Goal: Task Accomplishment & Management: Use online tool/utility

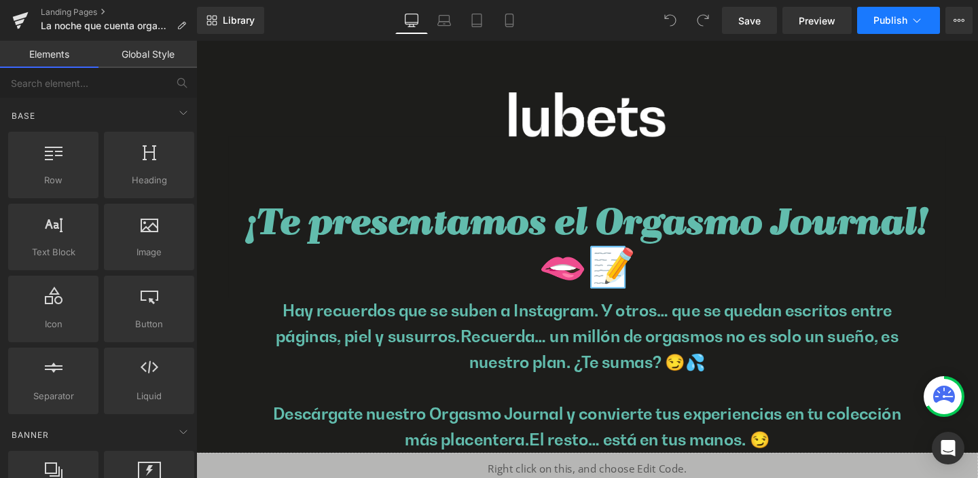
click at [897, 20] on span "Publish" at bounding box center [891, 20] width 34 height 11
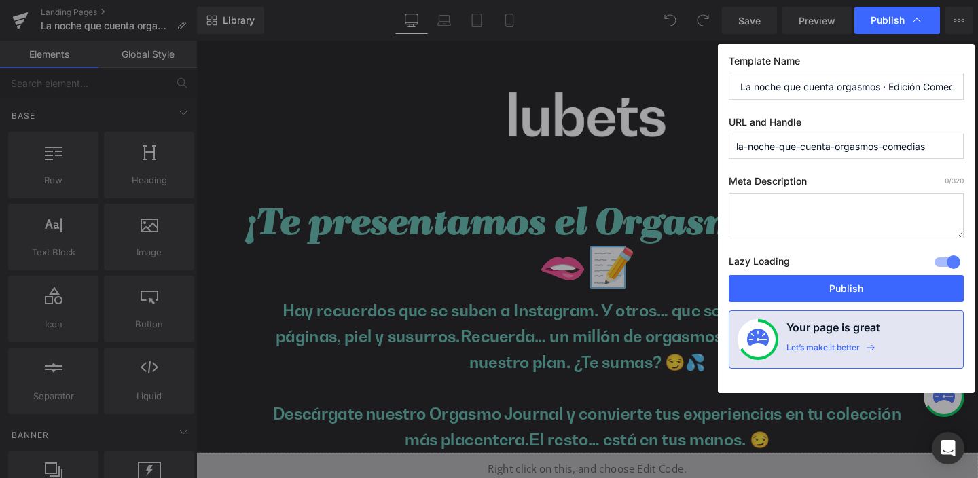
drag, startPoint x: 736, startPoint y: 145, endPoint x: 966, endPoint y: 152, distance: 230.4
click at [966, 152] on div "Template Name La noche que cuenta orgasmos · Edición Comedias URL and Handle la…" at bounding box center [846, 218] width 257 height 349
paste input "cerradodecalderon@copicentro.net"
type input "cerradodecalderoncopicentro.net"
drag, startPoint x: 890, startPoint y: 149, endPoint x: 706, endPoint y: 143, distance: 184.2
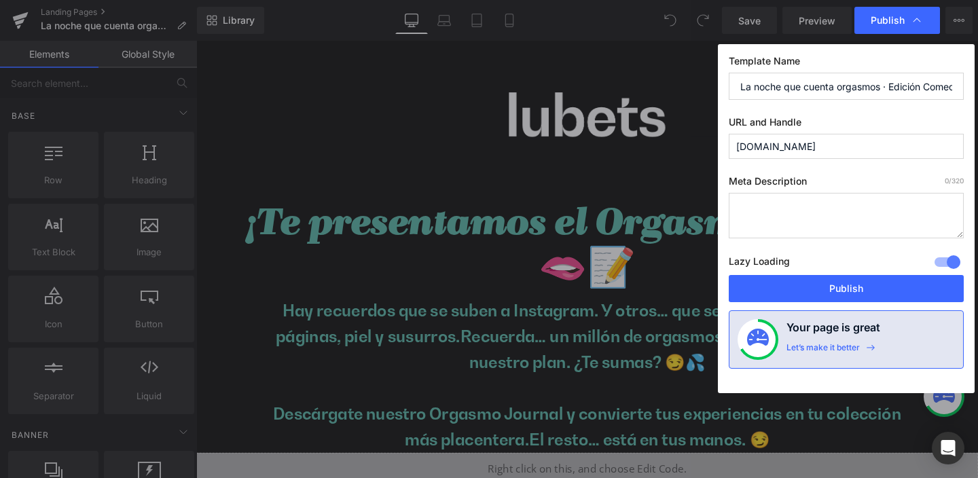
click at [706, 143] on div "Publish Template Name La noche que cuenta orgasmos · Edición Comedias URL and H…" at bounding box center [489, 239] width 978 height 478
paste input "la-noche-que-cuenta-productos-comedias?utm_source=barcomedias&utm_medium=offlin…"
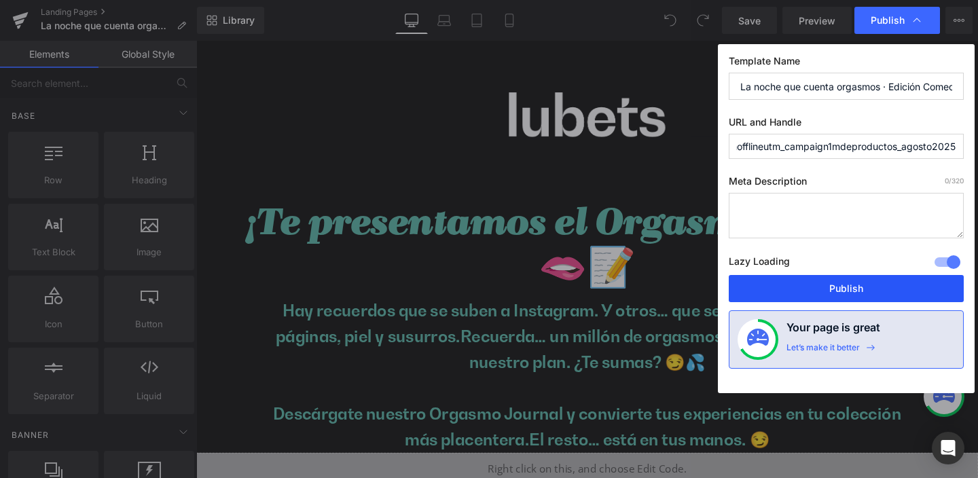
type input "la-noche-que-cuenta-productos-comediasutm_sourcebarcomediasutm_mediumofflineutm…"
click at [857, 287] on button "Publish" at bounding box center [846, 288] width 235 height 27
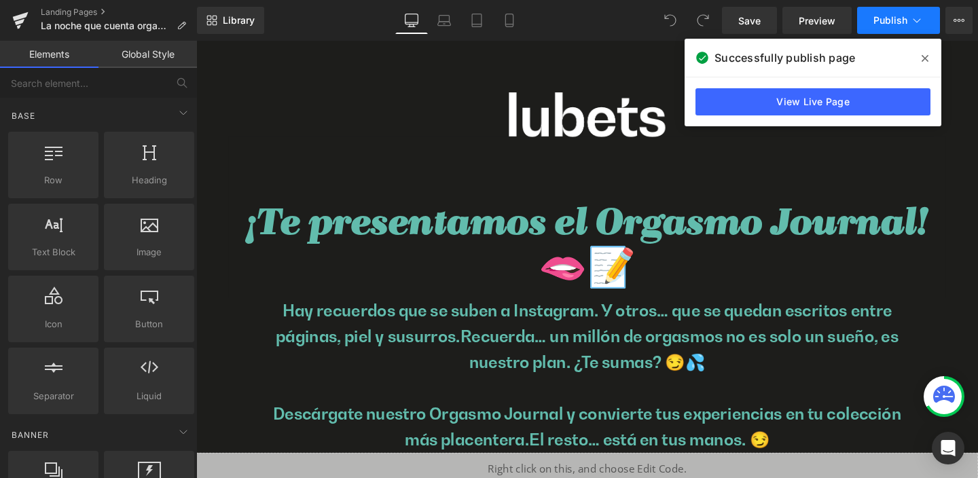
drag, startPoint x: 762, startPoint y: 13, endPoint x: 923, endPoint y: 28, distance: 161.0
click at [919, 54] on span at bounding box center [925, 59] width 22 height 22
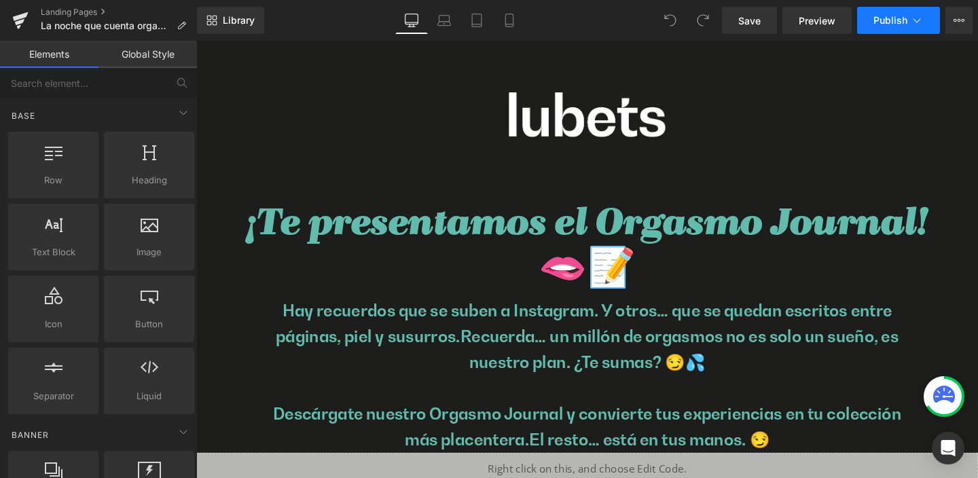
click at [919, 18] on icon at bounding box center [917, 21] width 14 height 14
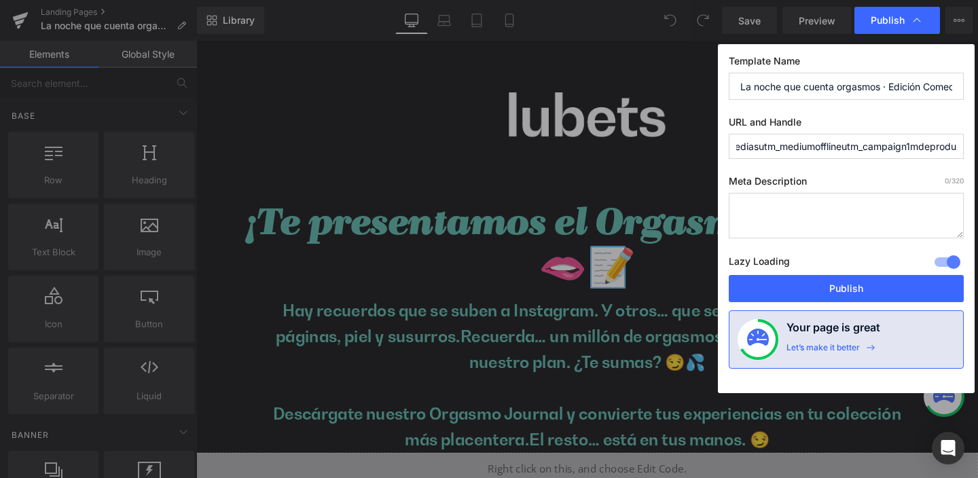
scroll to position [0, 363]
drag, startPoint x: 737, startPoint y: 147, endPoint x: 963, endPoint y: 155, distance: 226.4
click at [963, 155] on input "la-noche-que-cuenta-productos-comediasutm_sourcebarcomediasutm_mediumofflineutm…" at bounding box center [846, 146] width 235 height 25
paste input "text"
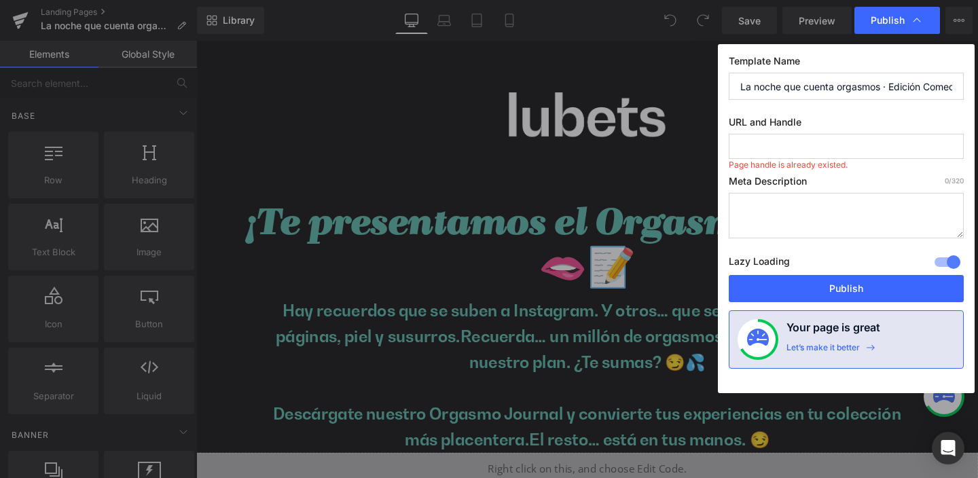
paste input "https://lubets.com/la-noche-que-cuenta-productos-comedias?utm_source=barcomedia…"
drag, startPoint x: 854, startPoint y: 147, endPoint x: 657, endPoint y: 142, distance: 197.1
click at [657, 142] on div "Publish Template Name La noche que cuenta orgasmos · Edición Comedias URL and H…" at bounding box center [489, 239] width 978 height 478
drag, startPoint x: 808, startPoint y: 147, endPoint x: 710, endPoint y: 146, distance: 97.8
click at [710, 146] on div "Publish Template Name La noche que cuenta orgasmos · Edición Comedias URL and H…" at bounding box center [489, 239] width 978 height 478
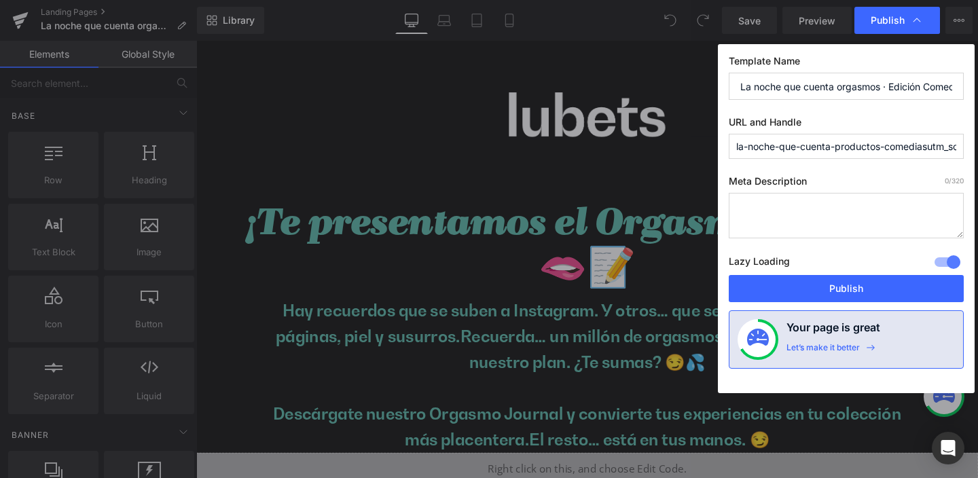
type input "la-noche-que-cuenta-productos-comediasutm_sourcebarcomediasutm_mediumonlineutm_…"
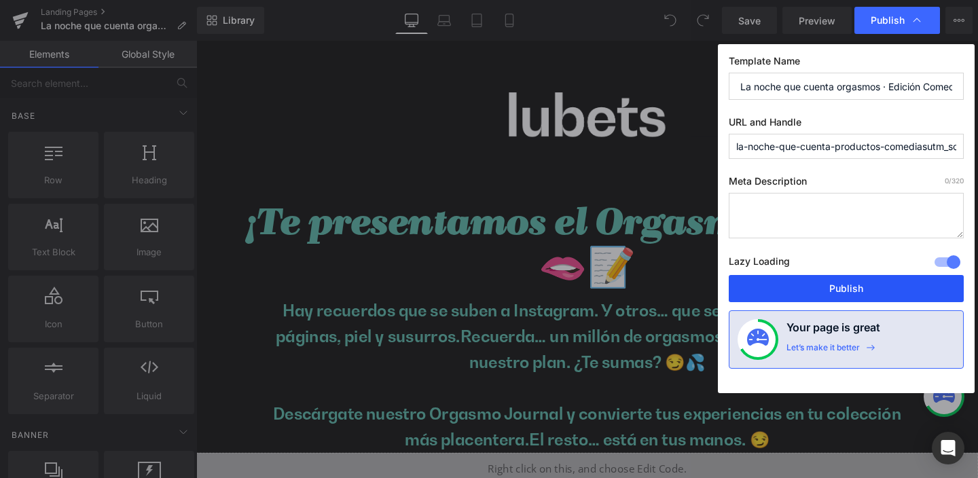
click at [853, 289] on button "Publish" at bounding box center [846, 288] width 235 height 27
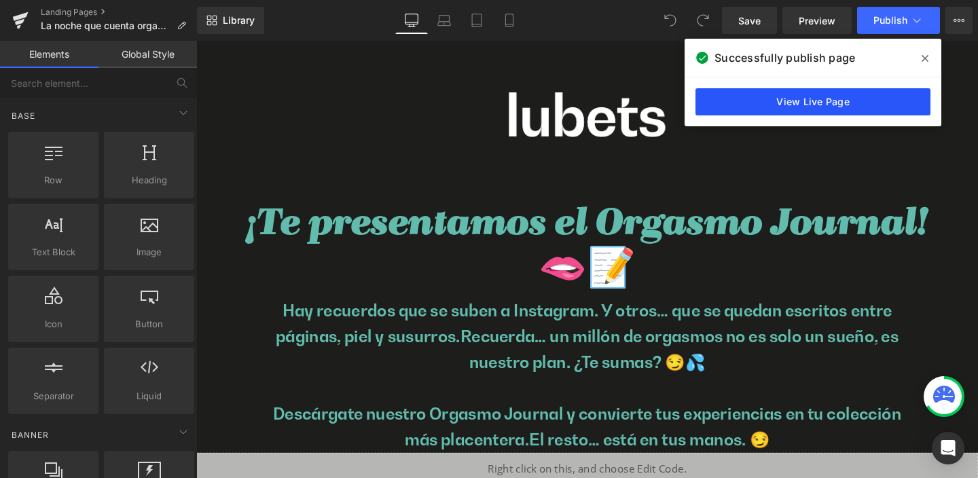
click at [832, 100] on link "View Live Page" at bounding box center [813, 101] width 235 height 27
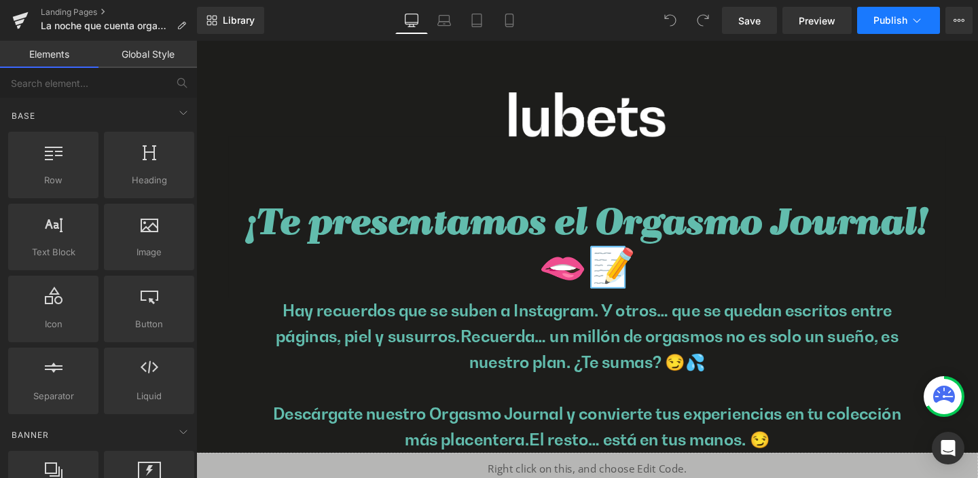
click at [918, 22] on icon at bounding box center [917, 21] width 14 height 14
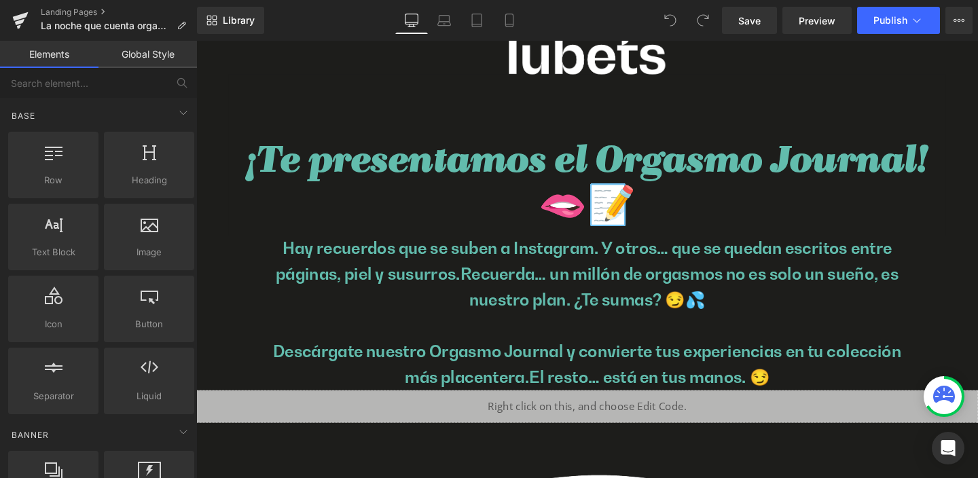
scroll to position [48, 0]
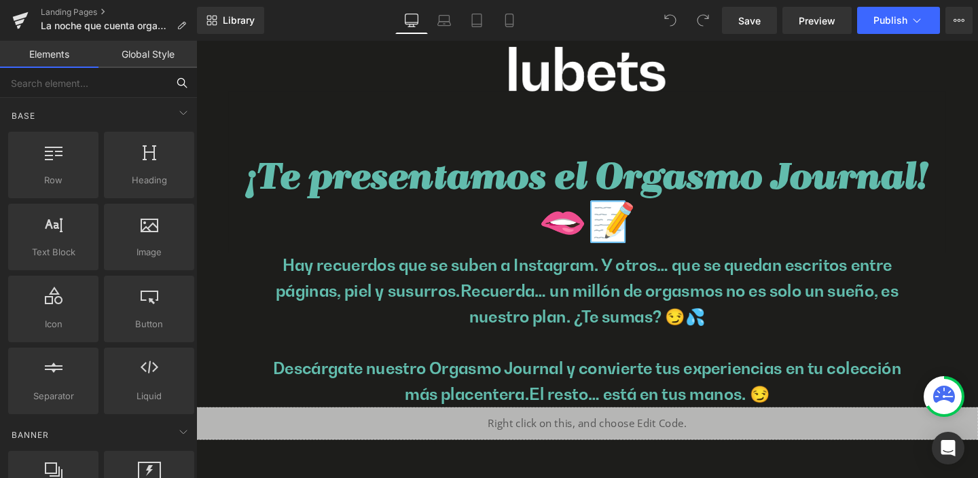
click at [73, 83] on input "text" at bounding box center [83, 83] width 167 height 30
type input "g"
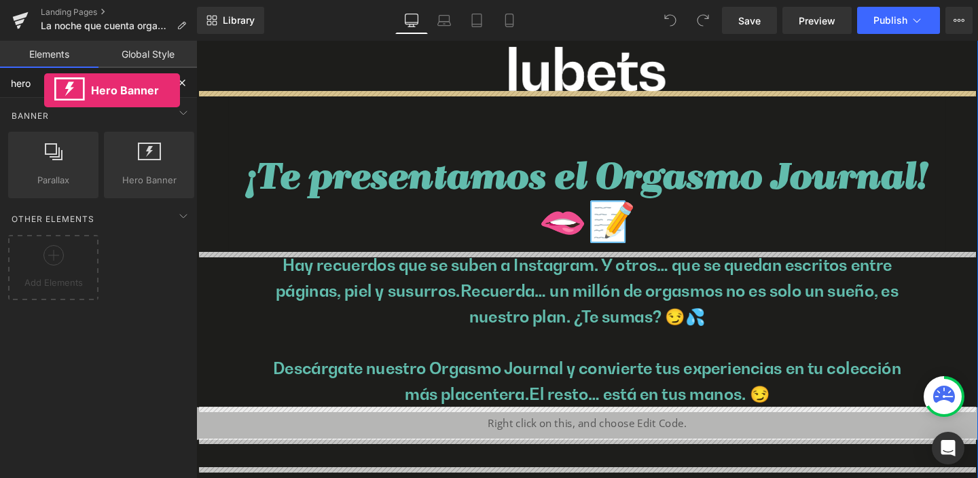
drag, startPoint x: 161, startPoint y: 162, endPoint x: 44, endPoint y: 88, distance: 138.3
click at [44, 88] on div "hero Base Row rows, columns, layouts, div Heading headings, titles, h1,h2,h3,h4…" at bounding box center [98, 290] width 197 height 444
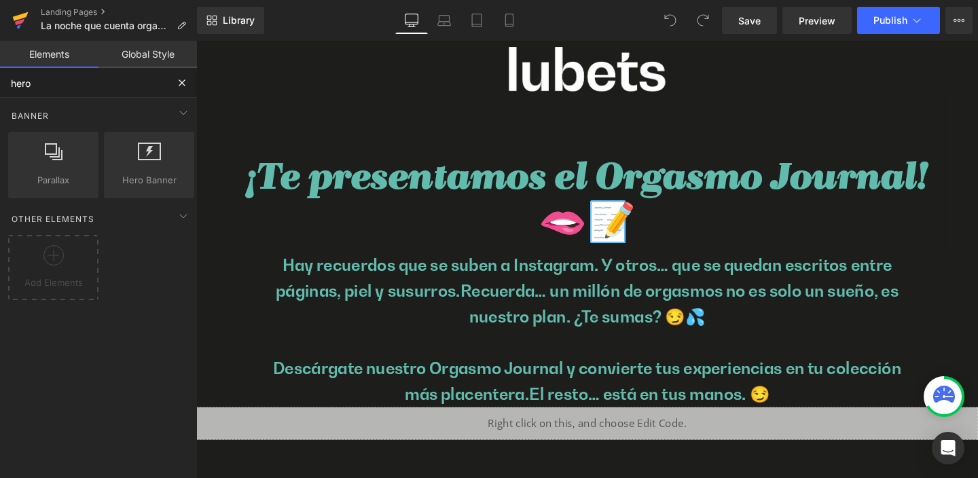
type input "hero"
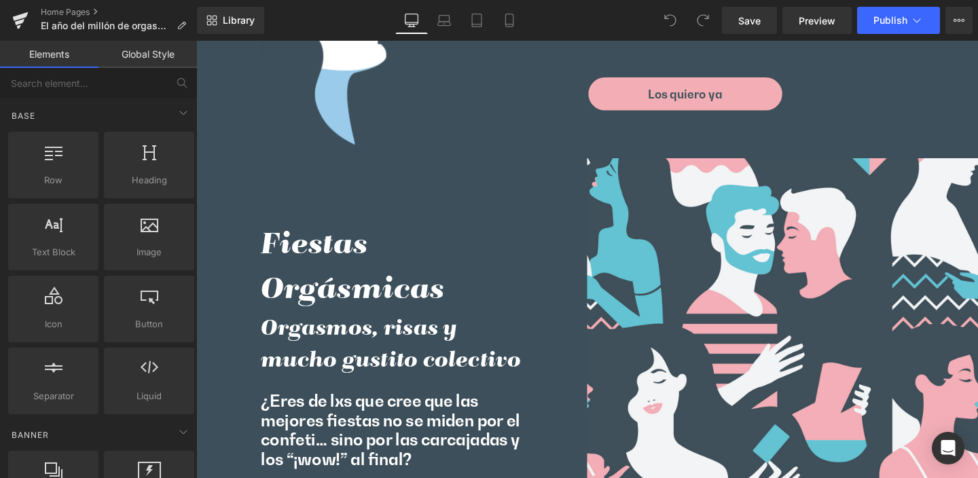
scroll to position [3625, 0]
click at [223, 164] on span "Row" at bounding box center [228, 174] width 28 height 20
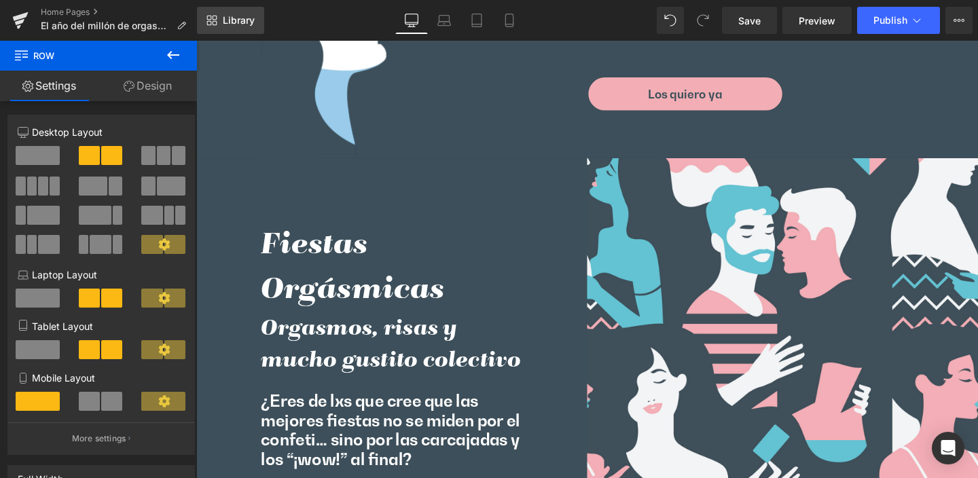
click at [243, 16] on span "Library" at bounding box center [239, 20] width 32 height 12
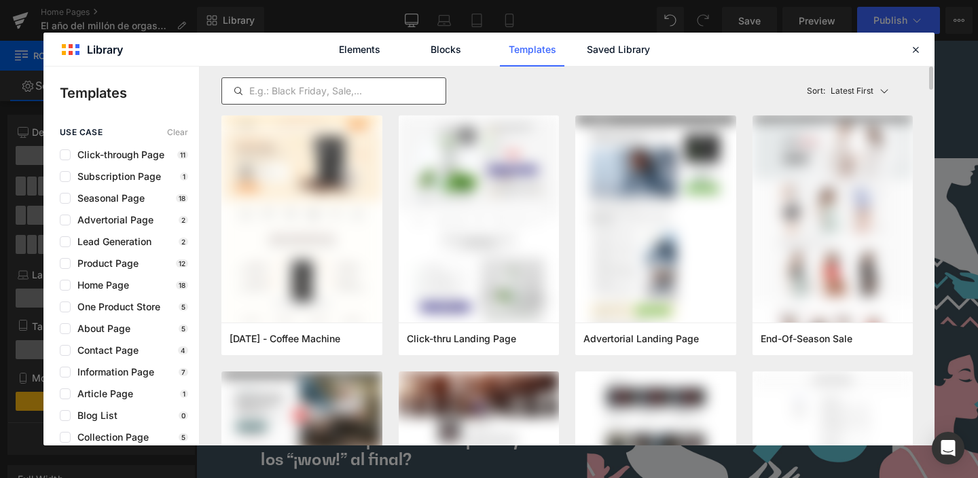
click at [330, 92] on input "text" at bounding box center [334, 91] width 224 height 16
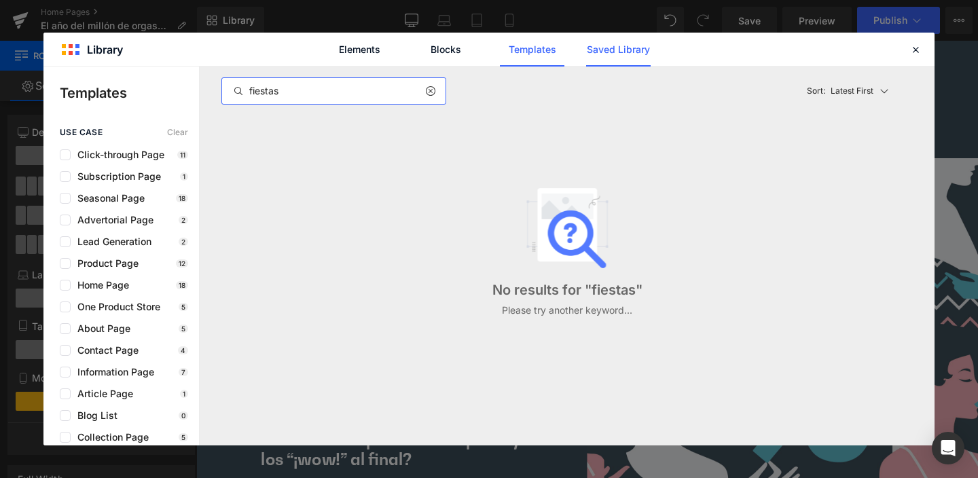
type input "fiestas"
click at [0, 0] on link "Saved Library" at bounding box center [0, 0] width 0 height 0
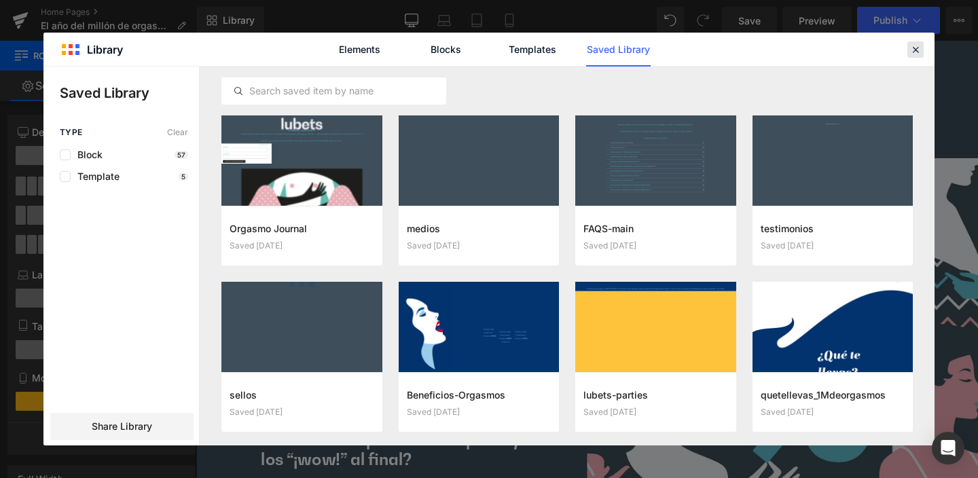
drag, startPoint x: 915, startPoint y: 52, endPoint x: 749, endPoint y: 19, distance: 169.8
click at [915, 52] on icon at bounding box center [916, 49] width 12 height 12
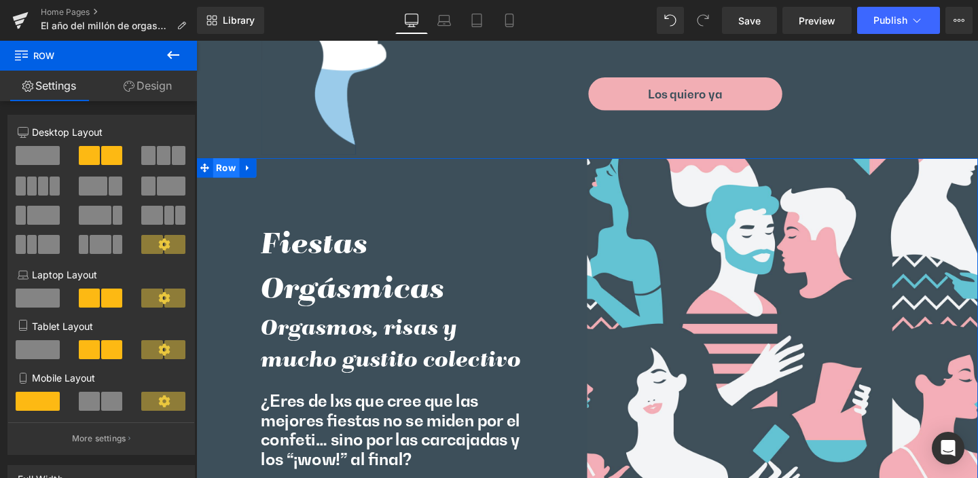
click at [223, 164] on span "Row" at bounding box center [228, 174] width 28 height 20
click at [249, 172] on icon at bounding box center [250, 175] width 3 height 6
click at [247, 170] on icon at bounding box center [251, 175] width 10 height 10
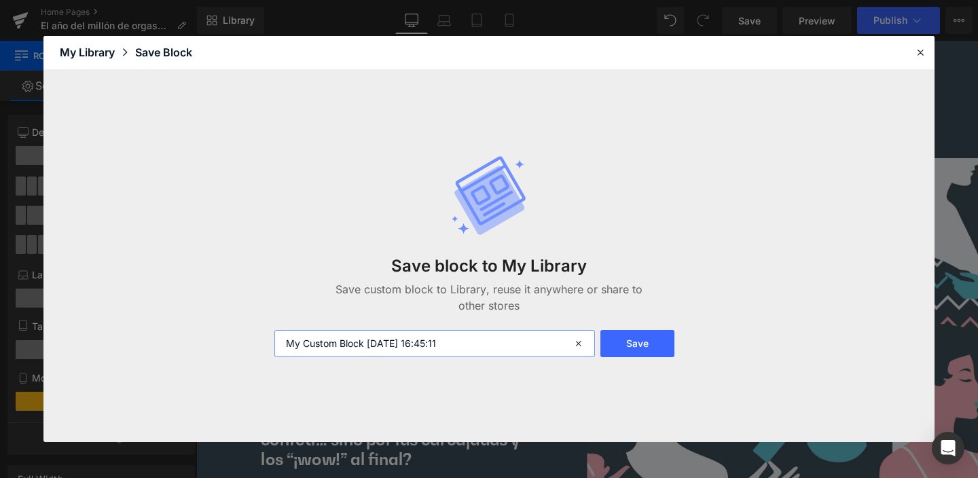
drag, startPoint x: 482, startPoint y: 341, endPoint x: 179, endPoint y: 338, distance: 303.0
click at [179, 338] on div "Save block to My Library Save custom block to Library, reuse it anywhere or sha…" at bounding box center [488, 256] width 891 height 372
type input "fiestas-orgasmicas"
click at [647, 339] on button "Save" at bounding box center [638, 343] width 74 height 27
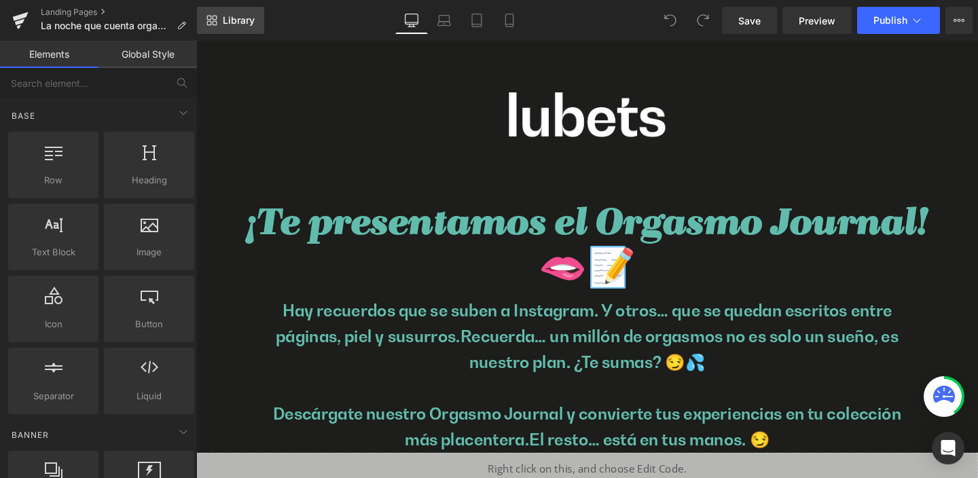
click at [238, 16] on span "Library" at bounding box center [239, 20] width 32 height 12
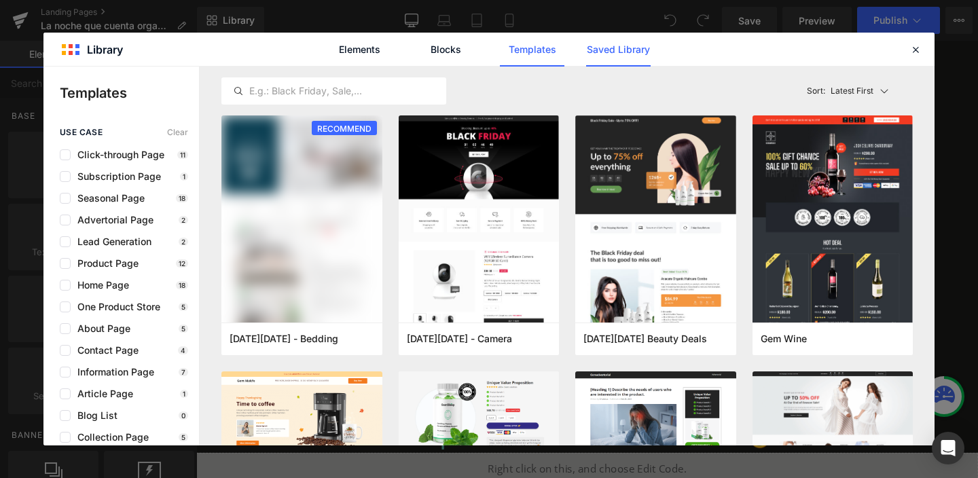
click at [0, 0] on link "Saved Library" at bounding box center [0, 0] width 0 height 0
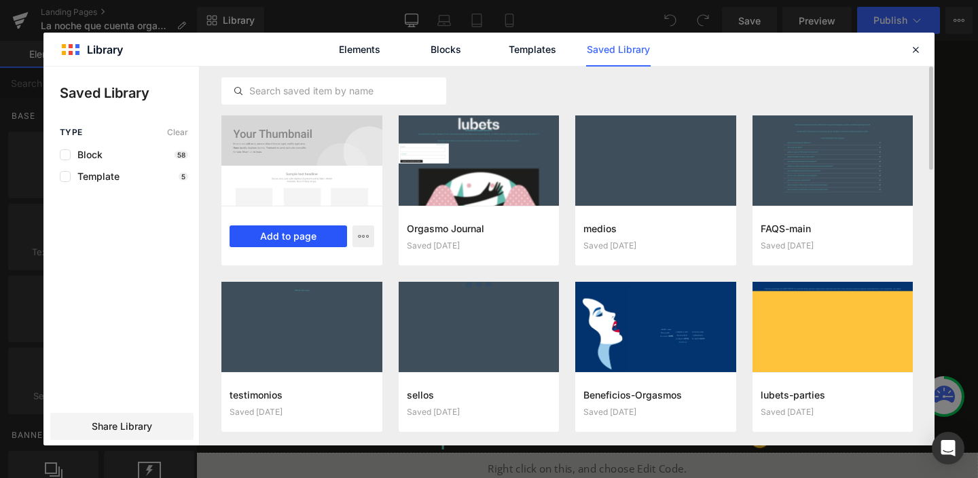
click at [300, 237] on button "Add to page" at bounding box center [289, 237] width 118 height 22
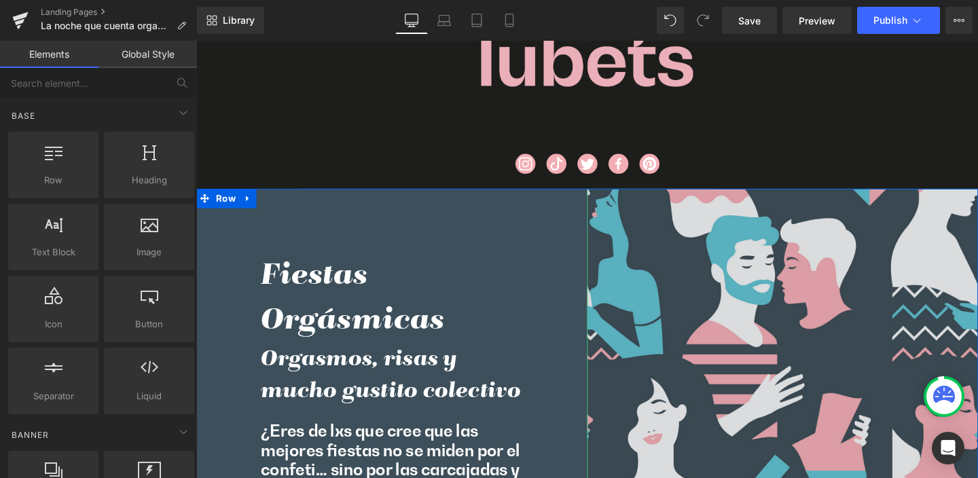
scroll to position [1412, 0]
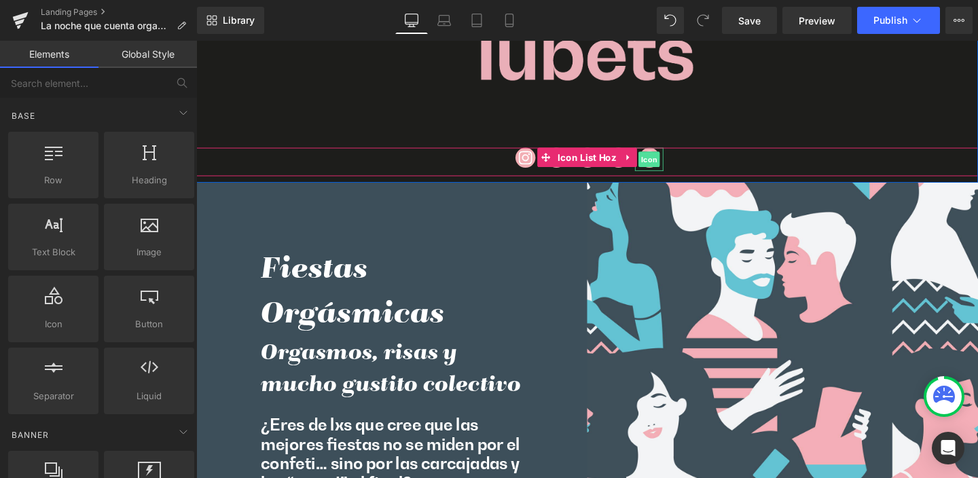
click at [669, 166] on span "Icon" at bounding box center [673, 166] width 22 height 16
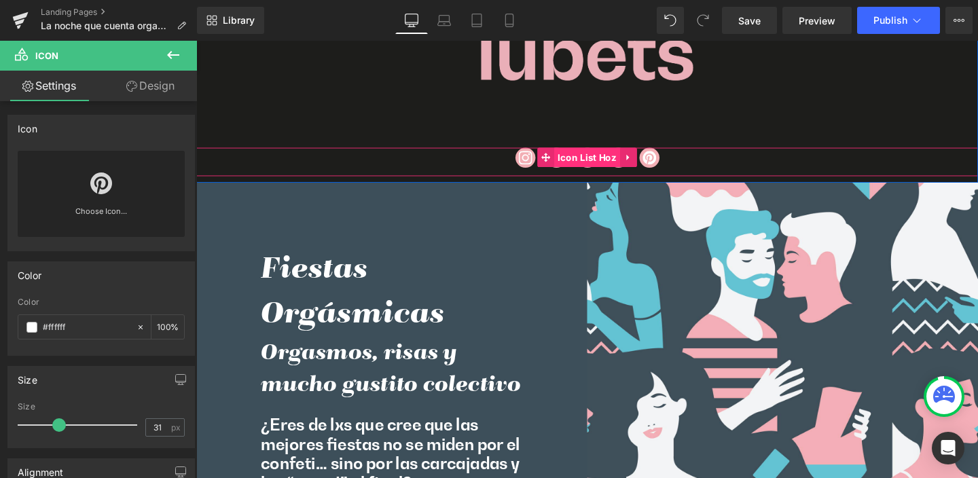
click at [586, 161] on span "Icon List Hoz" at bounding box center [607, 164] width 69 height 20
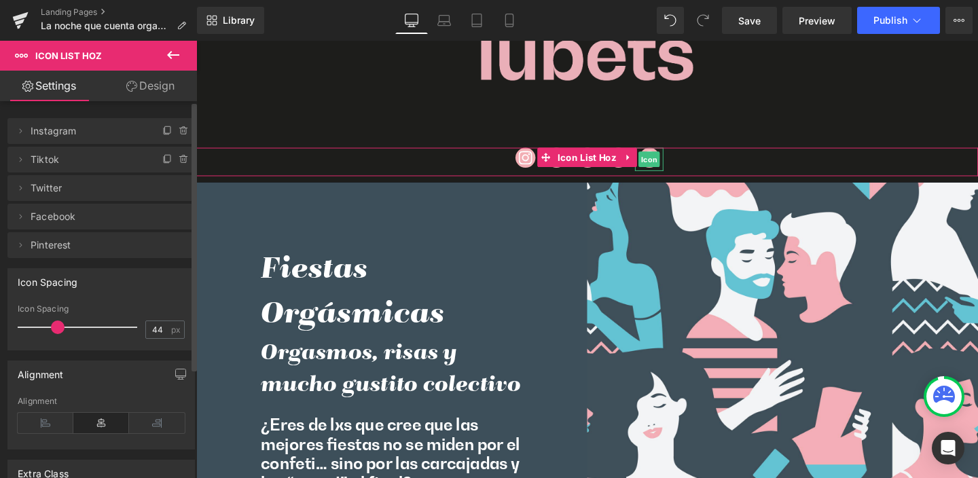
click at [90, 246] on span "Pinterest" at bounding box center [88, 245] width 114 height 26
click at [22, 245] on icon at bounding box center [20, 245] width 11 height 11
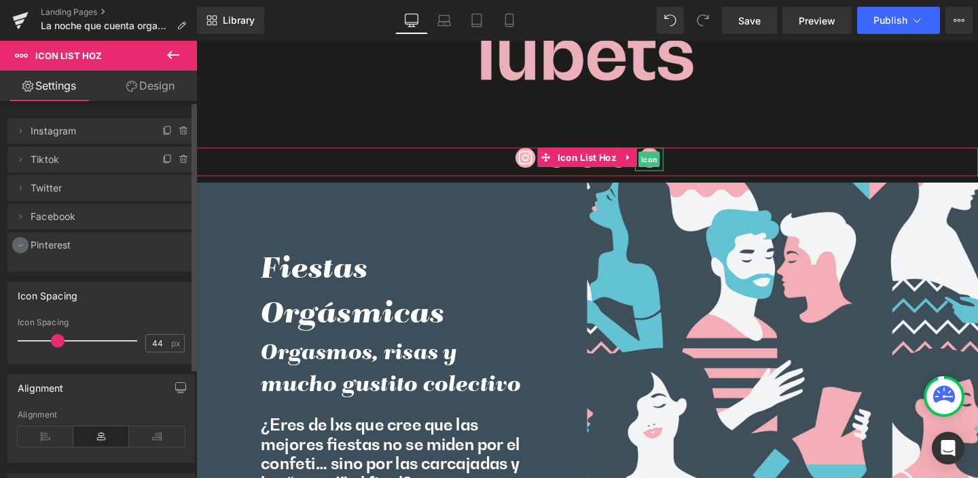
click at [22, 245] on icon at bounding box center [20, 245] width 11 height 11
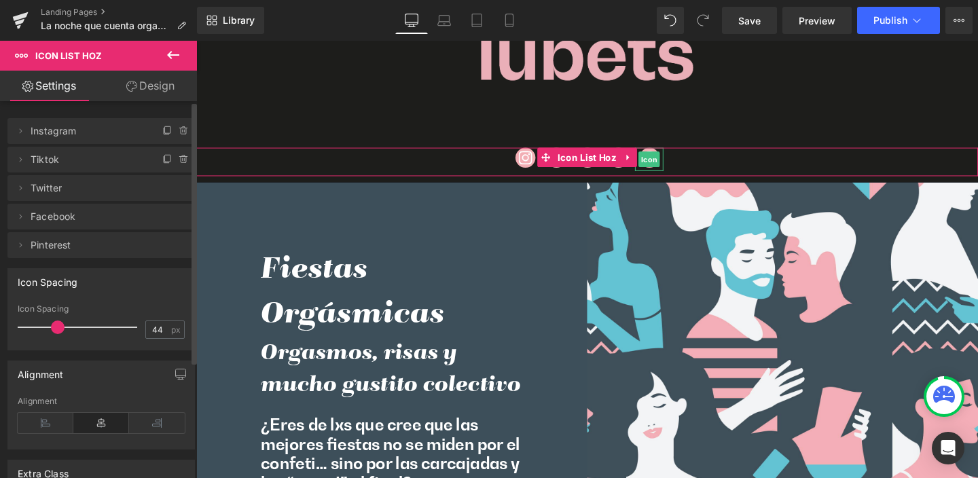
click at [65, 245] on span "Pinterest" at bounding box center [88, 245] width 114 height 26
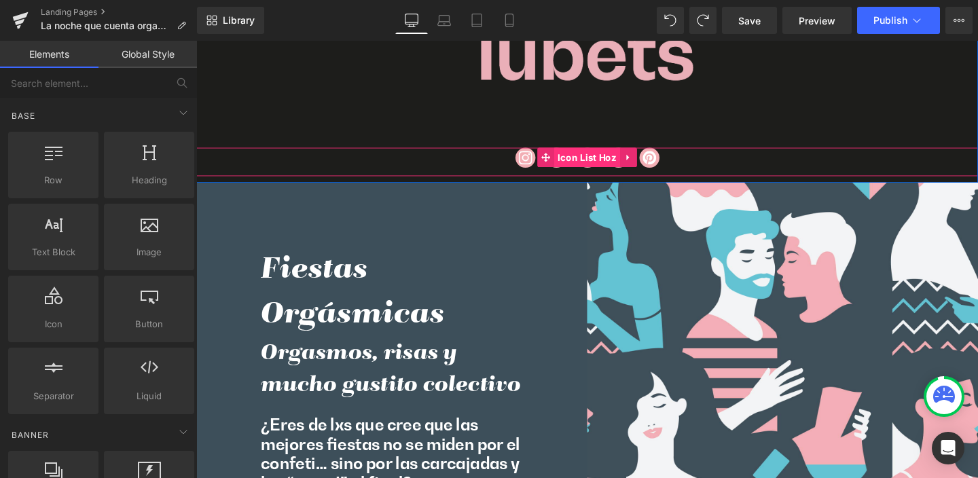
click at [601, 159] on span "Icon List Hoz" at bounding box center [607, 164] width 69 height 20
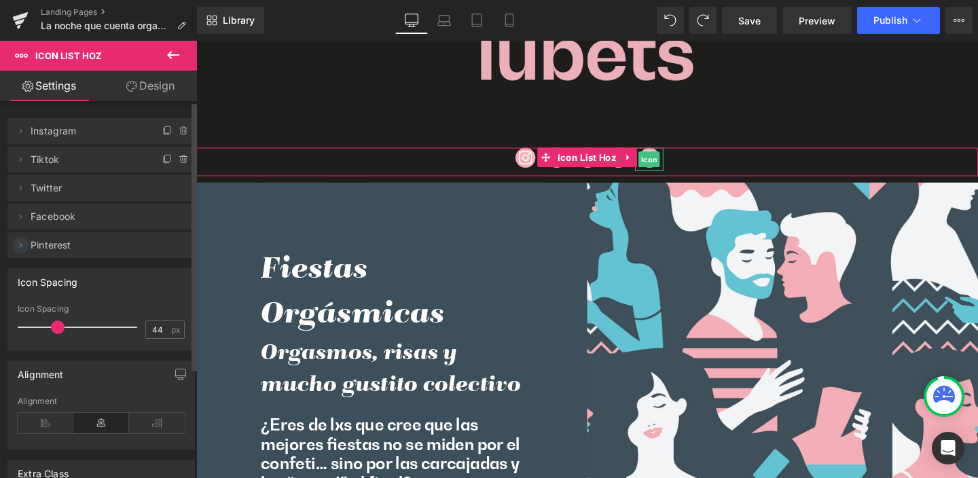
click at [20, 244] on icon at bounding box center [21, 245] width 3 height 5
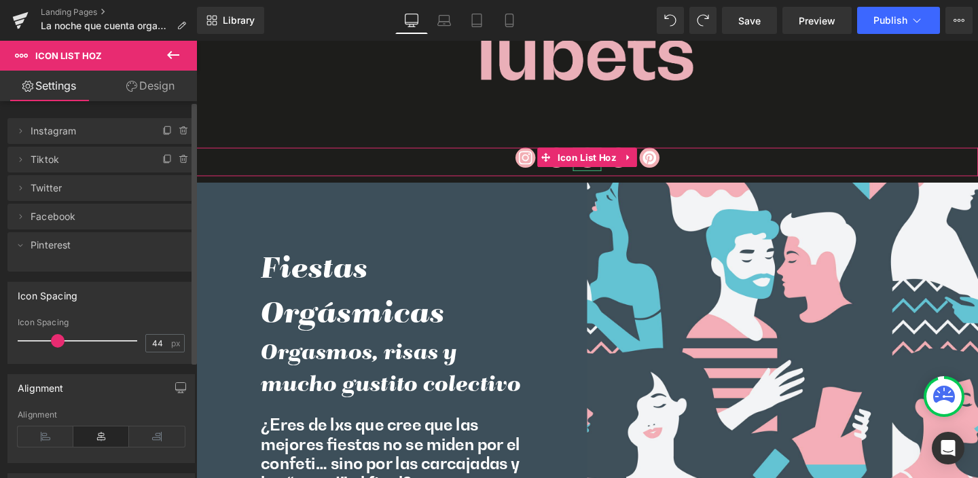
click at [55, 188] on span "Twitter" at bounding box center [88, 188] width 114 height 26
click at [19, 185] on icon at bounding box center [20, 188] width 11 height 11
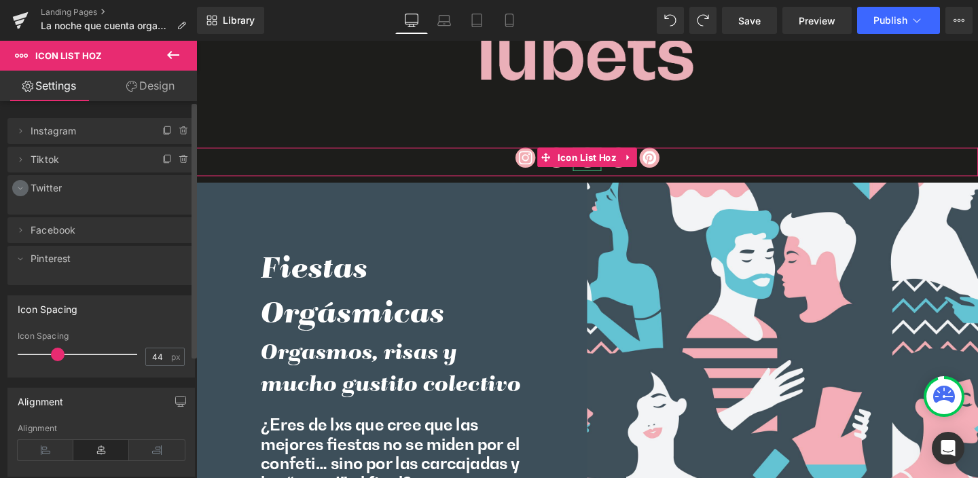
click at [18, 186] on icon at bounding box center [20, 188] width 11 height 11
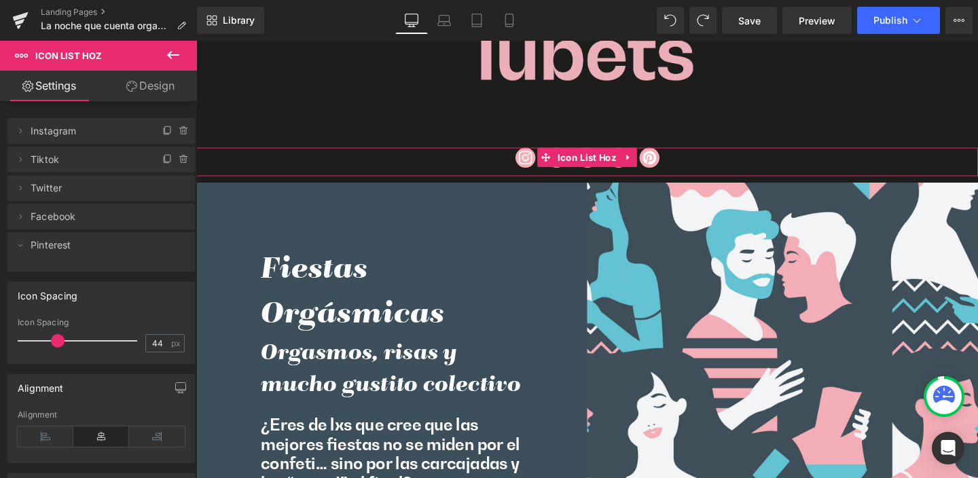
click at [161, 86] on link "Design" at bounding box center [150, 86] width 99 height 31
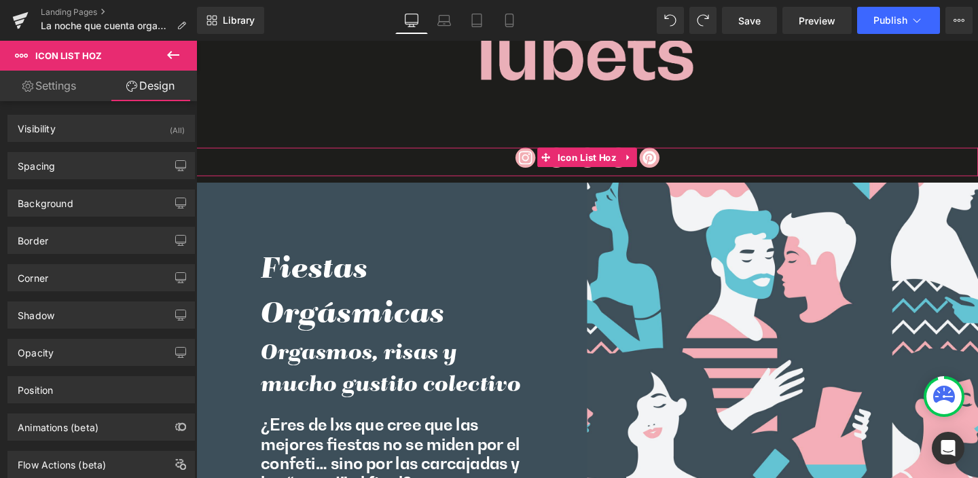
click at [59, 88] on link "Settings" at bounding box center [49, 86] width 99 height 31
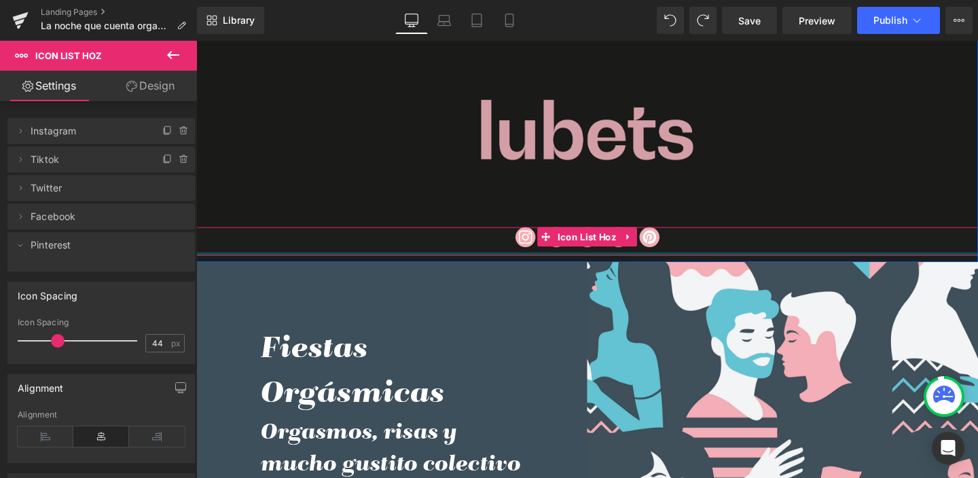
scroll to position [1327, 0]
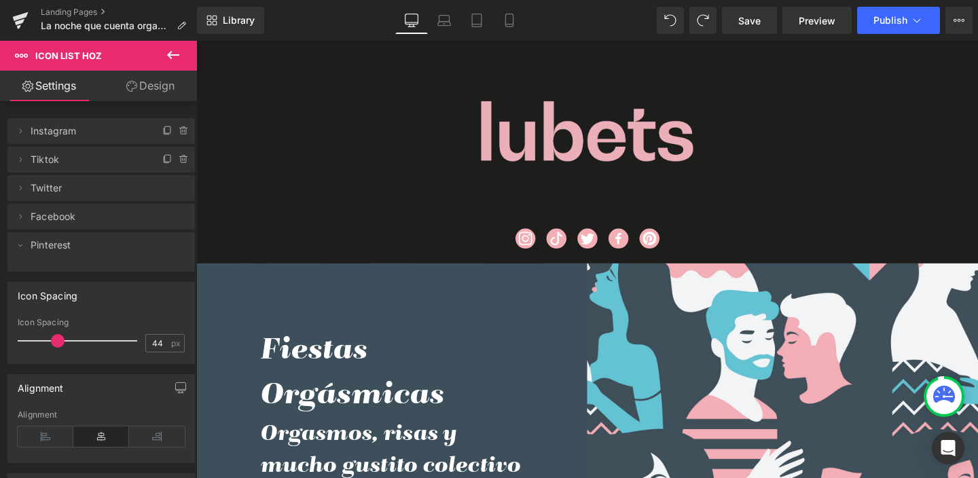
drag, startPoint x: 173, startPoint y: 50, endPoint x: 166, endPoint y: 54, distance: 7.6
click at [173, 50] on icon at bounding box center [173, 55] width 16 height 16
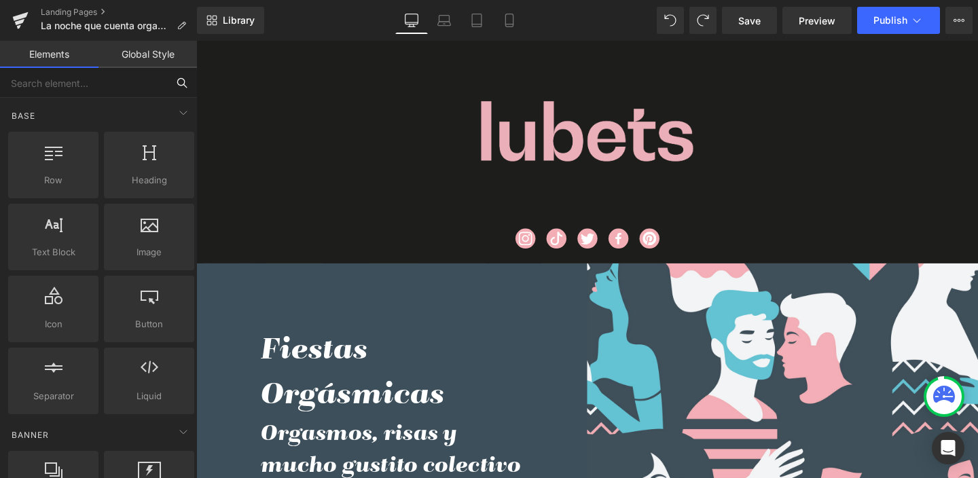
click at [77, 84] on input "text" at bounding box center [83, 83] width 167 height 30
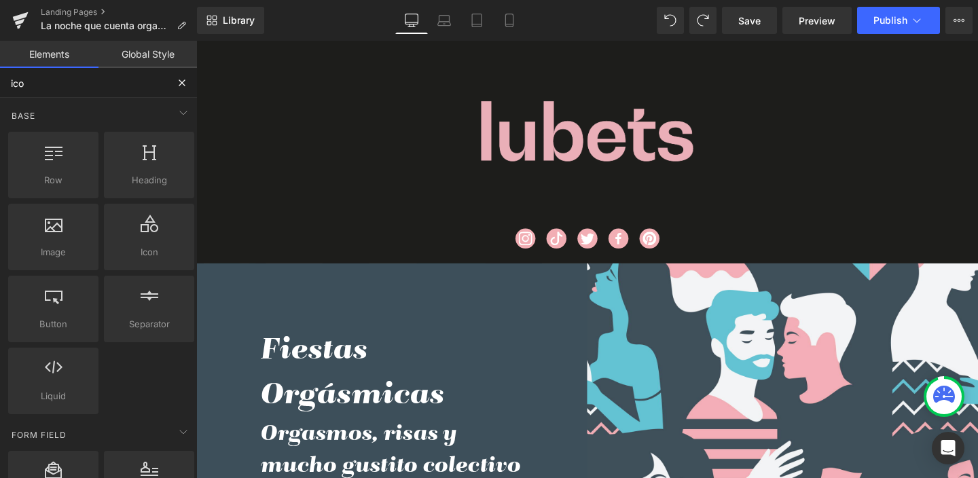
type input "icon"
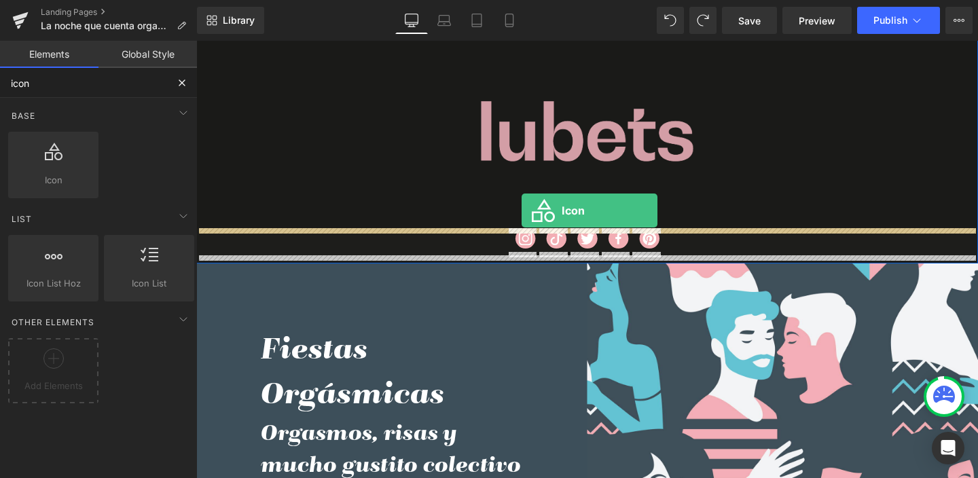
drag, startPoint x: 348, startPoint y: 236, endPoint x: 539, endPoint y: 219, distance: 191.6
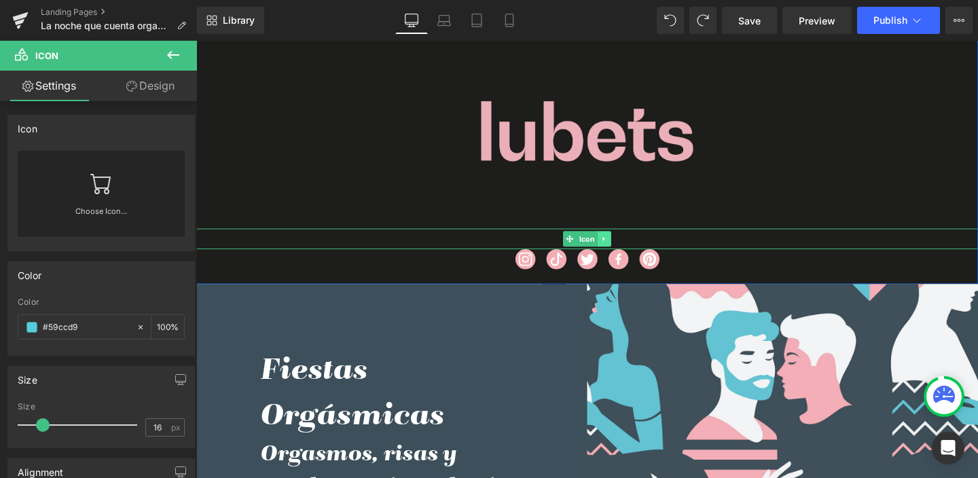
click at [624, 247] on icon at bounding box center [625, 249] width 2 height 5
click at [629, 251] on icon at bounding box center [632, 248] width 7 height 7
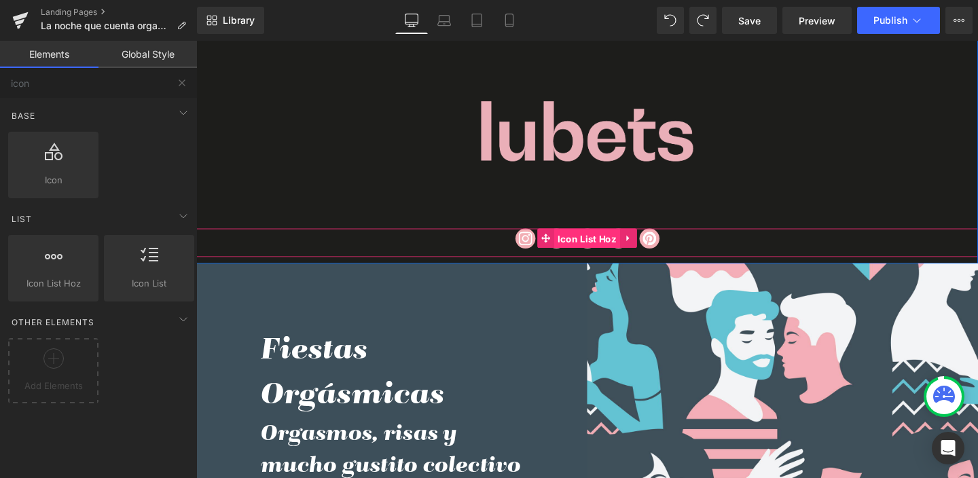
click at [607, 249] on span "Icon List Hoz" at bounding box center [607, 249] width 69 height 20
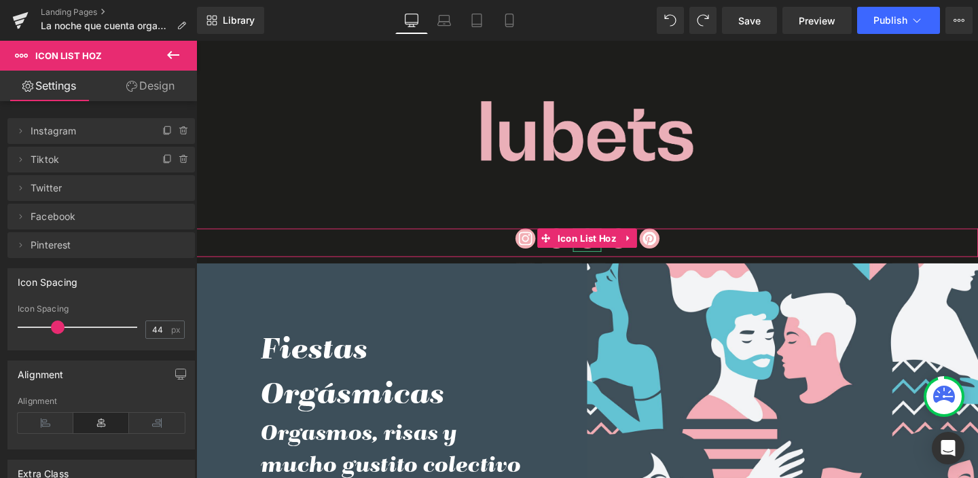
click at [101, 189] on span "Twitter" at bounding box center [88, 188] width 114 height 26
click at [19, 188] on icon at bounding box center [20, 188] width 11 height 11
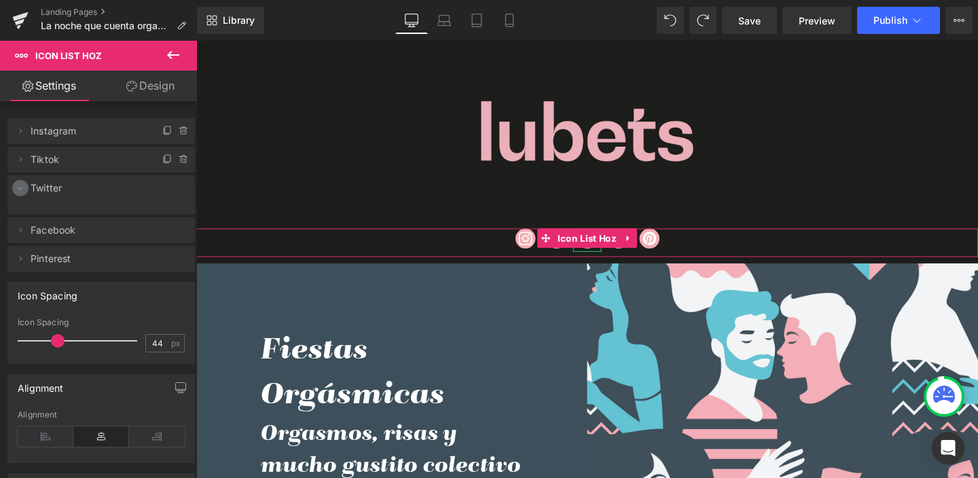
click at [20, 188] on icon at bounding box center [20, 188] width 11 height 11
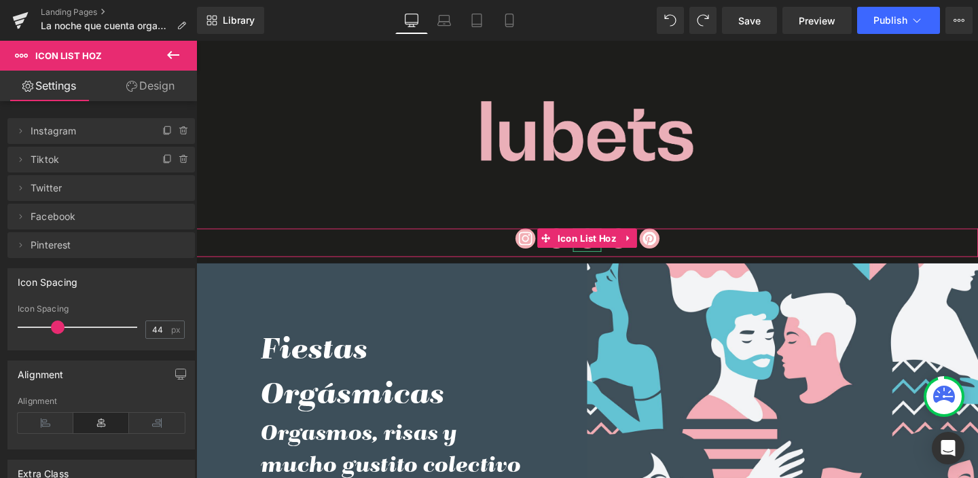
click at [55, 188] on span "Twitter" at bounding box center [88, 188] width 114 height 26
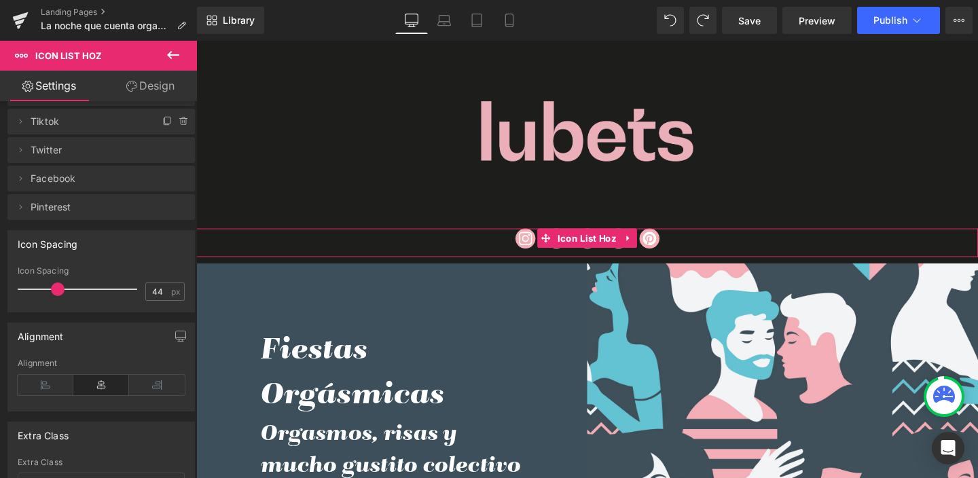
scroll to position [0, 0]
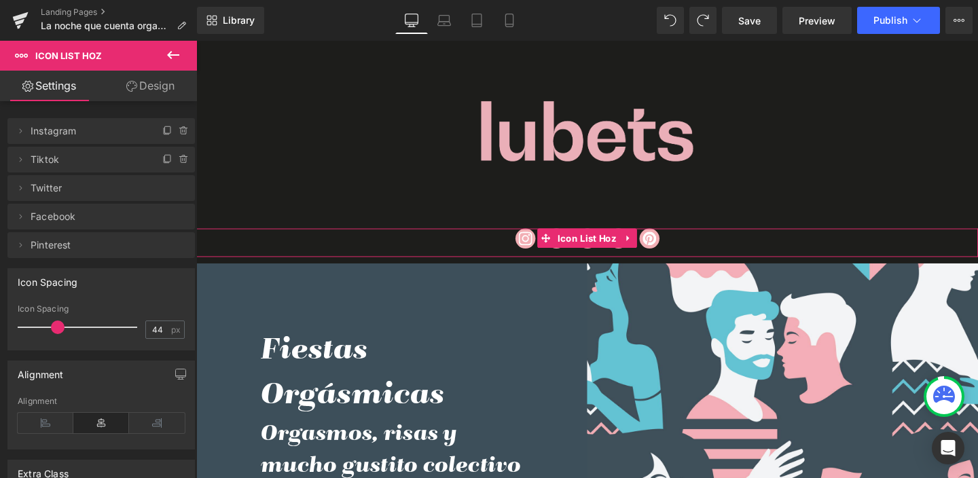
click at [158, 87] on link "Design" at bounding box center [150, 86] width 99 height 31
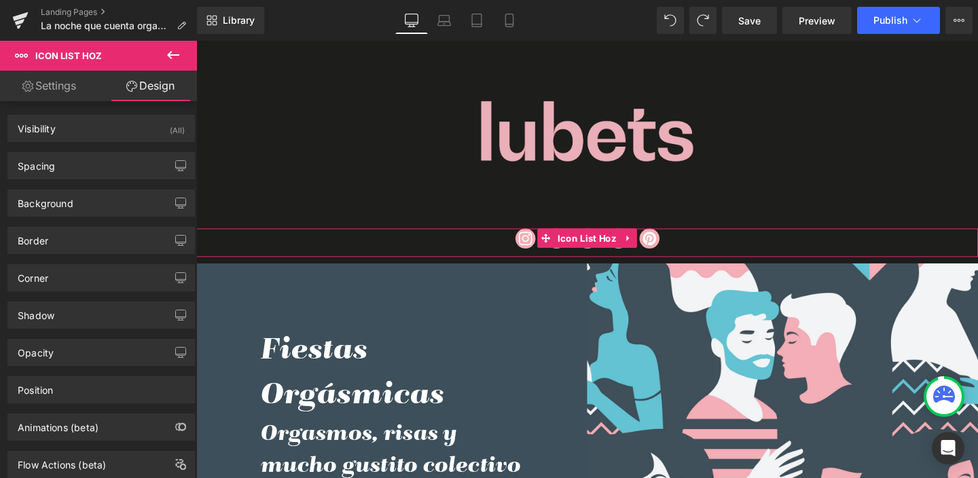
click at [51, 82] on link "Settings" at bounding box center [49, 86] width 99 height 31
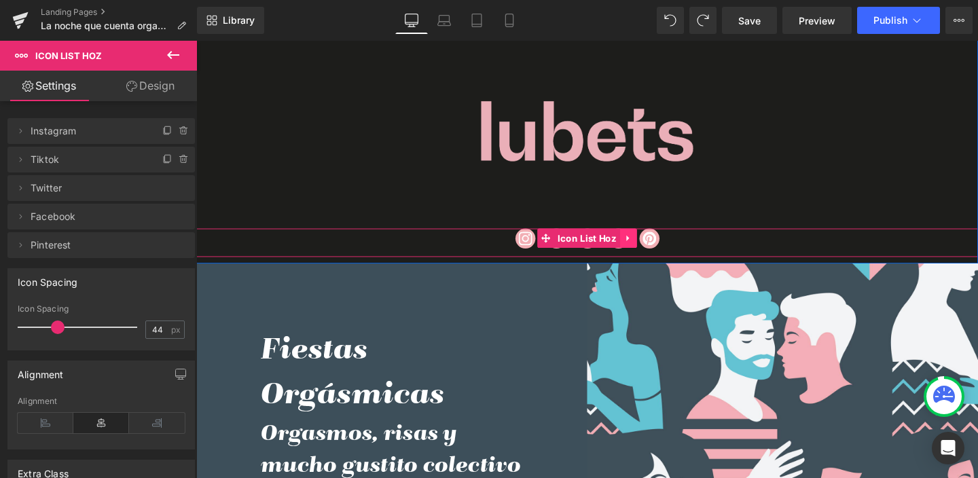
click at [646, 248] on icon at bounding box center [651, 249] width 10 height 10
click at [675, 248] on icon at bounding box center [678, 249] width 10 height 10
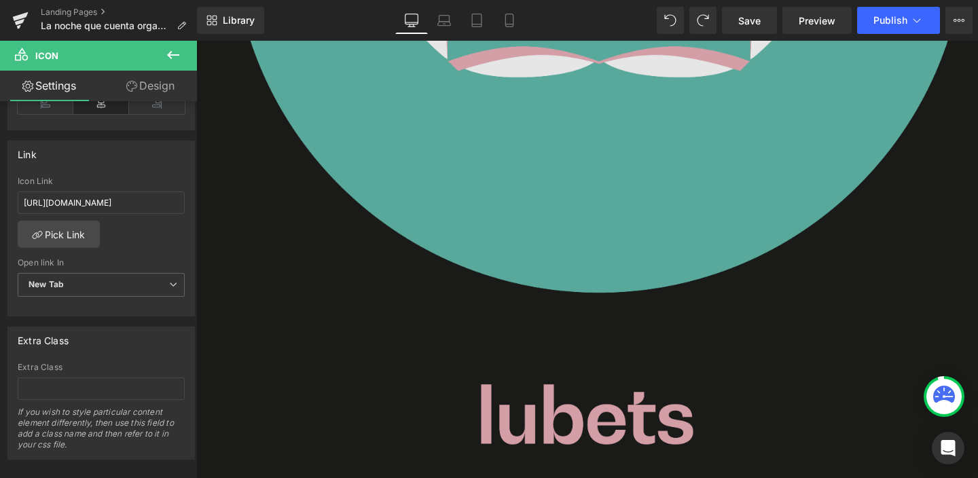
scroll to position [1030, 0]
click at [636, 251] on img at bounding box center [607, 22] width 822 height 1028
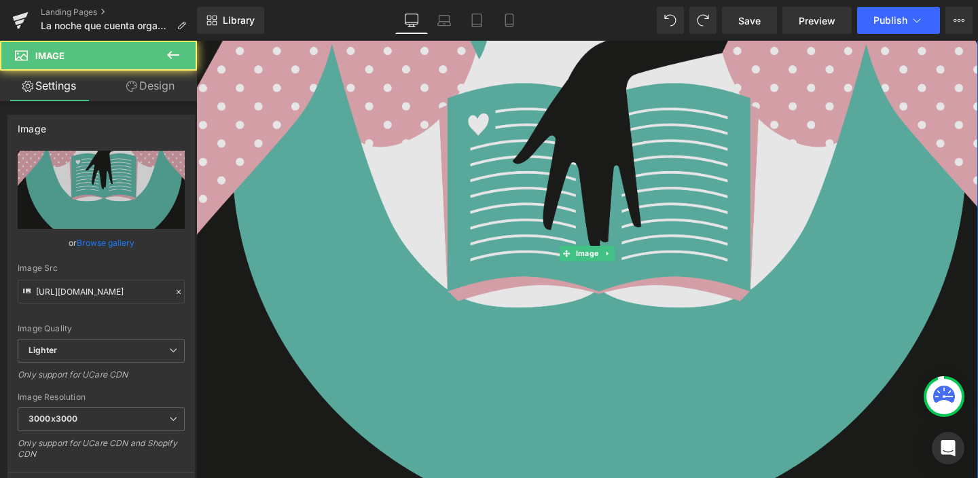
scroll to position [802, 0]
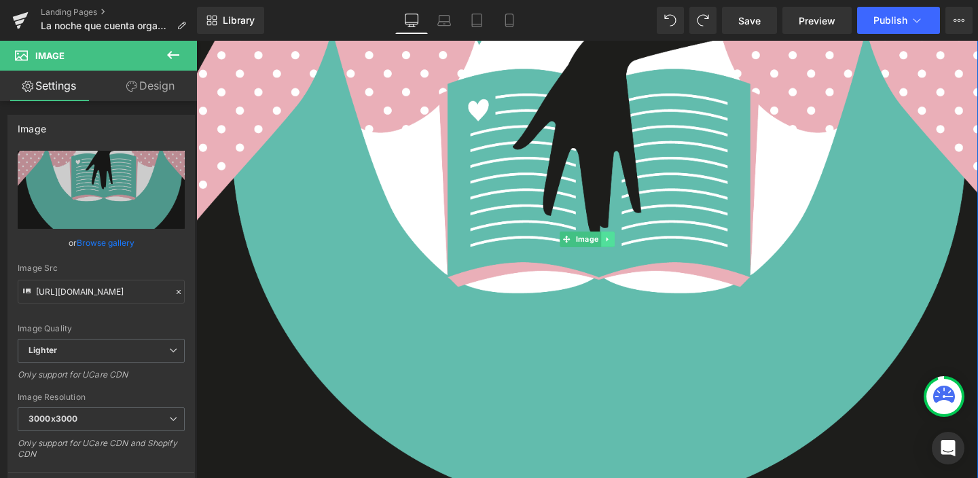
click at [625, 252] on icon at bounding box center [628, 249] width 7 height 8
click at [633, 245] on icon at bounding box center [636, 249] width 7 height 8
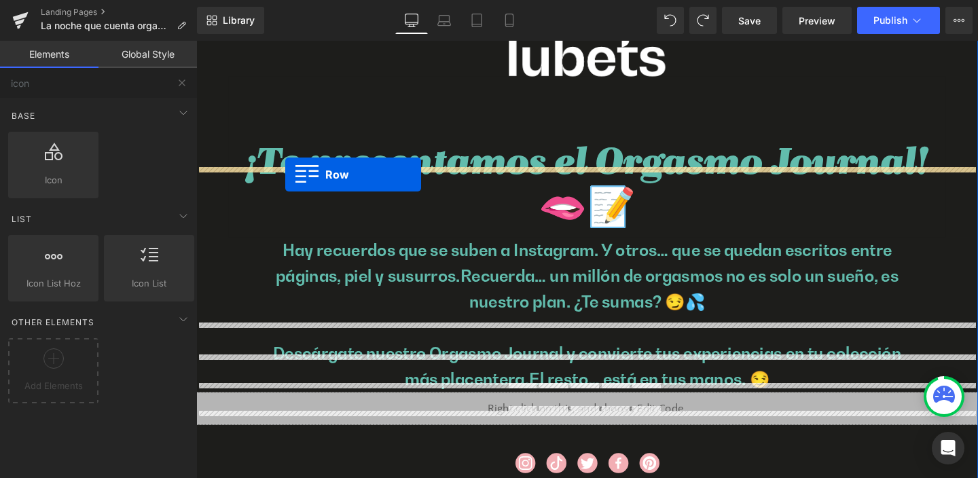
scroll to position [55, 0]
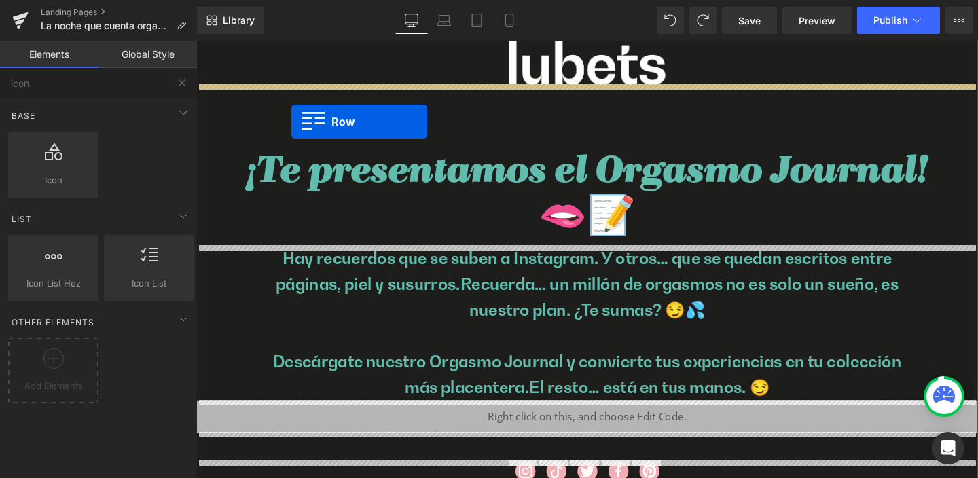
drag, startPoint x: 201, startPoint y: 337, endPoint x: 296, endPoint y: 126, distance: 231.7
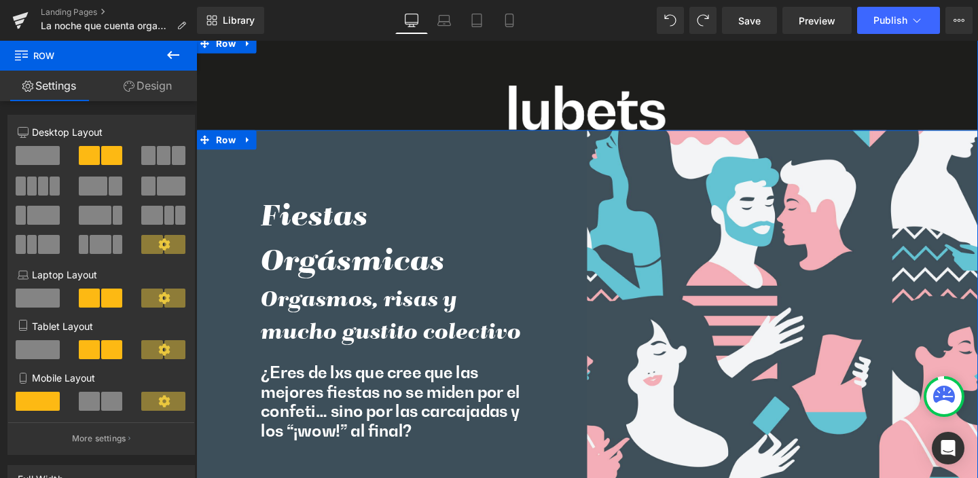
scroll to position [0, 0]
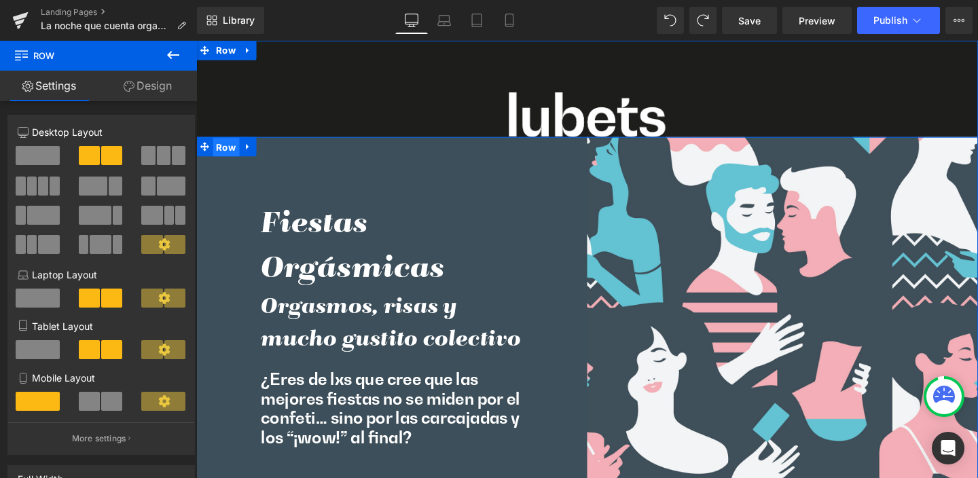
click at [225, 149] on span "Row" at bounding box center [228, 153] width 28 height 20
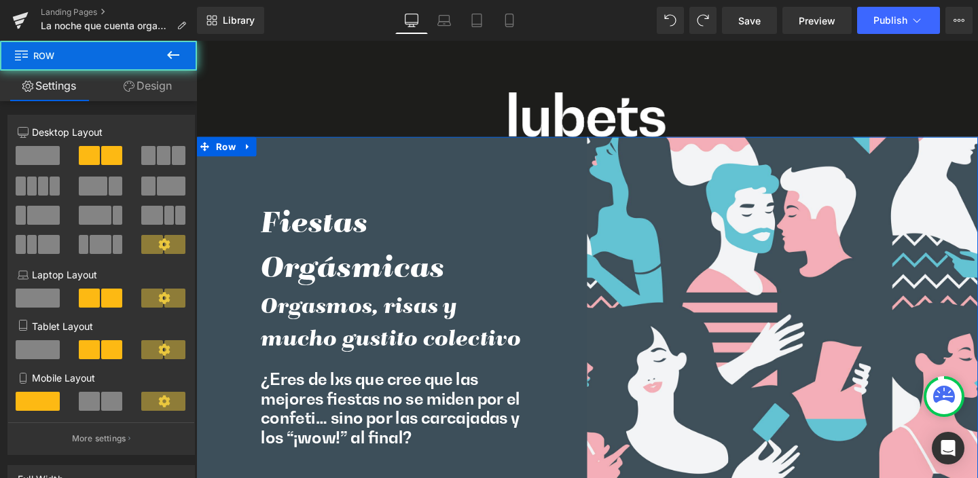
click at [152, 88] on link "Design" at bounding box center [148, 86] width 99 height 31
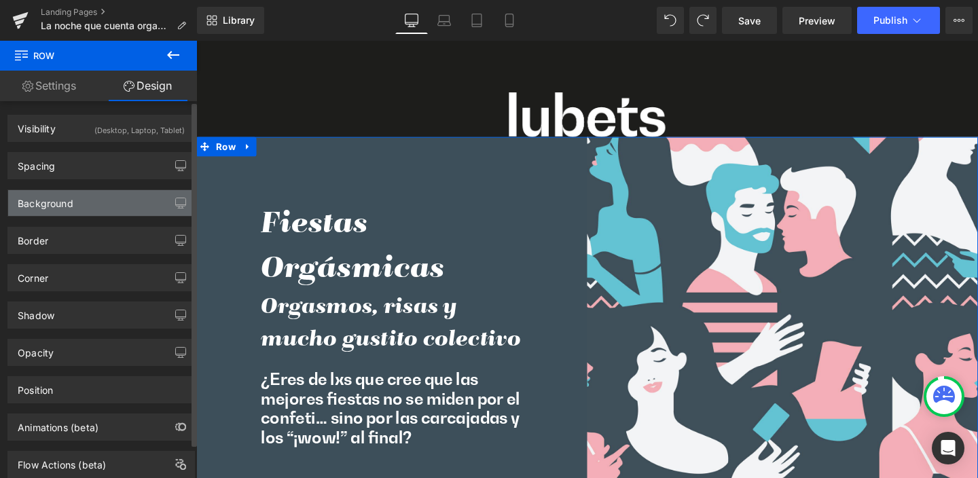
click at [50, 201] on div "Background" at bounding box center [46, 199] width 56 height 19
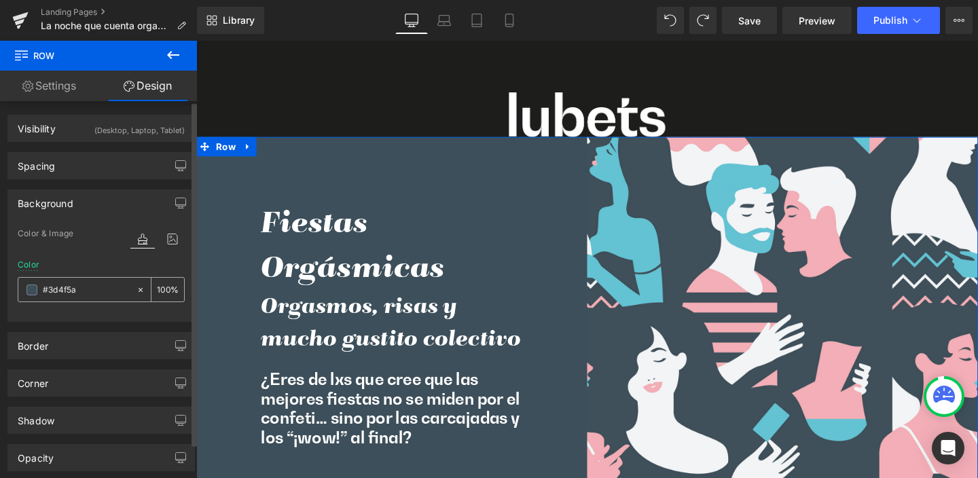
drag, startPoint x: 90, startPoint y: 291, endPoint x: 31, endPoint y: 289, distance: 59.1
click at [31, 289] on div "#3d4f5a" at bounding box center [77, 290] width 118 height 24
drag, startPoint x: 86, startPoint y: 292, endPoint x: 41, endPoint y: 290, distance: 44.9
click at [41, 290] on div "#3d4f5a" at bounding box center [77, 290] width 118 height 24
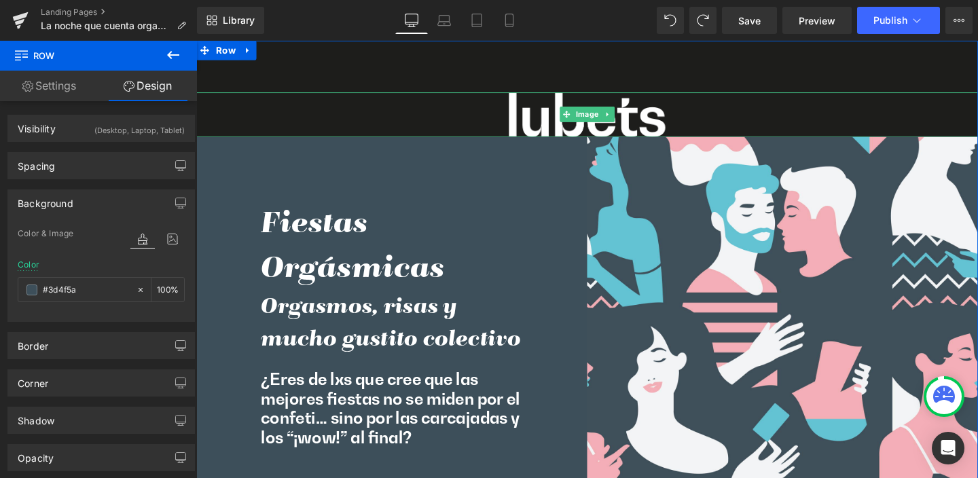
click at [344, 99] on div at bounding box center [607, 118] width 822 height 47
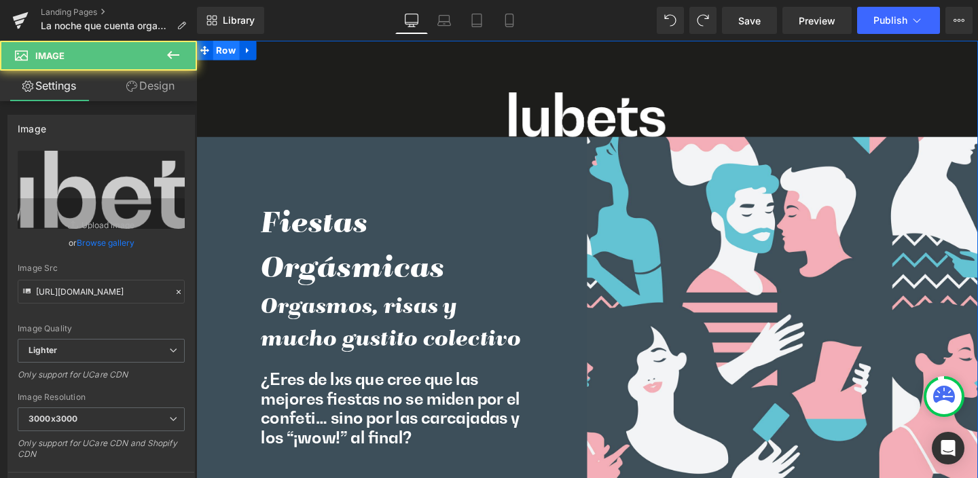
click at [222, 48] on span "Row" at bounding box center [228, 51] width 28 height 20
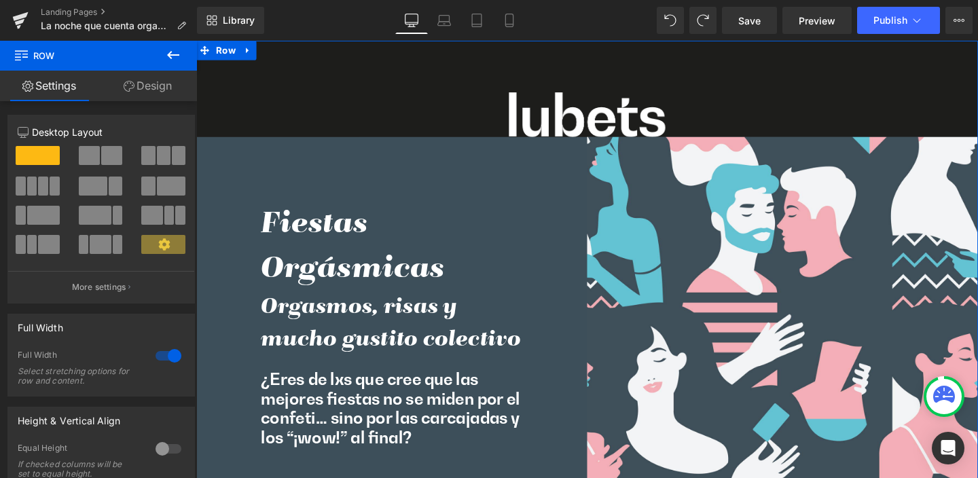
drag, startPoint x: 147, startPoint y: 89, endPoint x: 122, endPoint y: 202, distance: 116.4
click at [147, 89] on link "Design" at bounding box center [148, 86] width 99 height 31
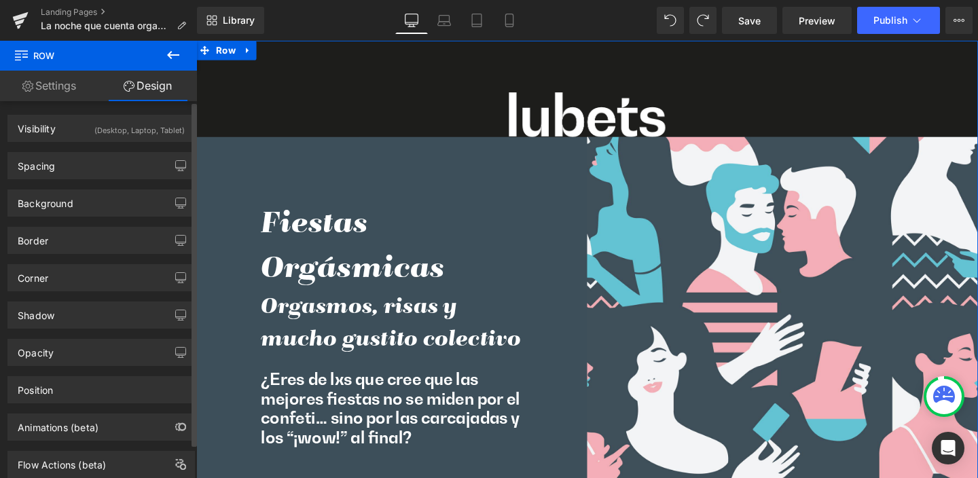
drag, startPoint x: 66, startPoint y: 196, endPoint x: 76, endPoint y: 221, distance: 26.5
click at [66, 196] on div "Background" at bounding box center [46, 199] width 56 height 19
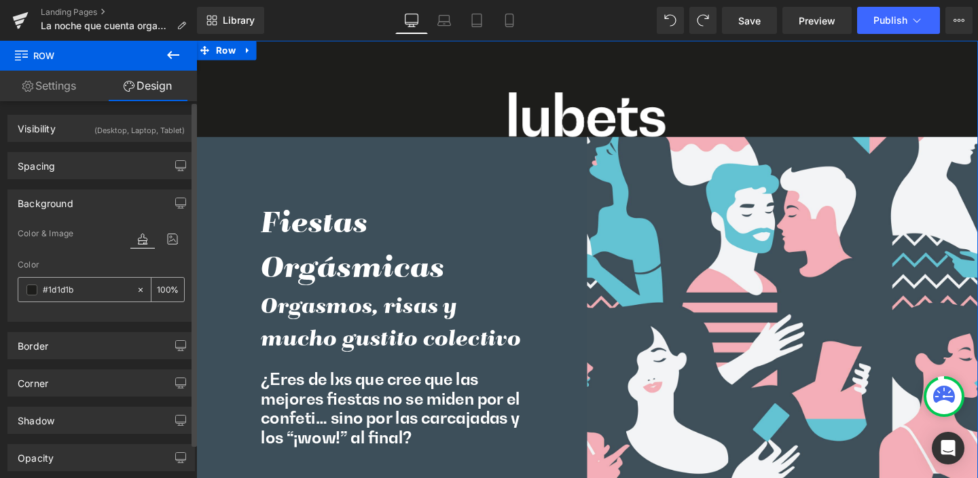
drag, startPoint x: 73, startPoint y: 295, endPoint x: 39, endPoint y: 294, distance: 34.0
click at [39, 294] on div "#1d1d1b" at bounding box center [77, 290] width 118 height 24
drag, startPoint x: 96, startPoint y: 294, endPoint x: 35, endPoint y: 289, distance: 61.3
click at [35, 289] on div "#1d1d1b" at bounding box center [77, 290] width 118 height 24
paste input "3d4f5a"
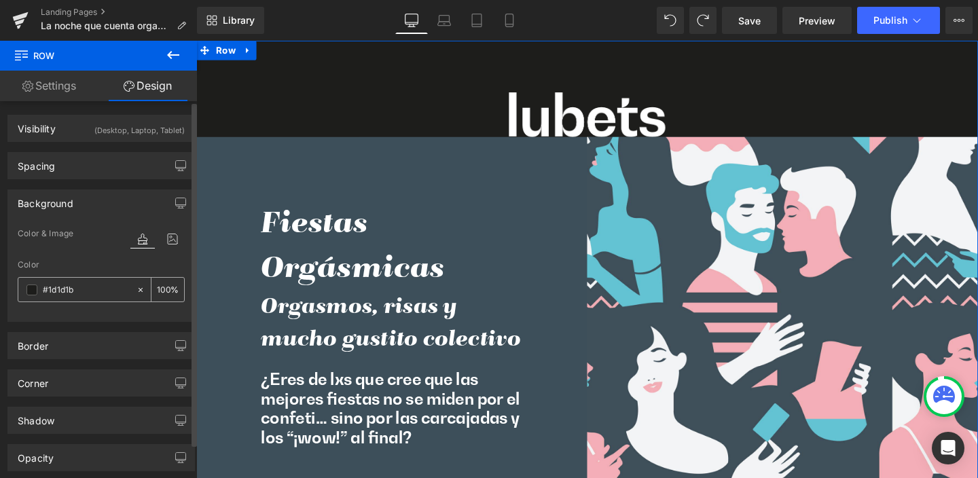
type input "#3d4f5a"
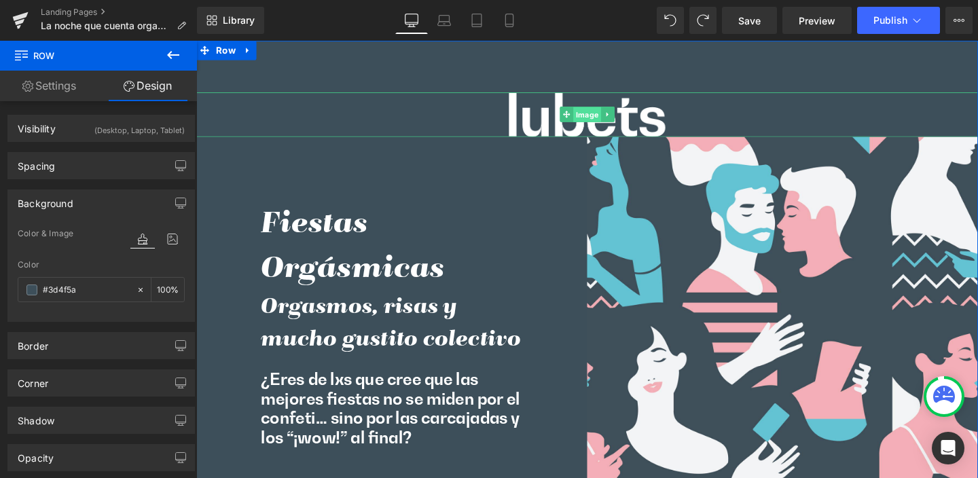
click at [604, 119] on span "Image" at bounding box center [607, 119] width 29 height 16
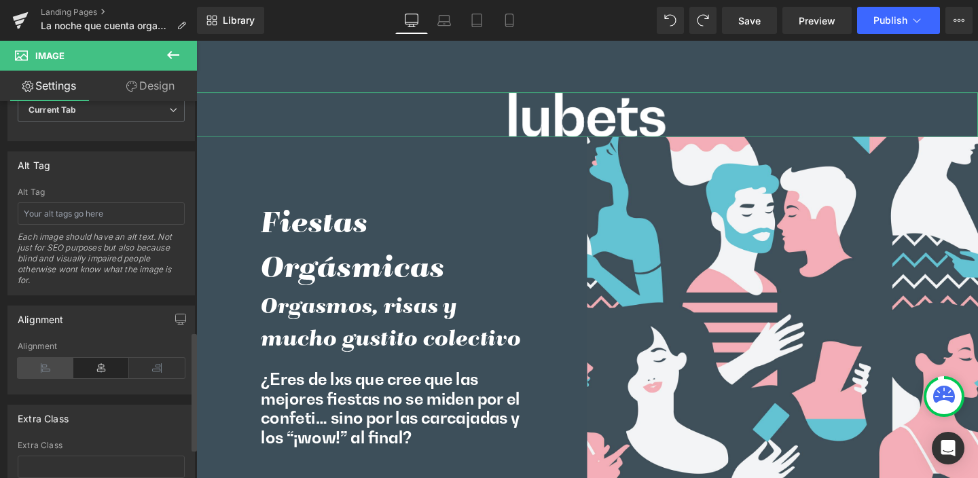
scroll to position [732, 0]
click at [37, 370] on icon at bounding box center [46, 367] width 56 height 20
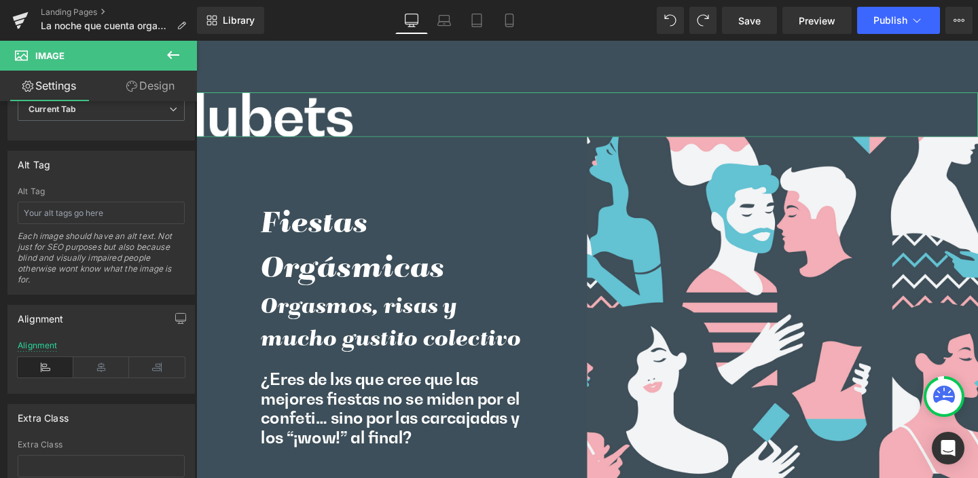
click at [156, 85] on link "Design" at bounding box center [150, 86] width 99 height 31
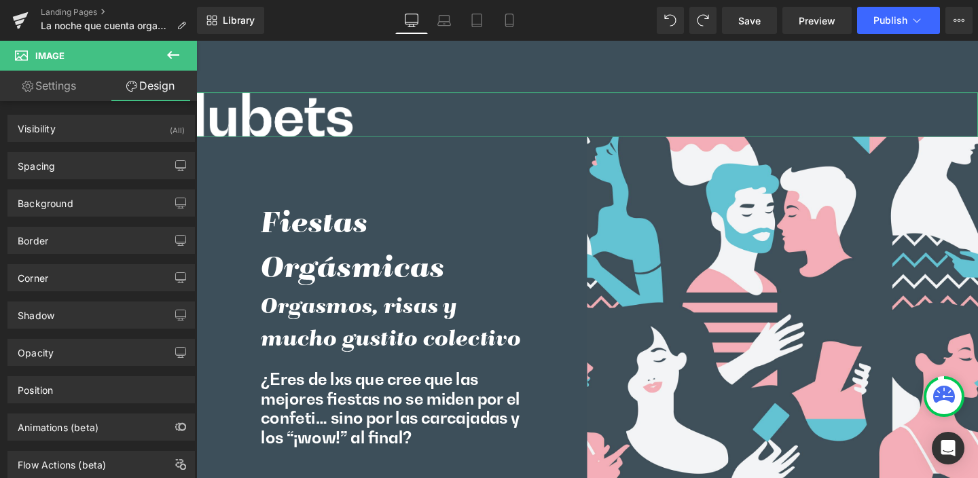
type input "50"
type input "0"
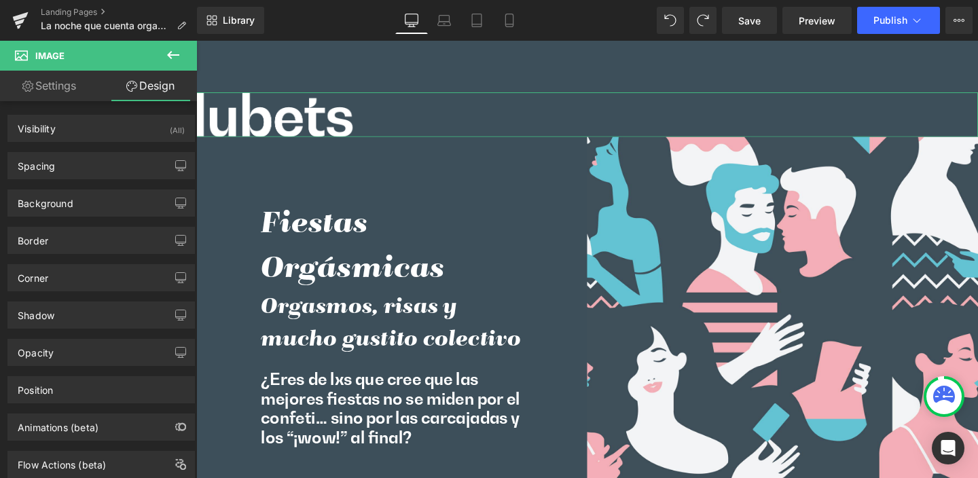
type input "0"
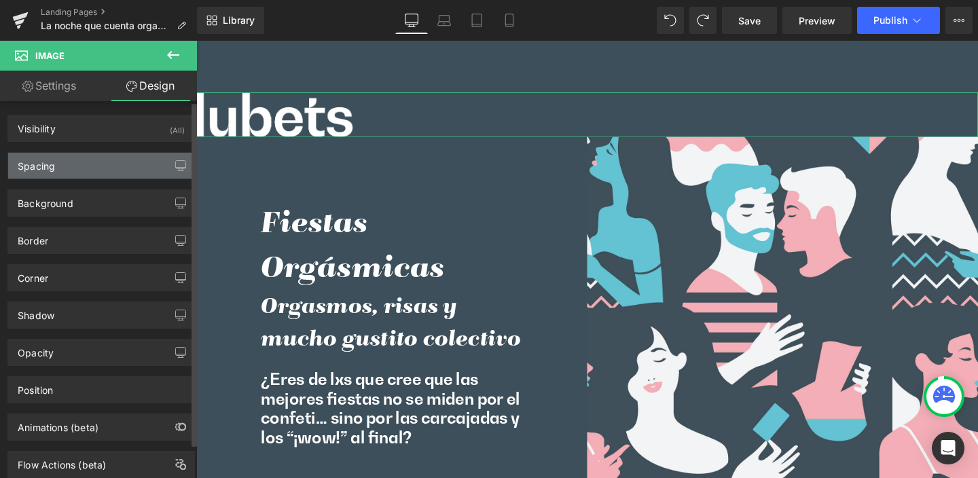
click at [47, 160] on div "Spacing" at bounding box center [36, 162] width 37 height 19
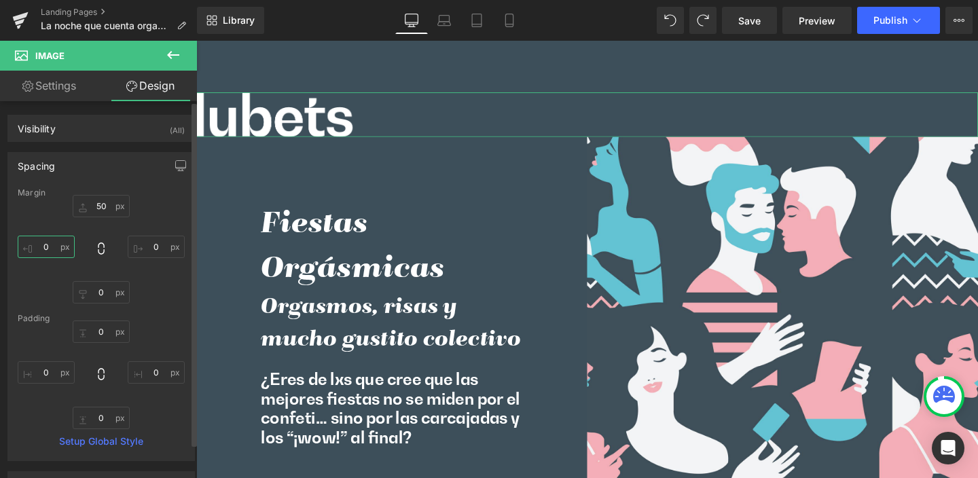
drag, startPoint x: 52, startPoint y: 246, endPoint x: 37, endPoint y: 248, distance: 15.1
click at [37, 248] on input "0" at bounding box center [46, 247] width 57 height 22
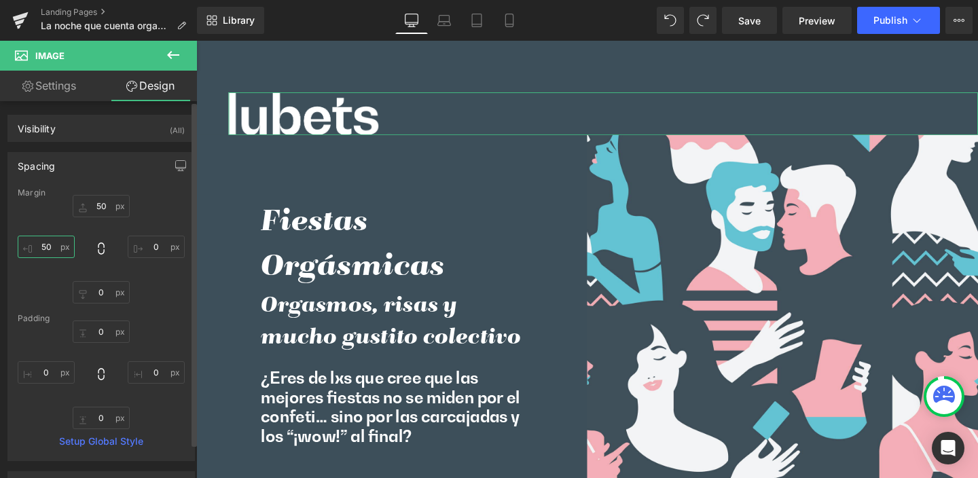
type input "0"
type input "5"
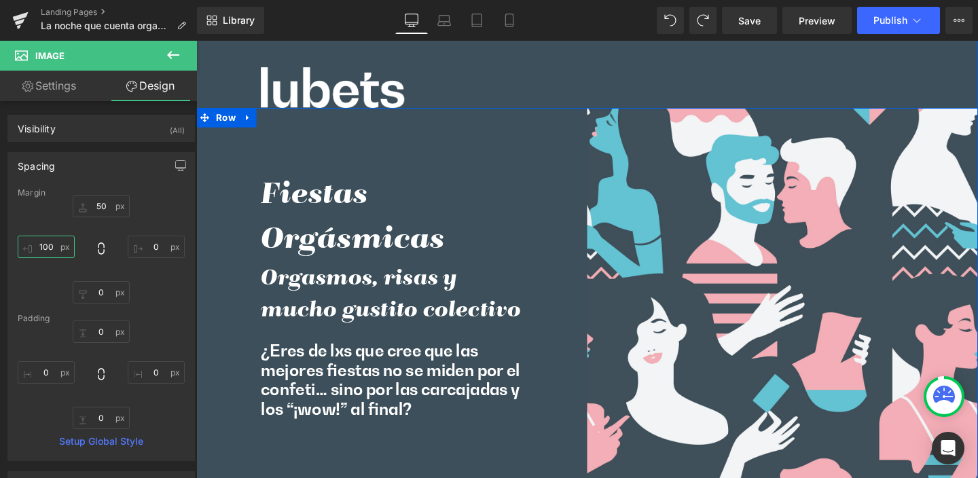
scroll to position [20, 0]
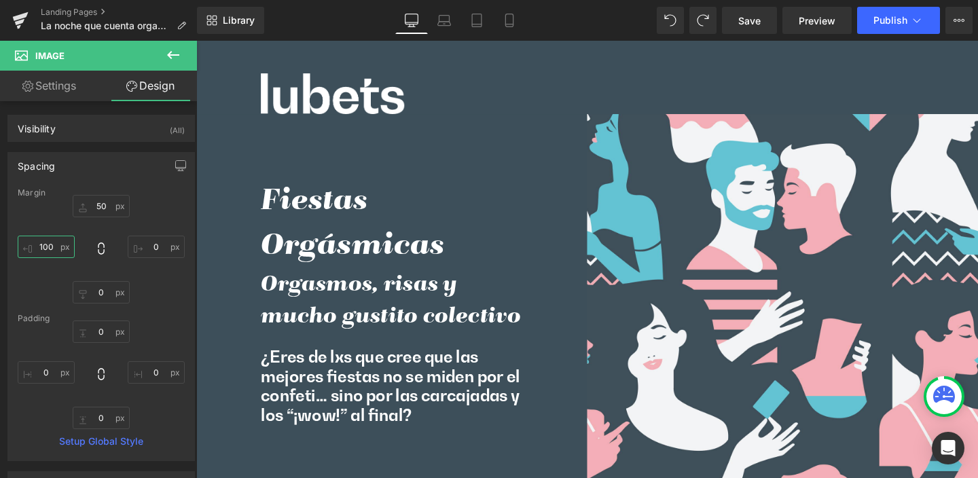
type input "100"
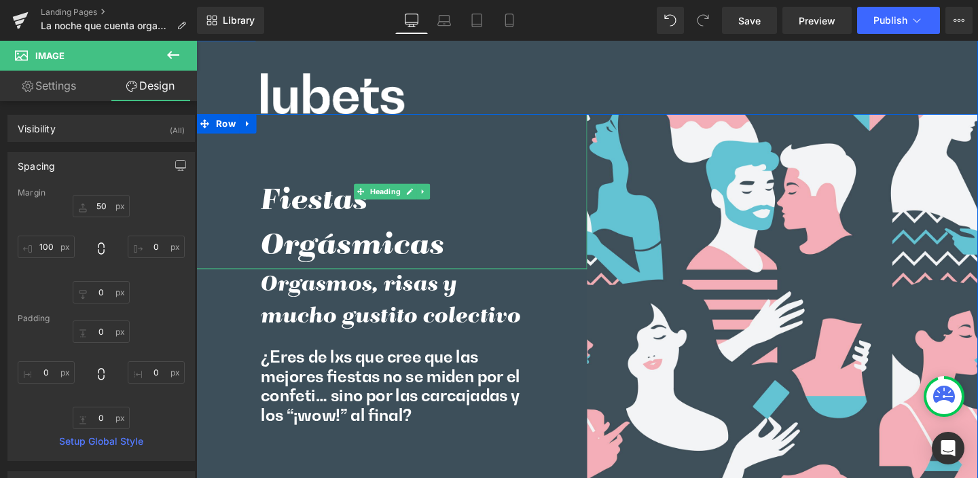
click at [348, 212] on h2 "Fiestas Orgásmicas" at bounding box center [401, 233] width 275 height 95
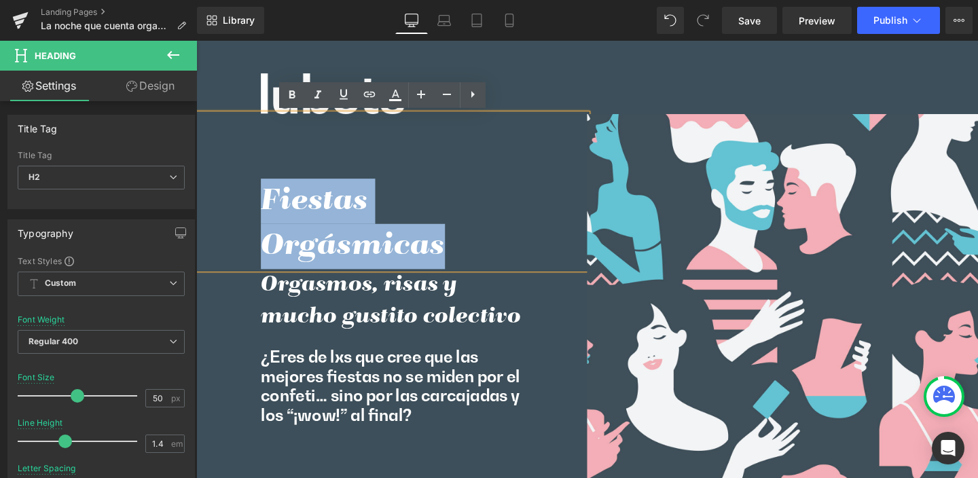
drag, startPoint x: 267, startPoint y: 205, endPoint x: 446, endPoint y: 253, distance: 185.7
click at [446, 253] on h2 "Fiestas Orgásmicas" at bounding box center [401, 233] width 275 height 95
paste div
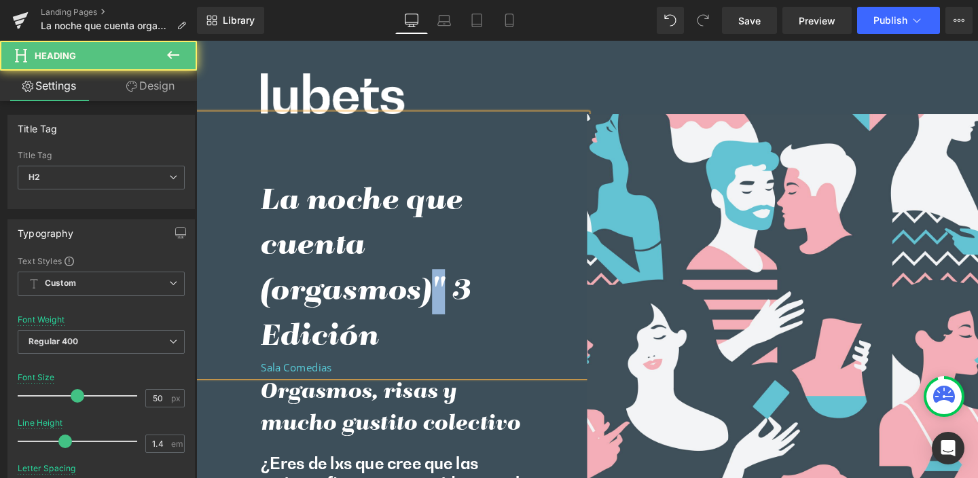
drag, startPoint x: 438, startPoint y: 295, endPoint x: 455, endPoint y: 298, distance: 16.7
click at [455, 298] on h2 "La noche que cuenta (orgasmos)" 3 Edición" at bounding box center [401, 281] width 275 height 190
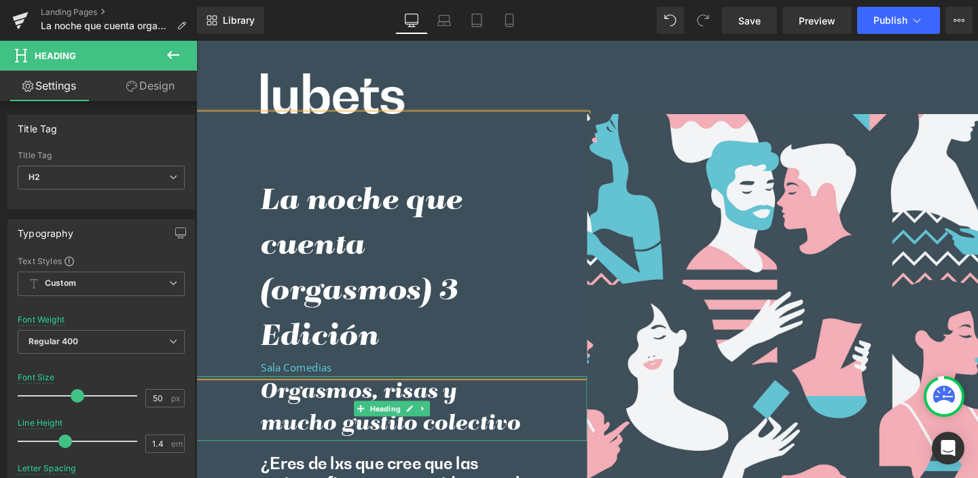
drag, startPoint x: 318, startPoint y: 408, endPoint x: 285, endPoint y: 409, distance: 32.6
click at [317, 408] on h3 "Orgasmos, risas y mucho gustito colectivo" at bounding box center [401, 428] width 275 height 69
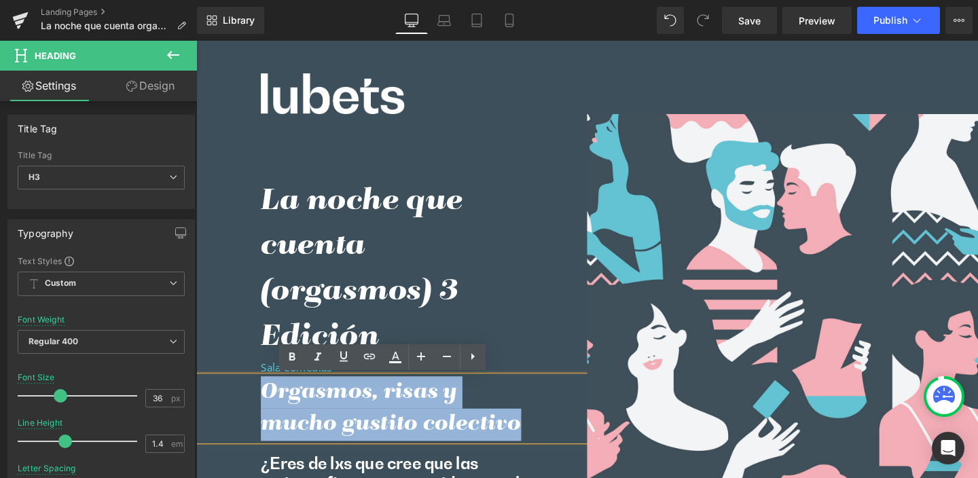
drag, startPoint x: 275, startPoint y: 413, endPoint x: 555, endPoint y: 454, distance: 282.9
click at [551, 457] on div "Orgasmos, risas y mucho gustito colectivo" at bounding box center [401, 428] width 411 height 69
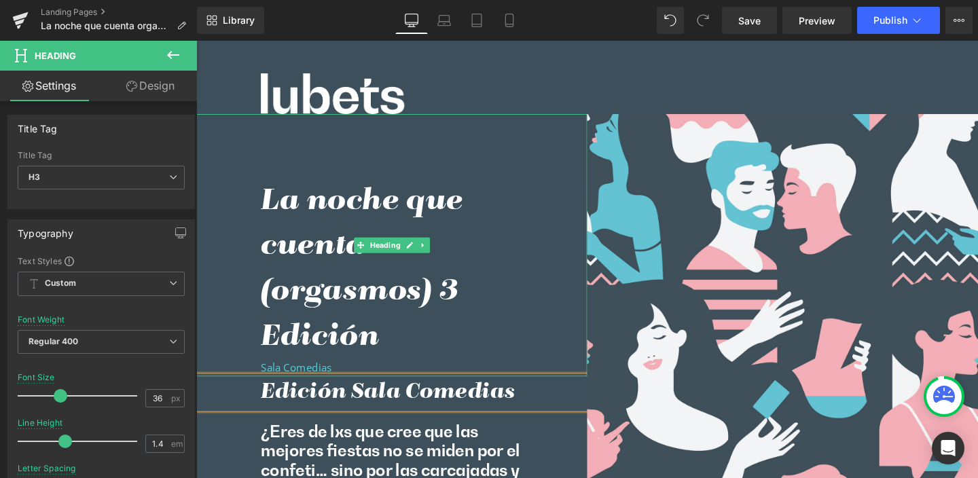
click at [351, 374] on h2 "La noche que cuenta (orgasmos) 3 Edición" at bounding box center [401, 281] width 275 height 190
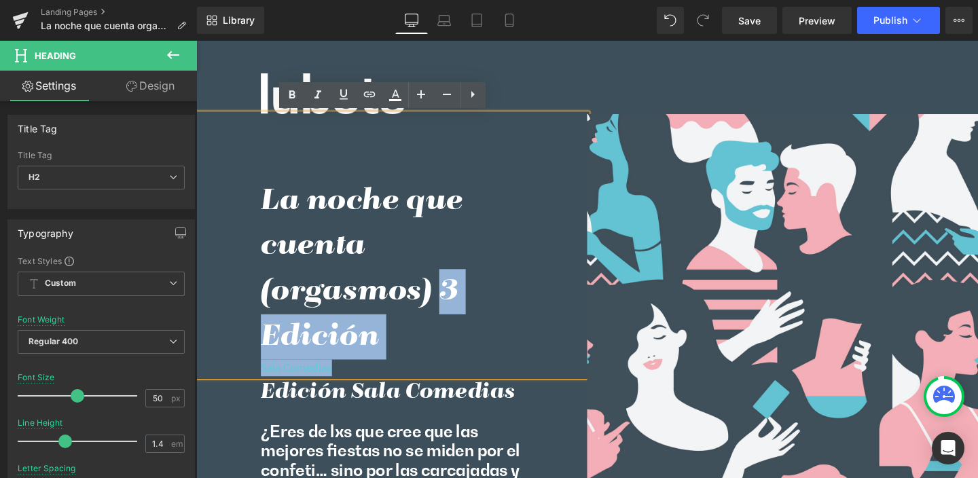
drag, startPoint x: 323, startPoint y: 380, endPoint x: 445, endPoint y: 304, distance: 143.1
click at [445, 304] on div "La noche que cuenta (orgasmos) 3 Edición Sala Comedias" at bounding box center [401, 256] width 411 height 276
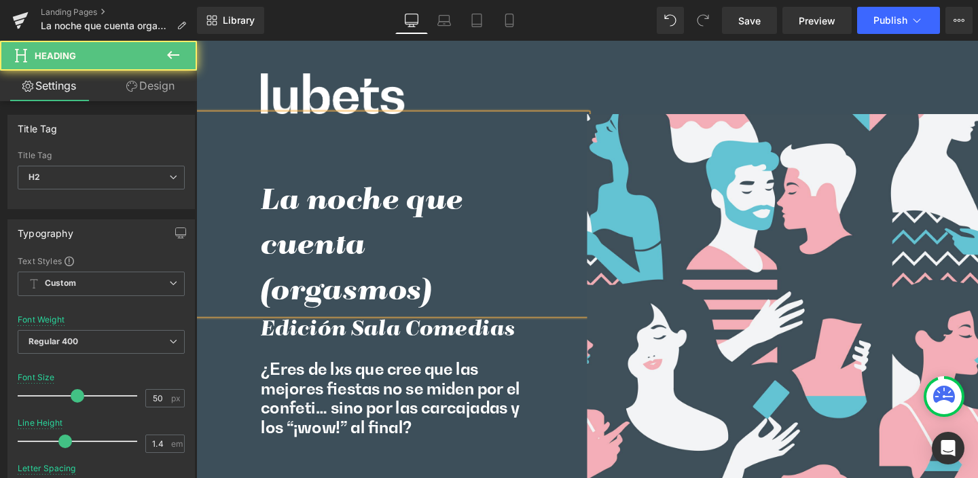
click at [264, 305] on h2 "La noche que cuenta (orgasmos)" at bounding box center [401, 257] width 275 height 143
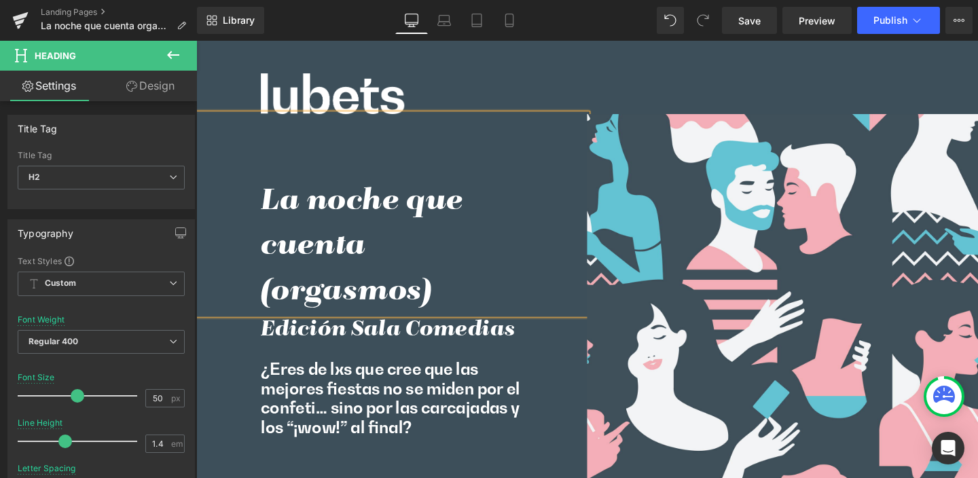
click at [331, 214] on h2 "La noche que cuenta (orgasmos)" at bounding box center [401, 257] width 275 height 143
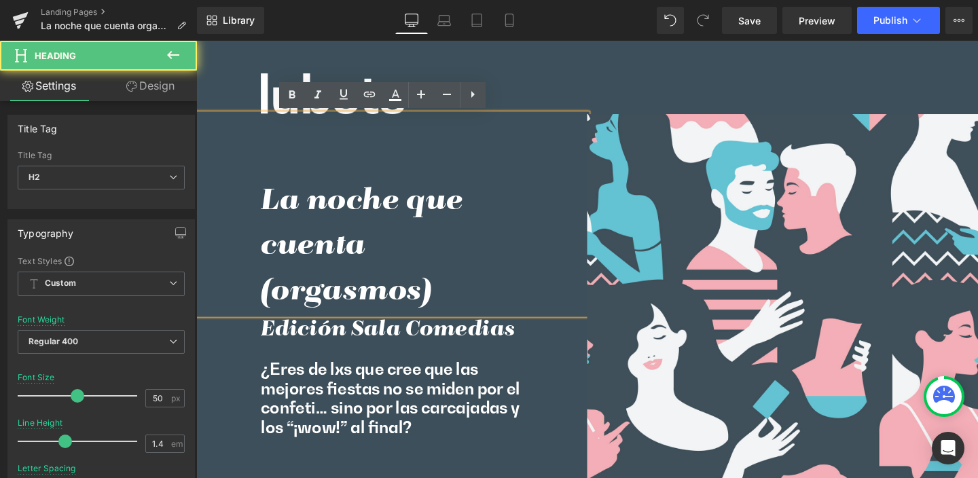
click at [264, 205] on h2 "La noche que cuenta (orgasmos)" at bounding box center [401, 257] width 275 height 143
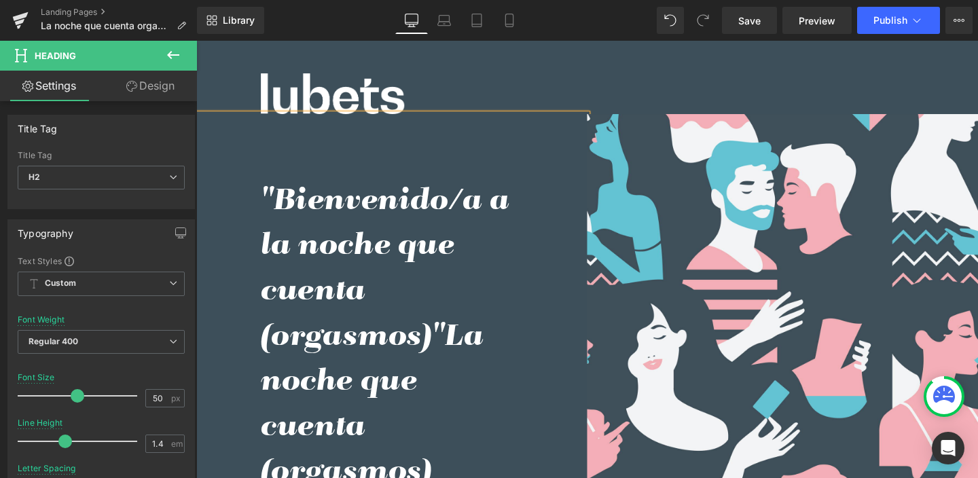
click at [272, 202] on h2 ""Bienvenido/a a la noche que cuenta (orgasmos)"La noche que cuenta (orgasmos)" at bounding box center [401, 352] width 275 height 333
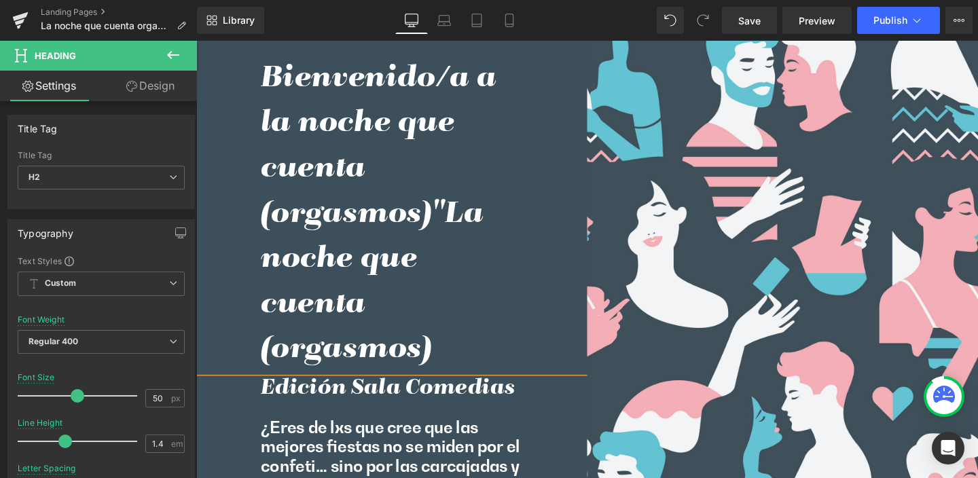
scroll to position [159, 0]
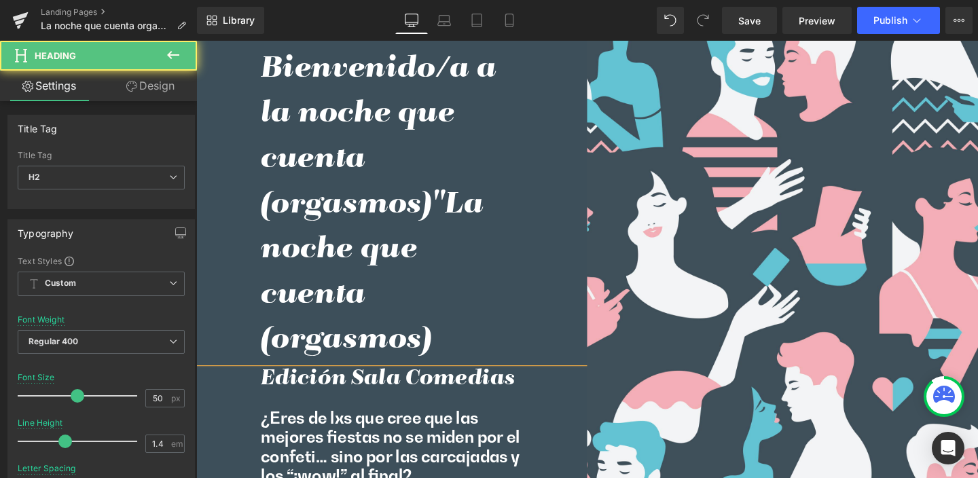
drag, startPoint x: 444, startPoint y: 201, endPoint x: 474, endPoint y: 343, distance: 145.1
click at [474, 343] on h2 "Bienvenido/a a la noche que cuenta (orgasmos)"La noche que cuenta (orgasmos)" at bounding box center [401, 213] width 275 height 333
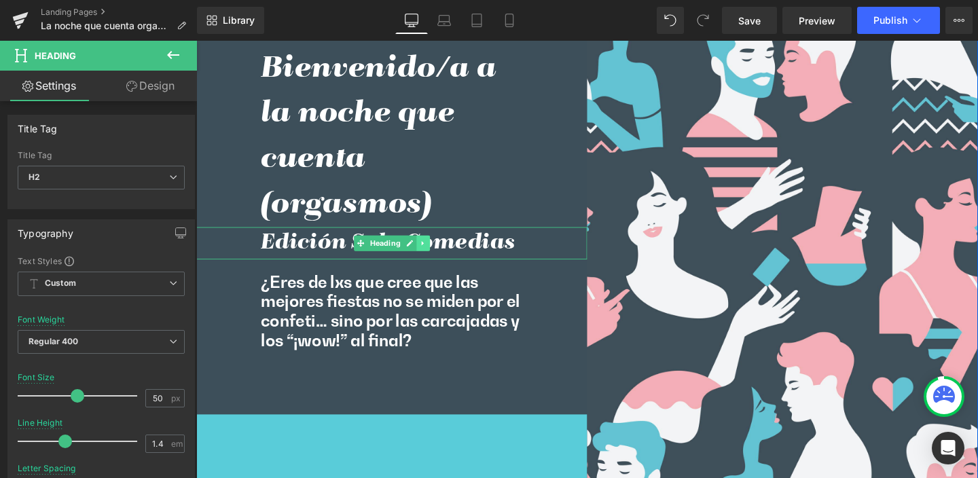
click at [433, 252] on icon at bounding box center [434, 254] width 2 height 5
click at [438, 253] on icon at bounding box center [441, 254] width 7 height 7
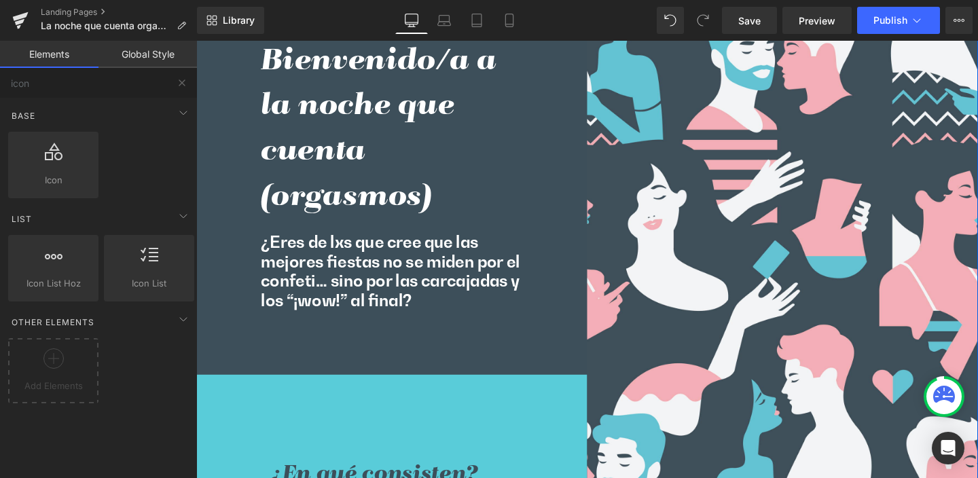
scroll to position [166, 0]
click at [351, 276] on p "¿Eres de lxs que cree que las mejores fiestas no se miden por el confeti… sino …" at bounding box center [401, 284] width 275 height 82
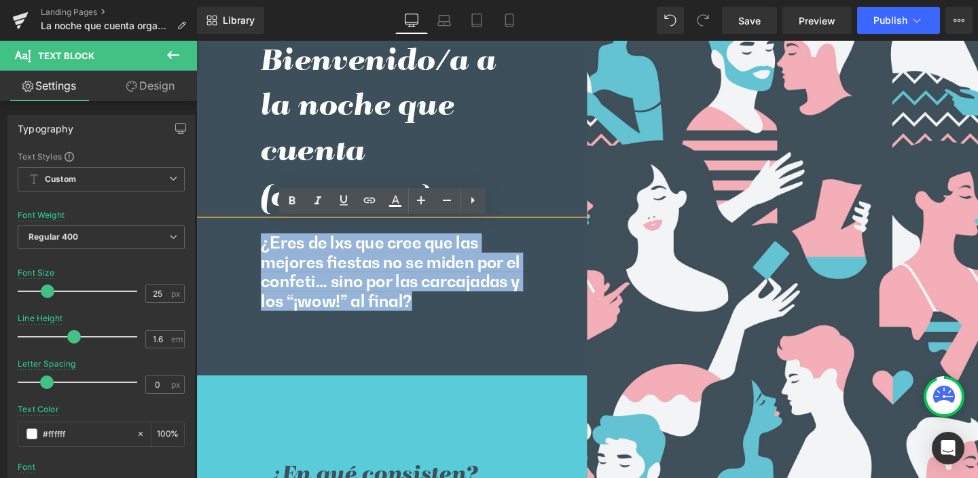
drag, startPoint x: 398, startPoint y: 310, endPoint x: 262, endPoint y: 259, distance: 145.4
click at [264, 258] on p "¿Eres de lxs que cree que las mejores fiestas no se miden por el confeti… sino …" at bounding box center [401, 284] width 275 height 82
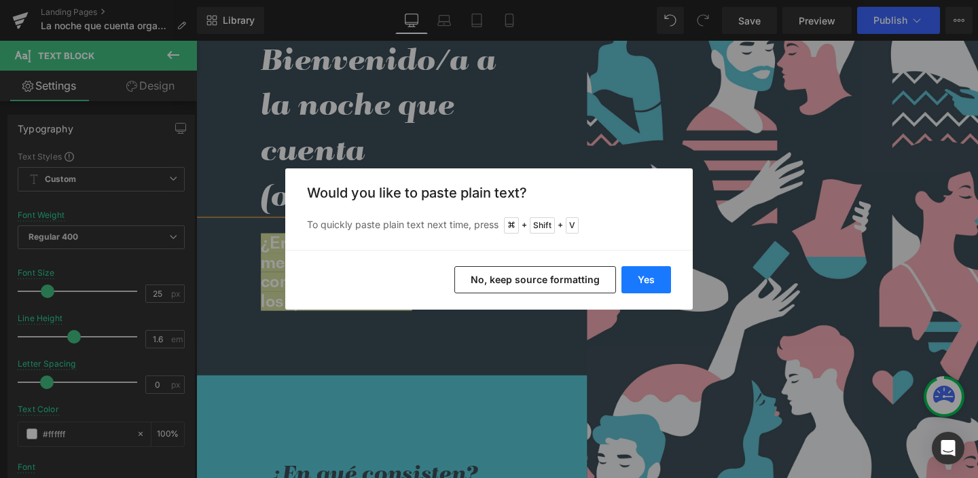
click at [643, 272] on button "Yes" at bounding box center [647, 279] width 50 height 27
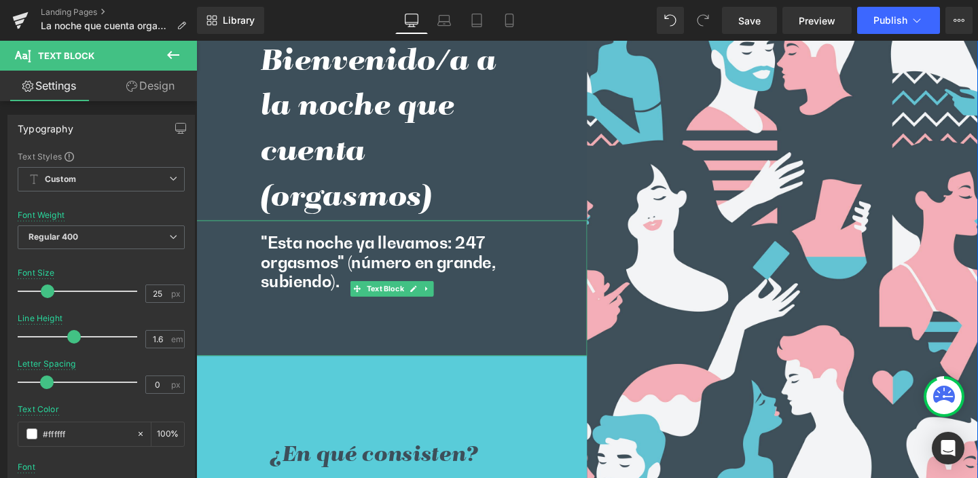
click at [270, 253] on p ""Esta noche ya llevamos: 247 orgasmos" (número engrande, subiendo)." at bounding box center [401, 273] width 275 height 61
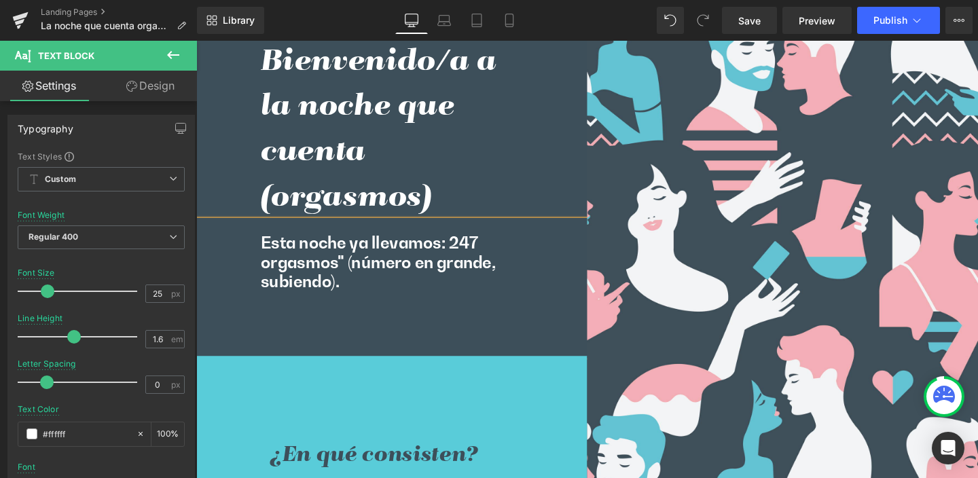
click at [461, 254] on p "Esta noche ya llevamos: 247 orgasmos" (número engrande, subiendo)." at bounding box center [401, 273] width 275 height 61
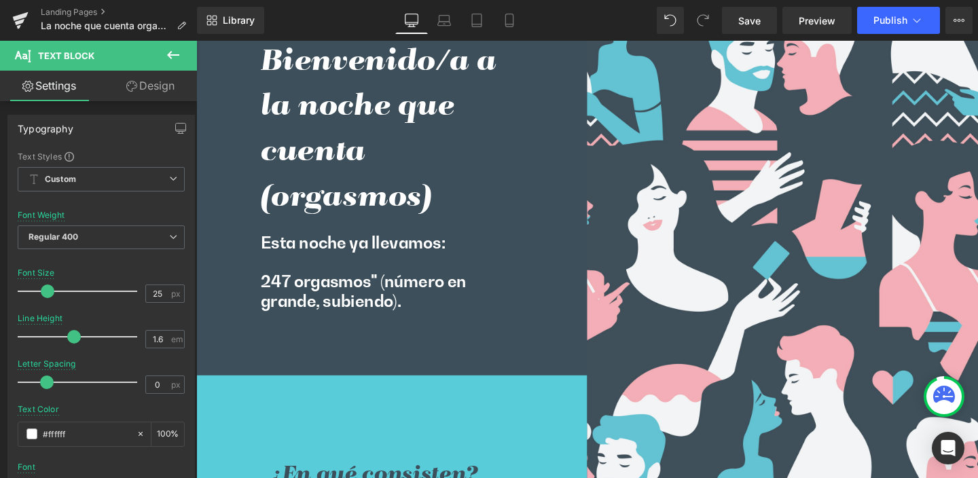
click at [171, 52] on icon at bounding box center [173, 55] width 16 height 16
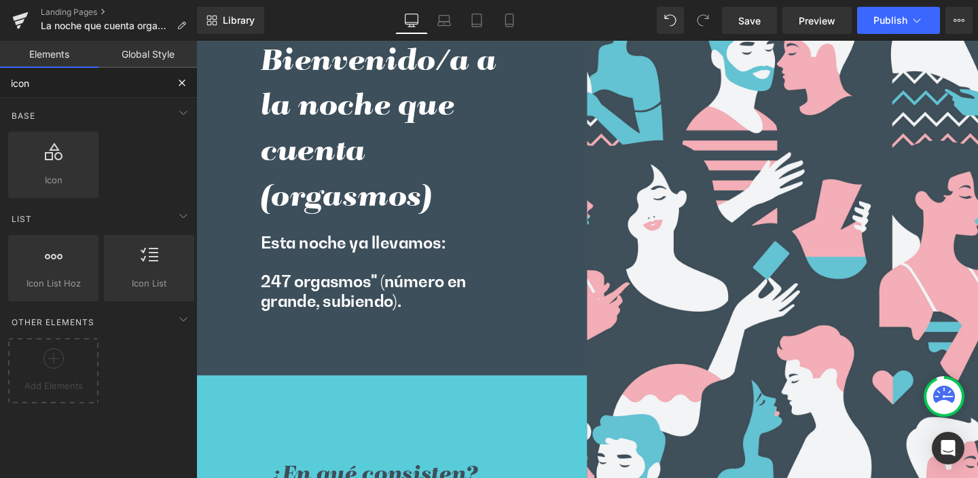
click at [69, 86] on input "icon" at bounding box center [83, 83] width 167 height 30
drag, startPoint x: 69, startPoint y: 86, endPoint x: 0, endPoint y: 79, distance: 69.0
click at [0, 79] on input "icon" at bounding box center [83, 83] width 167 height 30
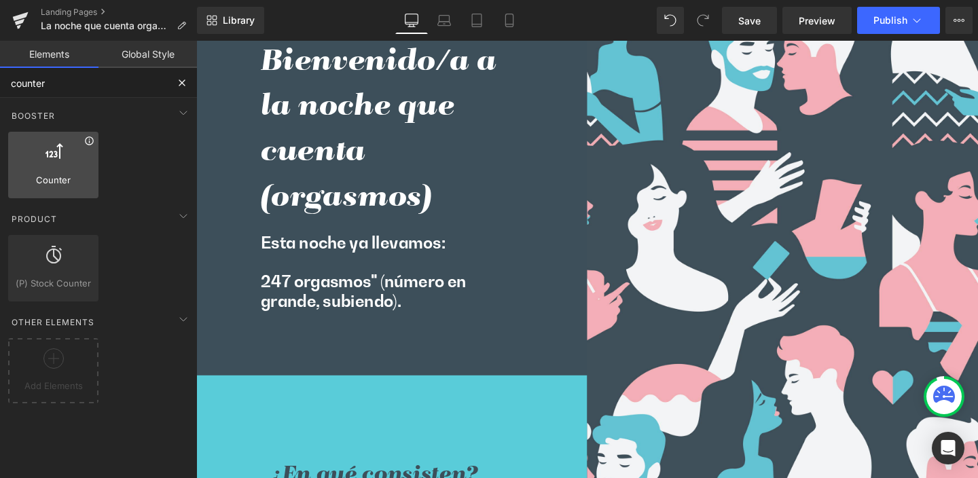
click at [85, 143] on icon at bounding box center [89, 141] width 10 height 10
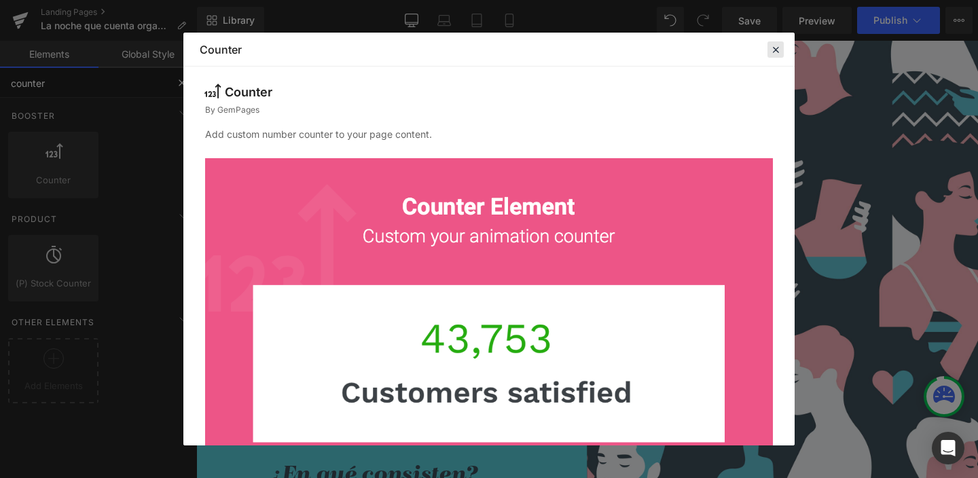
type input "counter"
drag, startPoint x: 778, startPoint y: 46, endPoint x: 607, endPoint y: 9, distance: 174.6
click at [778, 46] on icon at bounding box center [776, 49] width 12 height 12
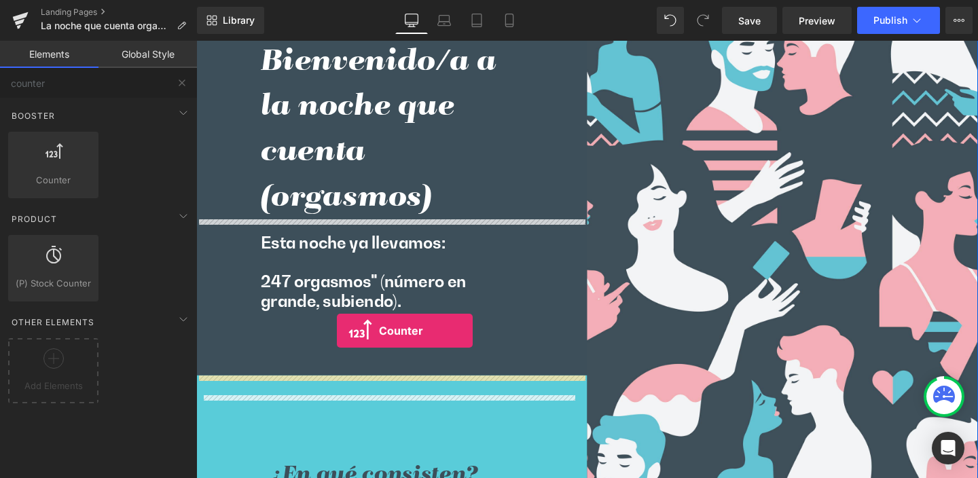
drag, startPoint x: 243, startPoint y: 198, endPoint x: 344, endPoint y: 346, distance: 179.2
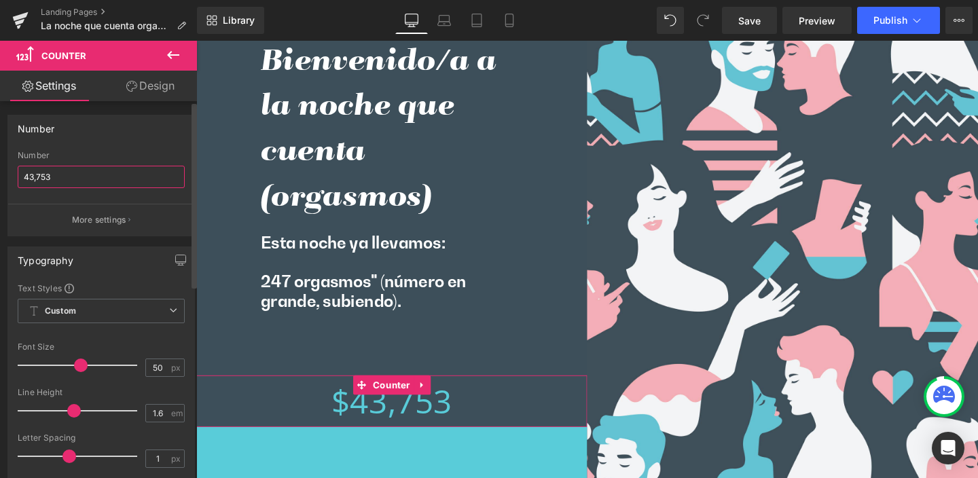
drag, startPoint x: 58, startPoint y: 175, endPoint x: 2, endPoint y: 175, distance: 56.4
click at [2, 175] on div "Number 43,753 Number 43,753 More settings" at bounding box center [101, 171] width 203 height 132
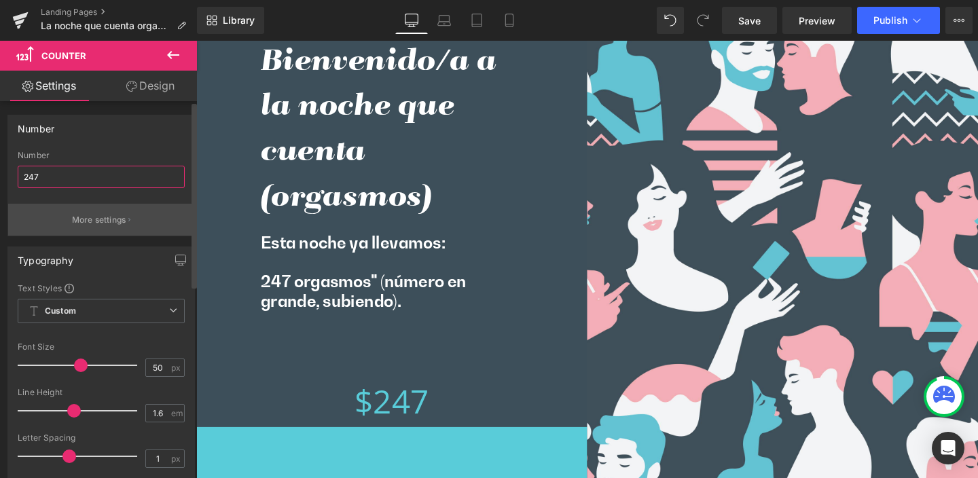
type input "247"
click at [111, 219] on p "More settings" at bounding box center [99, 220] width 54 height 12
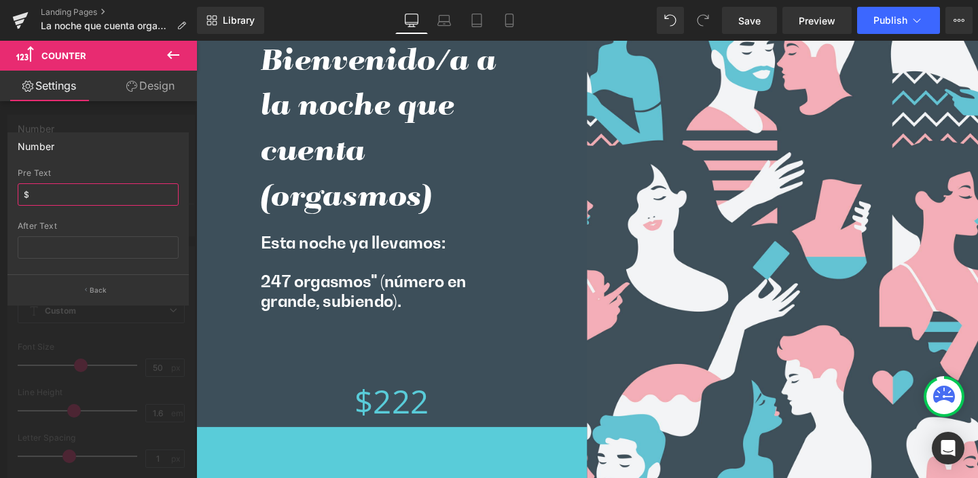
drag, startPoint x: 37, startPoint y: 196, endPoint x: 1, endPoint y: 192, distance: 35.5
click at [1, 192] on div "Number $ Pre Text $ After Text Back" at bounding box center [98, 213] width 197 height 183
click at [60, 243] on input "text" at bounding box center [98, 247] width 161 height 22
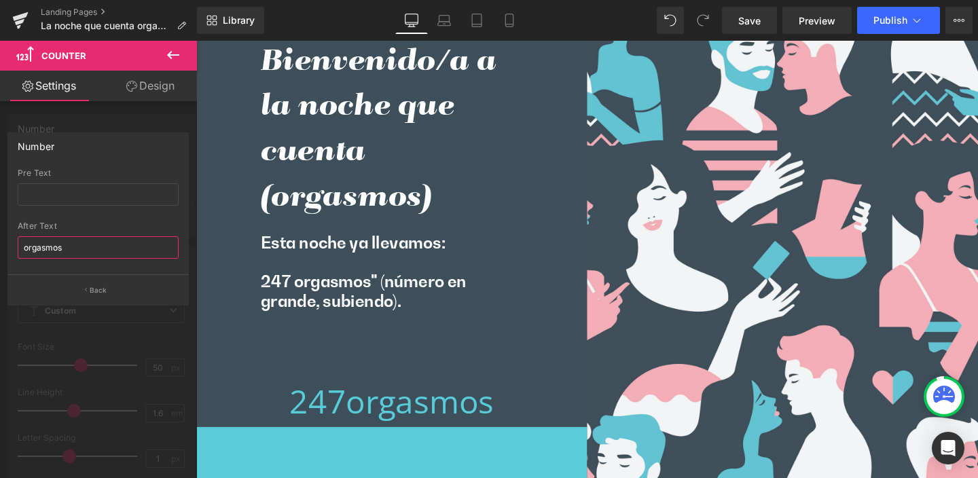
drag, startPoint x: 23, startPoint y: 247, endPoint x: 88, endPoint y: 254, distance: 65.6
click at [24, 247] on input "orgasmos" at bounding box center [98, 247] width 161 height 22
type input "orgasmos"
click at [157, 88] on link "Design" at bounding box center [150, 86] width 99 height 31
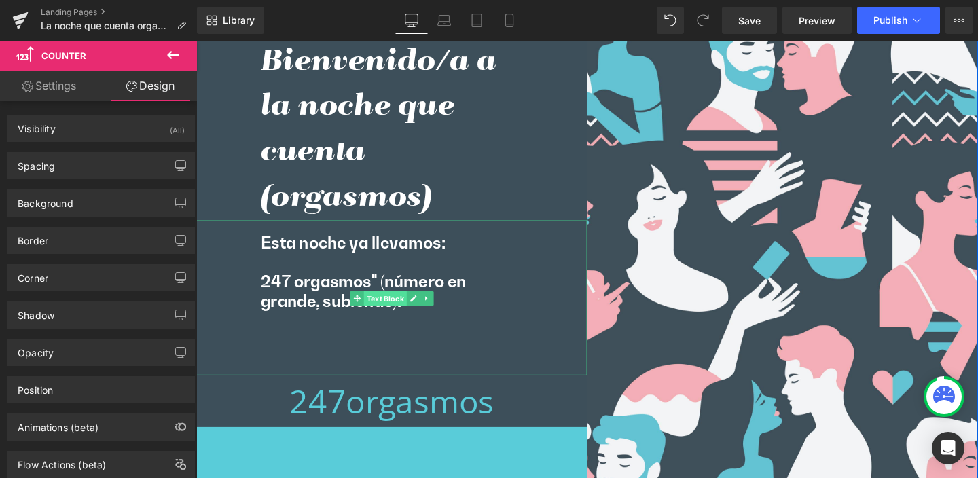
click at [387, 311] on span "Text Block" at bounding box center [394, 312] width 45 height 16
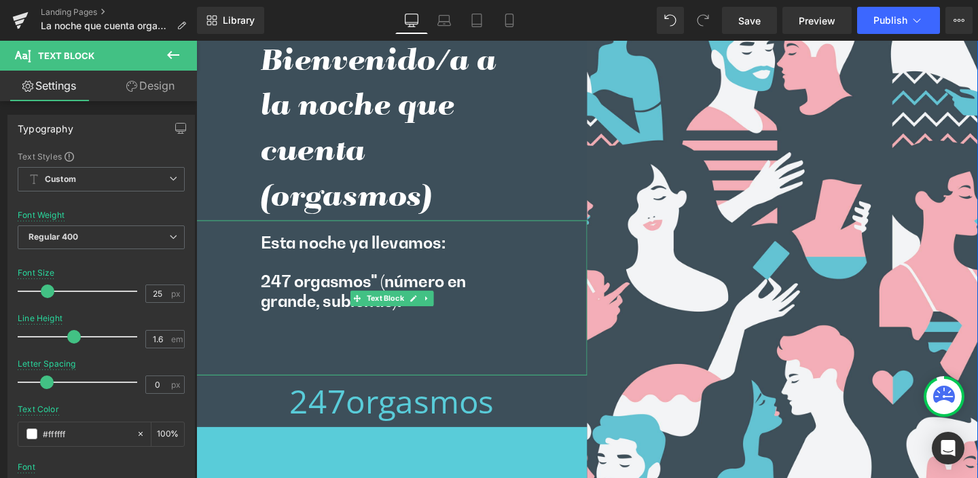
click at [354, 292] on p "247 orgasmos" (número engrande, subiendo)." at bounding box center [401, 304] width 275 height 41
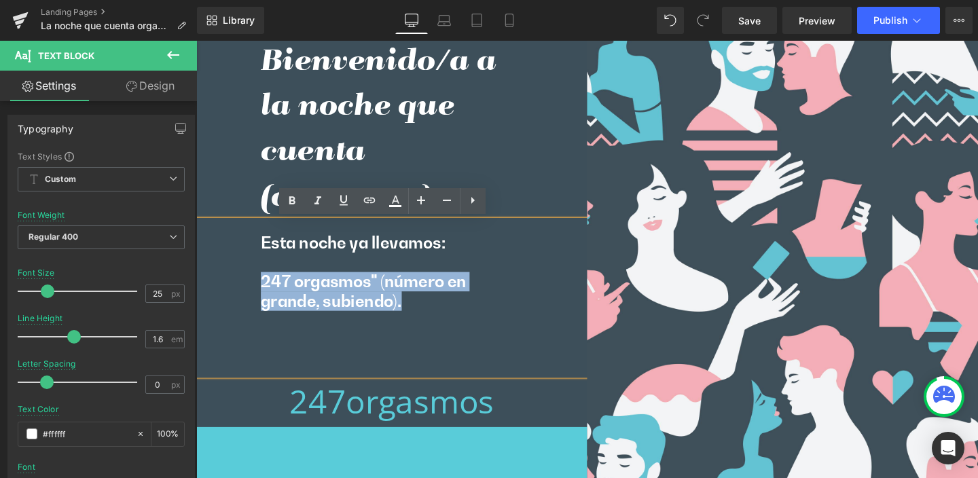
drag, startPoint x: 259, startPoint y: 293, endPoint x: 430, endPoint y: 325, distance: 174.2
click at [430, 325] on p "247 orgasmos" (número engrande, subiendo)." at bounding box center [401, 304] width 275 height 41
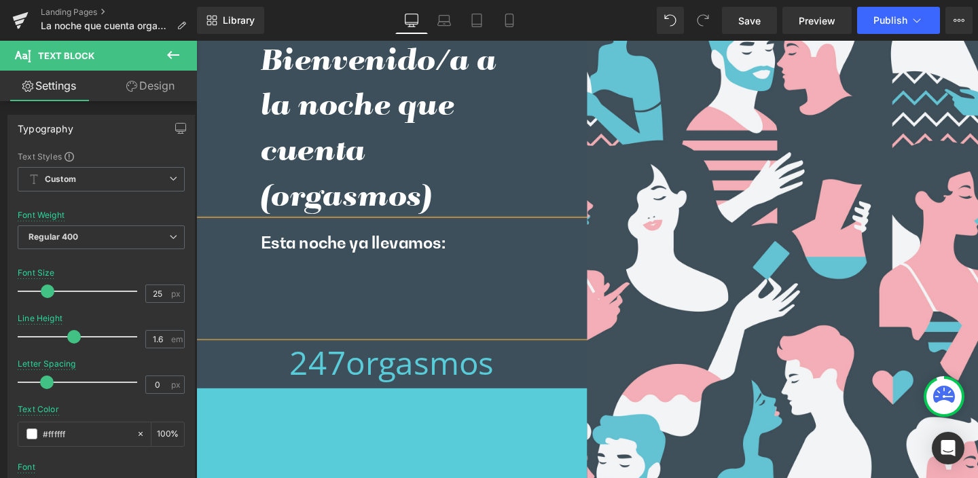
click at [338, 319] on div "Esta noche ya llevamos:" at bounding box center [401, 291] width 411 height 122
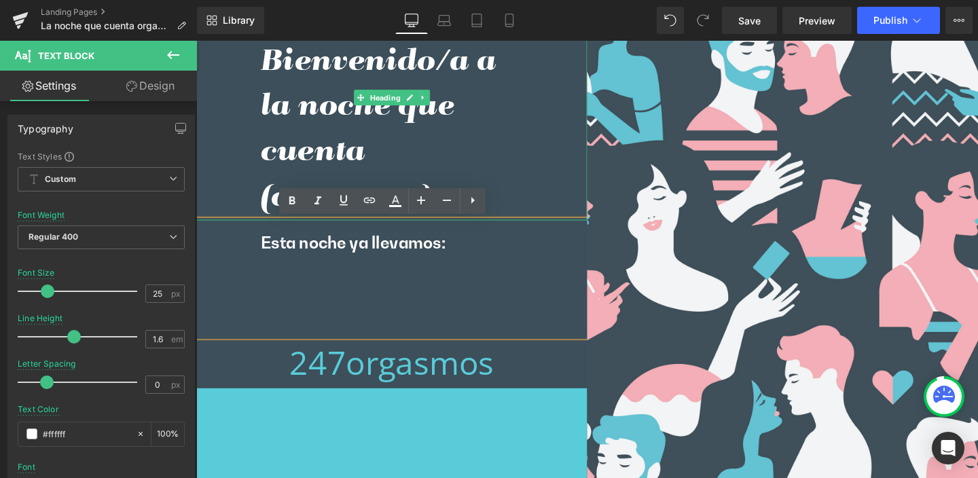
click at [540, 174] on div "Bienvenido/a a la noche que cuenta (orgasmos)" at bounding box center [401, 100] width 411 height 258
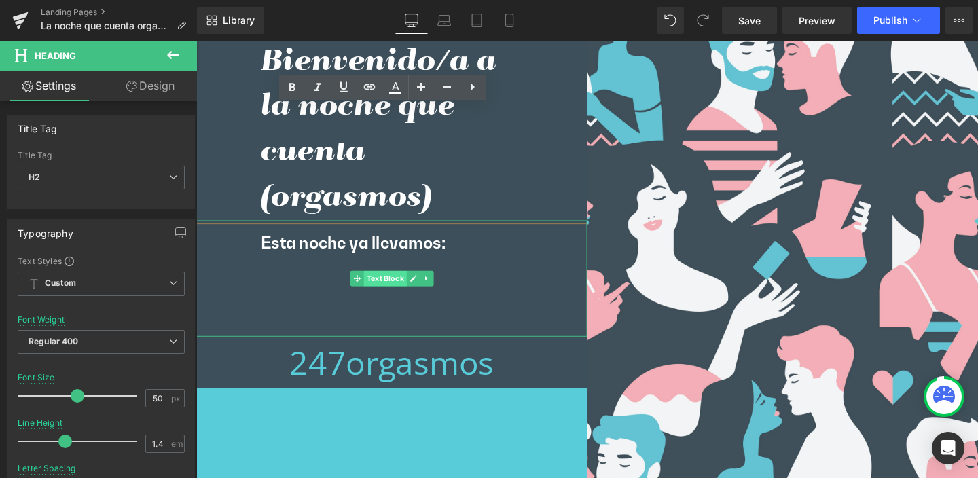
click at [386, 292] on span "Text Block" at bounding box center [394, 291] width 45 height 16
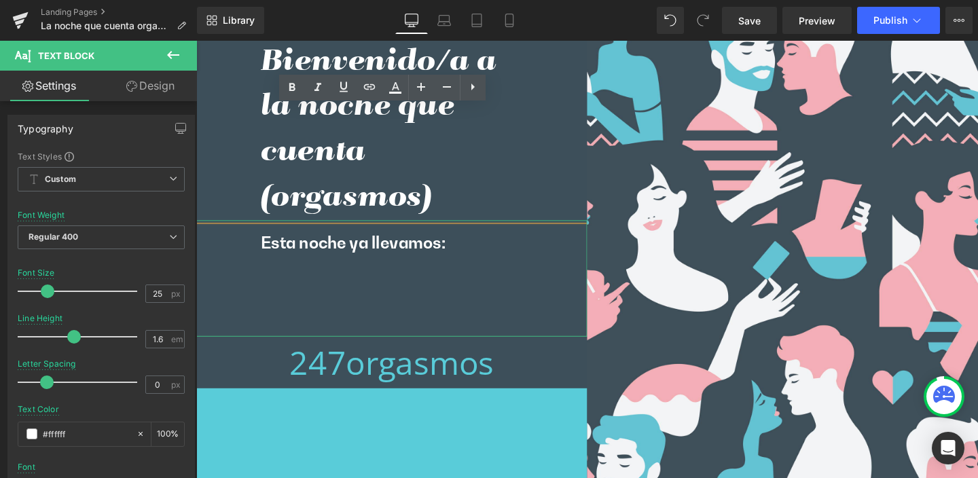
click at [157, 87] on link "Design" at bounding box center [150, 86] width 99 height 31
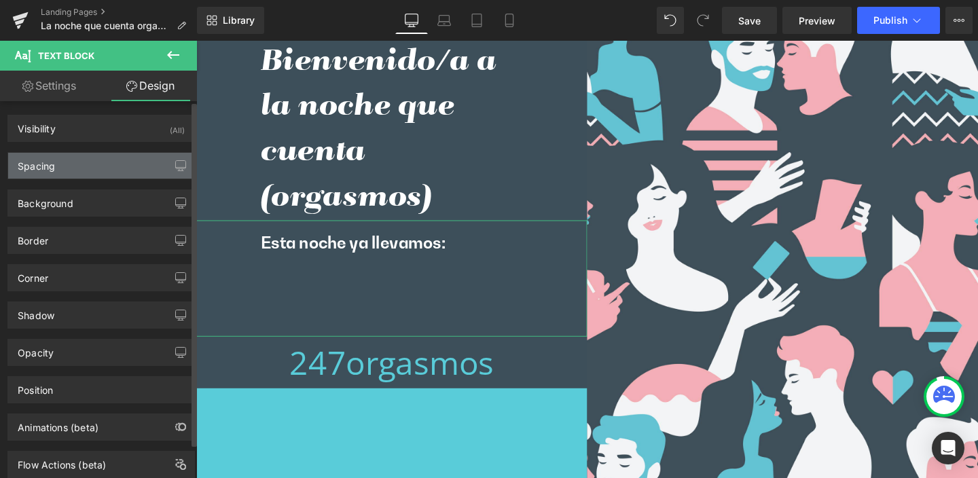
drag, startPoint x: 32, startPoint y: 156, endPoint x: 54, endPoint y: 175, distance: 29.4
click at [32, 156] on div "Spacing" at bounding box center [36, 162] width 37 height 19
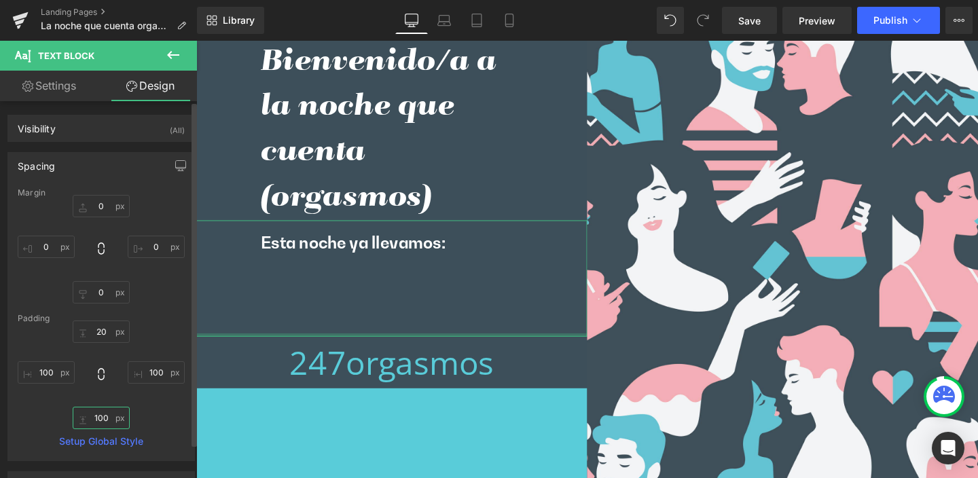
drag, startPoint x: 88, startPoint y: 418, endPoint x: 113, endPoint y: 419, distance: 24.5
click at [113, 419] on input "100" at bounding box center [101, 418] width 57 height 22
type input "0"
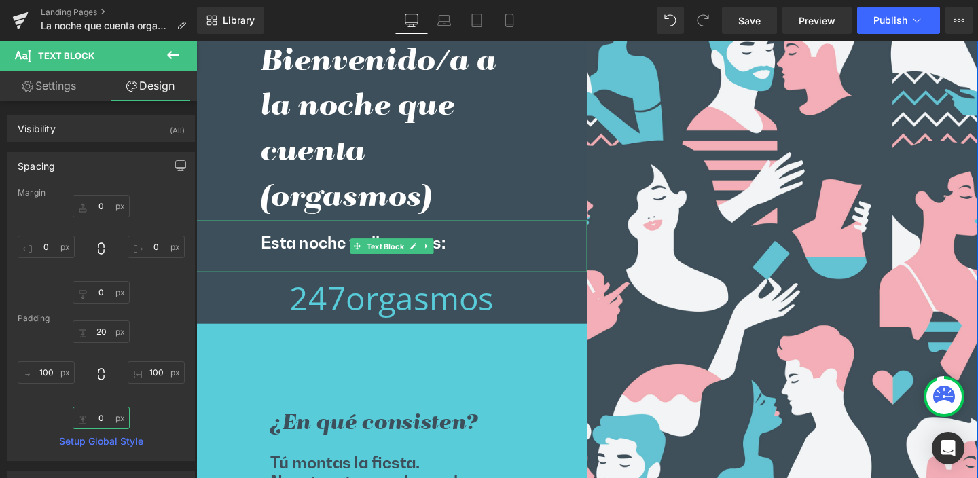
drag, startPoint x: 380, startPoint y: 255, endPoint x: 300, endPoint y: 289, distance: 87.7
click at [380, 255] on span "Text Block" at bounding box center [394, 257] width 45 height 16
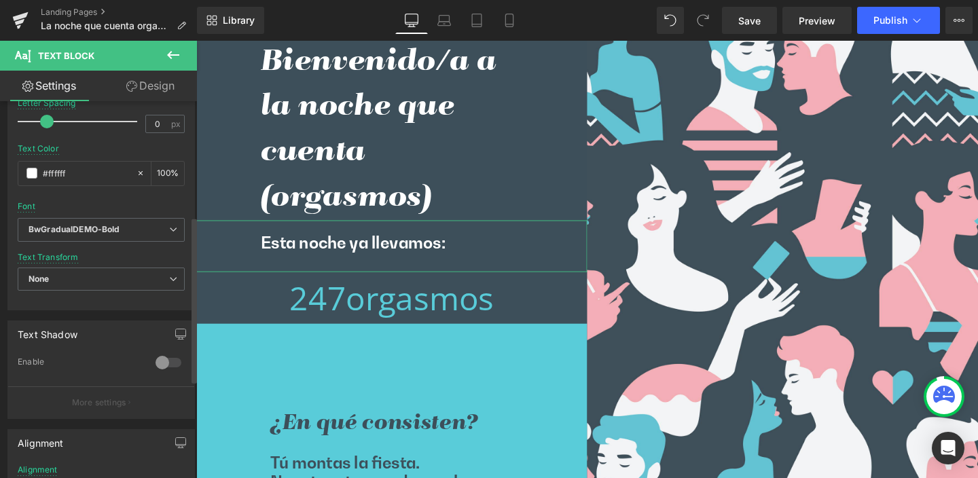
scroll to position [482, 0]
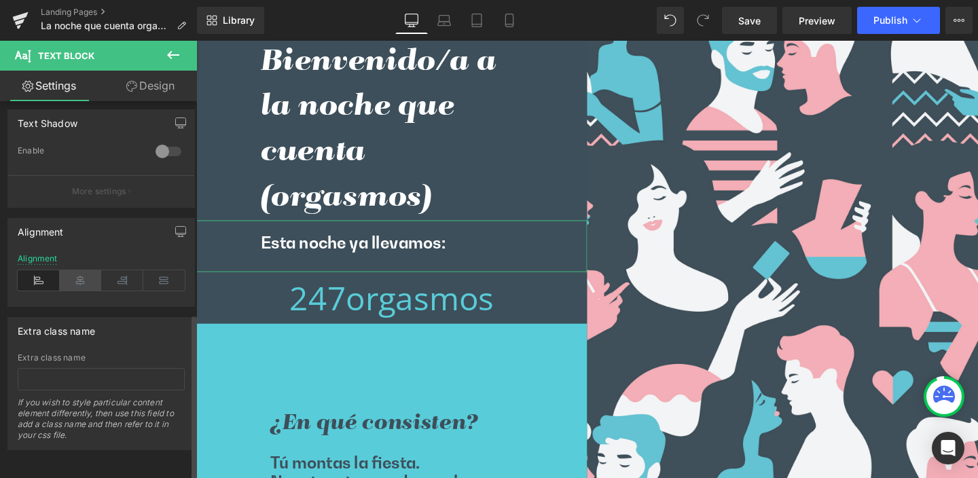
click at [79, 275] on icon at bounding box center [81, 280] width 42 height 20
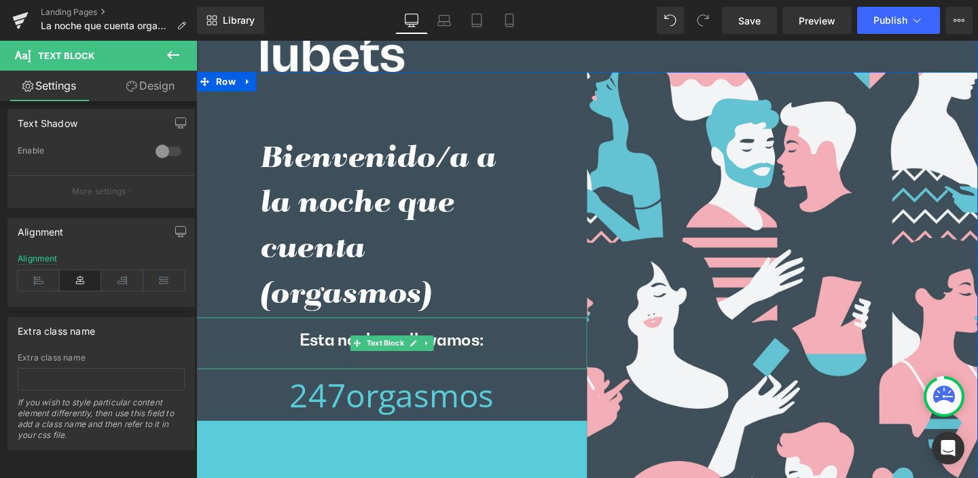
scroll to position [48, 0]
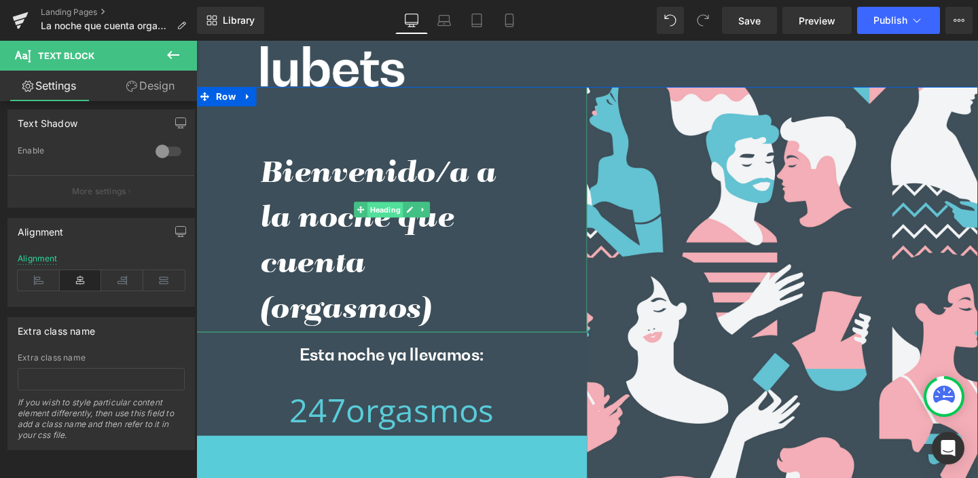
click at [381, 217] on span "Heading" at bounding box center [394, 219] width 37 height 16
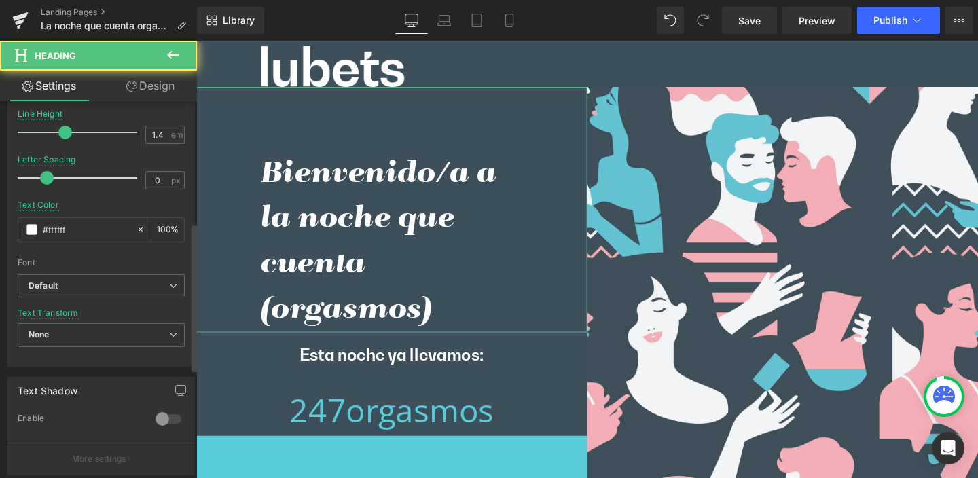
scroll to position [446, 0]
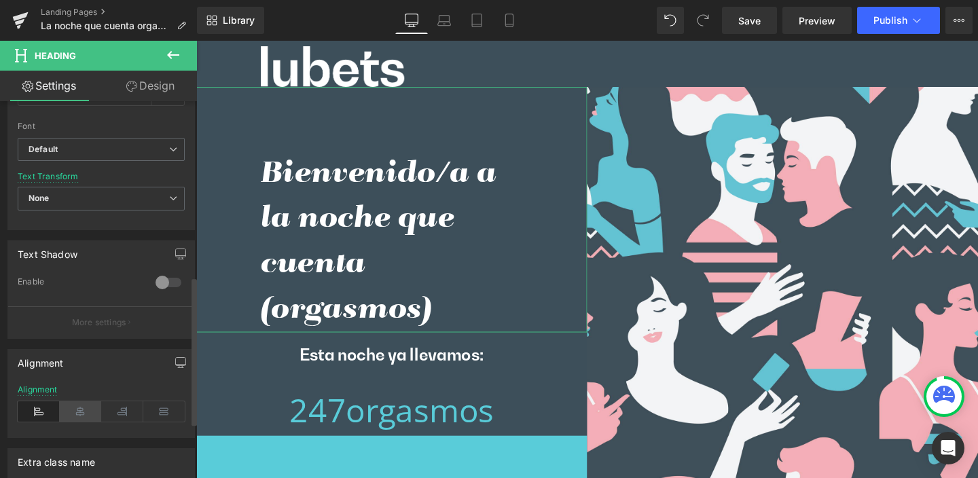
click at [72, 408] on icon at bounding box center [81, 412] width 42 height 20
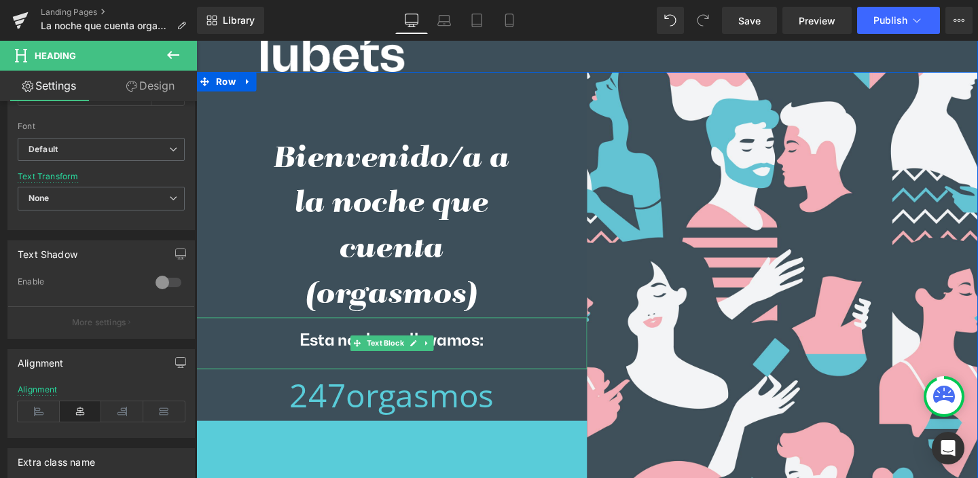
scroll to position [77, 0]
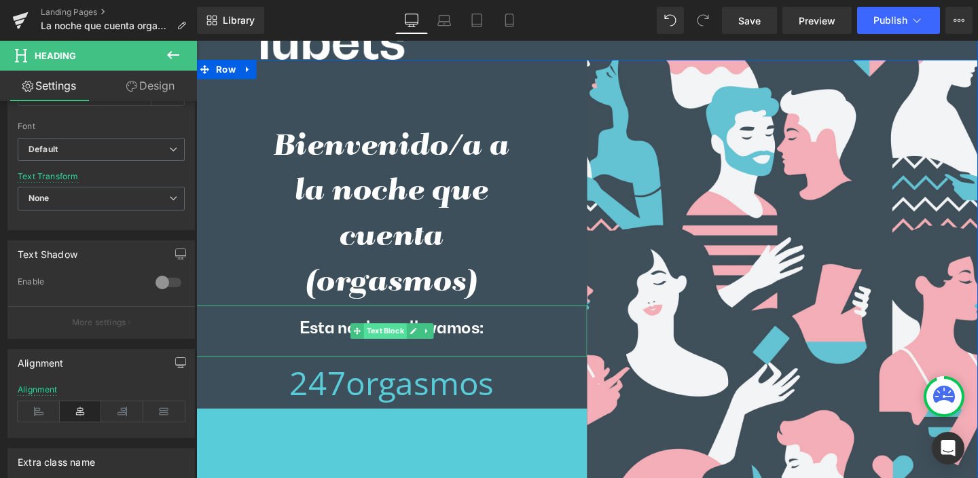
click at [393, 344] on span "Text Block" at bounding box center [394, 346] width 45 height 16
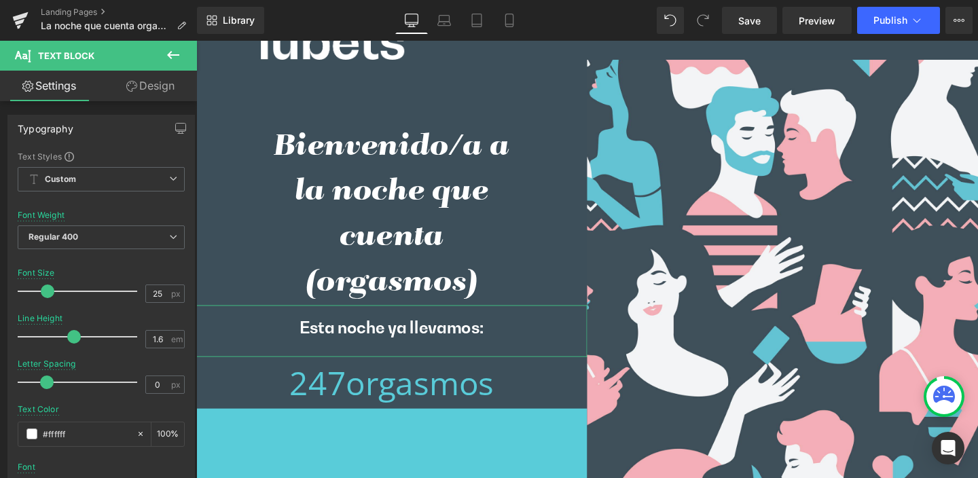
click at [155, 89] on link "Design" at bounding box center [150, 86] width 99 height 31
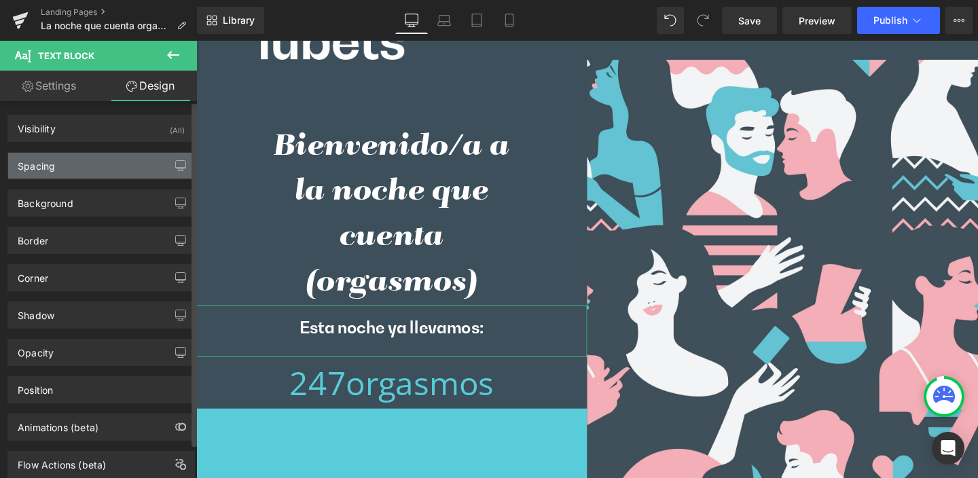
click at [46, 166] on div "Spacing" at bounding box center [36, 162] width 37 height 19
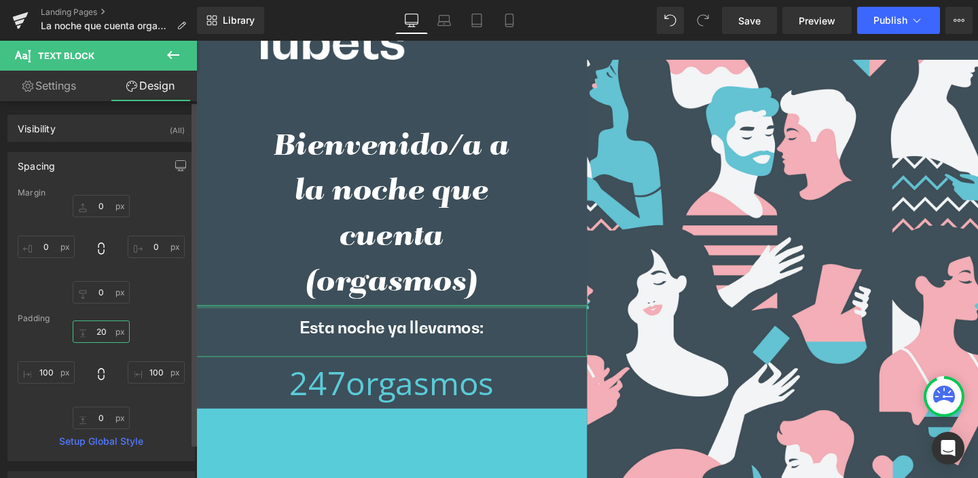
drag, startPoint x: 88, startPoint y: 330, endPoint x: 127, endPoint y: 336, distance: 39.8
click at [127, 336] on div "20px 20 100px 100 0px 0 100px 100" at bounding box center [101, 375] width 167 height 109
drag, startPoint x: 85, startPoint y: 330, endPoint x: 125, endPoint y: 333, distance: 40.2
click at [125, 333] on input "20" at bounding box center [101, 332] width 57 height 22
type input "50"
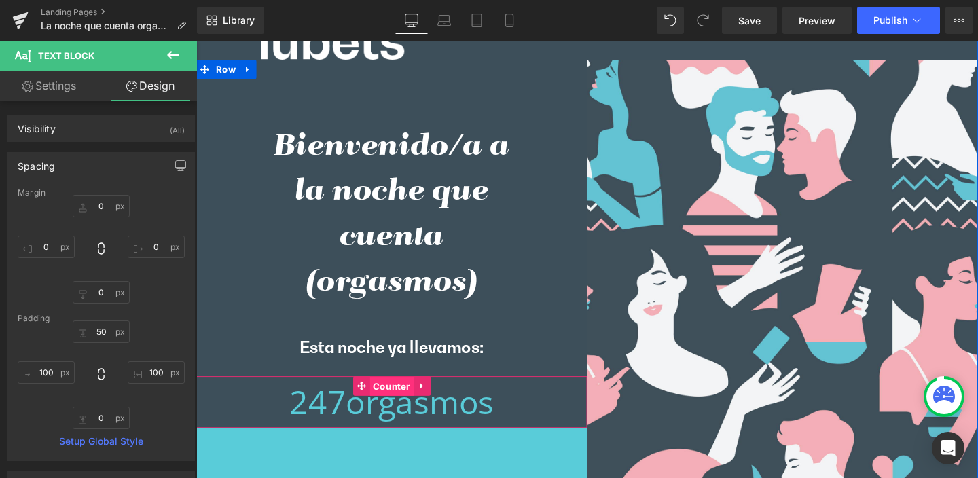
click at [396, 404] on span "Counter" at bounding box center [401, 404] width 46 height 20
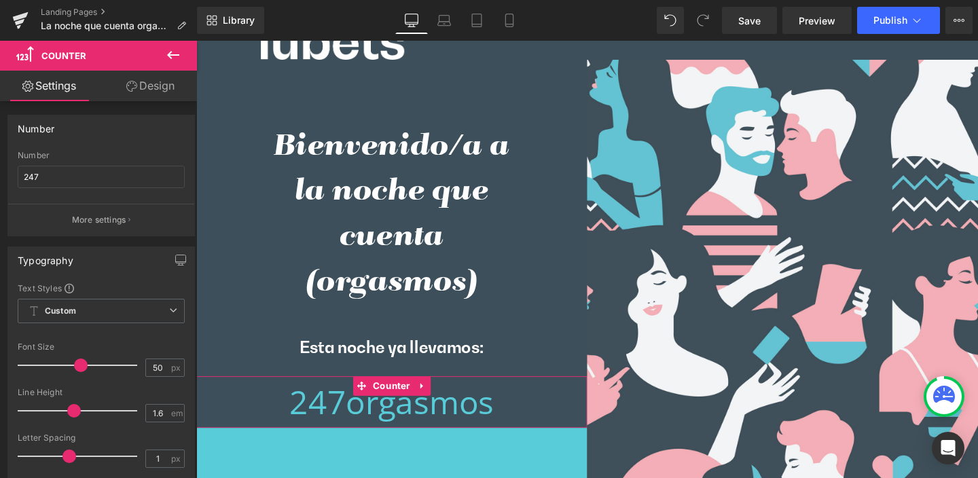
drag, startPoint x: 158, startPoint y: 78, endPoint x: 97, endPoint y: 139, distance: 85.5
click at [158, 78] on link "Design" at bounding box center [150, 86] width 99 height 31
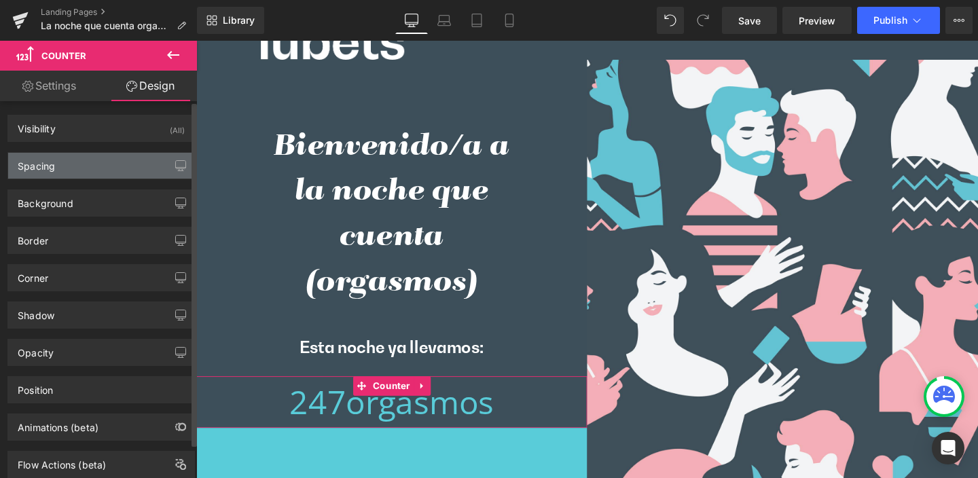
click at [41, 162] on div "Spacing" at bounding box center [36, 162] width 37 height 19
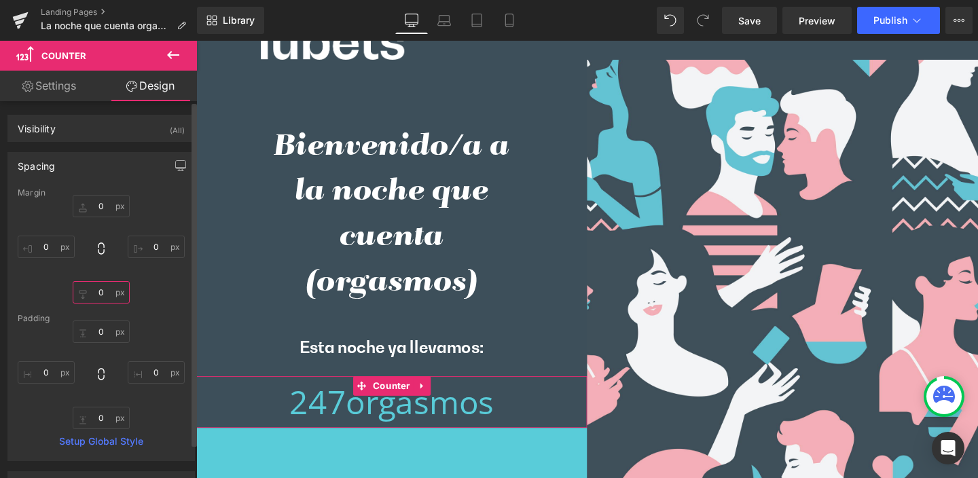
drag, startPoint x: 93, startPoint y: 292, endPoint x: 116, endPoint y: 296, distance: 23.3
click at [116, 296] on input "0" at bounding box center [101, 292] width 57 height 22
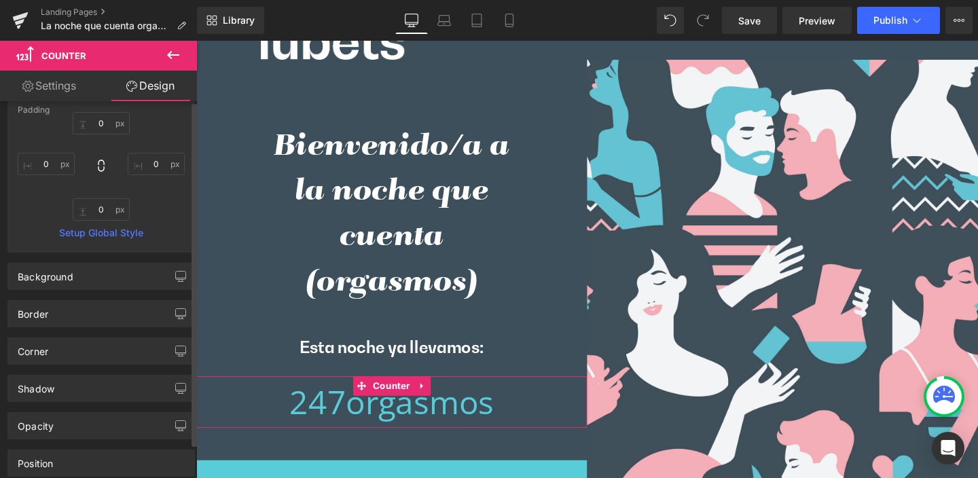
scroll to position [0, 0]
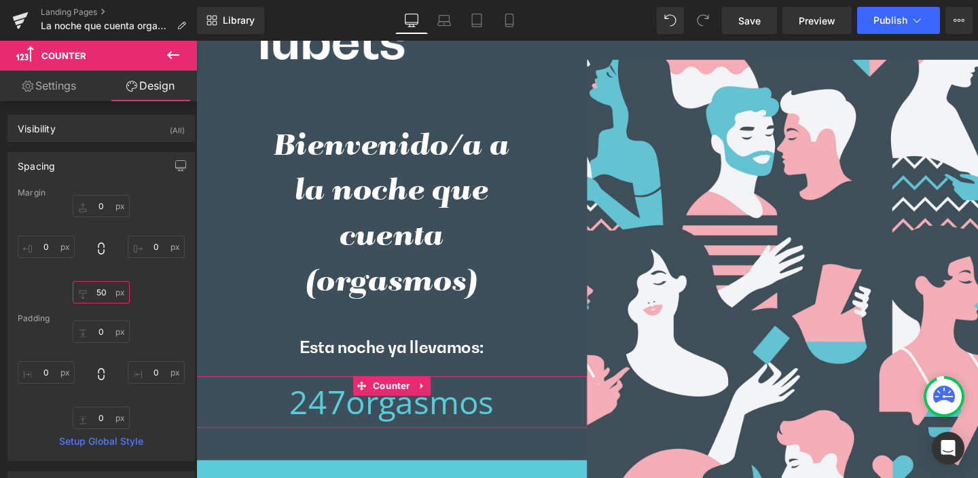
type input "50"
click at [59, 85] on link "Settings" at bounding box center [49, 86] width 99 height 31
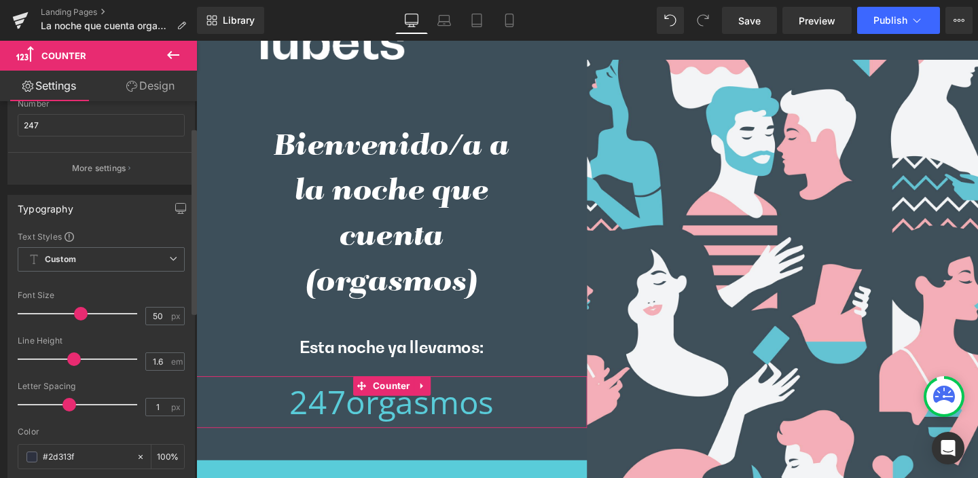
scroll to position [53, 0]
click at [152, 315] on input "50" at bounding box center [158, 314] width 24 height 17
type input "70"
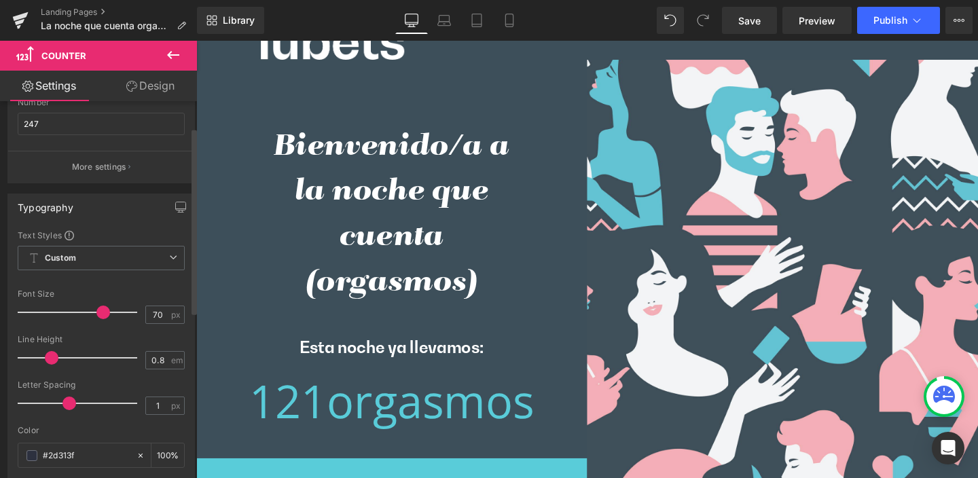
type input "0.7"
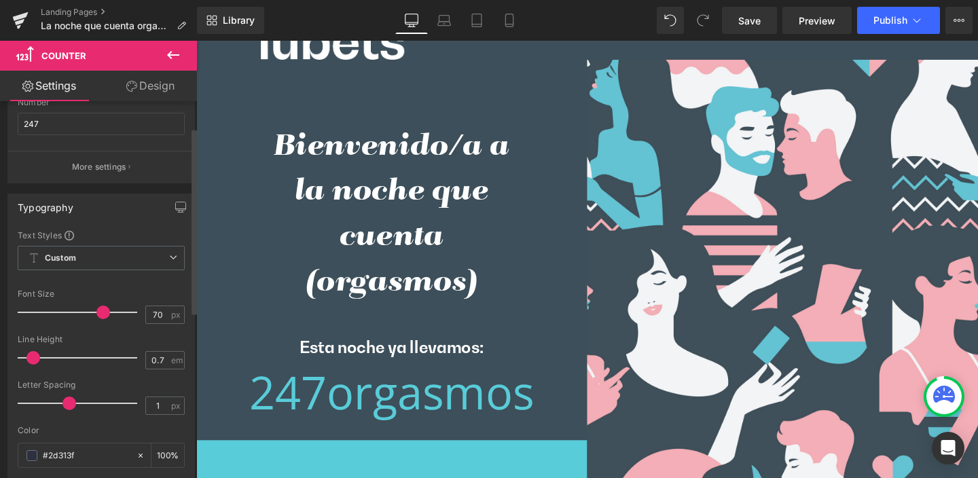
drag, startPoint x: 71, startPoint y: 358, endPoint x: 33, endPoint y: 362, distance: 38.9
click at [33, 362] on span at bounding box center [33, 358] width 14 height 14
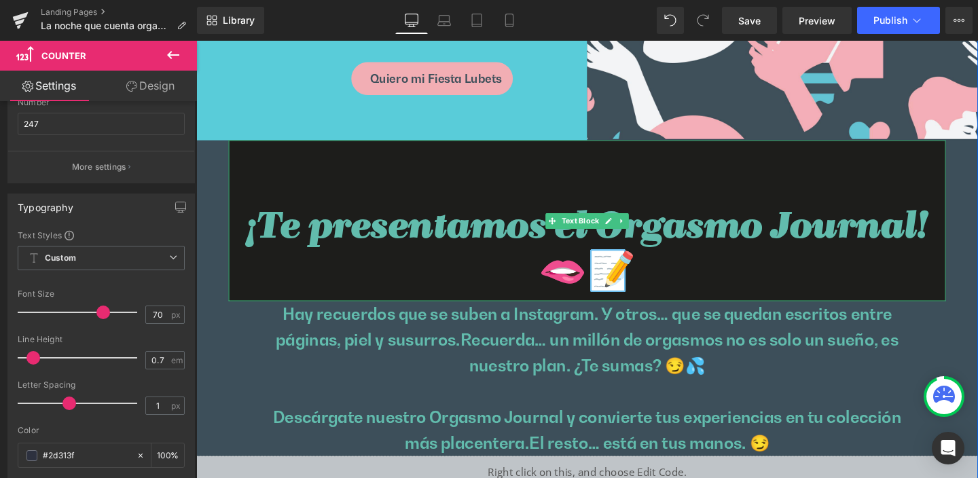
scroll to position [861, 0]
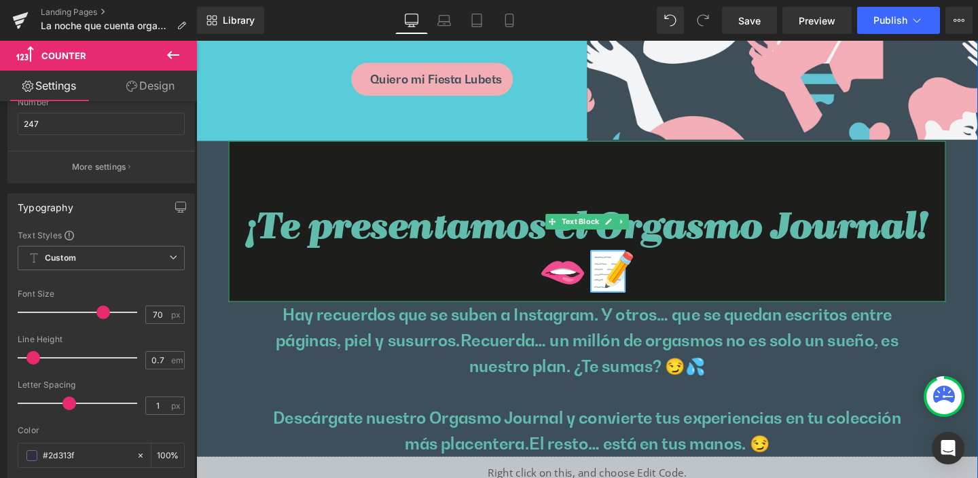
click at [640, 235] on icon at bounding box center [643, 231] width 7 height 8
click at [647, 234] on icon at bounding box center [650, 230] width 7 height 7
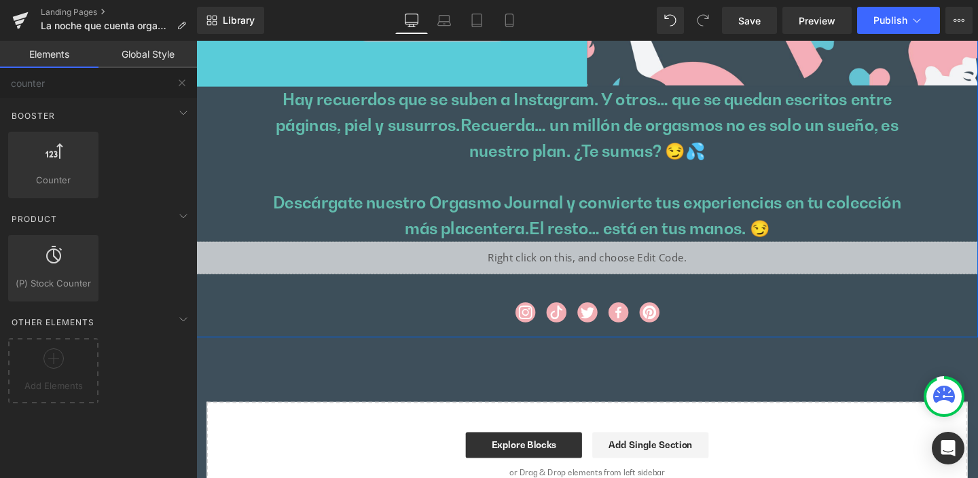
scroll to position [921, 0]
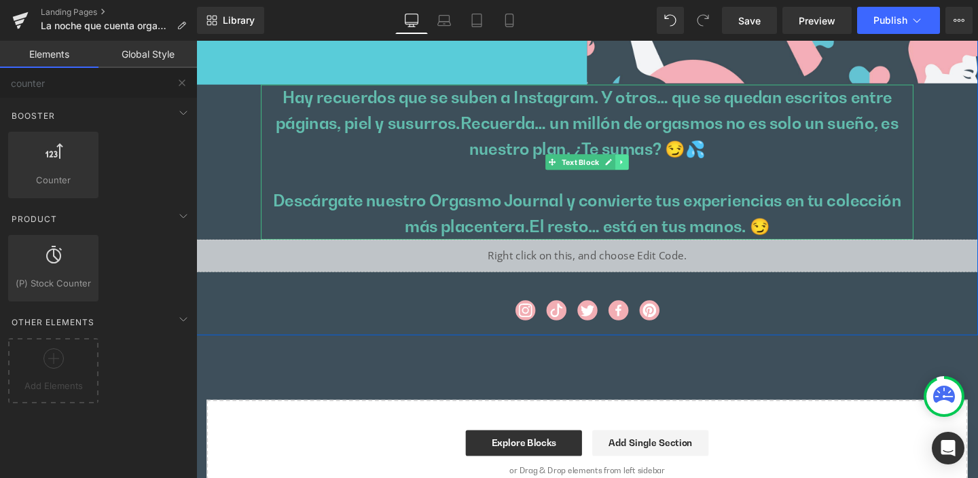
click at [642, 171] on icon at bounding box center [643, 168] width 2 height 5
click at [647, 173] on icon at bounding box center [650, 168] width 7 height 7
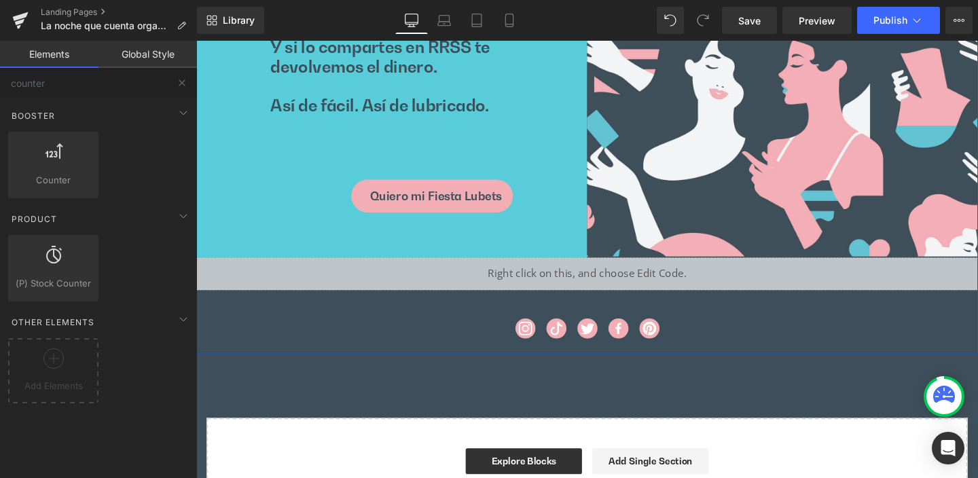
scroll to position [737, 0]
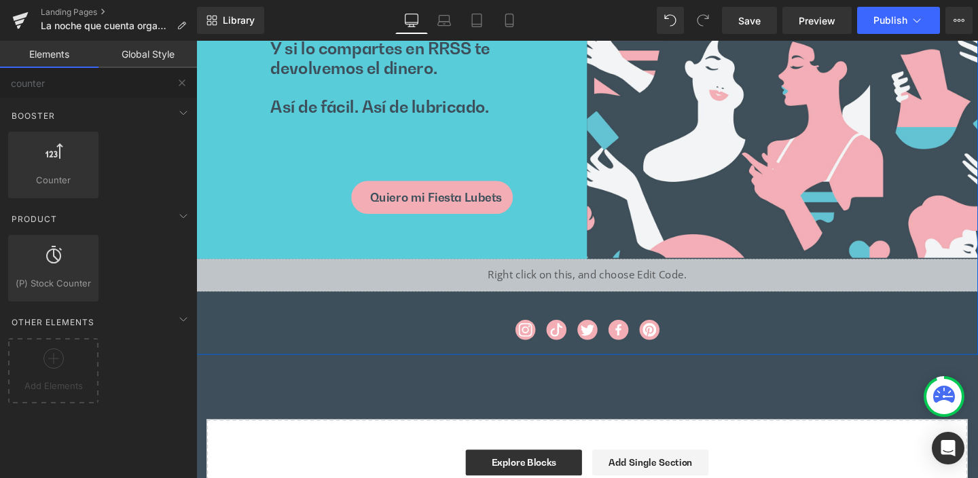
drag, startPoint x: 479, startPoint y: 327, endPoint x: 521, endPoint y: 302, distance: 48.7
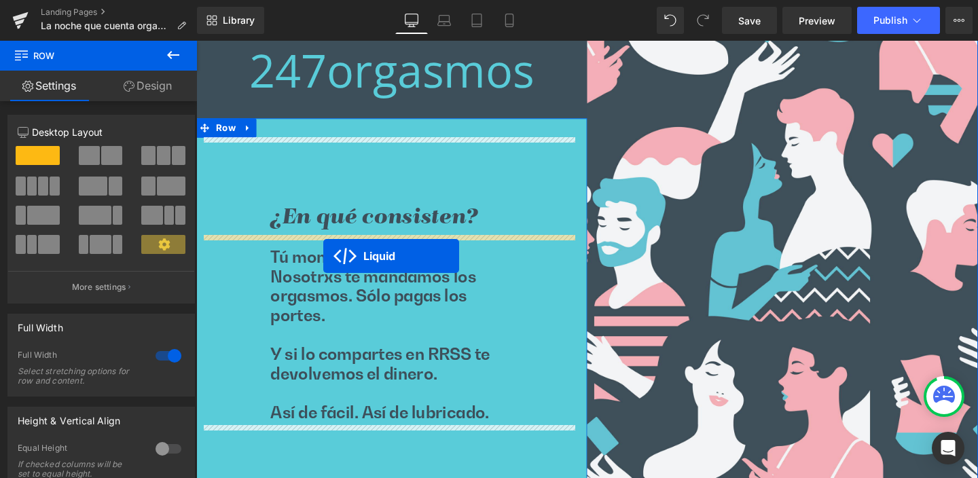
scroll to position [442, 0]
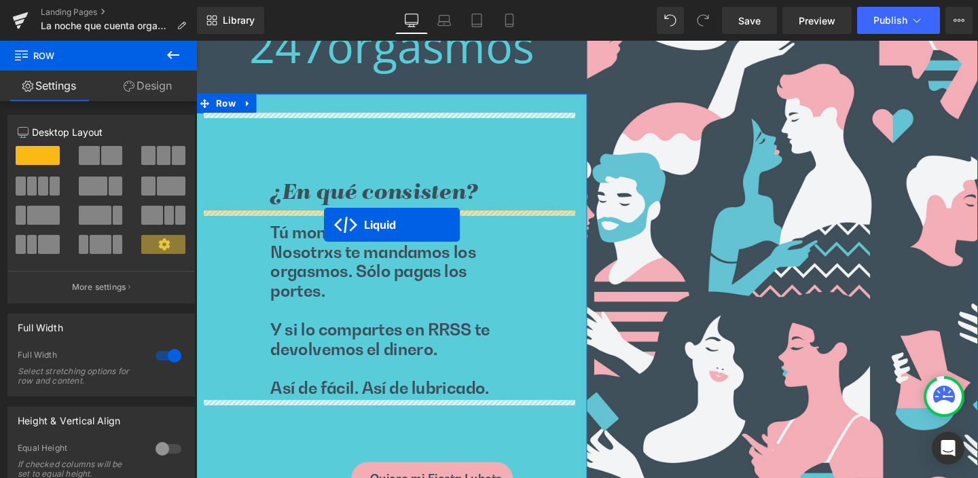
drag, startPoint x: 569, startPoint y: 284, endPoint x: 331, endPoint y: 234, distance: 243.0
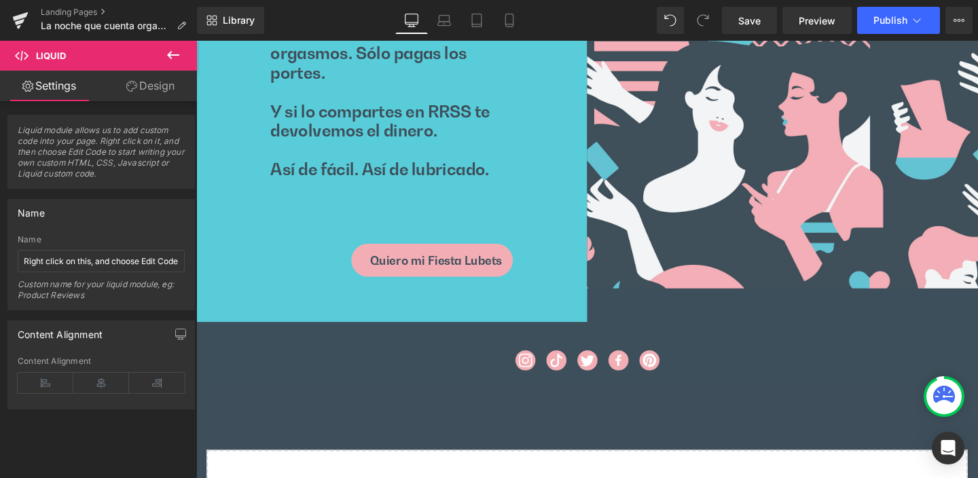
scroll to position [707, 0]
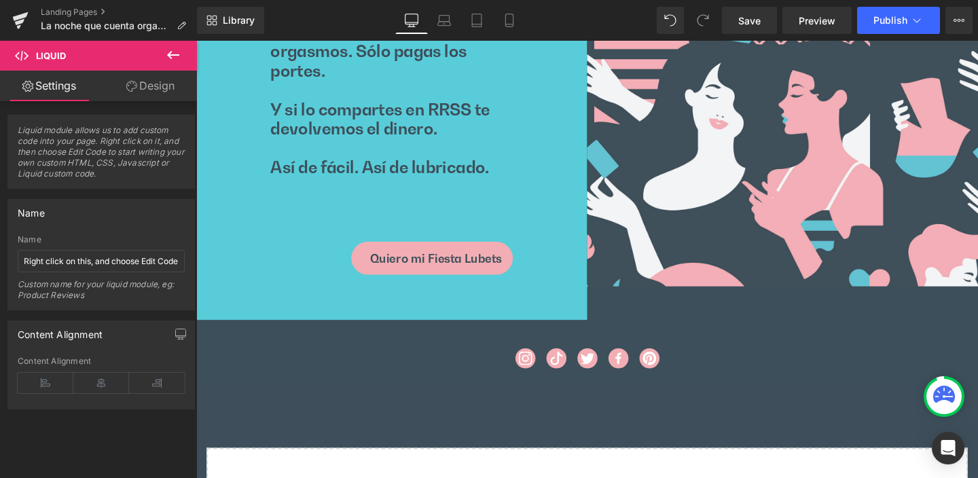
click at [169, 52] on icon at bounding box center [173, 55] width 12 height 8
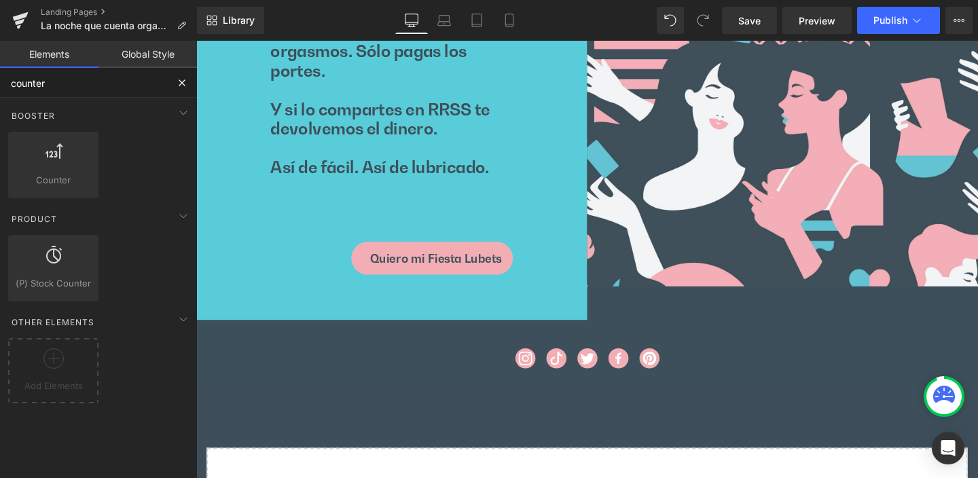
drag, startPoint x: 39, startPoint y: 82, endPoint x: 50, endPoint y: 86, distance: 11.6
click at [41, 82] on input "counter" at bounding box center [83, 83] width 167 height 30
drag, startPoint x: 52, startPoint y: 84, endPoint x: 2, endPoint y: 80, distance: 49.8
click at [3, 82] on input "counter" at bounding box center [83, 83] width 167 height 30
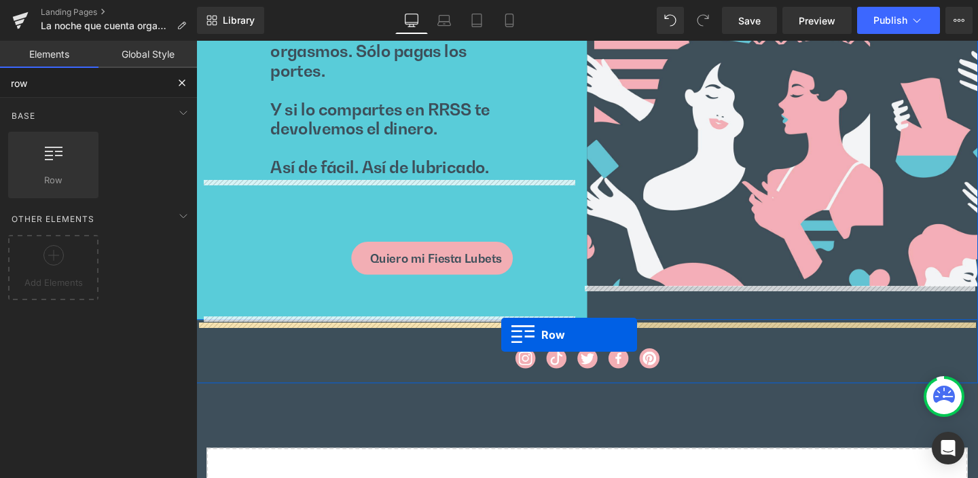
drag, startPoint x: 344, startPoint y: 260, endPoint x: 517, endPoint y: 350, distance: 194.8
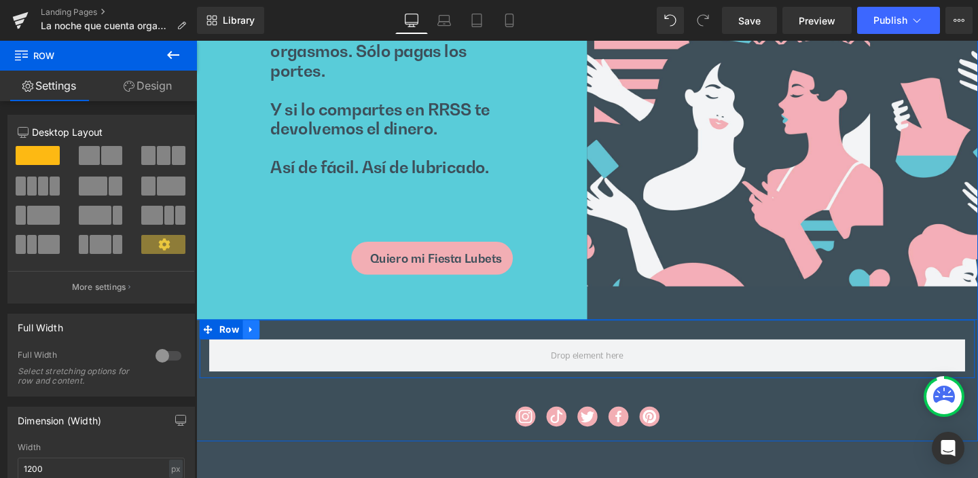
click at [252, 348] on icon at bounding box center [253, 345] width 3 height 6
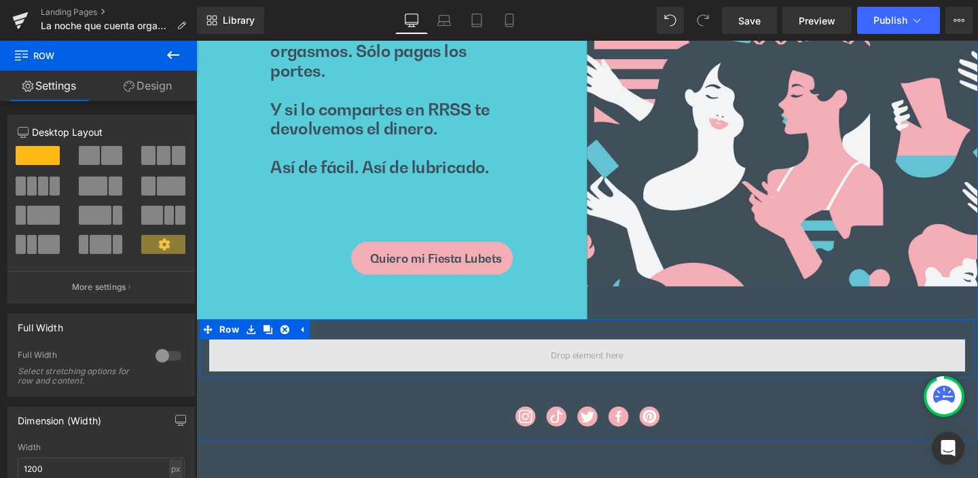
click at [463, 371] on span at bounding box center [607, 372] width 795 height 34
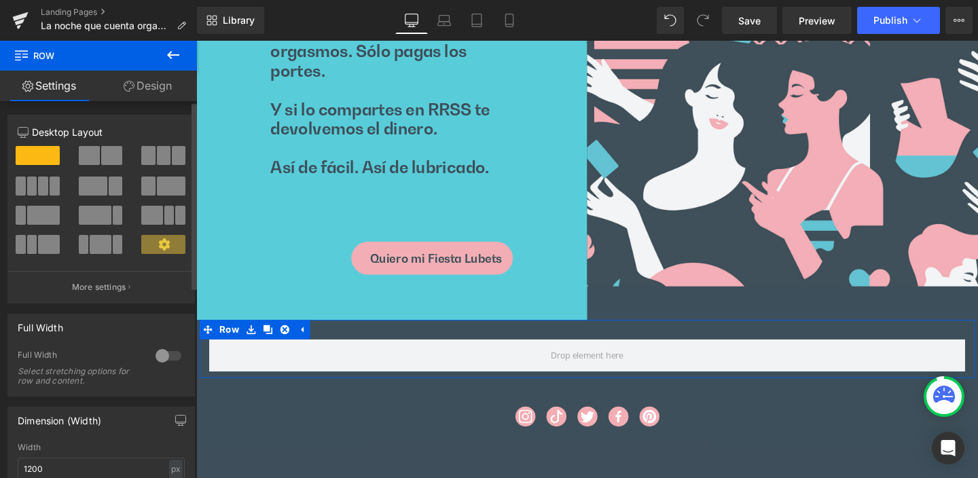
click at [105, 156] on span at bounding box center [111, 155] width 21 height 19
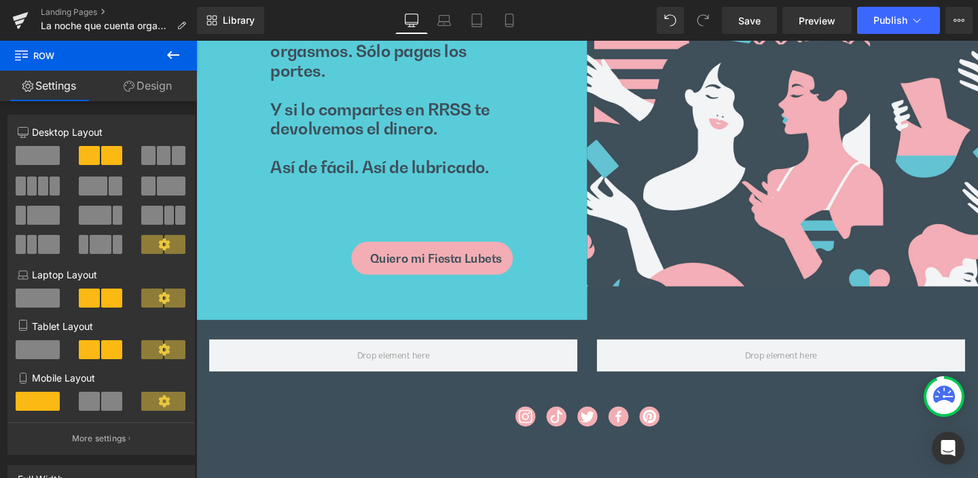
click at [172, 55] on icon at bounding box center [173, 55] width 12 height 8
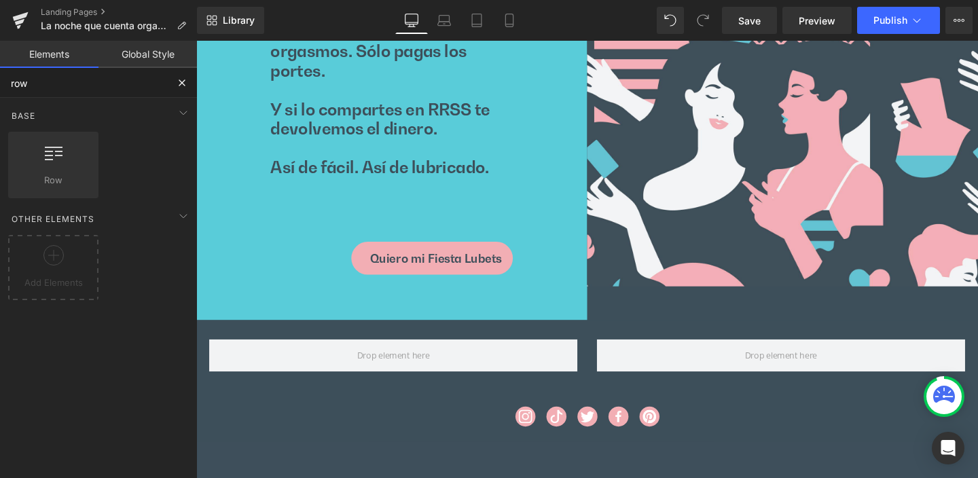
click at [62, 86] on input "row" at bounding box center [83, 83] width 167 height 30
drag, startPoint x: 60, startPoint y: 86, endPoint x: 0, endPoint y: 79, distance: 60.3
click at [0, 79] on input "row" at bounding box center [83, 83] width 167 height 30
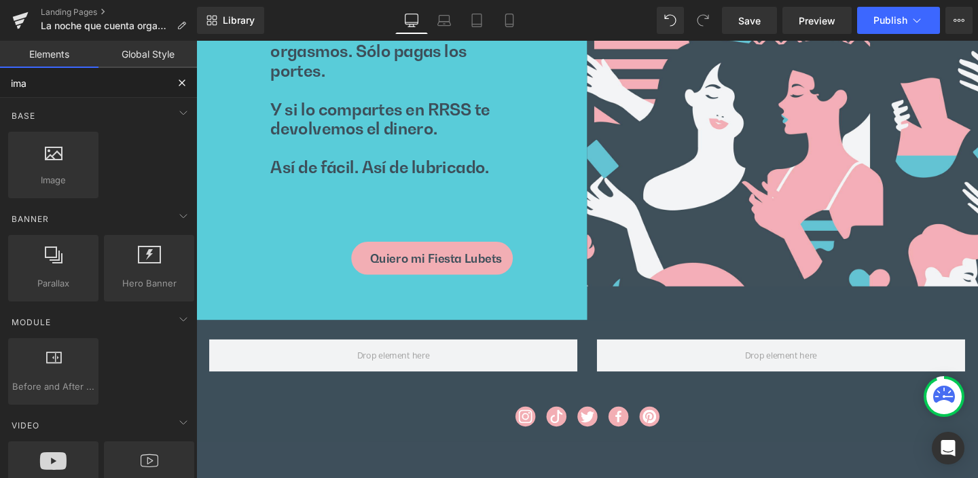
type input "imag"
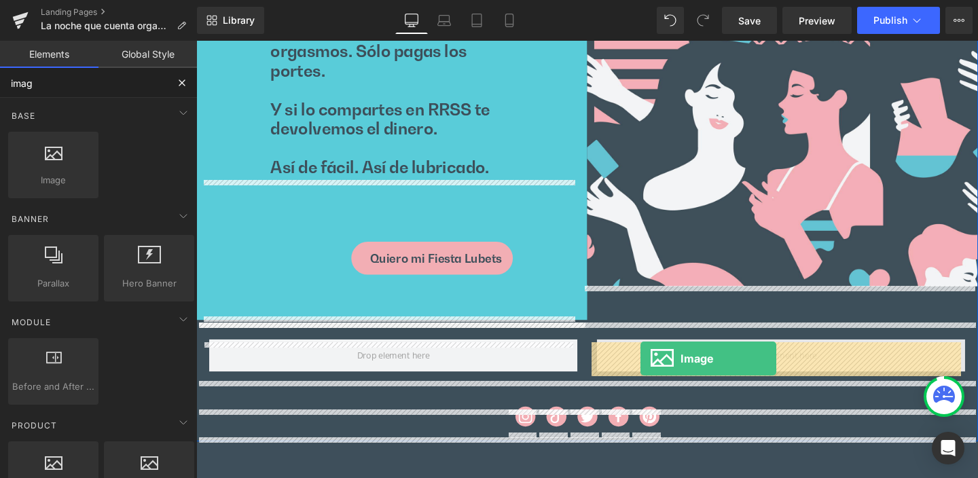
drag, startPoint x: 251, startPoint y: 194, endPoint x: 664, endPoint y: 375, distance: 450.9
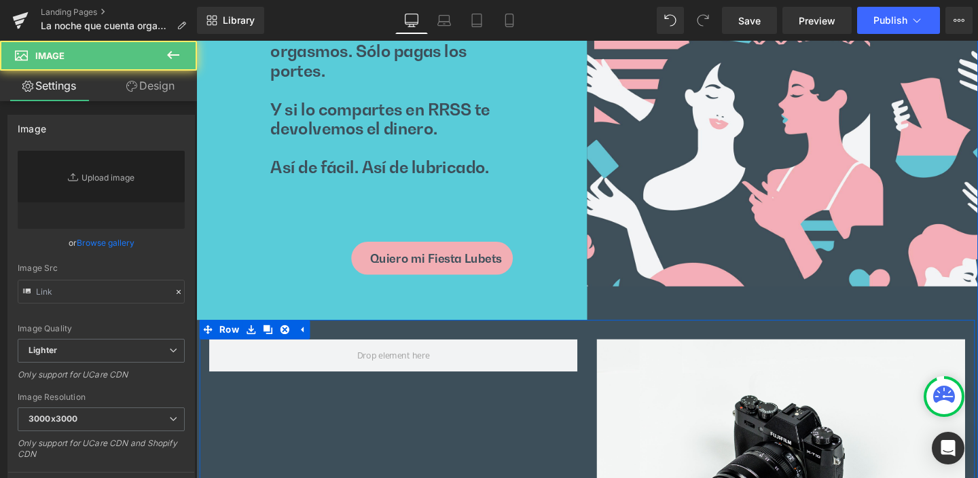
type input "//[DOMAIN_NAME][URL]"
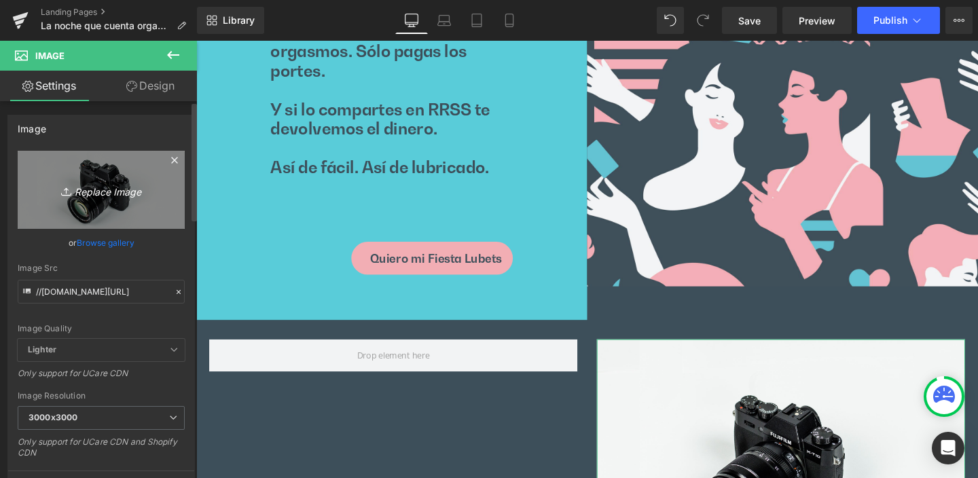
click at [120, 190] on icon "Replace Image" at bounding box center [101, 189] width 109 height 17
type input "C:\fakepath\473779854_1375339910127780_4503528440198466613_n-removebg-preview.p…"
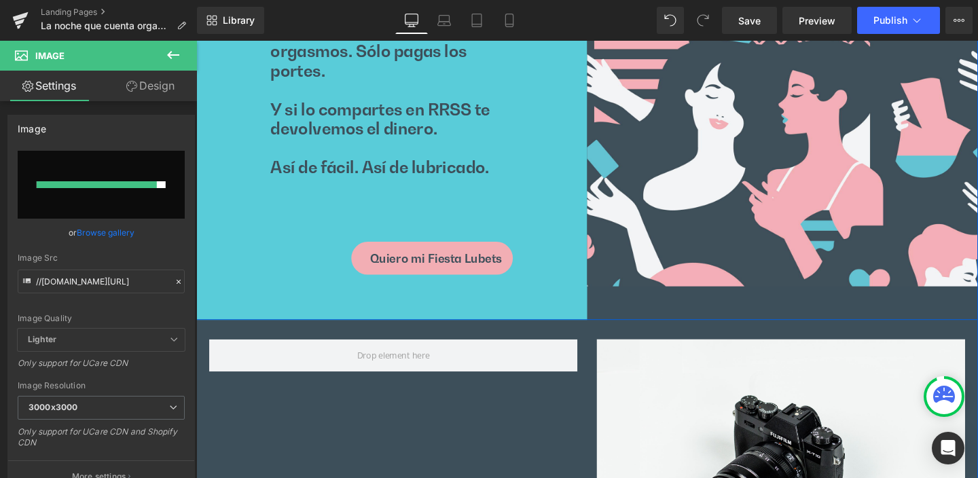
type input "[URL][DOMAIN_NAME]"
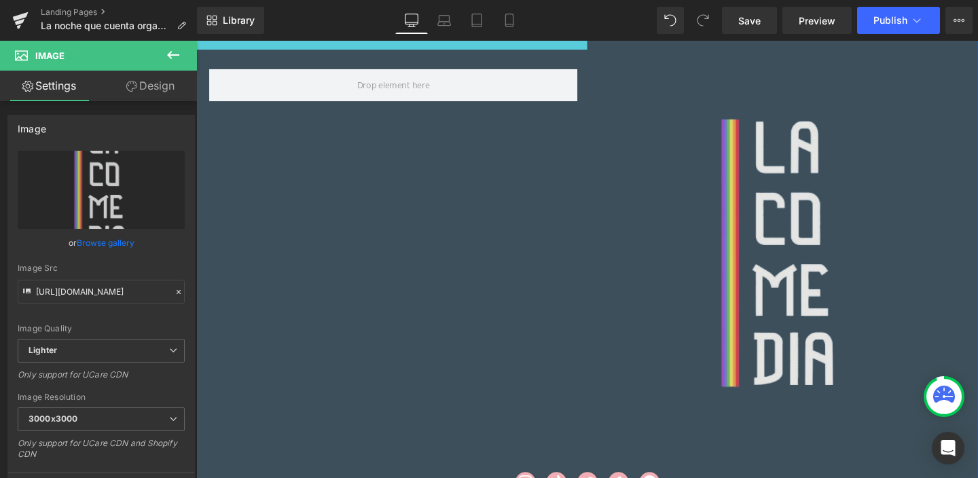
scroll to position [1008, 0]
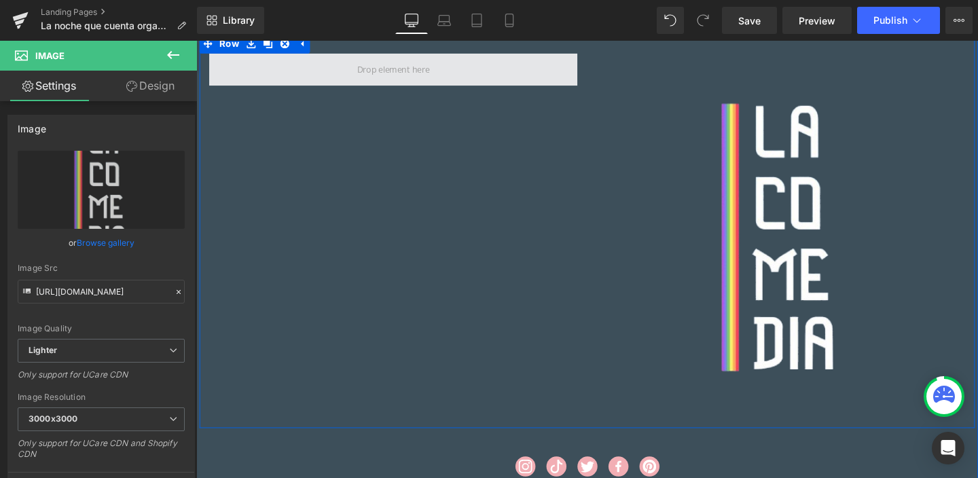
click at [464, 79] on span at bounding box center [403, 71] width 387 height 34
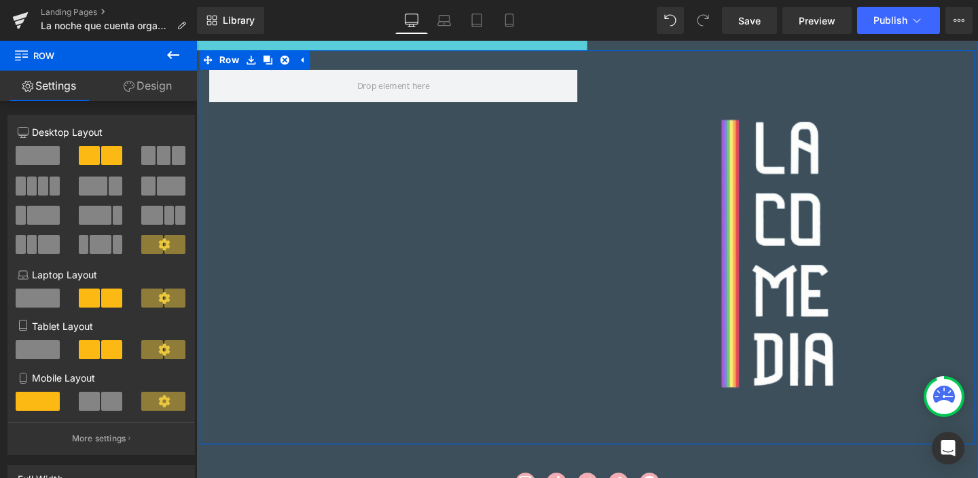
scroll to position [982, 0]
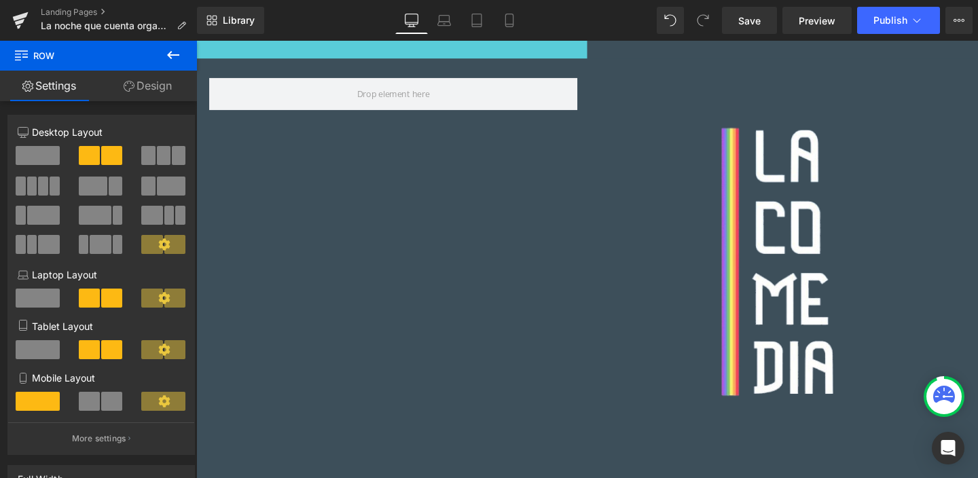
click at [173, 52] on icon at bounding box center [173, 55] width 16 height 16
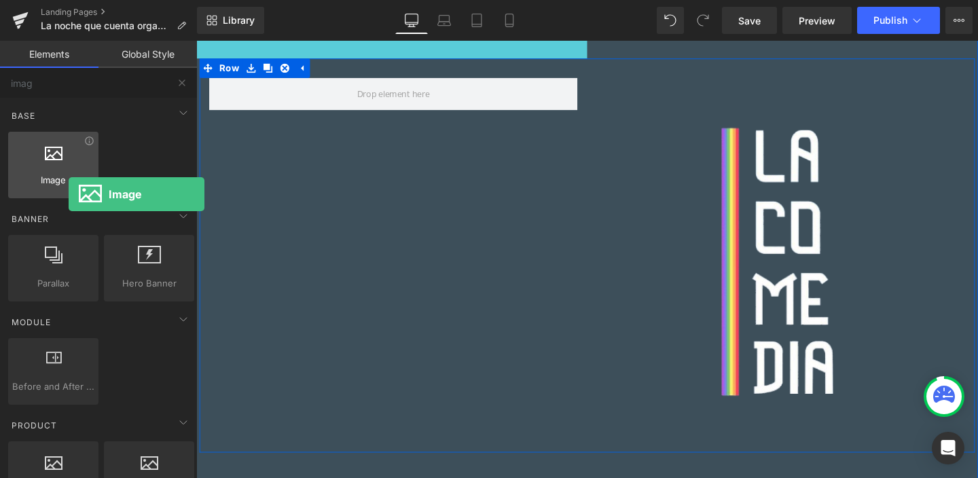
drag, startPoint x: 58, startPoint y: 169, endPoint x: 57, endPoint y: 151, distance: 18.4
click at [69, 147] on div at bounding box center [53, 158] width 82 height 31
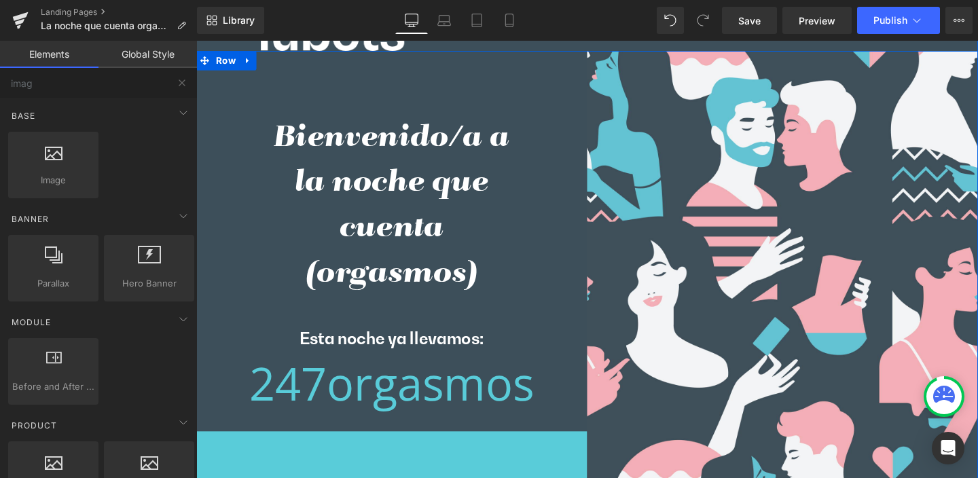
scroll to position [0, 0]
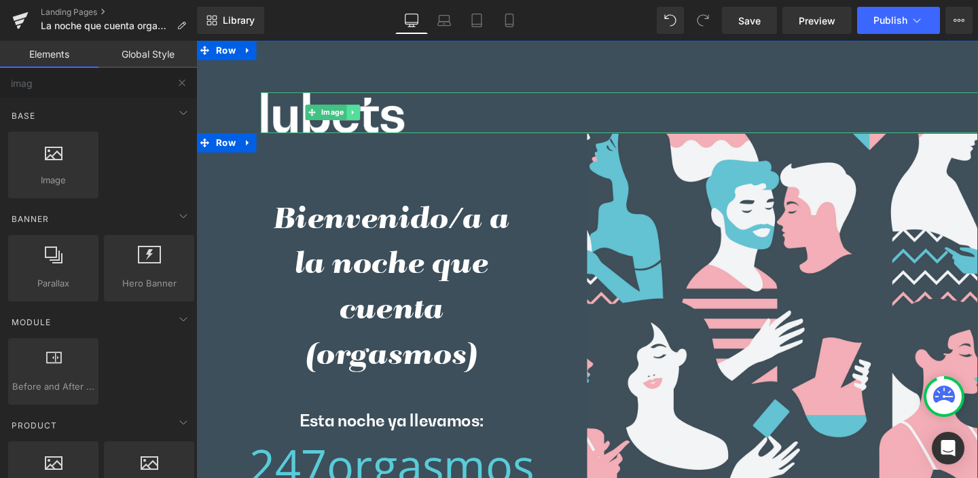
click at [357, 114] on icon at bounding box center [360, 116] width 7 height 8
click at [351, 115] on icon at bounding box center [354, 116] width 7 height 7
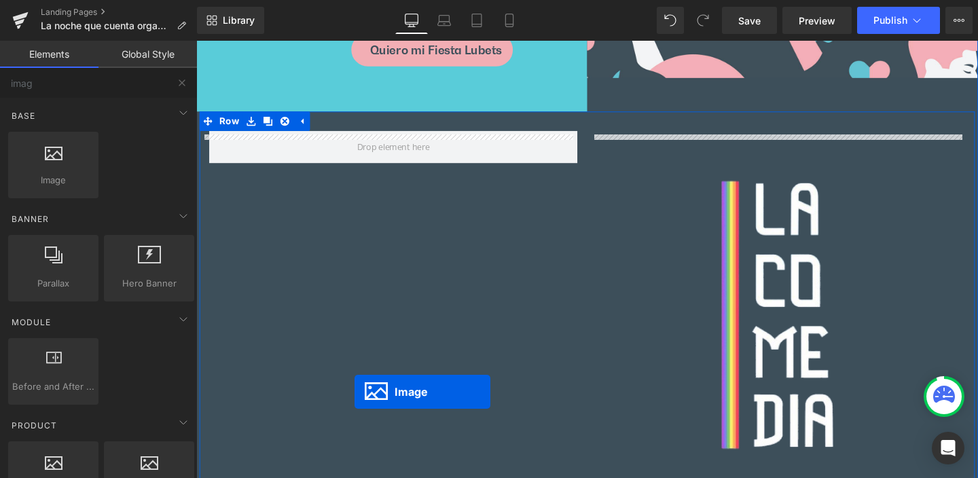
scroll to position [994, 0]
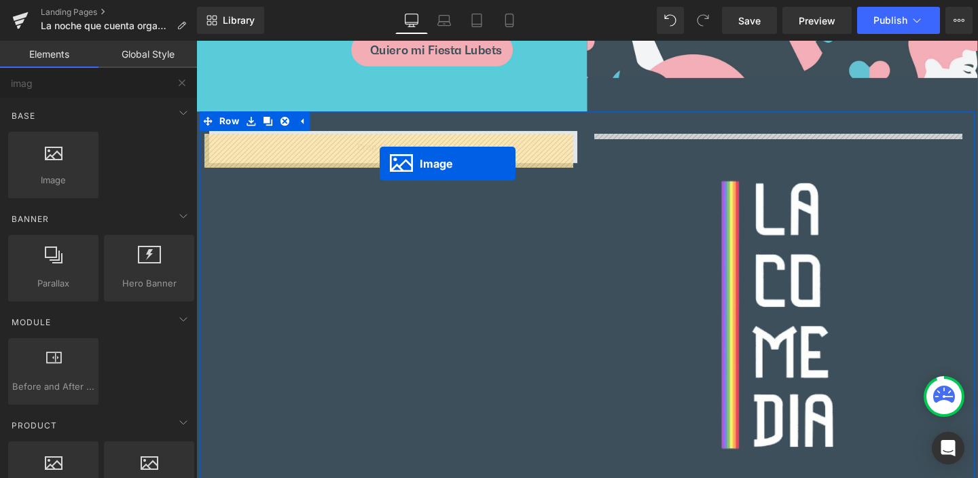
drag, startPoint x: 310, startPoint y: 192, endPoint x: 389, endPoint y: 170, distance: 81.9
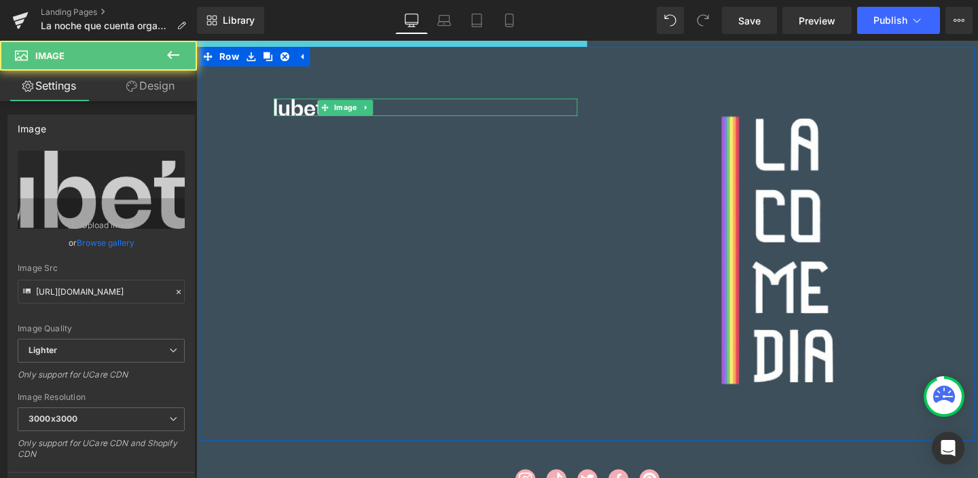
scroll to position [926, 0]
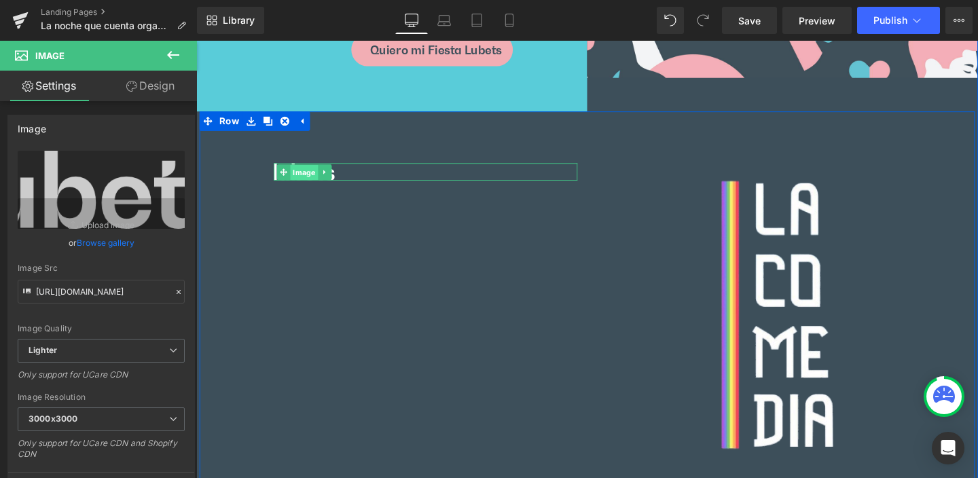
click at [306, 181] on span "Image" at bounding box center [310, 179] width 29 height 16
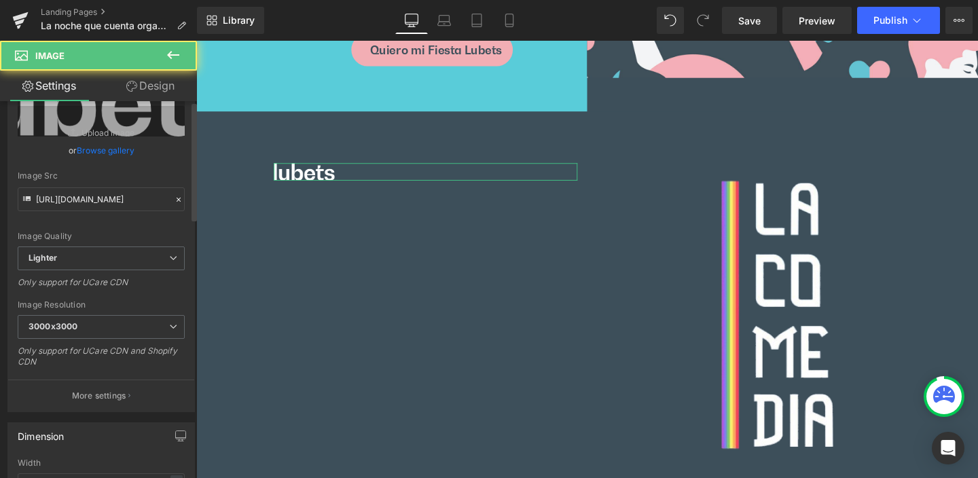
scroll to position [368, 0]
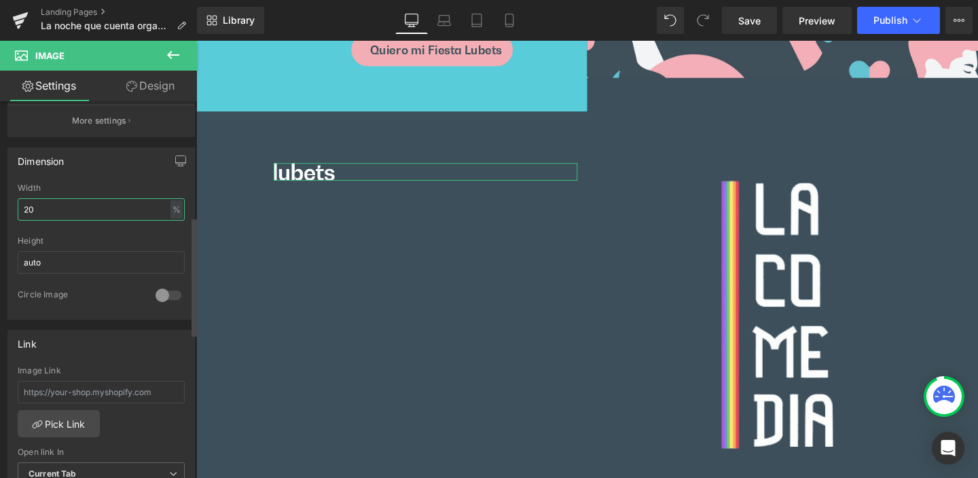
drag, startPoint x: 54, startPoint y: 208, endPoint x: 0, endPoint y: 205, distance: 53.8
click at [0, 205] on div "Dimension 20% Width 20 % % px auto Height auto 0 Circle Image" at bounding box center [101, 228] width 203 height 183
type input "100"
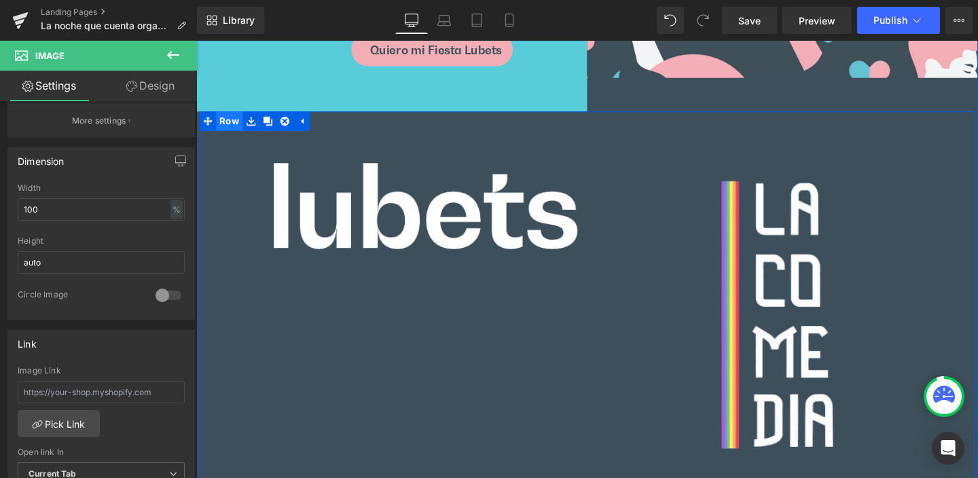
click at [225, 130] on span "Row" at bounding box center [231, 125] width 28 height 20
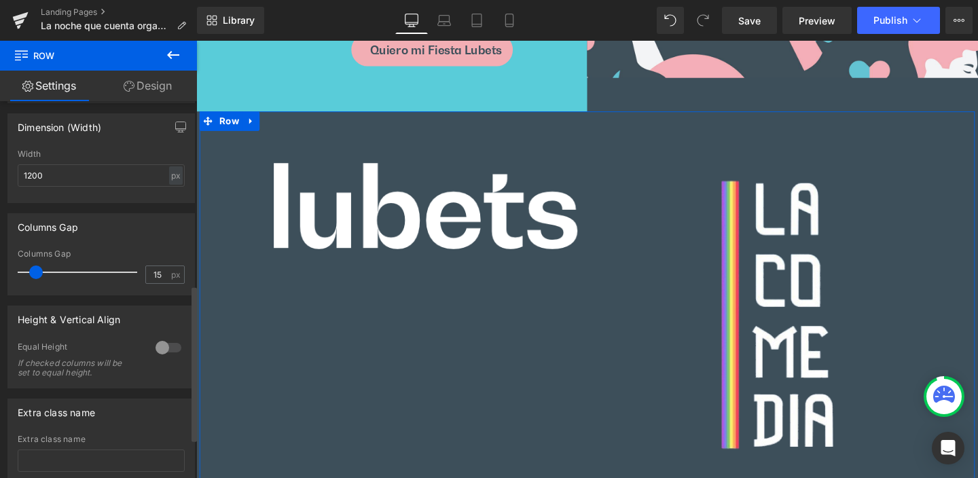
scroll to position [445, 0]
click at [154, 347] on div at bounding box center [168, 348] width 33 height 22
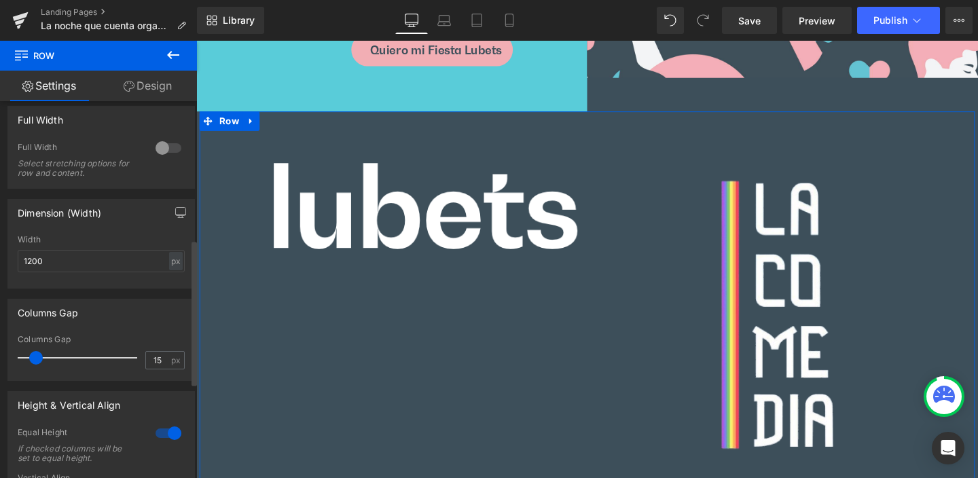
scroll to position [360, 0]
click at [157, 146] on div at bounding box center [168, 148] width 33 height 22
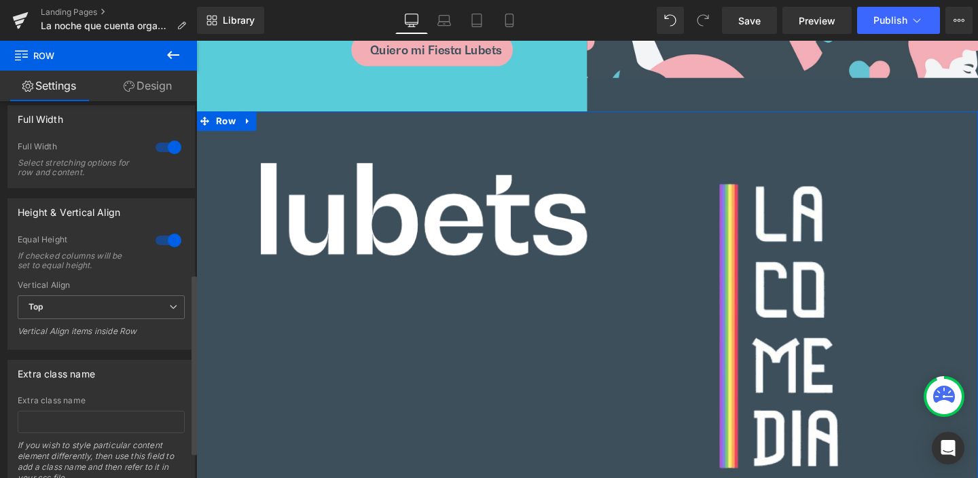
click at [163, 149] on div at bounding box center [168, 148] width 33 height 22
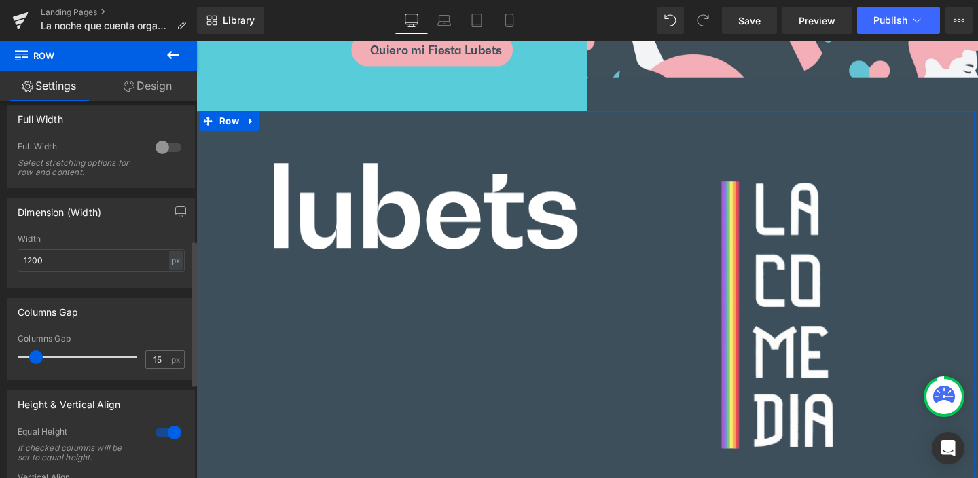
click at [157, 144] on div at bounding box center [168, 148] width 33 height 22
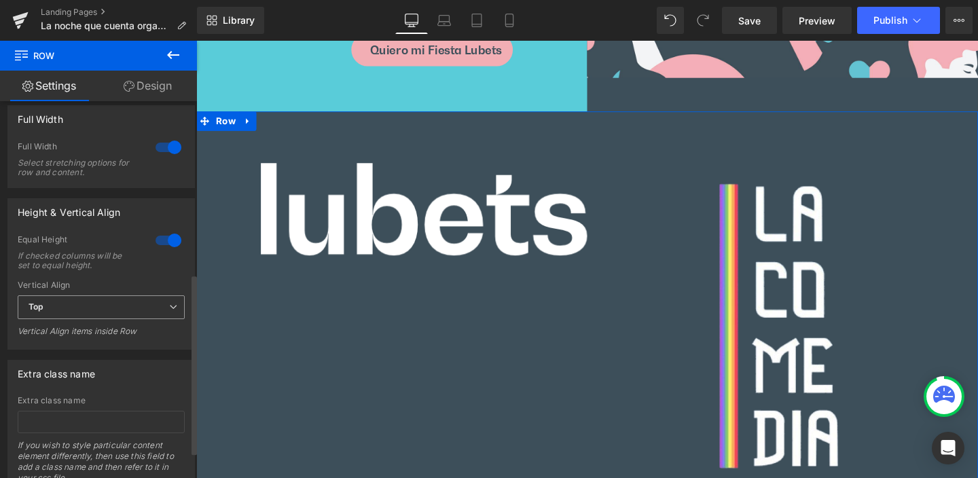
click at [170, 310] on icon at bounding box center [173, 307] width 8 height 8
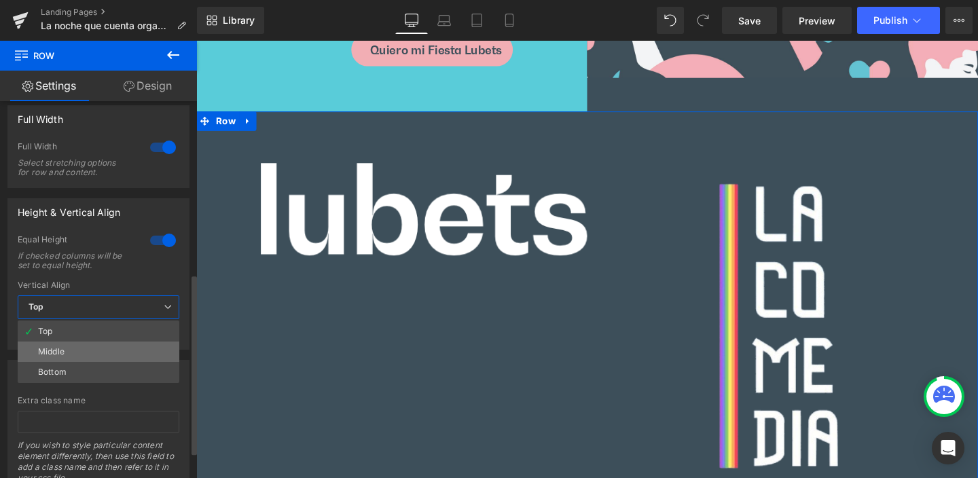
drag, startPoint x: 89, startPoint y: 355, endPoint x: 97, endPoint y: 354, distance: 8.3
click at [90, 355] on li "Middle" at bounding box center [99, 352] width 162 height 20
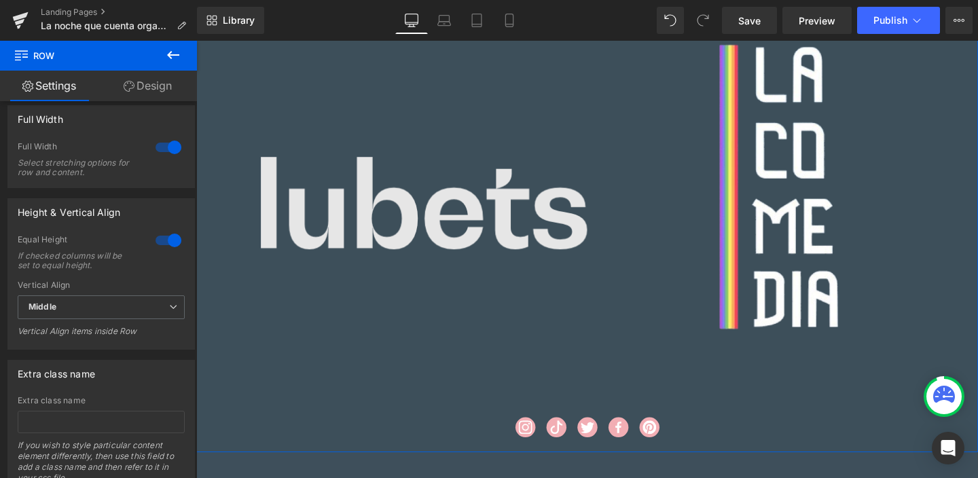
scroll to position [1066, 0]
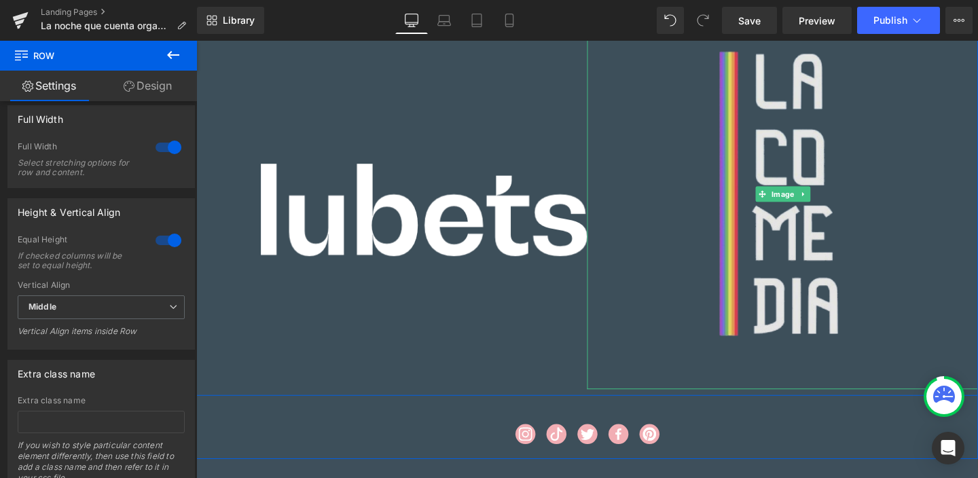
click at [792, 251] on img at bounding box center [812, 201] width 411 height 411
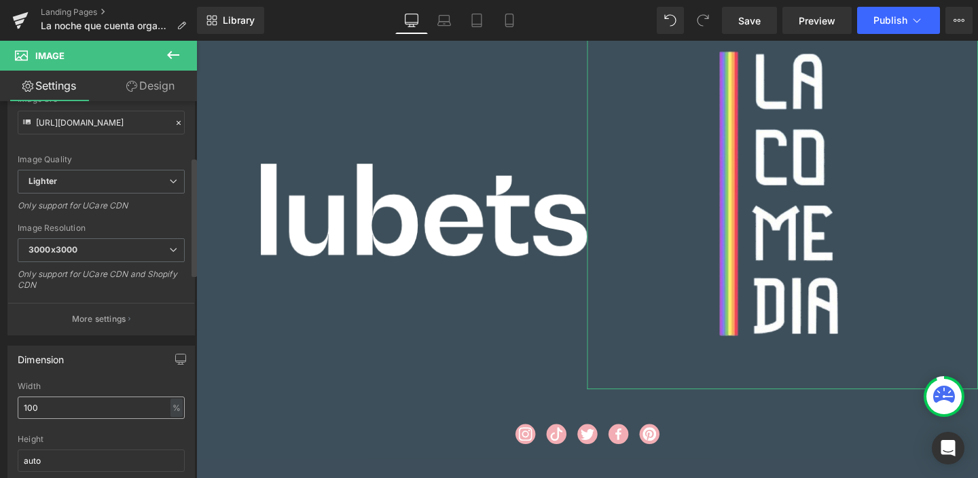
scroll to position [179, 0]
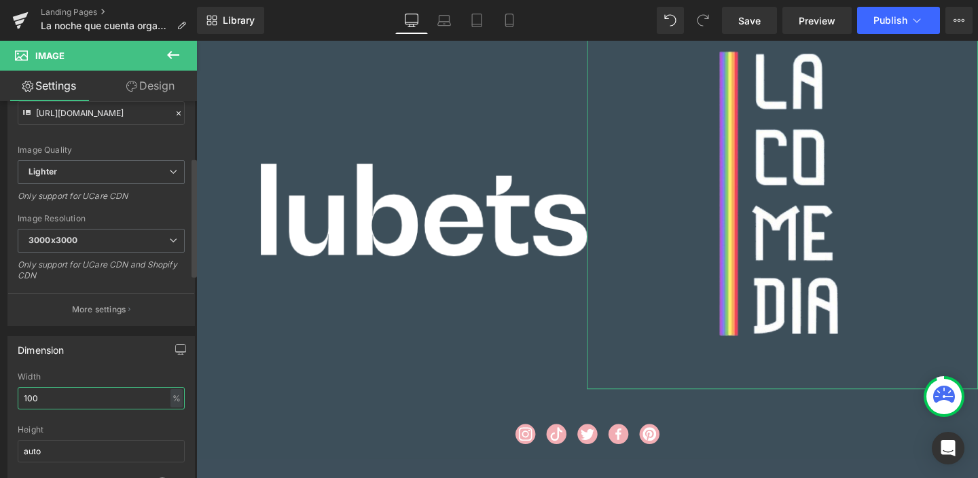
drag, startPoint x: 40, startPoint y: 396, endPoint x: 1, endPoint y: 397, distance: 38.7
click at [1, 397] on div "Dimension 100% Width 100 % % px auto Height auto 0 Circle Image" at bounding box center [101, 417] width 203 height 183
type input "50"
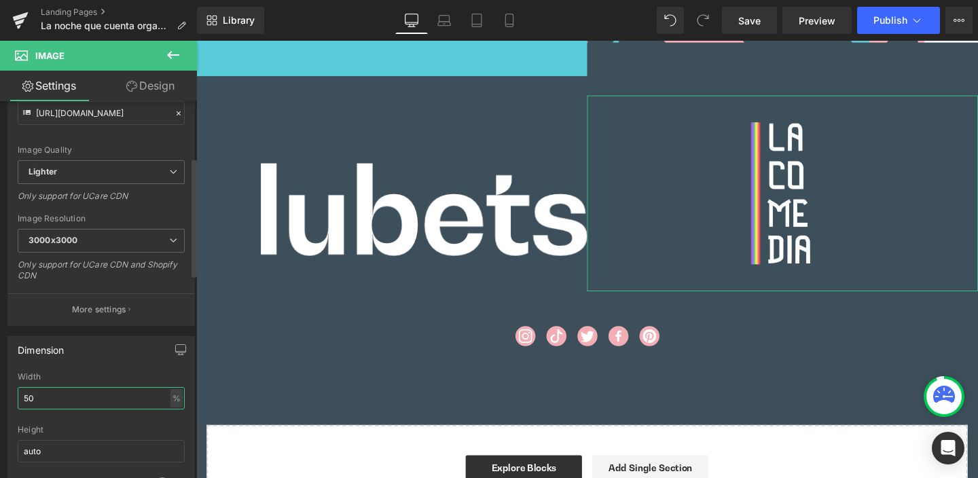
scroll to position [963, 0]
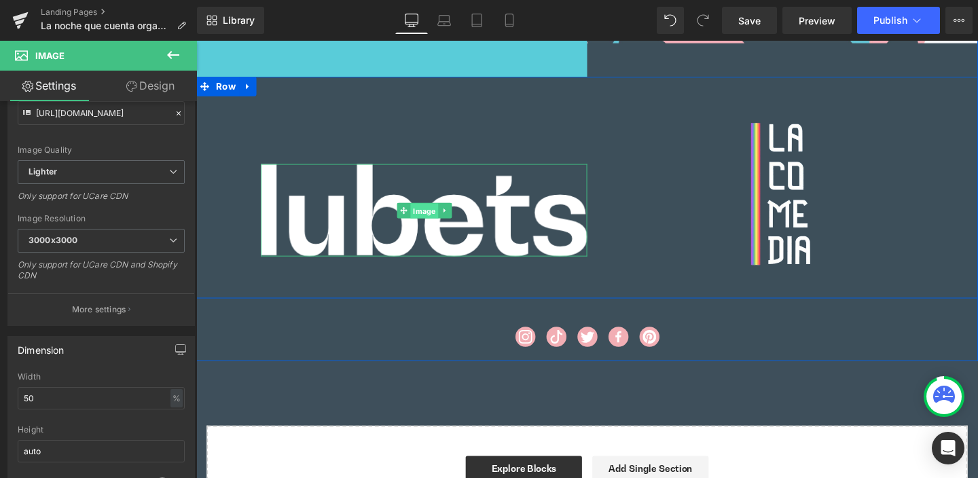
click at [422, 219] on span "Image" at bounding box center [435, 219] width 29 height 16
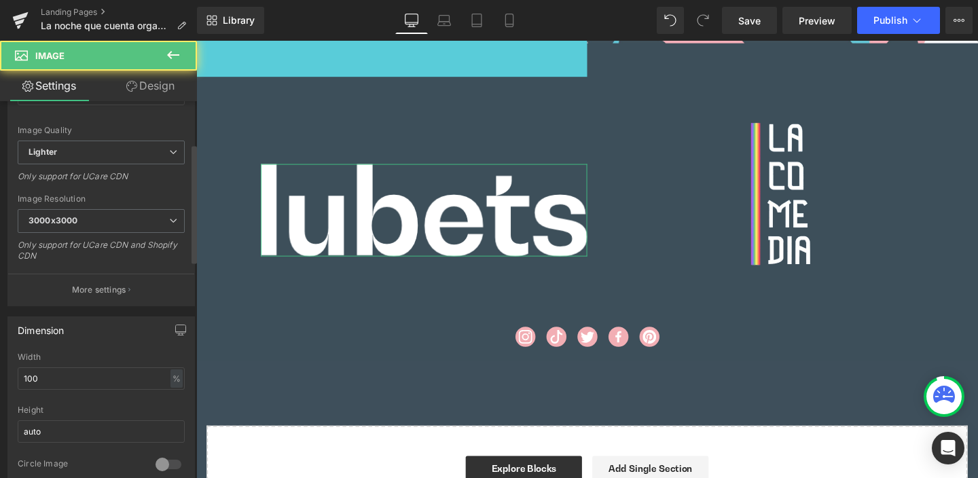
scroll to position [257, 0]
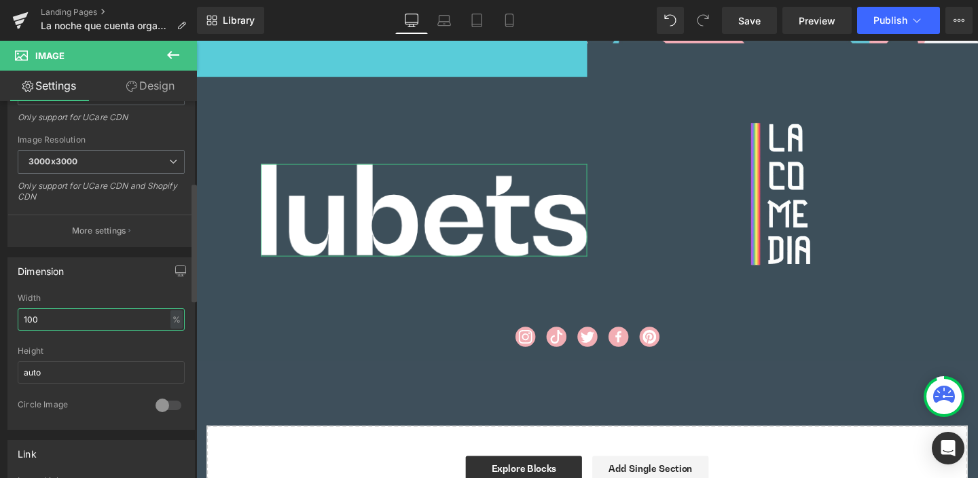
drag, startPoint x: 55, startPoint y: 310, endPoint x: 0, endPoint y: 315, distance: 55.2
click at [0, 315] on div "Dimension 100% Width 100 % % px auto Height auto 0 Circle Image" at bounding box center [101, 338] width 203 height 183
drag, startPoint x: 59, startPoint y: 317, endPoint x: 10, endPoint y: 318, distance: 49.6
click at [10, 318] on div "100% Width 100 % % px auto Height auto 0 Circle Image" at bounding box center [101, 362] width 186 height 136
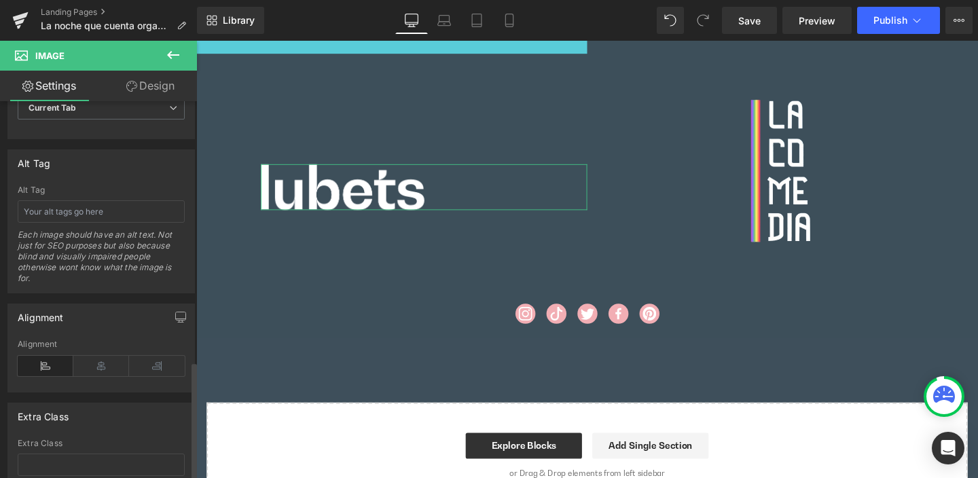
scroll to position [828, 0]
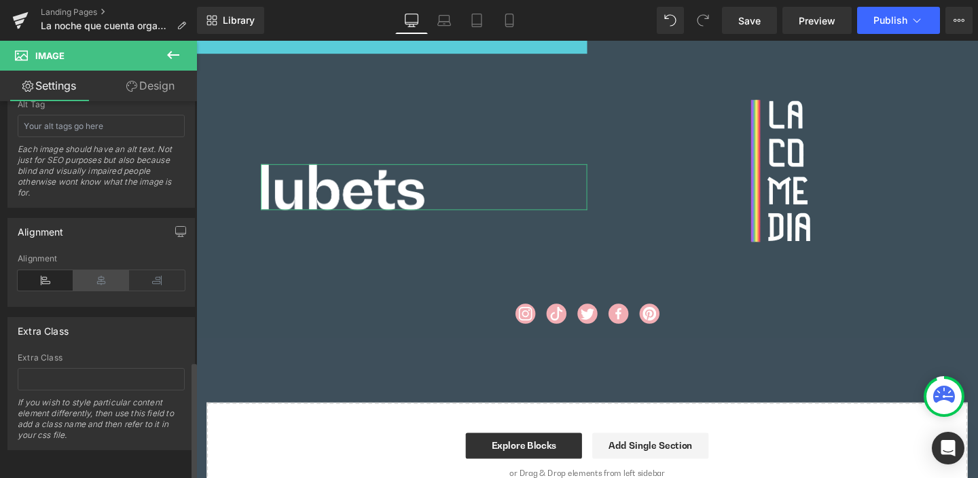
type input "50"
click at [95, 270] on icon at bounding box center [101, 280] width 56 height 20
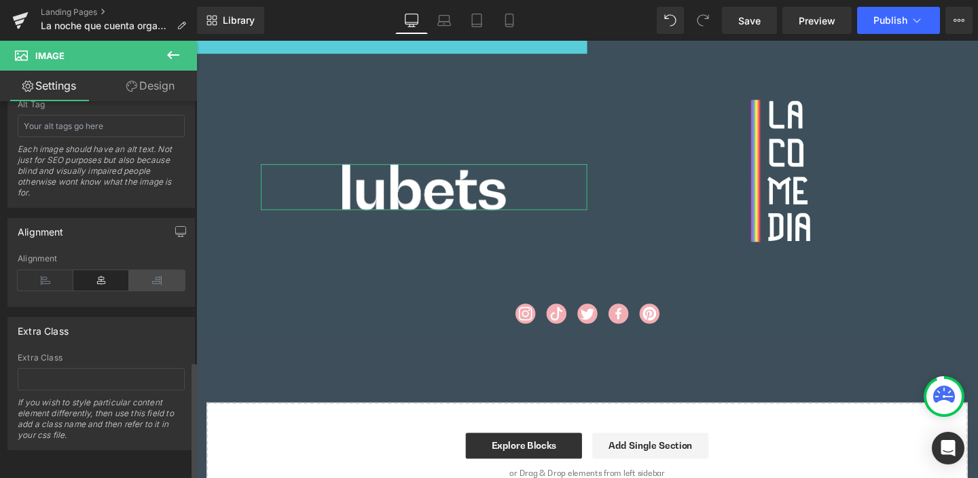
drag, startPoint x: 156, startPoint y: 270, endPoint x: 173, endPoint y: 244, distance: 31.1
click at [156, 270] on icon at bounding box center [157, 280] width 56 height 20
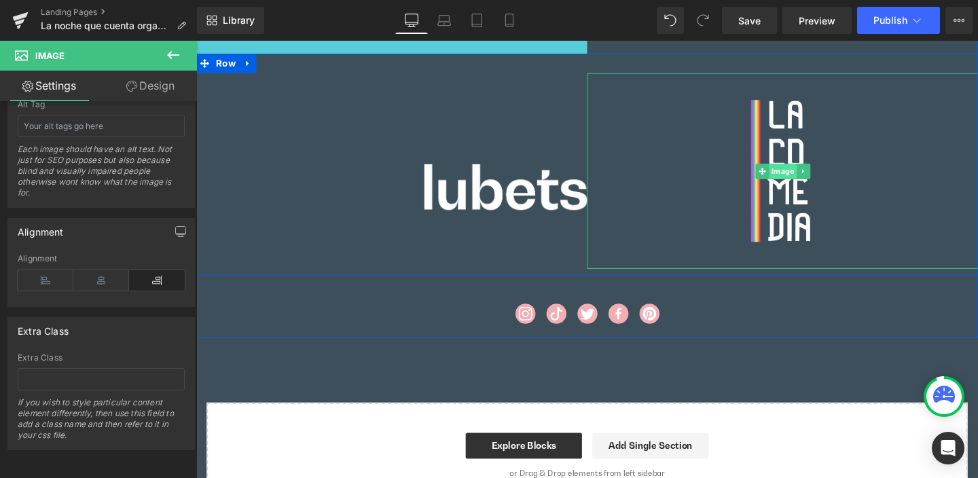
click at [805, 181] on span "Image" at bounding box center [812, 178] width 29 height 16
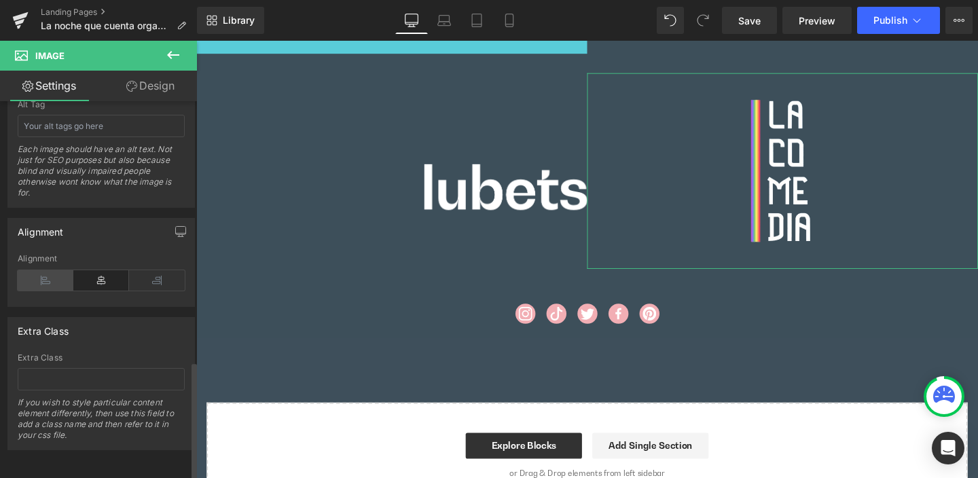
click at [43, 271] on icon at bounding box center [46, 280] width 56 height 20
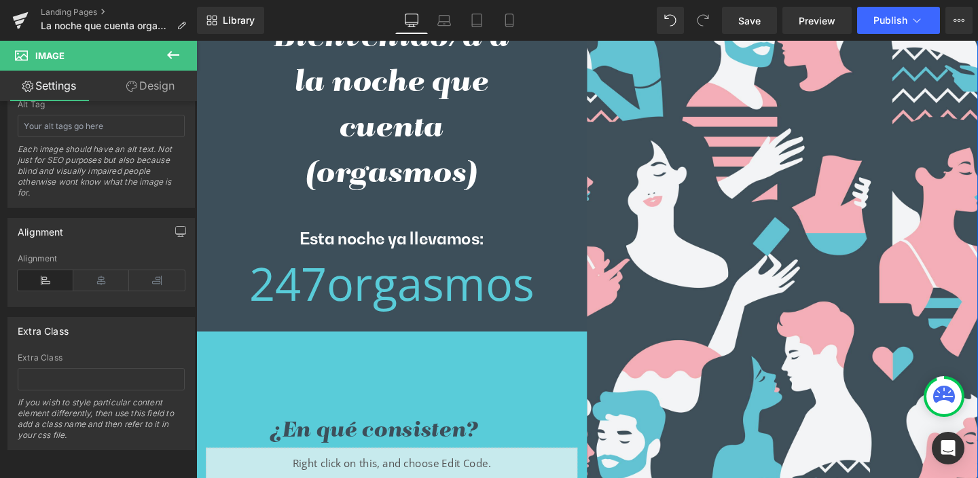
scroll to position [0, 0]
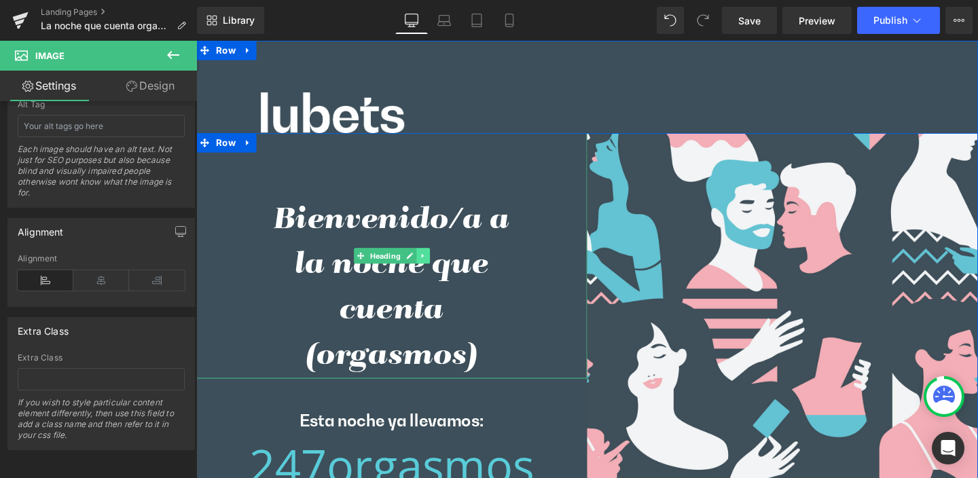
click at [433, 268] on link at bounding box center [435, 267] width 14 height 16
drag, startPoint x: 424, startPoint y: 270, endPoint x: 408, endPoint y: 276, distance: 17.4
click at [424, 270] on icon at bounding box center [427, 266] width 7 height 7
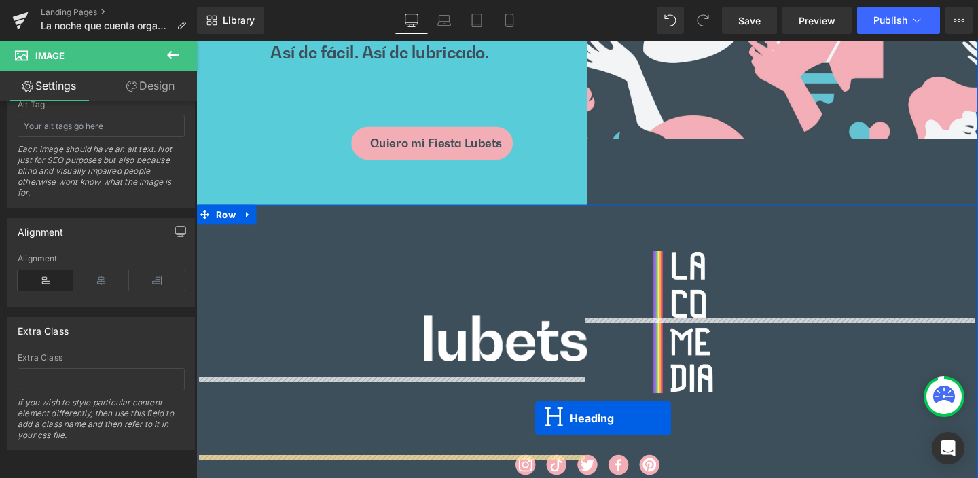
scroll to position [1012, 0]
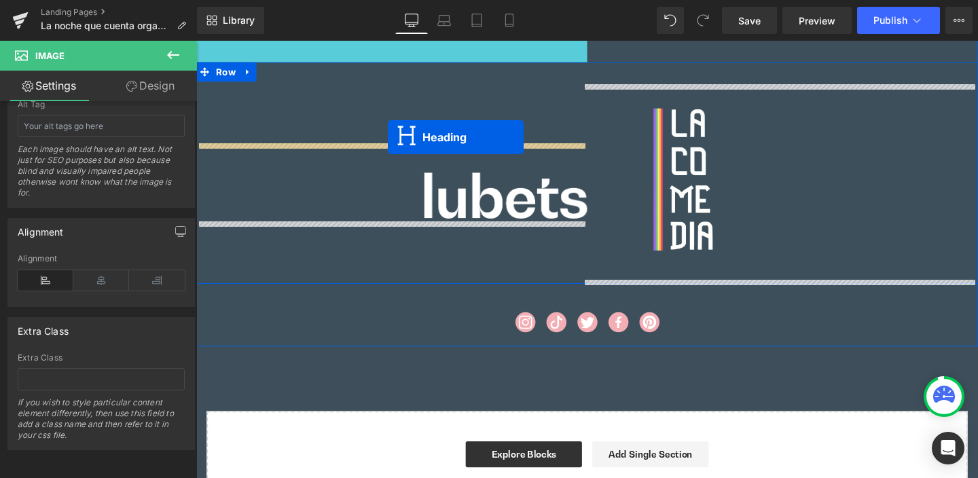
drag, startPoint x: 363, startPoint y: 361, endPoint x: 397, endPoint y: 142, distance: 222.1
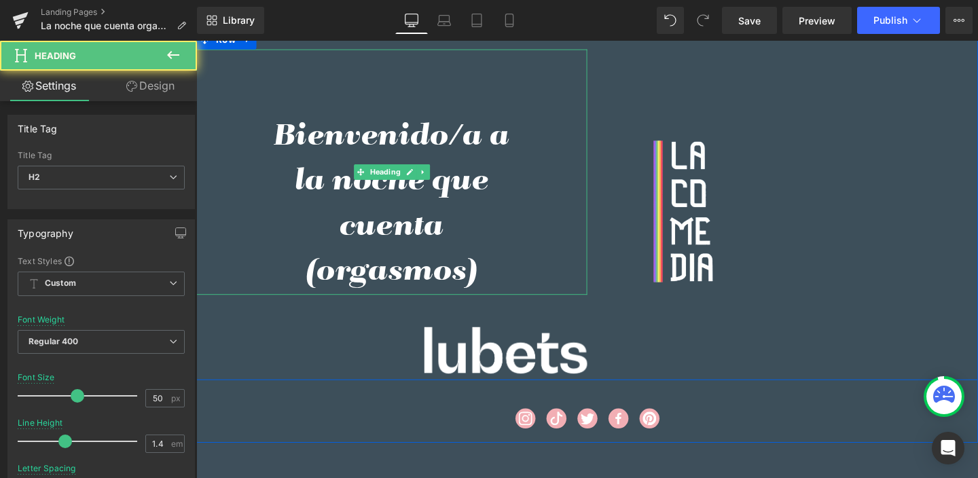
scroll to position [978, 0]
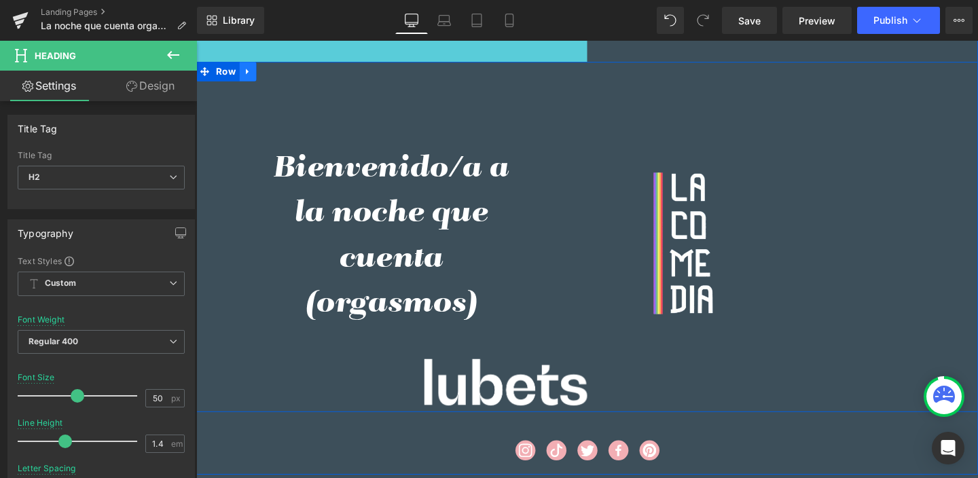
click at [246, 79] on icon at bounding box center [251, 74] width 10 height 10
click at [264, 76] on icon at bounding box center [269, 74] width 10 height 10
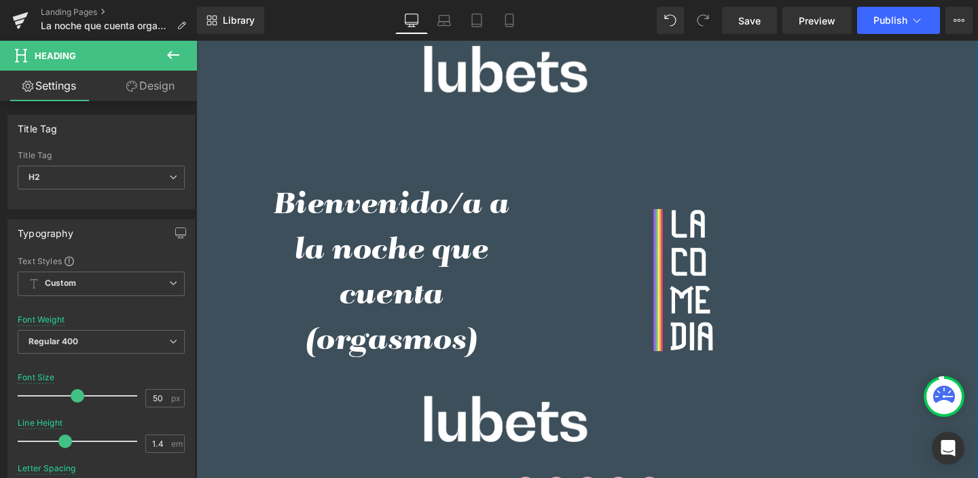
scroll to position [1318, 0]
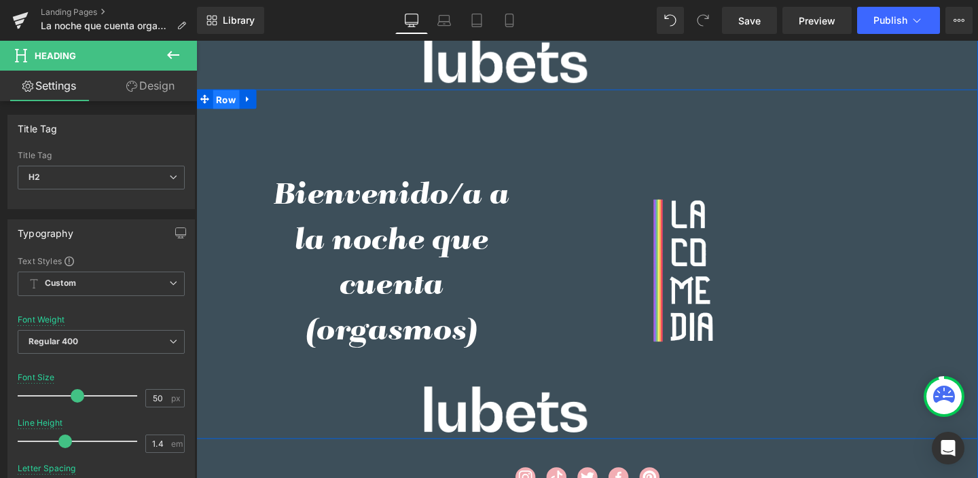
click at [221, 105] on span "Row" at bounding box center [228, 102] width 28 height 20
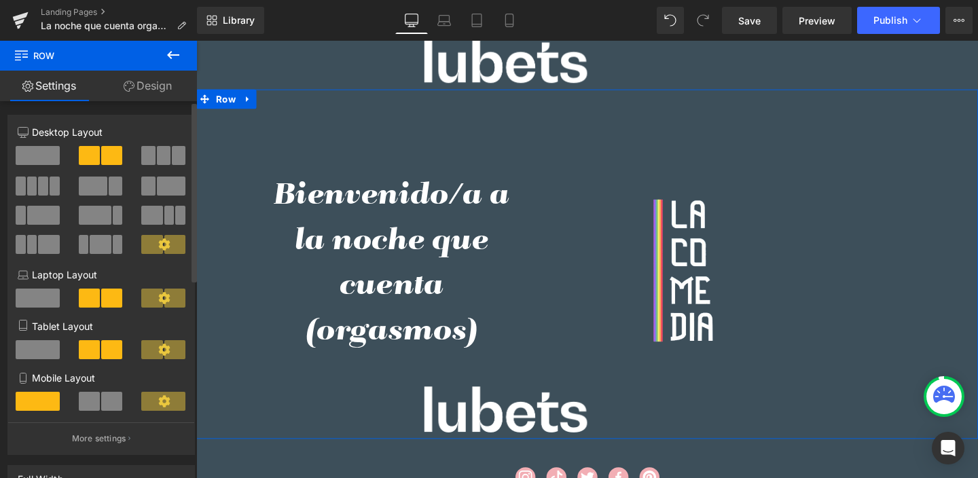
drag, startPoint x: 33, startPoint y: 149, endPoint x: 156, endPoint y: 192, distance: 130.0
click at [34, 149] on span at bounding box center [38, 155] width 44 height 19
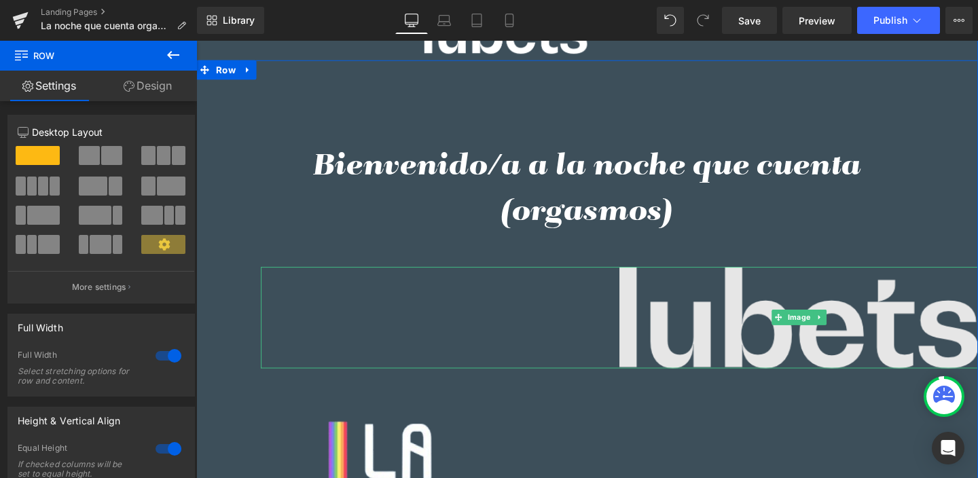
scroll to position [1389, 0]
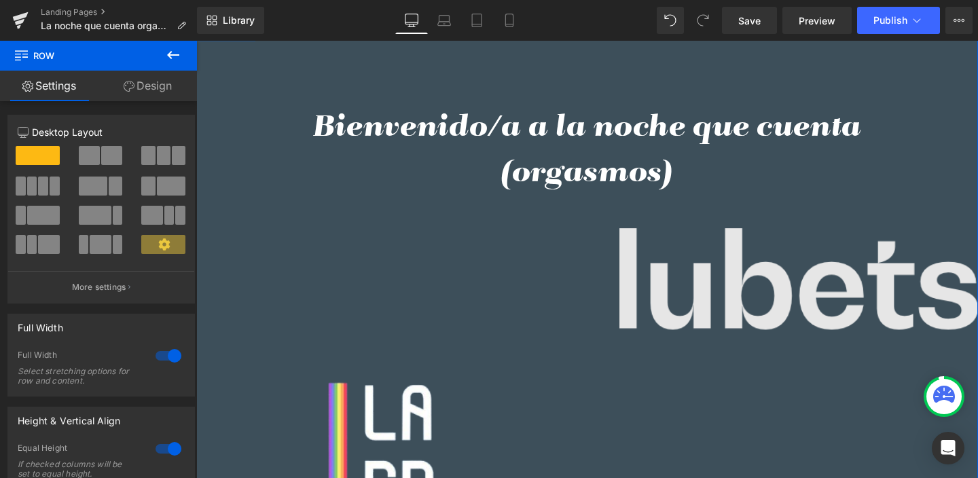
click at [740, 346] on div "Bienvenido/a a la noche que cuenta (orgasmos) Heading Image Image" at bounding box center [607, 398] width 822 height 715
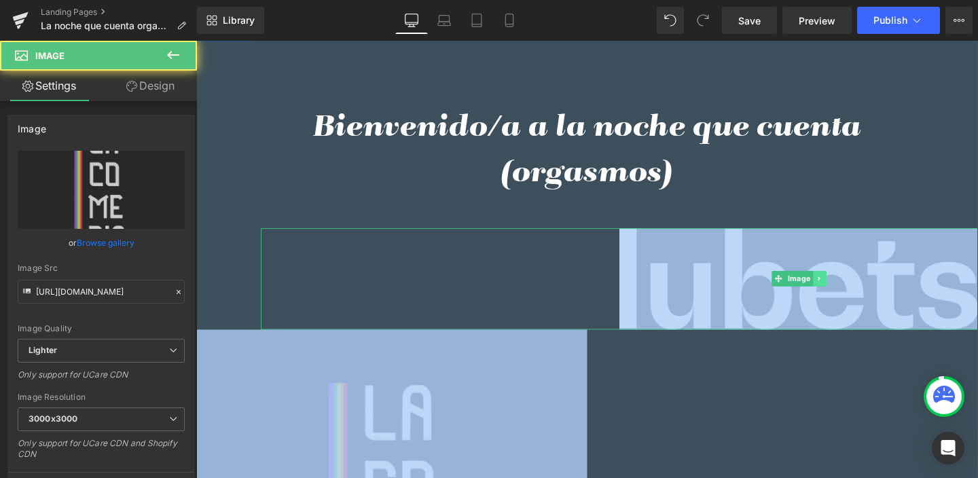
click at [848, 292] on icon at bounding box center [851, 291] width 7 height 8
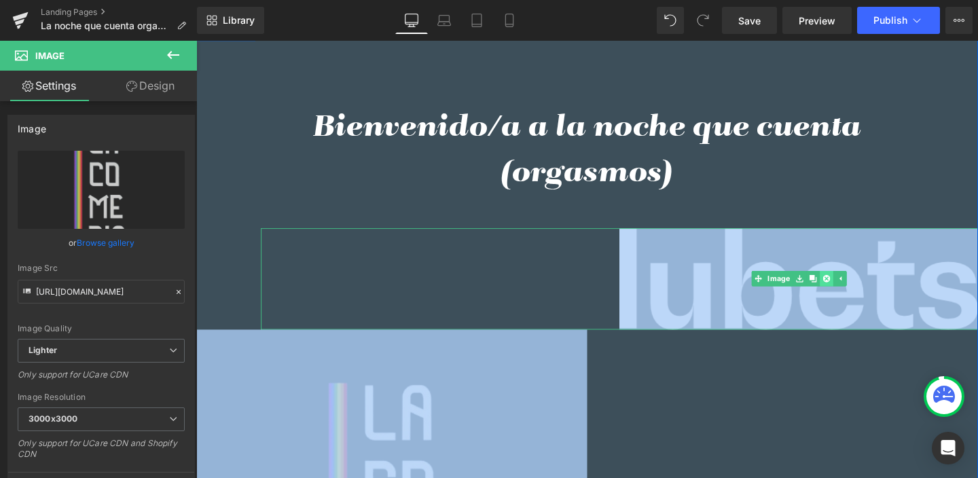
click at [855, 295] on icon at bounding box center [858, 290] width 7 height 7
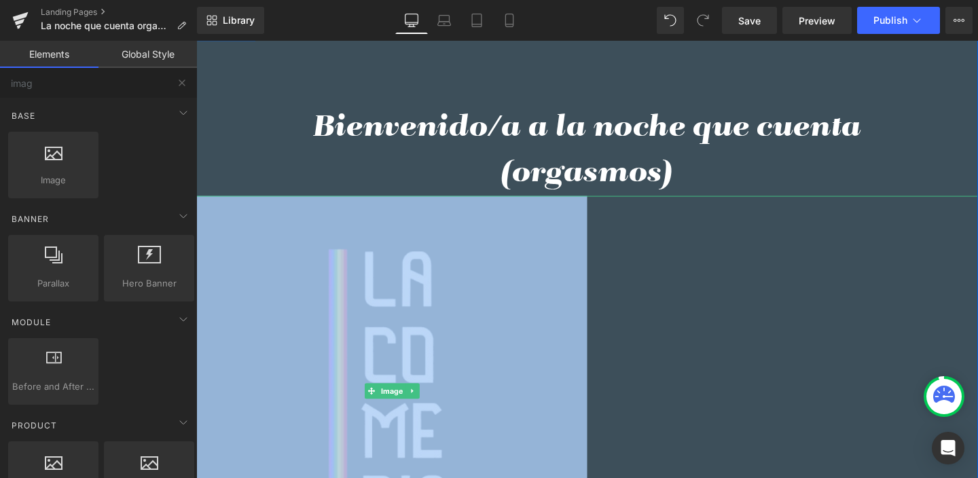
click at [420, 410] on icon at bounding box center [423, 409] width 7 height 8
click at [427, 412] on icon at bounding box center [430, 409] width 7 height 7
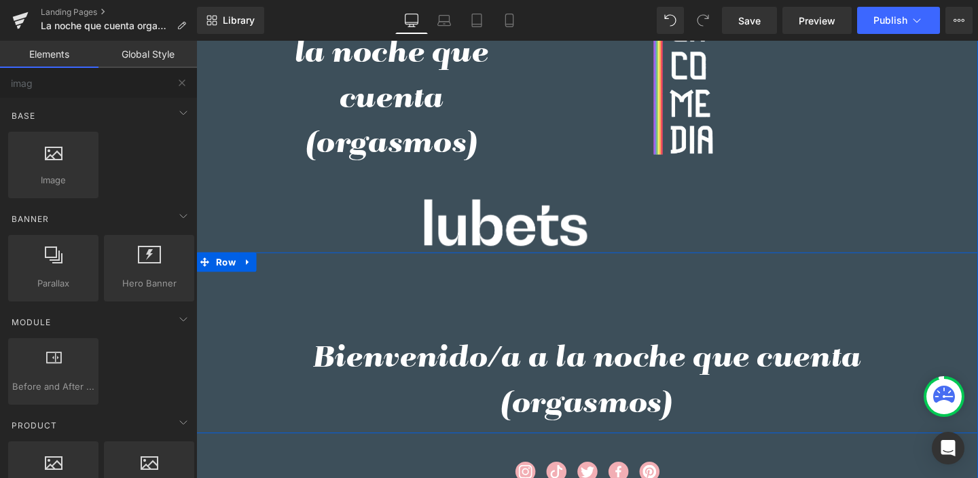
scroll to position [1127, 0]
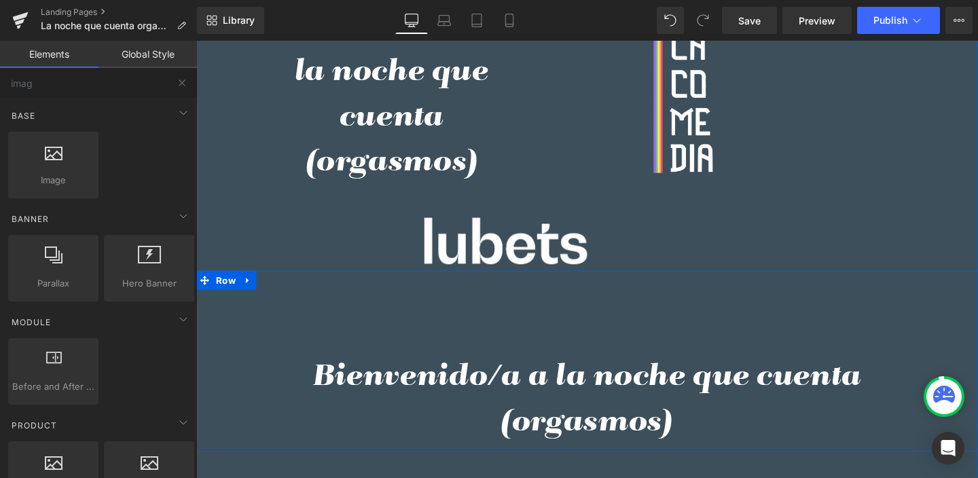
click at [533, 394] on h2 "Bienvenido/a a la noche que cuenta (orgasmos)" at bounding box center [607, 418] width 686 height 95
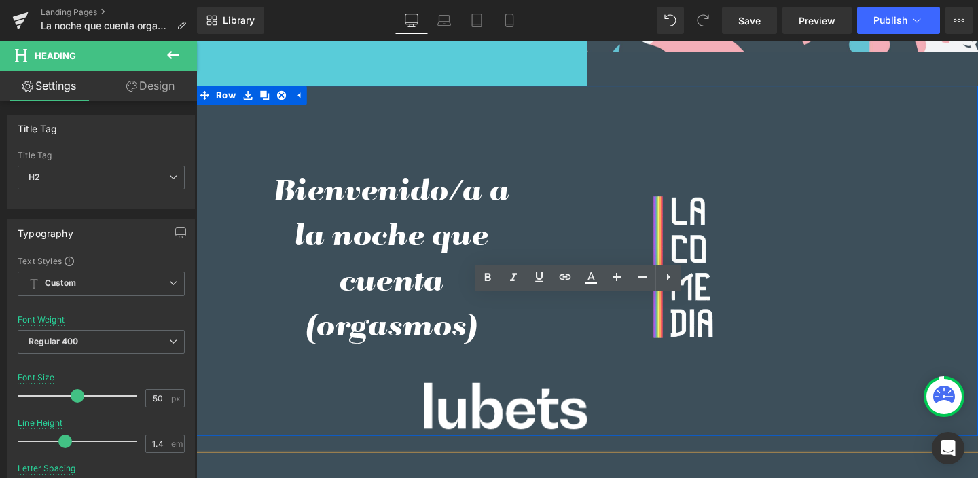
scroll to position [950, 0]
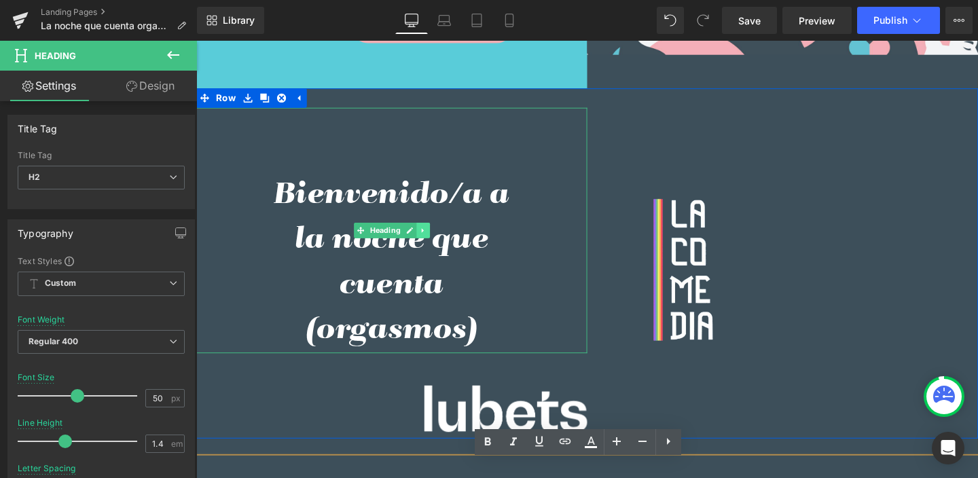
click at [433, 243] on icon at bounding box center [434, 240] width 2 height 5
click at [439, 245] on icon at bounding box center [441, 240] width 7 height 7
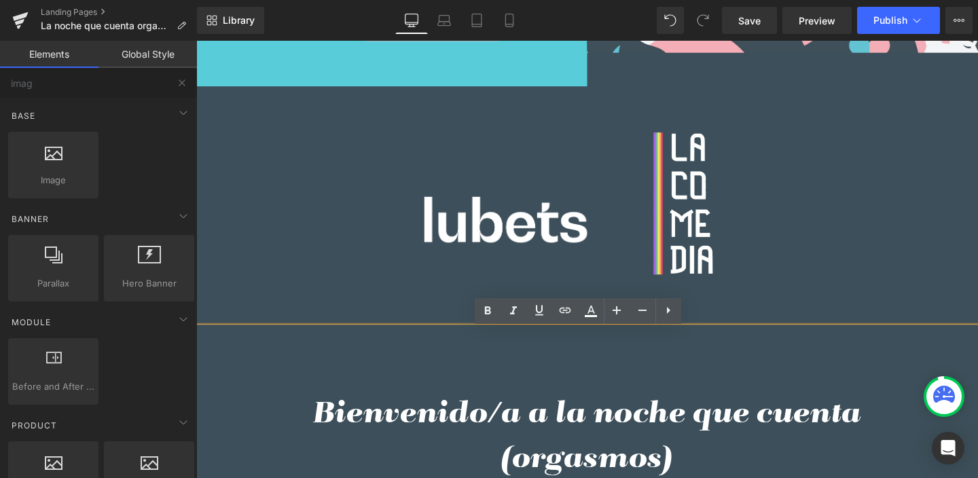
scroll to position [953, 0]
click at [532, 432] on h2 "Bienvenido/a a la noche que cuenta (orgasmos)" at bounding box center [607, 457] width 686 height 95
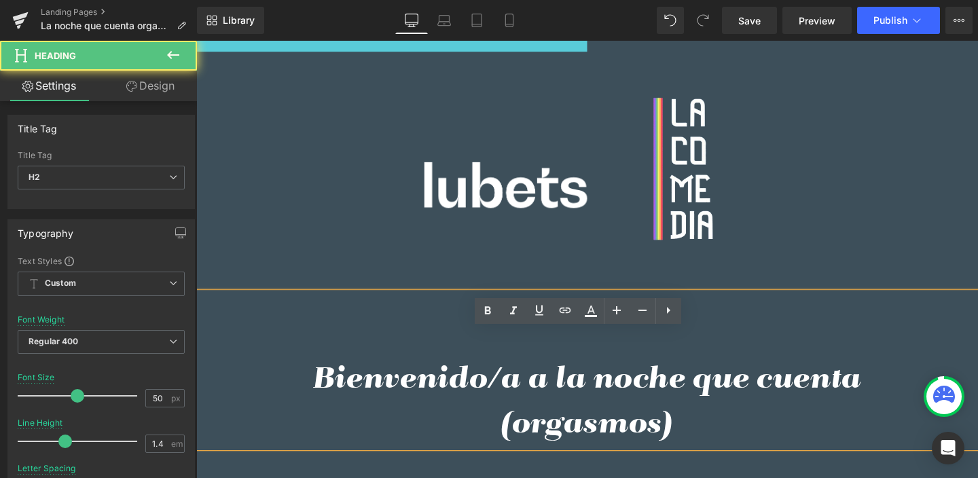
scroll to position [1197, 0]
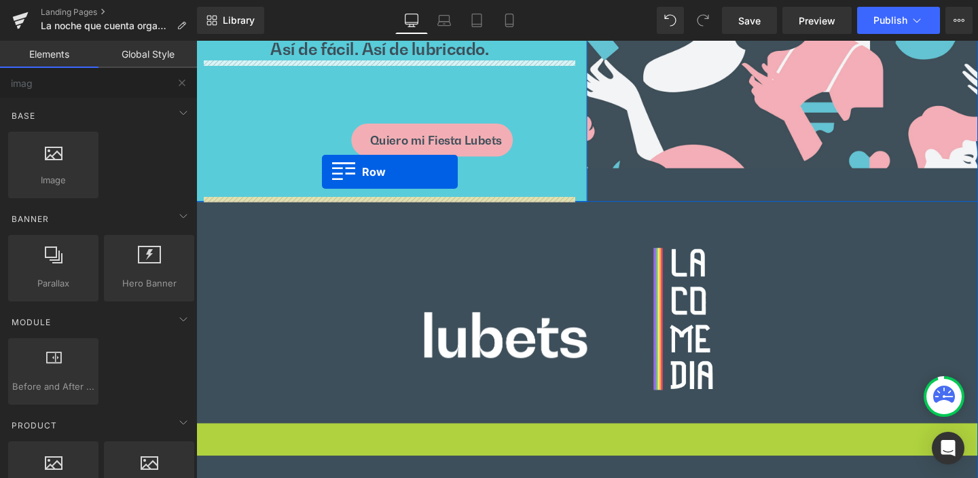
scroll to position [830, 0]
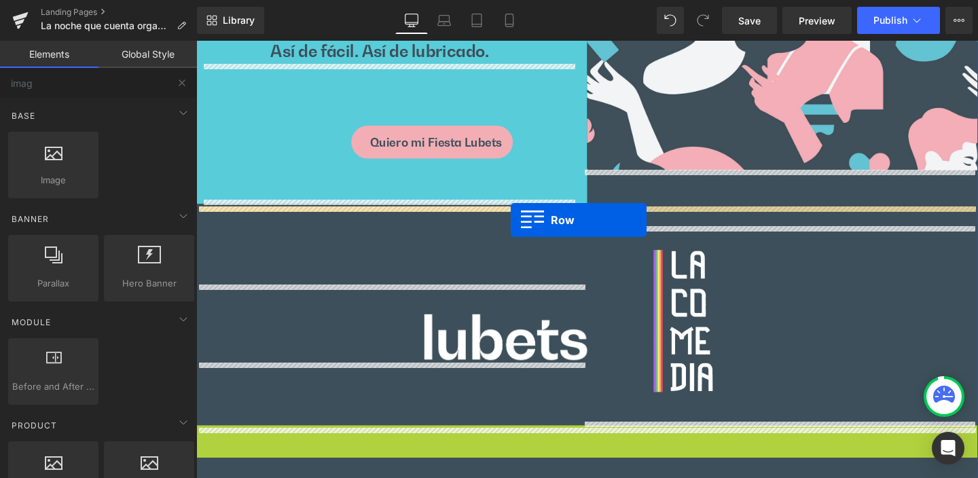
drag, startPoint x: 202, startPoint y: 93, endPoint x: 527, endPoint y: 230, distance: 352.3
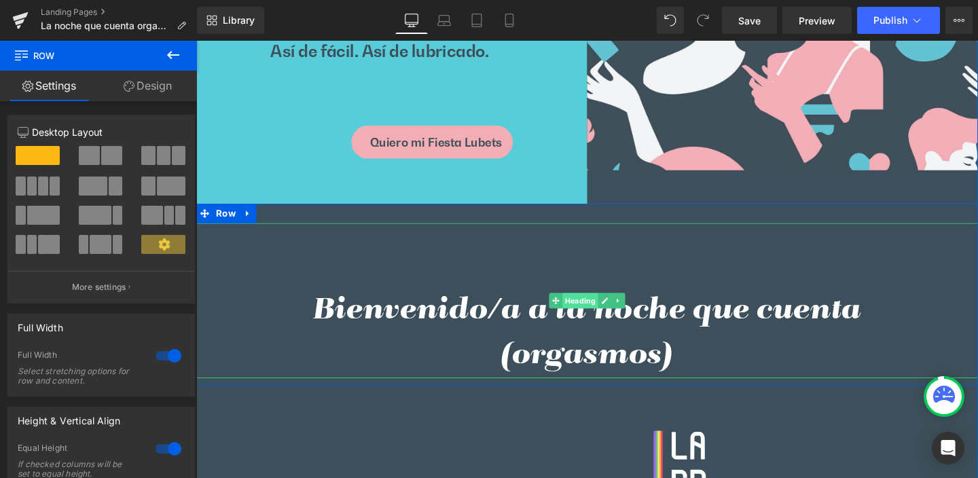
click at [598, 317] on span "Heading" at bounding box center [600, 314] width 37 height 16
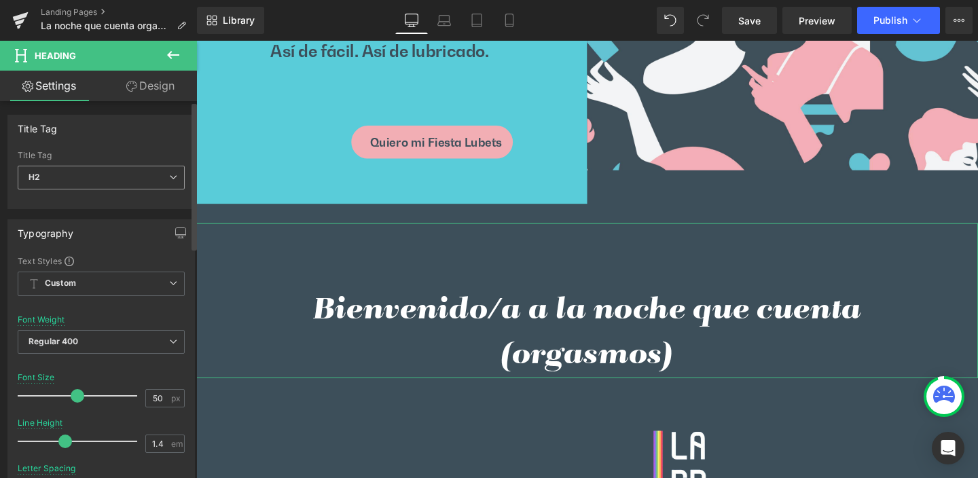
click at [169, 176] on icon at bounding box center [173, 177] width 8 height 8
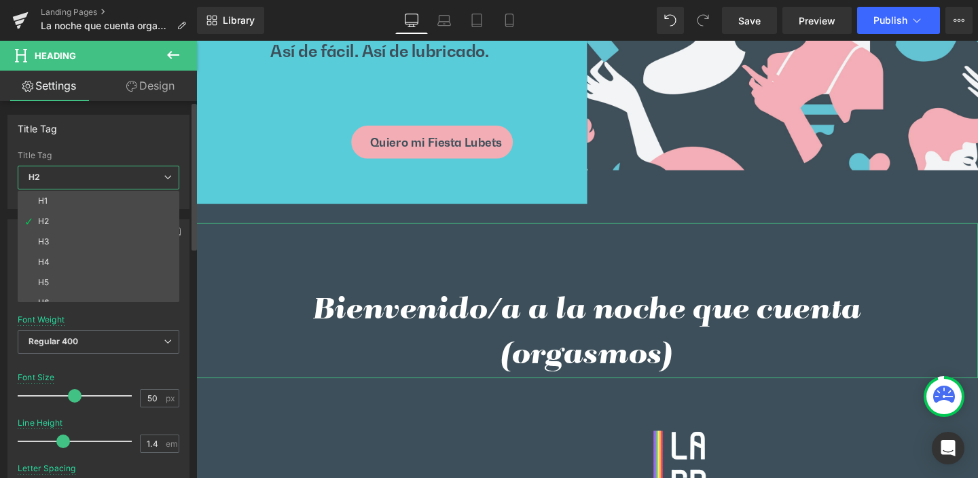
click at [60, 255] on li "H4" at bounding box center [102, 262] width 168 height 20
type input "20"
type input "#3e4f5b"
type input "100"
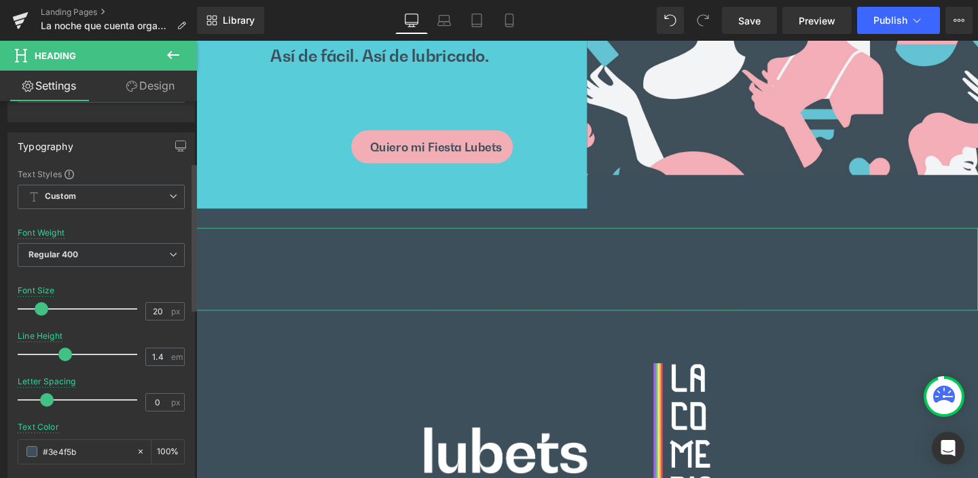
scroll to position [165, 0]
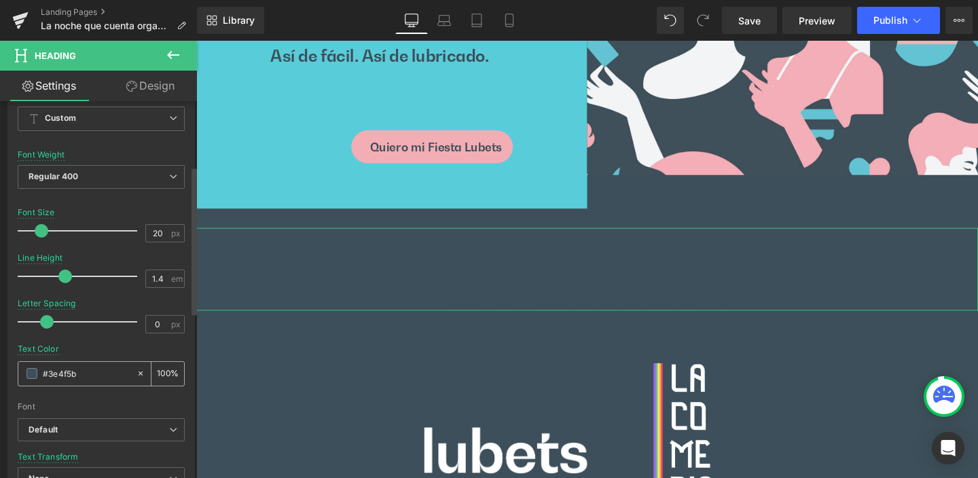
drag, startPoint x: 88, startPoint y: 374, endPoint x: 48, endPoint y: 373, distance: 40.1
click at [48, 373] on input "#3e4f5b" at bounding box center [86, 373] width 87 height 15
type input "#ff"
type input "0"
type input "#fff"
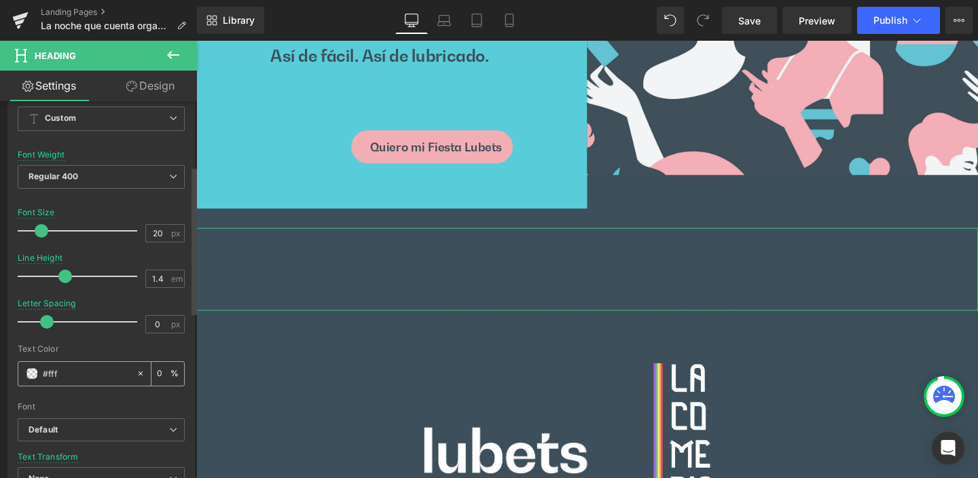
type input "100"
type input "#ffffff"
type input "100"
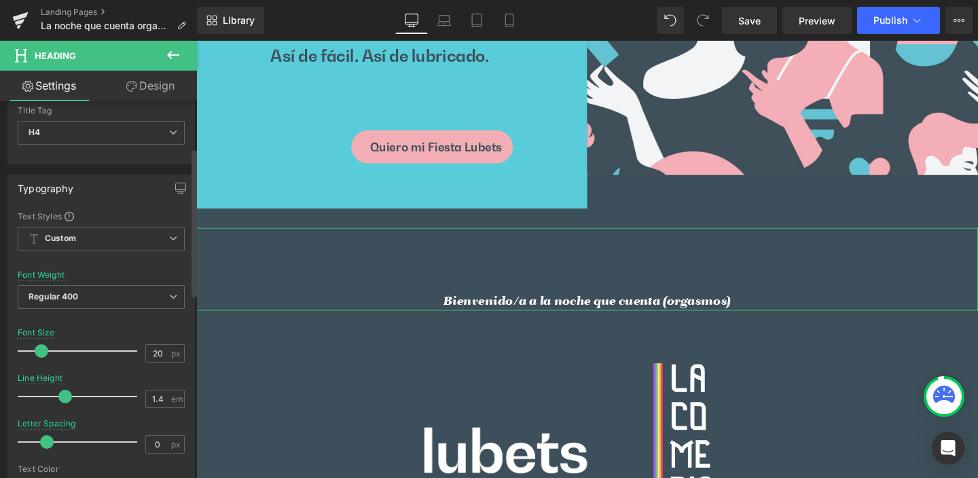
scroll to position [34, 0]
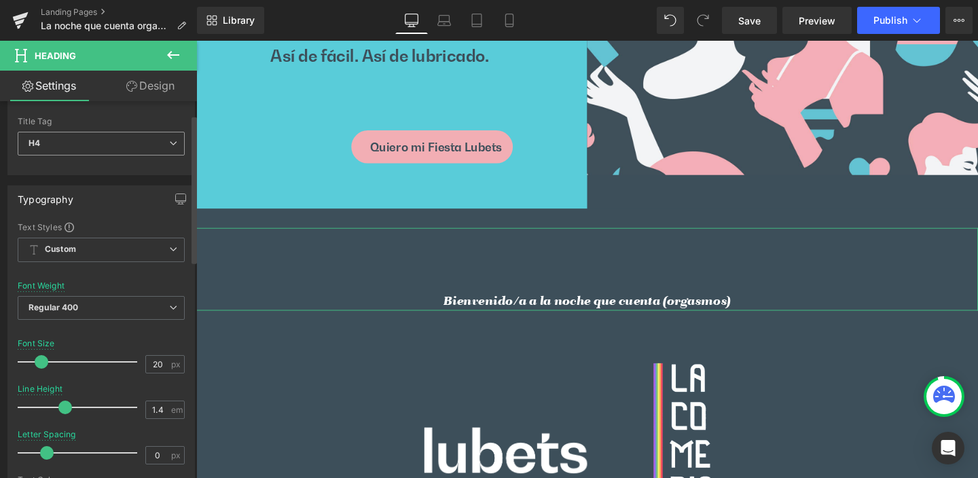
type input "#ffffff"
click at [169, 142] on icon at bounding box center [173, 143] width 8 height 8
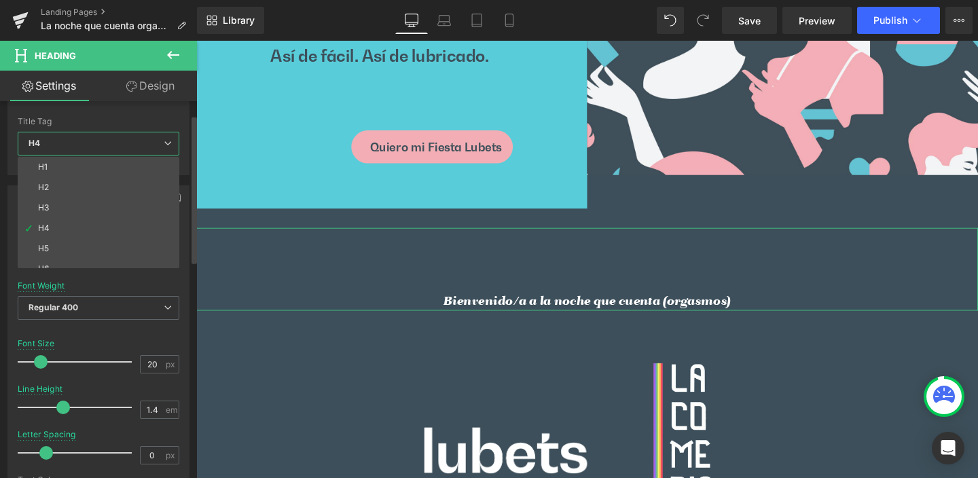
click at [69, 203] on li "H3" at bounding box center [102, 208] width 168 height 20
type input "22"
type input "#3e4f5b"
type input "100"
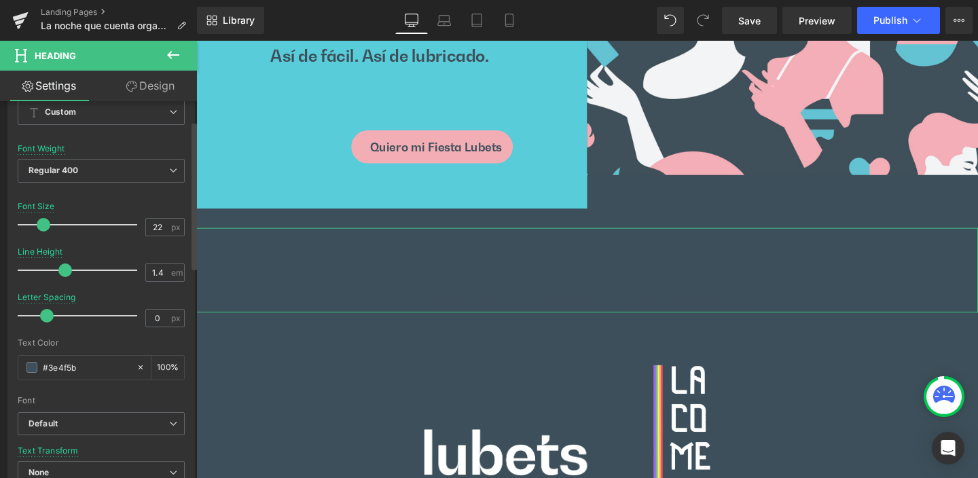
scroll to position [298, 0]
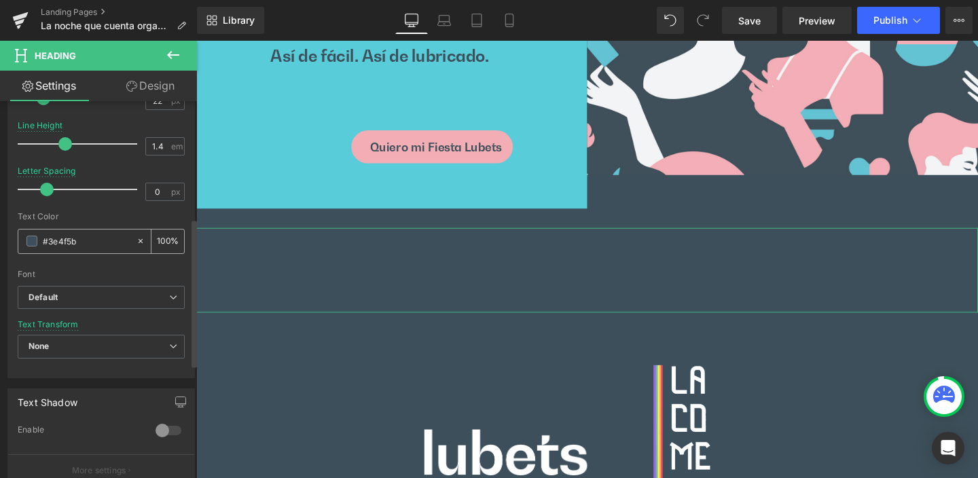
drag, startPoint x: 90, startPoint y: 241, endPoint x: 50, endPoint y: 243, distance: 40.1
click at [50, 243] on input "#3e4f5b" at bounding box center [86, 241] width 87 height 15
type input "#ff"
type input "0"
type input "#fff"
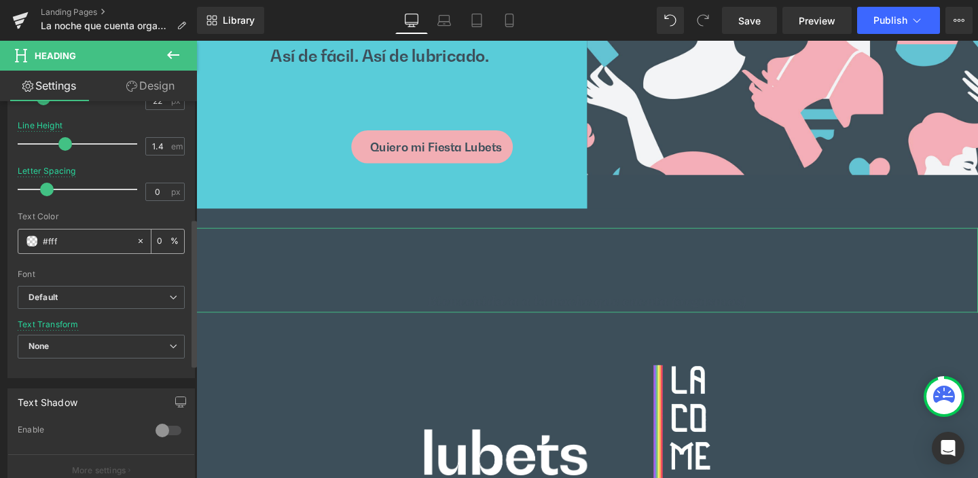
type input "100"
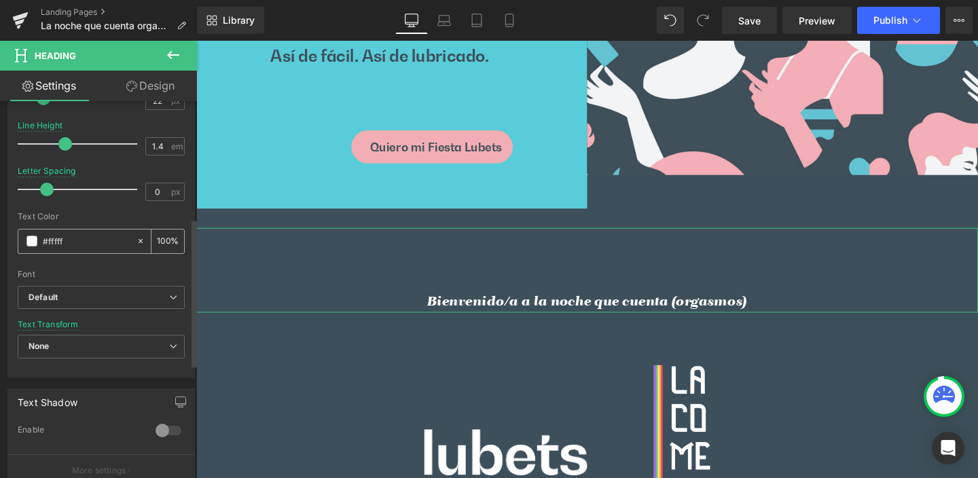
type input "#ffffff"
type input "100"
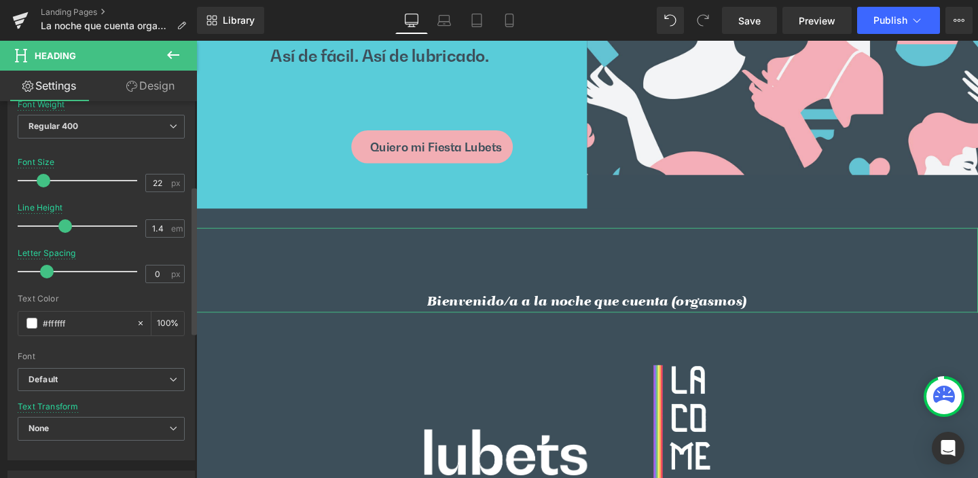
scroll to position [215, 0]
type input "#ffffff"
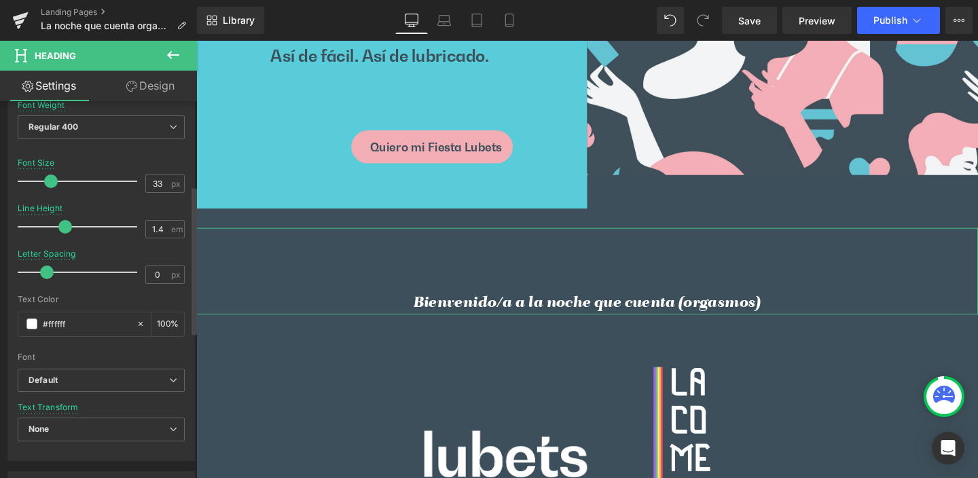
type input "34"
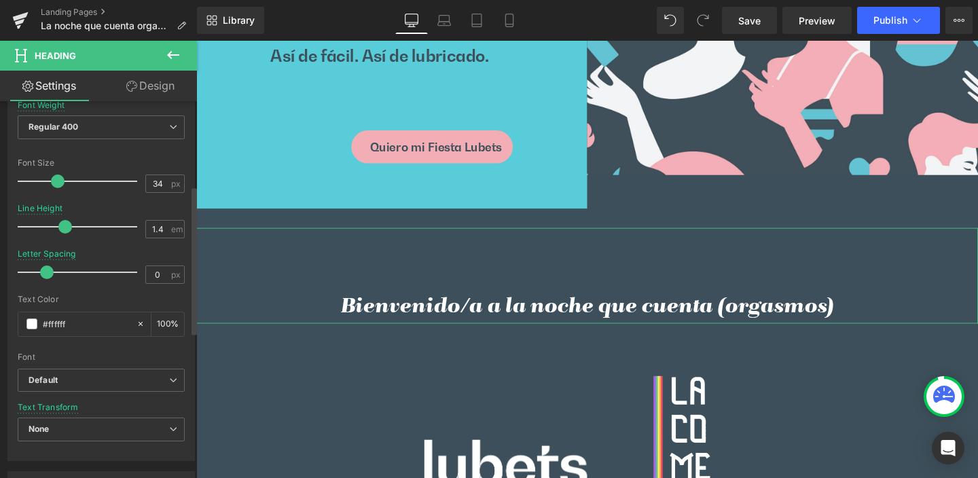
drag, startPoint x: 48, startPoint y: 180, endPoint x: 63, endPoint y: 181, distance: 14.3
click at [63, 181] on span at bounding box center [58, 182] width 14 height 14
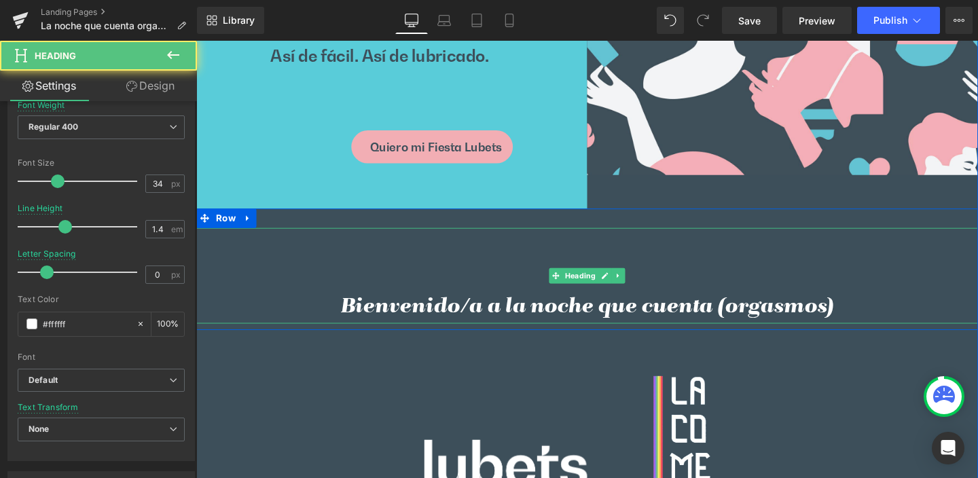
click at [428, 324] on h3 "Bienvenido/a a la noche que cuenta (orgasmos)" at bounding box center [607, 322] width 686 height 33
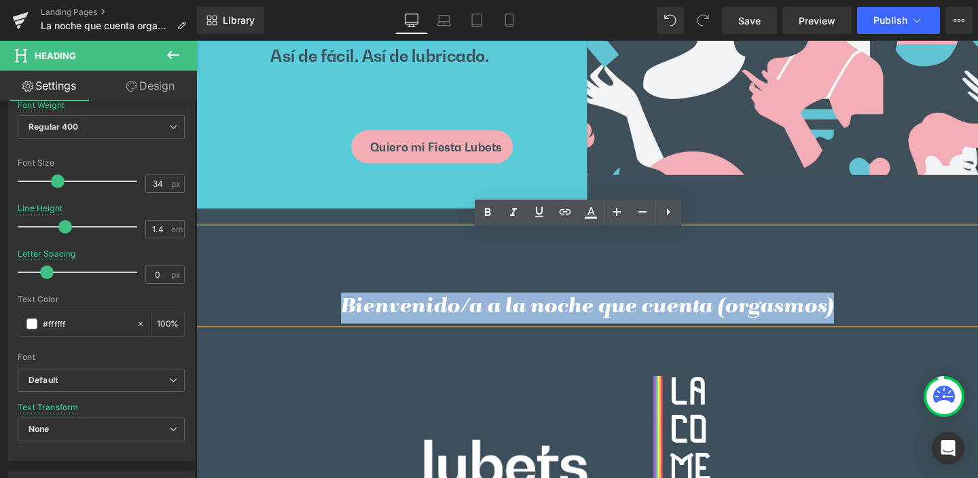
drag, startPoint x: 346, startPoint y: 322, endPoint x: 870, endPoint y: 327, distance: 523.8
click at [870, 327] on h3 "Bienvenido/a a la noche que cuenta (orgasmos)" at bounding box center [607, 322] width 686 height 33
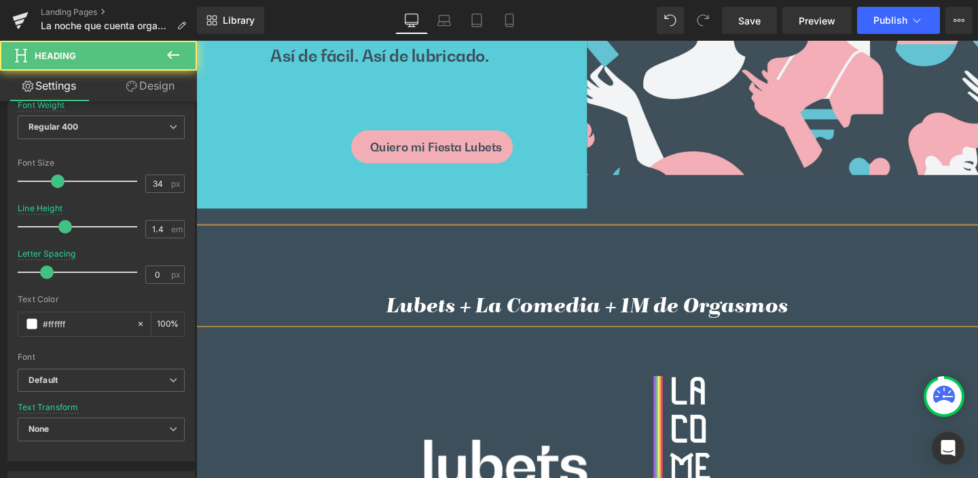
click at [640, 323] on h3 "Lubets + La Comedia + 1M de Orgasmos" at bounding box center [607, 322] width 686 height 33
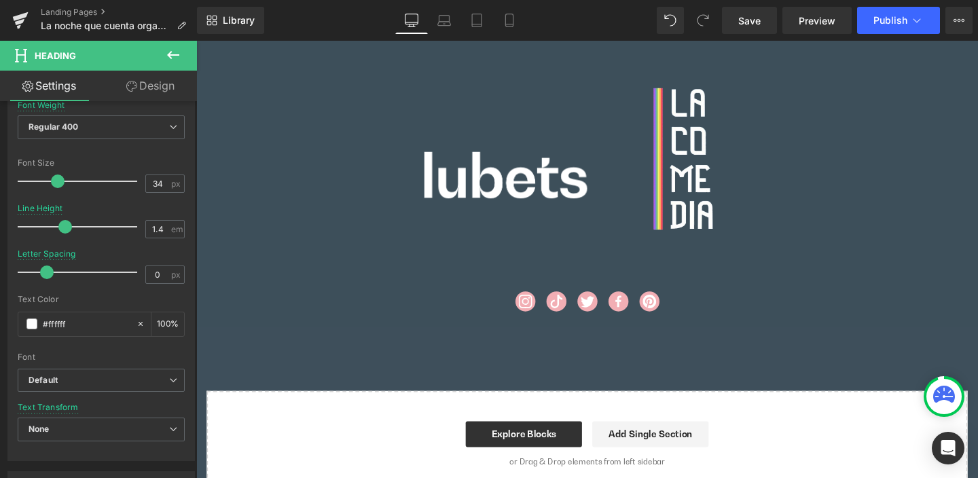
scroll to position [1127, 0]
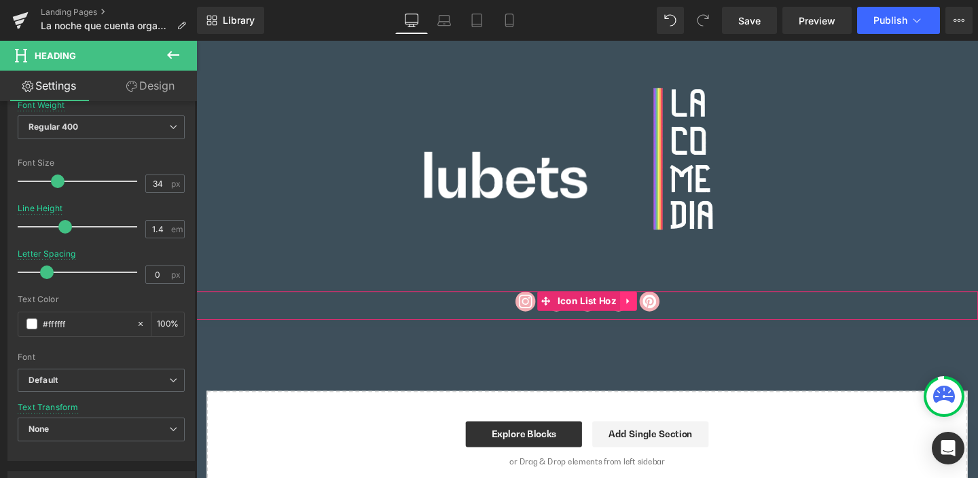
click at [649, 317] on icon at bounding box center [650, 315] width 3 height 6
click at [658, 318] on icon at bounding box center [660, 315] width 10 height 10
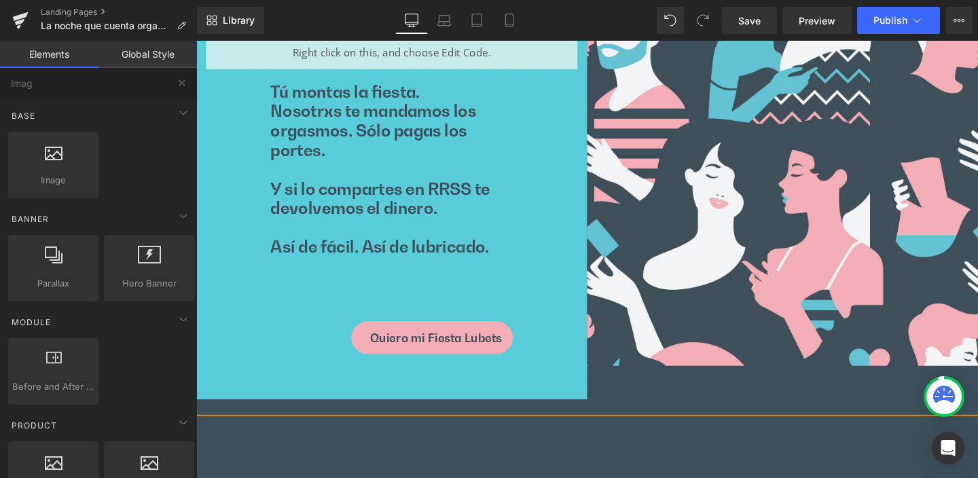
scroll to position [586, 0]
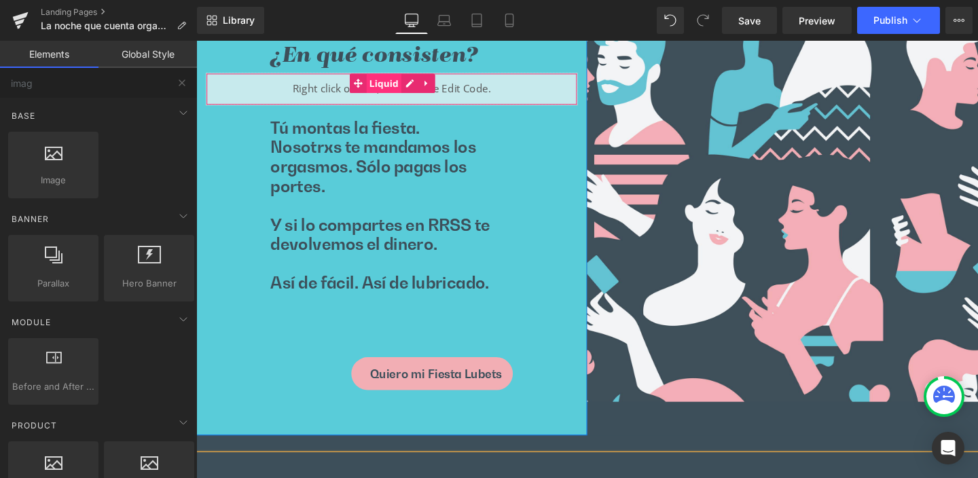
click at [389, 86] on span "Liquid" at bounding box center [393, 85] width 37 height 20
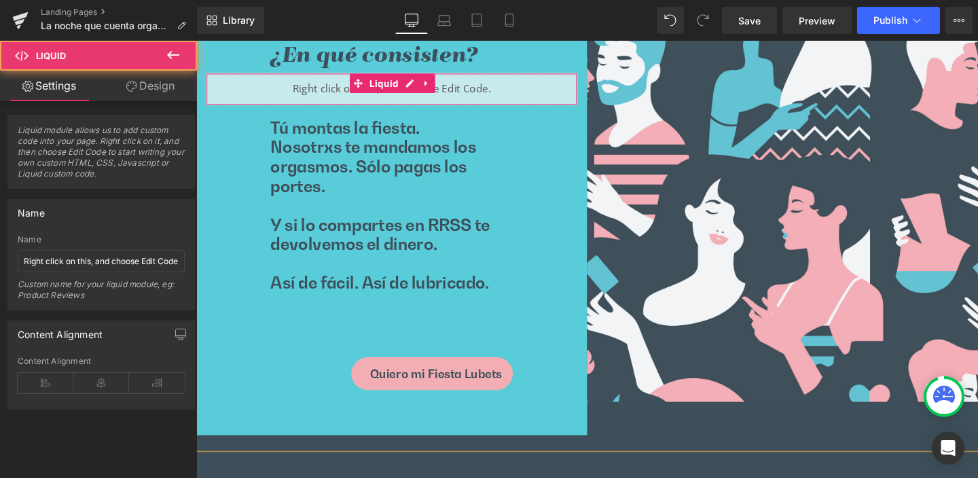
drag, startPoint x: 503, startPoint y: 172, endPoint x: 313, endPoint y: 136, distance: 193.6
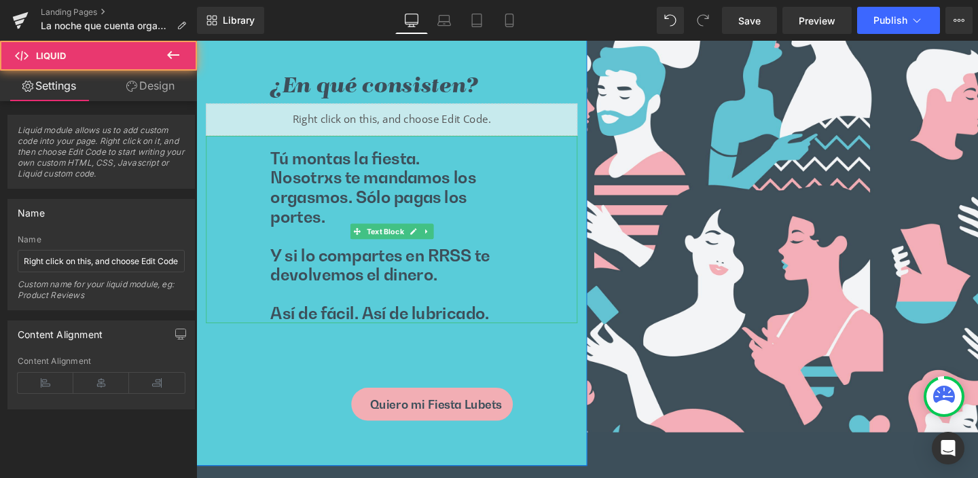
scroll to position [489, 0]
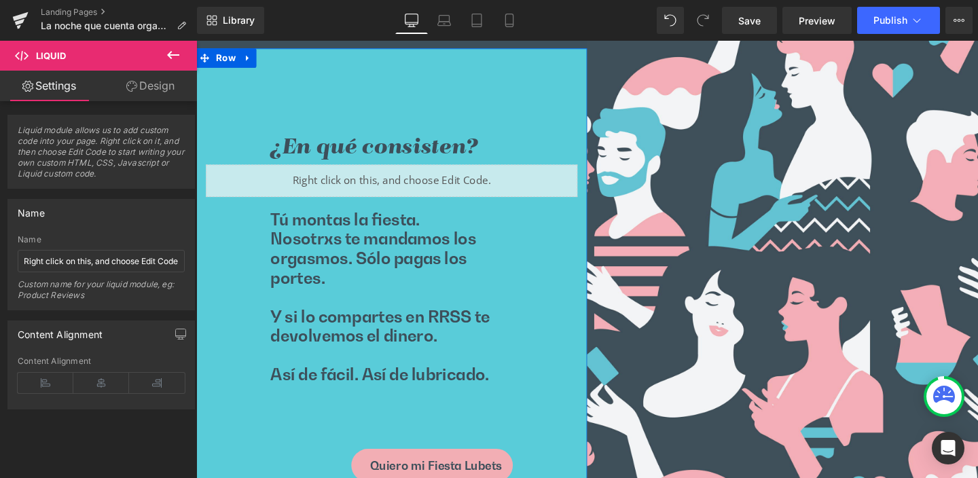
click at [328, 190] on div "Liquid" at bounding box center [402, 188] width 391 height 34
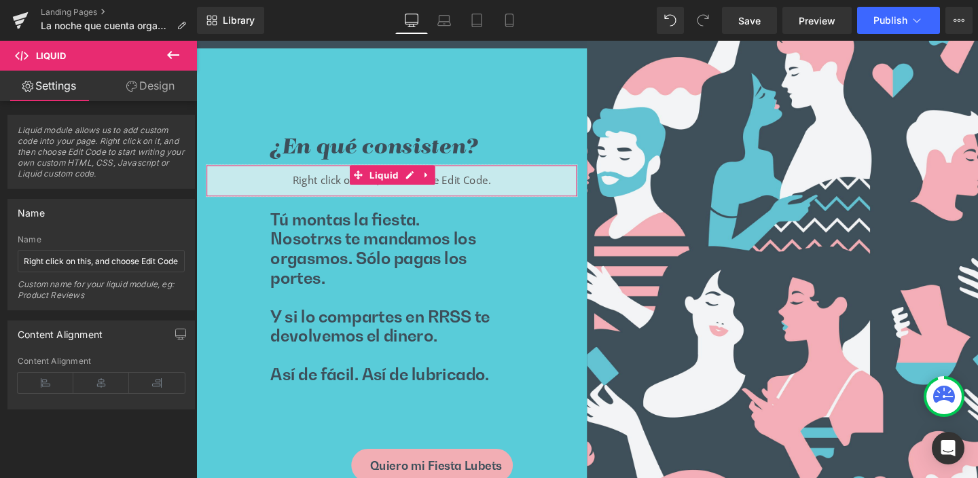
click at [153, 86] on link "Design" at bounding box center [150, 86] width 99 height 31
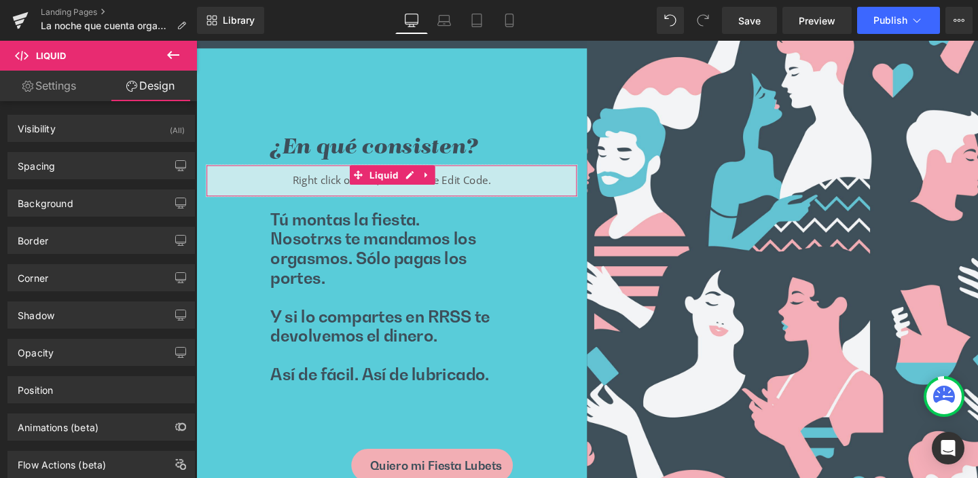
click at [52, 88] on link "Settings" at bounding box center [49, 86] width 99 height 31
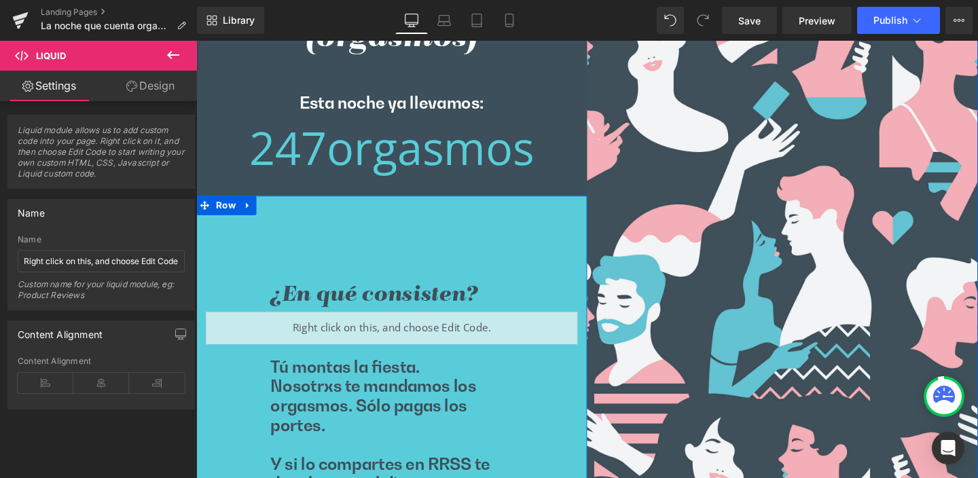
scroll to position [459, 0]
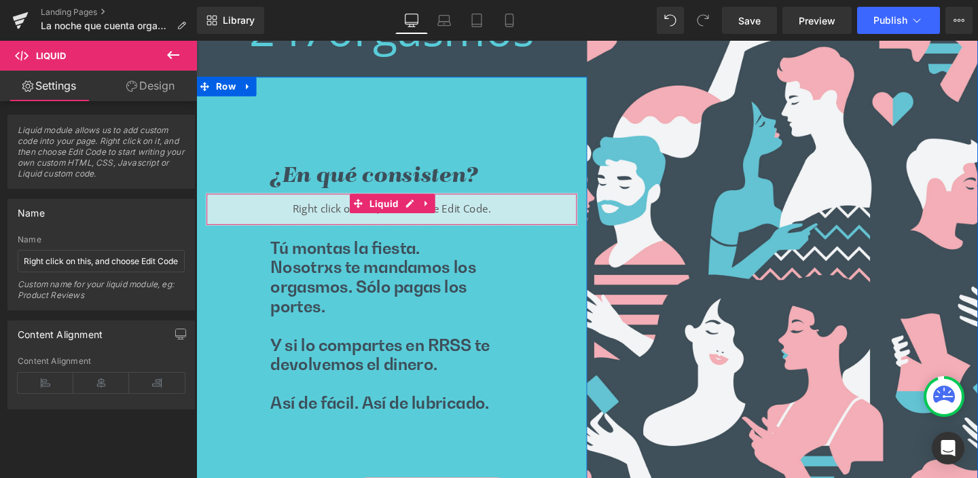
click at [327, 217] on div "Liquid" at bounding box center [402, 218] width 391 height 34
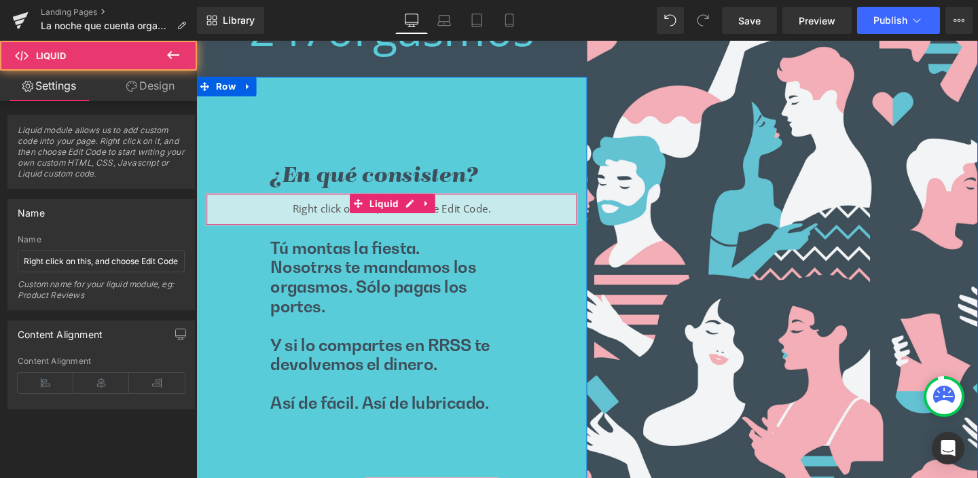
click at [327, 219] on div "Liquid" at bounding box center [402, 218] width 391 height 34
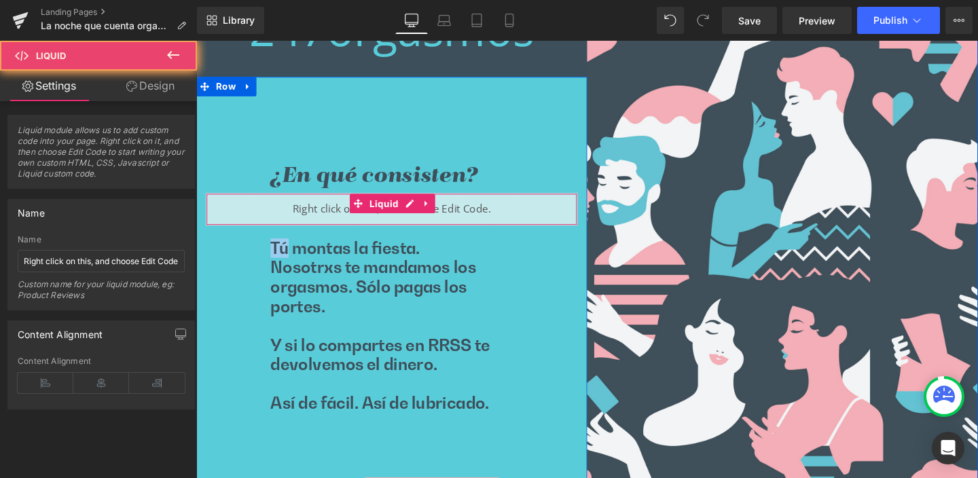
click at [327, 219] on div "Liquid" at bounding box center [402, 218] width 391 height 34
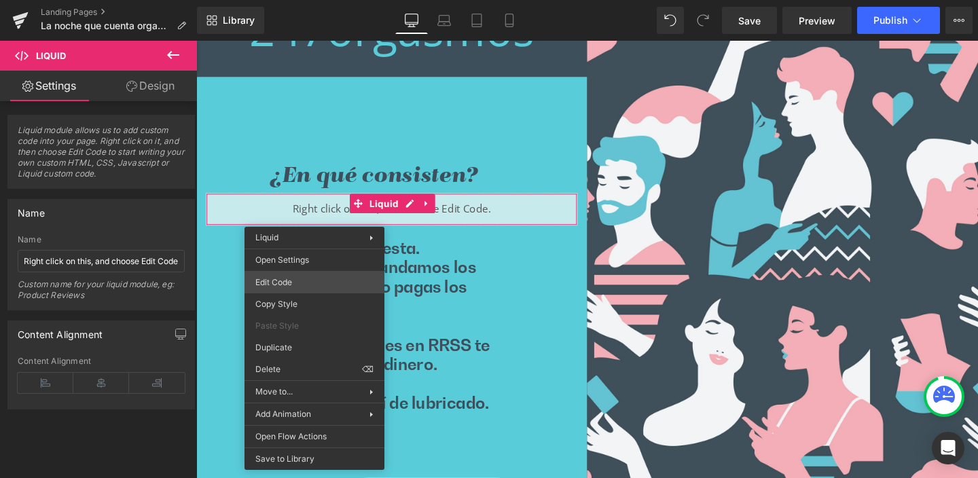
click at [266, 0] on div "Liquid You are previewing how the will restyle your page. You can not edit Elem…" at bounding box center [489, 0] width 978 height 0
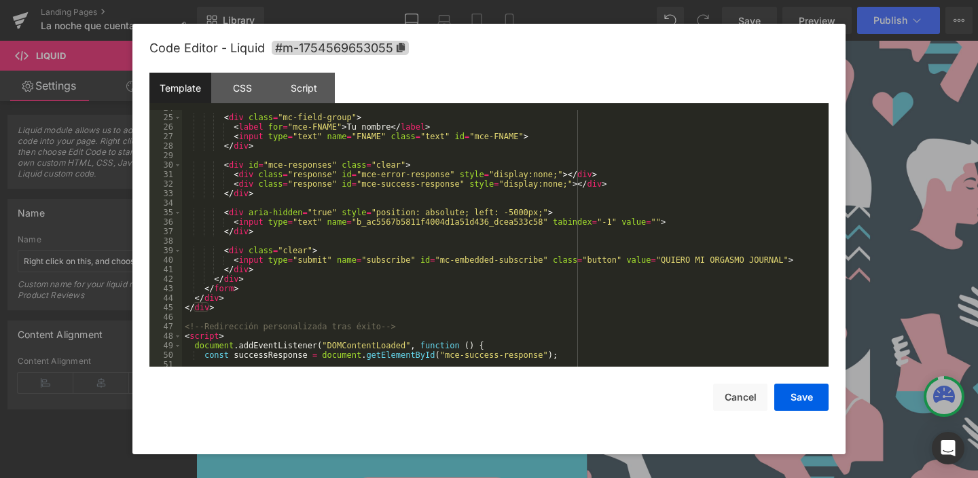
scroll to position [0, 0]
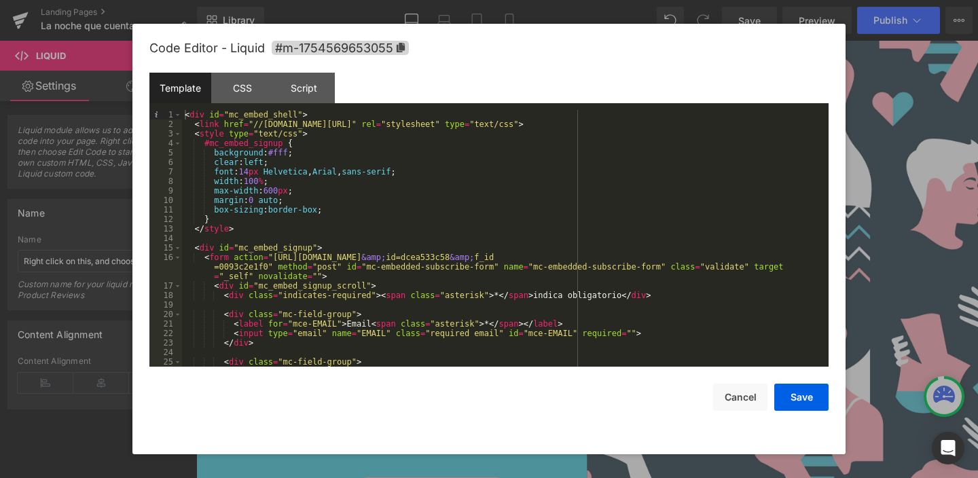
click at [408, 217] on div "< div id = "mc_embed_shell" > < link href = "//cdn-images.mailchimp.com/embedco…" at bounding box center [502, 248] width 641 height 276
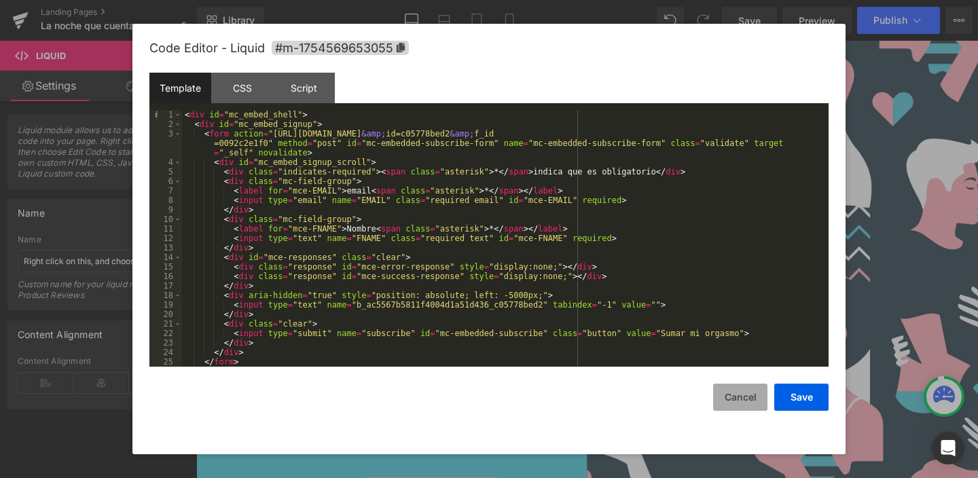
drag, startPoint x: 740, startPoint y: 398, endPoint x: 527, endPoint y: 371, distance: 215.1
click at [740, 398] on button "Cancel" at bounding box center [740, 397] width 54 height 27
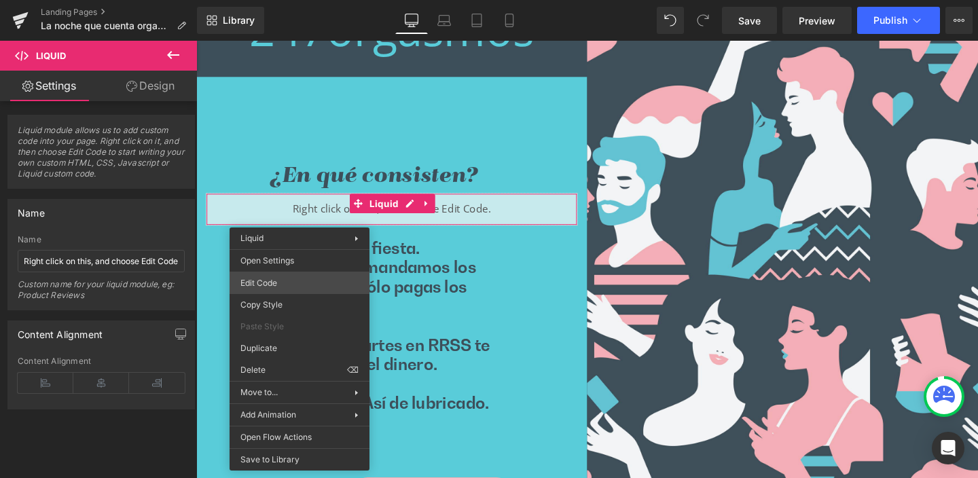
click at [270, 0] on div "Liquid You are previewing how the will restyle your page. You can not edit Elem…" at bounding box center [489, 0] width 978 height 0
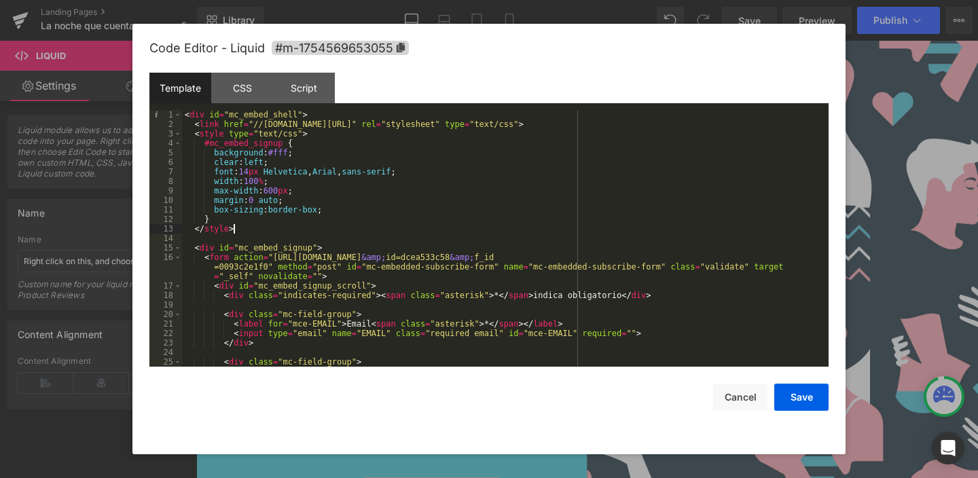
click at [412, 225] on div "< div id = "mc_embed_shell" > < link href = "//cdn-images.mailchimp.com/embedco…" at bounding box center [502, 248] width 641 height 276
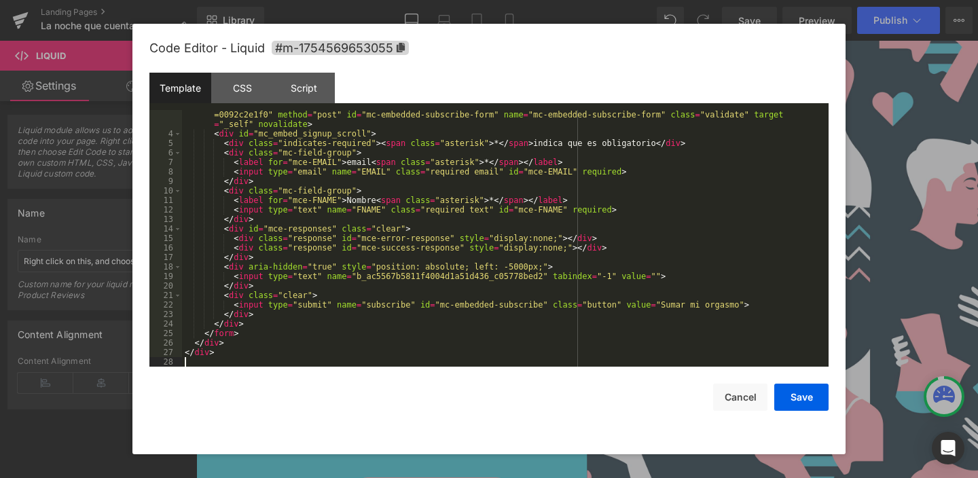
scroll to position [29, 0]
click at [249, 89] on div "CSS" at bounding box center [242, 88] width 62 height 31
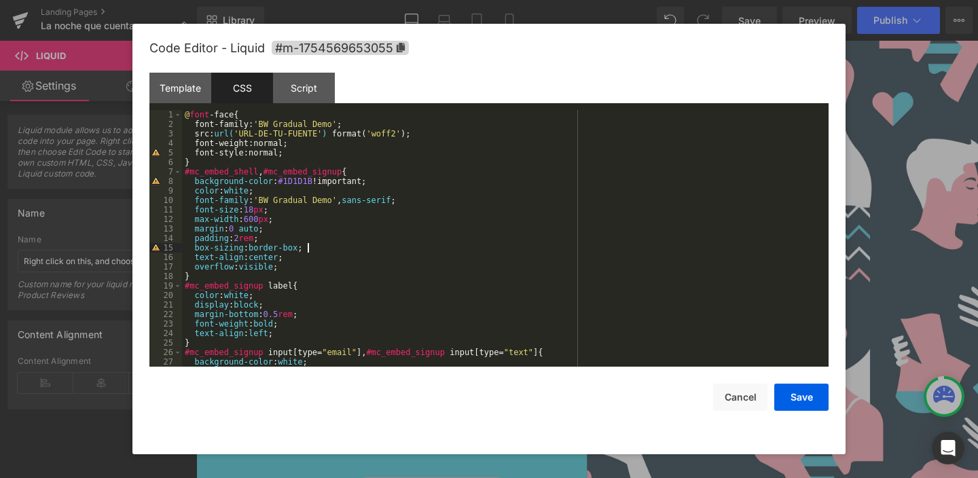
click at [367, 253] on div "@ font -face { font-family : ' BW Gradual Demo ' ; src : url( 'URL-DE-TU-FUENTE…" at bounding box center [502, 248] width 641 height 276
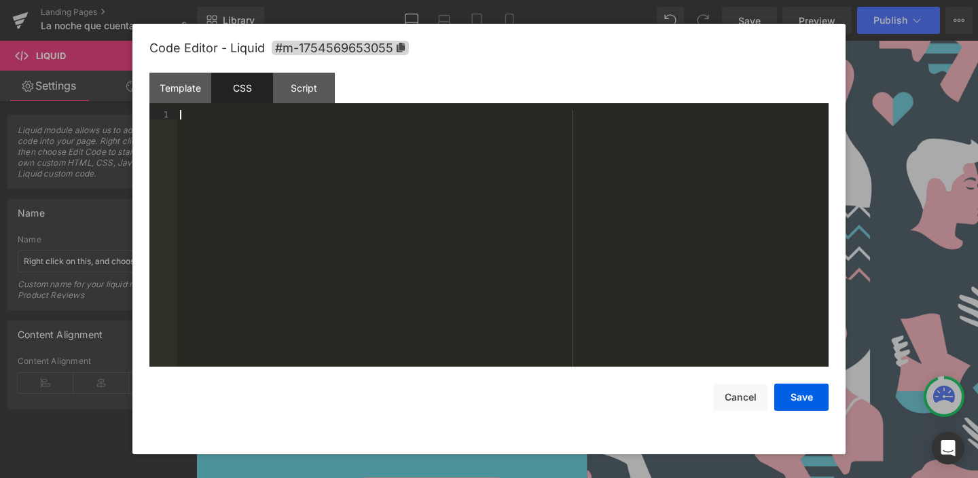
scroll to position [637, 0]
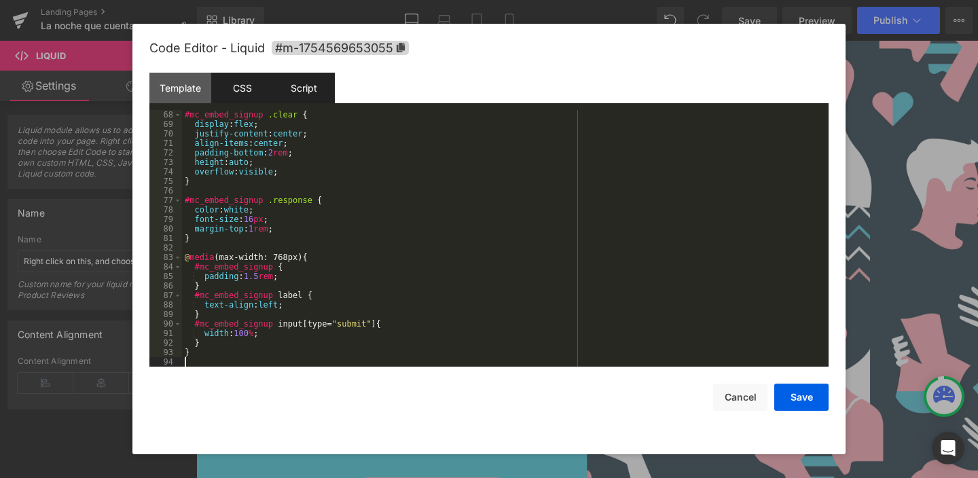
click at [301, 94] on div "Script" at bounding box center [304, 88] width 62 height 31
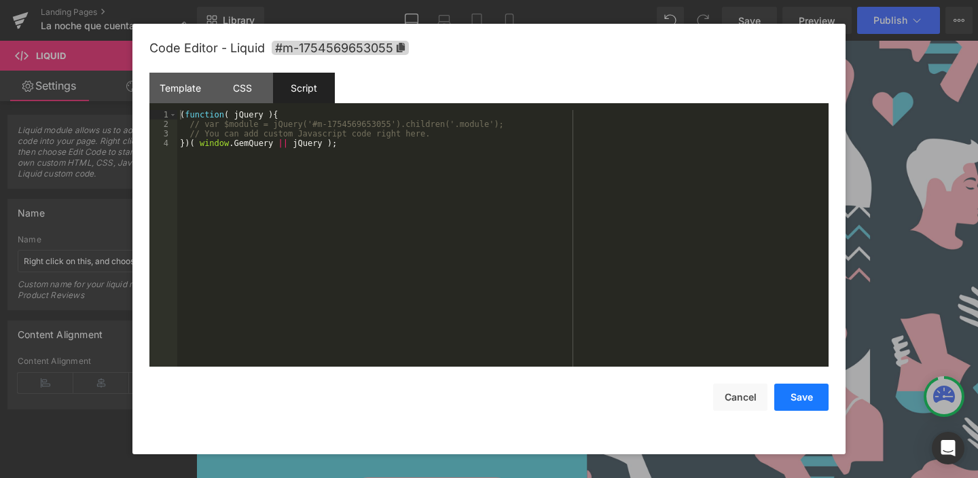
click at [800, 398] on button "Save" at bounding box center [802, 397] width 54 height 27
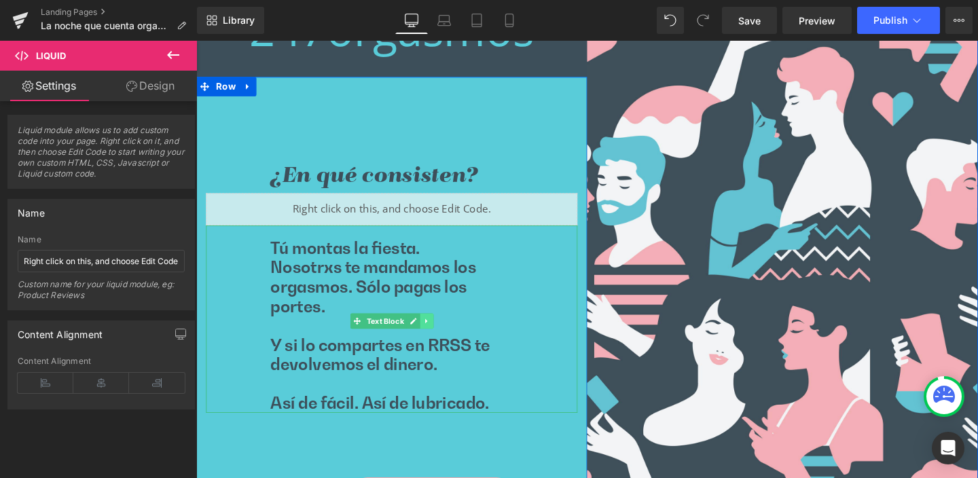
click at [435, 333] on icon at bounding box center [438, 336] width 7 height 8
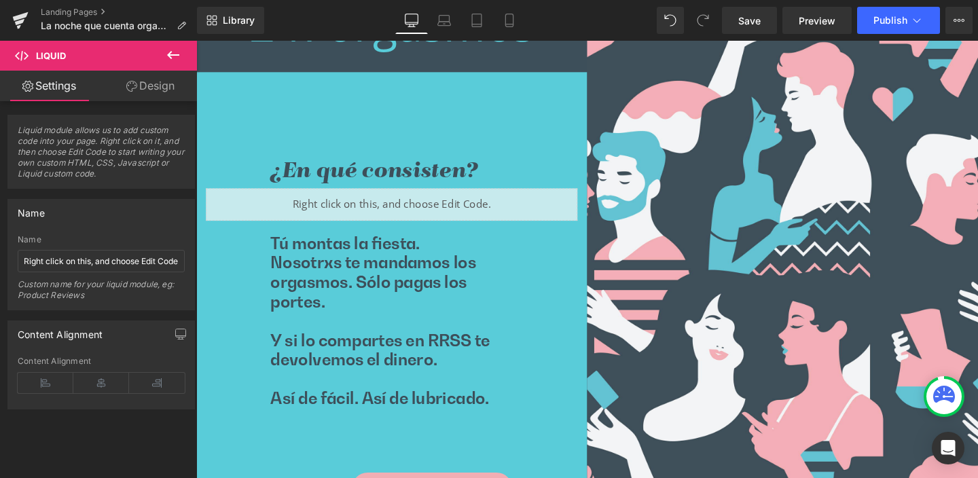
scroll to position [465, 0]
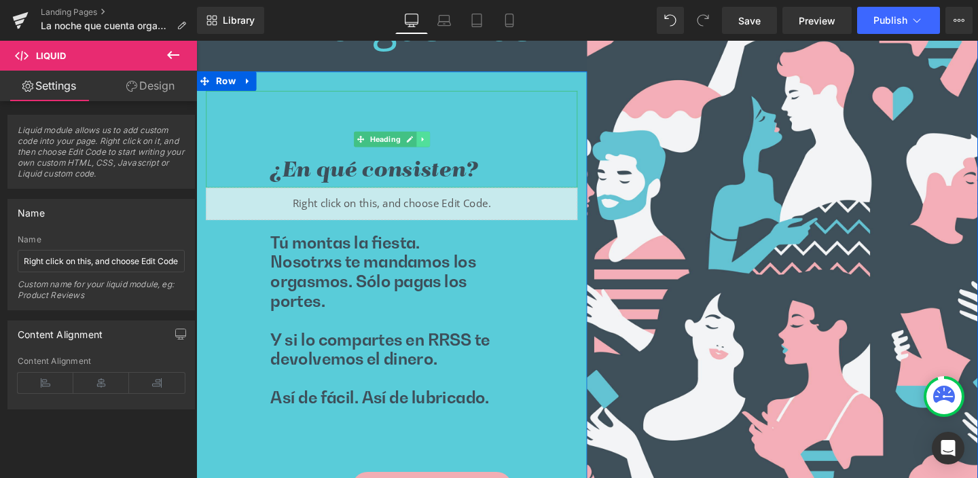
click at [431, 143] on icon at bounding box center [434, 145] width 7 height 8
click at [371, 332] on span "Text Block" at bounding box center [373, 330] width 45 height 16
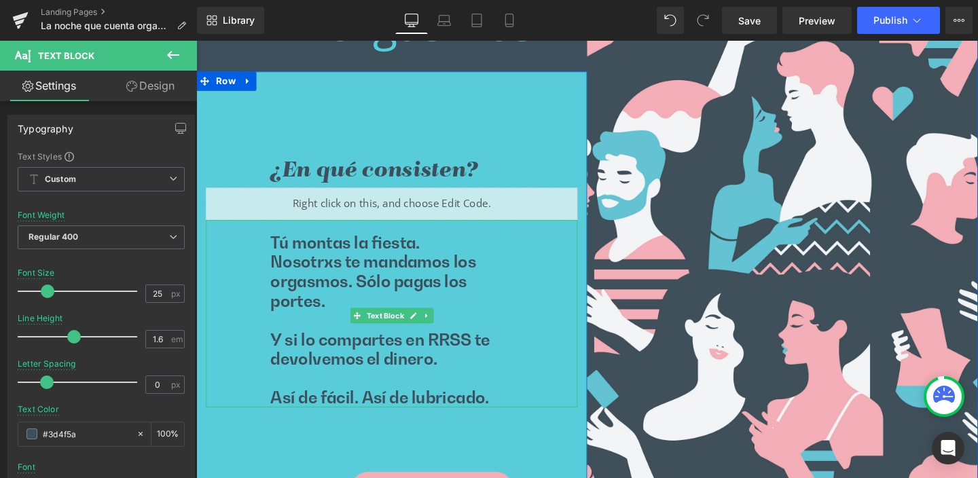
click at [317, 266] on p "Nosotrxs te mandamos los orgasmos. Sólo pagas los portes." at bounding box center [401, 294] width 255 height 61
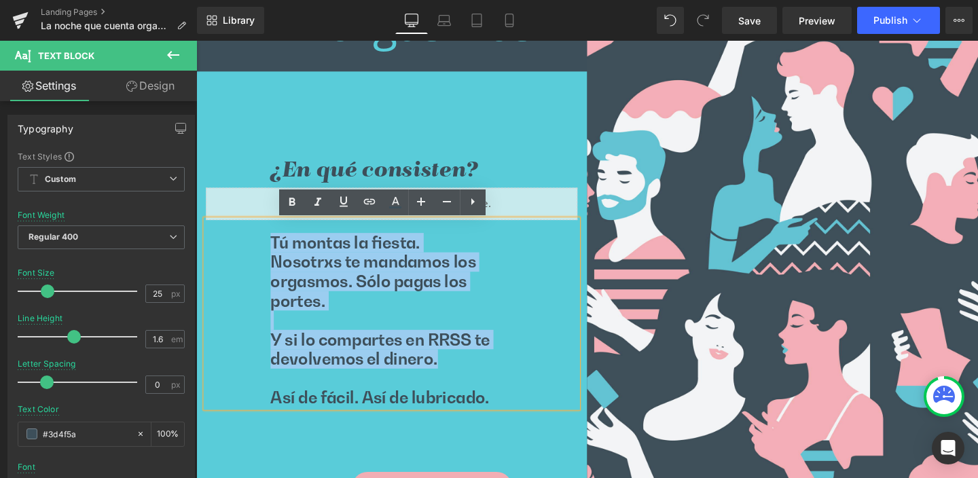
drag, startPoint x: 273, startPoint y: 253, endPoint x: 450, endPoint y: 376, distance: 215.4
click at [450, 376] on div "Tú montas la fiesta. Nosotrxs te mandamos los orgasmos. Sólo pagas los portes. …" at bounding box center [402, 328] width 391 height 197
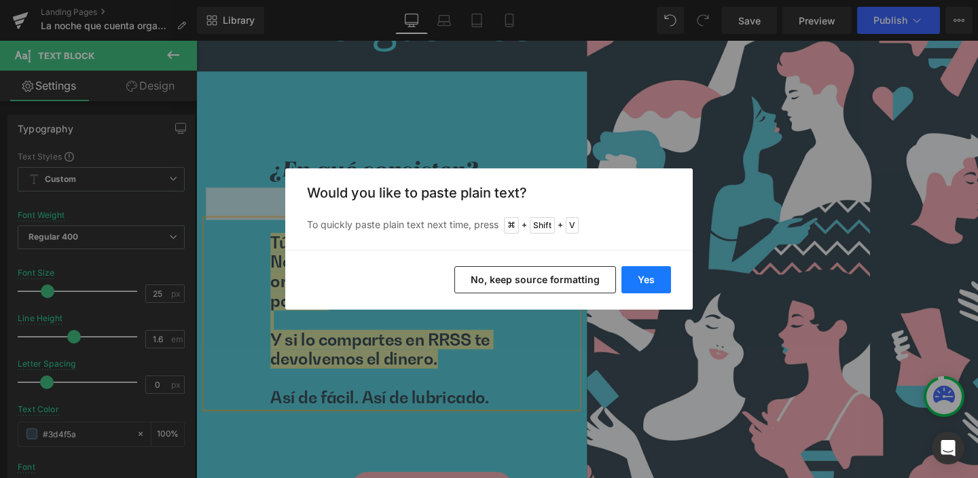
drag, startPoint x: 653, startPoint y: 279, endPoint x: 478, endPoint y: 251, distance: 176.8
click at [653, 279] on button "Yes" at bounding box center [647, 279] width 50 height 27
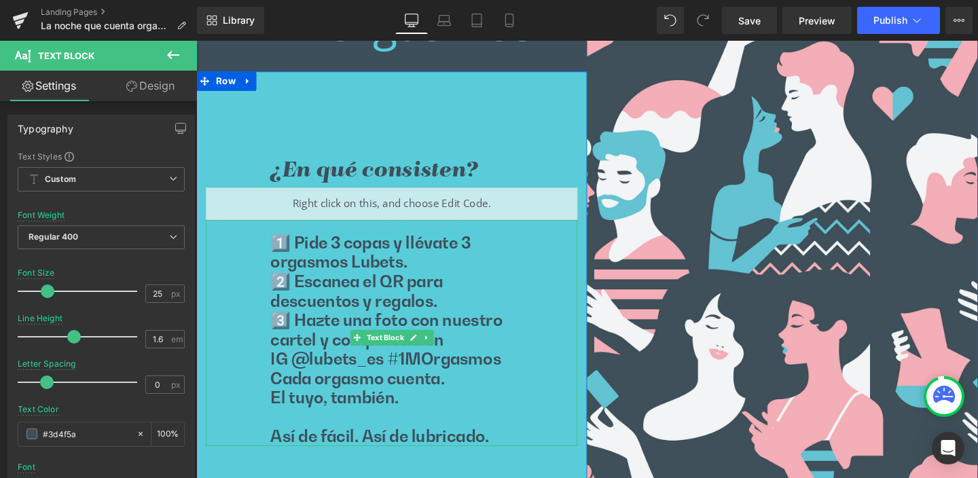
click at [294, 254] on p "1️⃣ Pide 3 copas y llévate 3 orgasmos Lubets." at bounding box center [401, 263] width 255 height 41
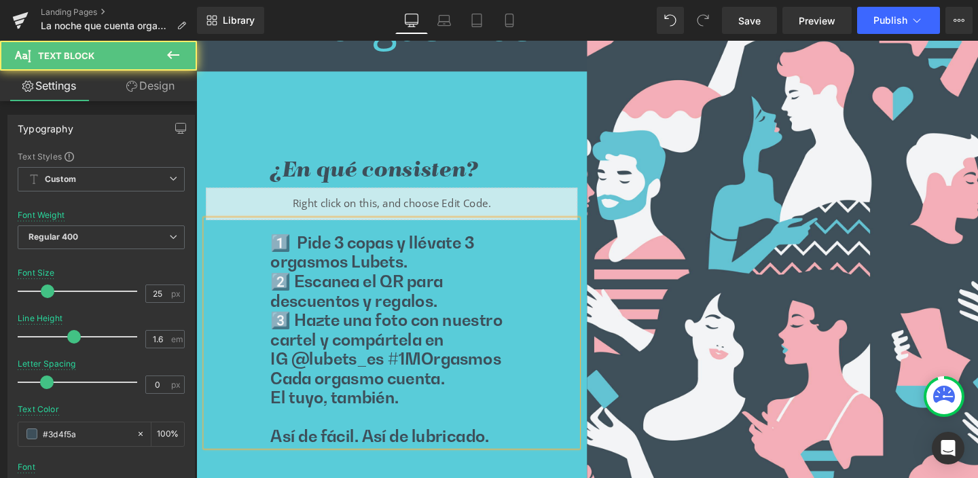
click at [293, 296] on p "2️⃣ Escanea el QR para descuentos y regalos." at bounding box center [401, 304] width 255 height 41
click at [292, 346] on p "3️⃣ Hazte una foto con nuestro cartel y compártela en" at bounding box center [401, 345] width 255 height 41
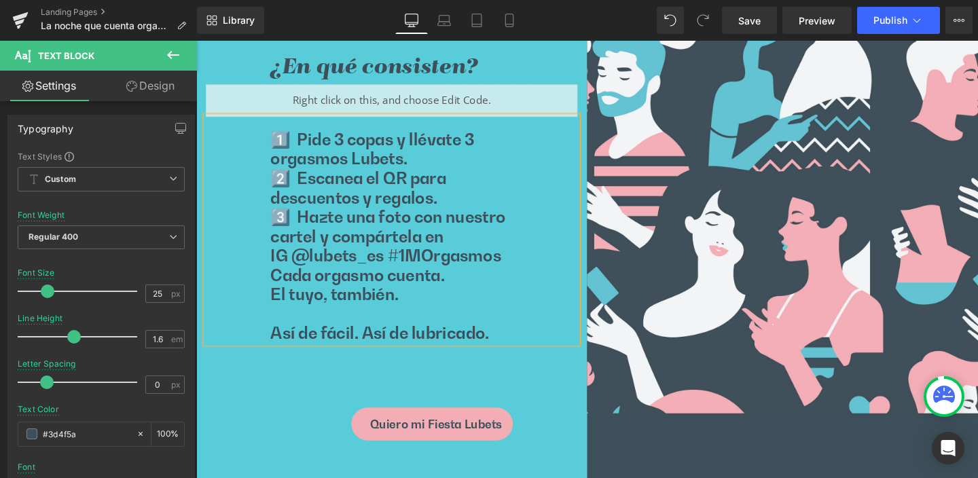
scroll to position [586, 0]
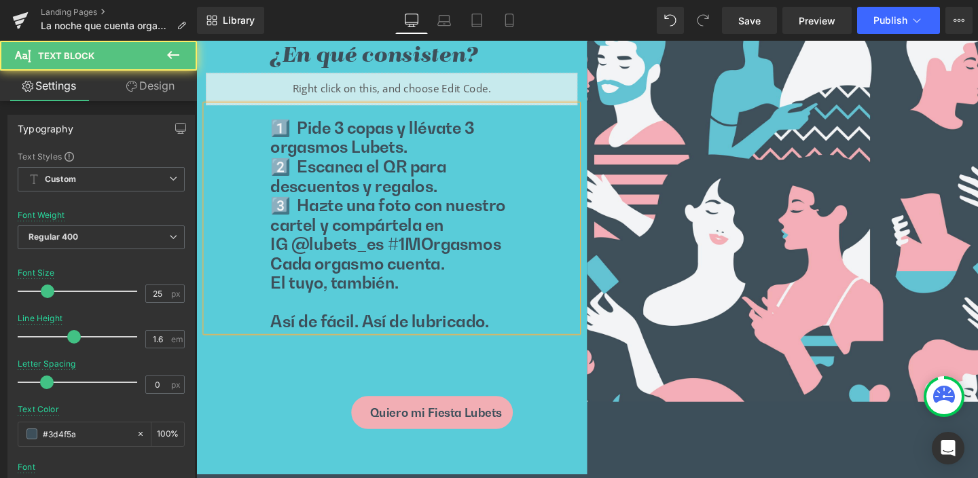
click at [274, 284] on p "Cada orgasmo cuenta." at bounding box center [401, 275] width 255 height 20
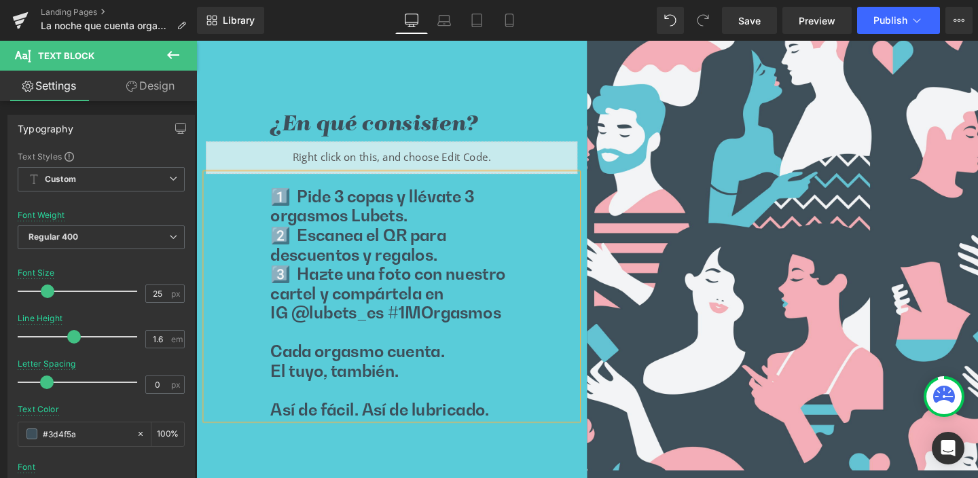
scroll to position [512, 0]
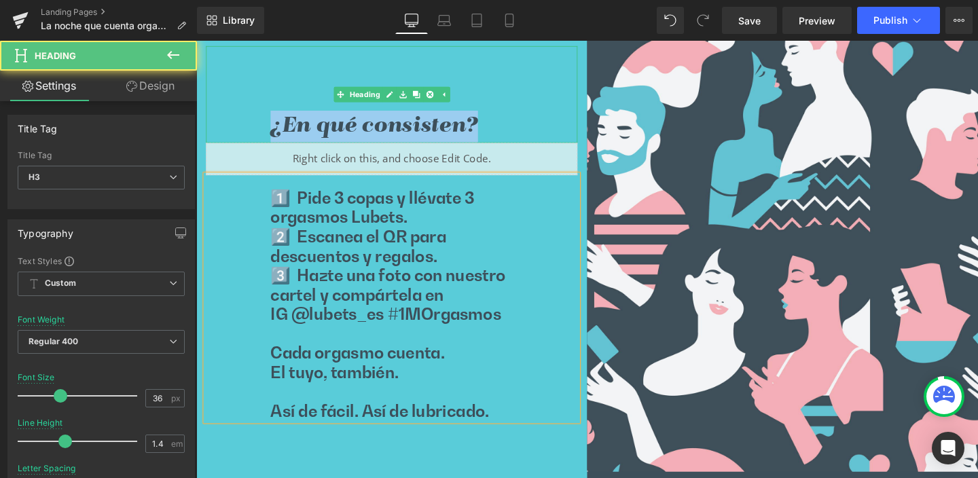
drag, startPoint x: 393, startPoint y: 125, endPoint x: 487, endPoint y: 121, distance: 93.8
click at [487, 121] on h3 "¿En qué consisten?" at bounding box center [401, 131] width 255 height 34
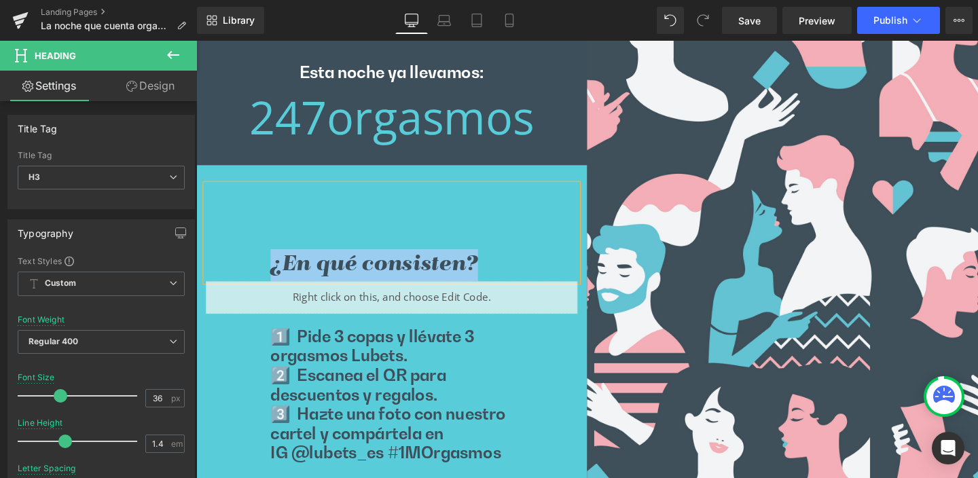
scroll to position [365, 0]
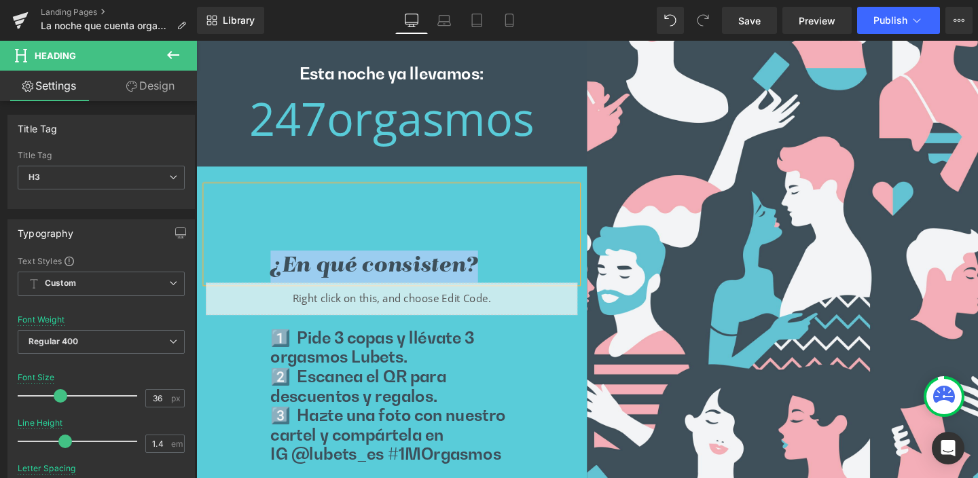
click at [352, 281] on h3 "¿En qué consisten?" at bounding box center [401, 279] width 255 height 34
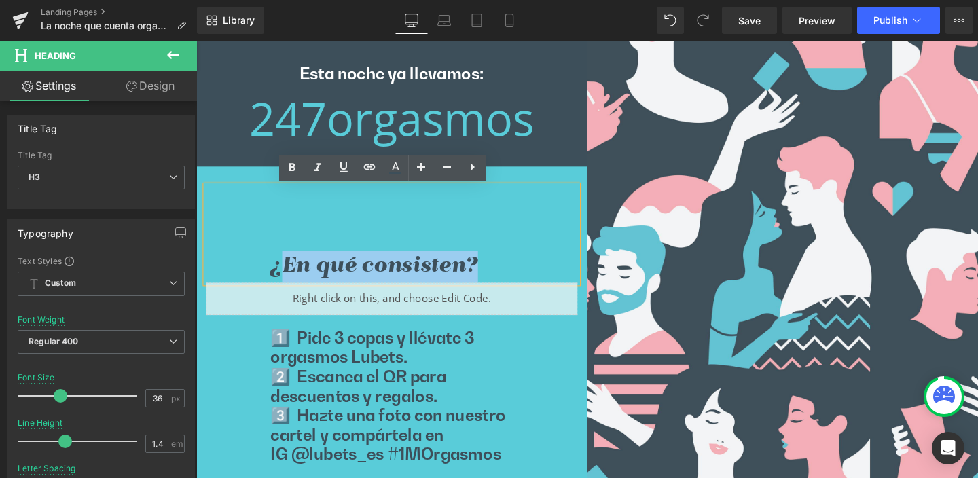
drag, startPoint x: 287, startPoint y: 279, endPoint x: 482, endPoint y: 277, distance: 195.0
click at [482, 277] on h3 "¿En qué consisten?" at bounding box center [401, 279] width 255 height 34
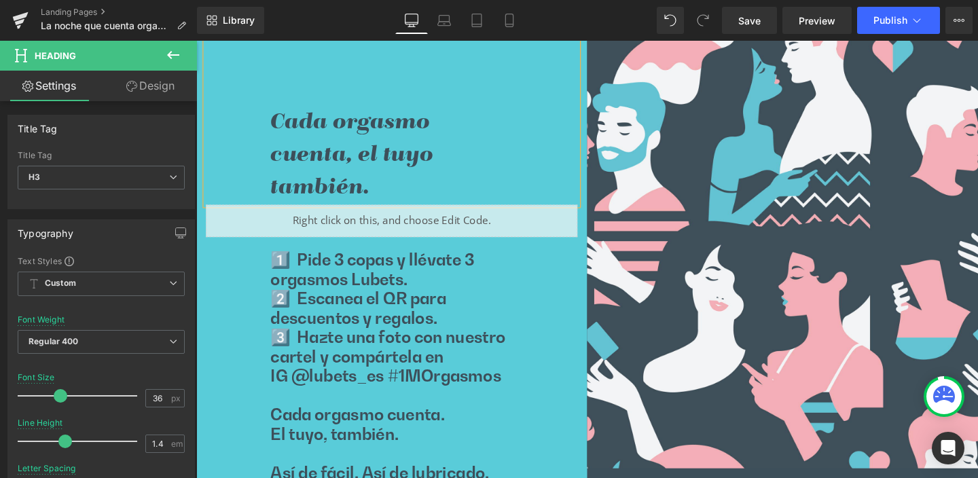
scroll to position [571, 0]
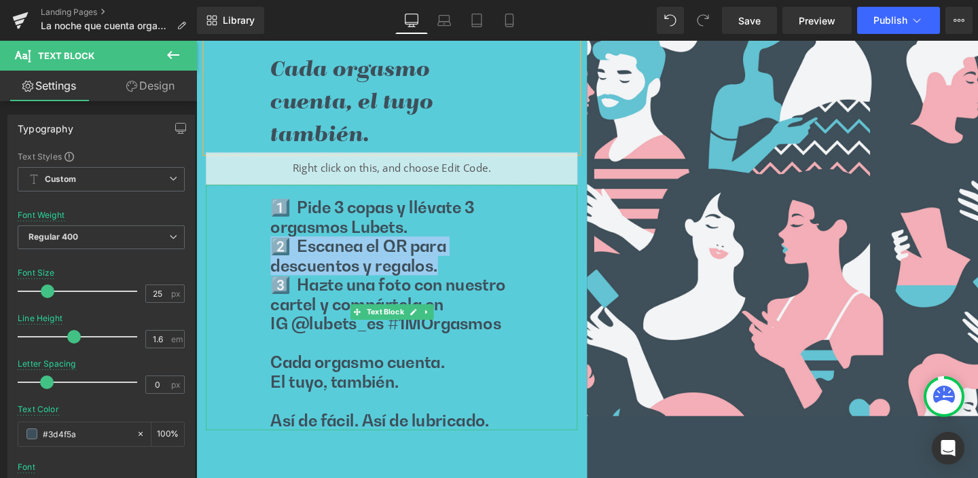
drag, startPoint x: 458, startPoint y: 284, endPoint x: 276, endPoint y: 264, distance: 183.2
click at [276, 264] on p "2️⃣ Escanea el QR para descuentos y regalos." at bounding box center [401, 267] width 255 height 41
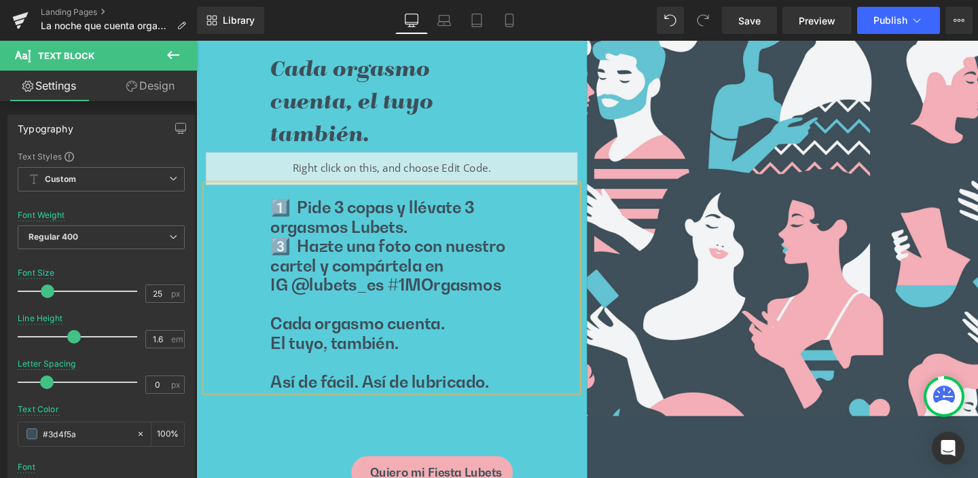
drag, startPoint x: 408, startPoint y: 367, endPoint x: 263, endPoint y: 221, distance: 205.6
click at [263, 221] on div "1️⃣ Pide 3 copas y llévate 3 orgasmos Lubets. 3️⃣ Hazte una foto con nuestro ca…" at bounding box center [402, 300] width 391 height 217
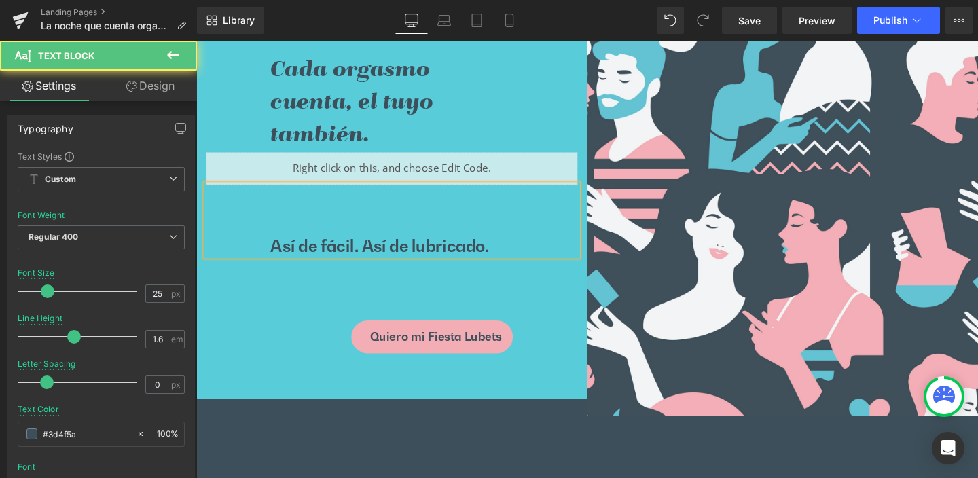
click at [274, 252] on p "Así de fácil. Así de lubricado." at bounding box center [401, 257] width 255 height 20
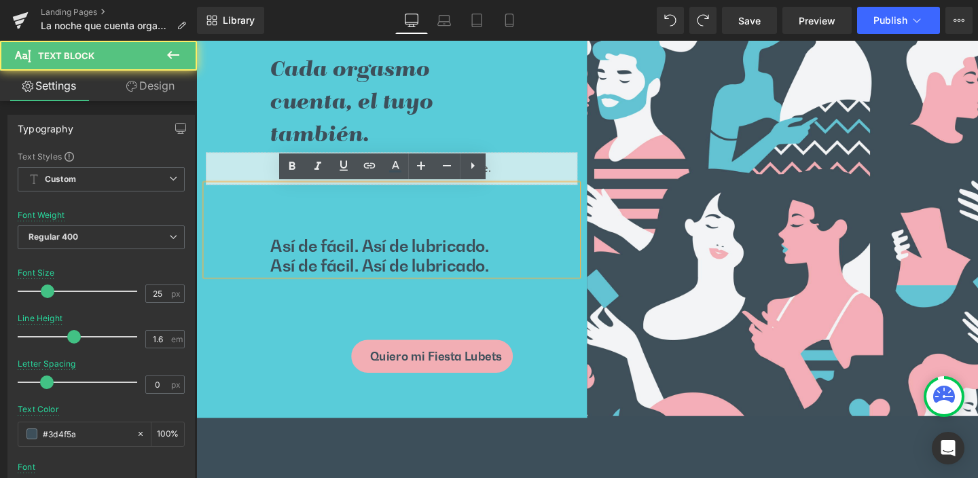
drag, startPoint x: 283, startPoint y: 243, endPoint x: 279, endPoint y: 249, distance: 7.3
click at [283, 245] on p at bounding box center [401, 236] width 255 height 20
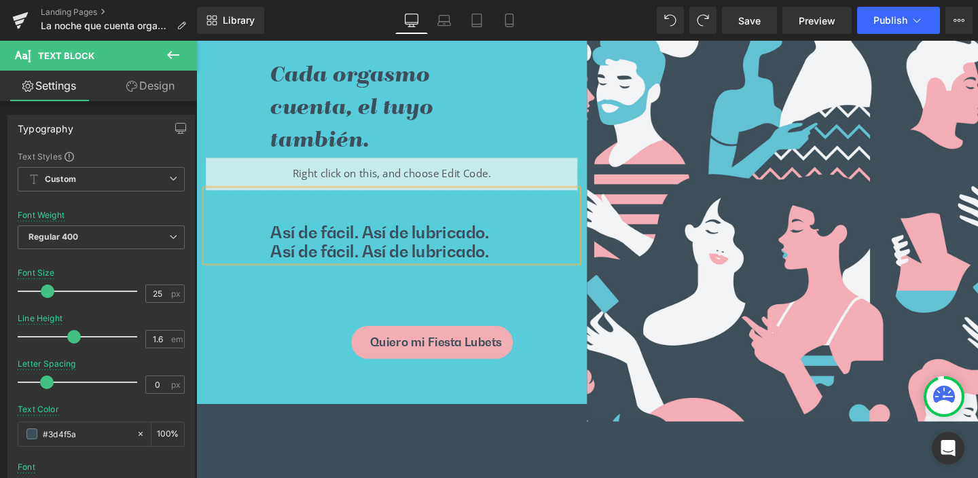
scroll to position [522, 0]
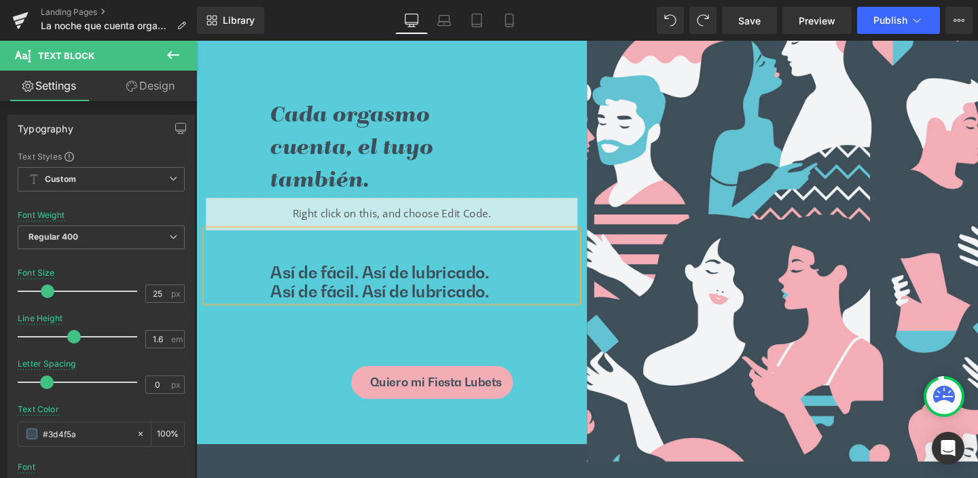
drag, startPoint x: 435, startPoint y: 297, endPoint x: 448, endPoint y: 306, distance: 16.6
click at [435, 297] on p "Así de fácil. Así de lubricado." at bounding box center [401, 305] width 255 height 20
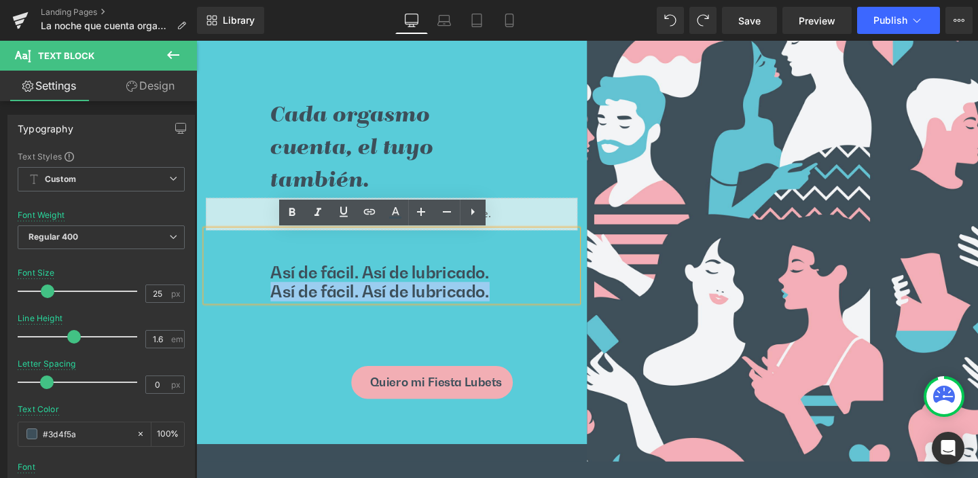
drag, startPoint x: 503, startPoint y: 308, endPoint x: 272, endPoint y: 309, distance: 231.0
click at [274, 309] on p "Así de fácil. Así de lubricado." at bounding box center [401, 305] width 255 height 20
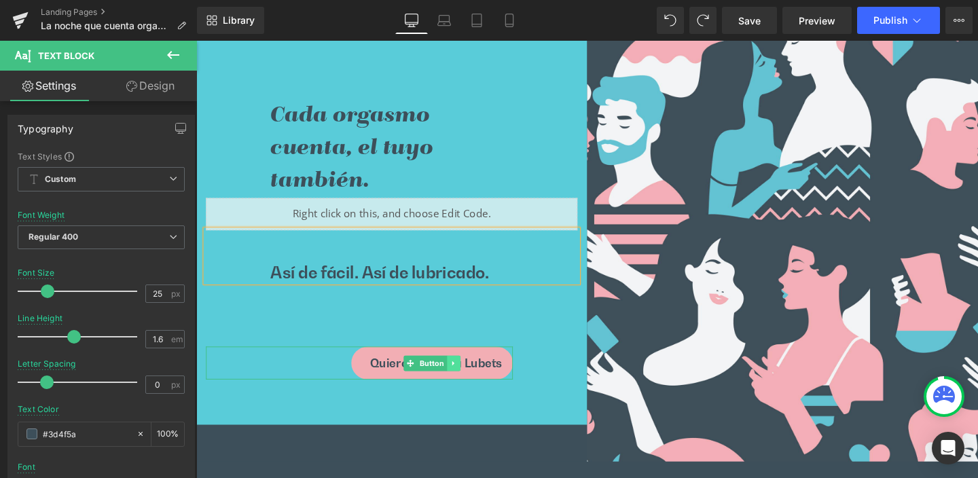
click at [465, 380] on icon at bounding box center [466, 380] width 2 height 5
click at [470, 382] on icon at bounding box center [473, 380] width 7 height 8
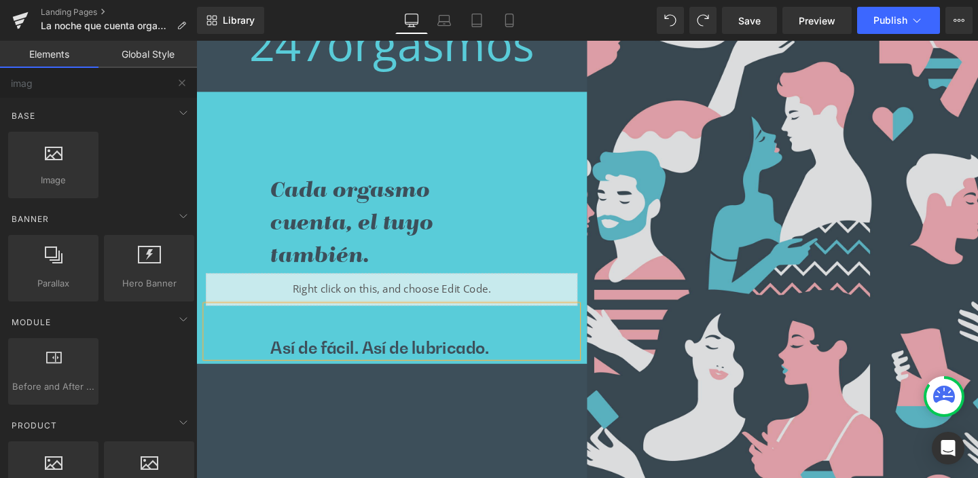
scroll to position [385, 0]
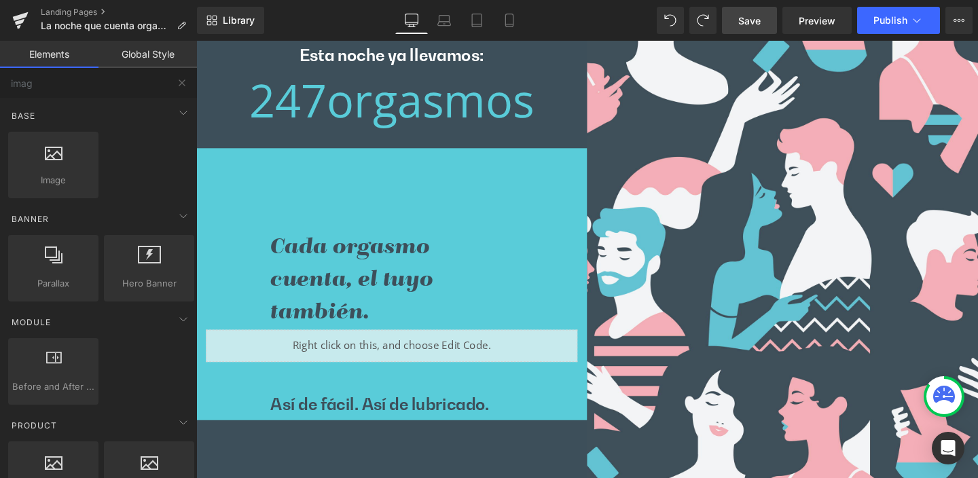
click at [749, 22] on span "Save" at bounding box center [750, 21] width 22 height 14
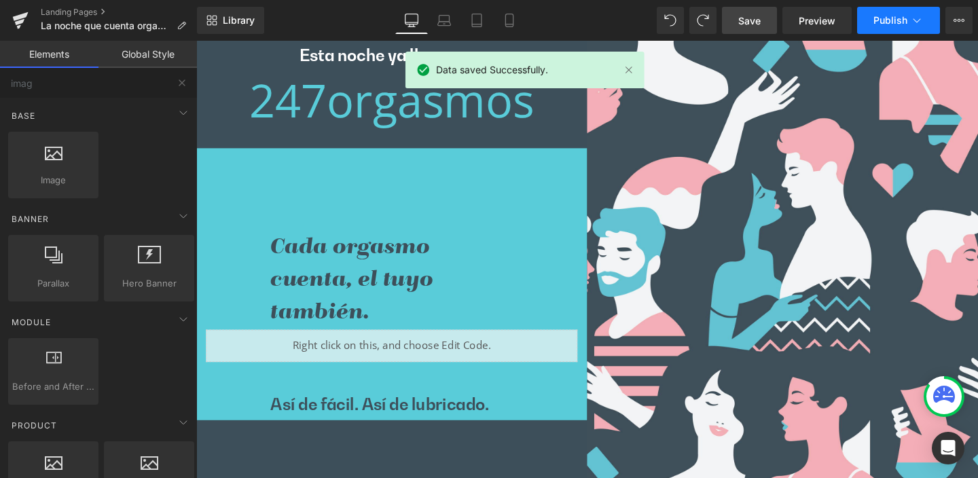
click at [888, 19] on span "Publish" at bounding box center [891, 20] width 34 height 11
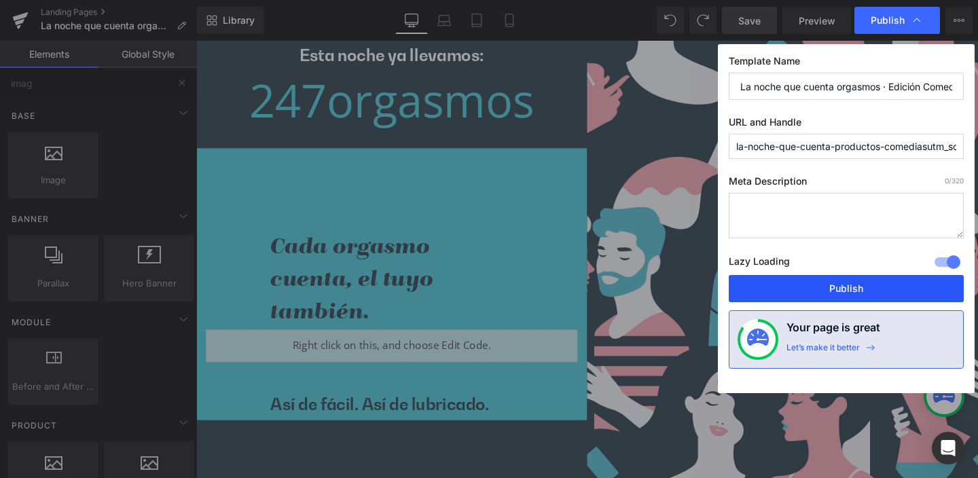
click at [865, 286] on button "Publish" at bounding box center [846, 288] width 235 height 27
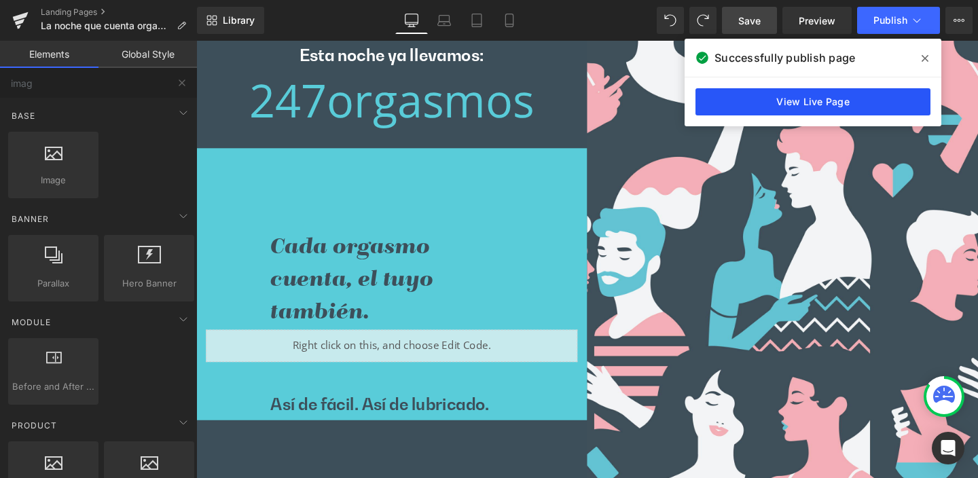
click at [812, 102] on link "View Live Page" at bounding box center [813, 101] width 235 height 27
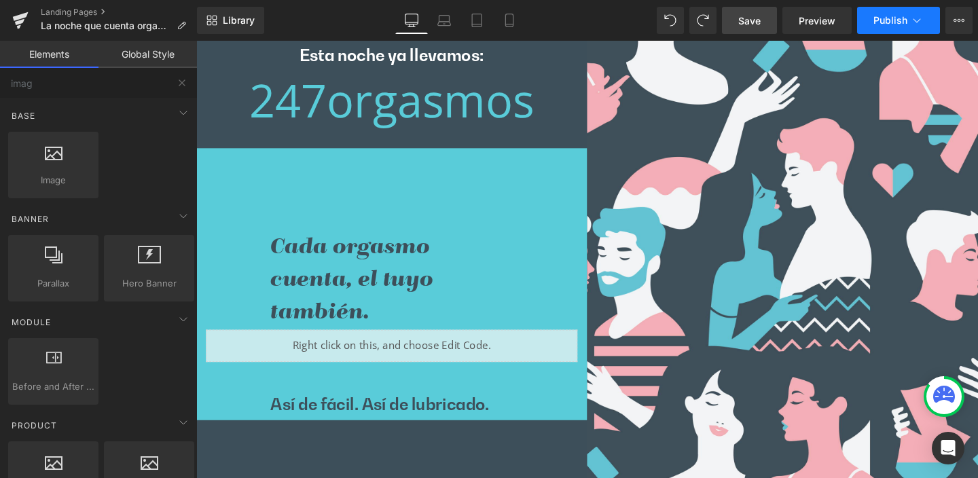
click at [891, 20] on span "Publish" at bounding box center [891, 20] width 34 height 11
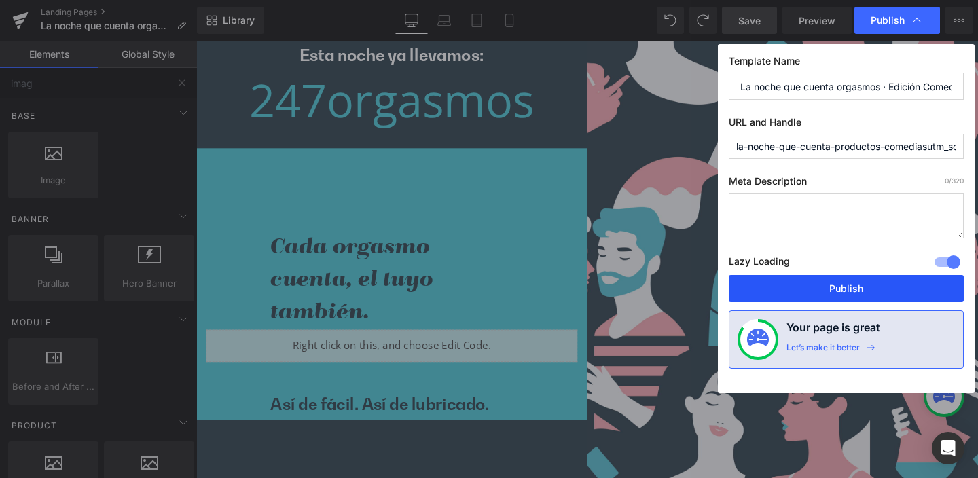
click at [853, 289] on button "Publish" at bounding box center [846, 288] width 235 height 27
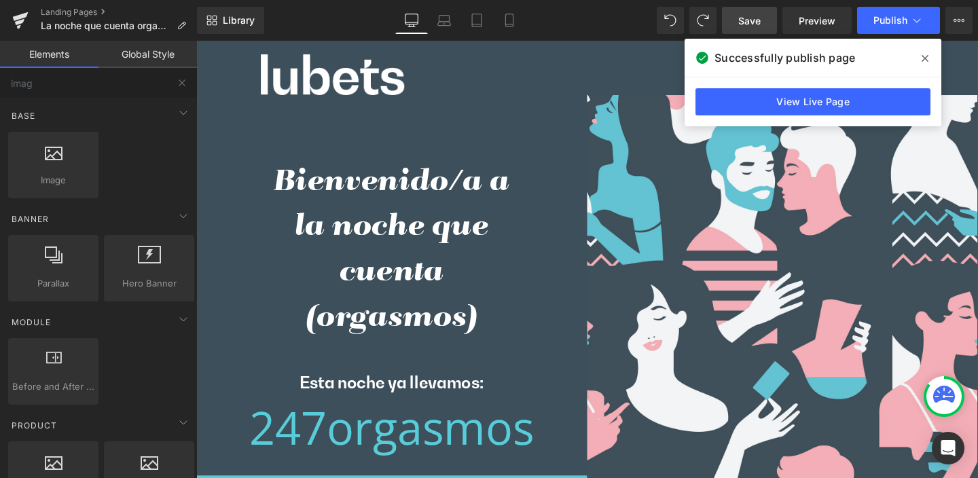
scroll to position [0, 0]
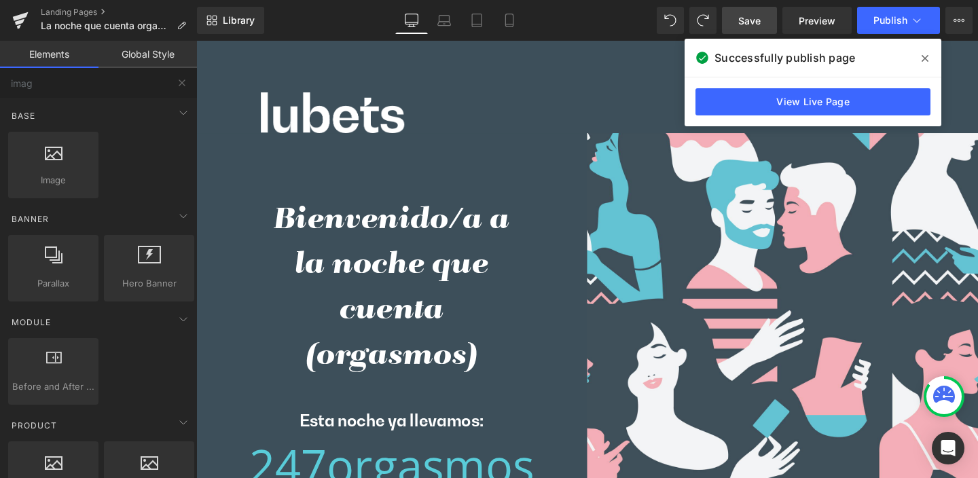
click at [923, 58] on icon at bounding box center [925, 58] width 7 height 11
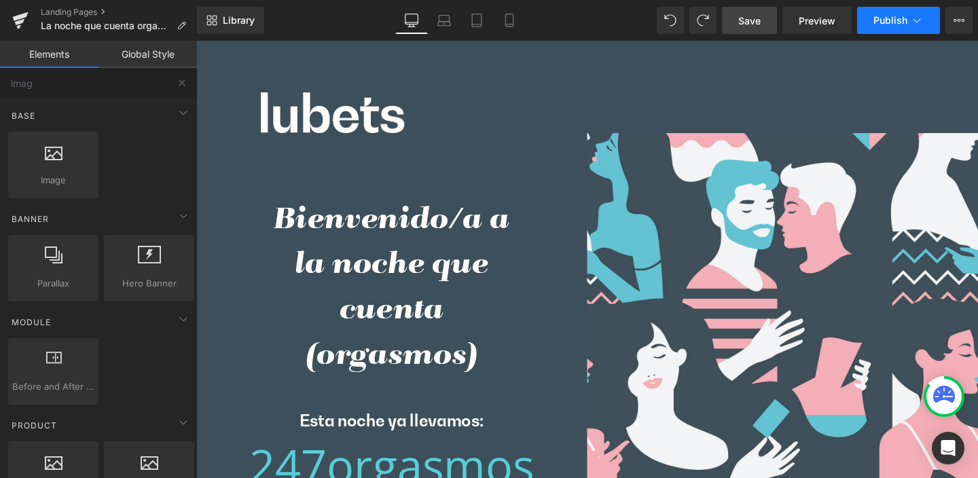
click at [920, 22] on icon at bounding box center [917, 21] width 14 height 14
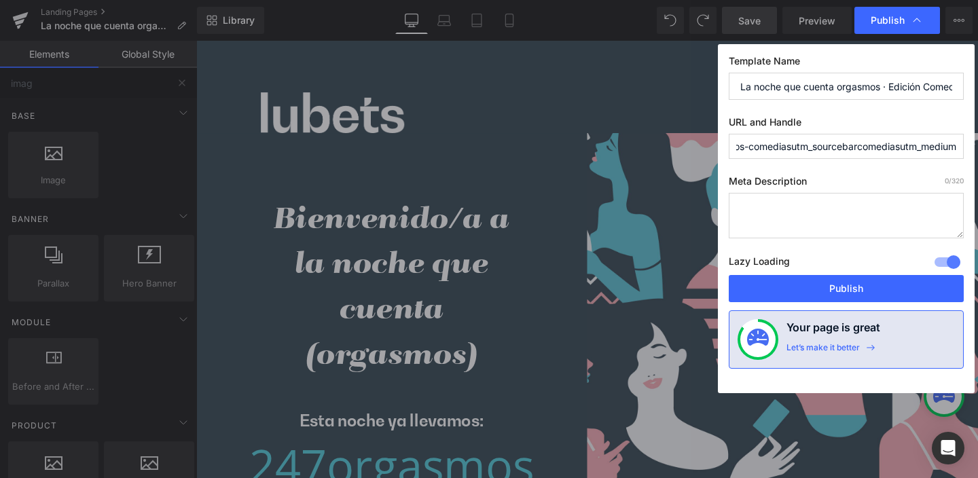
scroll to position [0, 400]
drag, startPoint x: 771, startPoint y: 147, endPoint x: 968, endPoint y: 150, distance: 197.0
click at [968, 150] on div "Template Name La noche que cuenta orgasmos · Edición Comedias URL and Handle la…" at bounding box center [846, 218] width 257 height 349
drag, startPoint x: 595, startPoint y: 26, endPoint x: 643, endPoint y: 37, distance: 48.9
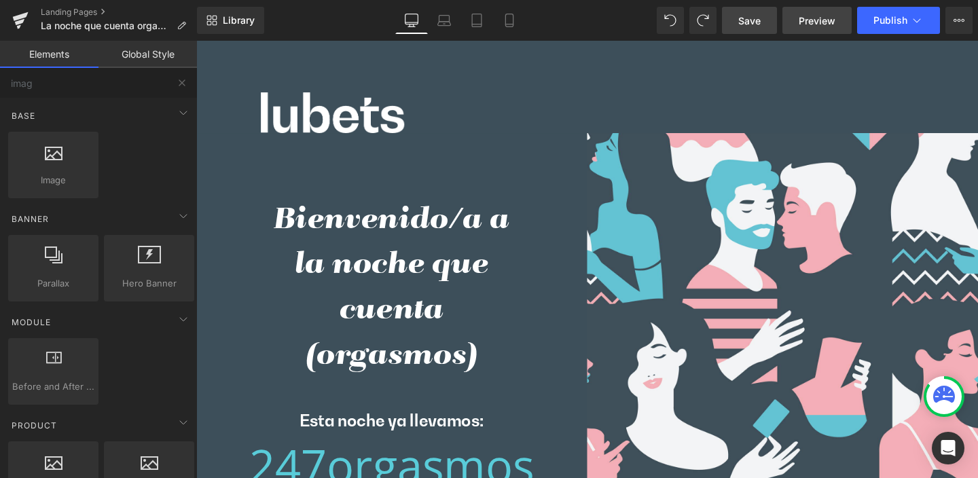
click at [813, 21] on span "Preview" at bounding box center [817, 21] width 37 height 14
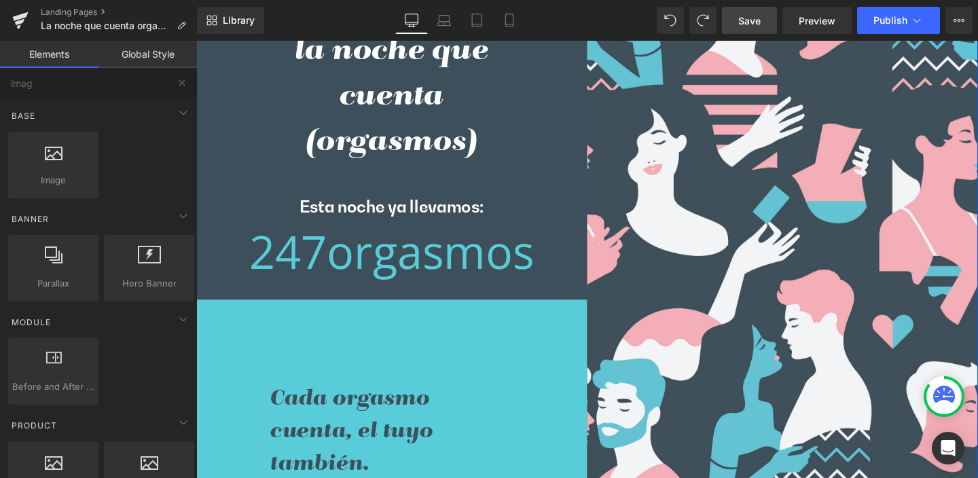
scroll to position [588, 0]
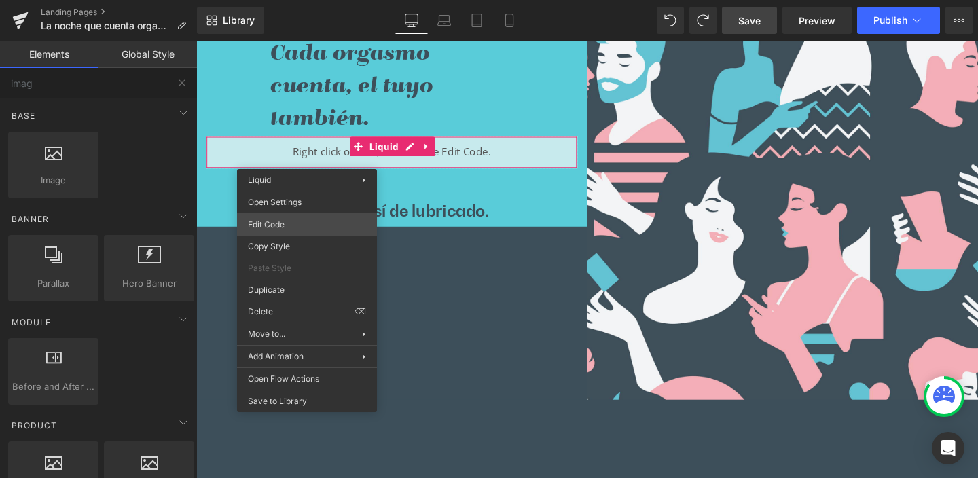
click at [278, 0] on div "Text Block You are previewing how the will restyle your page. You can not edit …" at bounding box center [489, 0] width 978 height 0
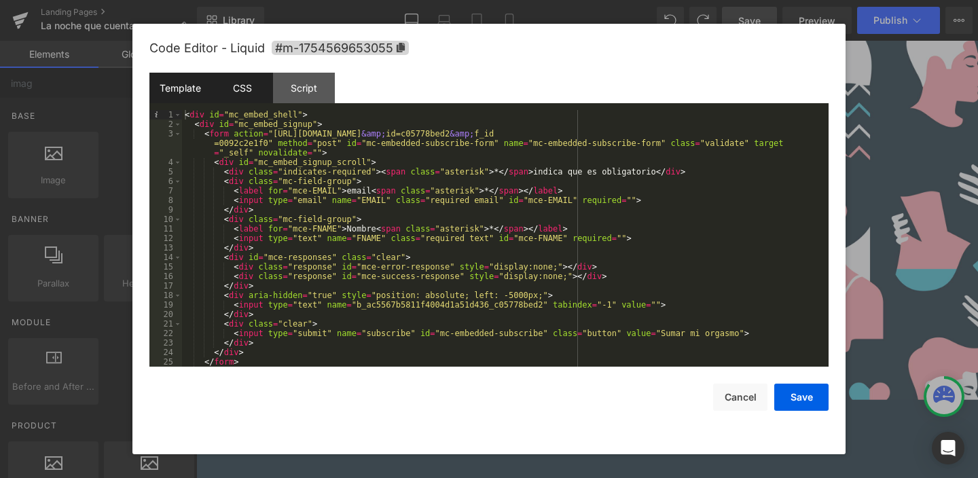
click at [251, 86] on div "CSS" at bounding box center [242, 88] width 62 height 31
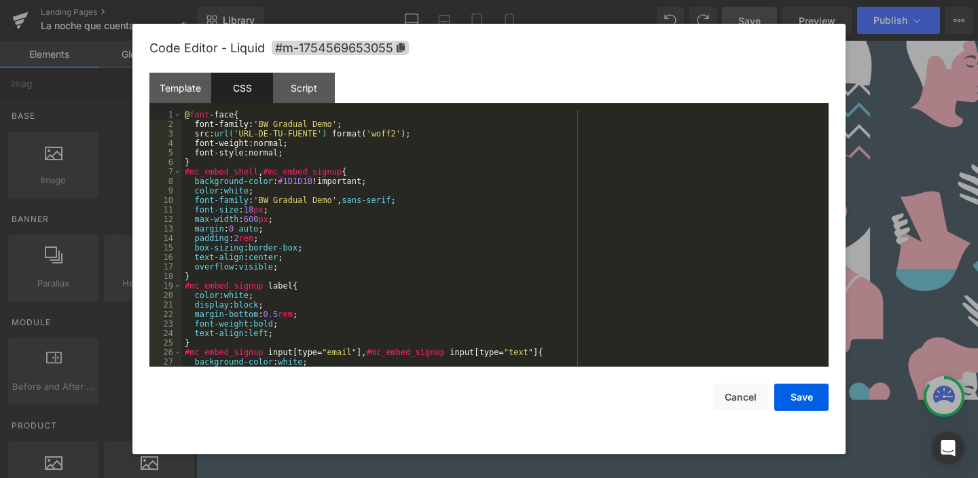
click at [396, 243] on div "@ font -face { font-family : ' BW Gradual Demo ' ; src : url( 'URL-DE-TU-FUENTE…" at bounding box center [502, 248] width 641 height 276
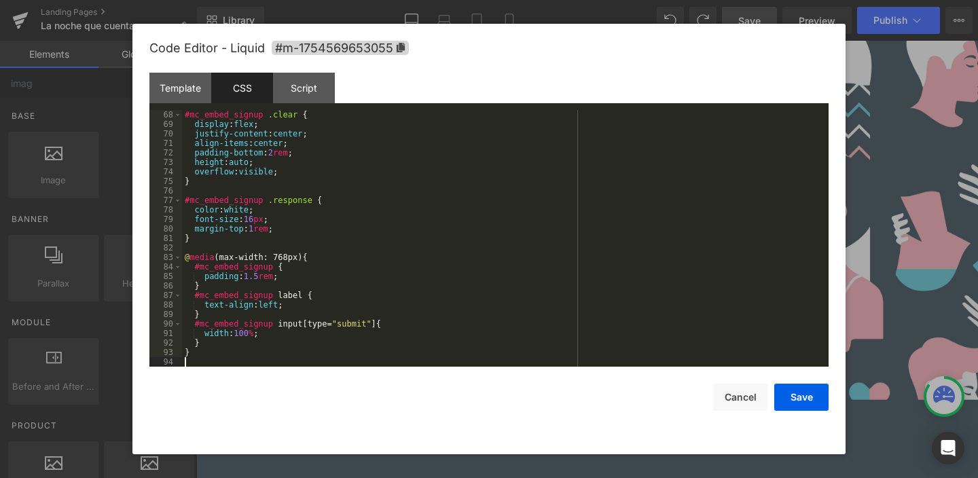
scroll to position [637, 0]
click at [808, 393] on button "Save" at bounding box center [802, 397] width 54 height 27
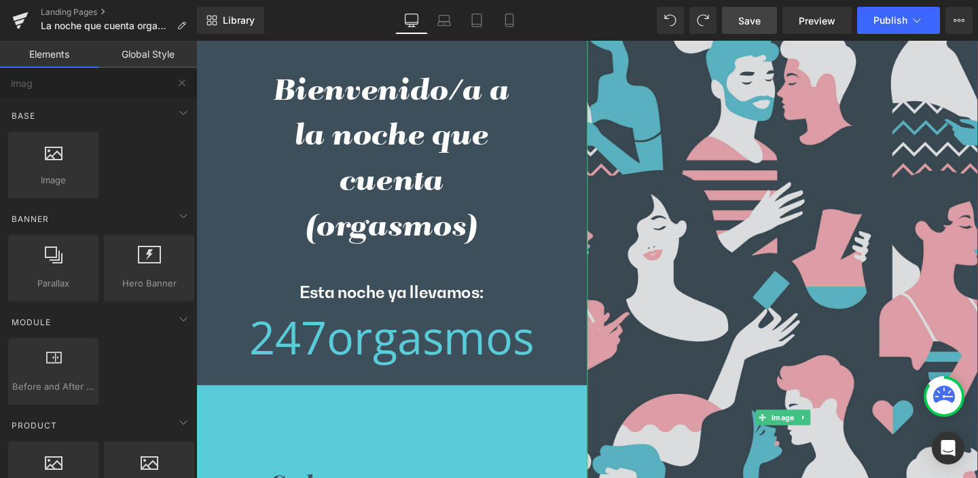
scroll to position [163, 0]
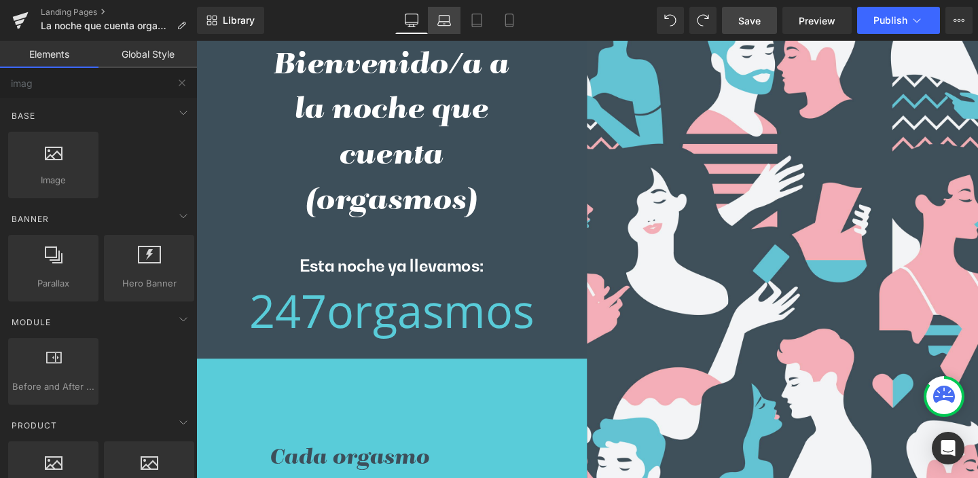
click at [446, 22] on icon at bounding box center [444, 24] width 13 height 4
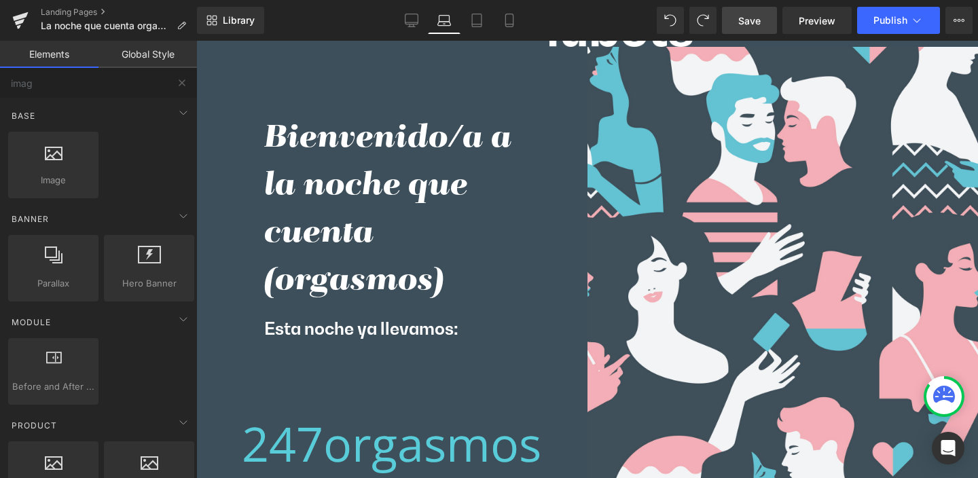
scroll to position [0, 0]
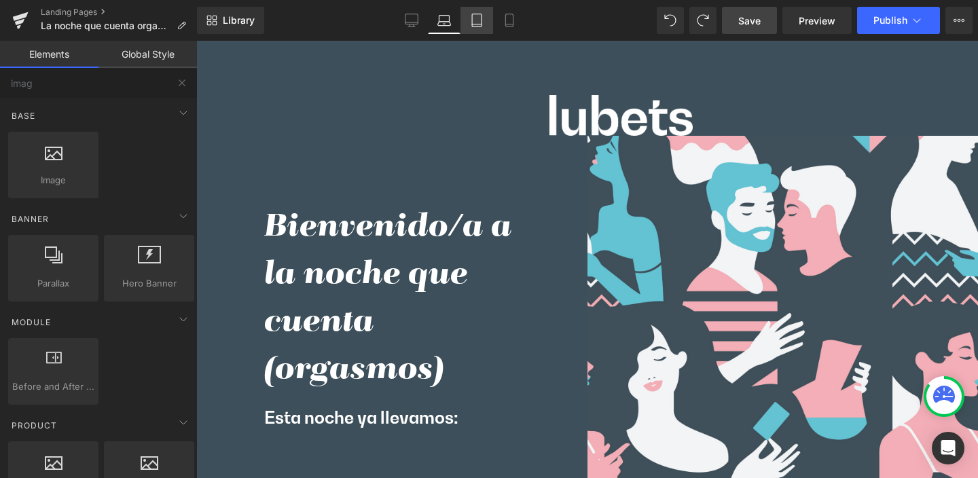
click at [481, 26] on icon at bounding box center [477, 21] width 14 height 14
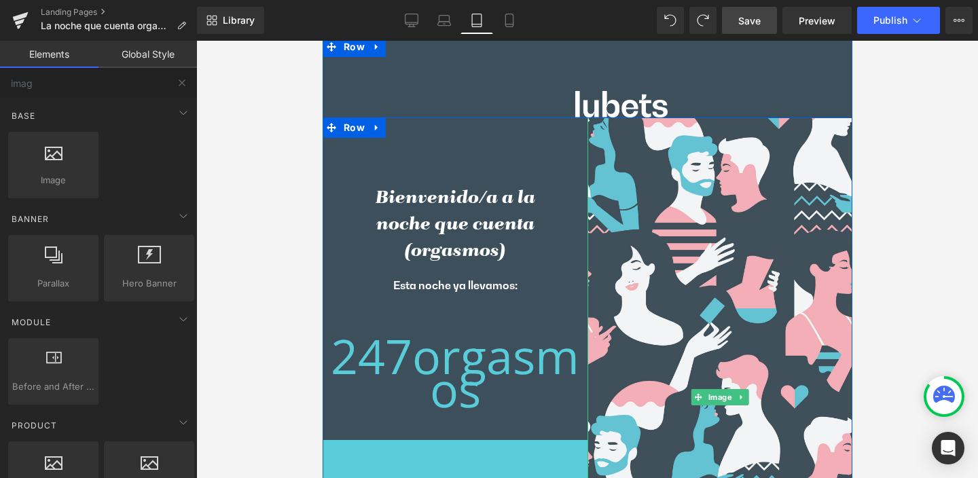
scroll to position [5, 0]
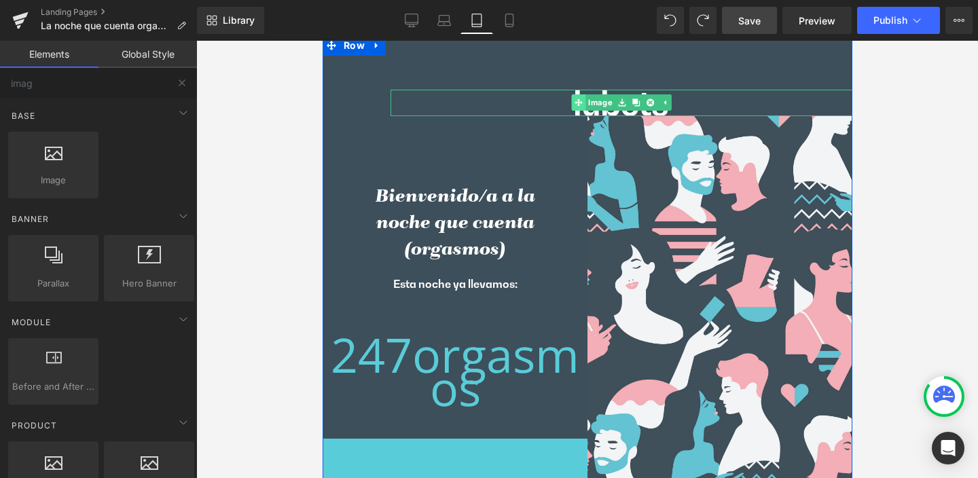
click at [599, 105] on link "Image" at bounding box center [592, 102] width 43 height 16
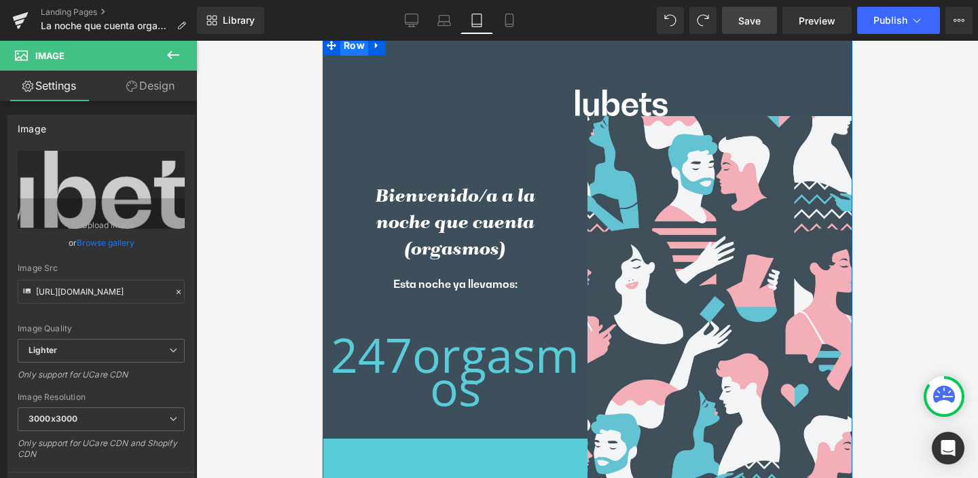
click at [344, 46] on span "Row" at bounding box center [354, 45] width 28 height 20
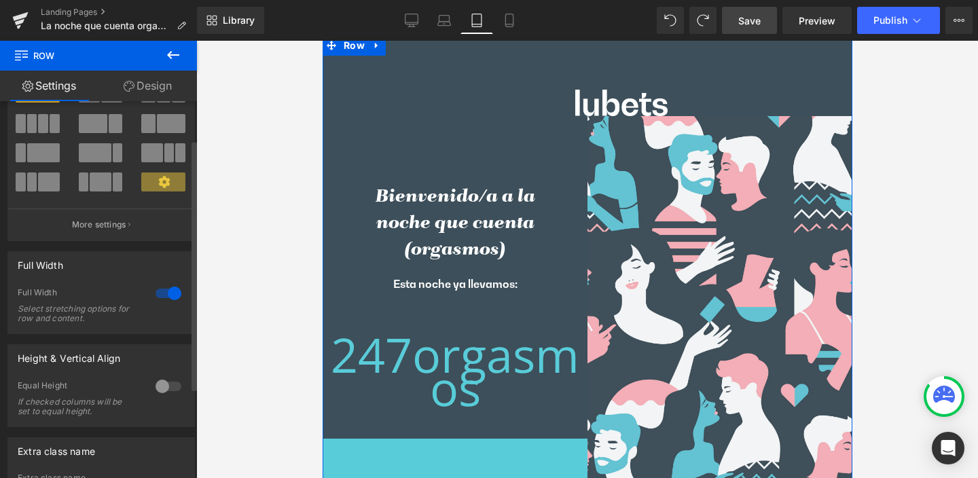
scroll to position [51, 0]
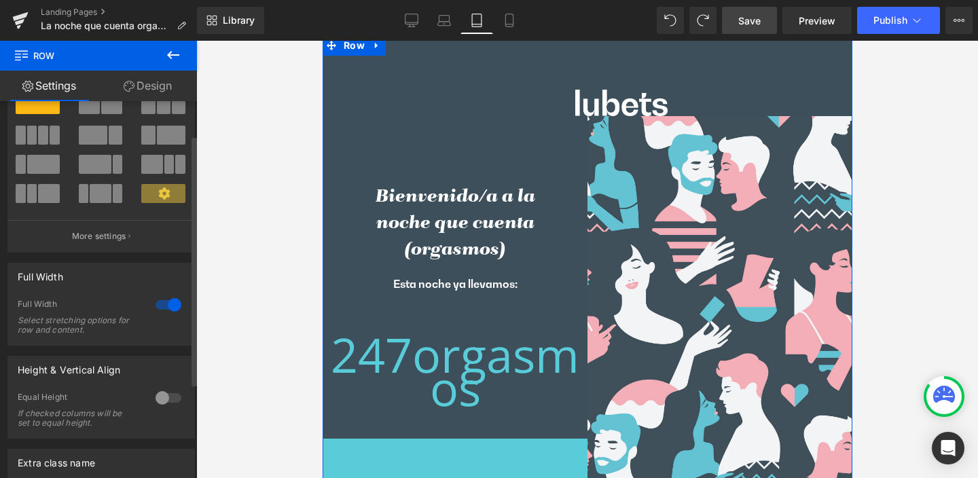
click at [153, 398] on div at bounding box center [168, 398] width 33 height 22
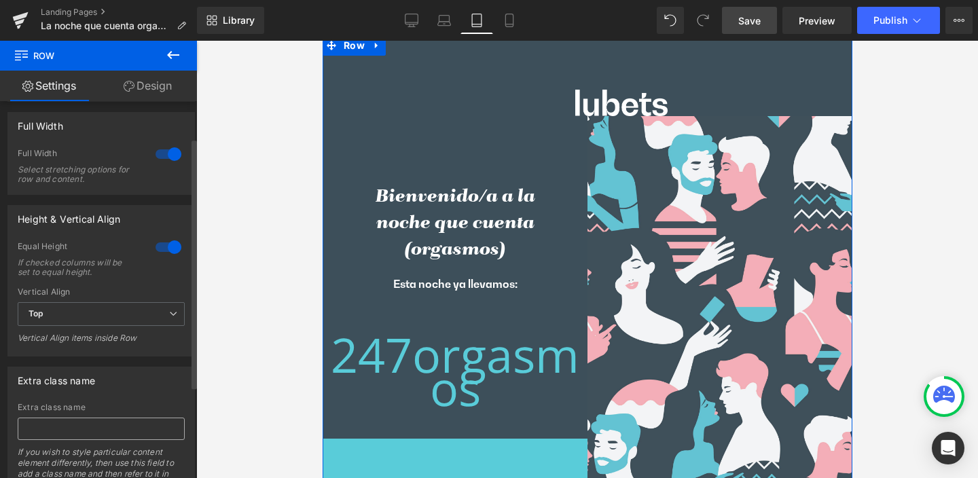
scroll to position [242, 0]
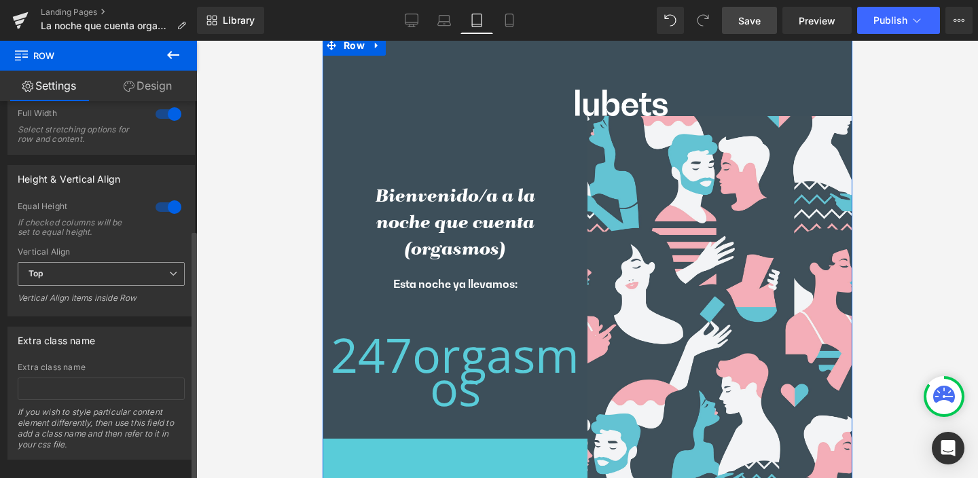
click at [113, 273] on span "Top" at bounding box center [101, 274] width 167 height 24
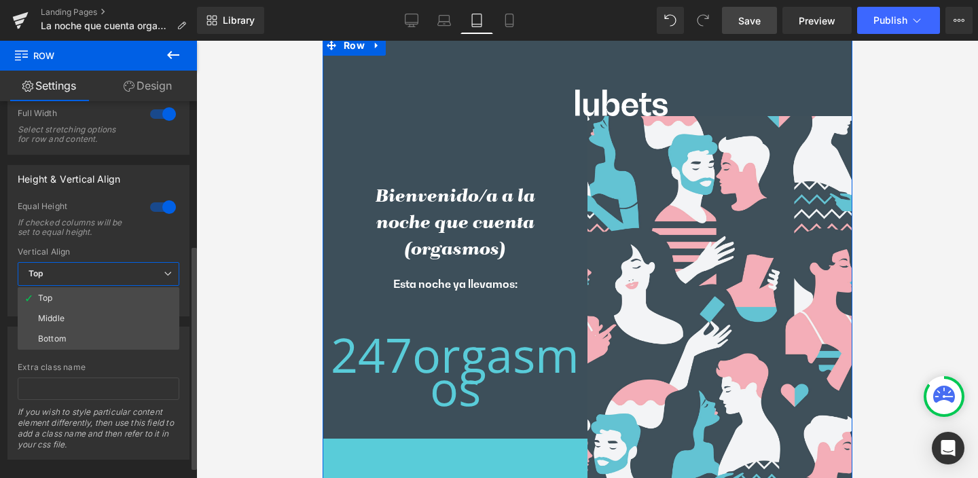
drag, startPoint x: 94, startPoint y: 317, endPoint x: 124, endPoint y: 315, distance: 29.2
click at [94, 317] on li "Middle" at bounding box center [99, 318] width 162 height 20
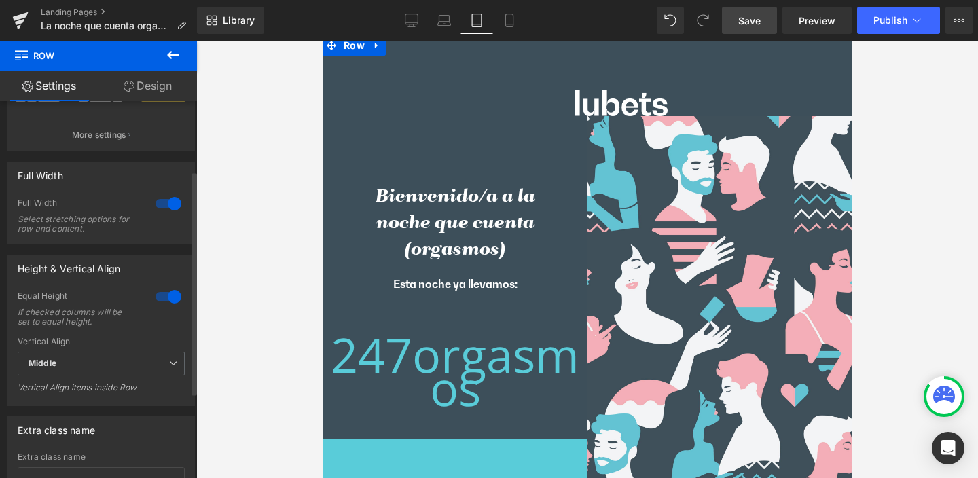
scroll to position [117, 0]
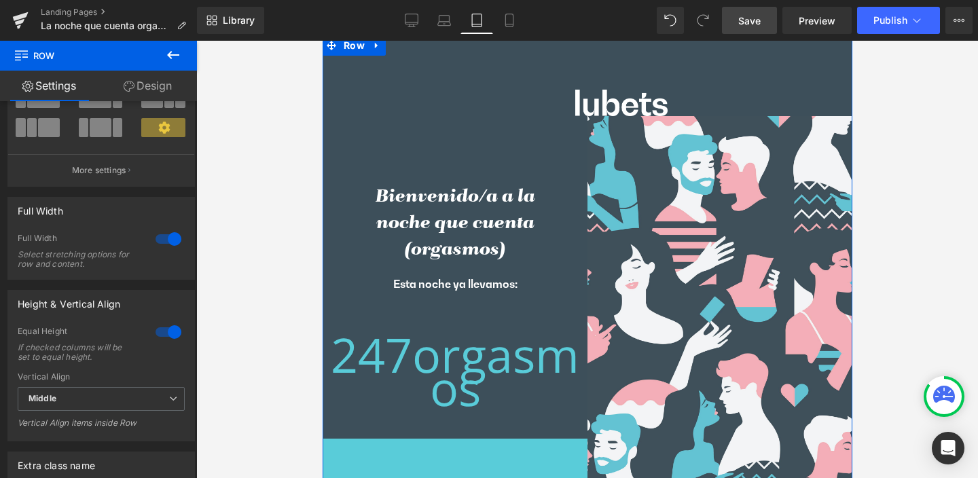
click at [146, 85] on link "Design" at bounding box center [148, 86] width 99 height 31
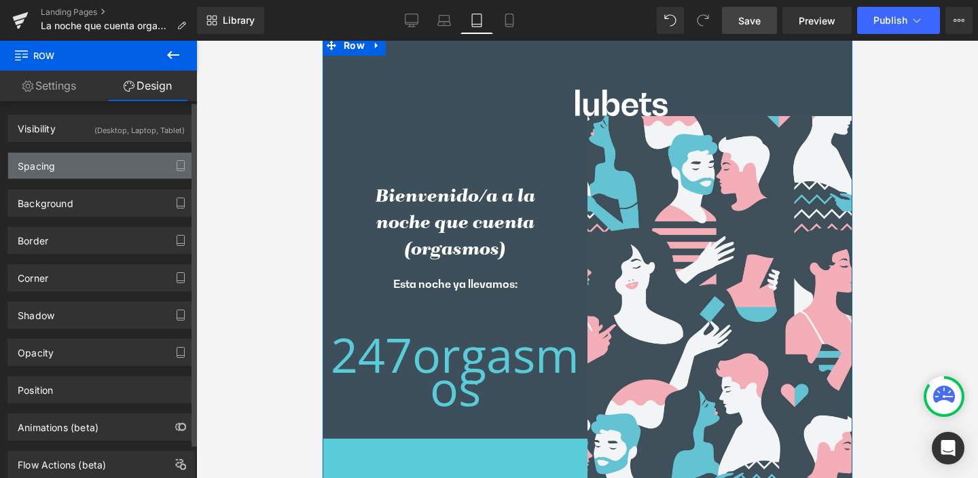
type input "0"
type input "30"
type input "0"
type input "10"
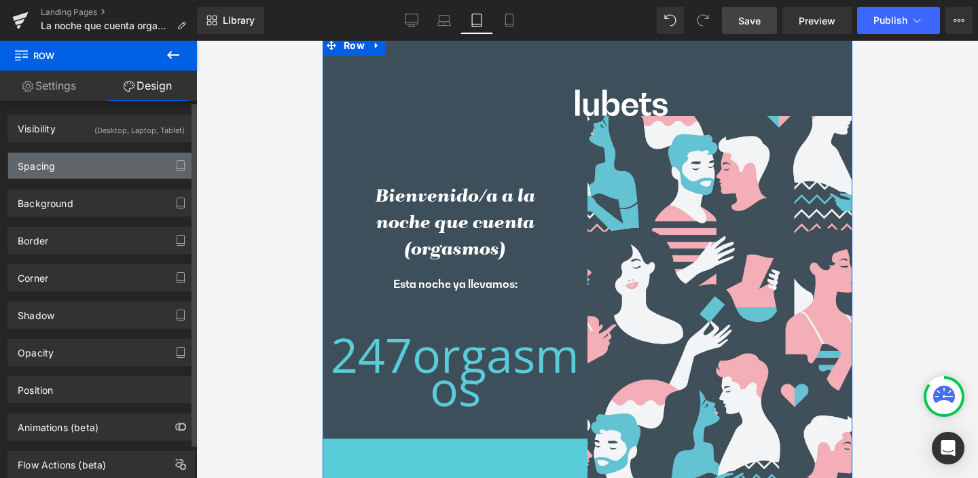
type input "0"
click at [50, 166] on div "Spacing" at bounding box center [36, 162] width 37 height 19
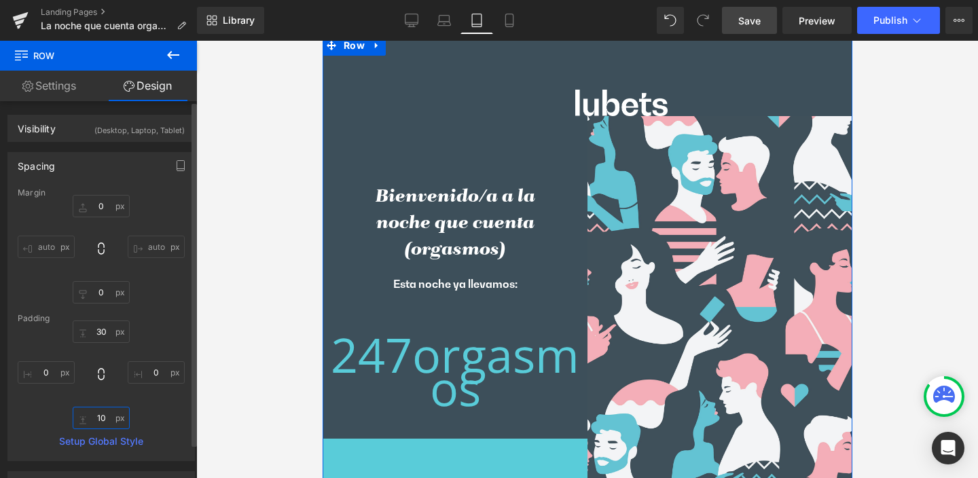
drag, startPoint x: 91, startPoint y: 418, endPoint x: 105, endPoint y: 419, distance: 14.3
click at [105, 419] on input "10" at bounding box center [101, 418] width 57 height 22
click at [614, 99] on span "Image" at bounding box center [621, 102] width 29 height 16
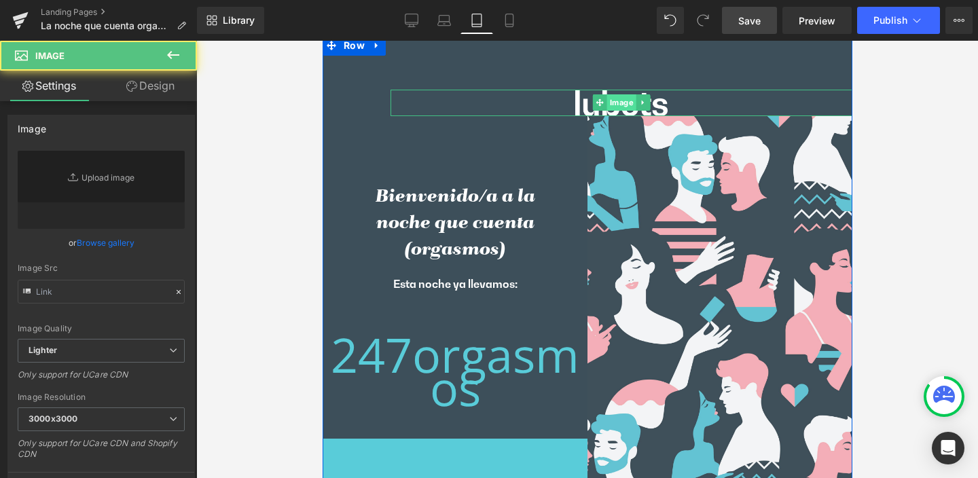
type input "[URL][DOMAIN_NAME]"
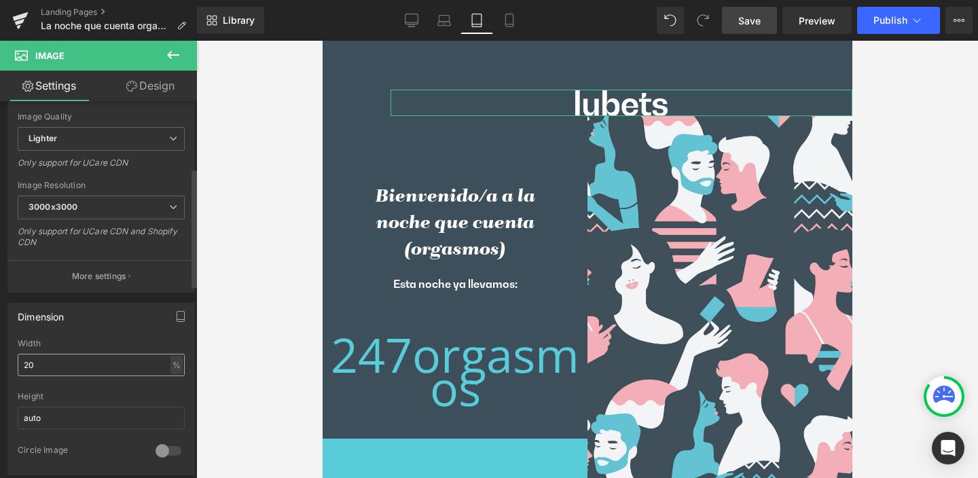
scroll to position [213, 0]
drag, startPoint x: 43, startPoint y: 367, endPoint x: 13, endPoint y: 364, distance: 30.0
click at [13, 364] on div "20% Width 20 % % px auto Height auto 0 Circle Image" at bounding box center [101, 406] width 186 height 136
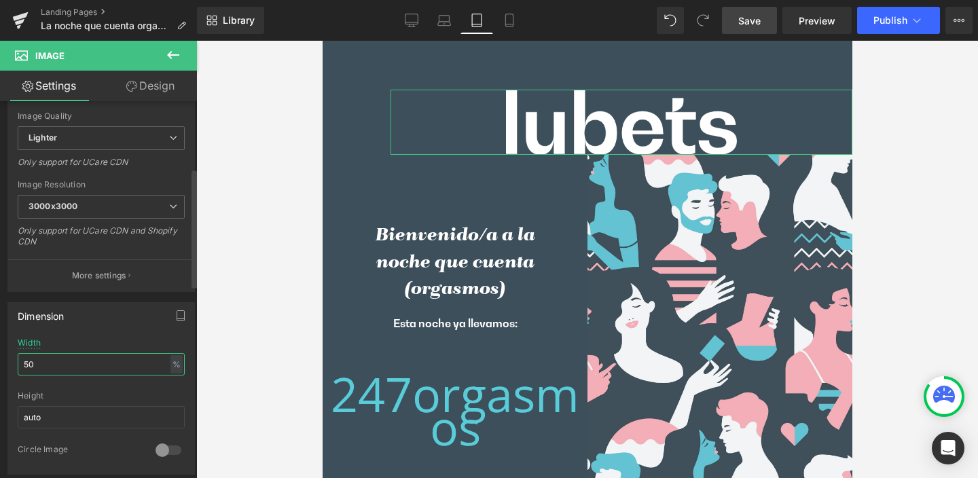
type input "5"
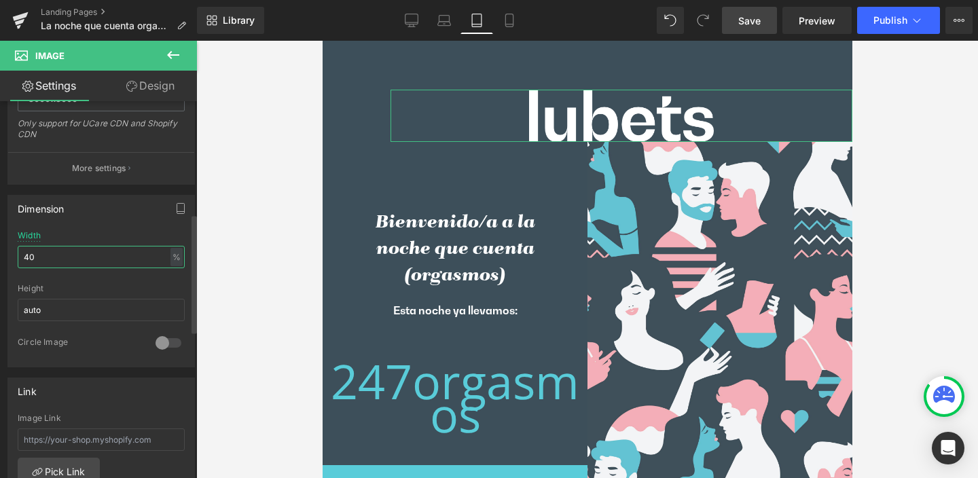
scroll to position [377, 0]
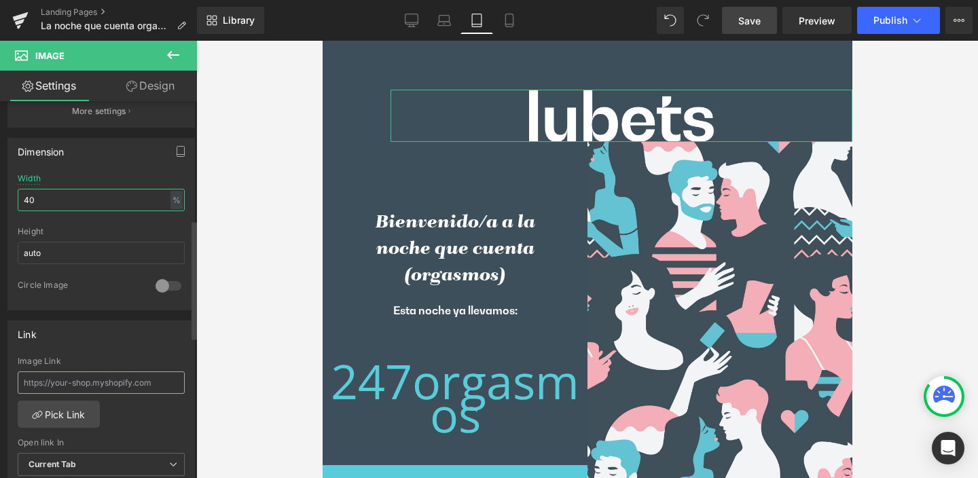
type input "40"
click at [69, 379] on input "text" at bounding box center [101, 383] width 167 height 22
type input "https://lubets.com"
click at [145, 415] on div "https://lubets.com Image Link https://lubets.com Pick Link Current Tab New Tab …" at bounding box center [101, 426] width 186 height 139
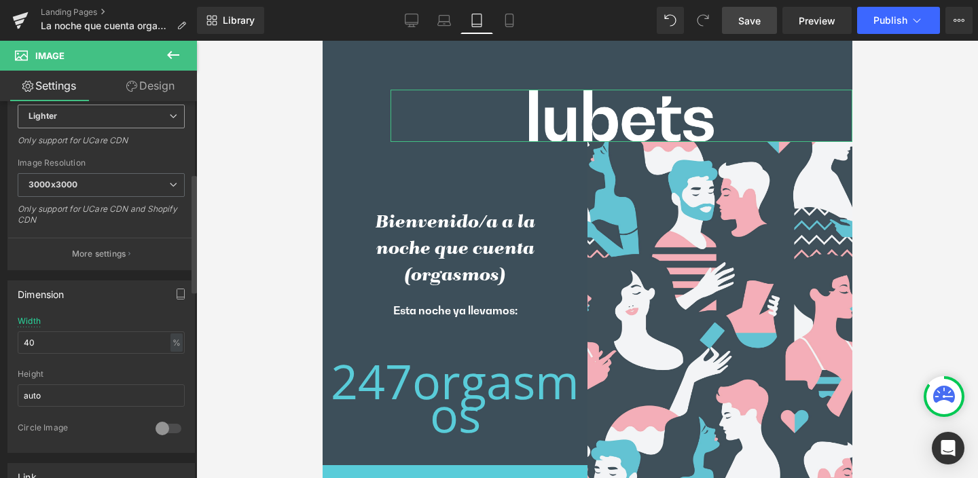
scroll to position [229, 0]
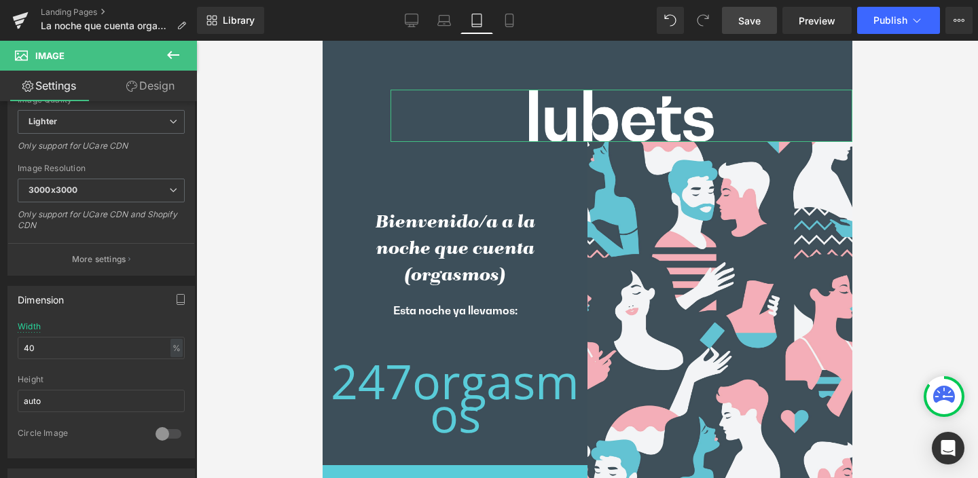
click at [154, 85] on link "Design" at bounding box center [150, 86] width 99 height 31
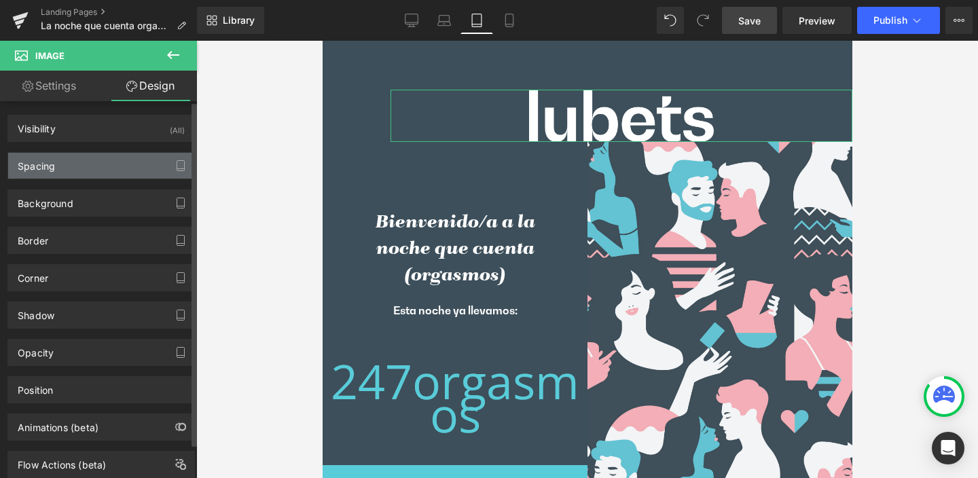
click at [60, 163] on div "Spacing" at bounding box center [101, 166] width 186 height 26
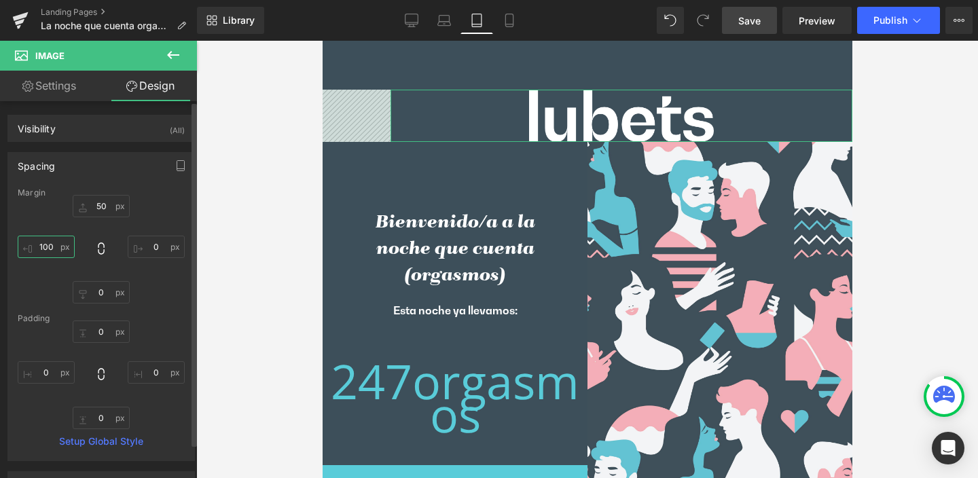
drag, startPoint x: 37, startPoint y: 246, endPoint x: 70, endPoint y: 246, distance: 32.6
click at [70, 246] on input "100" at bounding box center [46, 247] width 57 height 22
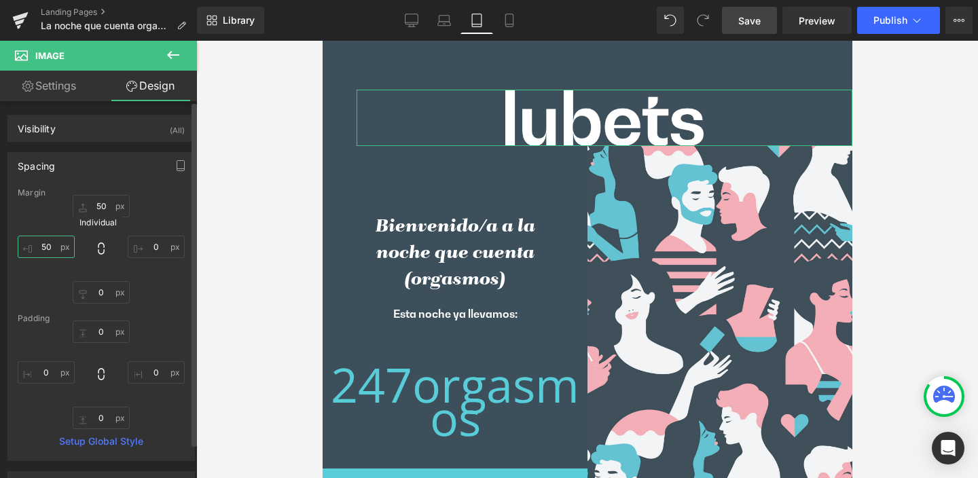
type input "50"
click at [98, 249] on icon at bounding box center [101, 249] width 14 height 14
type input "50"
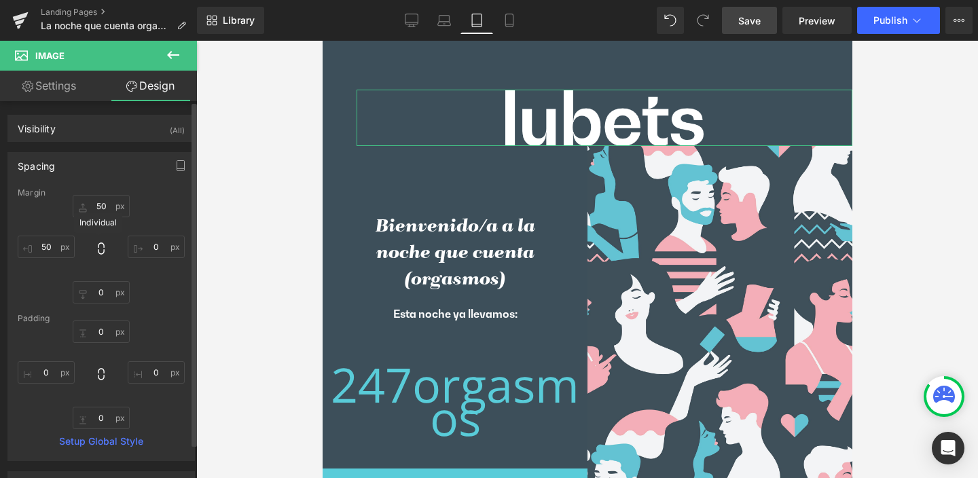
type input "50"
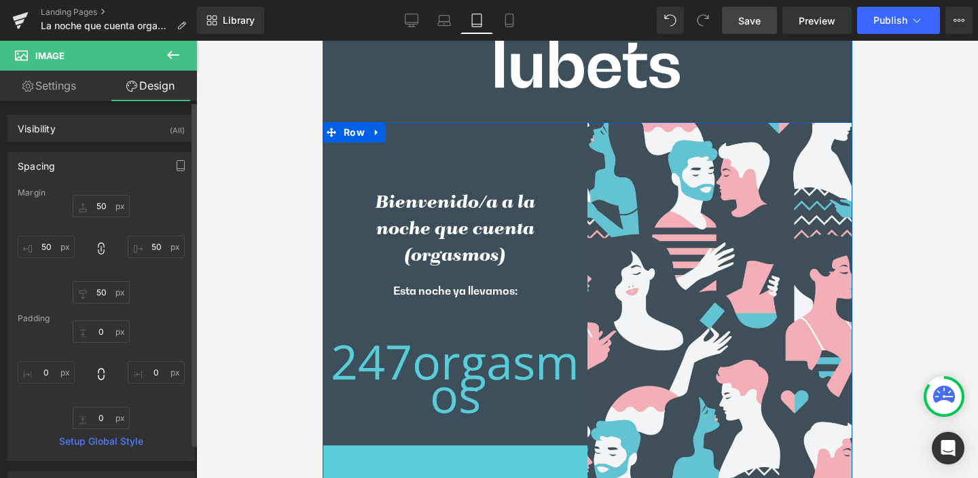
scroll to position [60, 0]
click at [451, 304] on span "Text Block" at bounding box center [447, 306] width 45 height 16
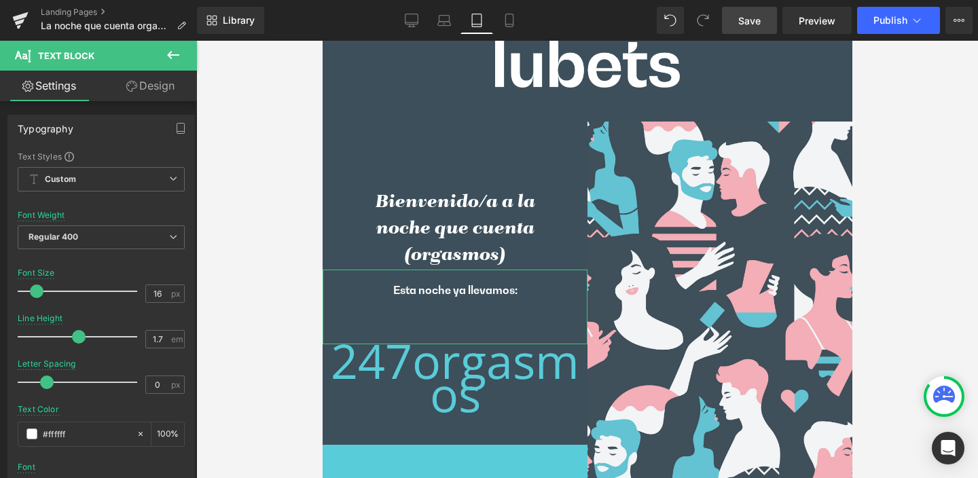
click at [164, 81] on link "Design" at bounding box center [150, 86] width 99 height 31
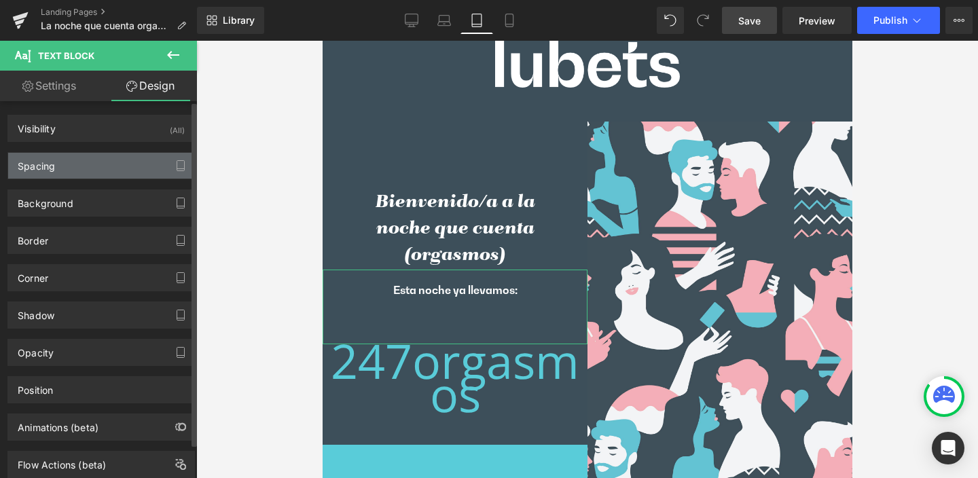
type input "0"
type input "20"
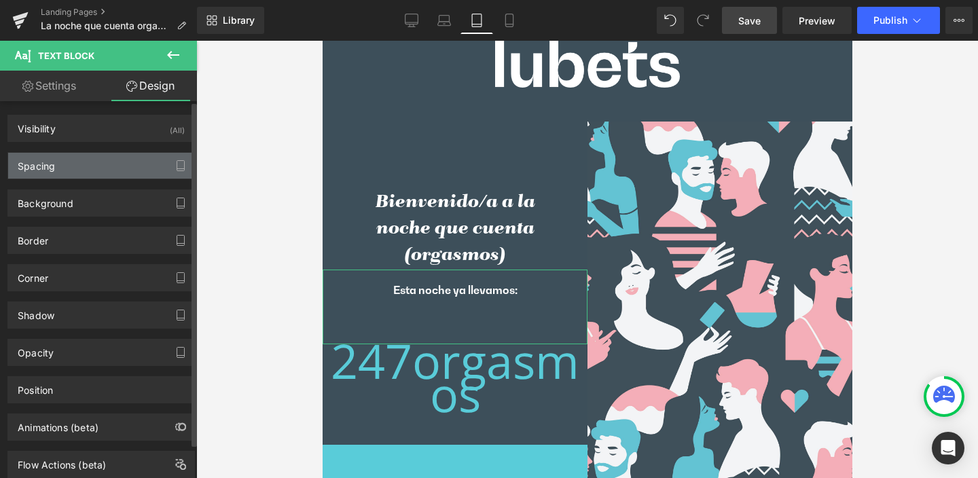
type input "50"
click at [52, 160] on div "Spacing" at bounding box center [36, 162] width 37 height 19
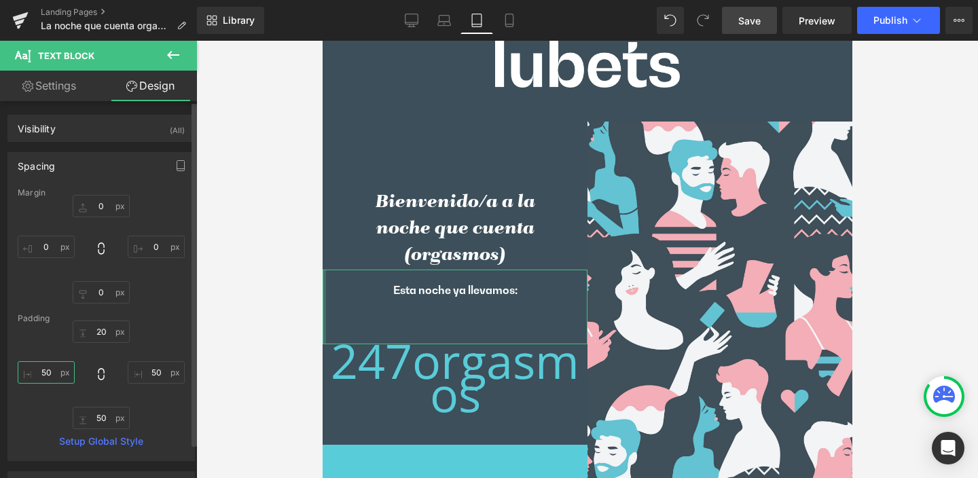
drag, startPoint x: 39, startPoint y: 369, endPoint x: 55, endPoint y: 372, distance: 16.5
click at [55, 372] on input "50" at bounding box center [46, 372] width 57 height 22
type input "20"
click at [98, 370] on icon at bounding box center [101, 375] width 14 height 14
type input "20"
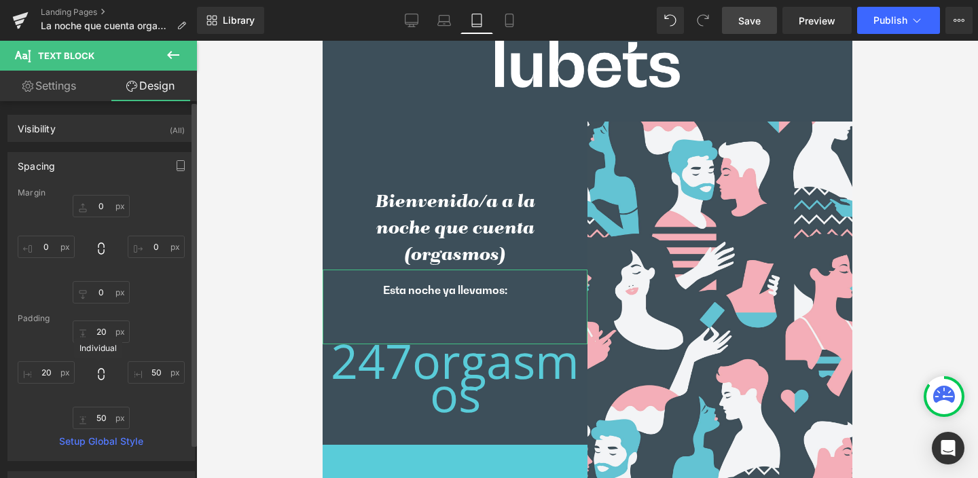
type input "20"
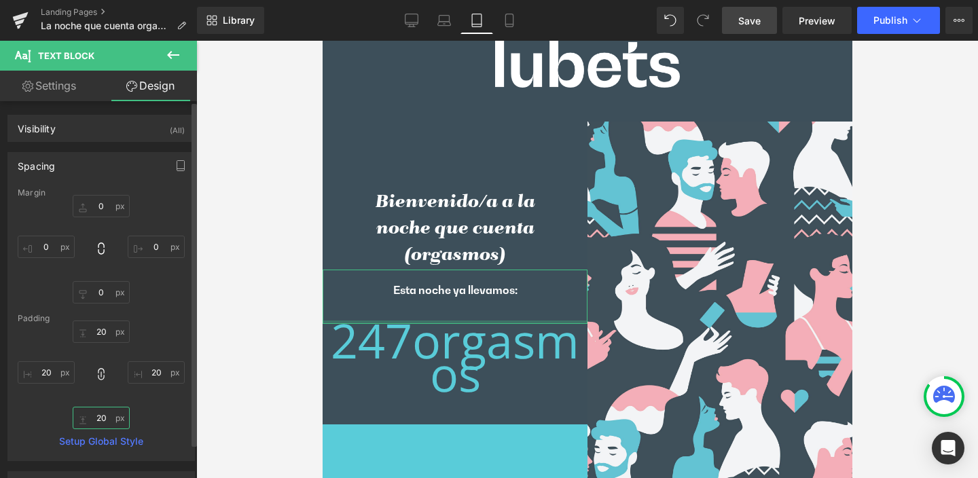
drag, startPoint x: 91, startPoint y: 416, endPoint x: 113, endPoint y: 421, distance: 22.9
click at [113, 421] on input "20" at bounding box center [101, 418] width 57 height 22
drag, startPoint x: 96, startPoint y: 373, endPoint x: 89, endPoint y: 399, distance: 26.7
click at [96, 373] on icon at bounding box center [101, 375] width 14 height 14
drag, startPoint x: 103, startPoint y: 418, endPoint x: 122, endPoint y: 421, distance: 20.0
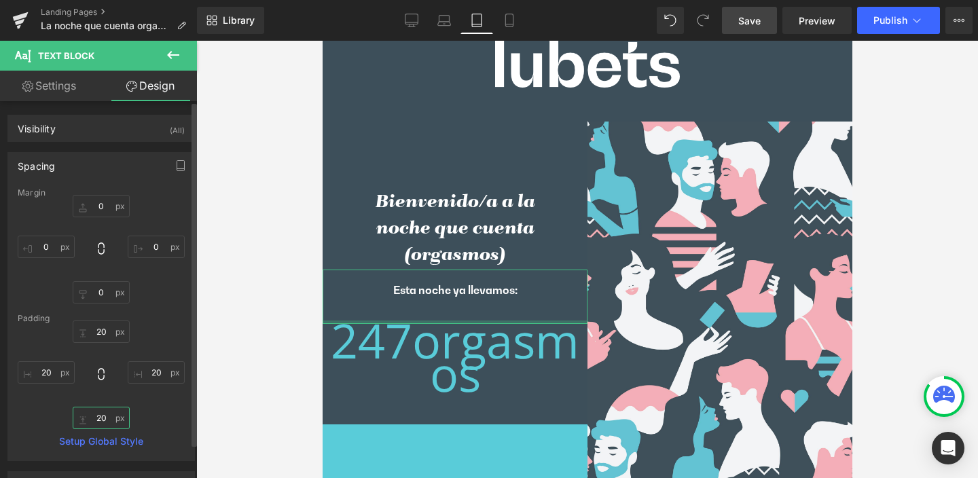
click at [122, 421] on input "20" at bounding box center [101, 418] width 57 height 22
type input "0"
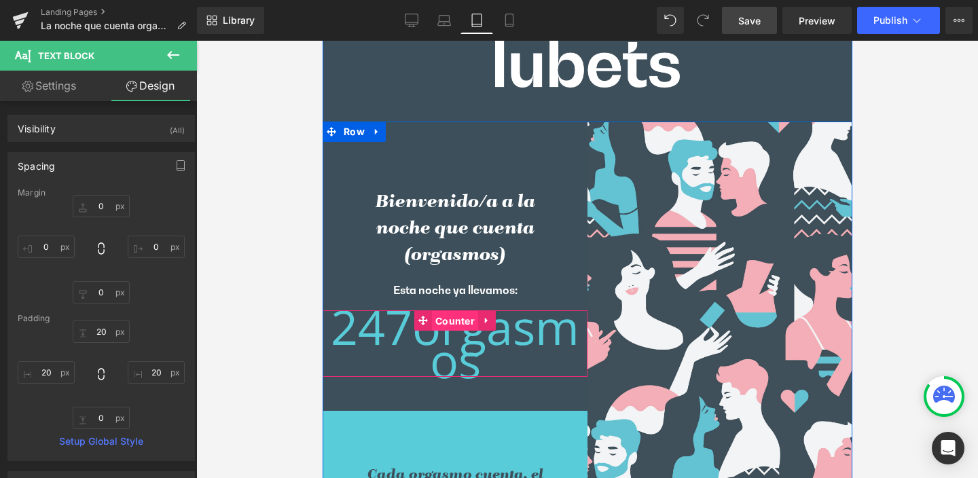
click at [451, 320] on span "Counter" at bounding box center [454, 321] width 46 height 20
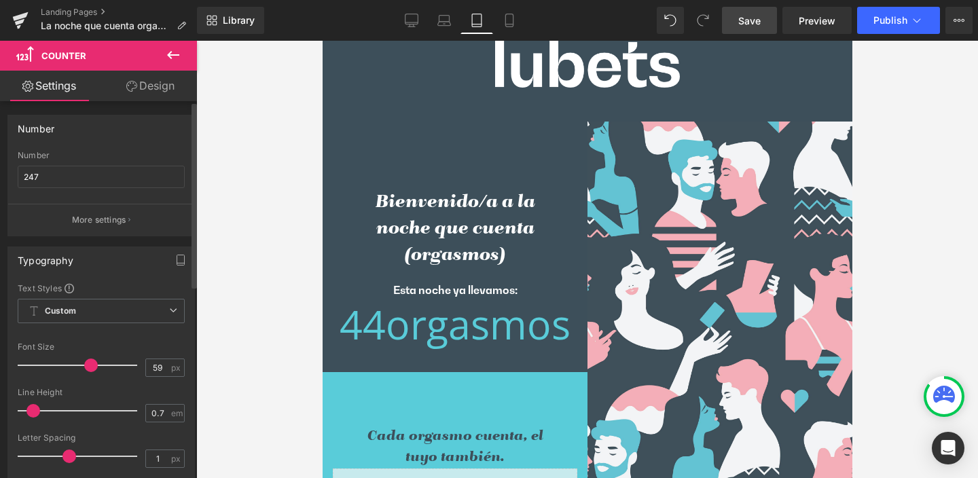
drag, startPoint x: 101, startPoint y: 363, endPoint x: 89, endPoint y: 368, distance: 12.9
click at [89, 368] on span at bounding box center [91, 366] width 14 height 14
click at [146, 366] on input "59" at bounding box center [158, 367] width 24 height 17
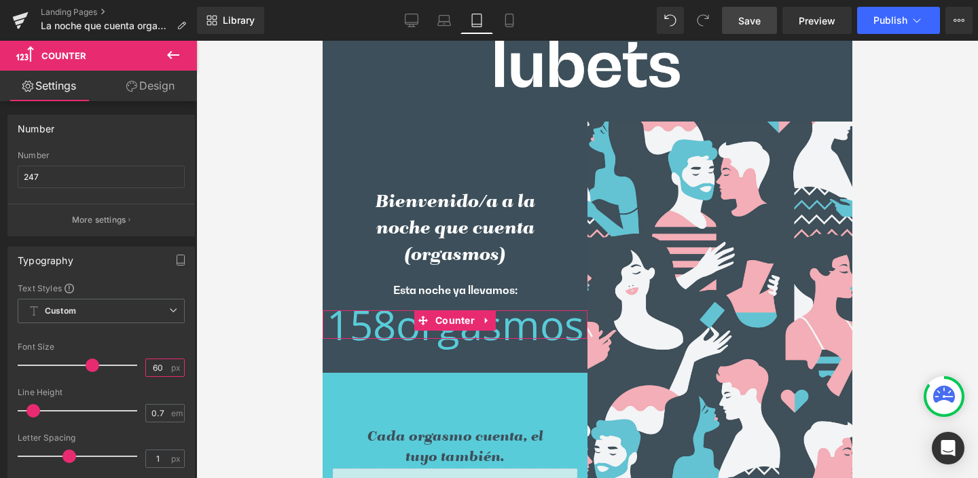
type input "60"
click at [152, 91] on link "Design" at bounding box center [150, 86] width 99 height 31
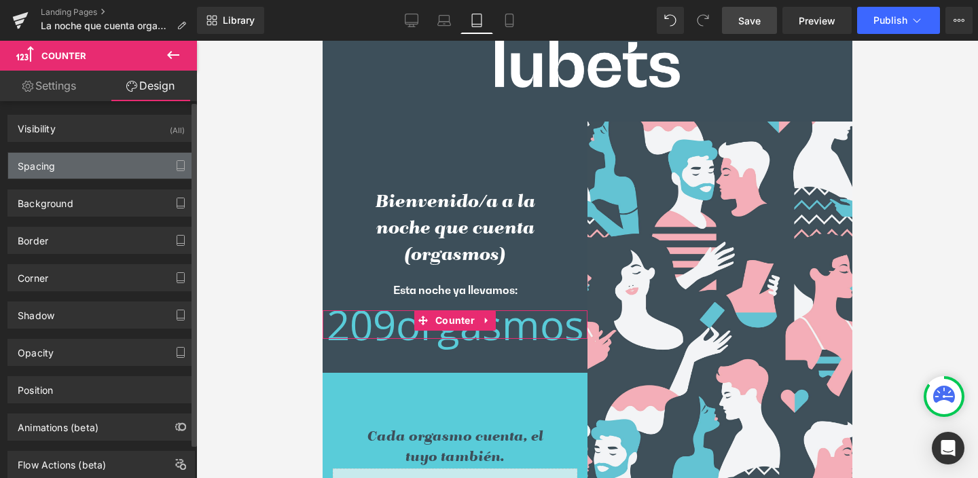
type input "0"
type input "50"
type input "0"
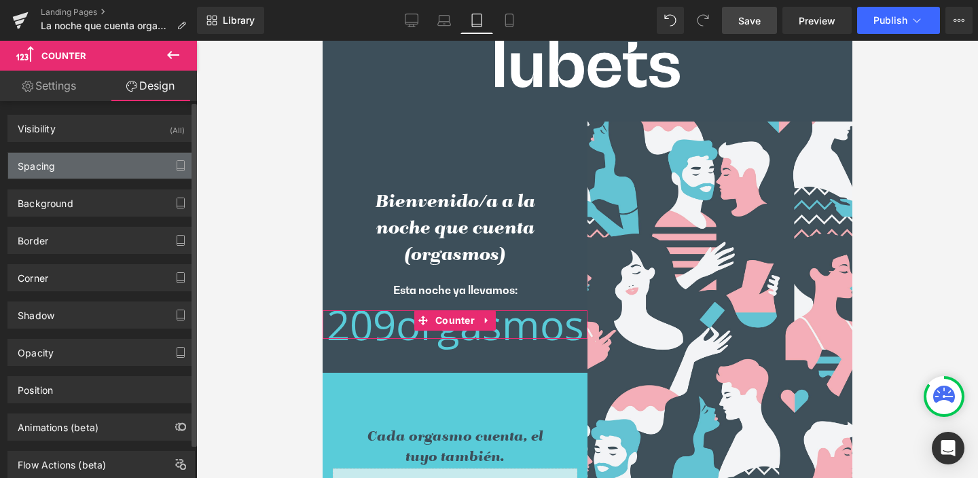
type input "0"
click at [52, 164] on div "Spacing" at bounding box center [36, 162] width 37 height 19
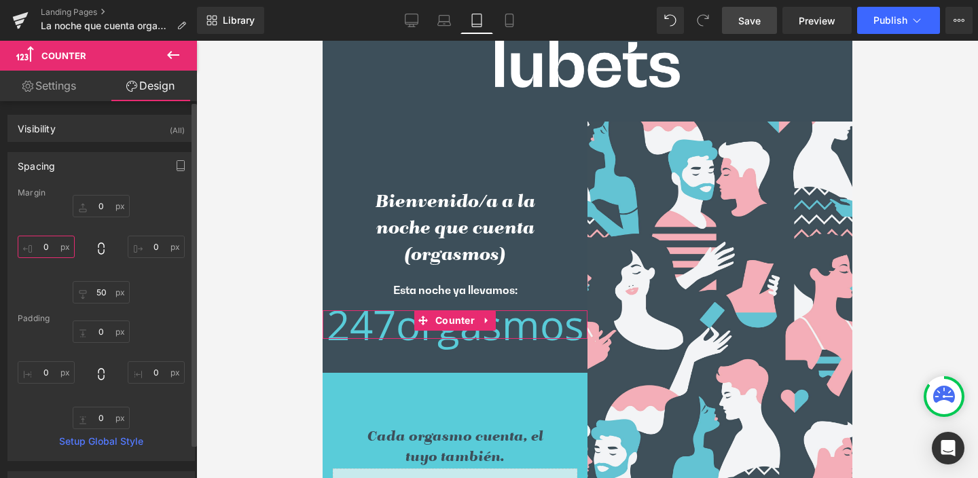
click at [54, 247] on input "0" at bounding box center [46, 247] width 57 height 22
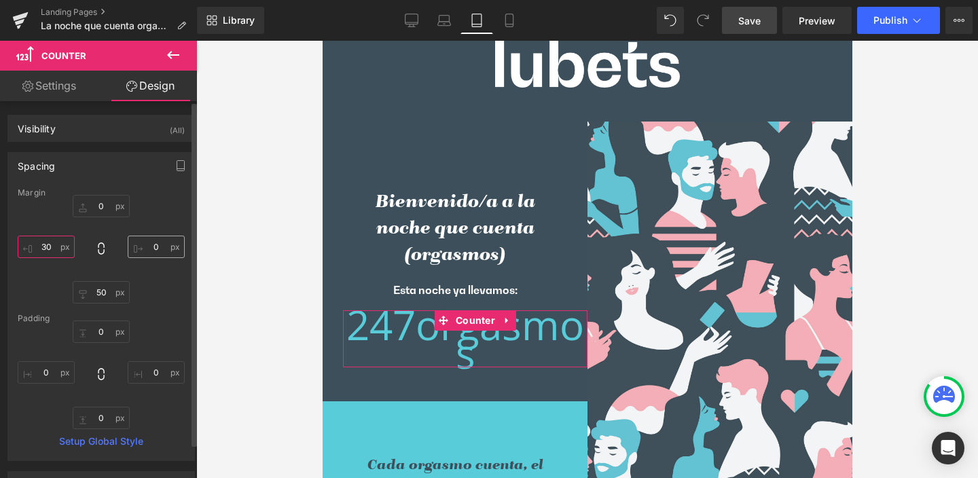
type input "30"
drag, startPoint x: 146, startPoint y: 245, endPoint x: 160, endPoint y: 246, distance: 14.3
click at [160, 246] on input "0" at bounding box center [156, 247] width 57 height 22
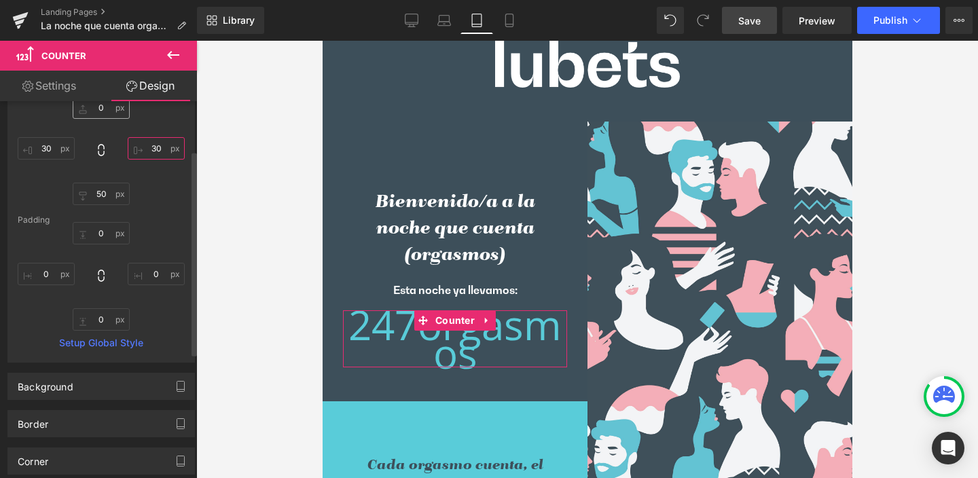
scroll to position [84, 0]
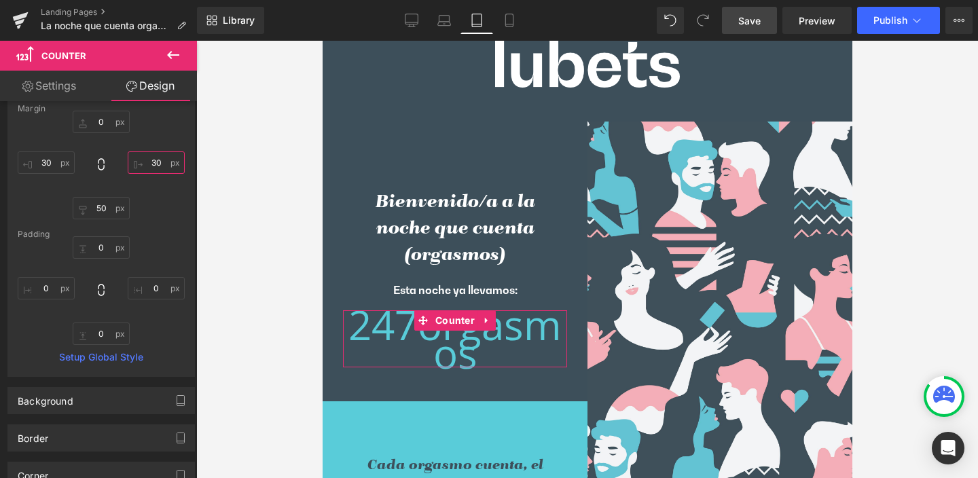
type input "30"
click at [52, 84] on link "Settings" at bounding box center [49, 86] width 99 height 31
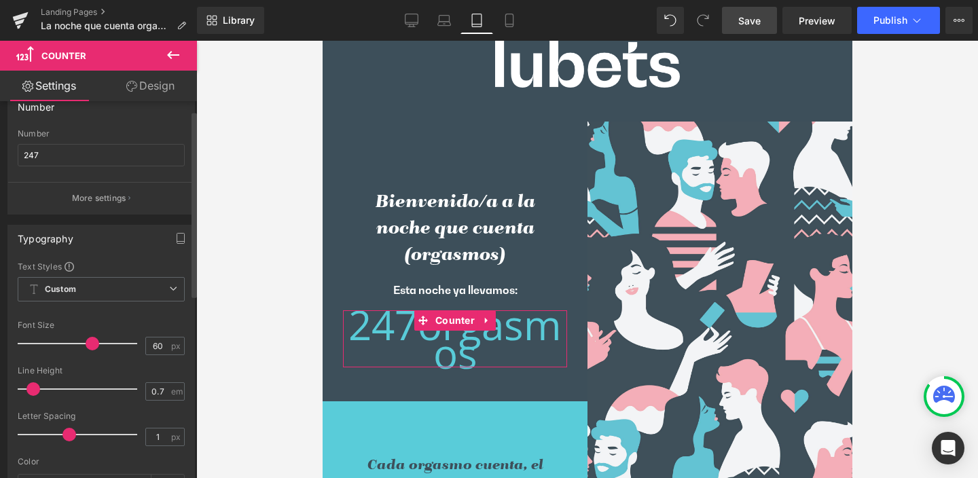
scroll to position [24, 0]
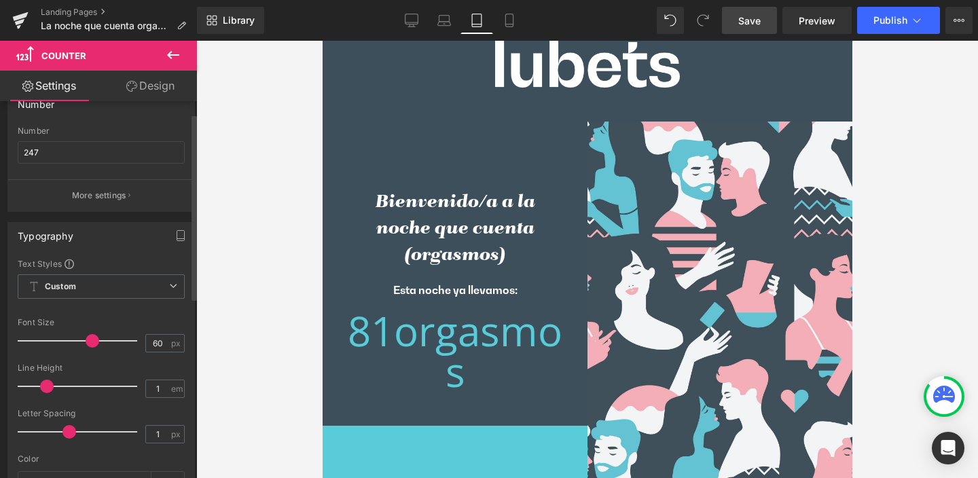
type input "1.1"
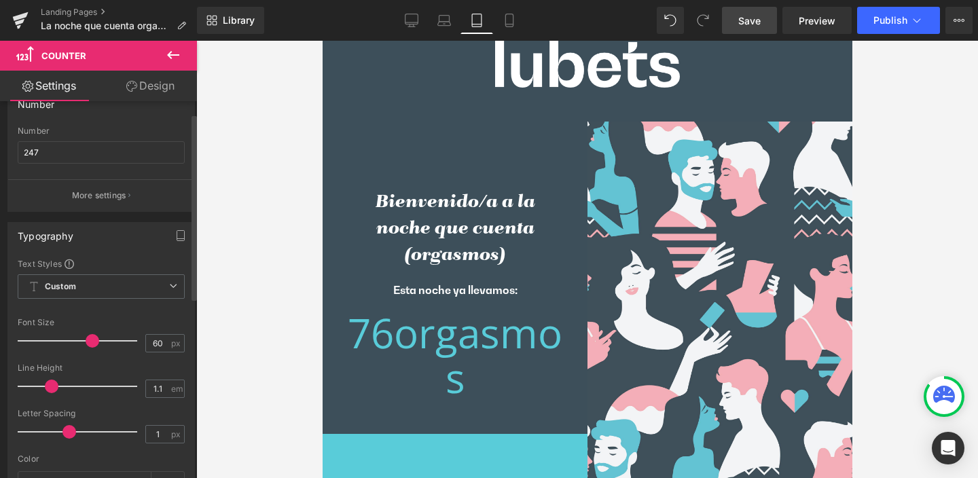
drag, startPoint x: 34, startPoint y: 389, endPoint x: 50, endPoint y: 393, distance: 17.0
click at [50, 393] on div at bounding box center [80, 386] width 113 height 27
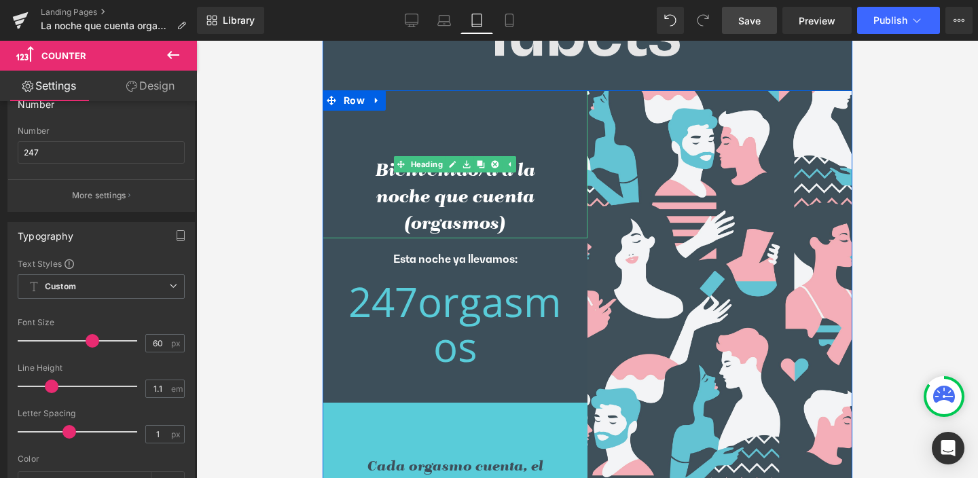
scroll to position [0, 0]
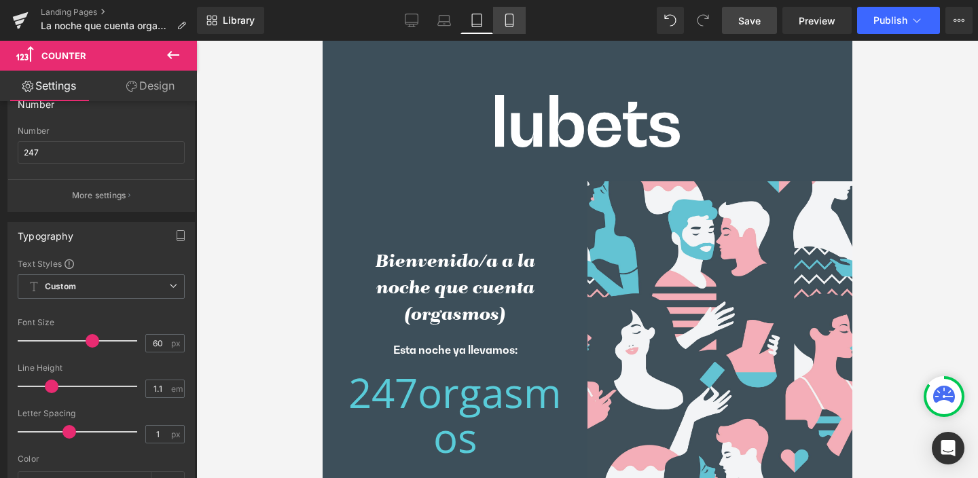
click at [511, 22] on icon at bounding box center [510, 21] width 14 height 14
type input "70"
type input "0.7"
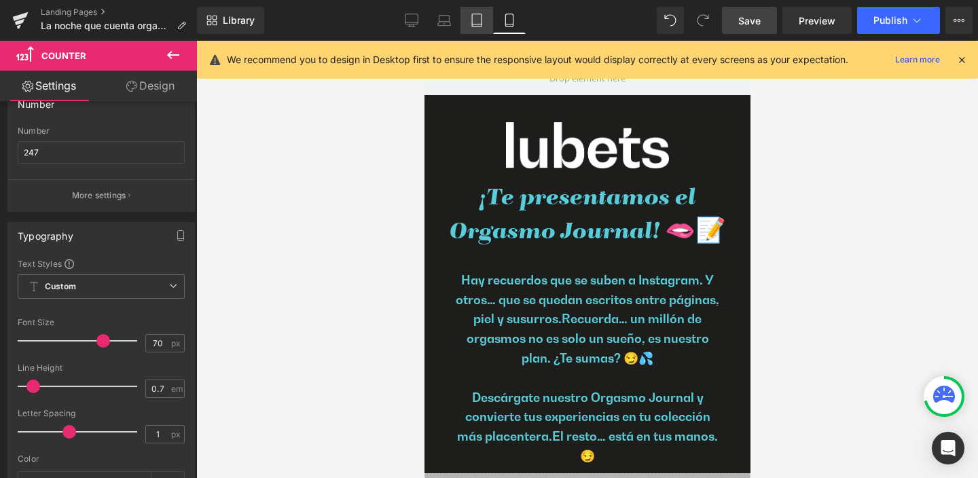
click at [473, 22] on icon at bounding box center [477, 20] width 10 height 13
type input "60"
type input "1.1"
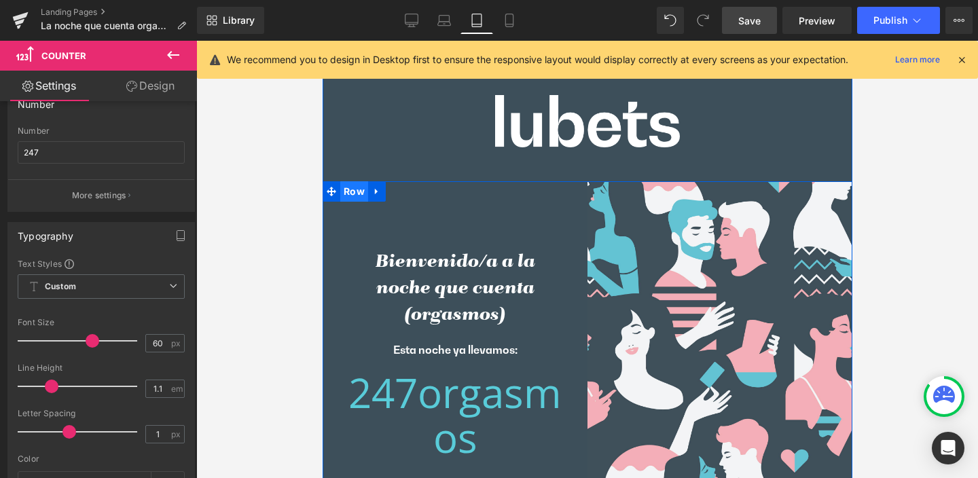
click at [349, 191] on span "Row" at bounding box center [354, 191] width 28 height 20
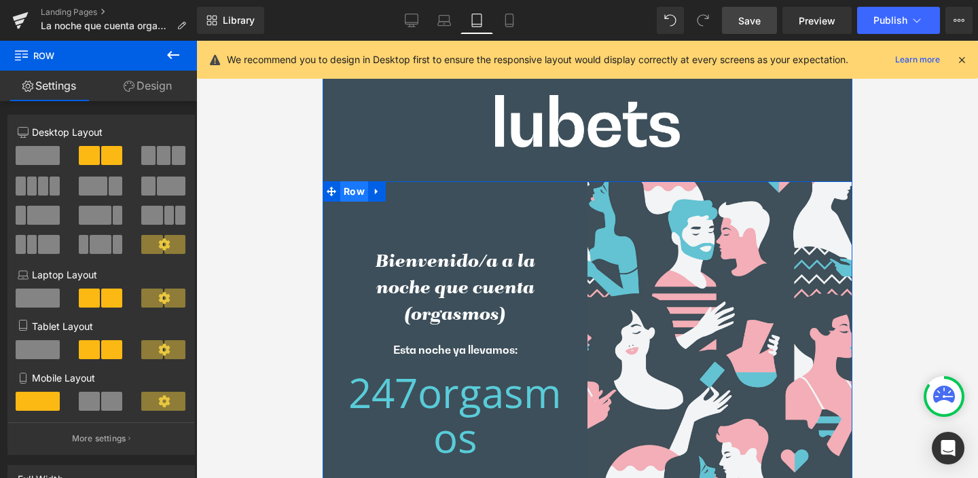
click at [353, 193] on span "Row" at bounding box center [354, 191] width 28 height 20
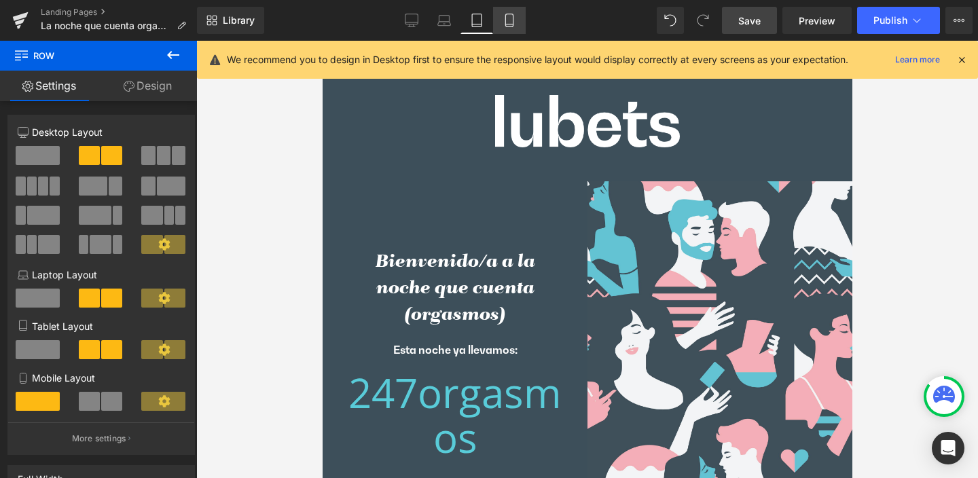
click at [509, 20] on icon at bounding box center [510, 21] width 14 height 14
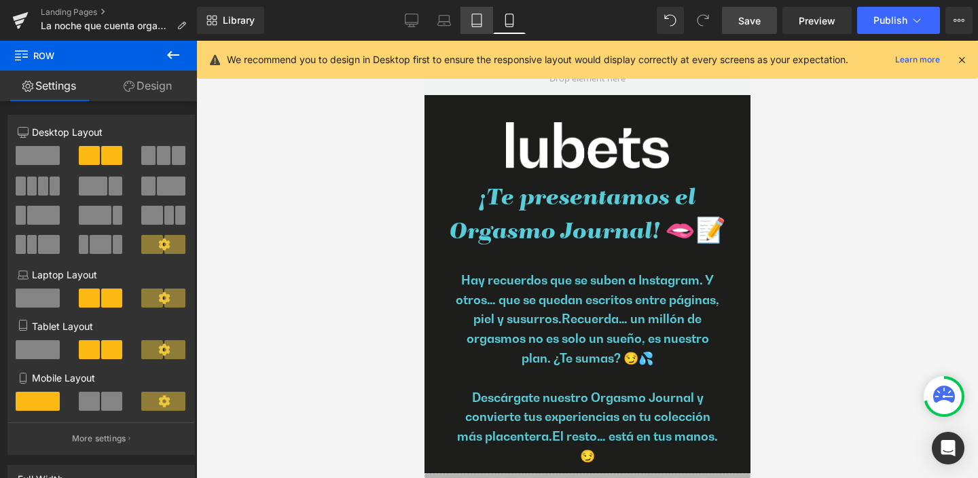
click at [478, 17] on icon at bounding box center [477, 21] width 14 height 14
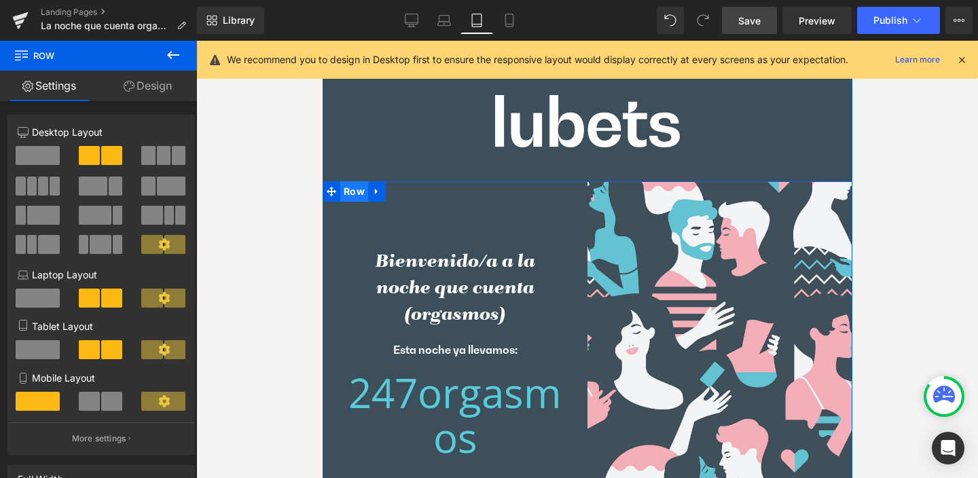
click at [351, 198] on span "Row" at bounding box center [354, 191] width 28 height 20
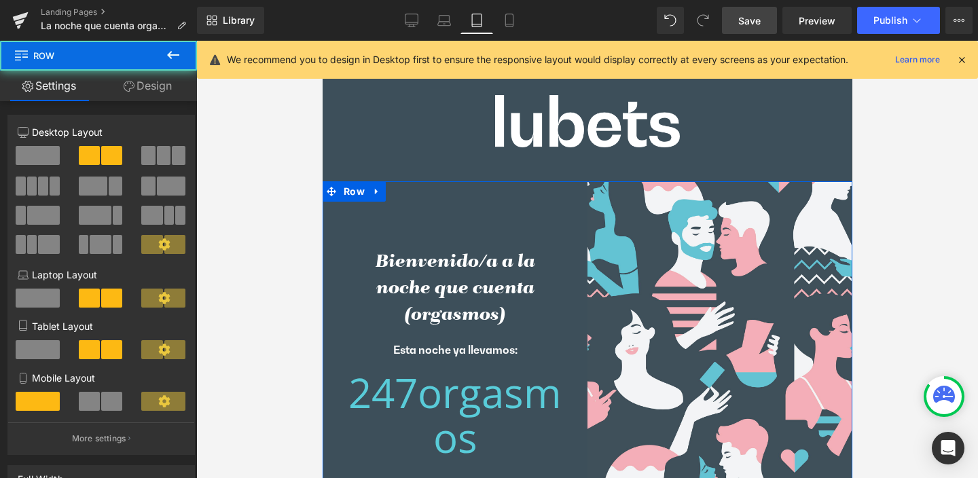
click at [156, 89] on link "Design" at bounding box center [148, 86] width 99 height 31
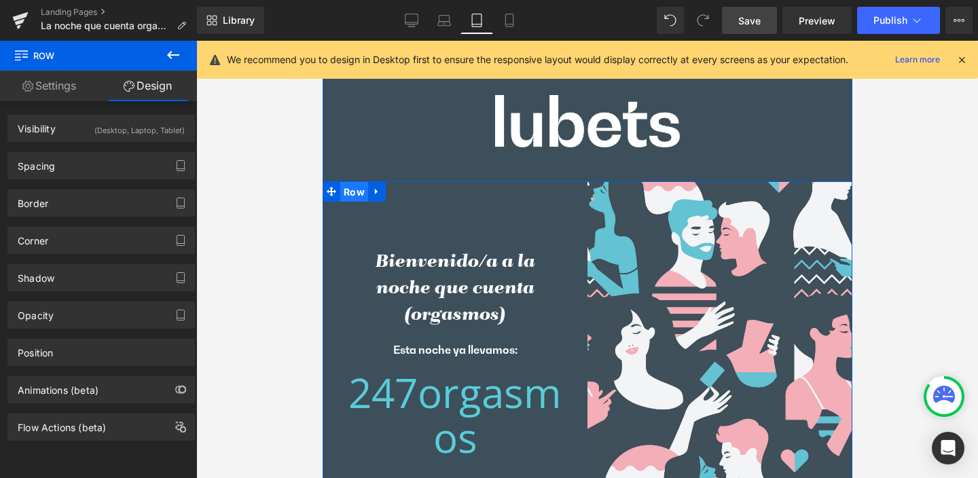
click at [343, 188] on span "Row" at bounding box center [354, 192] width 28 height 20
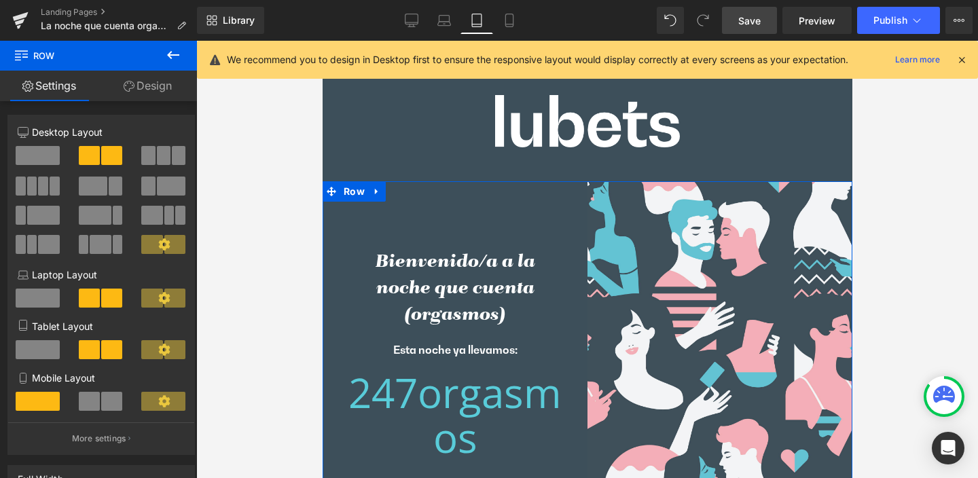
click at [166, 86] on link "Design" at bounding box center [148, 86] width 99 height 31
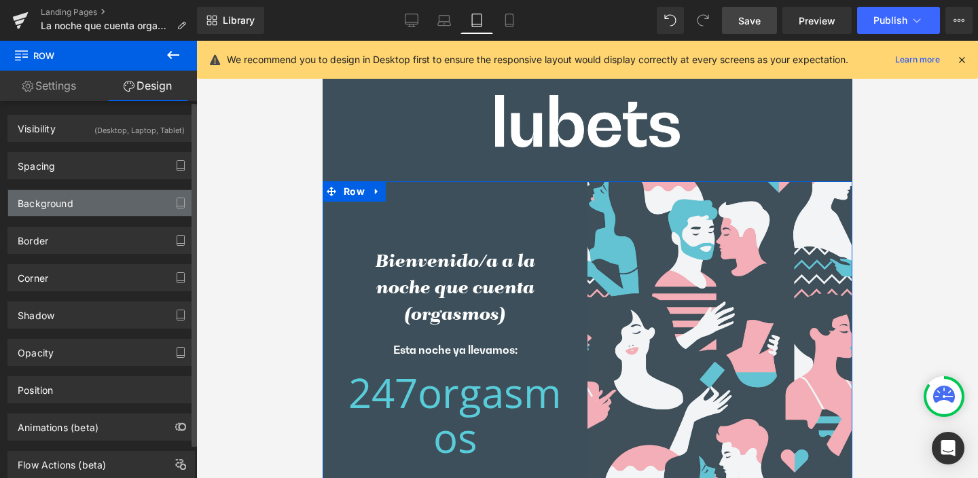
click at [50, 202] on div "Background" at bounding box center [46, 199] width 56 height 19
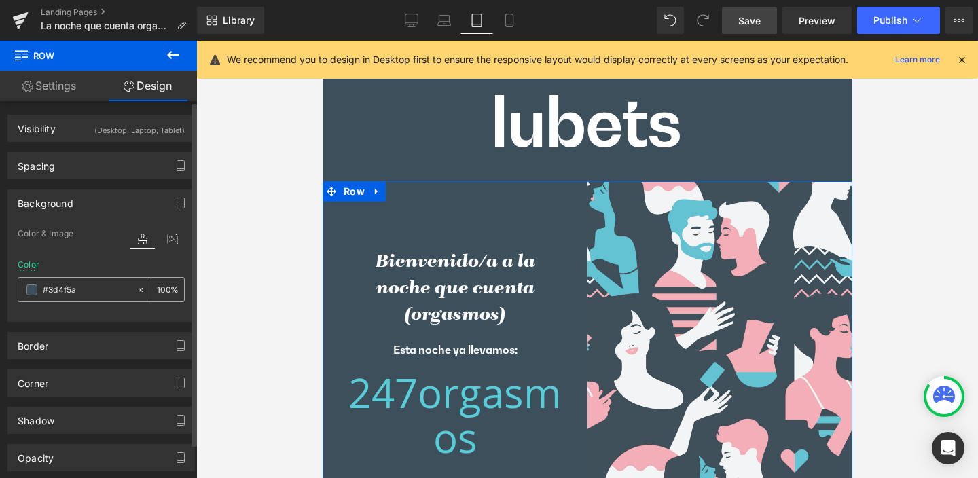
drag, startPoint x: 90, startPoint y: 291, endPoint x: 36, endPoint y: 294, distance: 54.5
click at [36, 294] on div "#3d4f5a" at bounding box center [77, 290] width 118 height 24
drag, startPoint x: 86, startPoint y: 294, endPoint x: 39, endPoint y: 293, distance: 46.9
click at [39, 293] on div "#3d4f5a" at bounding box center [77, 290] width 118 height 24
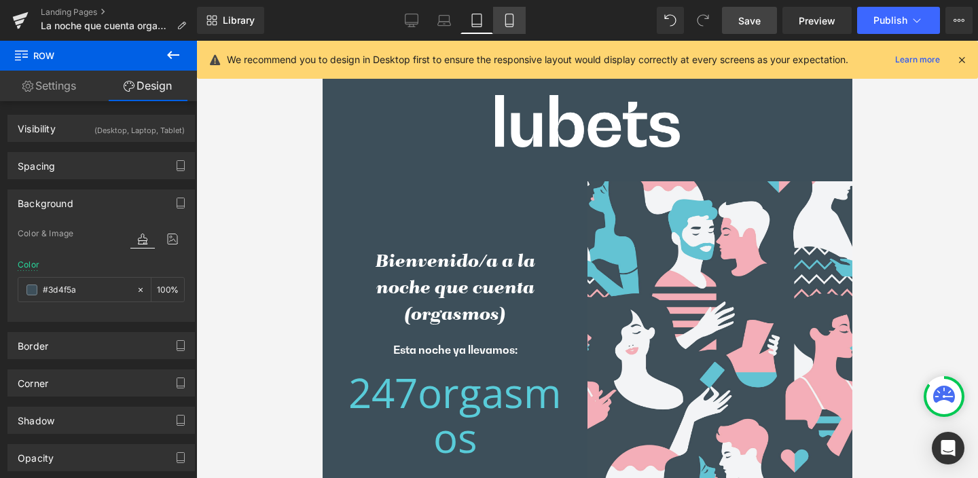
click at [513, 20] on icon at bounding box center [508, 20] width 7 height 13
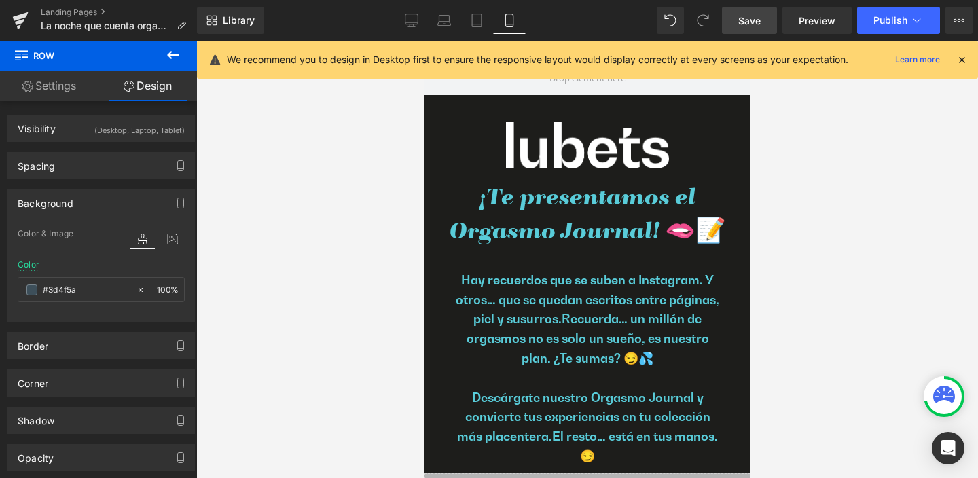
type input "transparent"
type input "0"
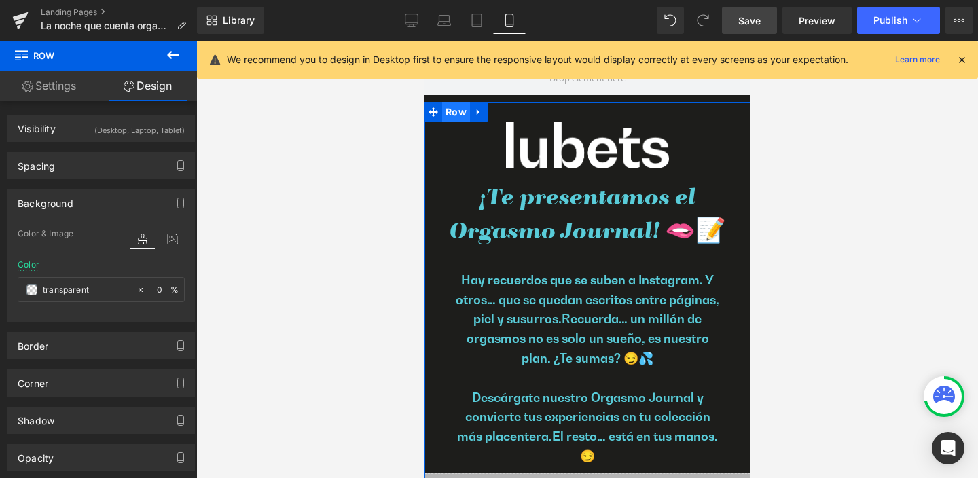
click at [450, 112] on span "Row" at bounding box center [456, 112] width 28 height 20
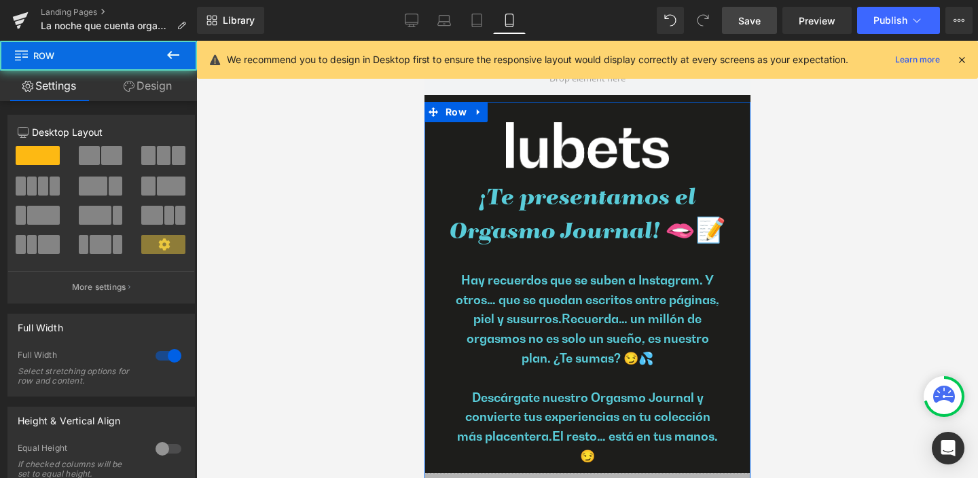
click at [147, 88] on link "Design" at bounding box center [148, 86] width 99 height 31
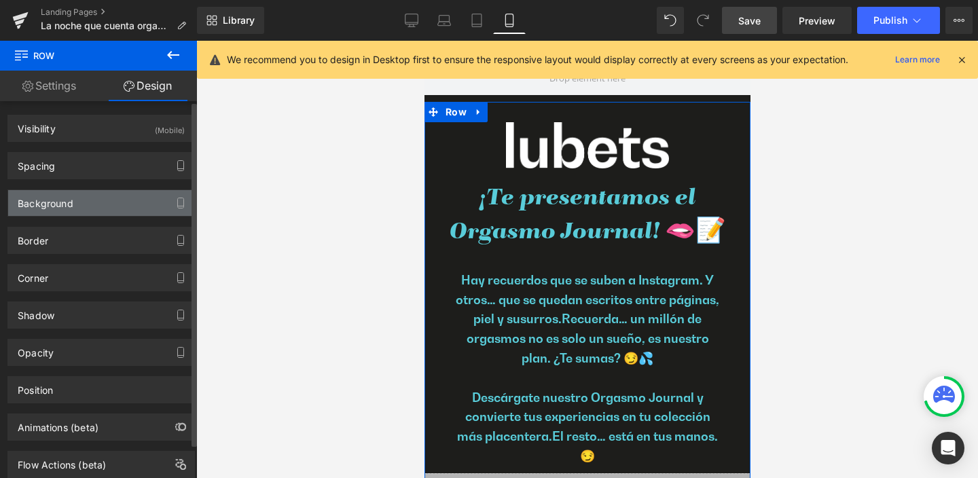
click at [39, 205] on div "Background" at bounding box center [46, 199] width 56 height 19
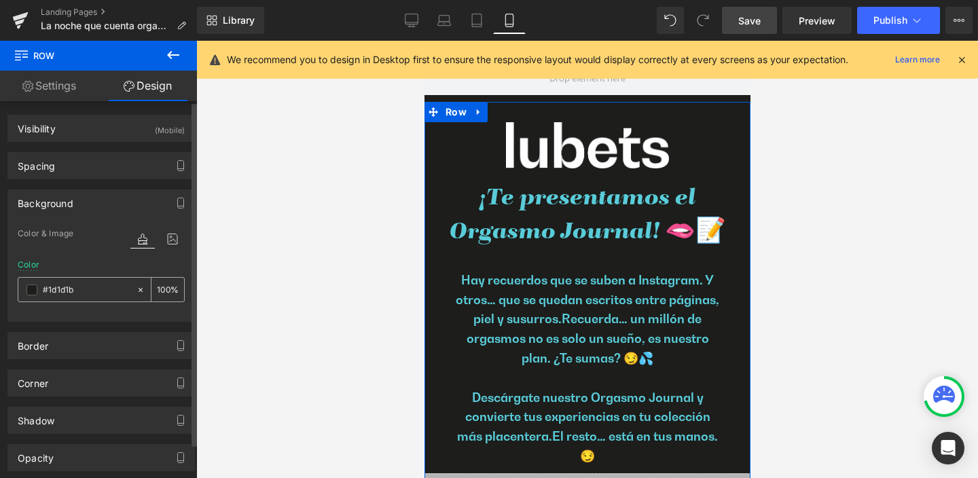
click at [83, 291] on input "#1d1d1b" at bounding box center [86, 290] width 87 height 15
paste input "3d4f5a"
type input "#3d4f5a"
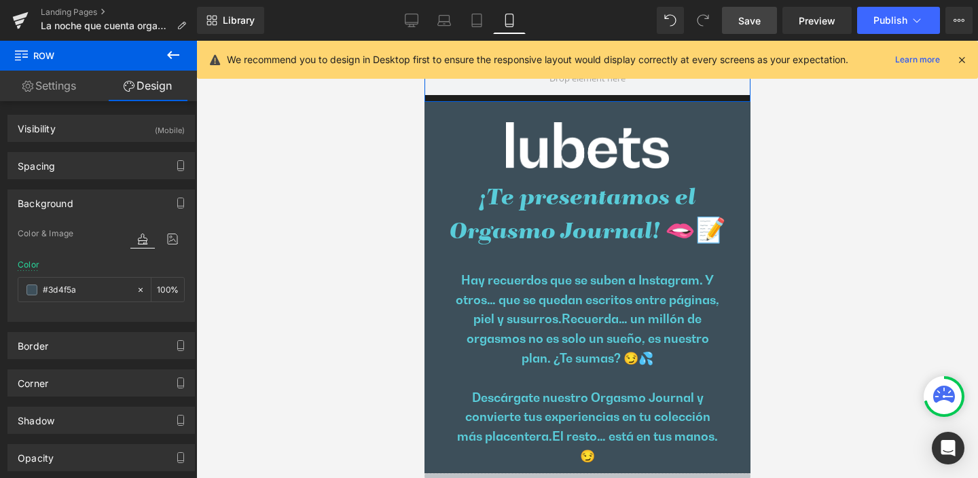
click at [508, 96] on div "Row" at bounding box center [587, 71] width 326 height 61
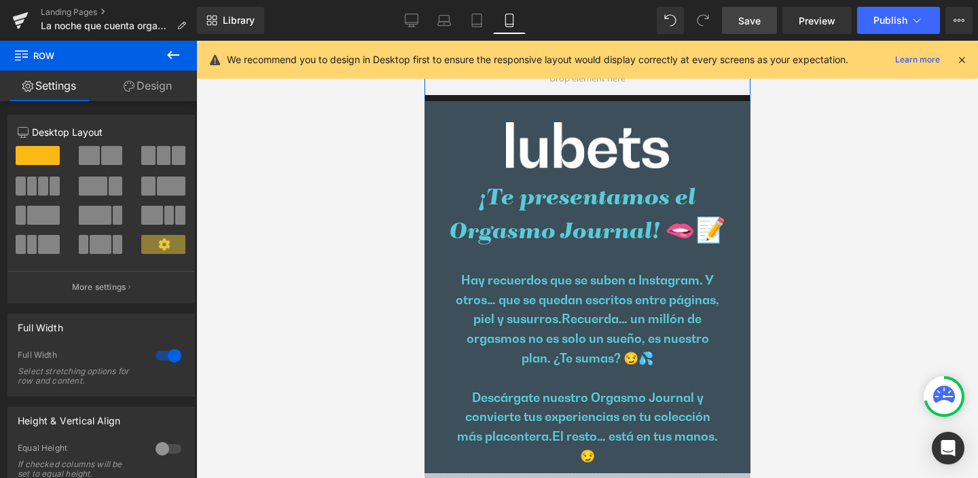
click at [142, 86] on link "Design" at bounding box center [148, 86] width 99 height 31
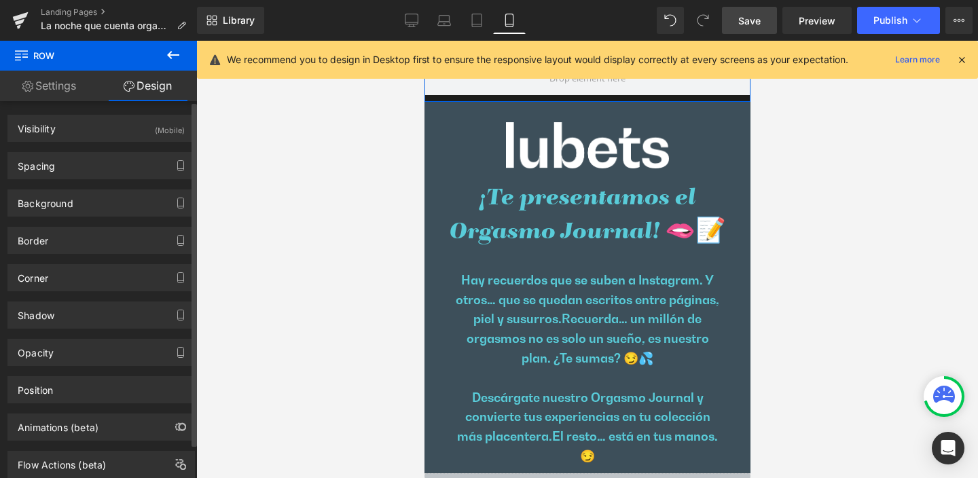
type input "#1d1d1b"
type input "100"
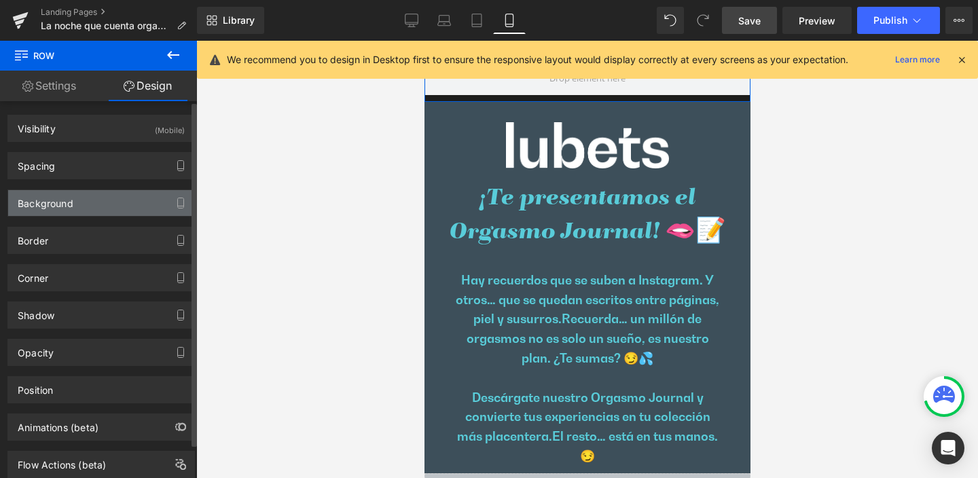
click at [43, 206] on div "Background" at bounding box center [46, 199] width 56 height 19
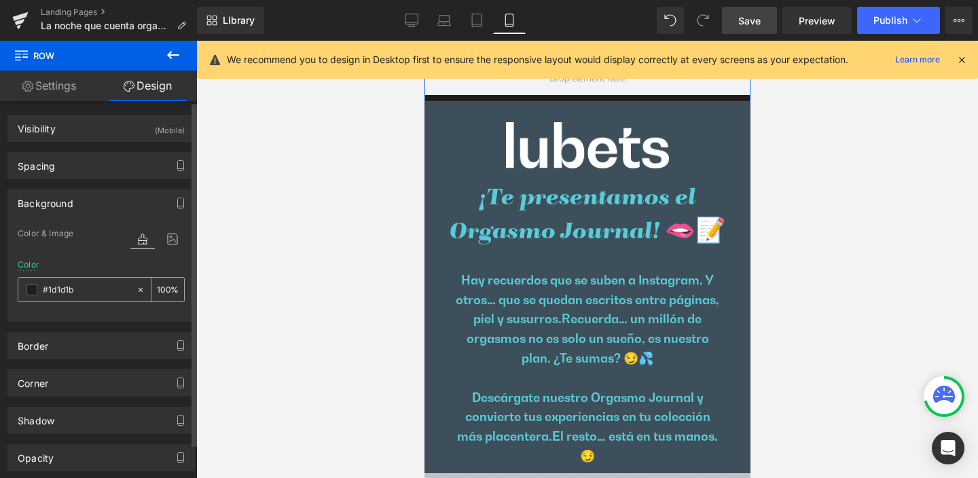
drag, startPoint x: 74, startPoint y: 292, endPoint x: 43, endPoint y: 292, distance: 31.3
click at [43, 292] on input "#1d1d1b" at bounding box center [86, 290] width 87 height 15
click at [81, 292] on input "#1d1d1b" at bounding box center [86, 290] width 87 height 15
drag, startPoint x: 84, startPoint y: 292, endPoint x: 41, endPoint y: 292, distance: 42.1
click at [41, 292] on div "#1d1d1b" at bounding box center [77, 290] width 118 height 24
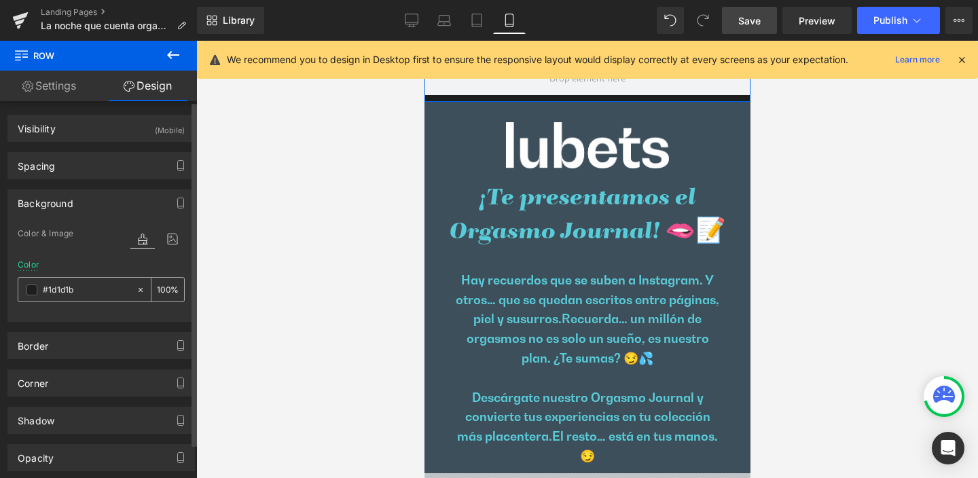
paste input "3d4f5a"
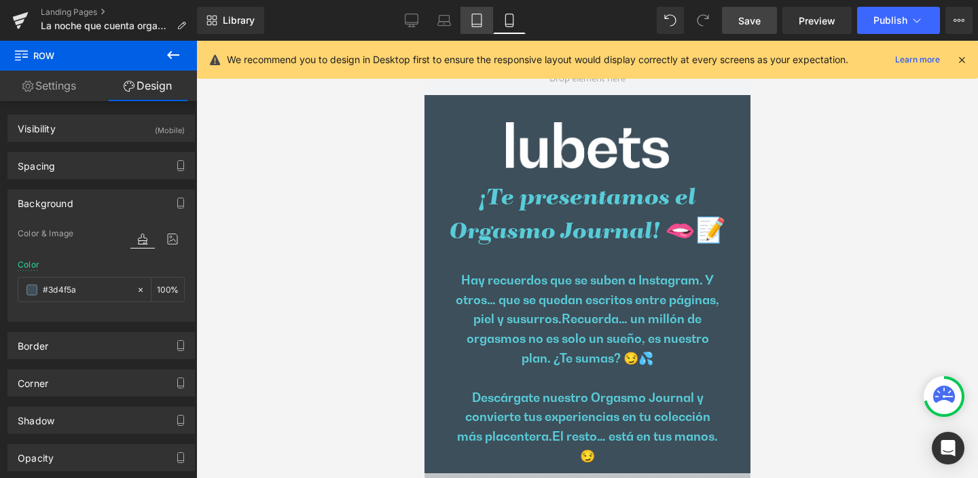
drag, startPoint x: 472, startPoint y: 20, endPoint x: 474, endPoint y: 29, distance: 8.9
click at [472, 20] on icon at bounding box center [477, 21] width 14 height 14
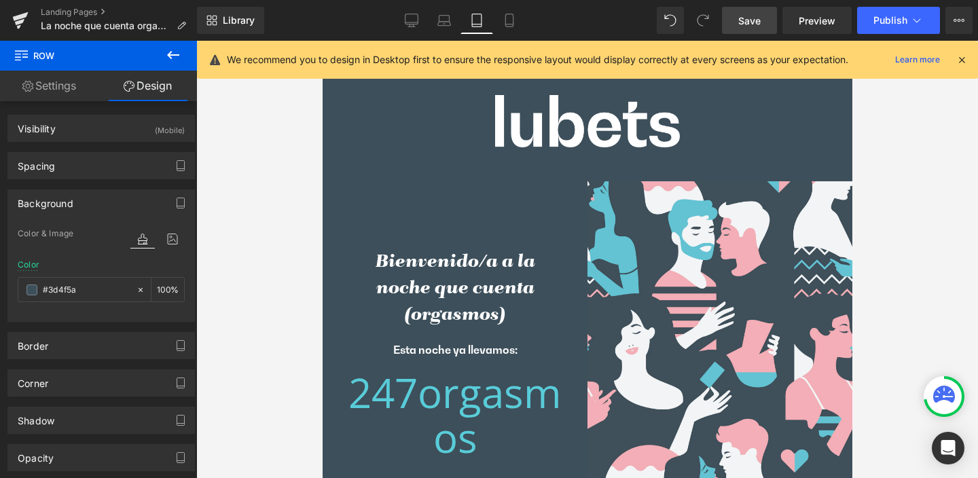
type input "transparent"
type input "0"
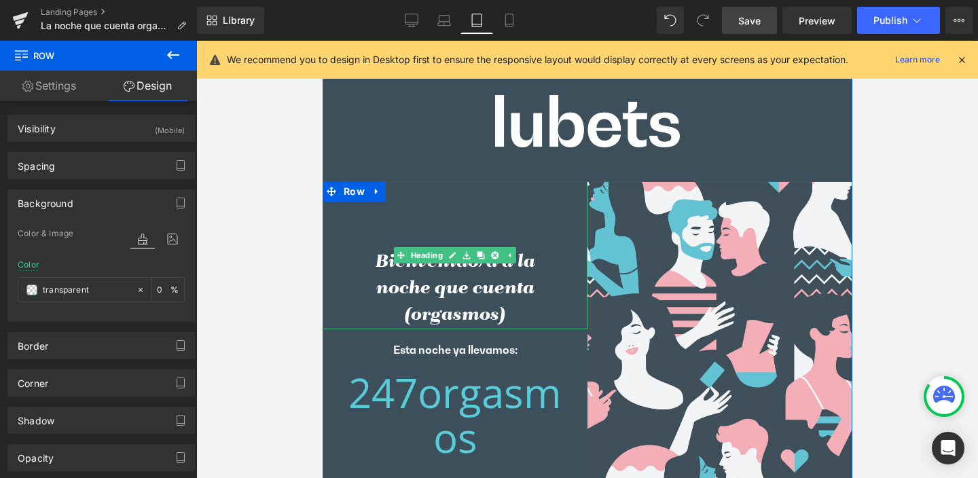
click at [373, 261] on h2 "Bienvenido/a a la noche que cuenta (orgasmos)" at bounding box center [454, 289] width 197 height 80
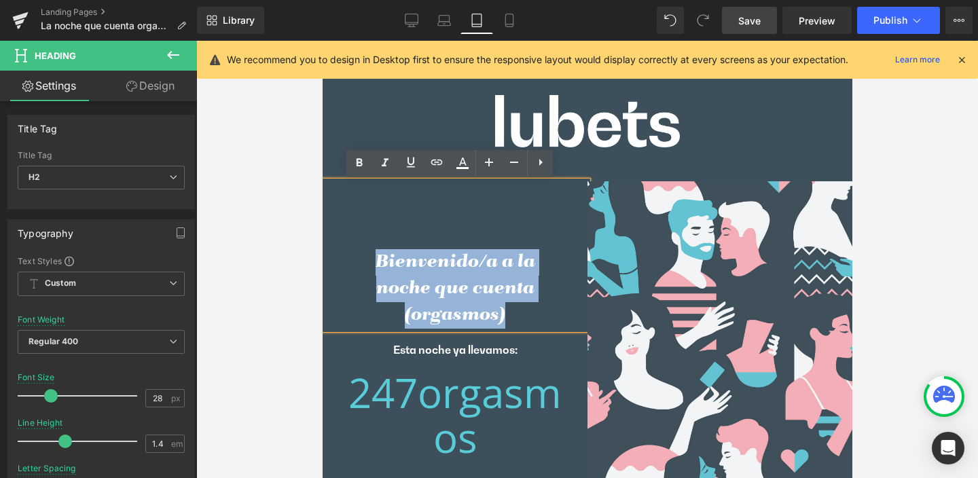
drag, startPoint x: 370, startPoint y: 260, endPoint x: 507, endPoint y: 310, distance: 145.9
click at [507, 310] on h2 "Bienvenido/a a la noche que cuenta (orgasmos)" at bounding box center [454, 289] width 197 height 80
copy h2 "Bienvenido/a a la noche que cuenta (orgasmos)"
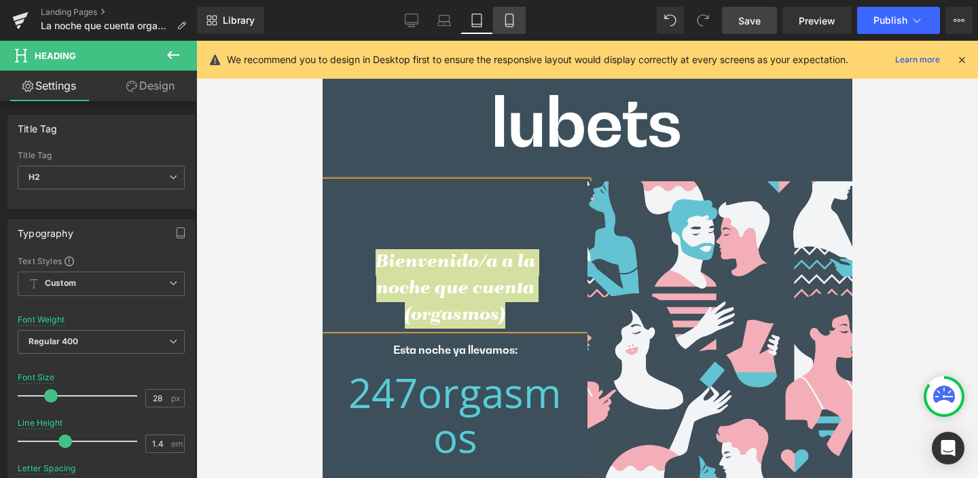
click at [517, 22] on link "Mobile" at bounding box center [509, 20] width 33 height 27
type input "#3e4f5b"
type input "100"
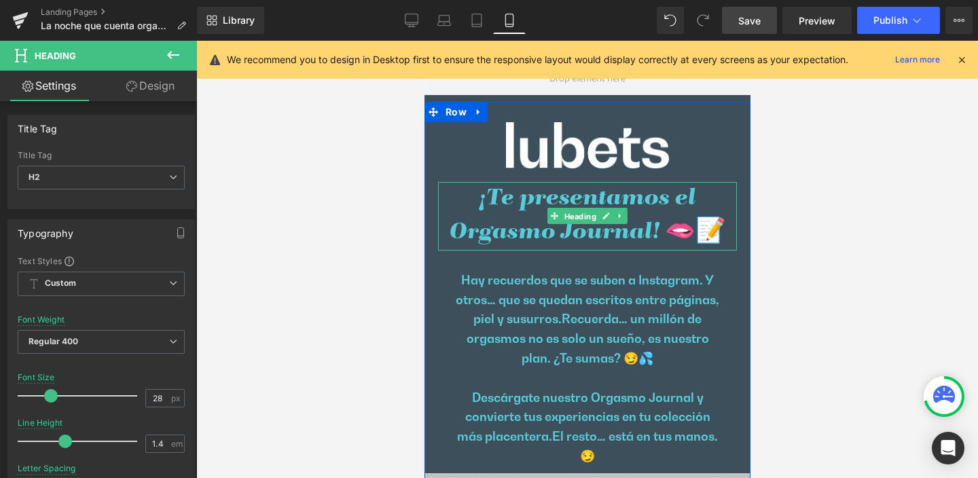
drag, startPoint x: 573, startPoint y: 216, endPoint x: 489, endPoint y: 202, distance: 85.3
click at [573, 216] on span "Heading" at bounding box center [579, 217] width 37 height 16
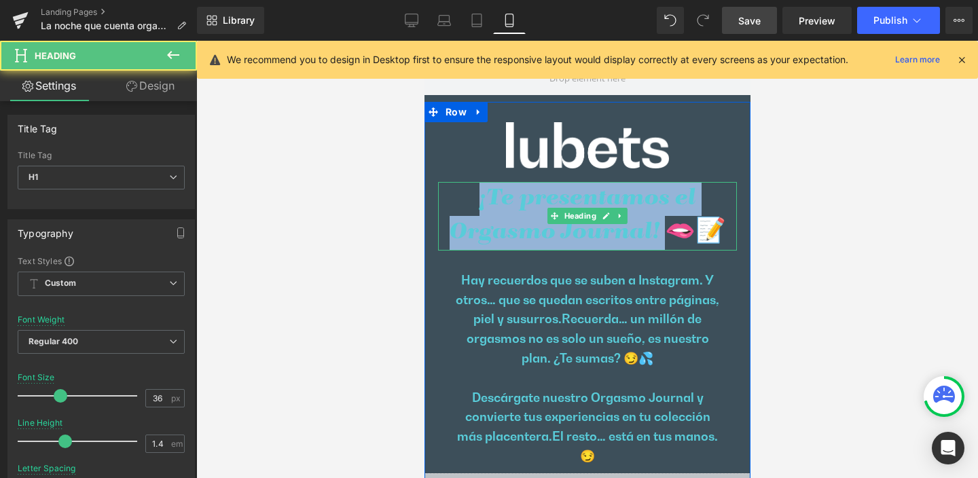
drag, startPoint x: 476, startPoint y: 198, endPoint x: 669, endPoint y: 229, distance: 196.1
click at [669, 229] on h1 "¡Te presentamos el Orgasmo Journal! 🫦📝" at bounding box center [587, 216] width 299 height 69
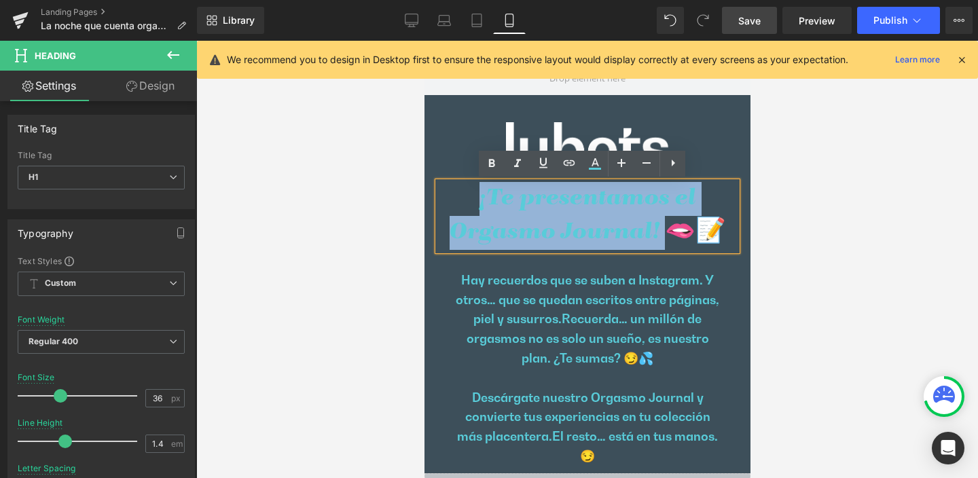
paste div
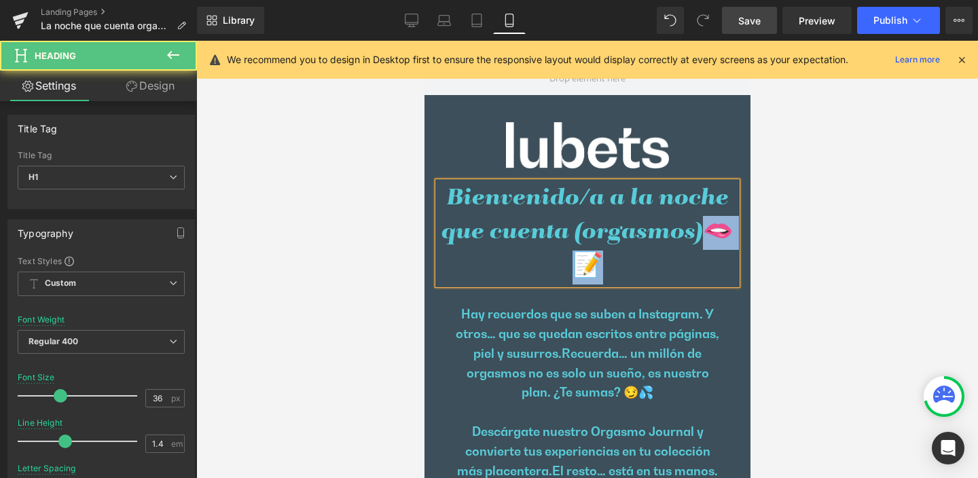
drag, startPoint x: 711, startPoint y: 238, endPoint x: 714, endPoint y: 259, distance: 20.7
click at [714, 259] on h1 "Bienvenido/a a la noche que cuenta (orgasmos)🫦📝" at bounding box center [587, 233] width 299 height 103
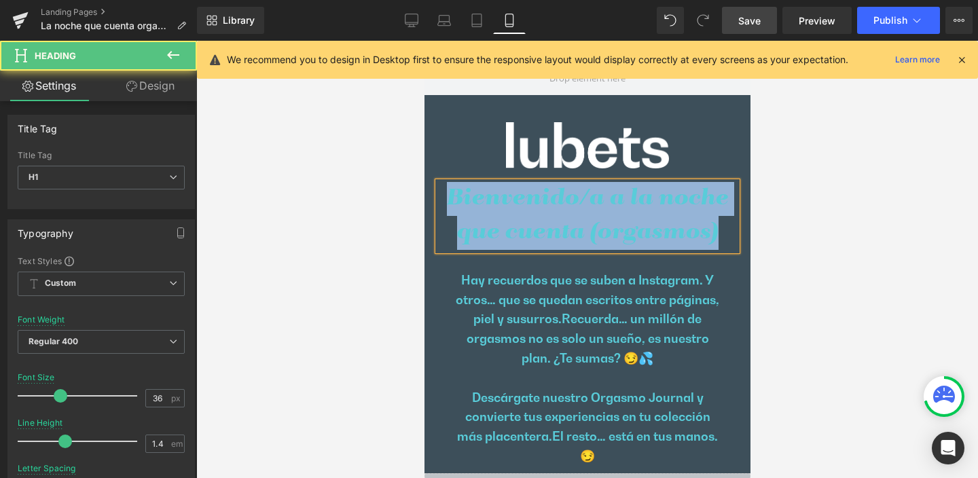
drag, startPoint x: 451, startPoint y: 199, endPoint x: 722, endPoint y: 247, distance: 275.2
click at [722, 247] on h1 "Bienvenido/a a la noche que cuenta (orgasmos)" at bounding box center [587, 216] width 299 height 69
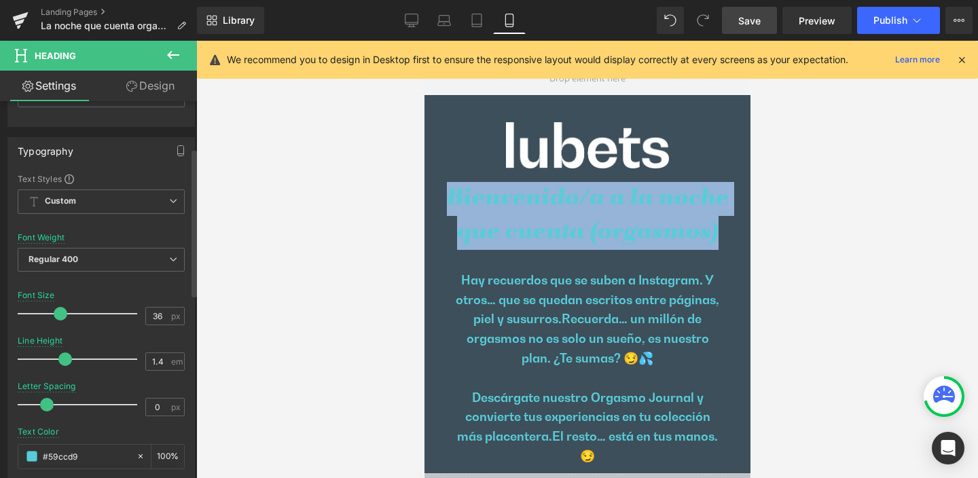
scroll to position [120, 0]
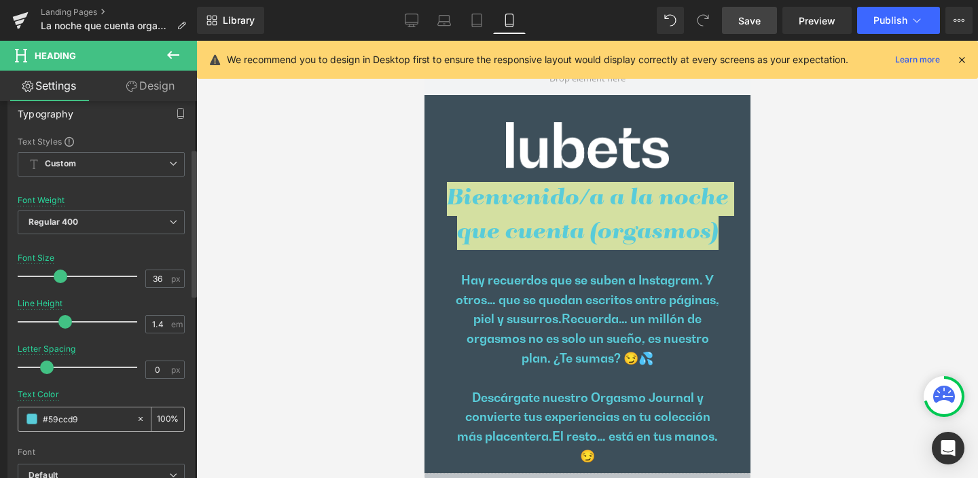
drag, startPoint x: 60, startPoint y: 419, endPoint x: 48, endPoint y: 419, distance: 11.6
click at [48, 419] on input "#59ccd9" at bounding box center [86, 419] width 87 height 15
type input "#f"
type input "0"
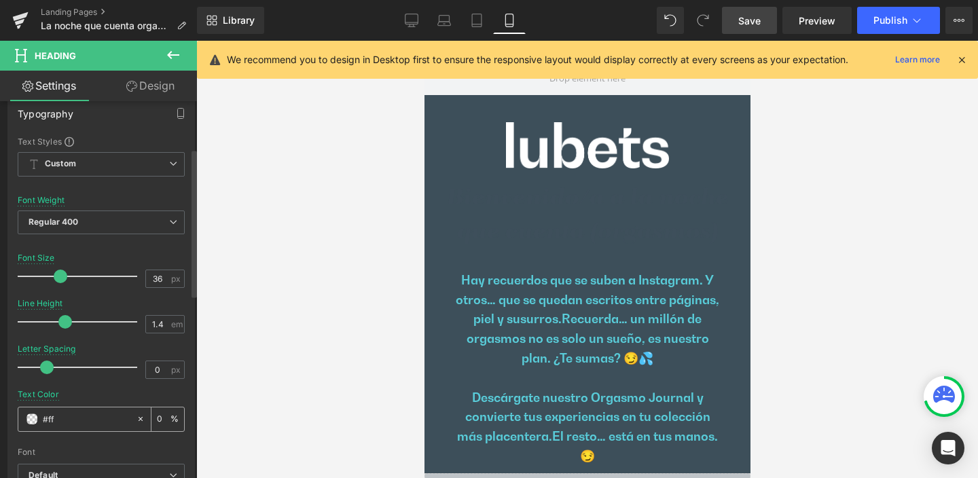
type input "#fff"
type input "100"
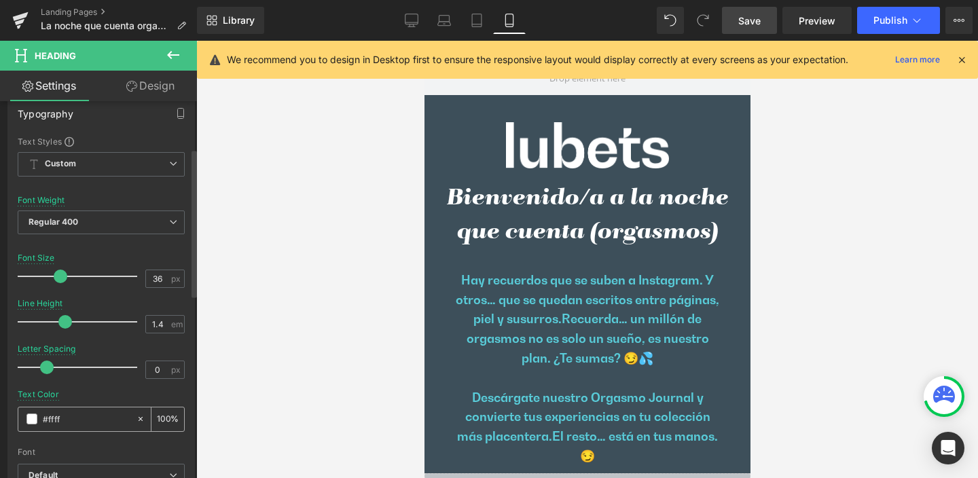
type input "#fffff"
type input "0"
type input "#ffffff"
type input "100"
click at [477, 19] on icon at bounding box center [477, 21] width 14 height 14
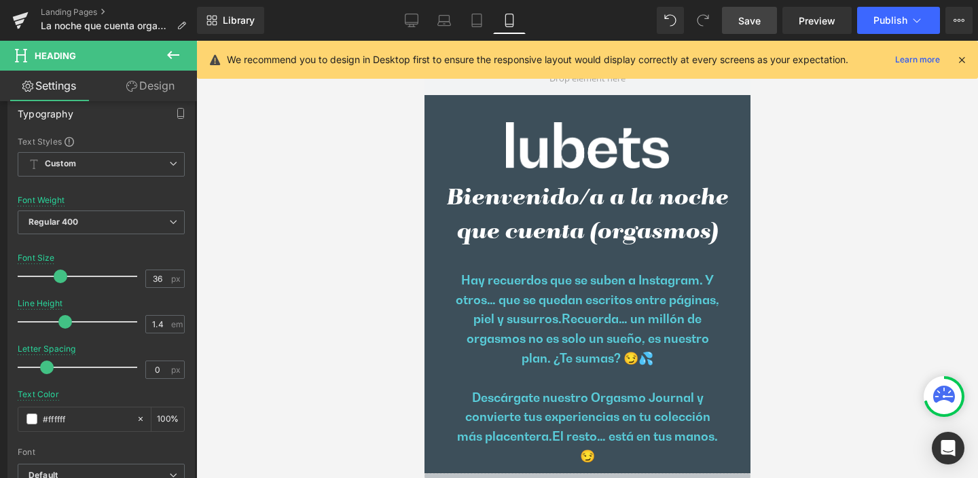
type input "#3e4f5b"
type input "100"
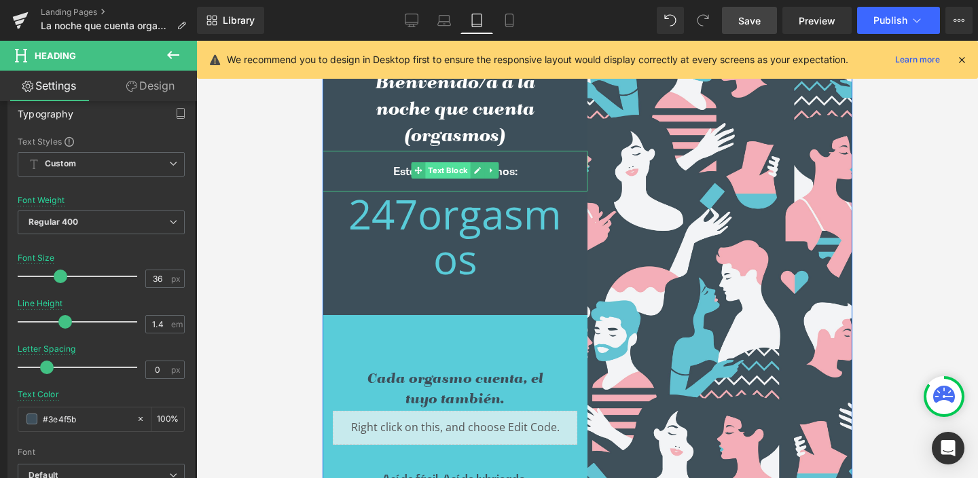
scroll to position [179, 0]
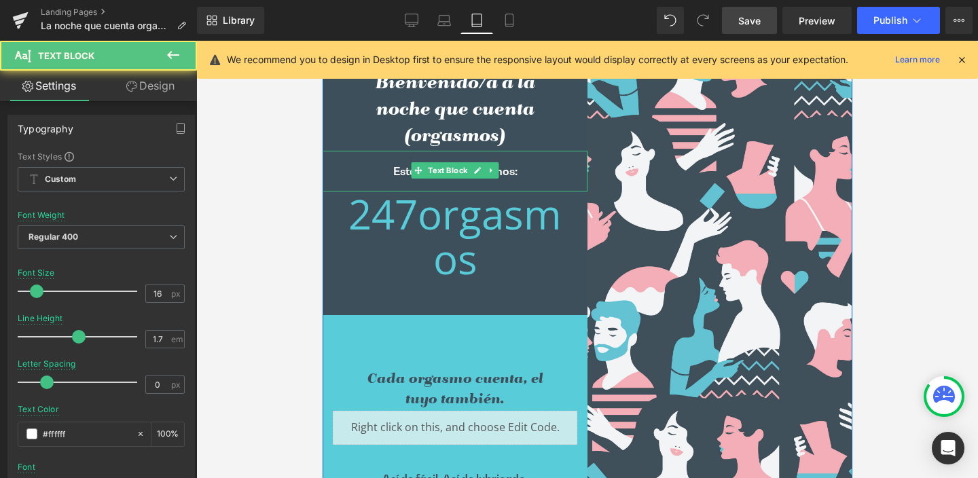
drag, startPoint x: 474, startPoint y: 170, endPoint x: 533, endPoint y: 169, distance: 59.1
click at [533, 169] on p "Esta noche ya llevamos:" at bounding box center [455, 171] width 238 height 14
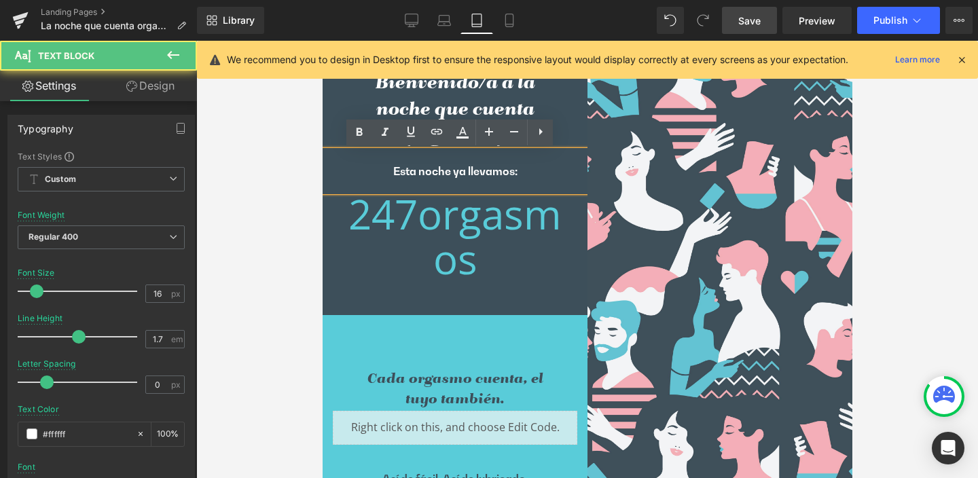
copy p "Esta noche ya llevamos:"
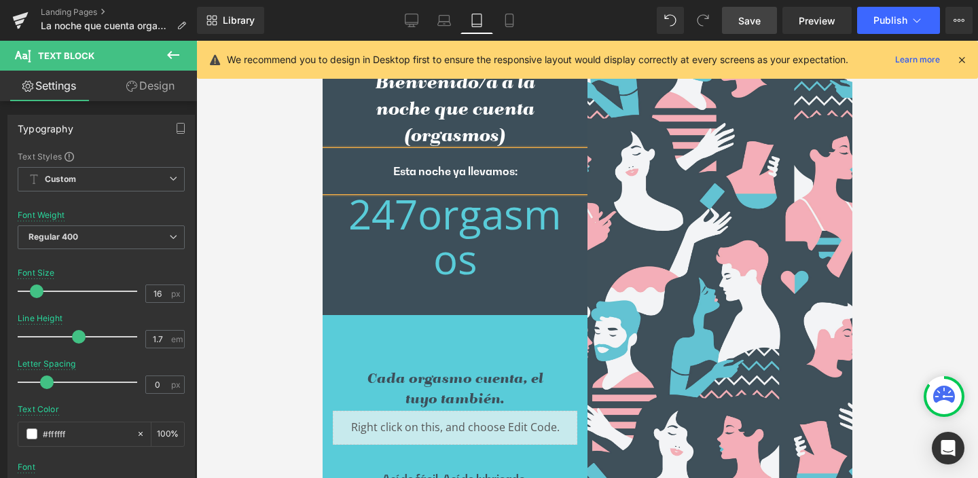
drag, startPoint x: 514, startPoint y: 23, endPoint x: 509, endPoint y: 75, distance: 52.6
click at [514, 23] on icon at bounding box center [510, 21] width 14 height 14
type input "1.6"
type input "#59ccd9"
type input "100"
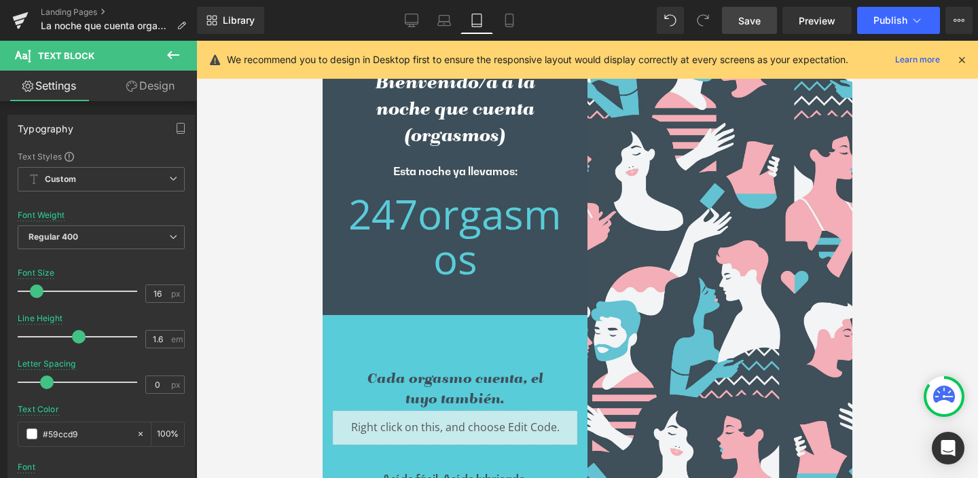
scroll to position [0, 0]
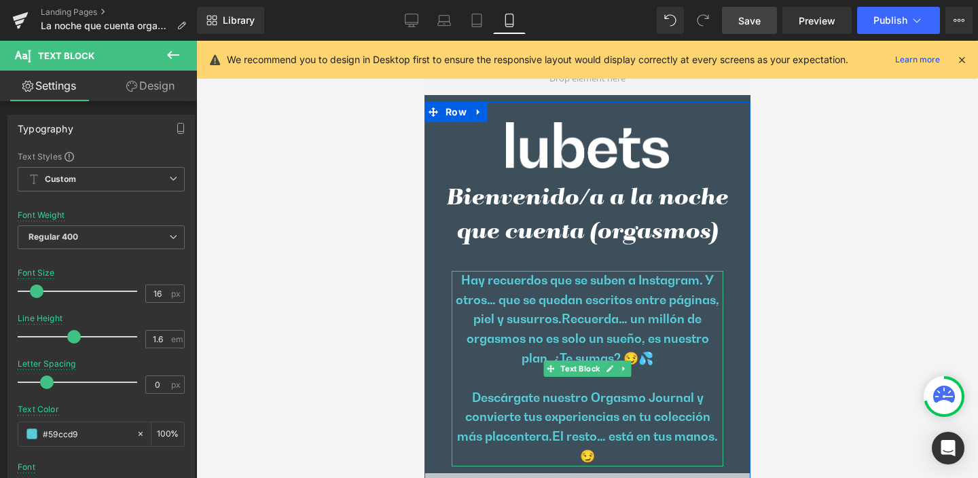
click at [545, 285] on span "Hay recuerdos que se suben a Instagram. Y otros… que se quedan escritos entre p…" at bounding box center [587, 300] width 264 height 54
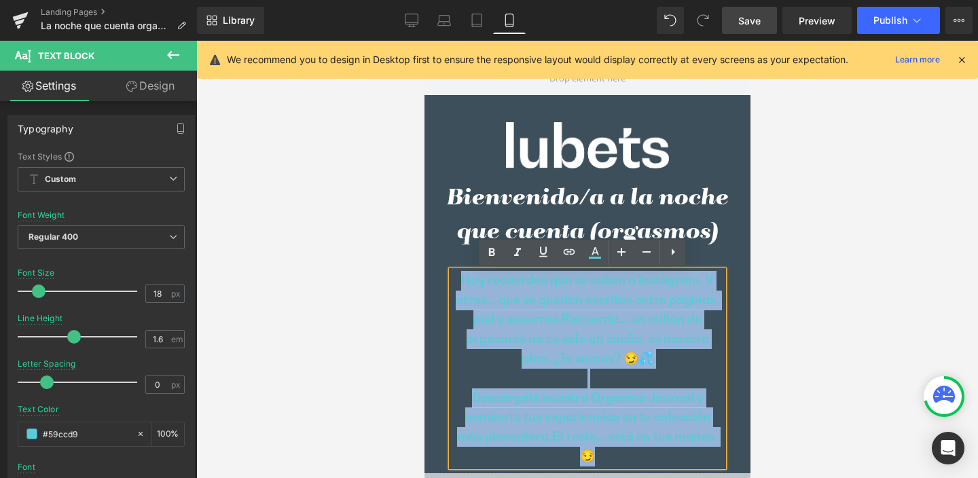
drag, startPoint x: 454, startPoint y: 280, endPoint x: 675, endPoint y: 455, distance: 282.5
click at [675, 455] on div "Hay recuerdos que se suben a Instagram. Y otros… que se quedan escritos entre p…" at bounding box center [587, 369] width 272 height 196
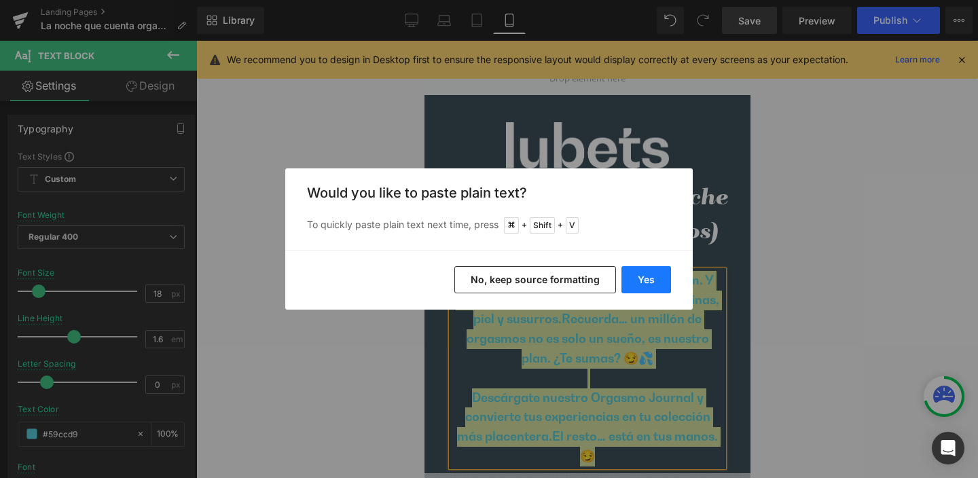
drag, startPoint x: 657, startPoint y: 273, endPoint x: 234, endPoint y: 233, distance: 425.2
click at [657, 273] on button "Yes" at bounding box center [647, 279] width 50 height 27
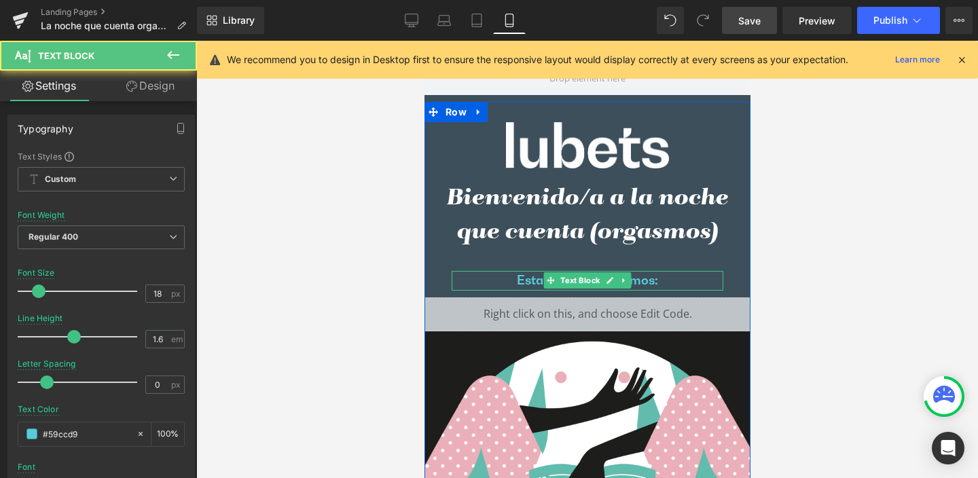
drag, startPoint x: 629, startPoint y: 281, endPoint x: 467, endPoint y: 276, distance: 161.8
click at [473, 275] on p "Esta noche ya llevamos:" at bounding box center [587, 281] width 272 height 20
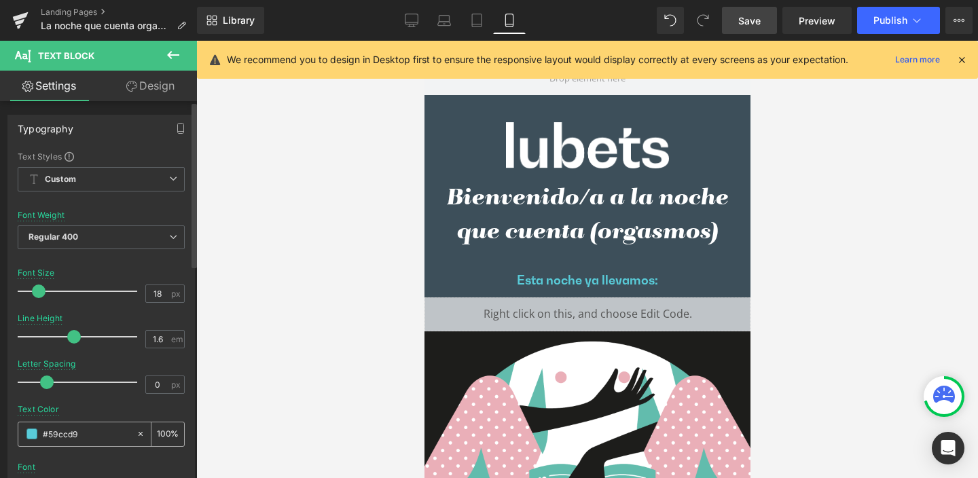
drag, startPoint x: 49, startPoint y: 433, endPoint x: 95, endPoint y: 430, distance: 46.3
click at [95, 430] on input "#59ccd9" at bounding box center [86, 434] width 87 height 15
type input "#f"
type input "0"
type input "#fff"
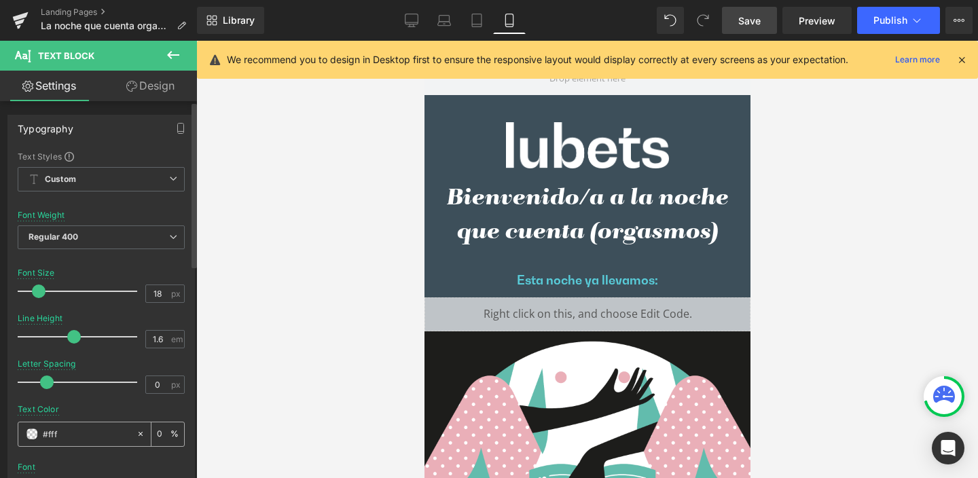
type input "100"
type input "#fffff"
type input "0"
type input "#ffffff"
type input "100"
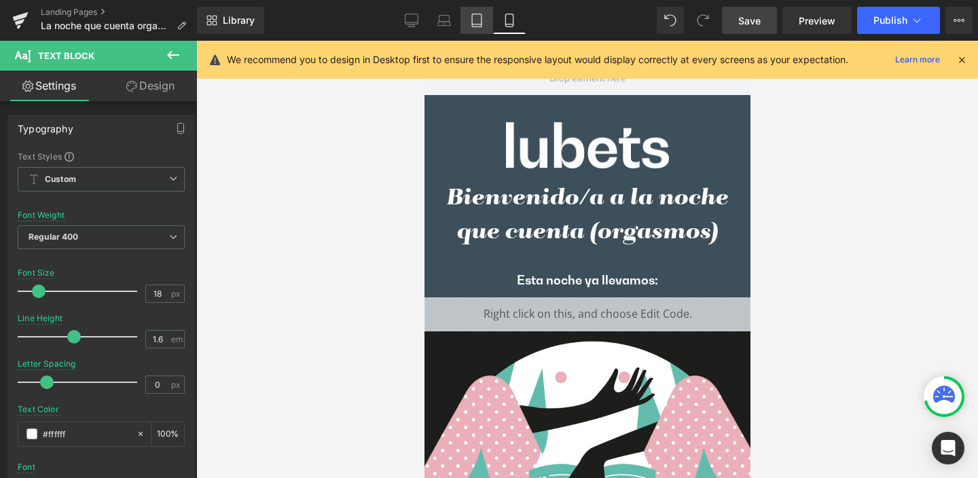
type input "#ffffff"
click at [479, 20] on icon at bounding box center [477, 21] width 14 height 14
type input "16"
type input "#59ccd9"
type input "100"
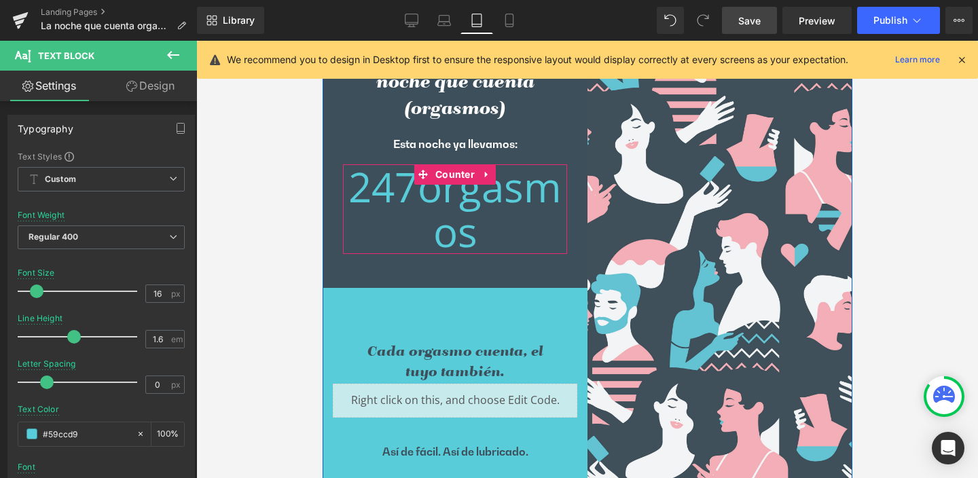
scroll to position [201, 0]
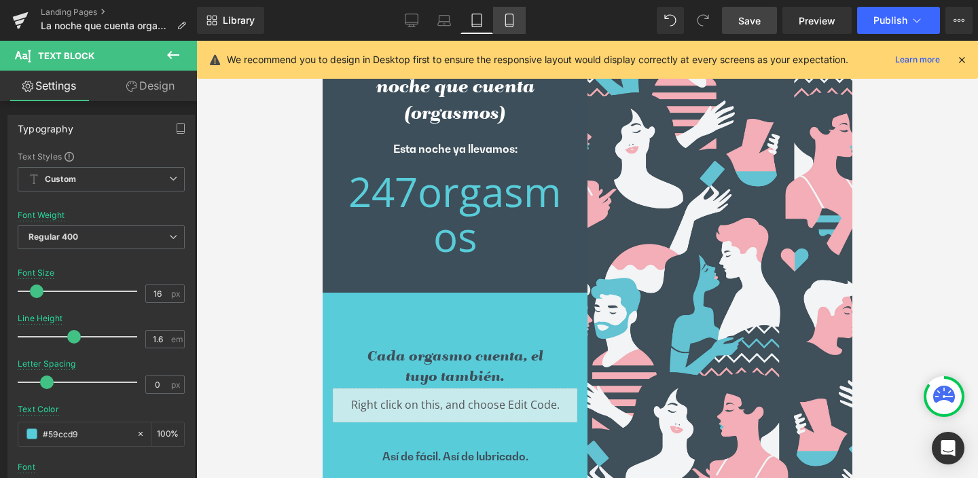
click at [511, 20] on icon at bounding box center [510, 21] width 14 height 14
type input "18"
type input "#ffffff"
type input "100"
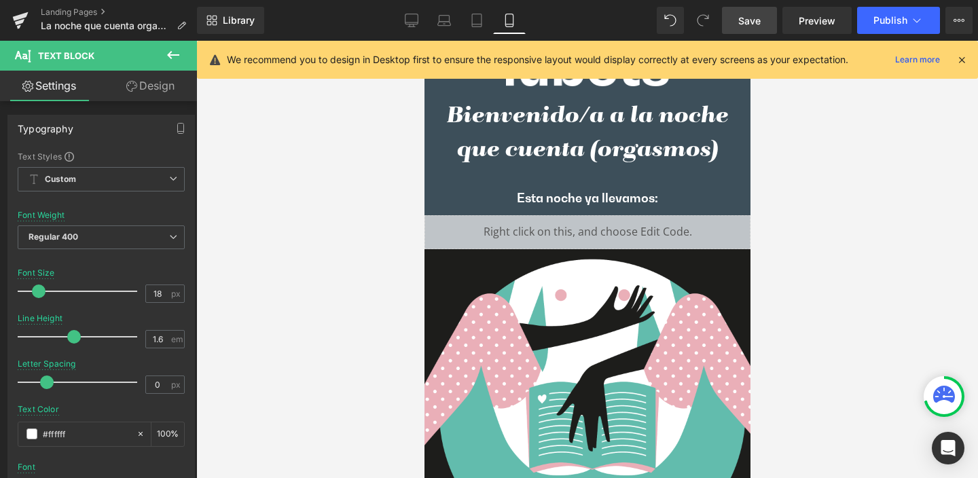
click at [173, 50] on icon at bounding box center [173, 55] width 16 height 16
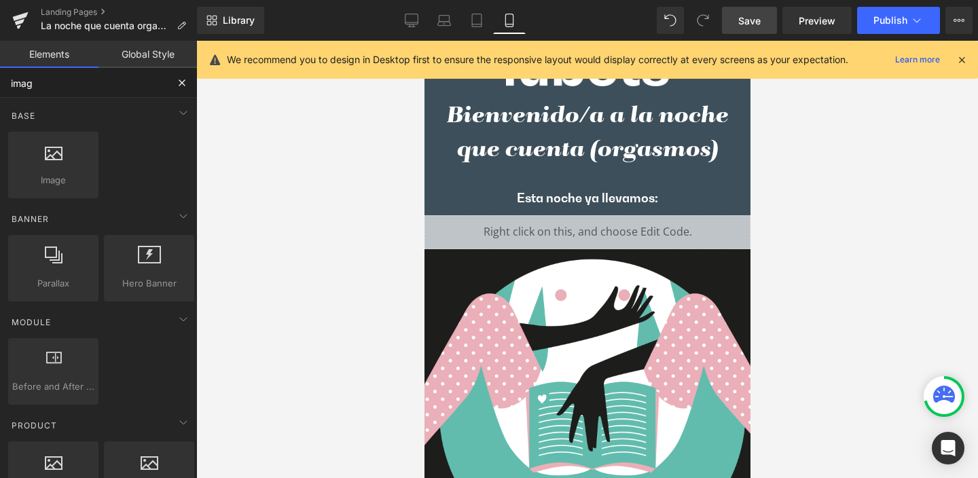
click at [54, 79] on input "imag" at bounding box center [83, 83] width 167 height 30
drag, startPoint x: 45, startPoint y: 84, endPoint x: 0, endPoint y: 83, distance: 44.8
click at [0, 83] on input "imag" at bounding box center [83, 83] width 167 height 30
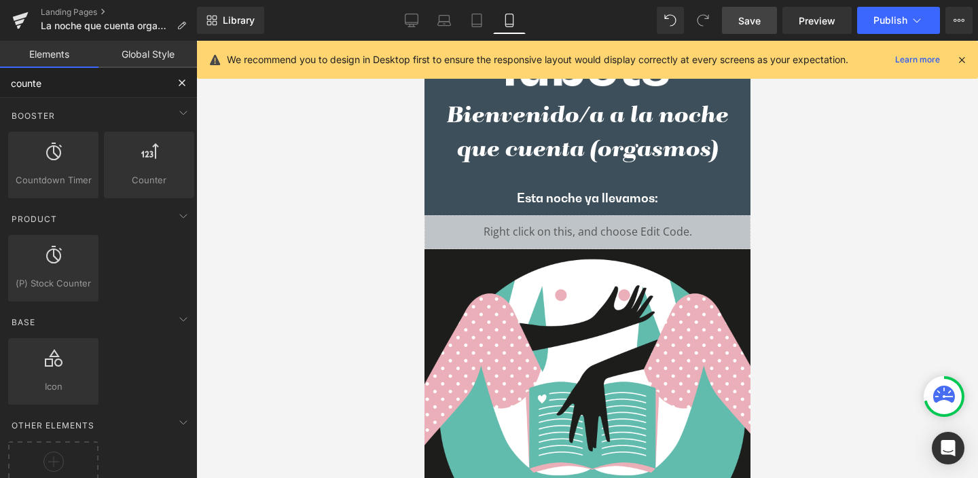
type input "counter"
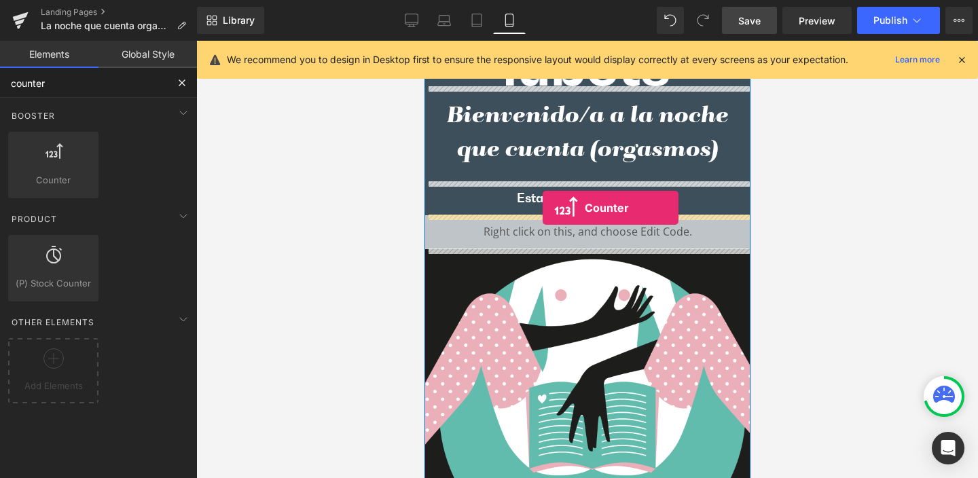
drag, startPoint x: 482, startPoint y: 201, endPoint x: 542, endPoint y: 208, distance: 60.8
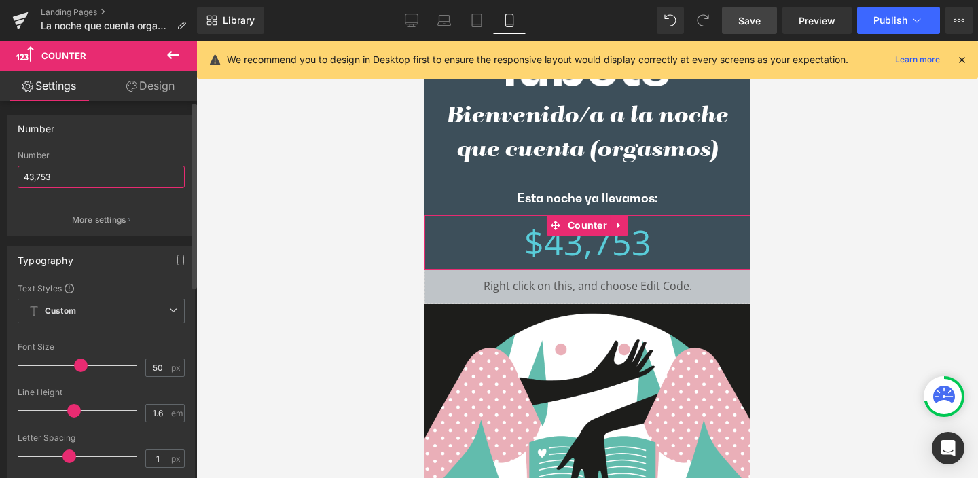
drag, startPoint x: 52, startPoint y: 179, endPoint x: 4, endPoint y: 179, distance: 48.2
click at [4, 179] on div "Number 43,753 Number 43,753 More settings" at bounding box center [101, 171] width 203 height 132
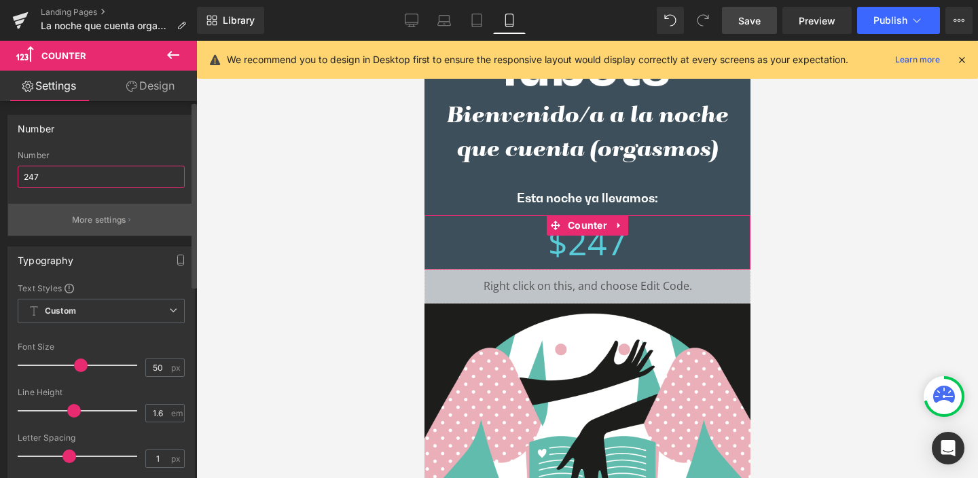
type input "247"
click at [112, 219] on p "More settings" at bounding box center [99, 220] width 54 height 12
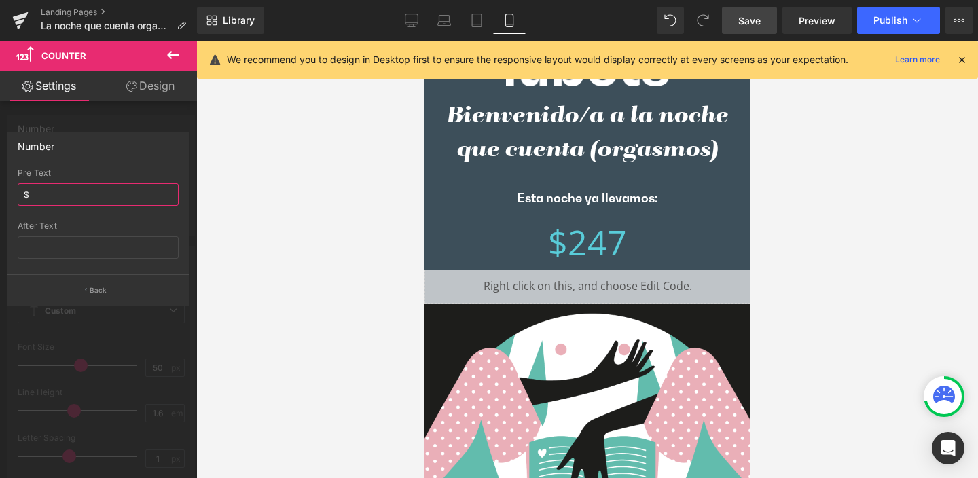
drag, startPoint x: 35, startPoint y: 196, endPoint x: 15, endPoint y: 194, distance: 20.4
click at [15, 194] on div "$ Pre Text $ After Text" at bounding box center [98, 221] width 180 height 106
click at [54, 247] on input "text" at bounding box center [98, 247] width 161 height 22
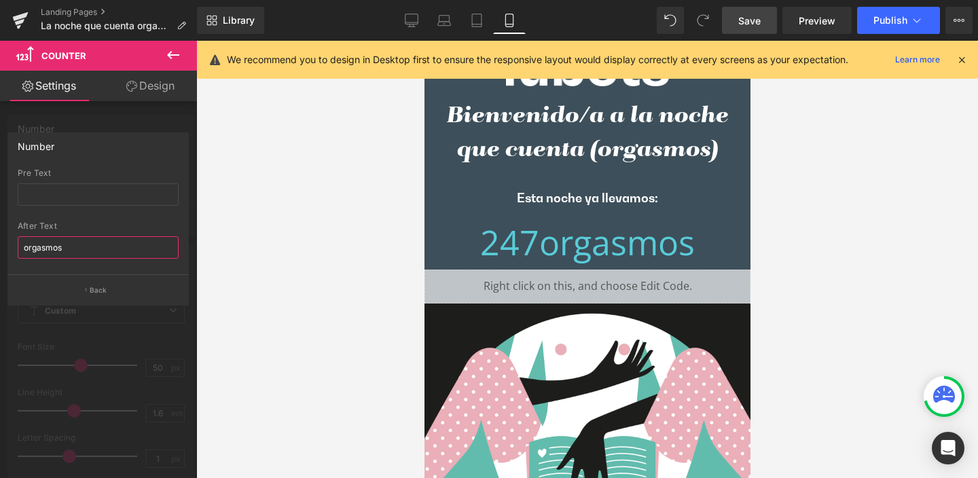
drag, startPoint x: 24, startPoint y: 247, endPoint x: 75, endPoint y: 241, distance: 51.3
click at [24, 247] on input "orgasmos" at bounding box center [98, 247] width 161 height 22
type input "orgasmos"
click at [274, 241] on div at bounding box center [587, 260] width 782 height 438
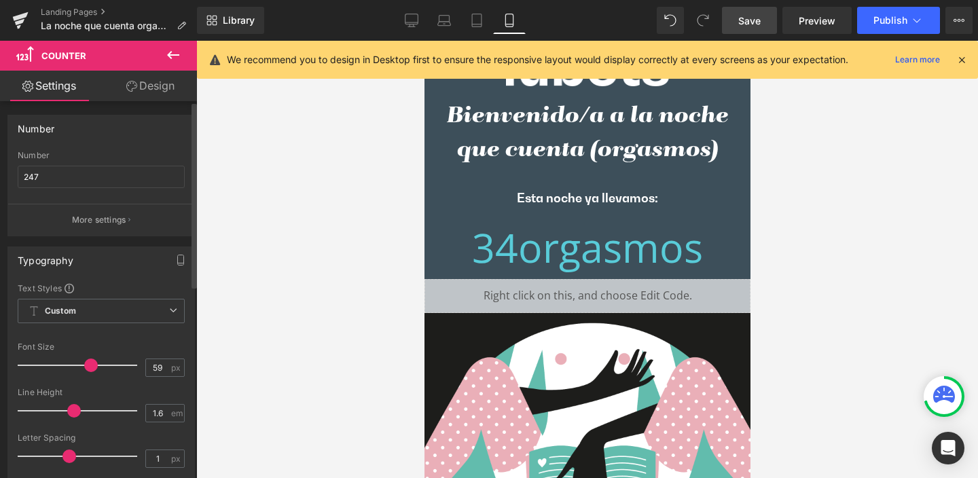
drag, startPoint x: 82, startPoint y: 366, endPoint x: 92, endPoint y: 368, distance: 10.4
click at [92, 368] on span at bounding box center [91, 366] width 14 height 14
drag, startPoint x: 159, startPoint y: 367, endPoint x: 145, endPoint y: 366, distance: 14.3
click at [146, 366] on input "59" at bounding box center [158, 367] width 24 height 17
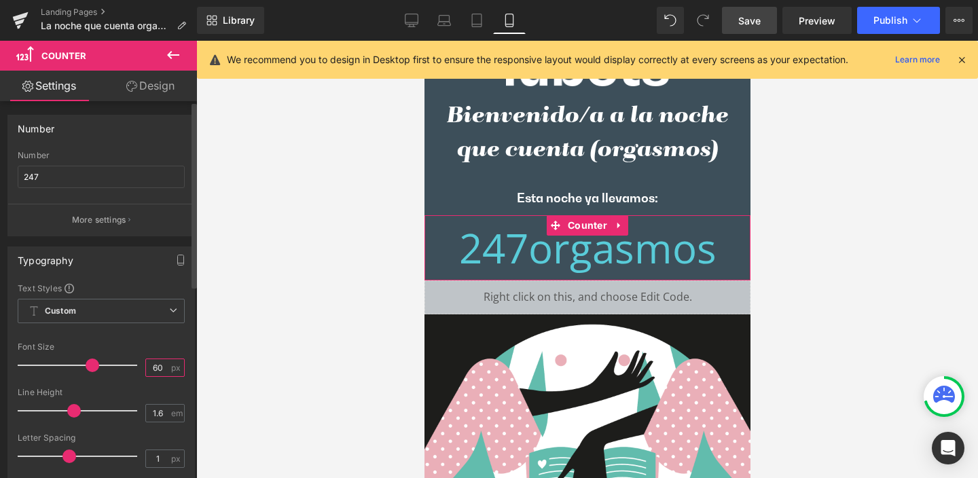
drag, startPoint x: 147, startPoint y: 366, endPoint x: 171, endPoint y: 368, distance: 23.3
click at [171, 368] on div "60 px" at bounding box center [164, 368] width 39 height 18
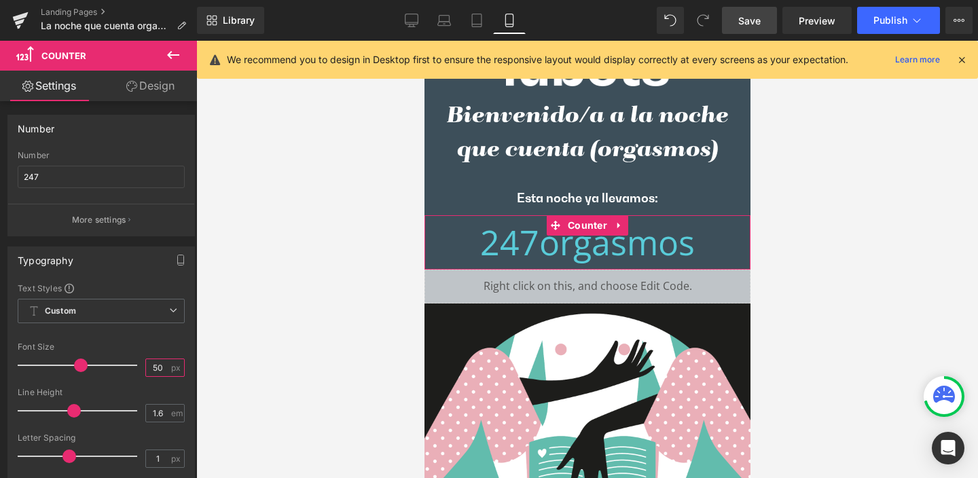
type input "50"
click at [155, 86] on link "Design" at bounding box center [150, 86] width 99 height 31
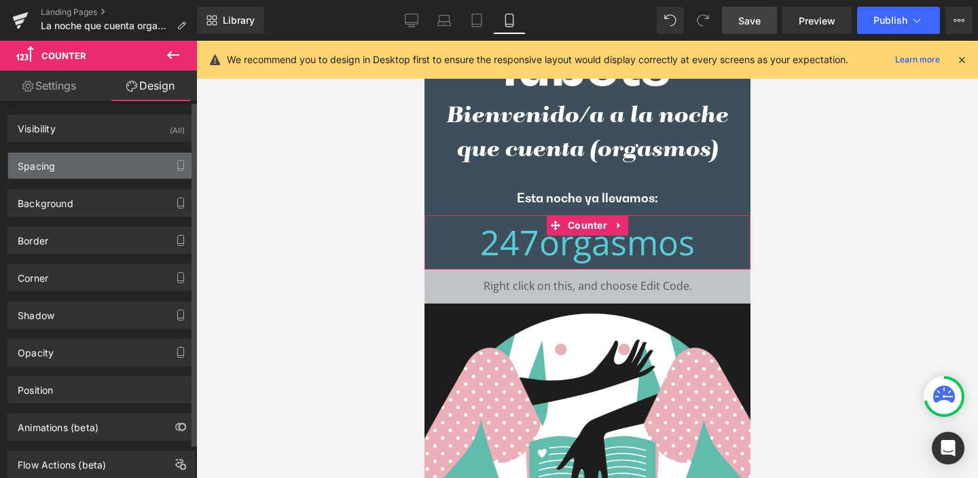
type input "0"
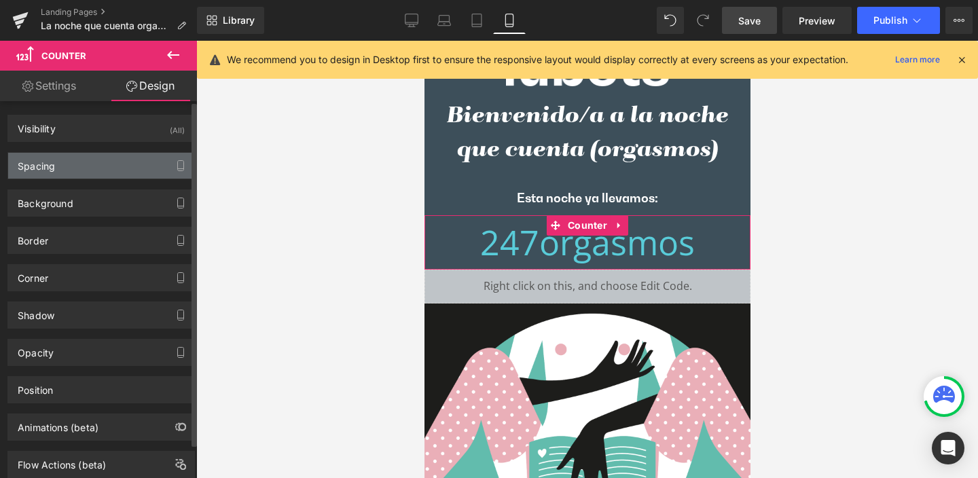
type input "0"
click at [46, 165] on div "Spacing" at bounding box center [36, 162] width 37 height 19
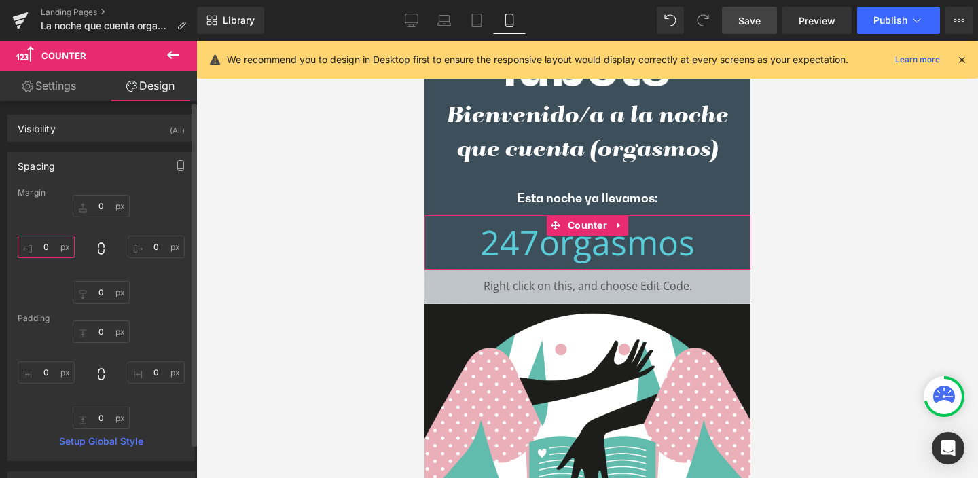
drag, startPoint x: 46, startPoint y: 247, endPoint x: 67, endPoint y: 250, distance: 20.7
click at [67, 250] on input "0" at bounding box center [46, 247] width 57 height 22
type input "20"
click at [101, 248] on icon at bounding box center [101, 249] width 14 height 14
type input "20"
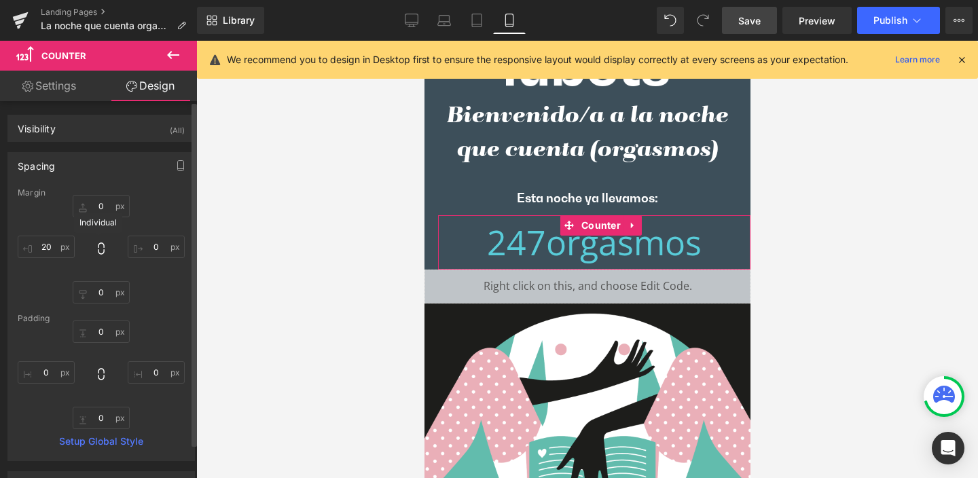
type input "20"
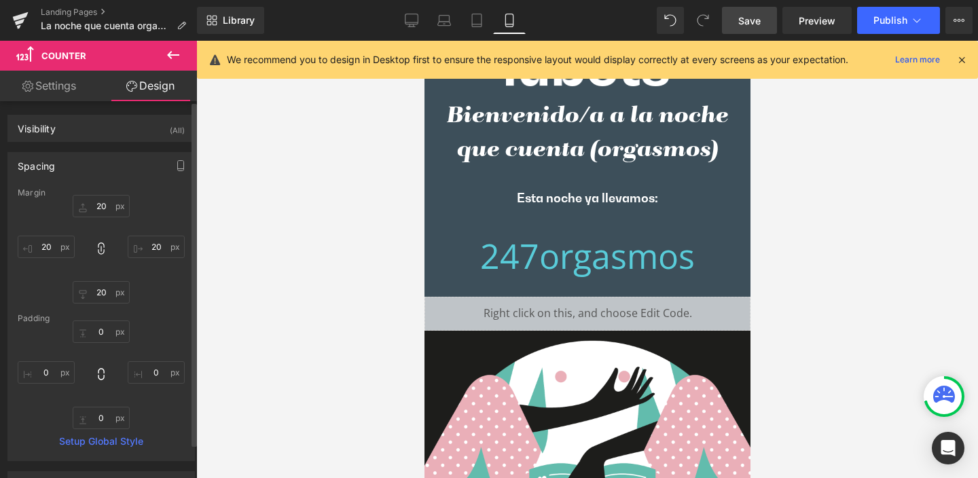
click at [807, 226] on div at bounding box center [587, 260] width 782 height 438
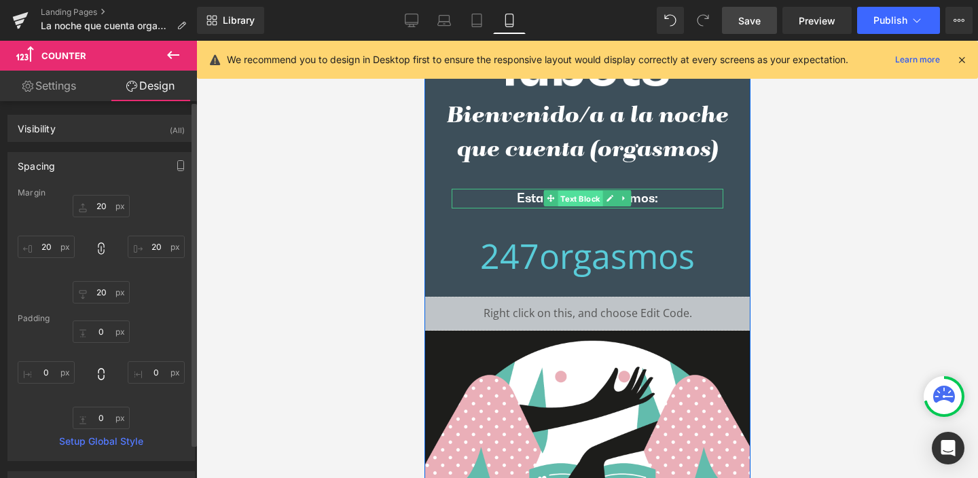
click at [584, 193] on span "Text Block" at bounding box center [579, 199] width 45 height 16
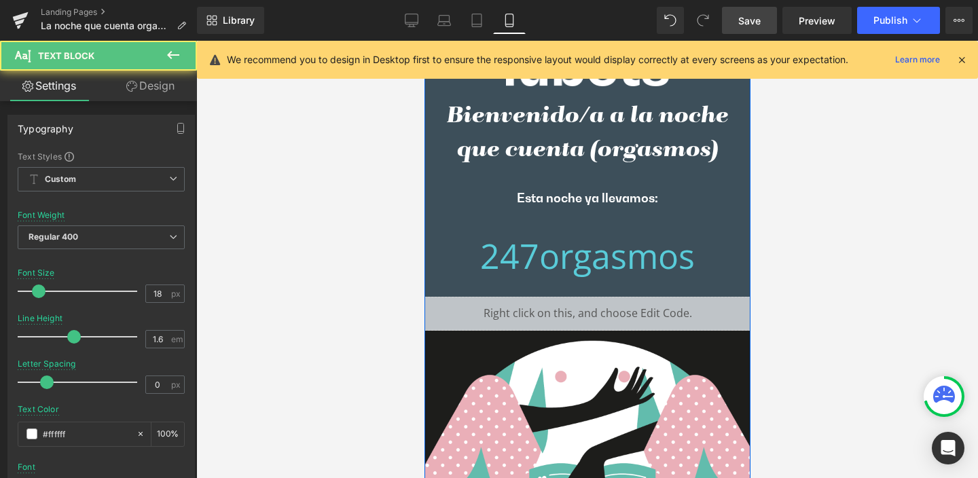
drag, startPoint x: 647, startPoint y: 132, endPoint x: 648, endPoint y: 152, distance: 19.7
click at [648, 132] on h1 "Bienvenido/a a la noche que cuenta (orgasmos)" at bounding box center [587, 134] width 299 height 69
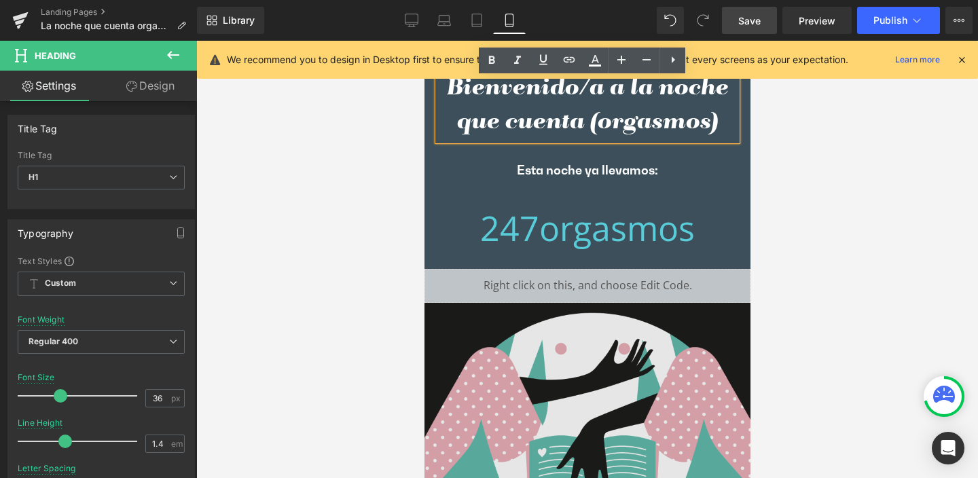
scroll to position [141, 0]
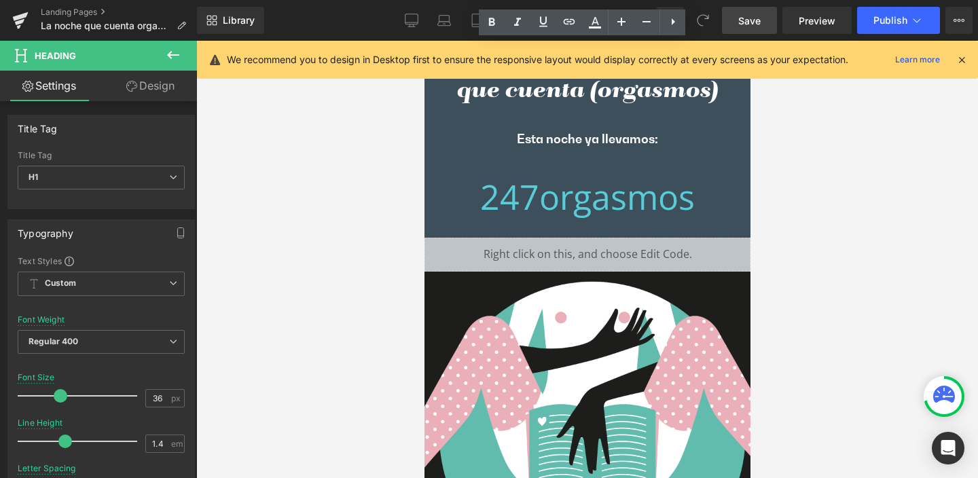
click at [346, 222] on div at bounding box center [587, 260] width 782 height 438
click at [474, 20] on icon at bounding box center [477, 21] width 14 height 14
type input "#3e4f5b"
type input "100"
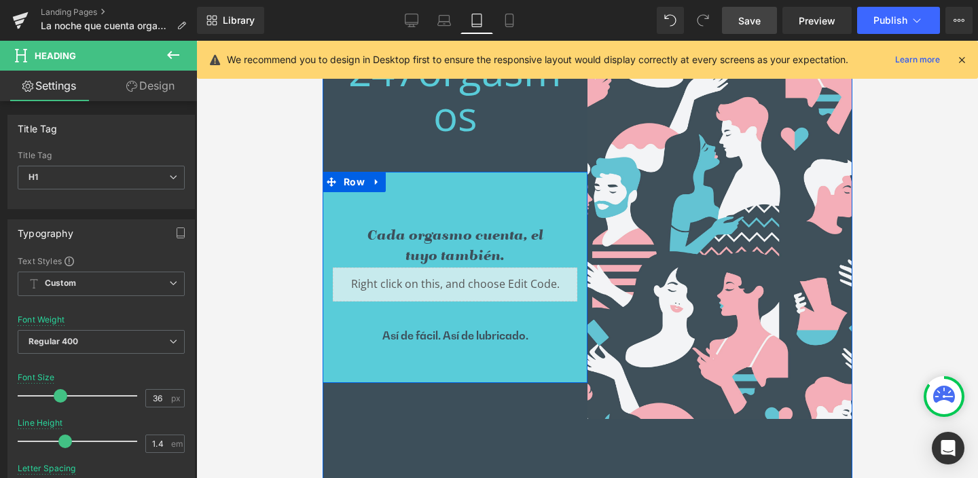
scroll to position [257, 0]
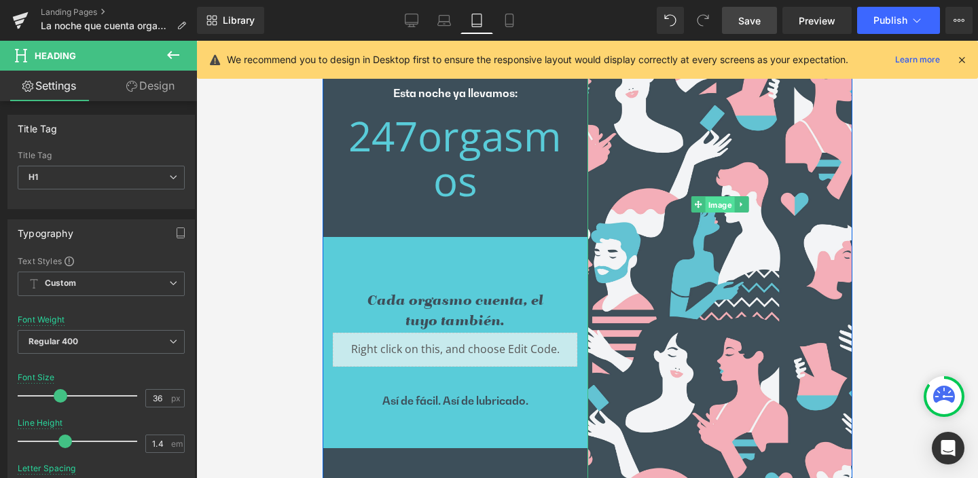
click at [713, 207] on span "Image" at bounding box center [719, 205] width 29 height 16
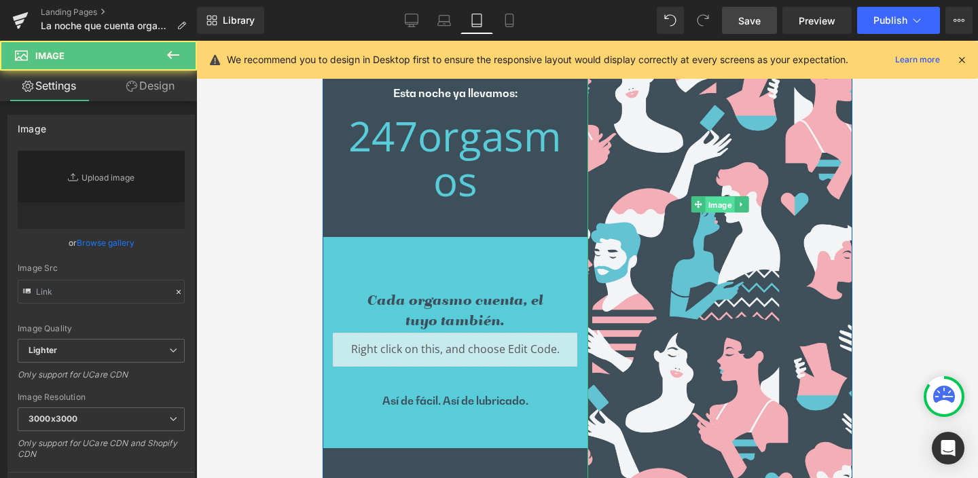
type input "https://ucarecdn.com/fbbfcf7f-d11f-4054-8635-79f82a7a0dbc/-/format/auto/-/previ…"
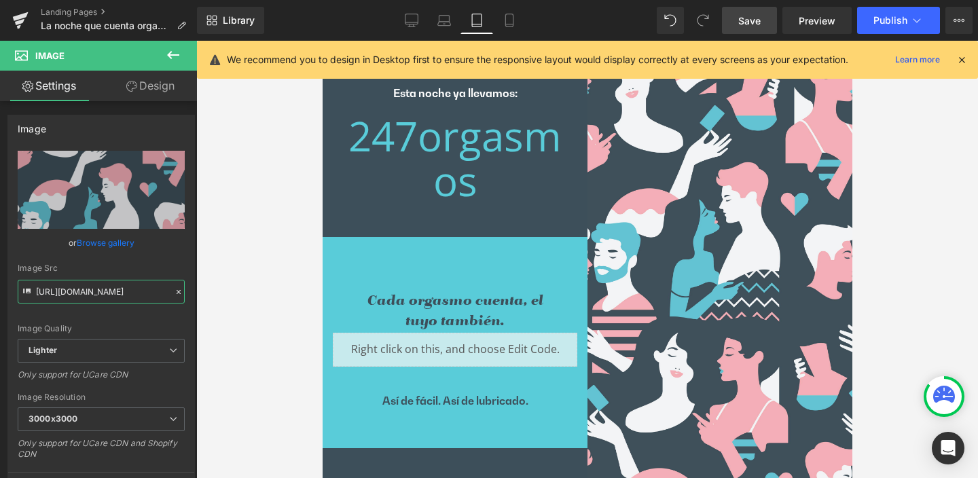
scroll to position [0, 416]
drag, startPoint x: 36, startPoint y: 291, endPoint x: 270, endPoint y: 293, distance: 233.7
click at [270, 293] on div "Image You are previewing how the will restyle your page. You can not edit Eleme…" at bounding box center [489, 250] width 978 height 501
drag, startPoint x: 508, startPoint y: 18, endPoint x: 516, endPoint y: 63, distance: 44.9
click at [508, 18] on icon at bounding box center [510, 21] width 14 height 14
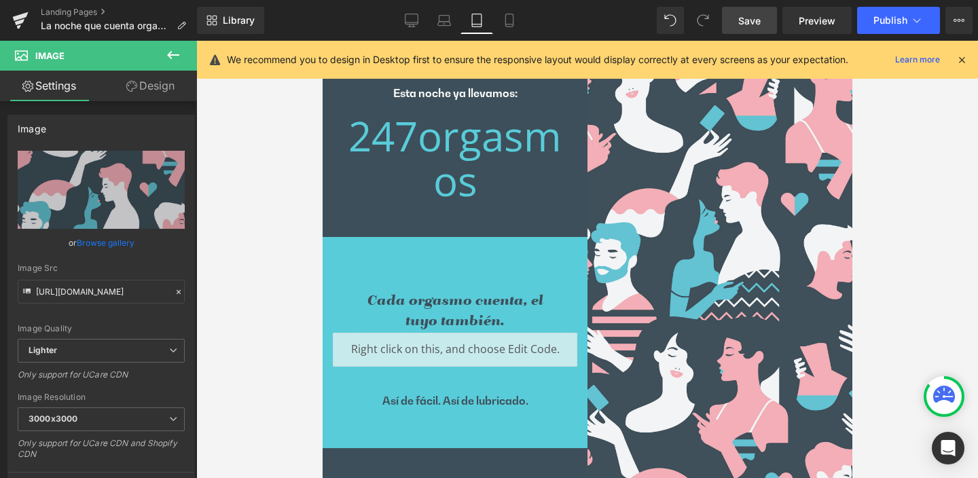
scroll to position [0, 0]
type input "auto"
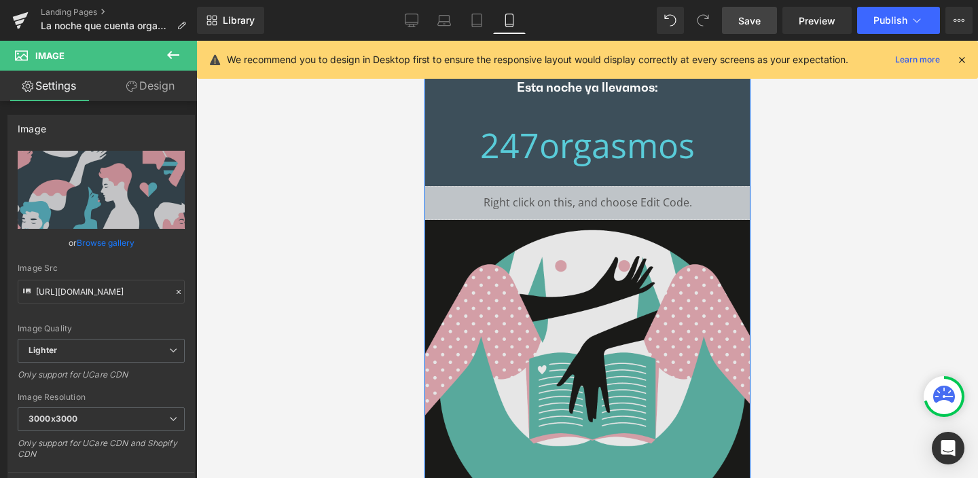
scroll to position [258, 0]
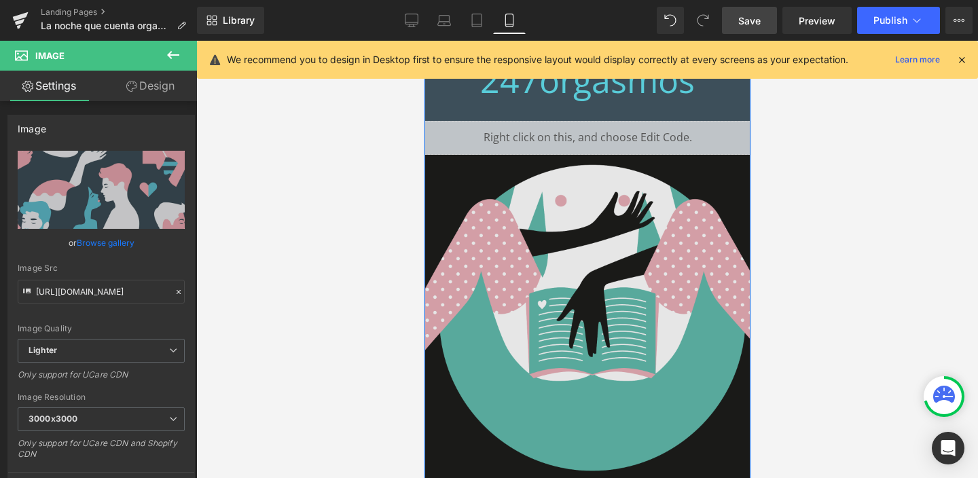
click at [597, 330] on img at bounding box center [587, 359] width 326 height 408
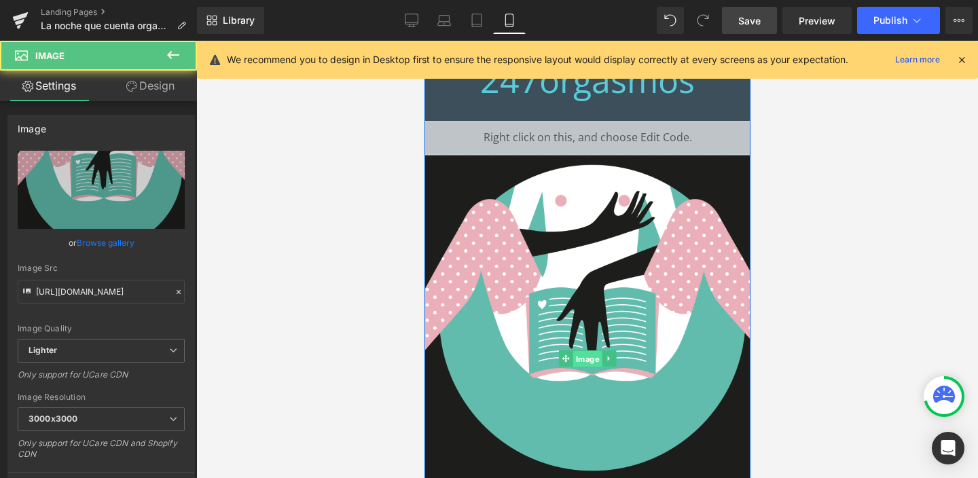
click at [584, 355] on span "Image" at bounding box center [587, 359] width 29 height 16
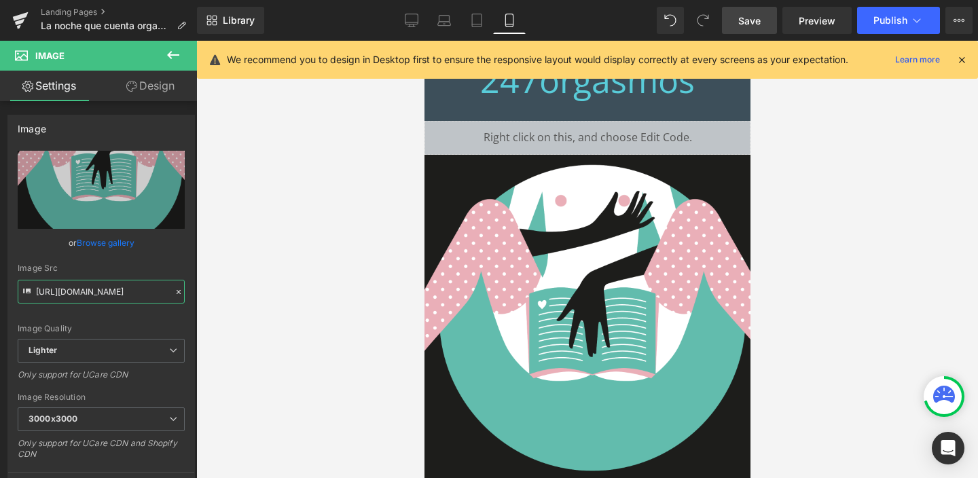
scroll to position [0, 380]
drag, startPoint x: 37, startPoint y: 289, endPoint x: 215, endPoint y: 299, distance: 178.3
click at [215, 299] on div "Image You are previewing how the will restyle your page. You can not edit Eleme…" at bounding box center [489, 250] width 978 height 501
paste input "fbbfcf7f-d11f-4054-8635-79f82a7a0dbc/-/format/auto/-/preview/3000x3000/-/qualit…"
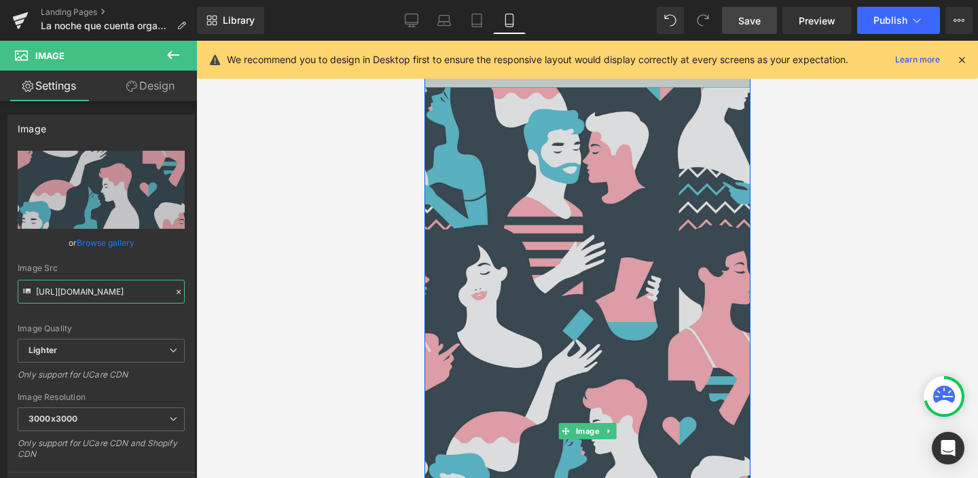
scroll to position [128, 0]
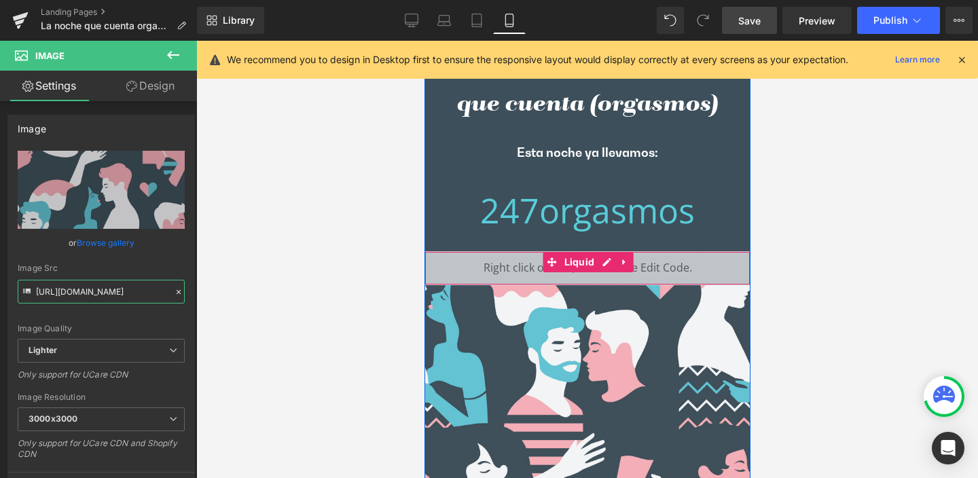
type input "https://ucarecdn.com/fbbfcf7f-d11f-4054-8635-79f82a7a0dbc/-/format/auto/-/previ…"
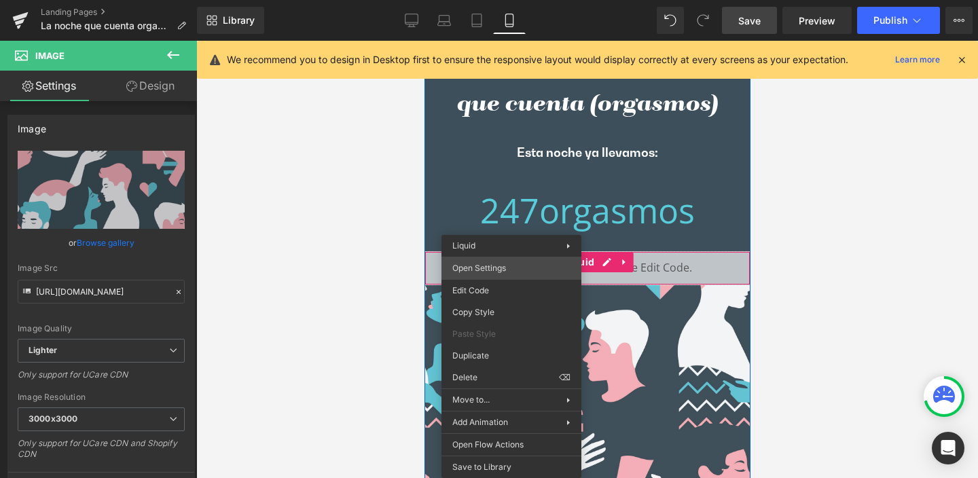
scroll to position [0, 0]
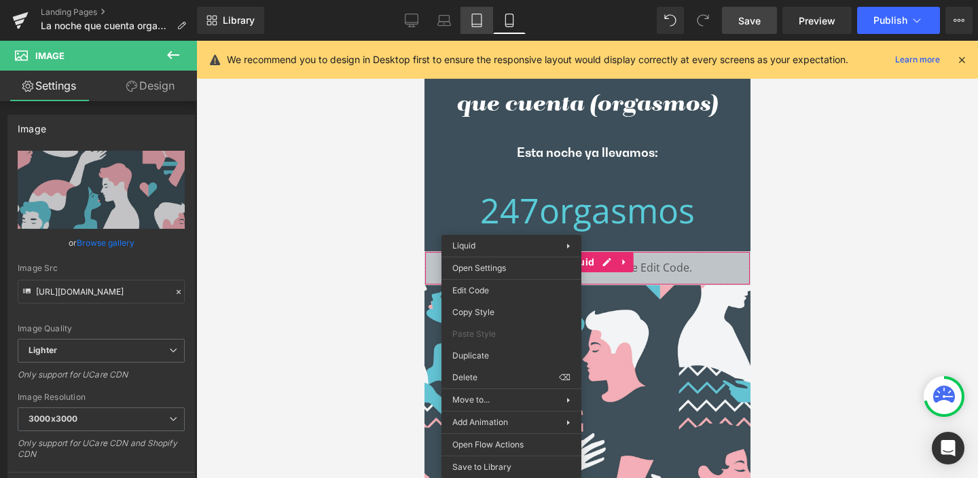
click at [474, 20] on icon at bounding box center [477, 21] width 14 height 14
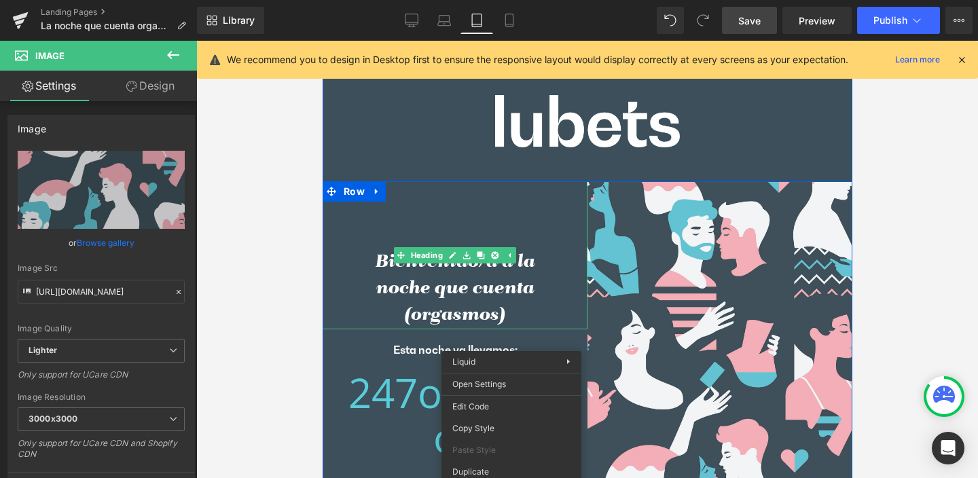
scroll to position [104, 0]
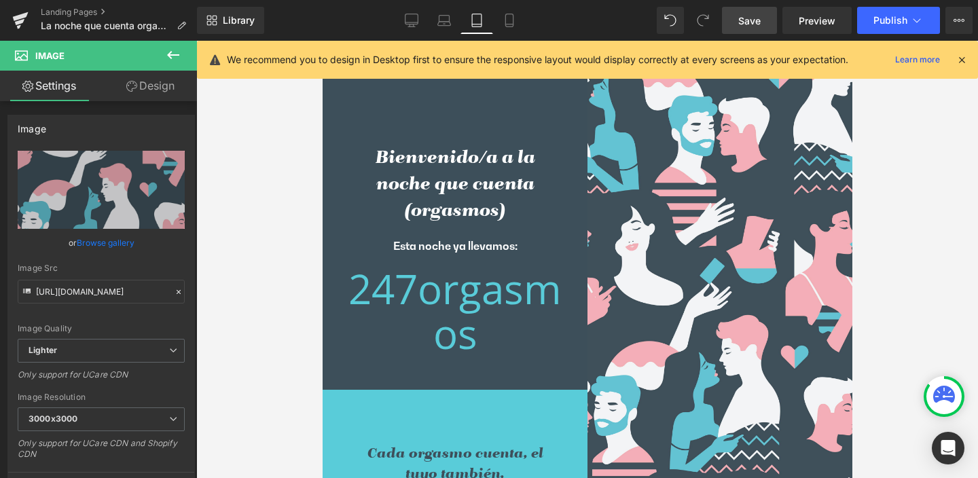
click at [277, 285] on div at bounding box center [587, 260] width 782 height 438
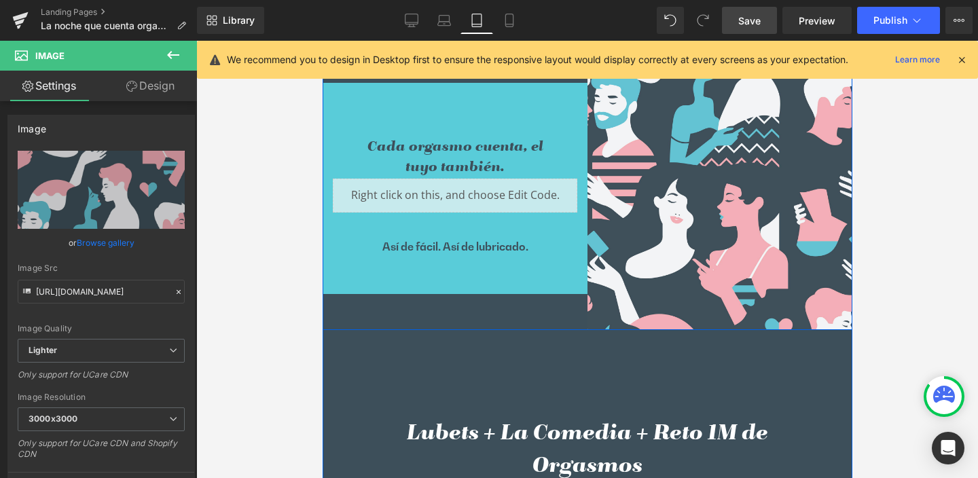
scroll to position [453, 0]
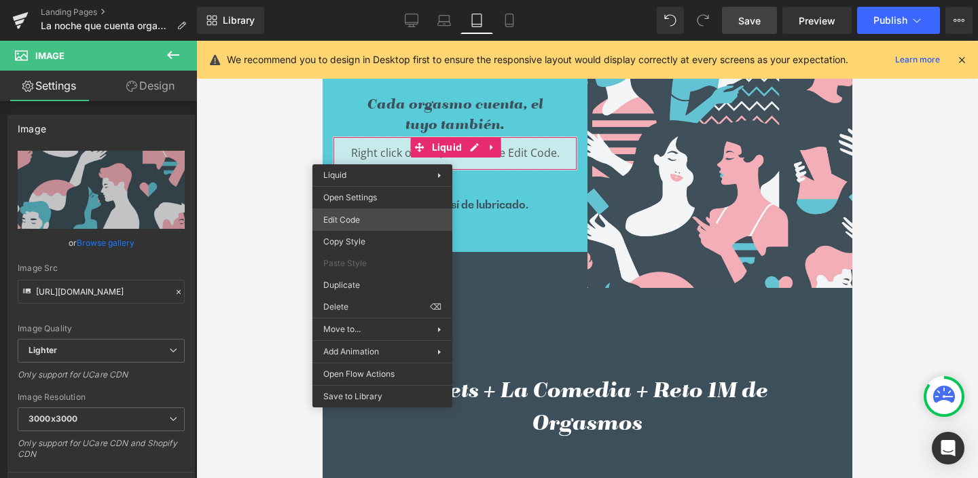
click at [357, 0] on div "Image You are previewing how the will restyle your page. You can not edit Eleme…" at bounding box center [489, 0] width 978 height 0
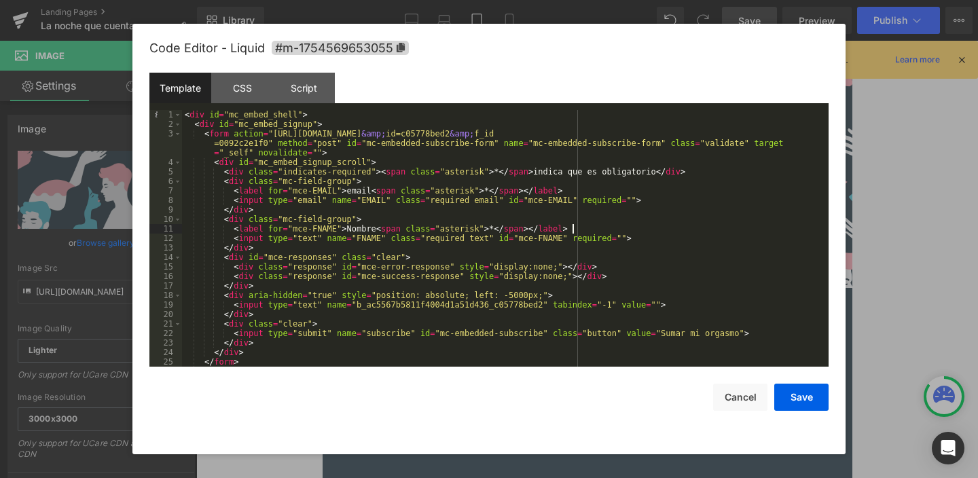
click at [722, 231] on div "< div id = "mc_embed_shell" > < div id = "mc_embed_signup" > < form action = "h…" at bounding box center [502, 248] width 641 height 276
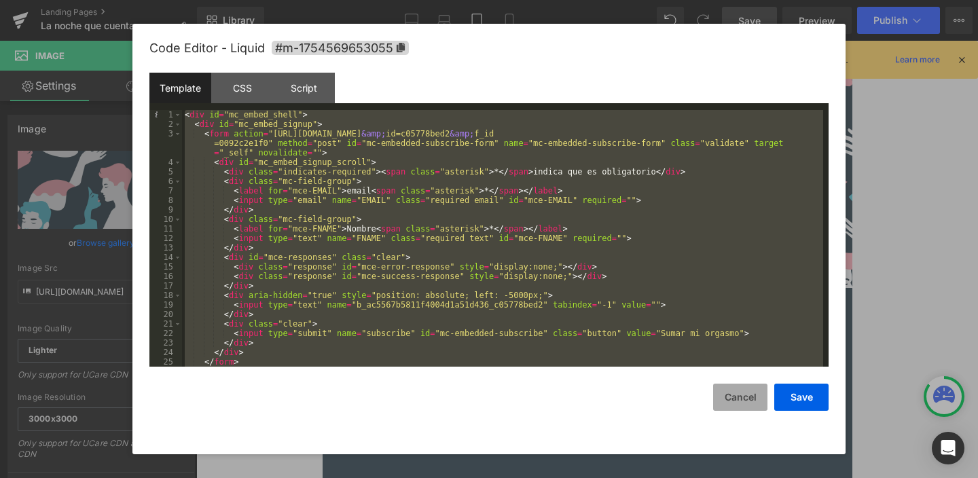
click at [739, 402] on button "Cancel" at bounding box center [740, 397] width 54 height 27
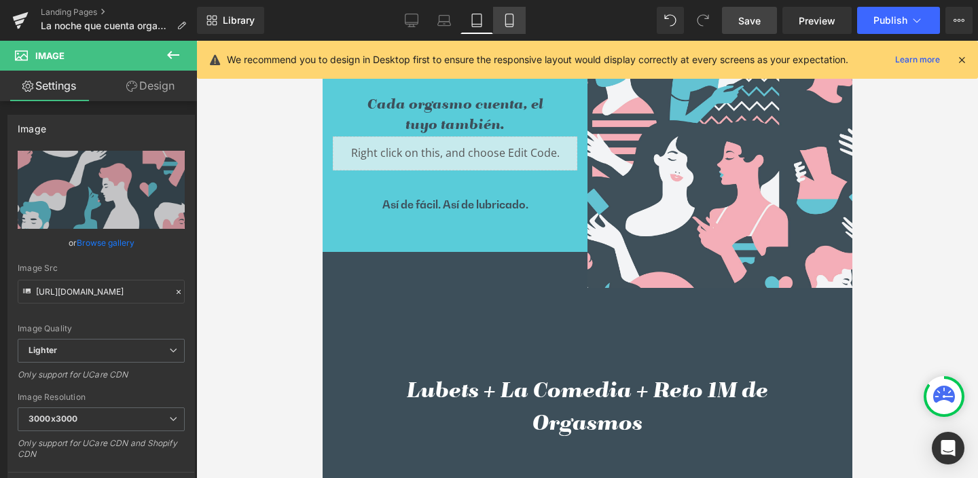
drag, startPoint x: 505, startPoint y: 20, endPoint x: 520, endPoint y: 47, distance: 31.0
click at [505, 20] on icon at bounding box center [510, 21] width 14 height 14
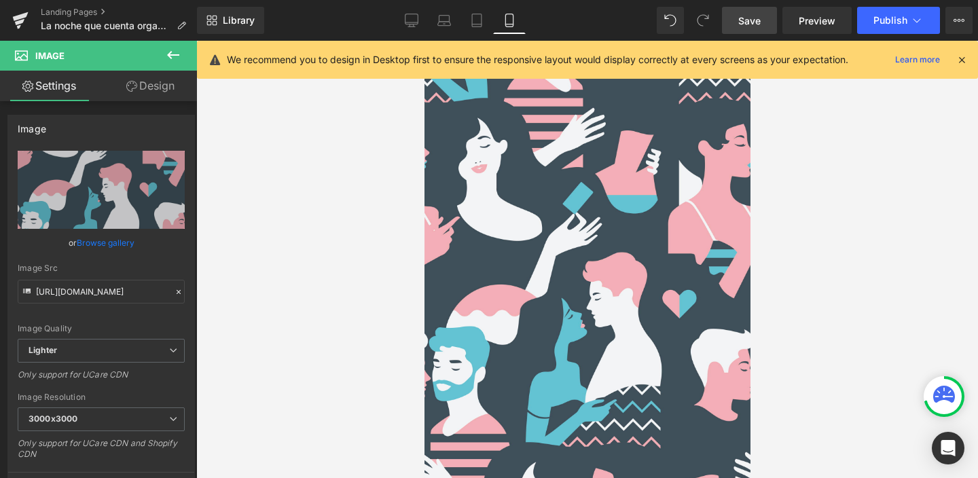
scroll to position [224, 0]
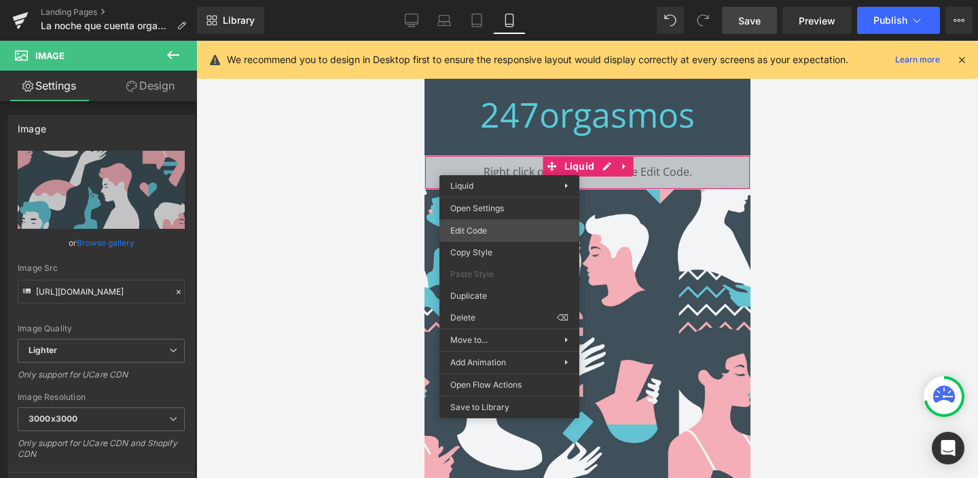
click at [475, 0] on div "Image You are previewing how the will restyle your page. You can not edit Eleme…" at bounding box center [489, 0] width 978 height 0
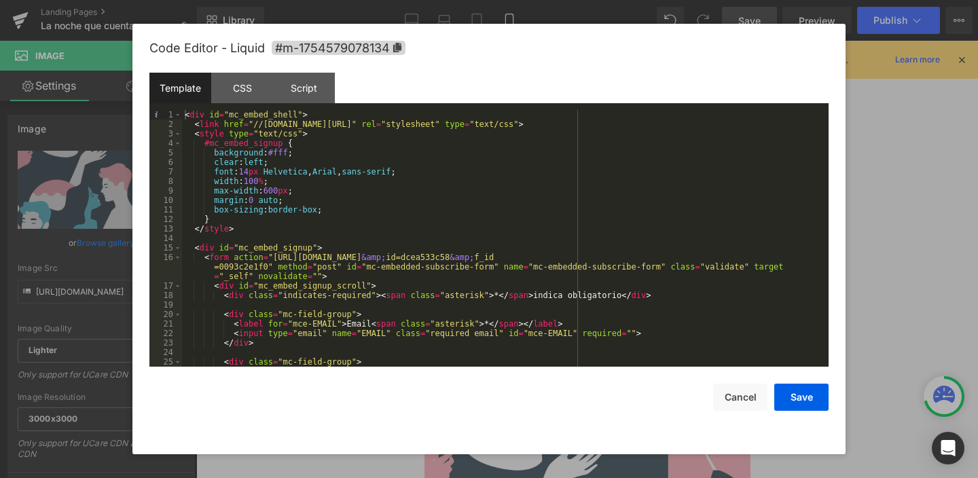
click at [385, 205] on div "< div id = "mc_embed_shell" > < link href = "//cdn-images.mailchimp.com/embedco…" at bounding box center [502, 248] width 641 height 276
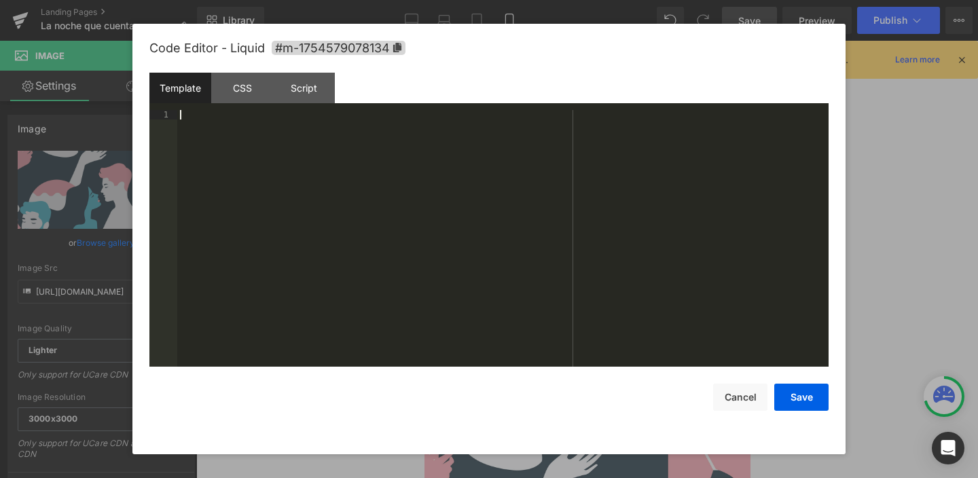
scroll to position [29, 0]
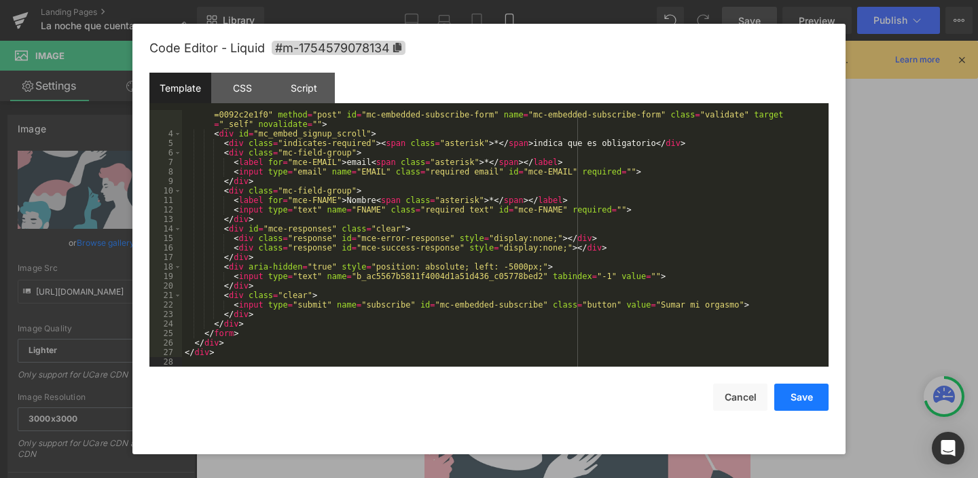
click at [794, 399] on button "Save" at bounding box center [802, 397] width 54 height 27
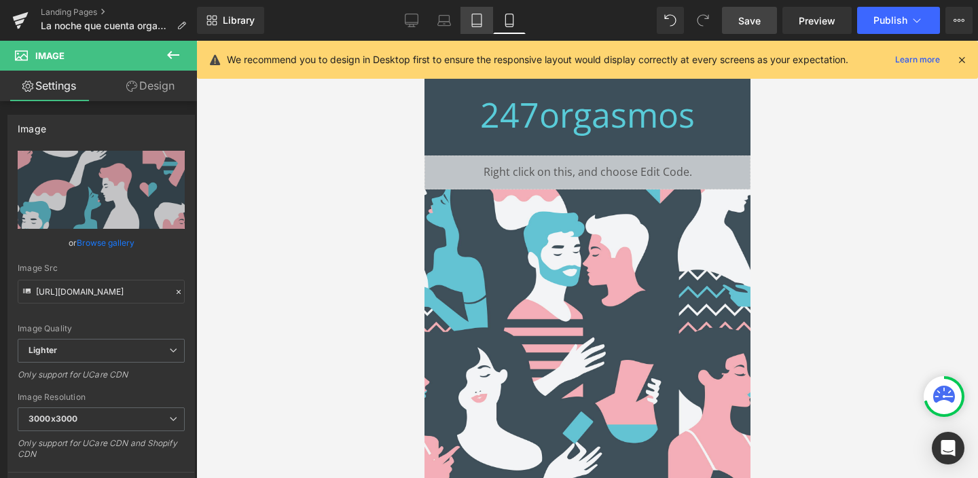
click at [475, 19] on icon at bounding box center [477, 21] width 14 height 14
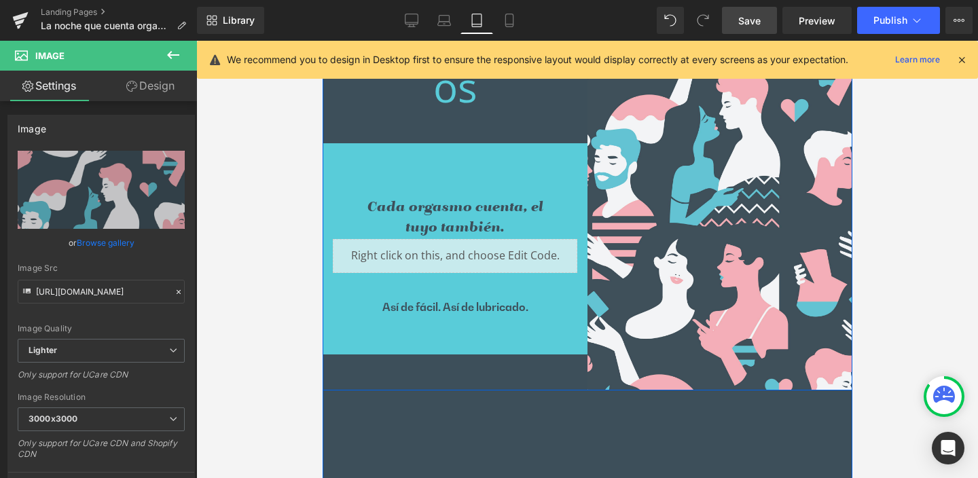
scroll to position [354, 0]
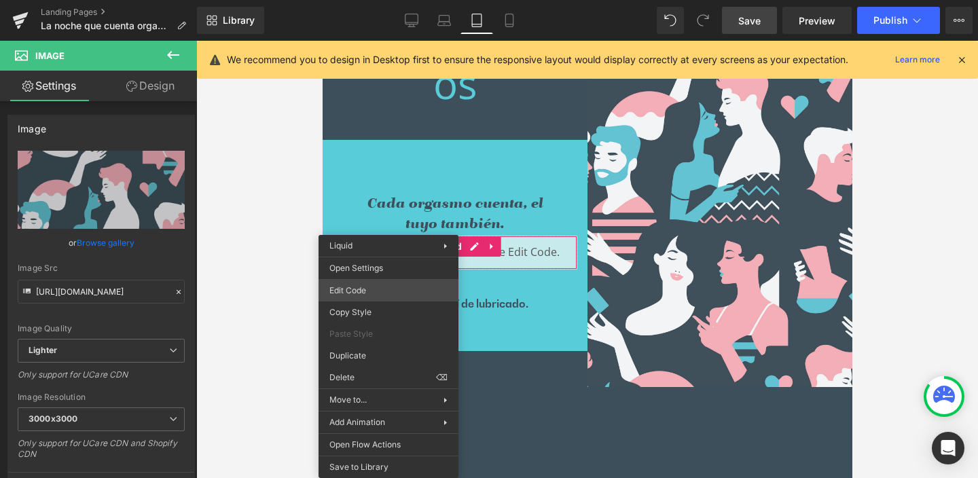
click at [372, 0] on div "Image You are previewing how the will restyle your page. You can not edit Eleme…" at bounding box center [489, 0] width 978 height 0
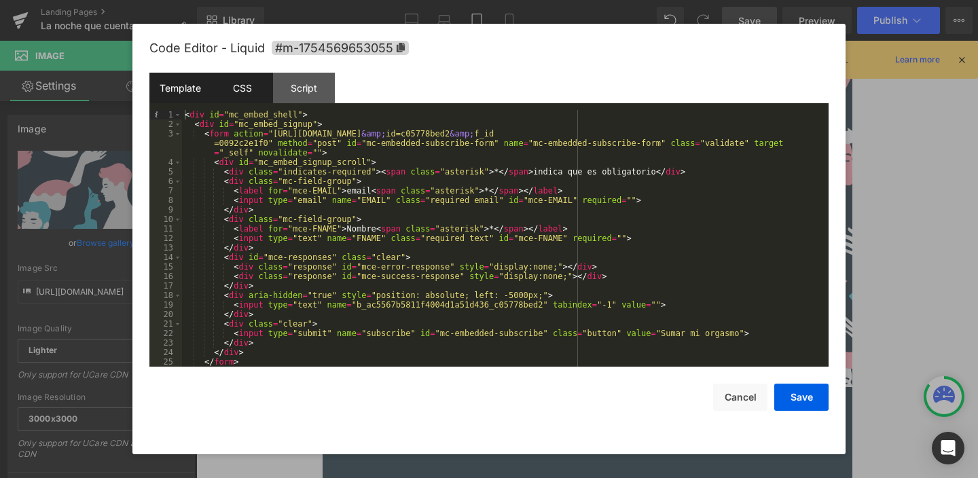
click at [244, 88] on div "CSS" at bounding box center [242, 88] width 62 height 31
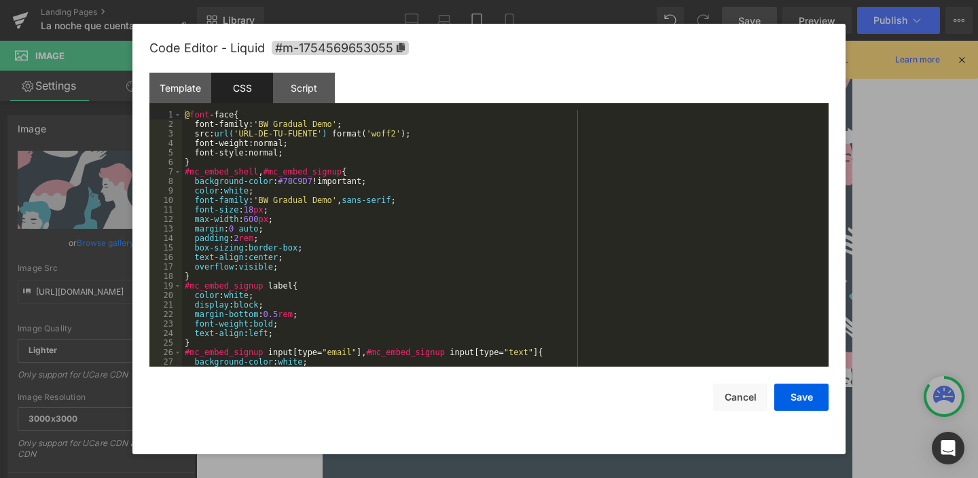
click at [578, 253] on div "@ font -face { font-family : ' BW Gradual Demo ' ; src : url( 'URL-DE-TU-FUENTE…" at bounding box center [502, 248] width 641 height 276
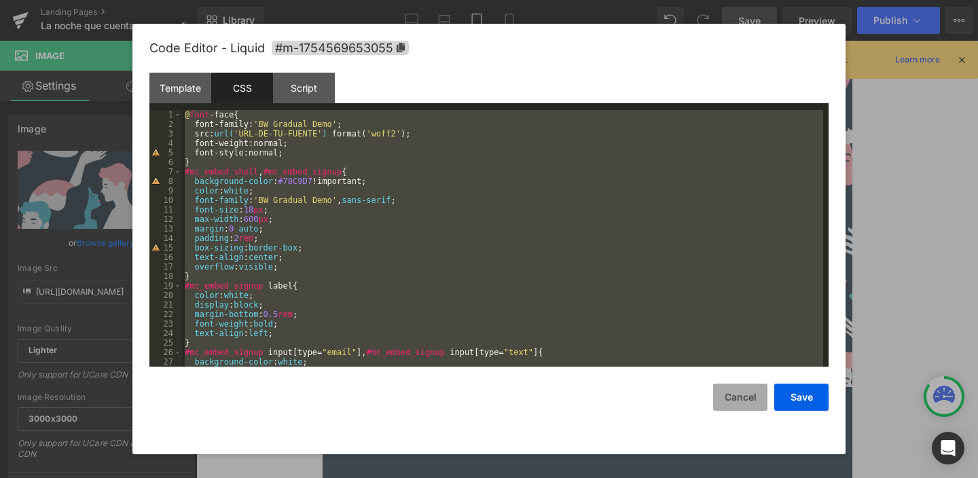
click at [739, 391] on button "Cancel" at bounding box center [740, 397] width 54 height 27
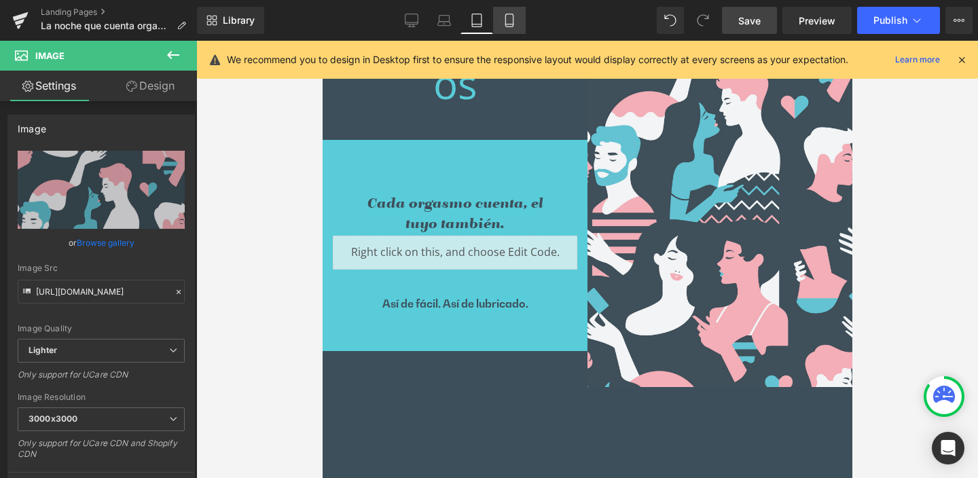
click at [512, 18] on icon at bounding box center [510, 21] width 14 height 14
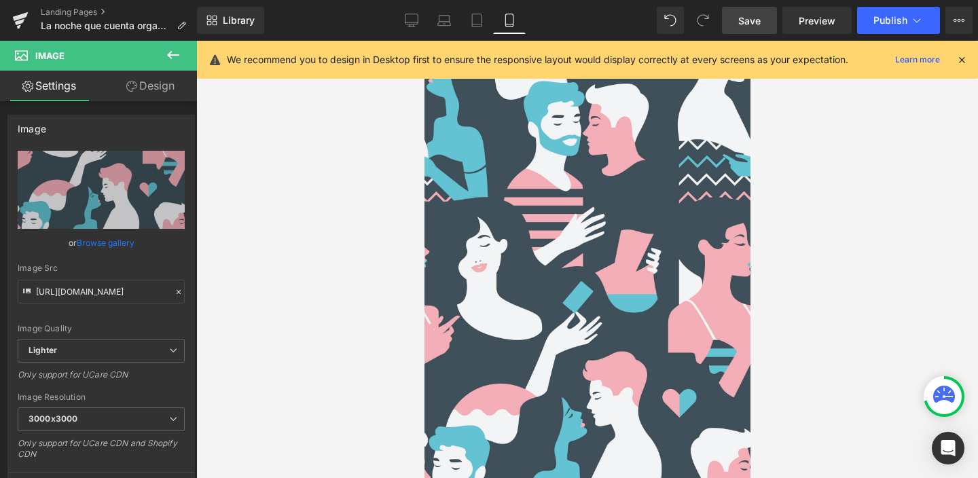
scroll to position [224, 0]
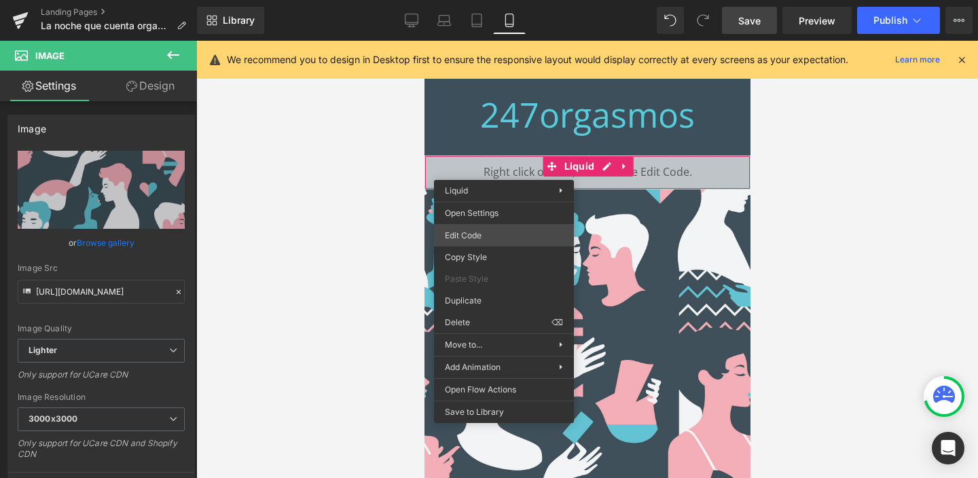
click at [465, 0] on div "Image You are previewing how the will restyle your page. You can not edit Eleme…" at bounding box center [489, 0] width 978 height 0
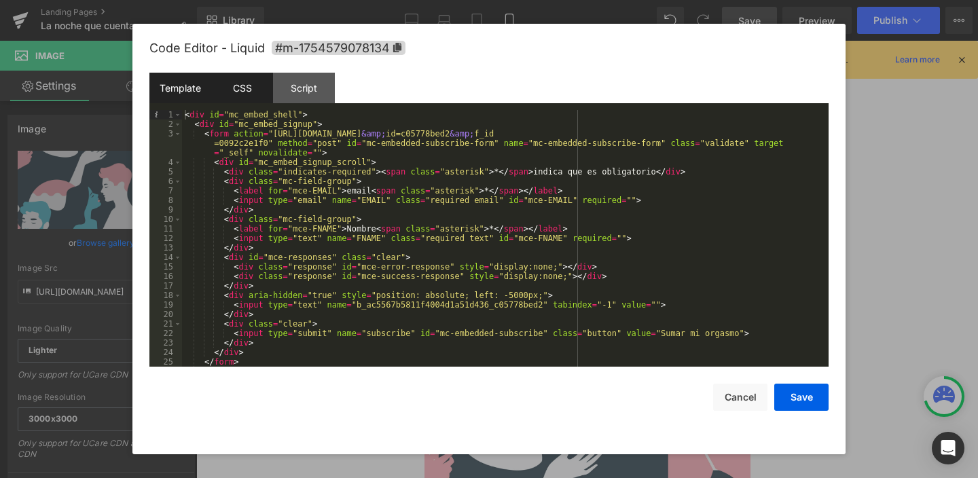
click at [236, 90] on div "CSS" at bounding box center [242, 88] width 62 height 31
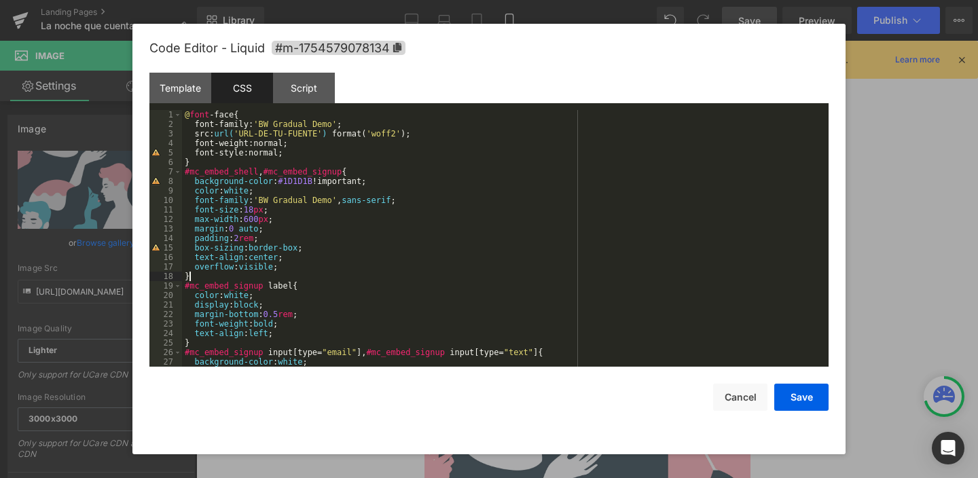
click at [361, 278] on div "@ font -face { font-family : ' BW Gradual Demo ' ; src : url( 'URL-DE-TU-FUENTE…" at bounding box center [502, 248] width 641 height 276
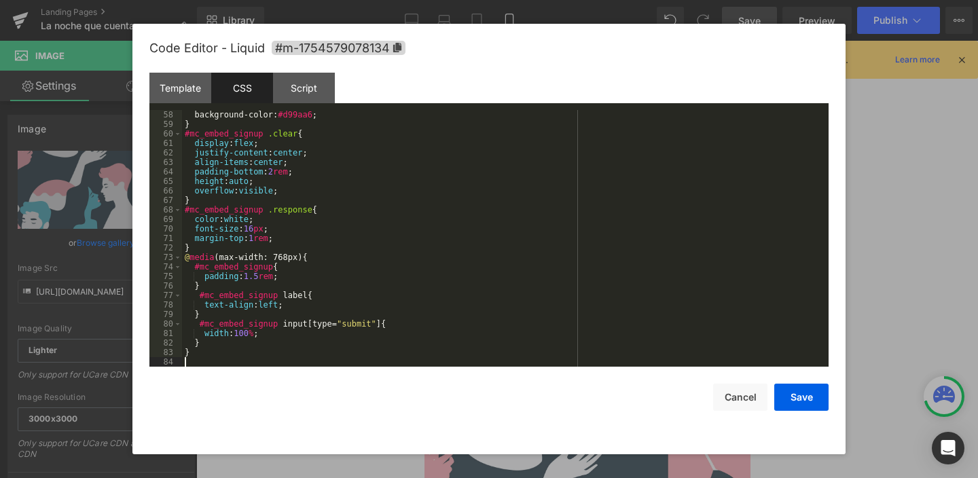
scroll to position [542, 0]
click at [811, 396] on button "Save" at bounding box center [802, 397] width 54 height 27
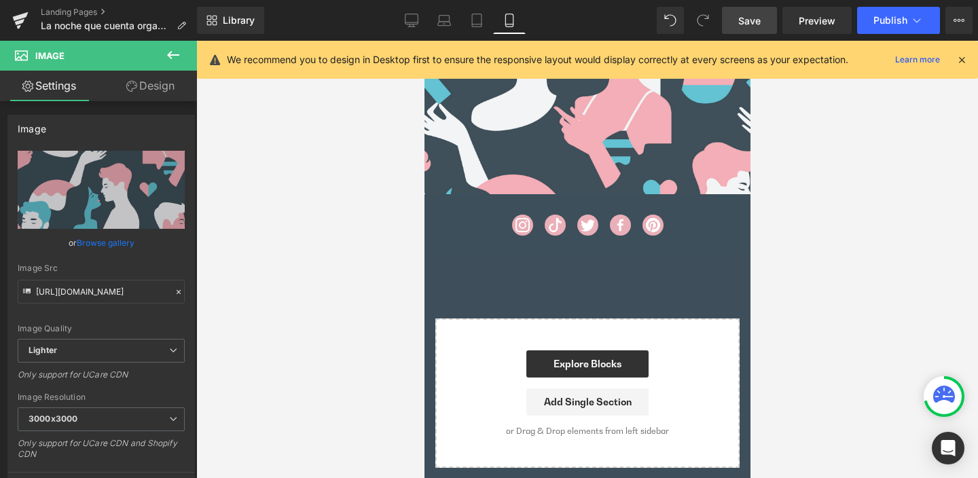
scroll to position [906, 0]
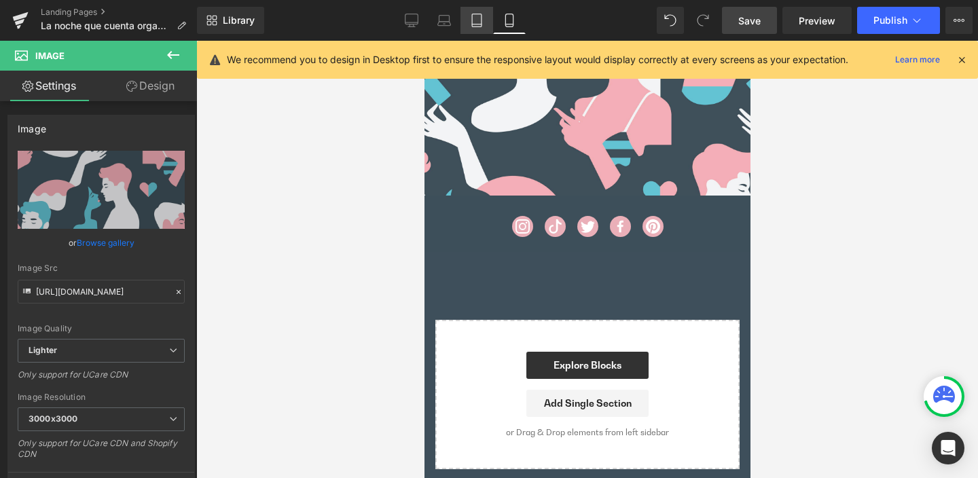
click at [477, 21] on icon at bounding box center [477, 21] width 14 height 14
type input "auto"
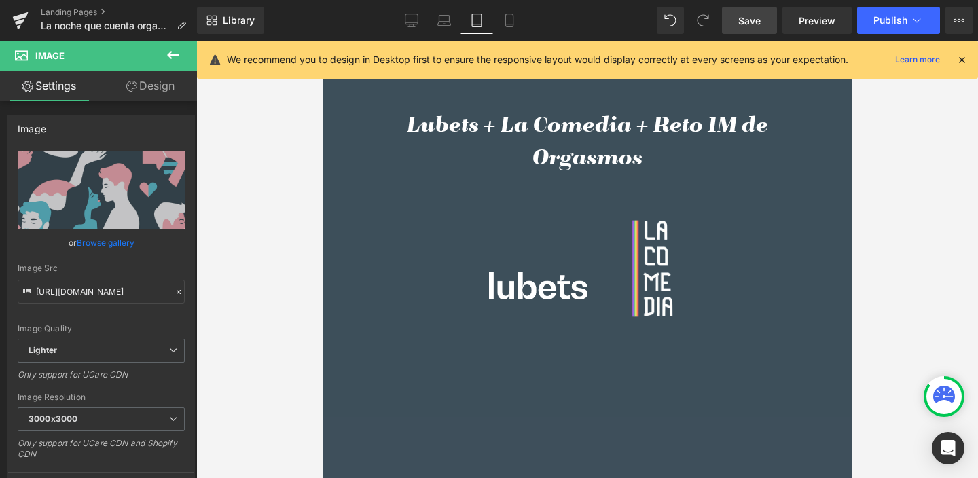
scroll to position [607, 0]
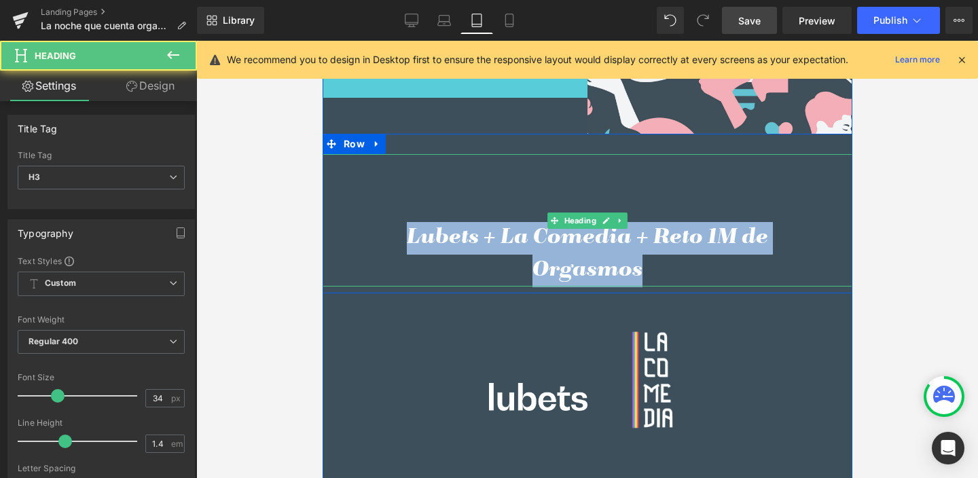
click at [652, 266] on h3 "Lubets + La Comedia + Reto 1M de Orgasmos" at bounding box center [587, 254] width 462 height 65
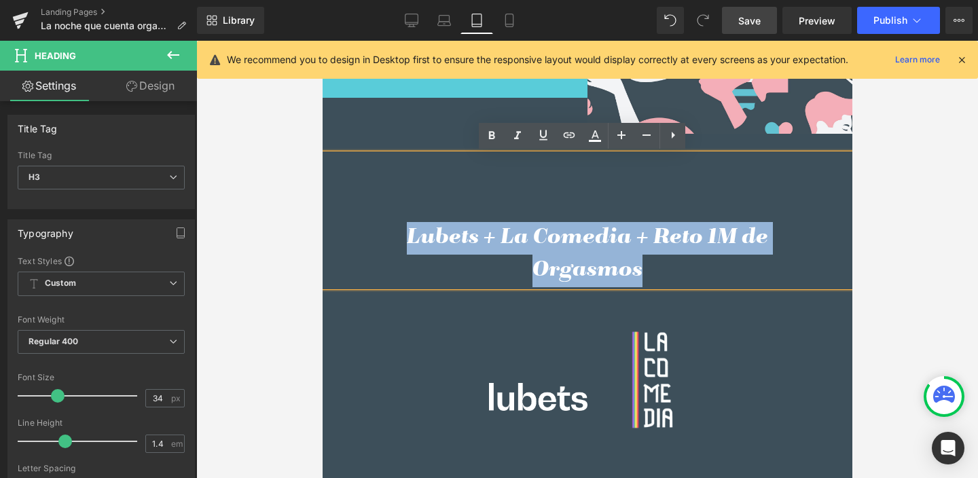
copy h3 "Lubets + La Comedia + Reto 1M de Orgasmos"
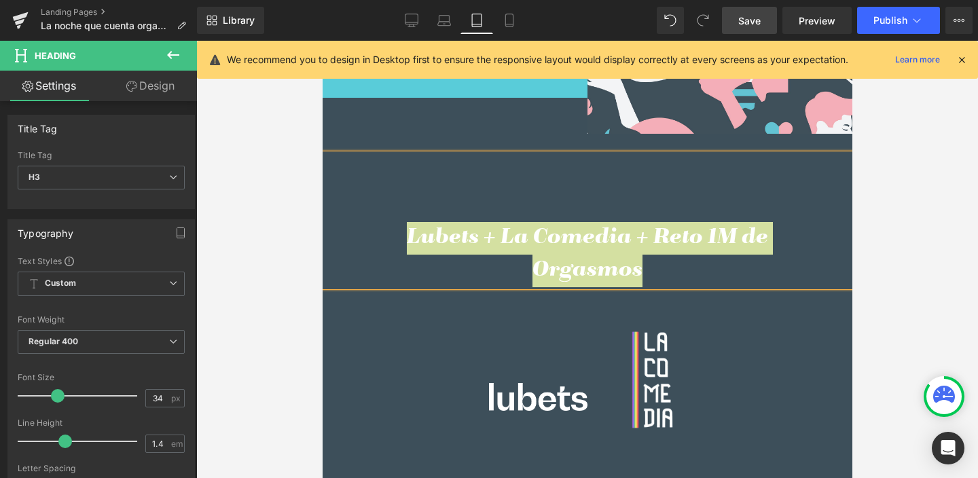
click at [512, 18] on icon at bounding box center [510, 21] width 14 height 14
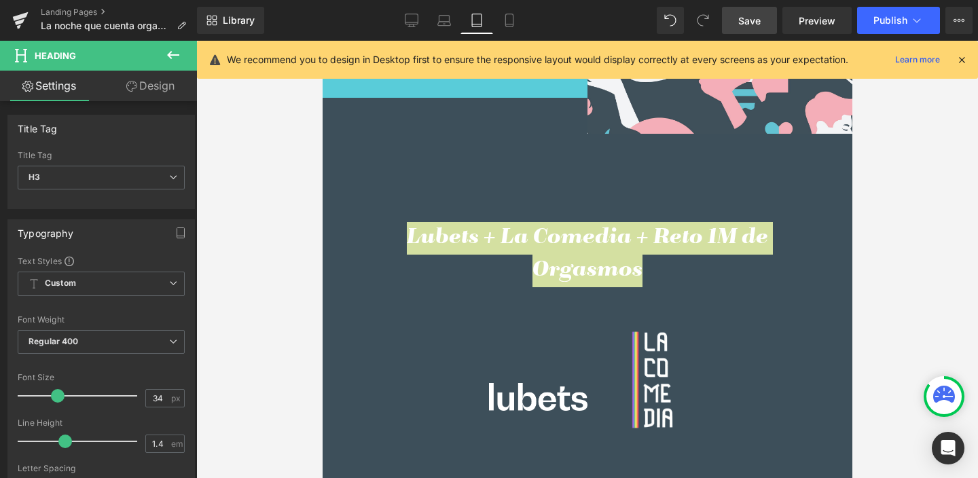
type input "100"
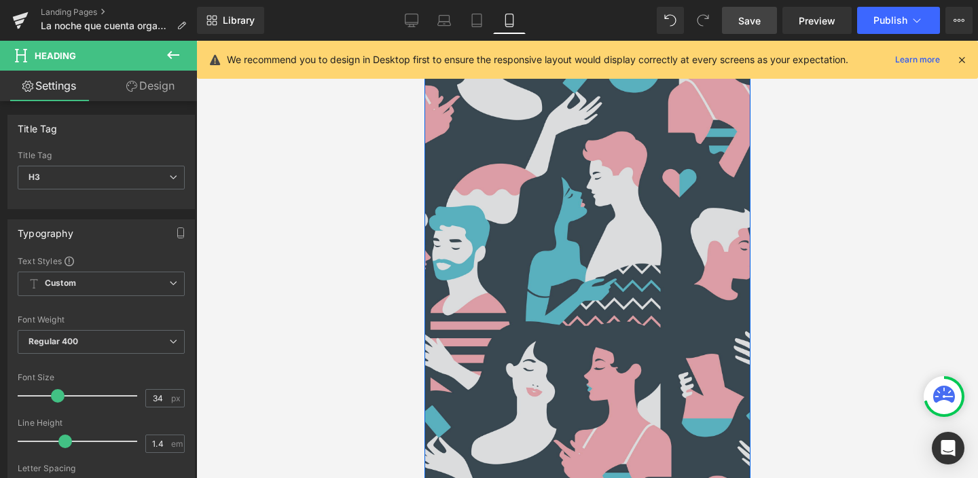
scroll to position [917, 0]
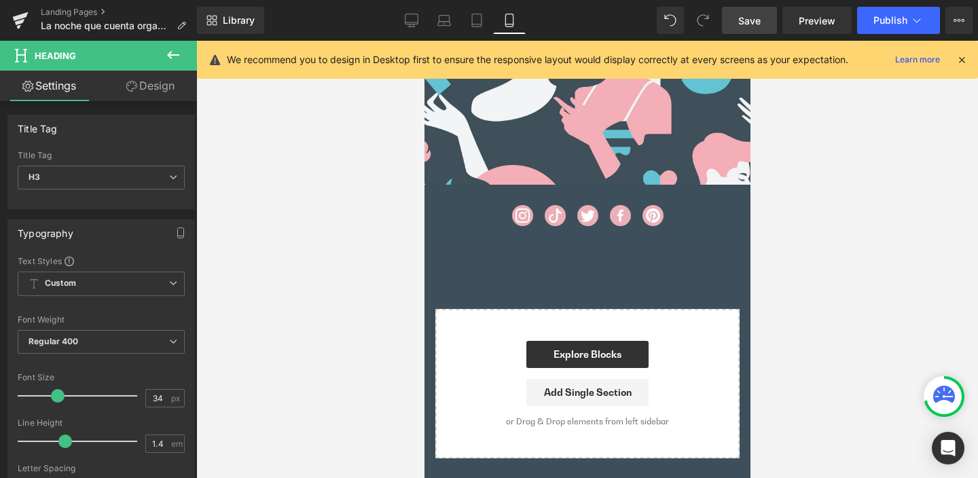
click at [168, 54] on icon at bounding box center [173, 55] width 12 height 8
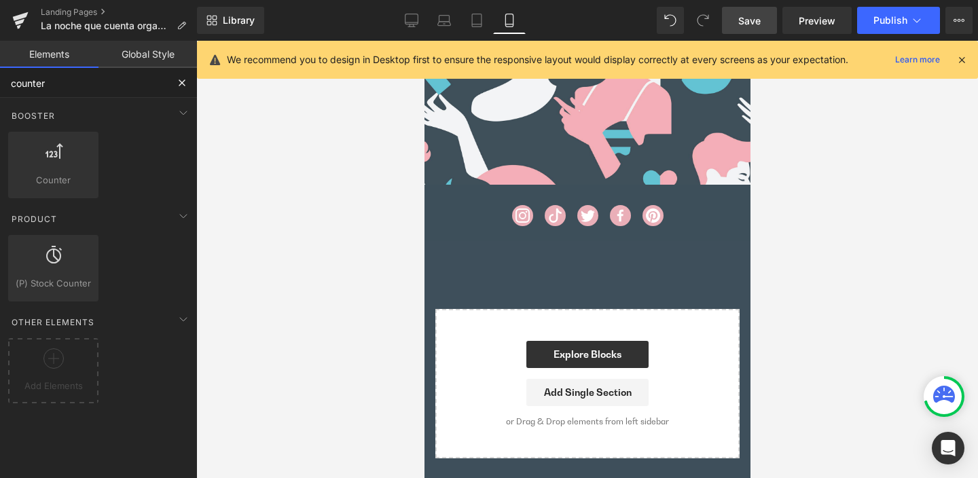
click at [54, 83] on input "counter" at bounding box center [83, 83] width 167 height 30
drag, startPoint x: 23, startPoint y: 82, endPoint x: 0, endPoint y: 82, distance: 23.1
click at [0, 82] on input "counter" at bounding box center [83, 83] width 167 height 30
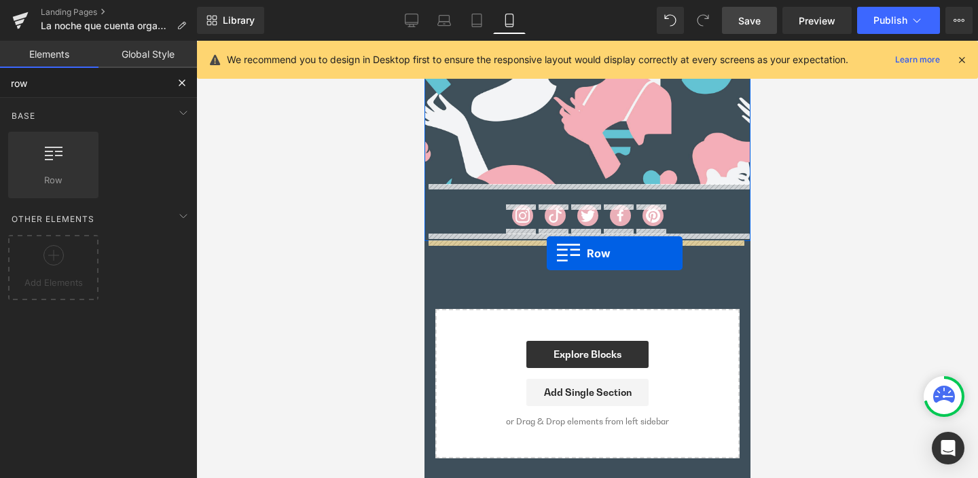
drag, startPoint x: 520, startPoint y: 238, endPoint x: 547, endPoint y: 253, distance: 30.8
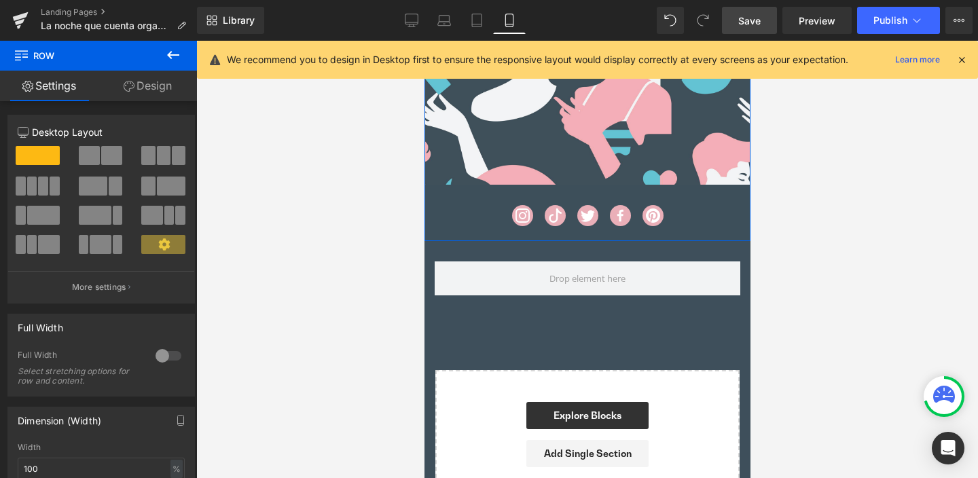
click at [169, 56] on icon at bounding box center [173, 55] width 12 height 8
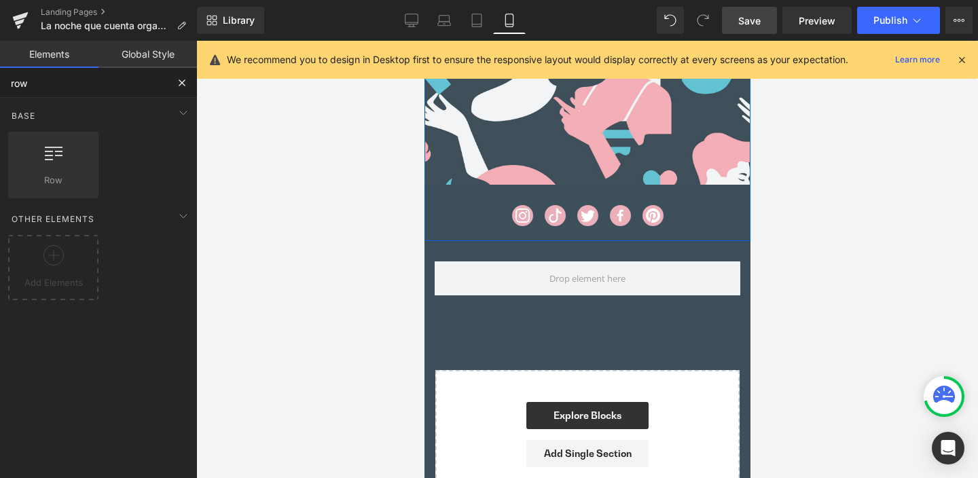
click at [0, 80] on input "row" at bounding box center [83, 83] width 167 height 30
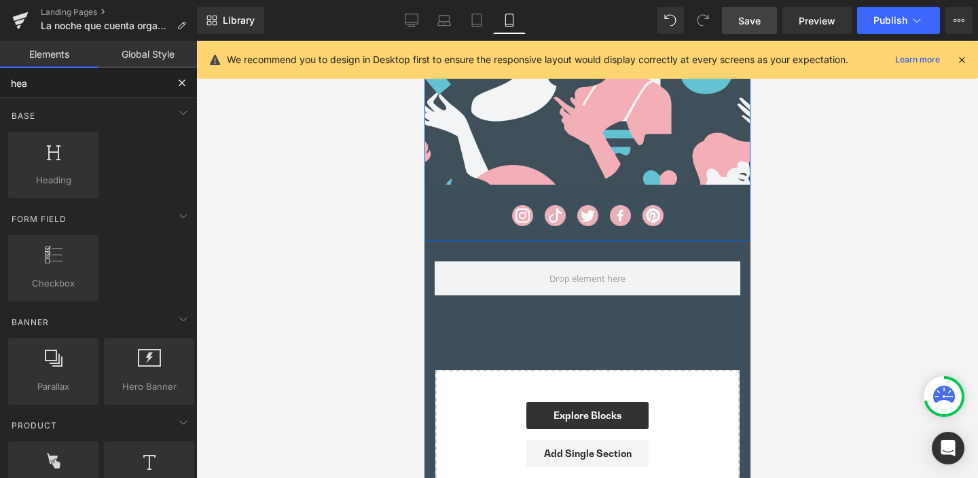
type input "head"
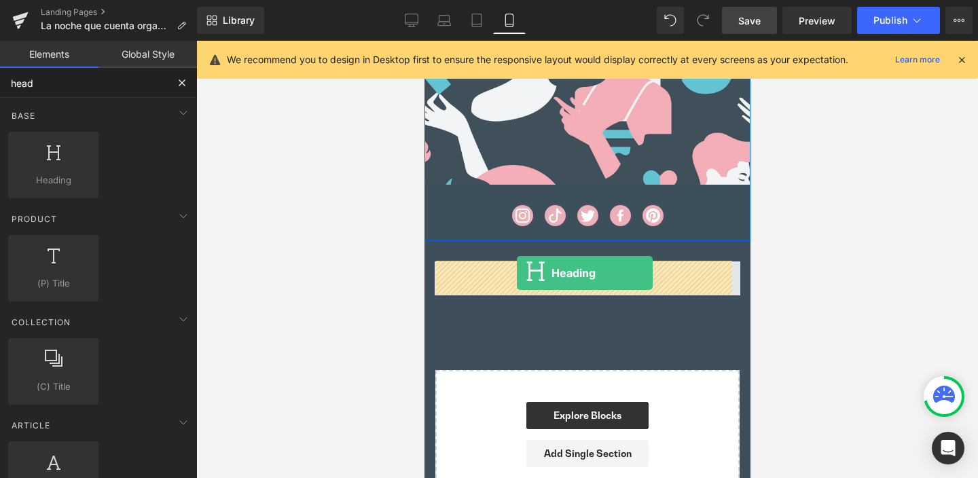
drag, startPoint x: 473, startPoint y: 198, endPoint x: 516, endPoint y: 273, distance: 86.5
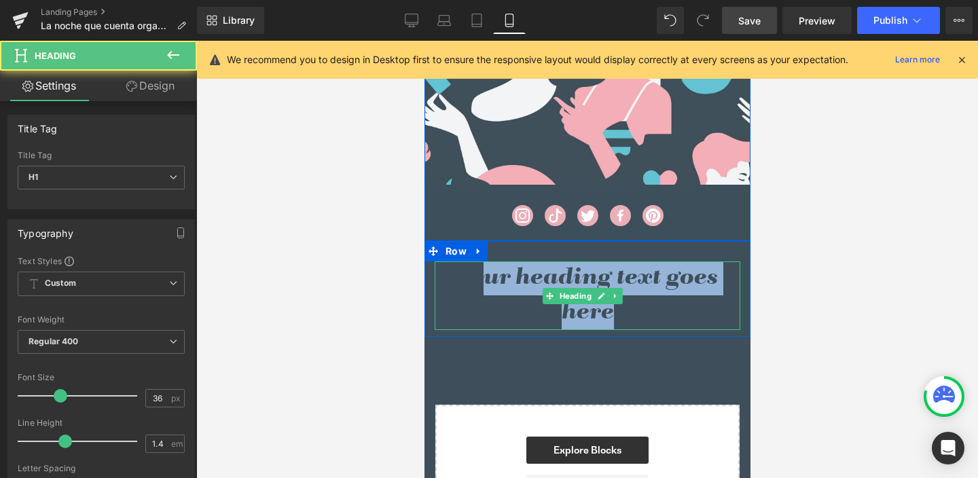
drag, startPoint x: 475, startPoint y: 276, endPoint x: 683, endPoint y: 319, distance: 213.1
click at [685, 319] on h1 "Your heading text goes here" at bounding box center [587, 296] width 306 height 69
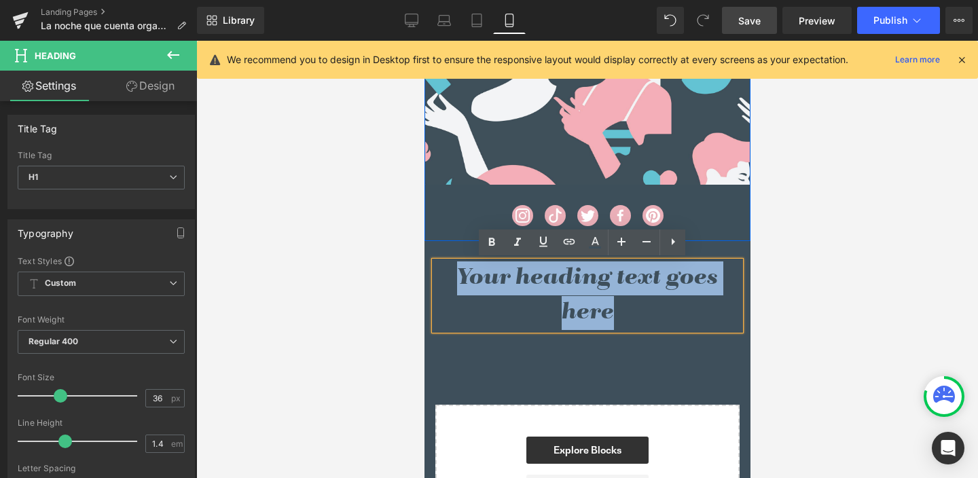
drag, startPoint x: 666, startPoint y: 319, endPoint x: 425, endPoint y: 282, distance: 244.6
click at [425, 282] on div "Your heading text goes here Heading" at bounding box center [587, 296] width 326 height 69
paste div
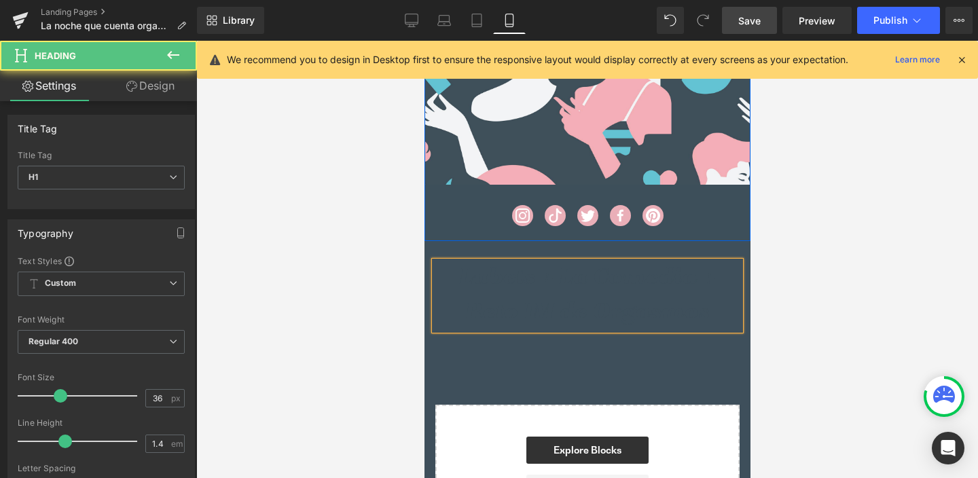
drag, startPoint x: 615, startPoint y: 318, endPoint x: 429, endPoint y: 270, distance: 191.5
click at [434, 270] on div "Lubets + La Comedia + Reto 1M de Orgasmos" at bounding box center [587, 296] width 306 height 69
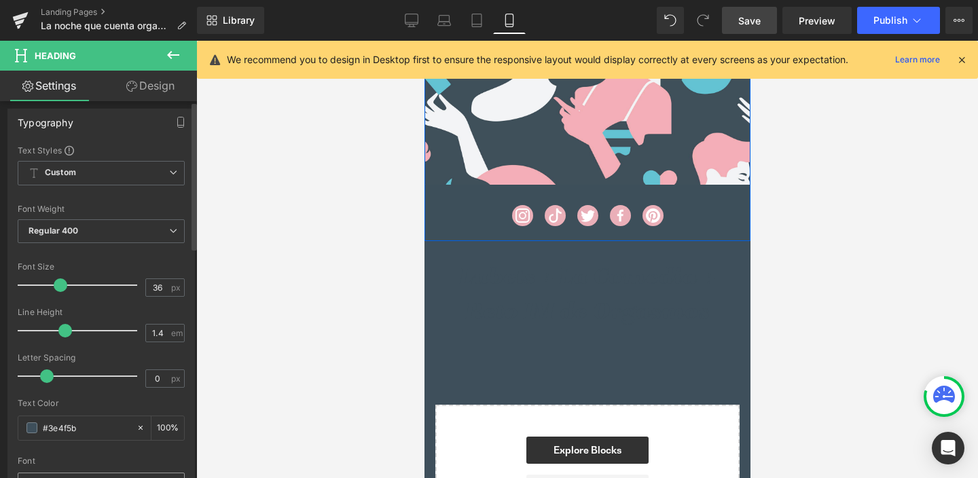
scroll to position [251, 0]
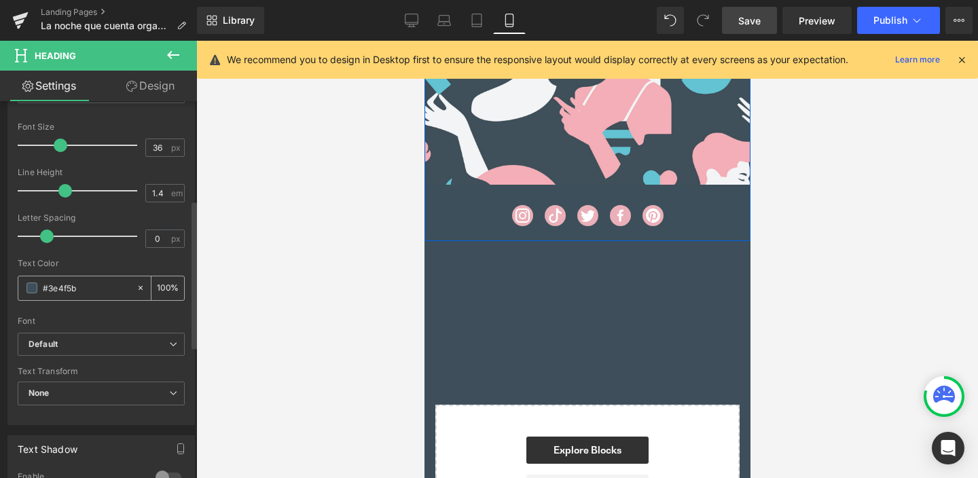
drag, startPoint x: 71, startPoint y: 288, endPoint x: 49, endPoint y: 287, distance: 21.8
click at [49, 287] on input "#3e4f5b" at bounding box center [86, 288] width 87 height 15
type input "#f"
type input "0"
type input "#fff"
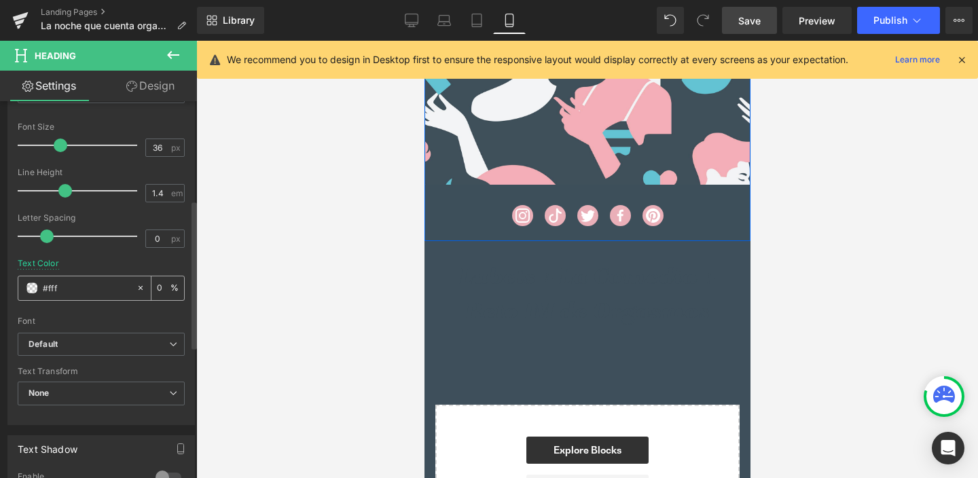
type input "100"
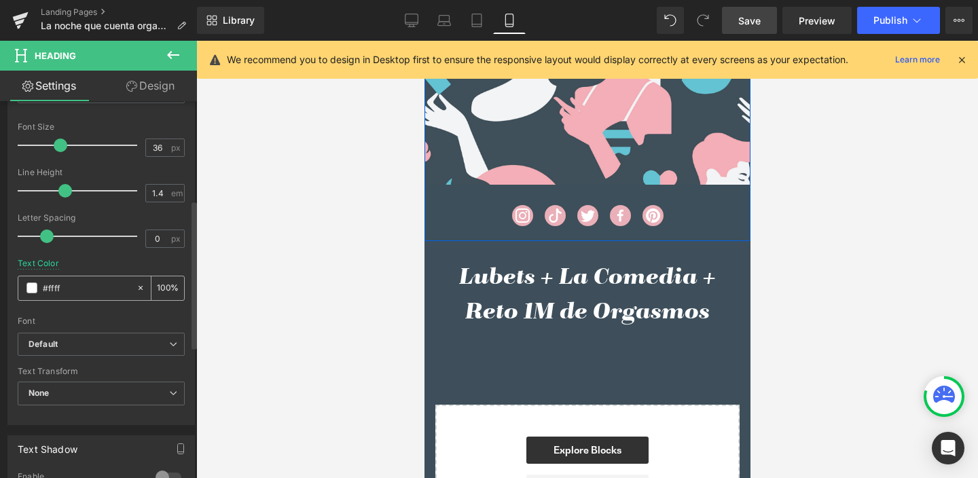
type input "#fffff"
type input "0"
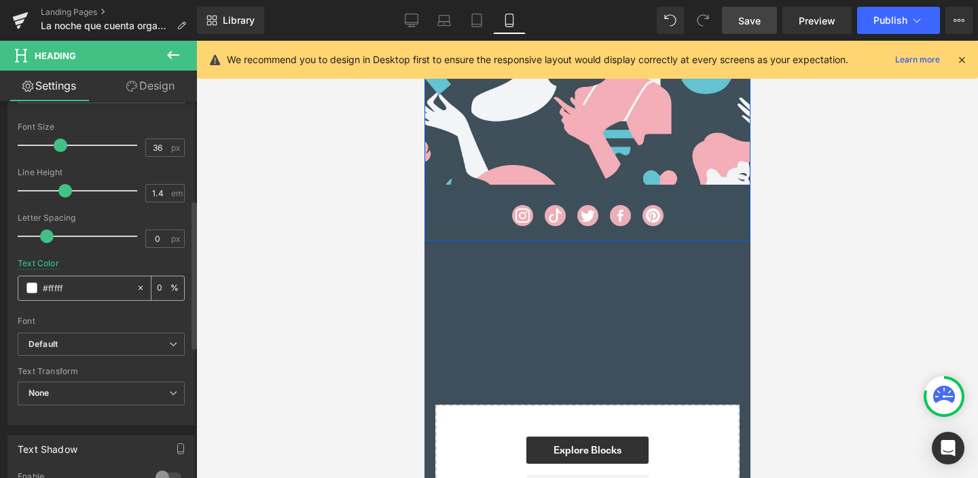
type input "#ffffff"
type input "100"
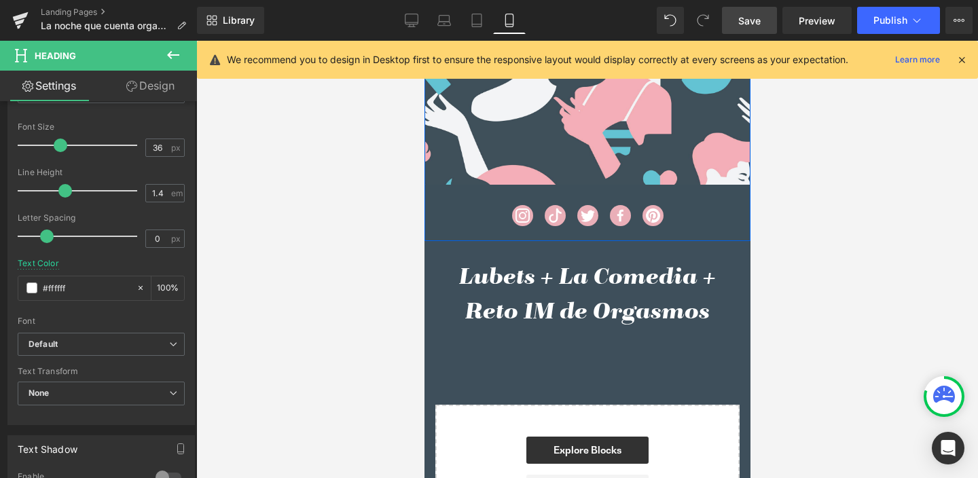
type input "#ffffff"
click at [181, 46] on button at bounding box center [173, 56] width 48 height 30
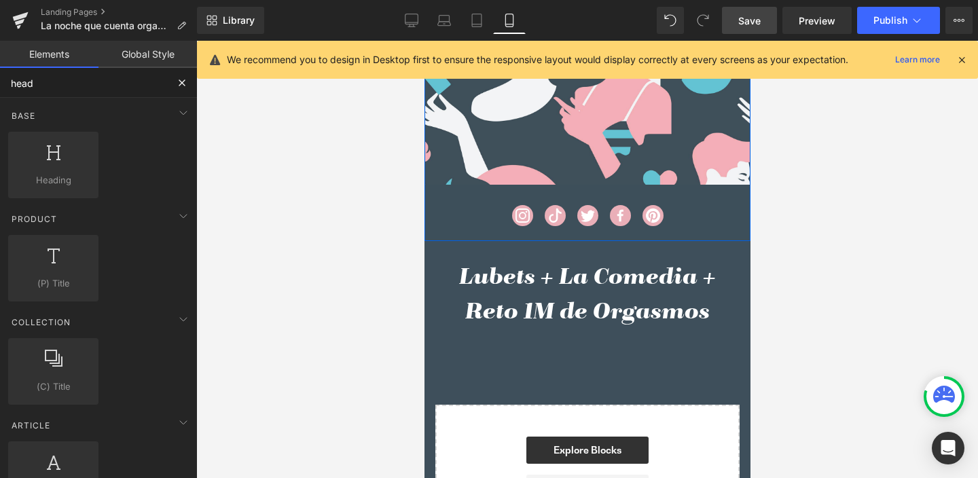
drag, startPoint x: 65, startPoint y: 78, endPoint x: 0, endPoint y: 77, distance: 65.2
click at [0, 77] on input "head" at bounding box center [83, 83] width 167 height 30
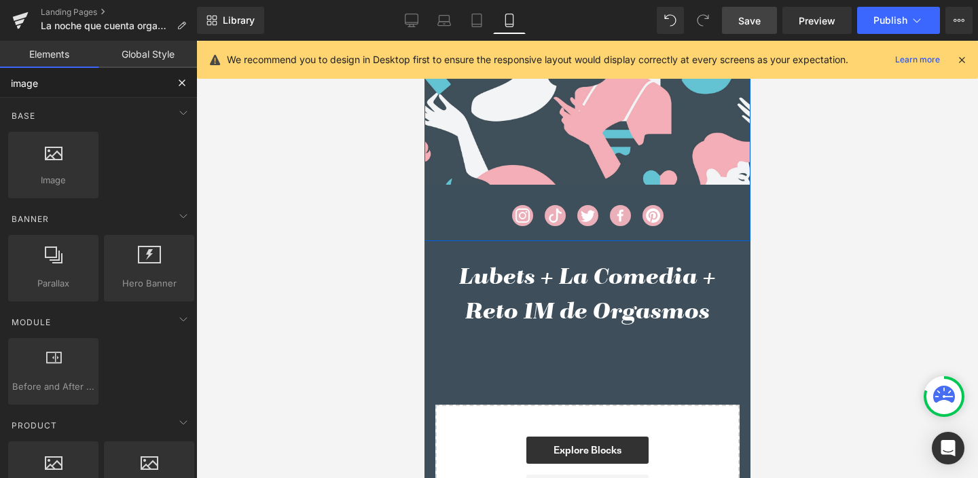
type input "imagen"
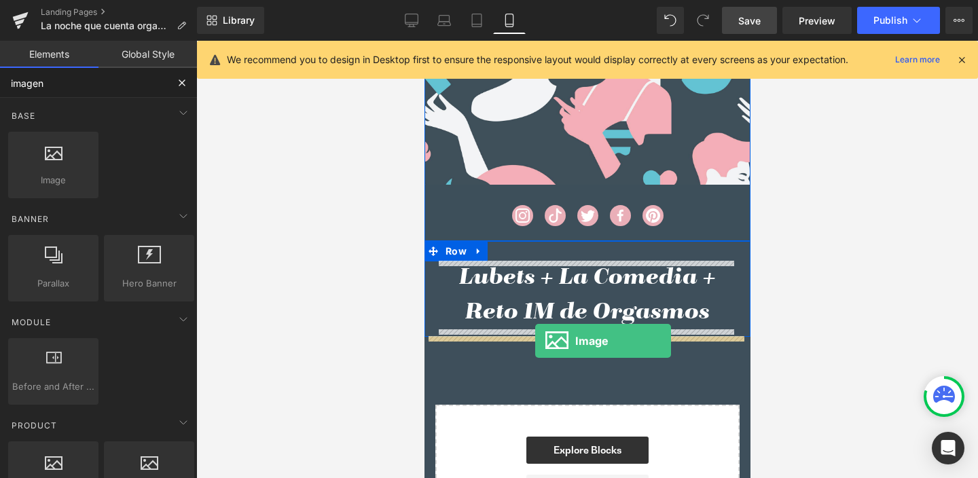
drag, startPoint x: 633, startPoint y: 253, endPoint x: 535, endPoint y: 340, distance: 130.9
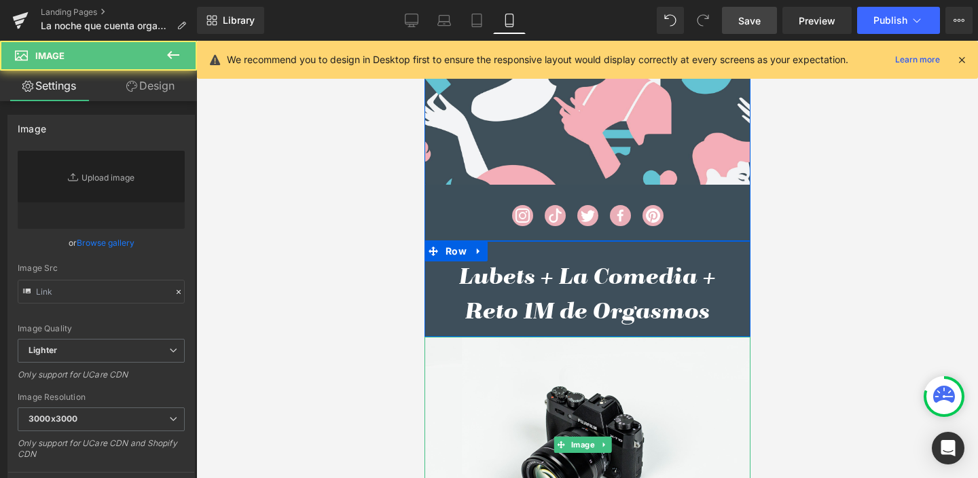
type input "//[DOMAIN_NAME][URL]"
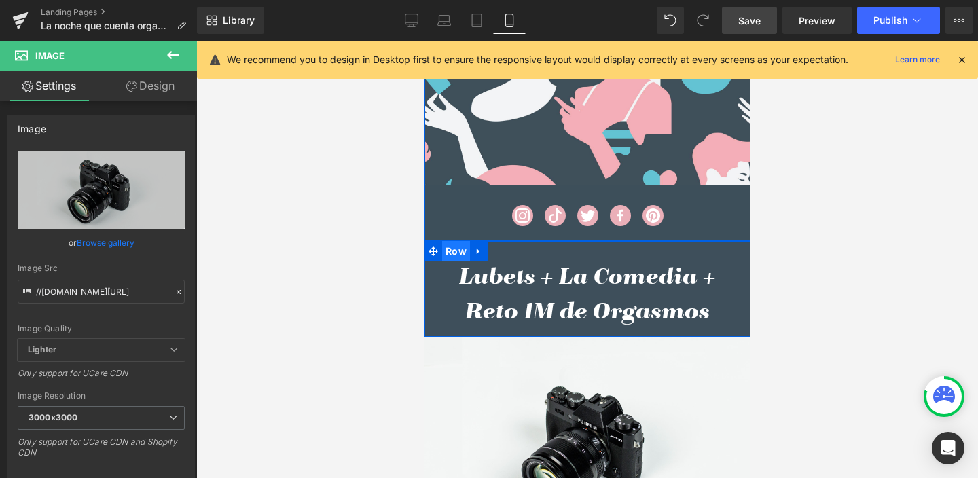
click at [455, 253] on span "Row" at bounding box center [456, 251] width 28 height 20
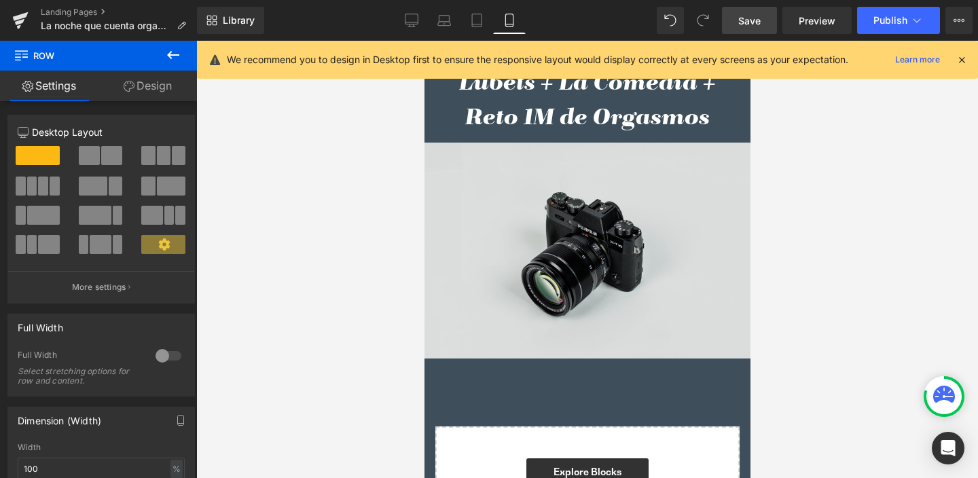
scroll to position [1042, 0]
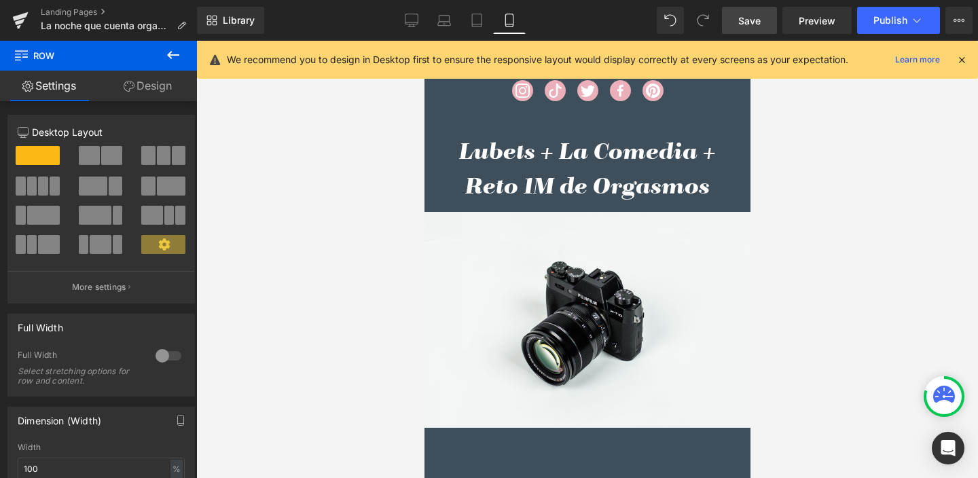
drag, startPoint x: 480, startPoint y: 18, endPoint x: 496, endPoint y: 76, distance: 60.7
click at [480, 18] on icon at bounding box center [477, 21] width 14 height 14
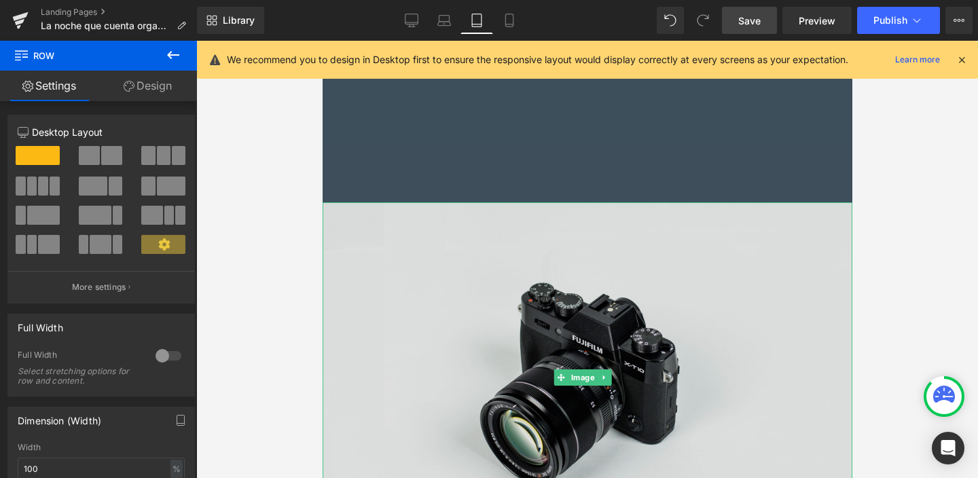
scroll to position [995, 0]
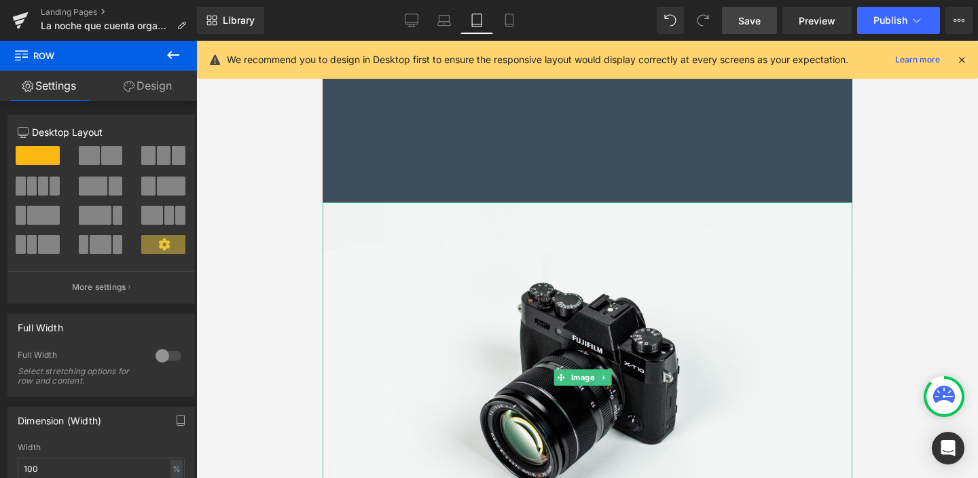
click at [605, 382] on icon at bounding box center [603, 378] width 7 height 8
click at [610, 381] on icon at bounding box center [610, 377] width 7 height 7
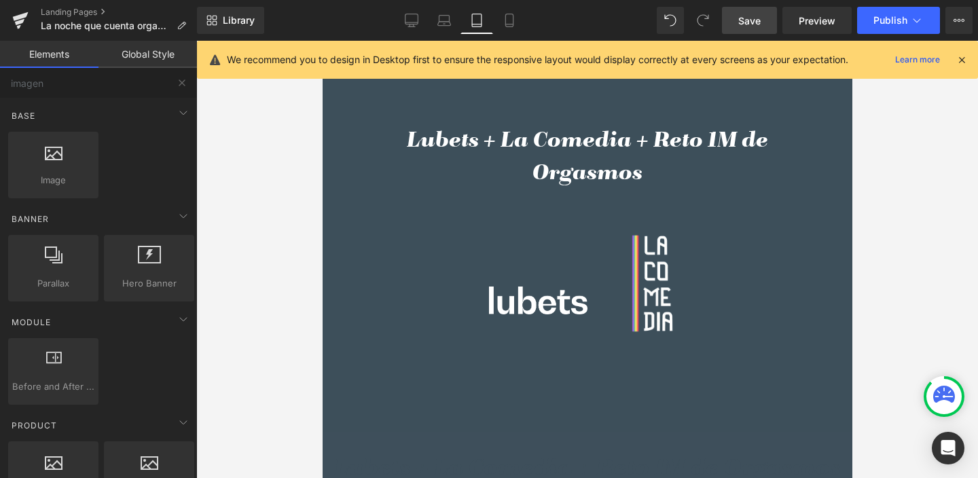
scroll to position [598, 0]
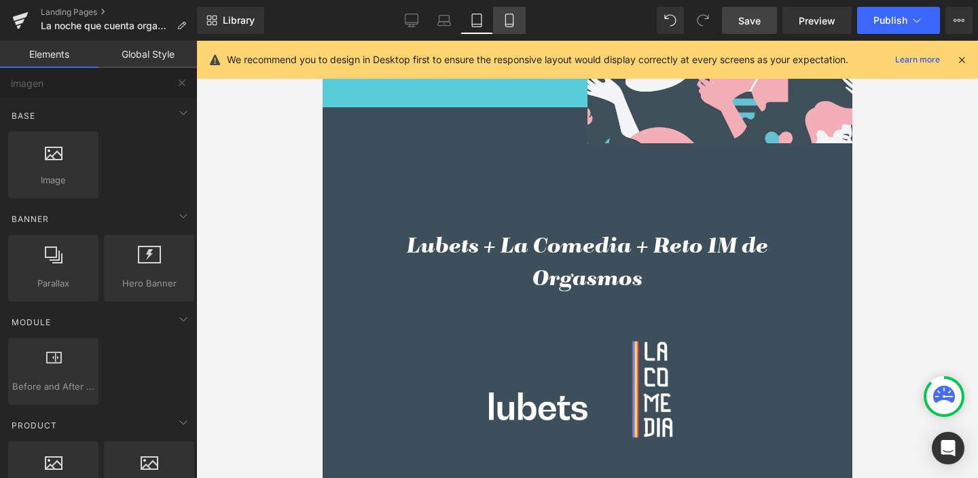
click at [513, 22] on icon at bounding box center [510, 21] width 14 height 14
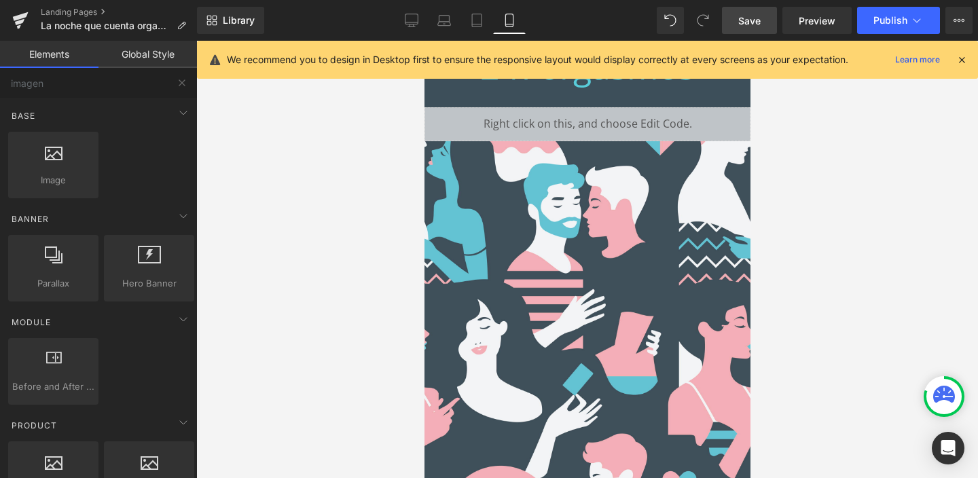
scroll to position [1, 0]
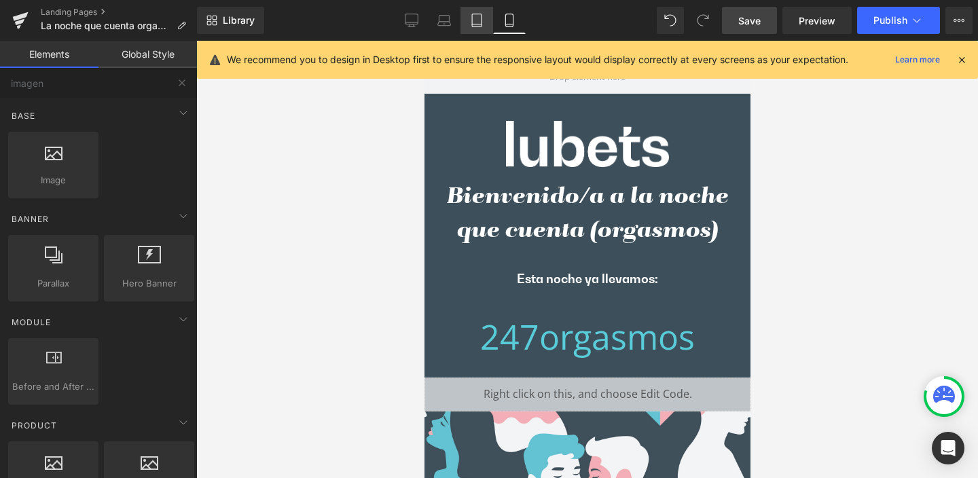
click at [476, 23] on icon at bounding box center [477, 21] width 14 height 14
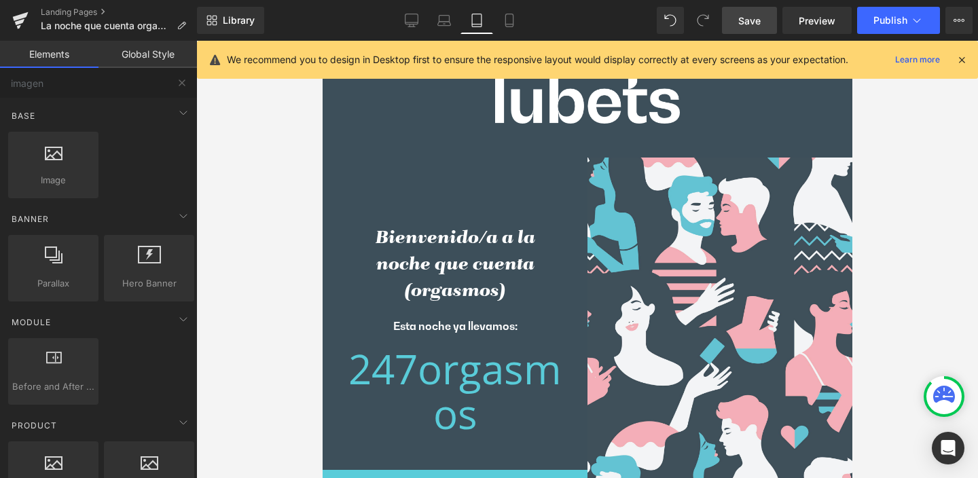
scroll to position [0, 0]
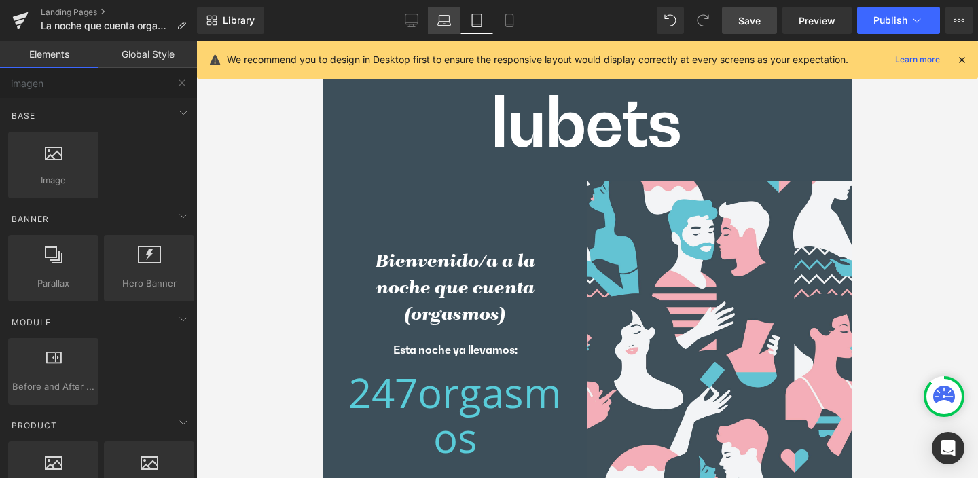
click at [446, 28] on link "Laptop" at bounding box center [444, 20] width 33 height 27
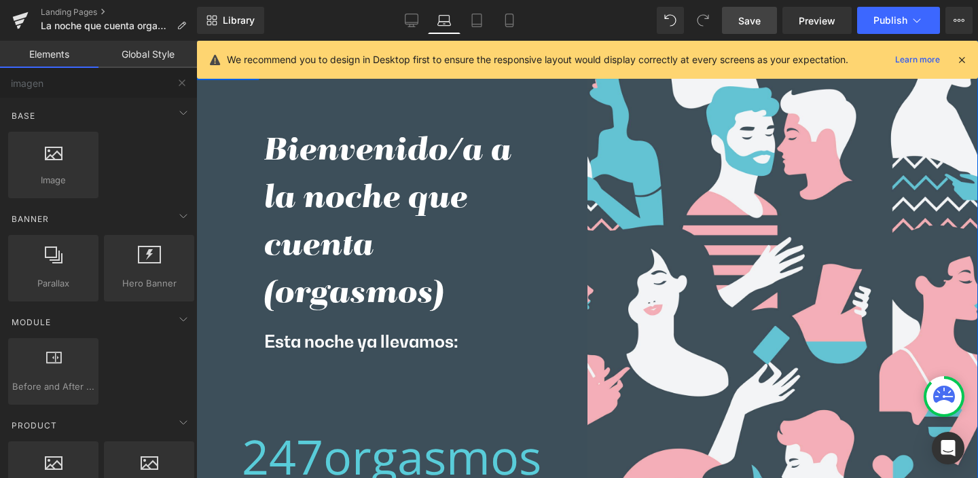
scroll to position [65, 0]
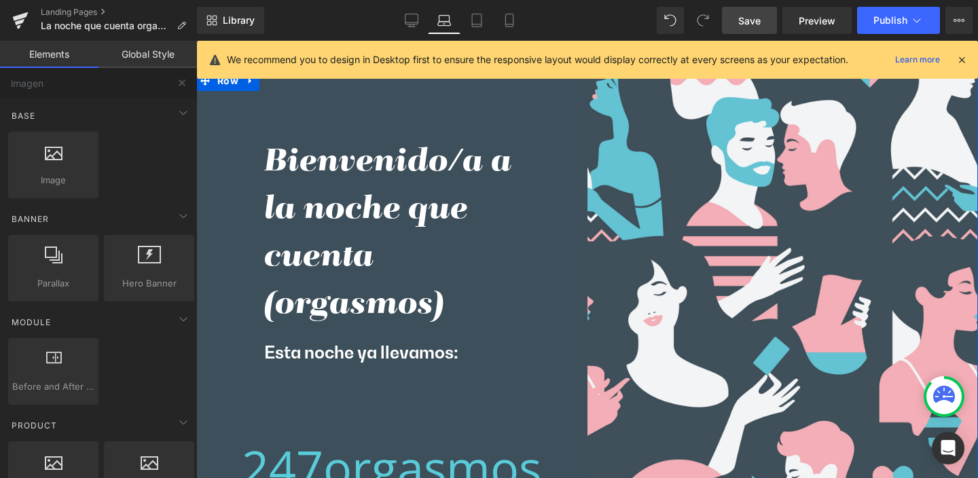
click at [425, 234] on h2 "Bienvenido/a a la noche que cuenta (orgasmos)" at bounding box center [391, 234] width 255 height 190
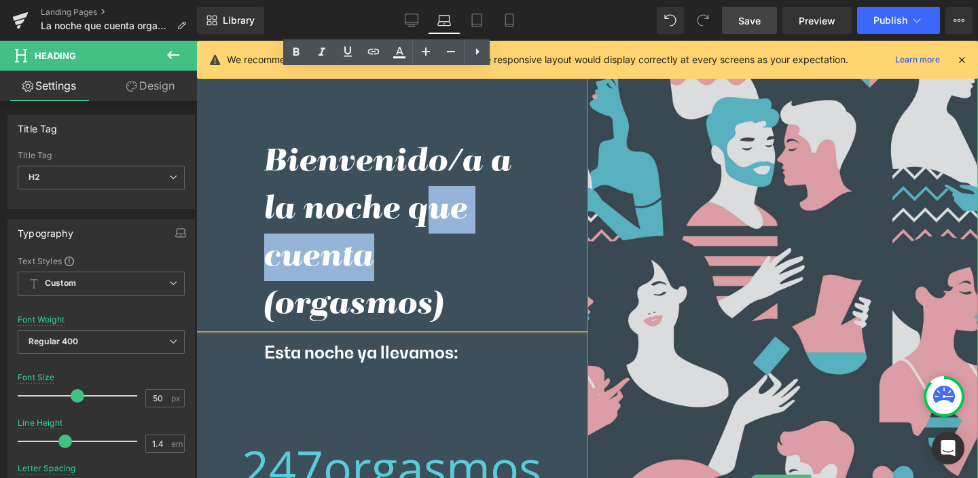
click at [687, 164] on img at bounding box center [783, 484] width 391 height 826
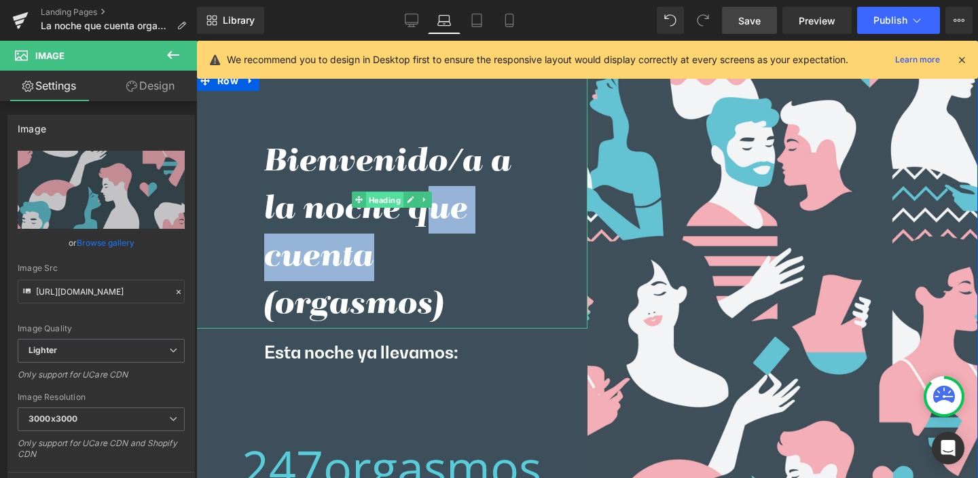
click at [359, 198] on link "Heading" at bounding box center [378, 200] width 52 height 16
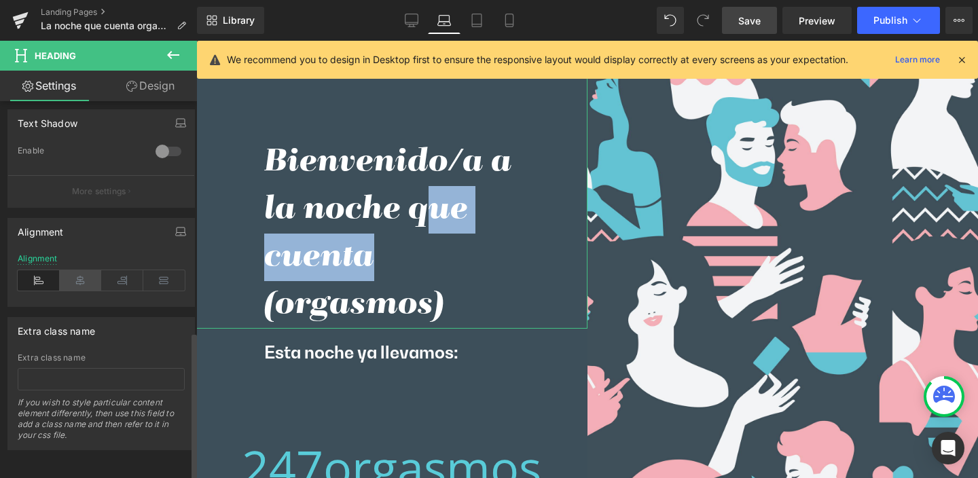
scroll to position [586, 0]
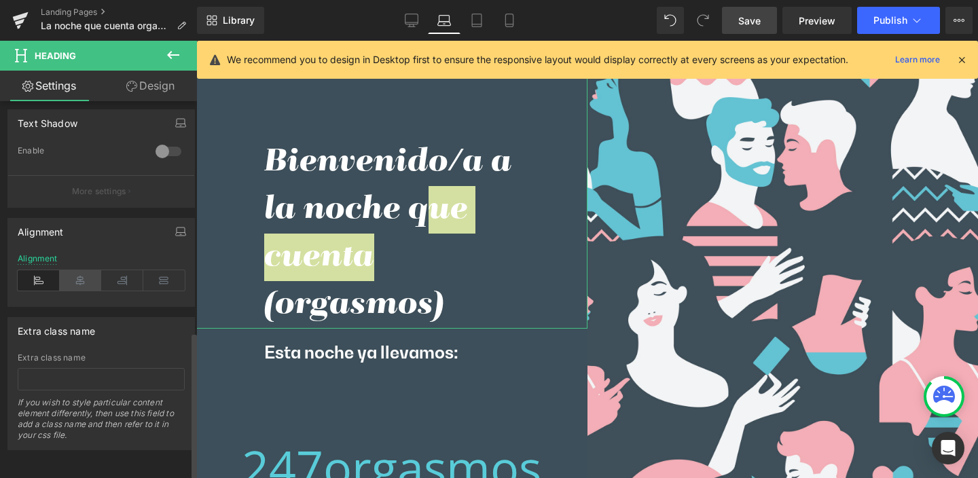
click at [82, 270] on icon at bounding box center [81, 280] width 42 height 20
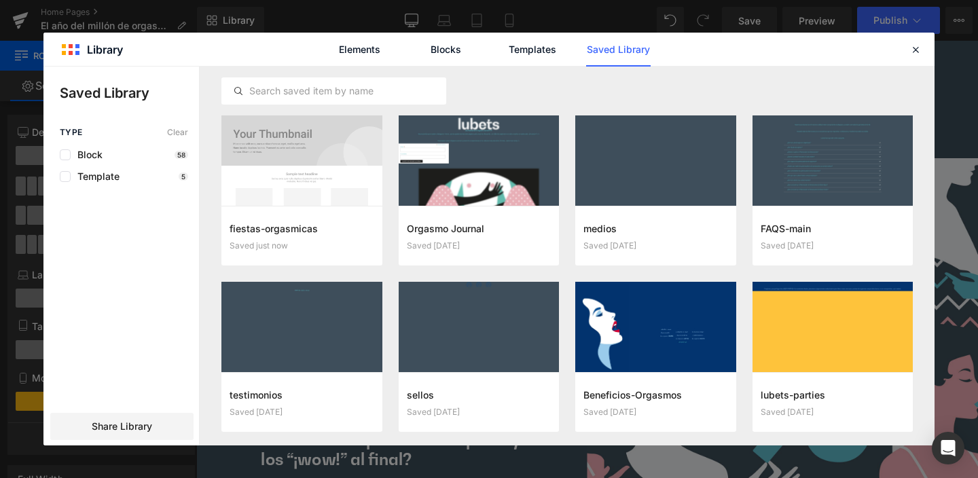
scroll to position [28, 802]
drag, startPoint x: 918, startPoint y: 46, endPoint x: 749, endPoint y: 24, distance: 169.8
click at [918, 46] on icon at bounding box center [916, 49] width 12 height 12
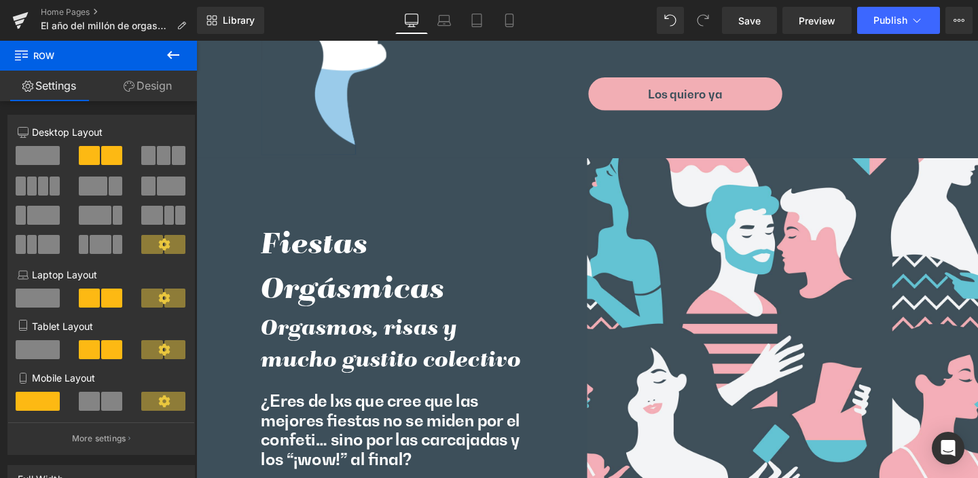
scroll to position [3346, 0]
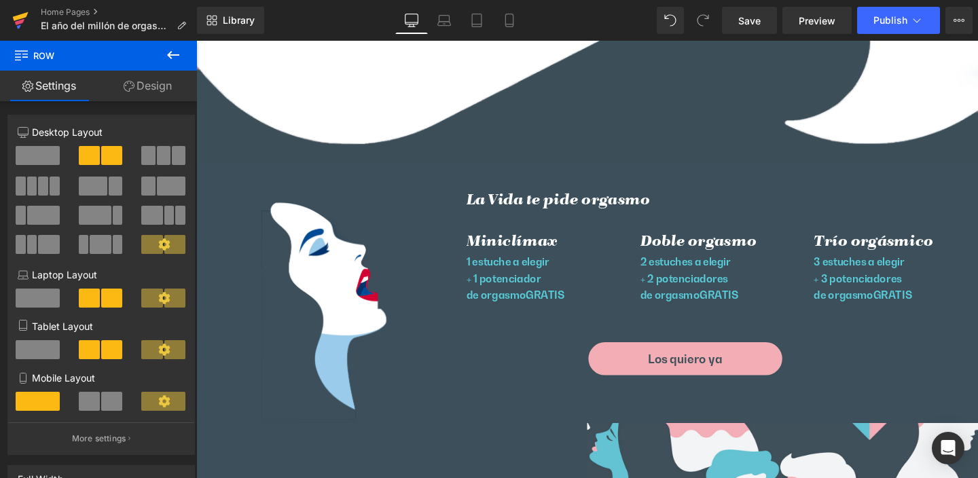
click at [16, 17] on icon at bounding box center [21, 16] width 16 height 9
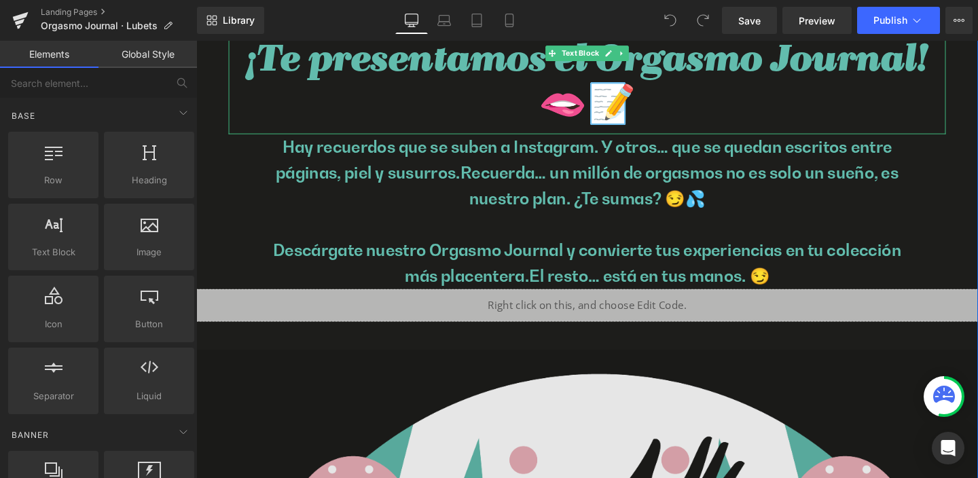
scroll to position [241, 0]
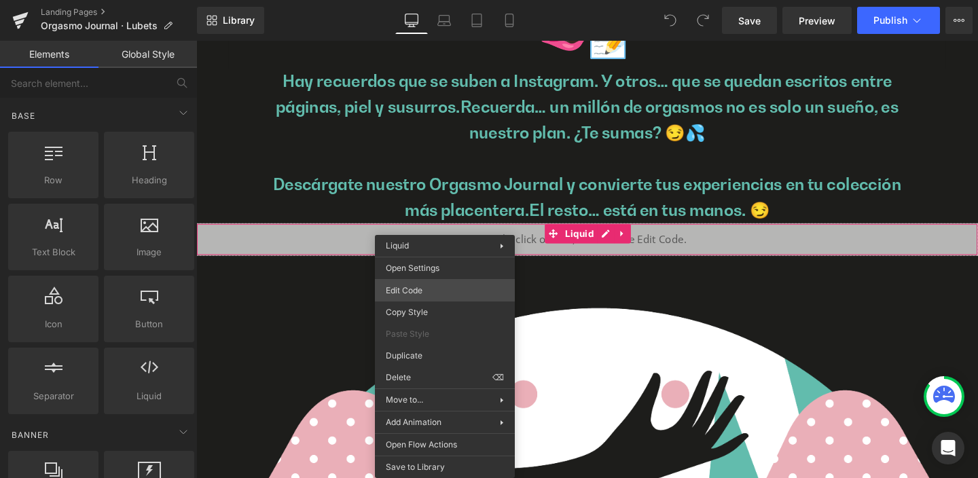
click at [427, 0] on div "You are previewing how the will restyle your page. You can not edit Elements in…" at bounding box center [489, 0] width 978 height 0
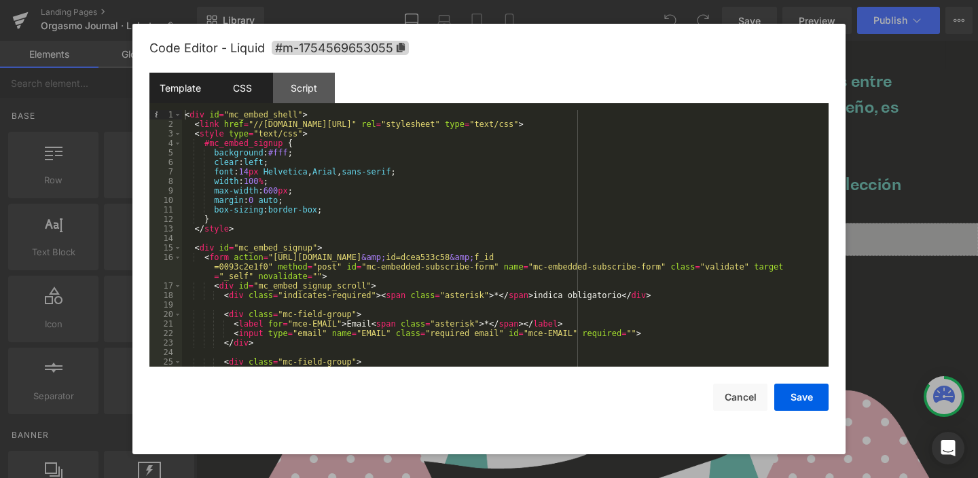
click at [242, 86] on div "CSS" at bounding box center [242, 88] width 62 height 31
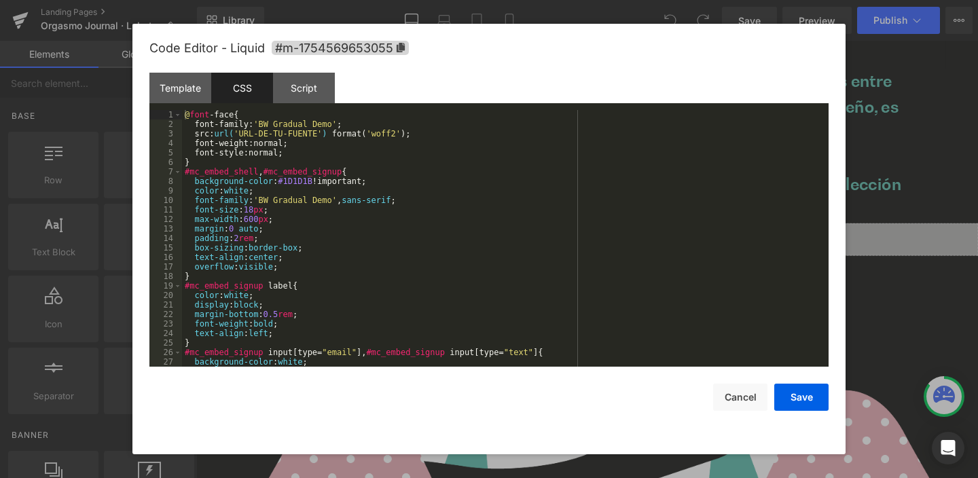
click at [441, 255] on div "@ font -face { font-family : ' BW Gradual Demo ' ; src : url( 'URL-DE-TU-FUENTE…" at bounding box center [502, 248] width 641 height 276
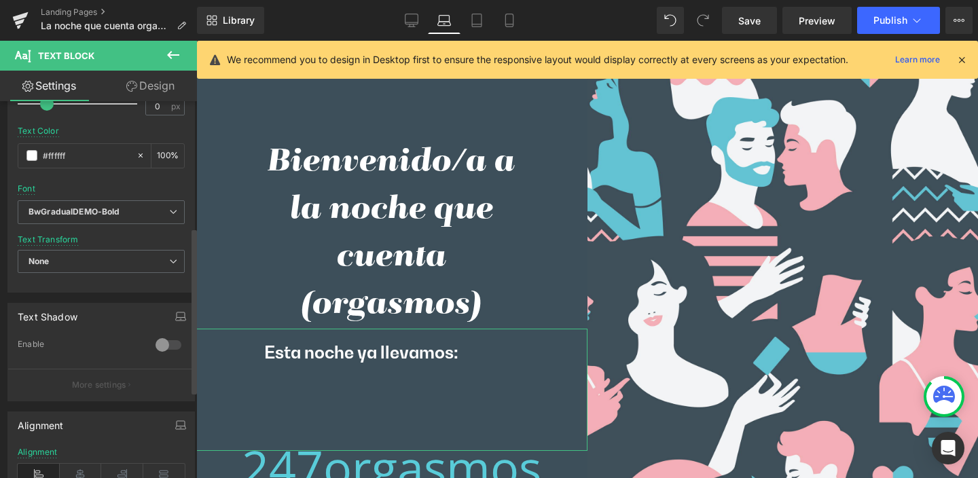
scroll to position [390, 0]
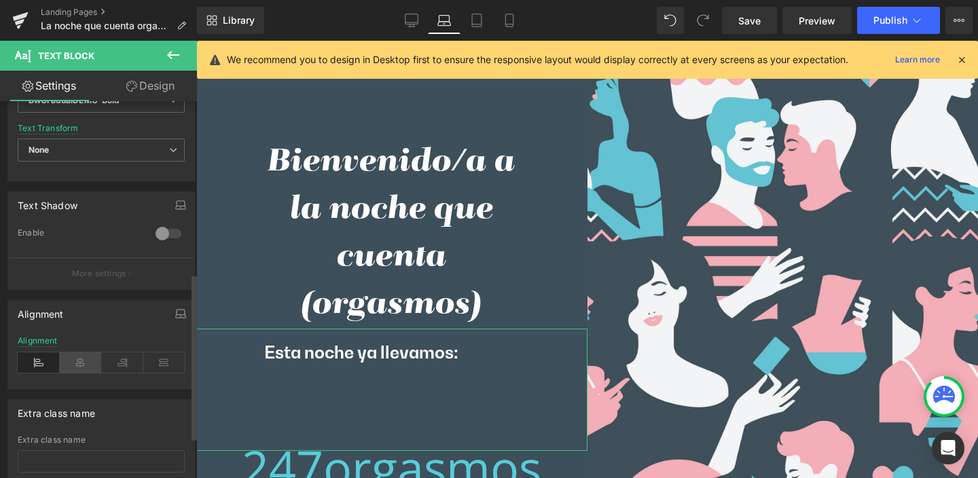
drag, startPoint x: 103, startPoint y: 364, endPoint x: 94, endPoint y: 366, distance: 9.6
click at [101, 366] on icon at bounding box center [122, 363] width 42 height 20
click at [76, 362] on icon at bounding box center [81, 363] width 42 height 20
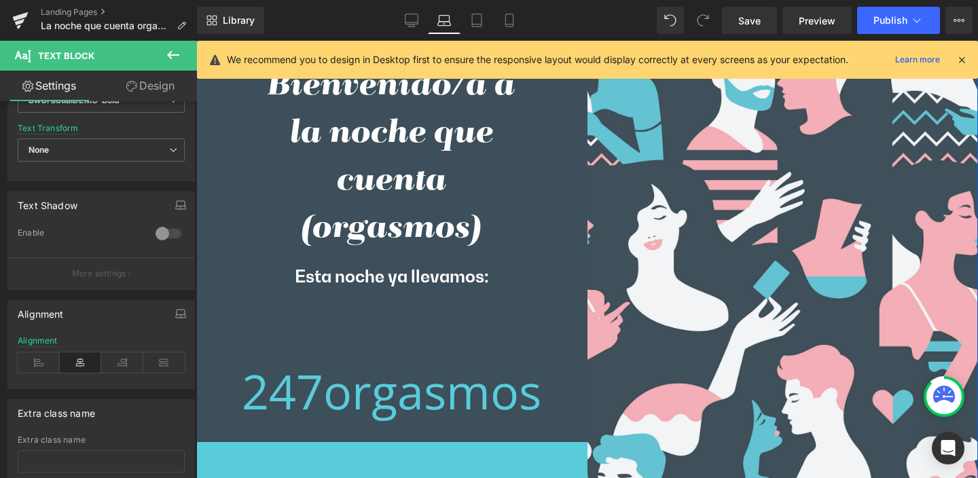
scroll to position [145, 0]
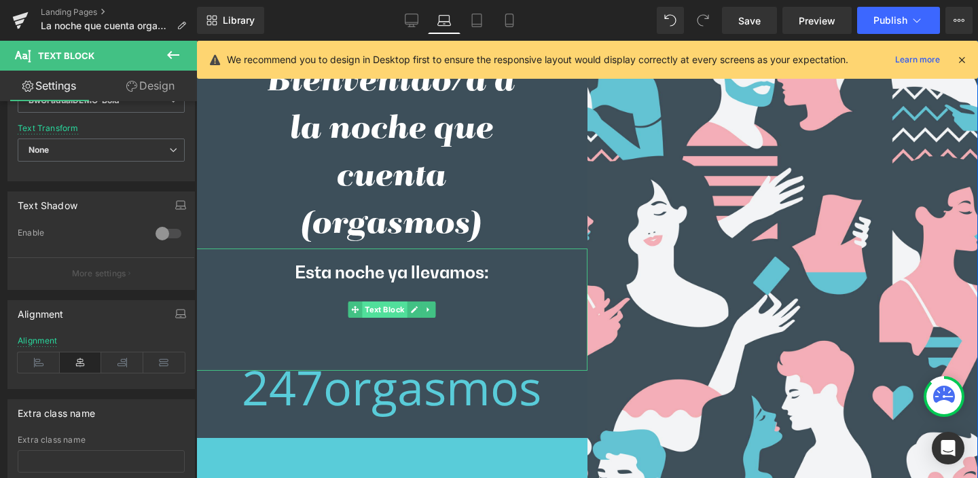
click at [383, 313] on span "Text Block" at bounding box center [384, 310] width 45 height 16
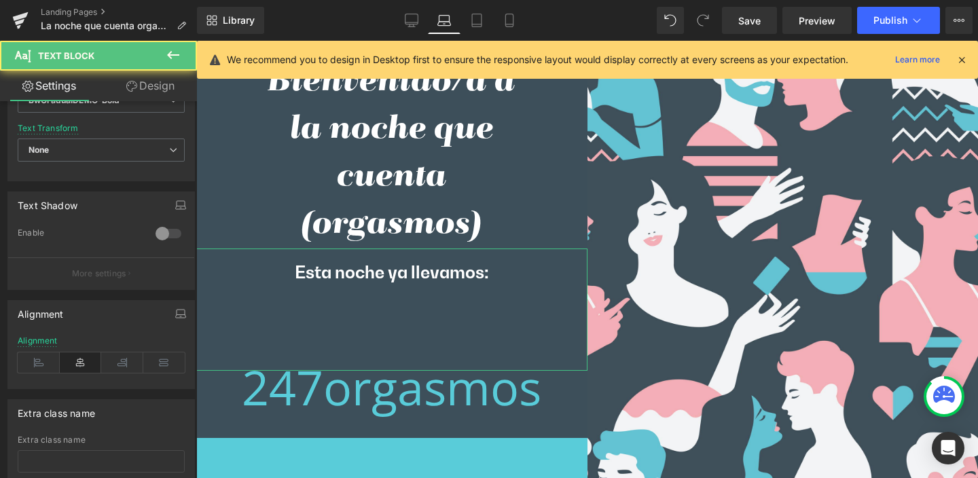
click at [145, 81] on link "Design" at bounding box center [150, 86] width 99 height 31
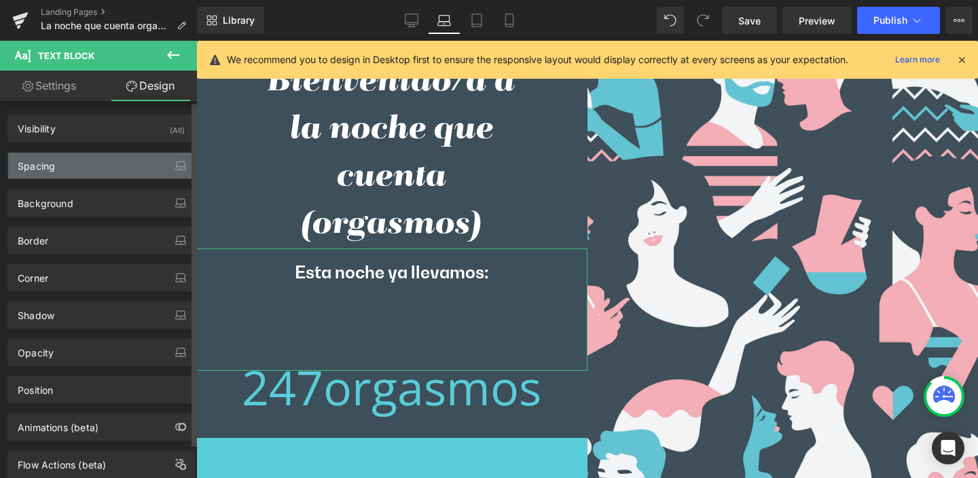
click at [44, 162] on div "Spacing" at bounding box center [36, 162] width 37 height 19
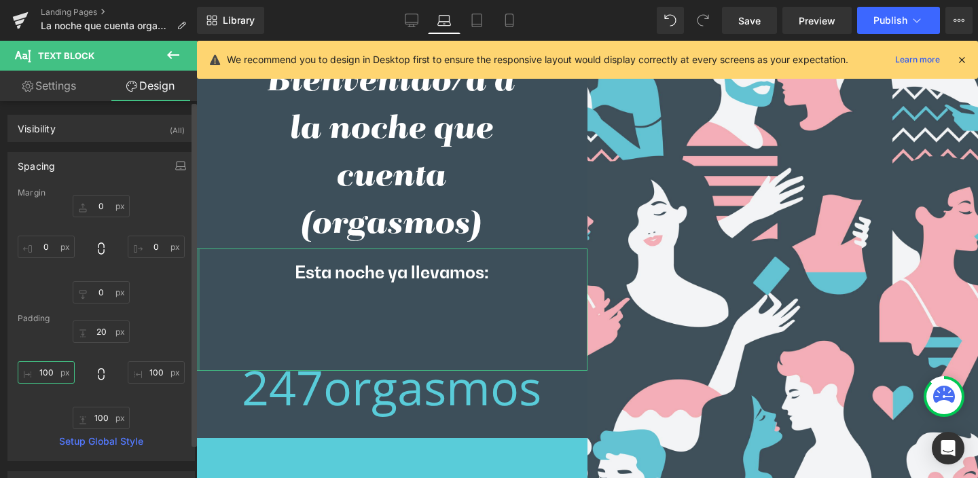
click at [60, 375] on input "100" at bounding box center [46, 372] width 57 height 22
type input "50"
drag, startPoint x: 143, startPoint y: 371, endPoint x: 171, endPoint y: 372, distance: 27.2
click at [171, 372] on input "100" at bounding box center [156, 372] width 57 height 22
type input "50"
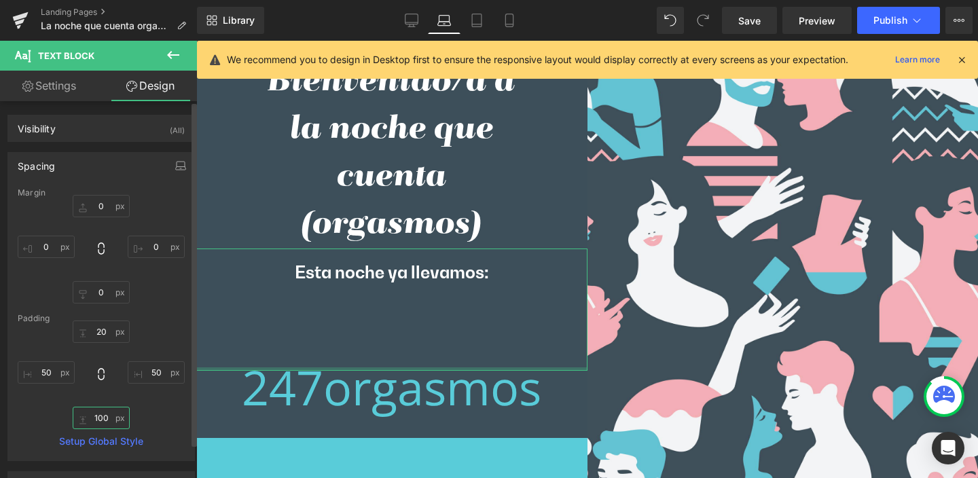
click at [123, 418] on input "100" at bounding box center [101, 418] width 57 height 22
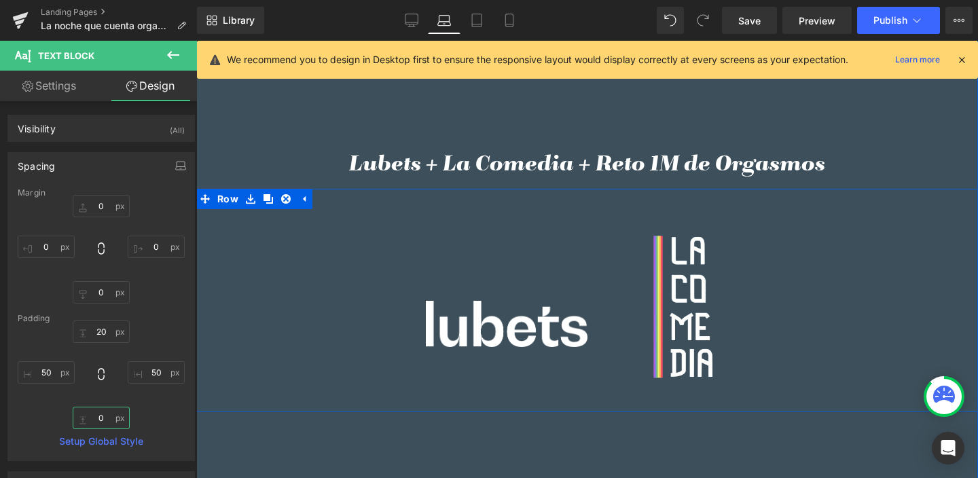
scroll to position [873, 0]
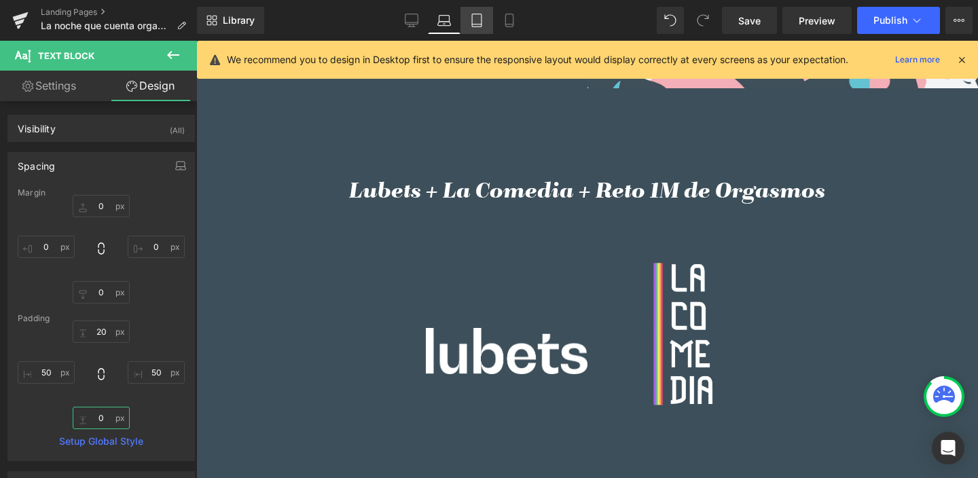
type input "0"
click at [474, 20] on icon at bounding box center [477, 21] width 14 height 14
type input "0"
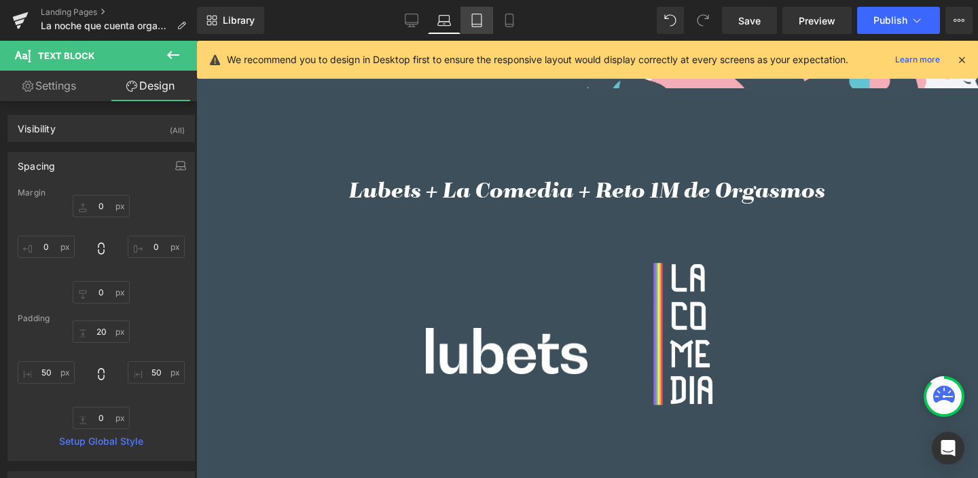
type input "0"
type input "20"
type input "0"
type input "20"
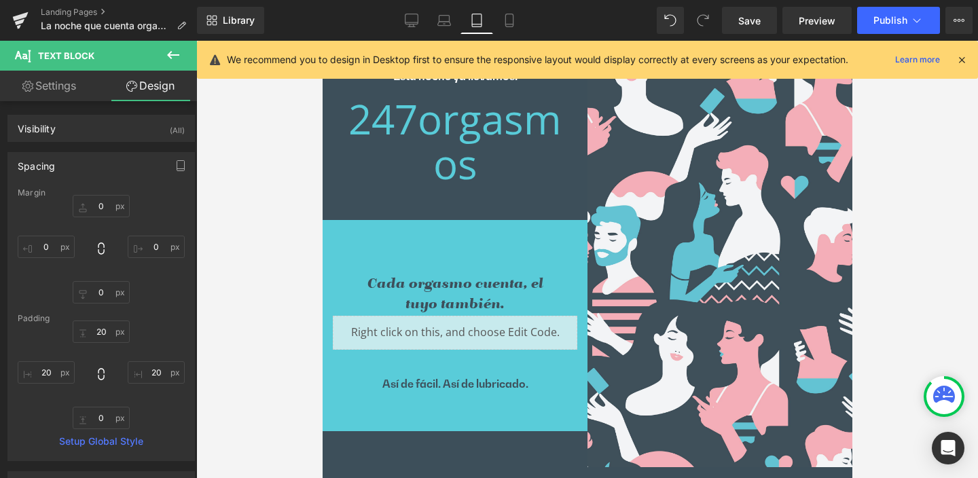
scroll to position [404, 0]
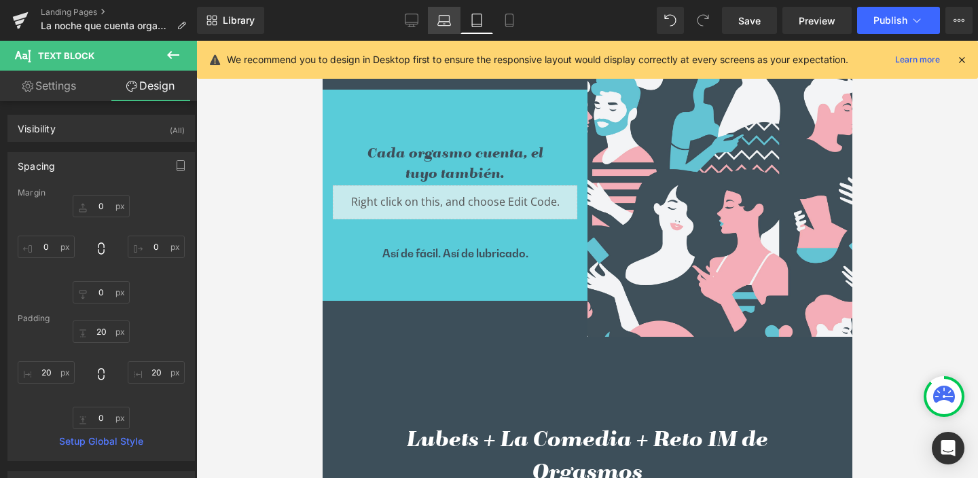
click at [448, 20] on icon at bounding box center [445, 21] width 14 height 14
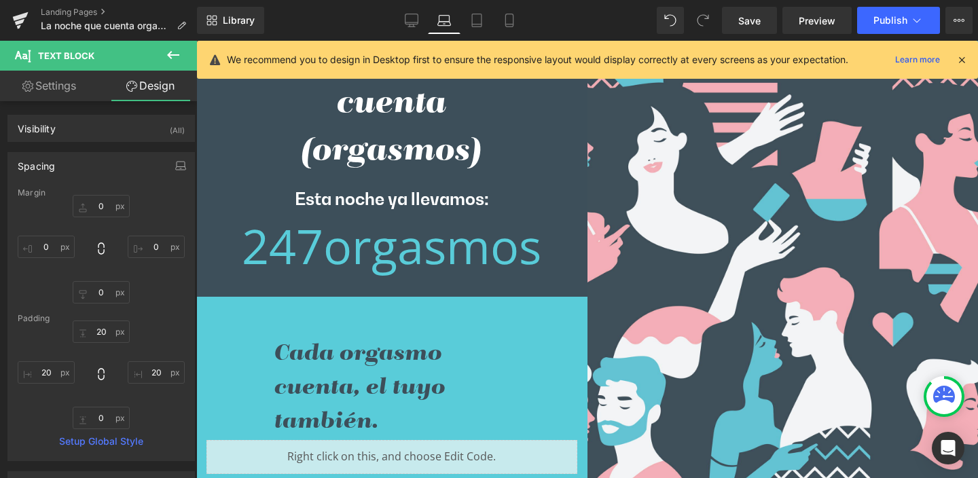
type input "0"
type input "20"
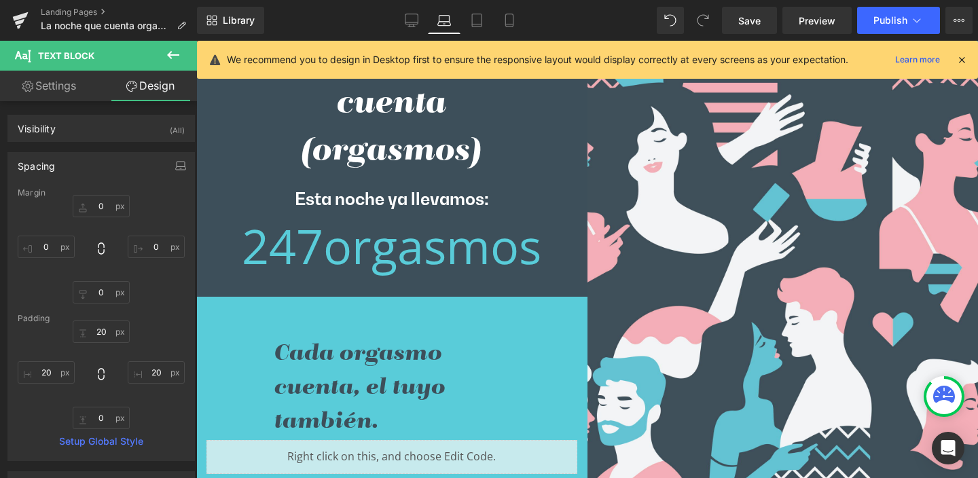
type input "50"
type input "0"
type input "50"
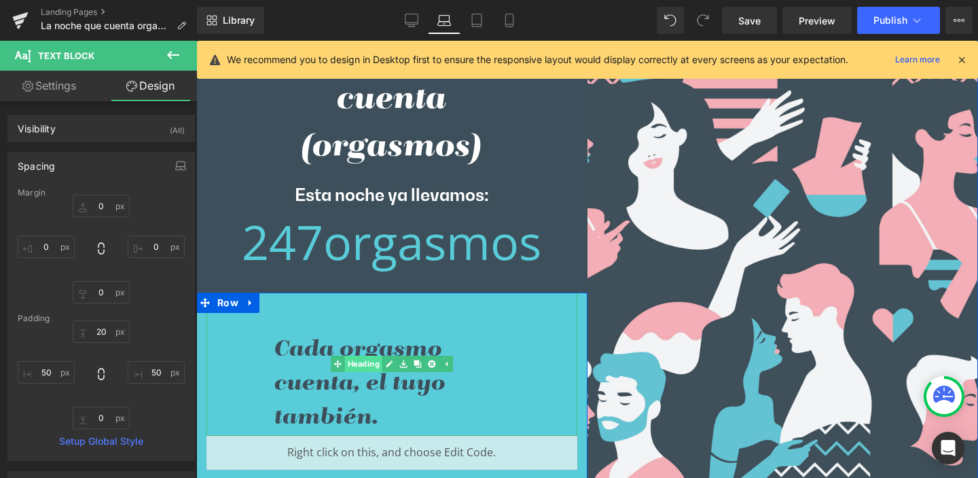
scroll to position [224, 0]
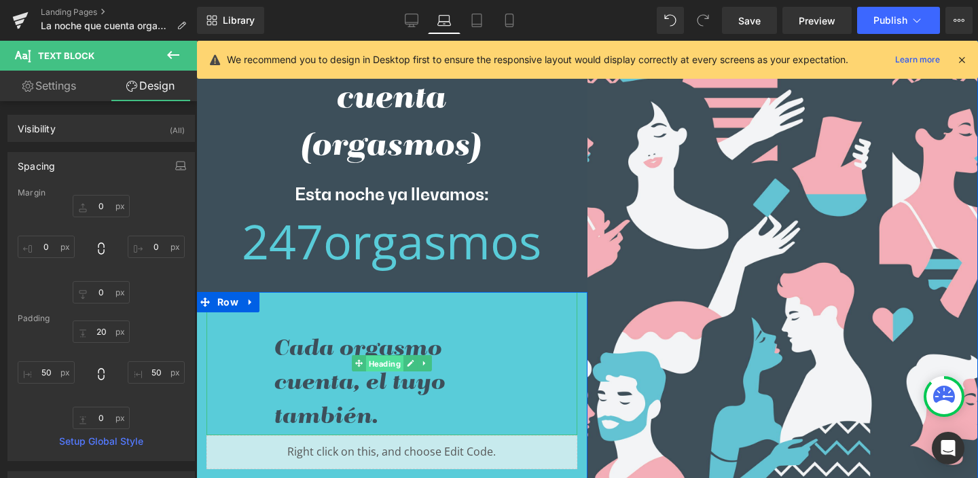
click at [355, 363] on link "Heading" at bounding box center [378, 363] width 52 height 16
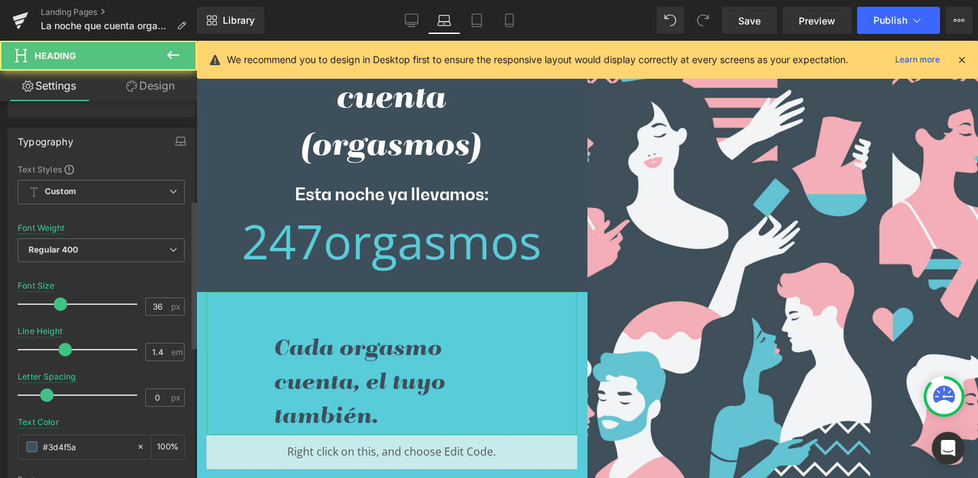
scroll to position [563, 0]
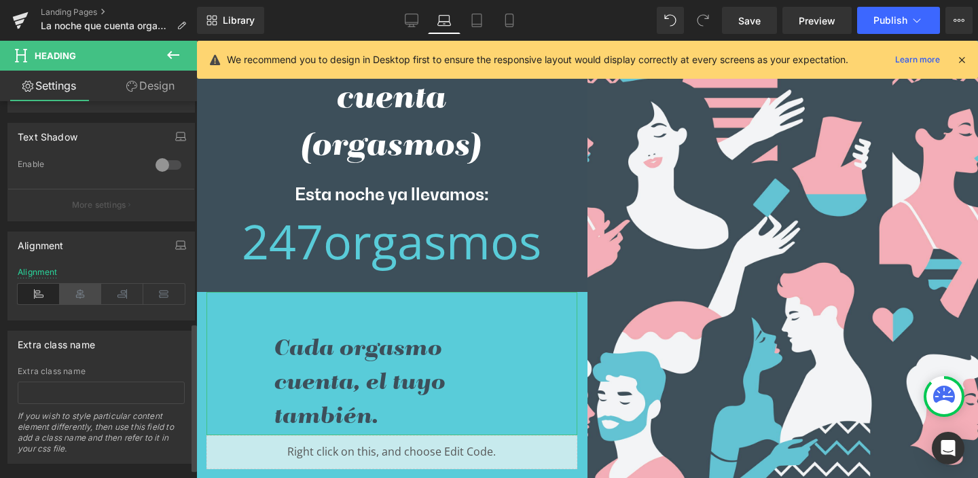
click at [81, 289] on icon at bounding box center [81, 294] width 42 height 20
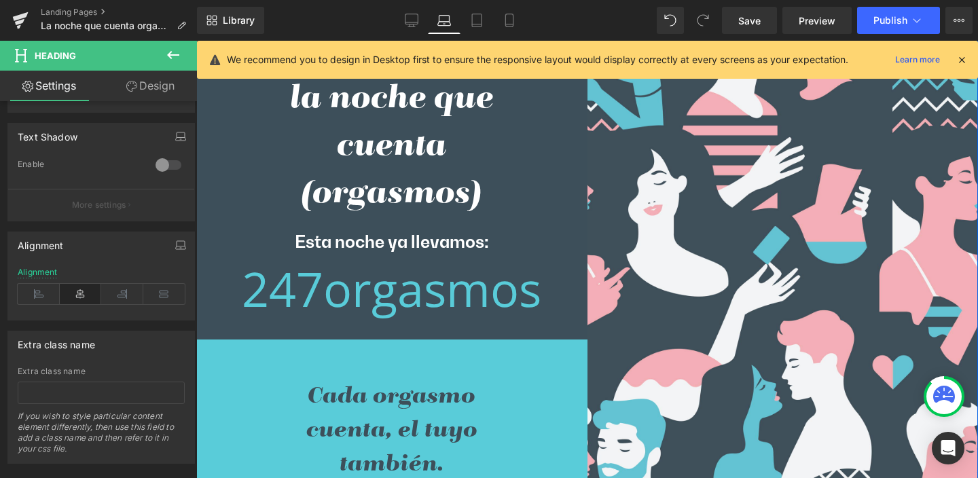
scroll to position [0, 0]
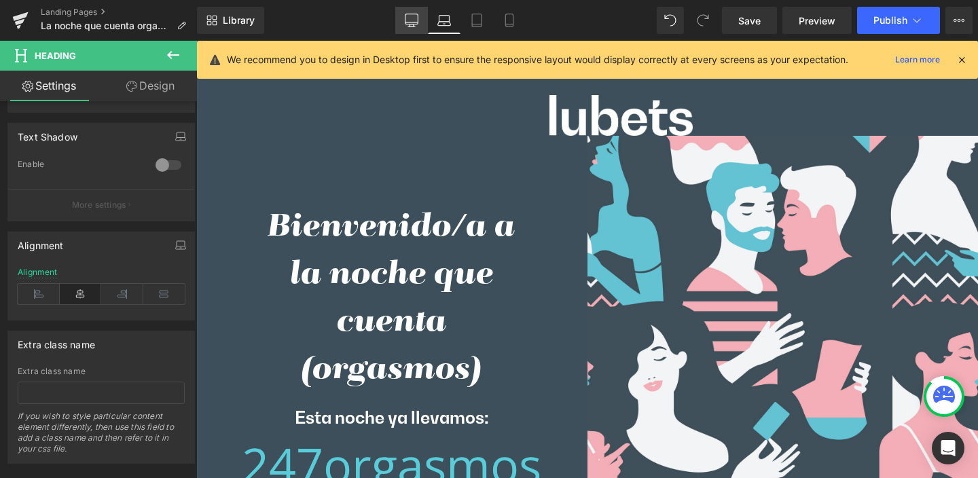
click at [410, 13] on link "Desktop" at bounding box center [411, 20] width 33 height 27
type input "100"
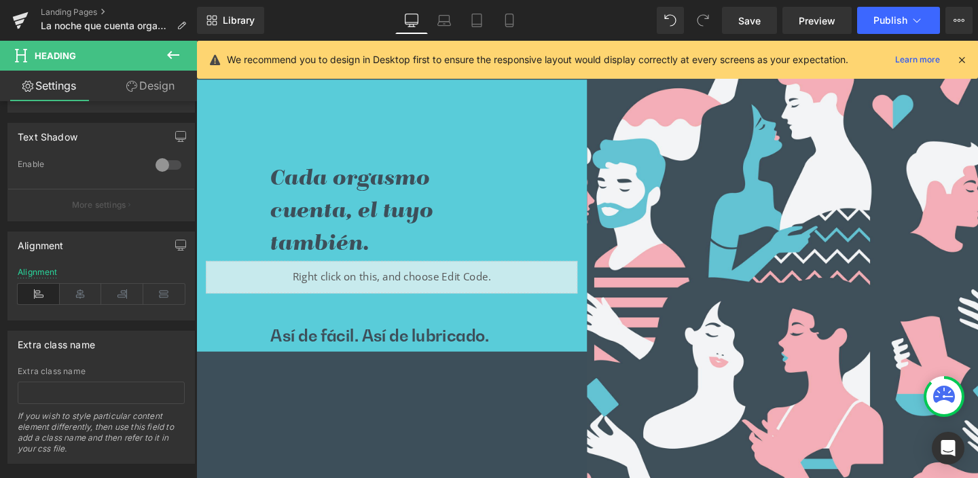
scroll to position [463, 0]
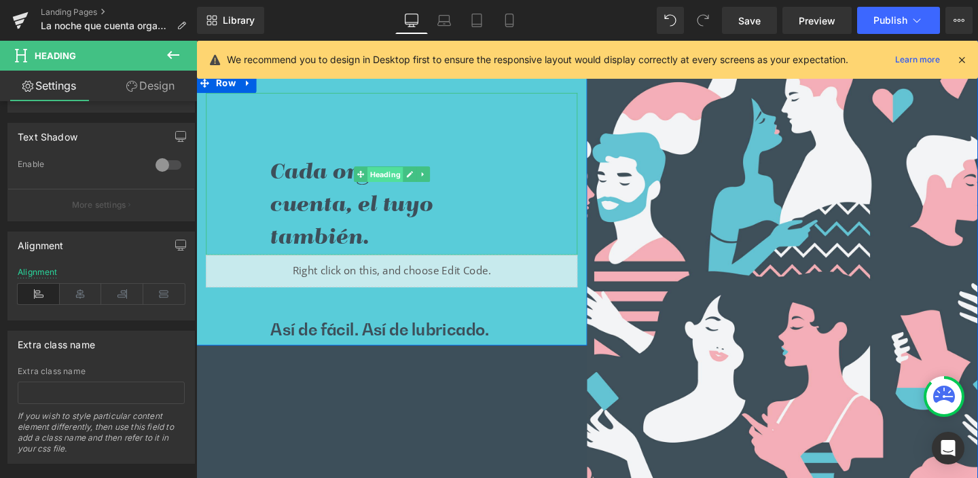
click at [391, 176] on span "Heading" at bounding box center [394, 181] width 37 height 16
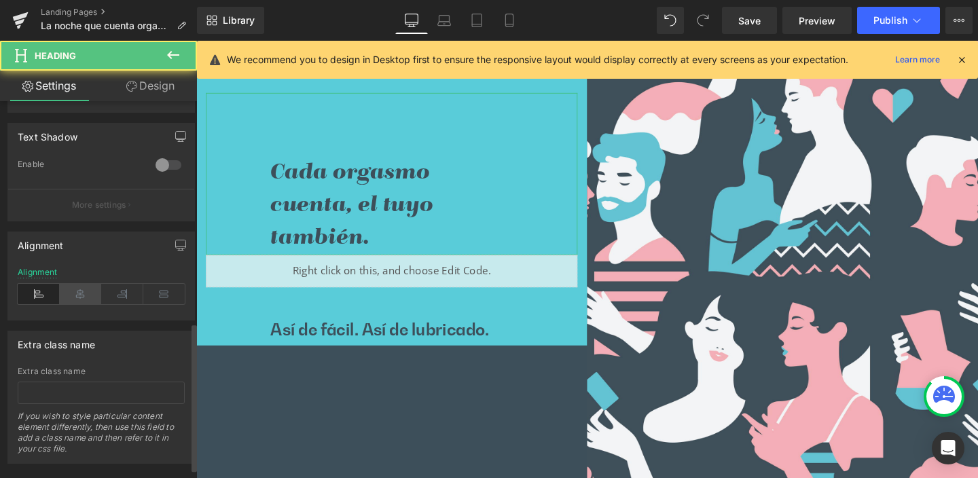
click at [79, 293] on icon at bounding box center [81, 294] width 42 height 20
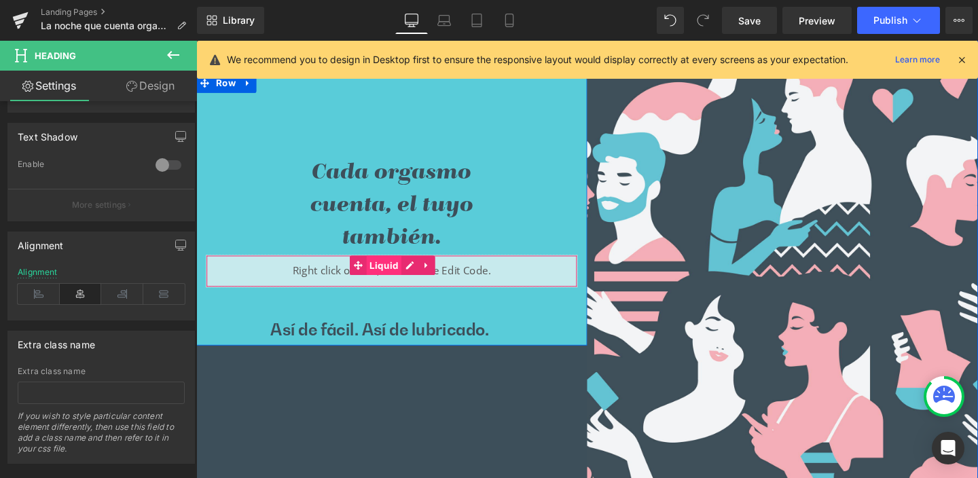
click at [383, 278] on span "Liquid" at bounding box center [393, 277] width 37 height 20
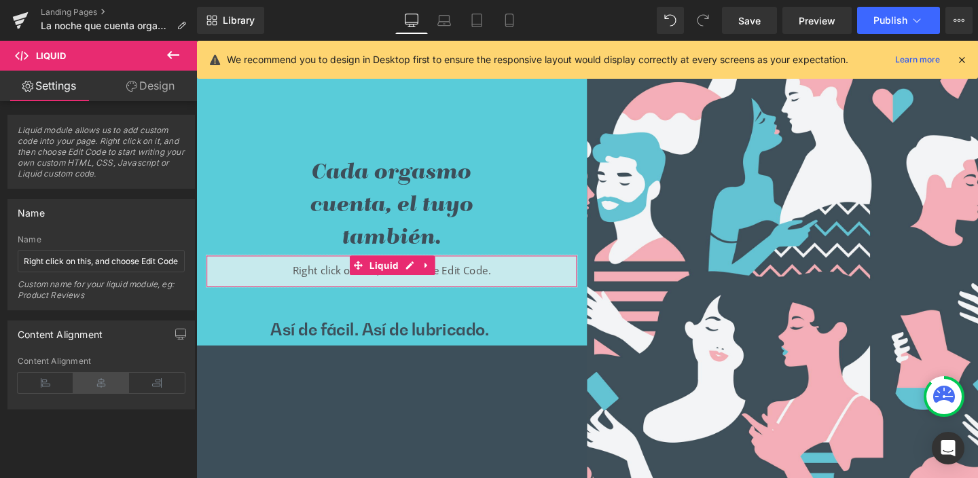
click at [92, 380] on icon at bounding box center [101, 383] width 56 height 20
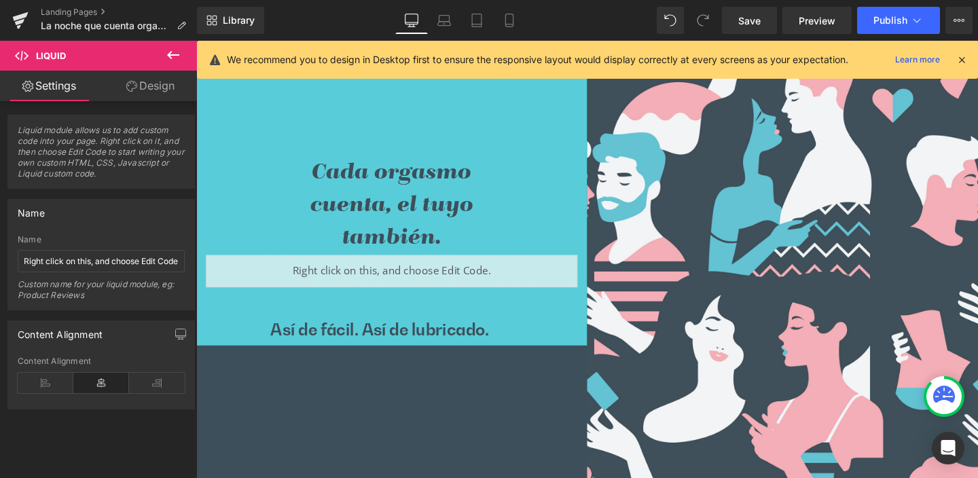
drag, startPoint x: 440, startPoint y: 21, endPoint x: 444, endPoint y: 71, distance: 49.7
click at [440, 22] on icon at bounding box center [444, 24] width 13 height 4
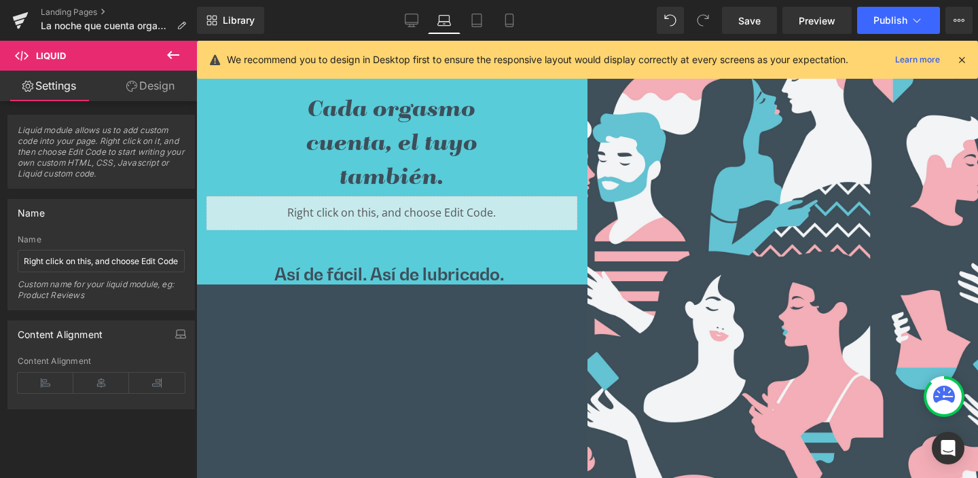
scroll to position [393, 0]
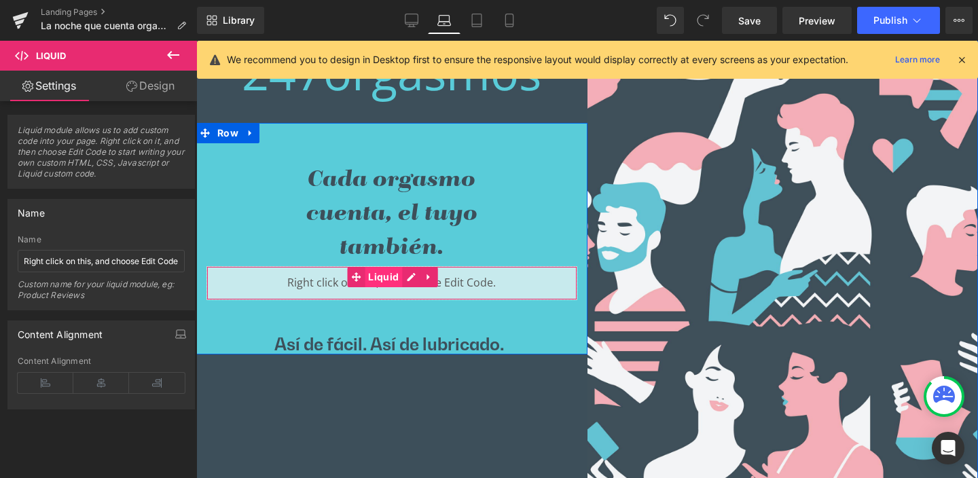
click at [374, 277] on span "Liquid" at bounding box center [383, 277] width 37 height 20
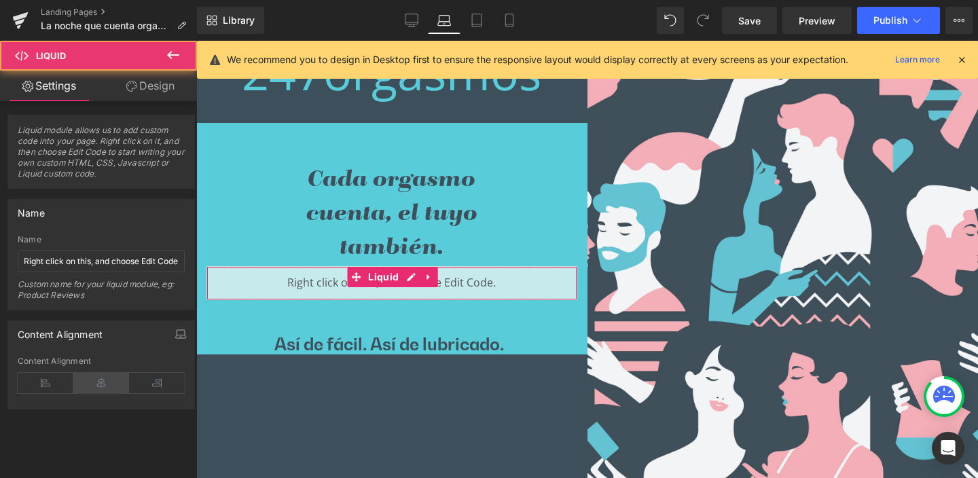
click at [103, 380] on icon at bounding box center [101, 383] width 56 height 20
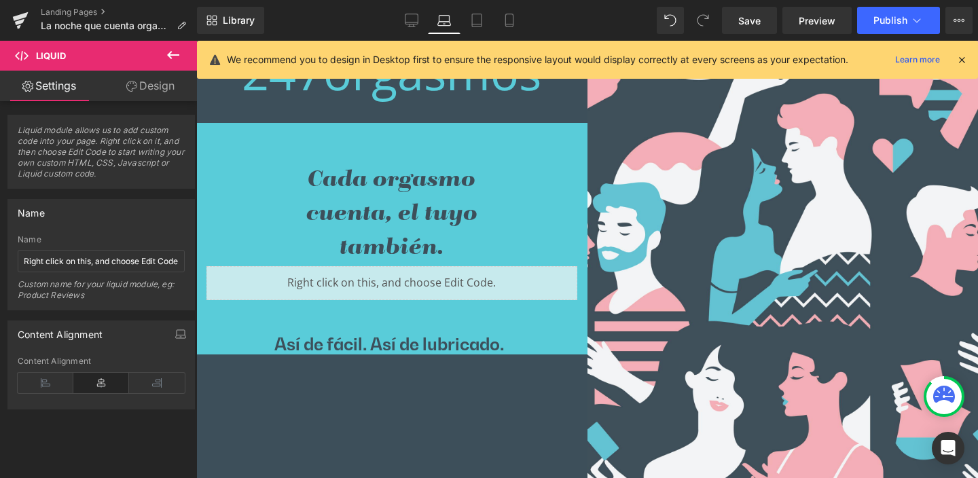
drag, startPoint x: 478, startPoint y: 23, endPoint x: 472, endPoint y: 50, distance: 27.9
click at [478, 23] on icon at bounding box center [477, 21] width 14 height 14
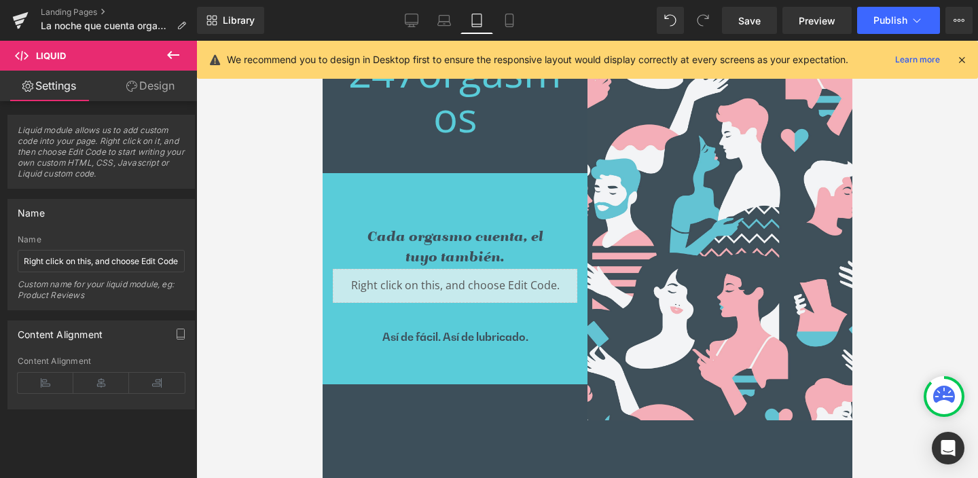
scroll to position [321, 0]
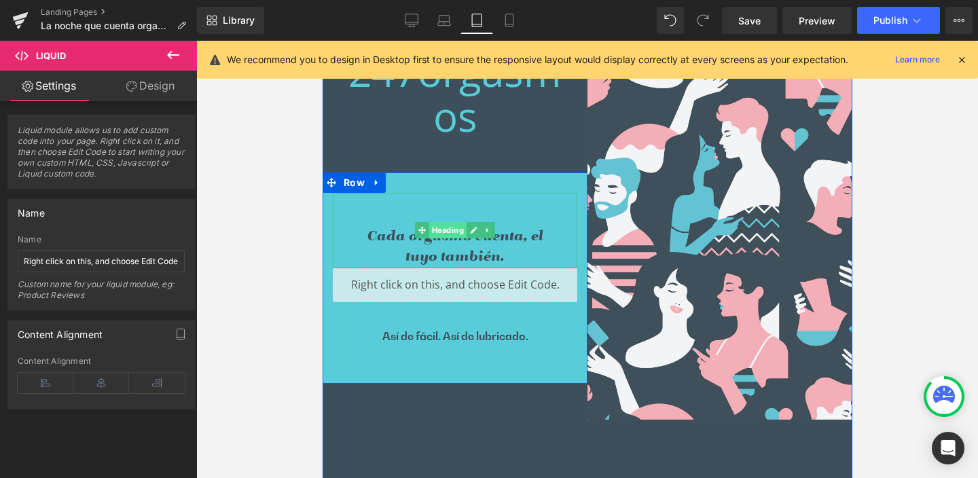
click at [444, 226] on span "Heading" at bounding box center [447, 230] width 37 height 16
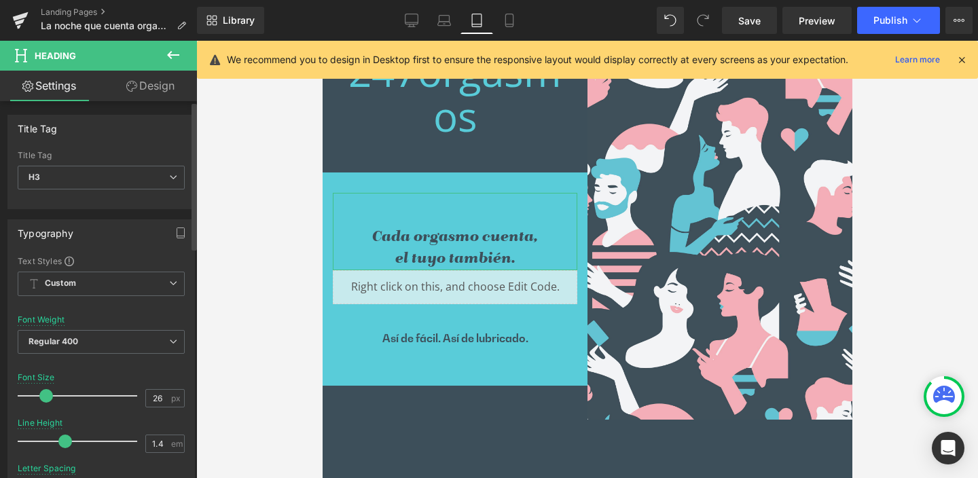
type input "27"
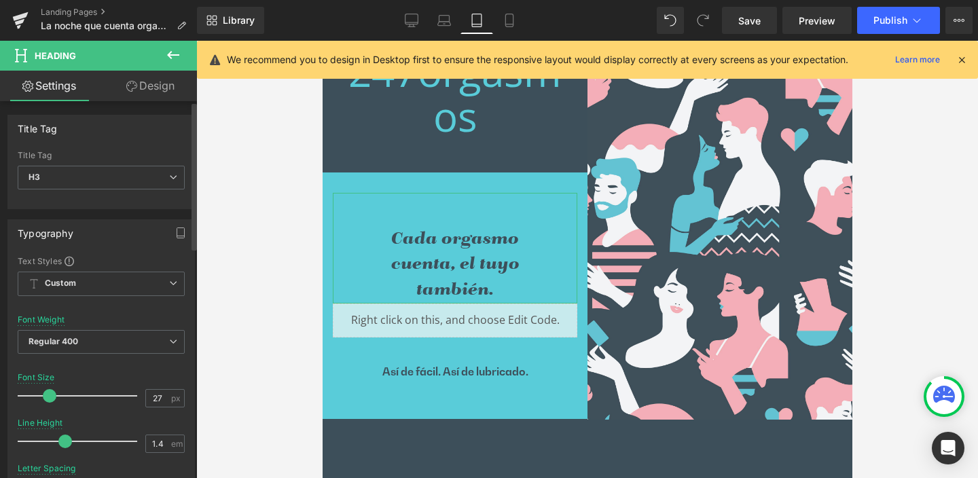
click at [52, 396] on span at bounding box center [50, 396] width 14 height 14
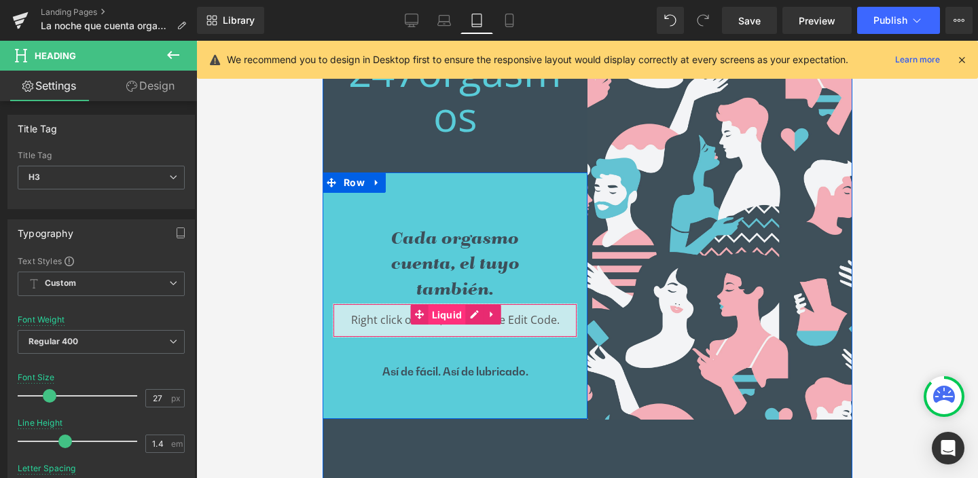
click at [444, 313] on span "Liquid" at bounding box center [446, 315] width 37 height 20
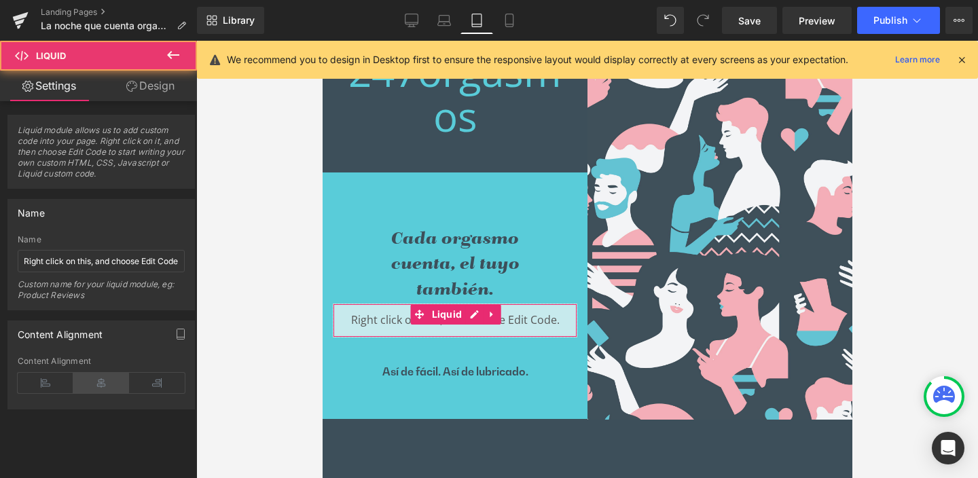
click at [101, 384] on icon at bounding box center [101, 383] width 56 height 20
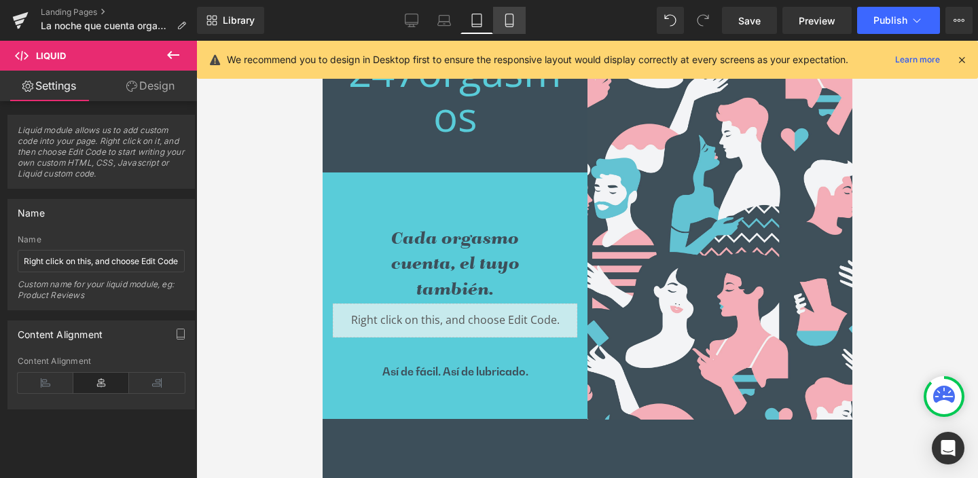
click at [516, 18] on icon at bounding box center [510, 21] width 14 height 14
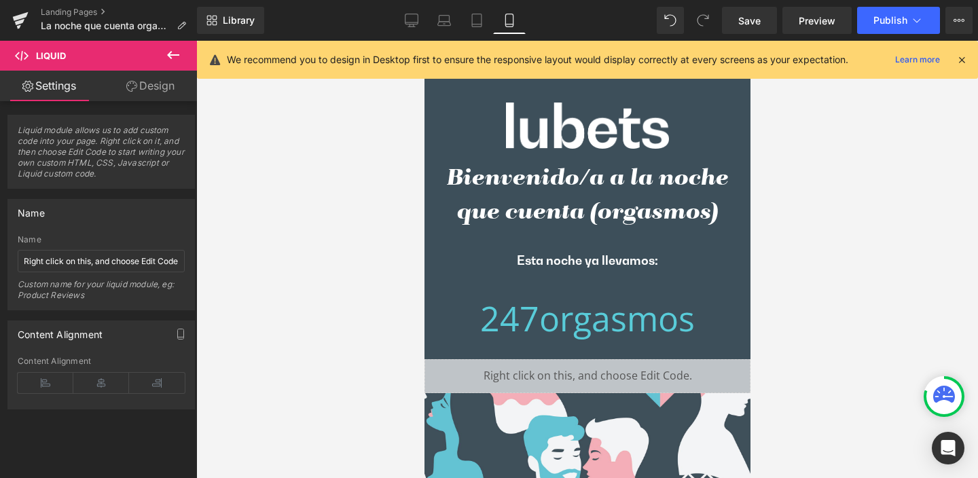
scroll to position [0, 0]
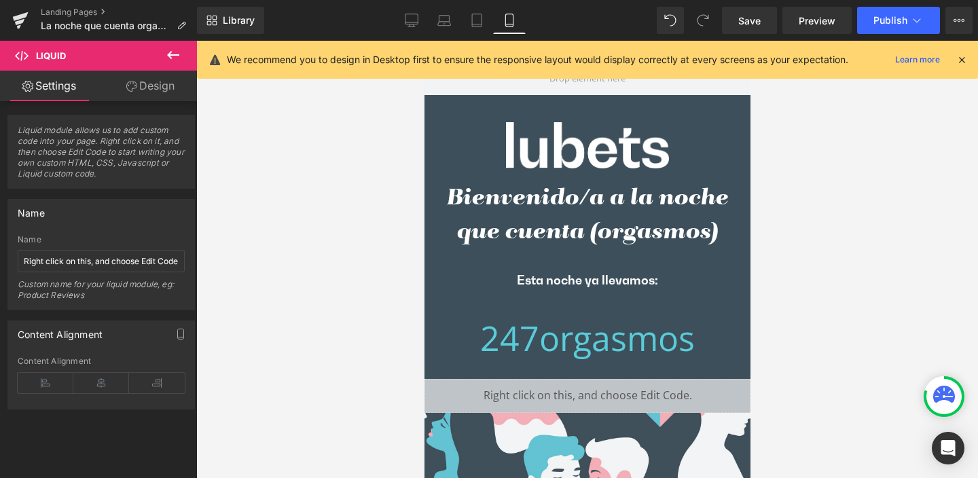
click at [168, 52] on icon at bounding box center [173, 55] width 16 height 16
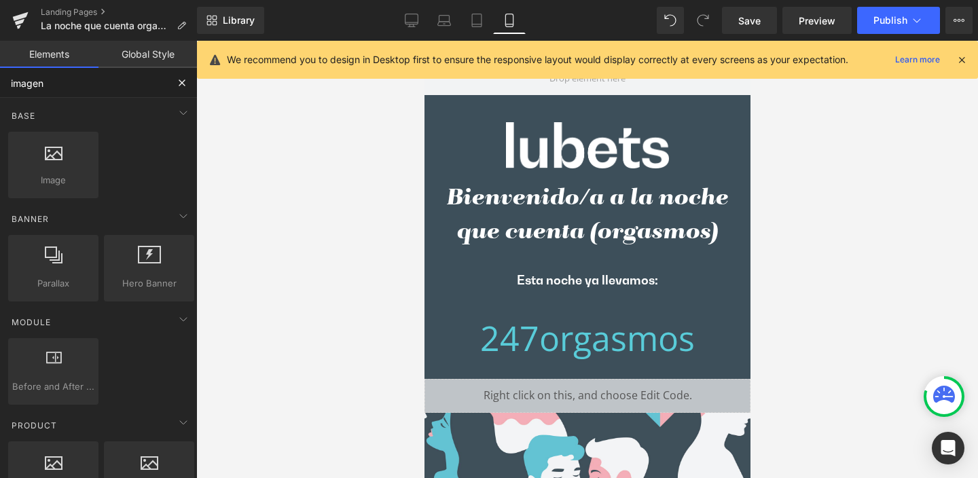
drag, startPoint x: 71, startPoint y: 85, endPoint x: 10, endPoint y: 77, distance: 62.3
click at [10, 78] on input "imagen" at bounding box center [83, 83] width 167 height 30
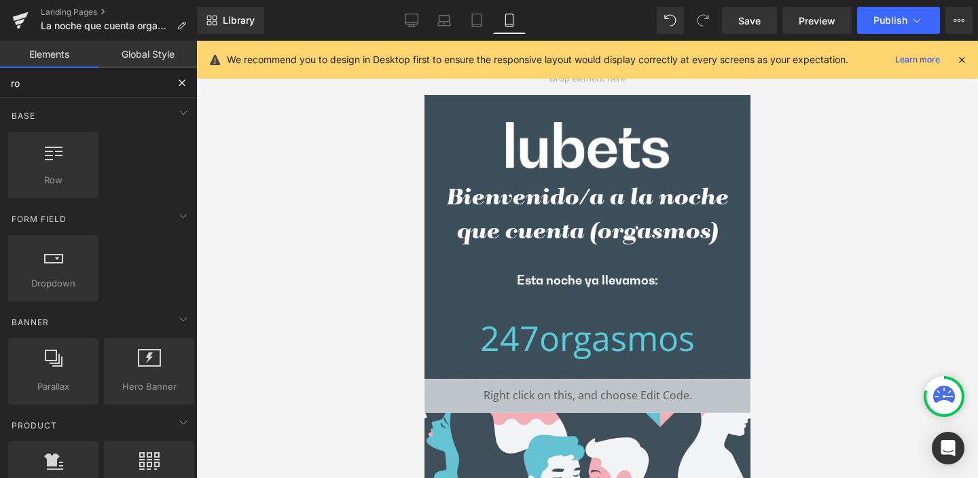
type input "row"
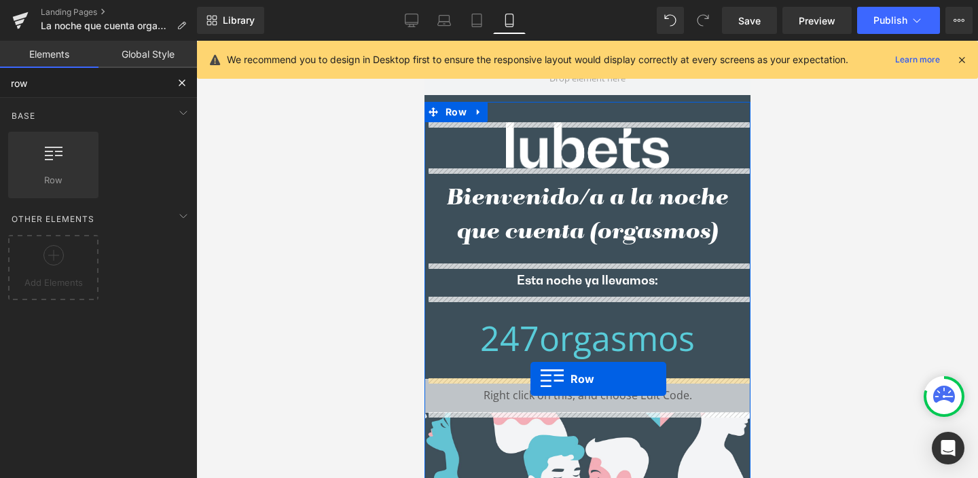
drag, startPoint x: 486, startPoint y: 206, endPoint x: 530, endPoint y: 379, distance: 178.8
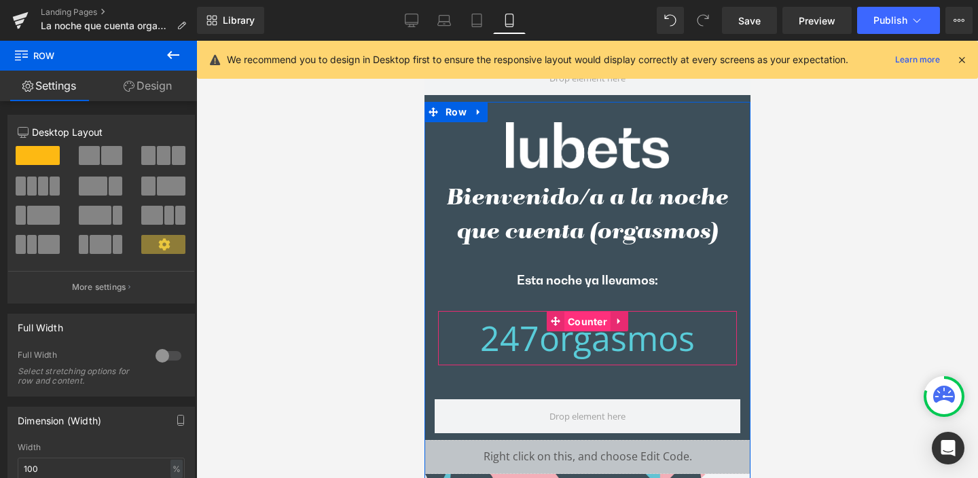
drag, startPoint x: 584, startPoint y: 325, endPoint x: 730, endPoint y: 385, distance: 158.7
click at [584, 325] on span "Counter" at bounding box center [587, 322] width 46 height 20
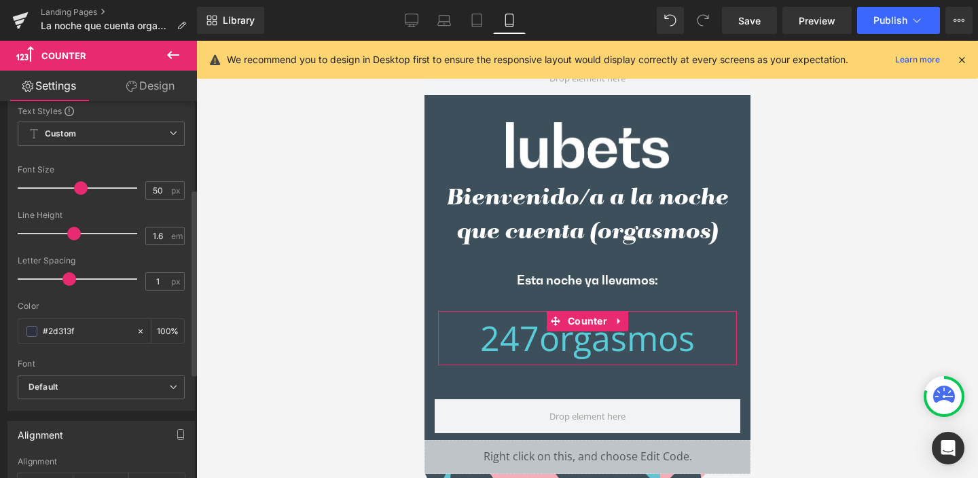
scroll to position [177, 0]
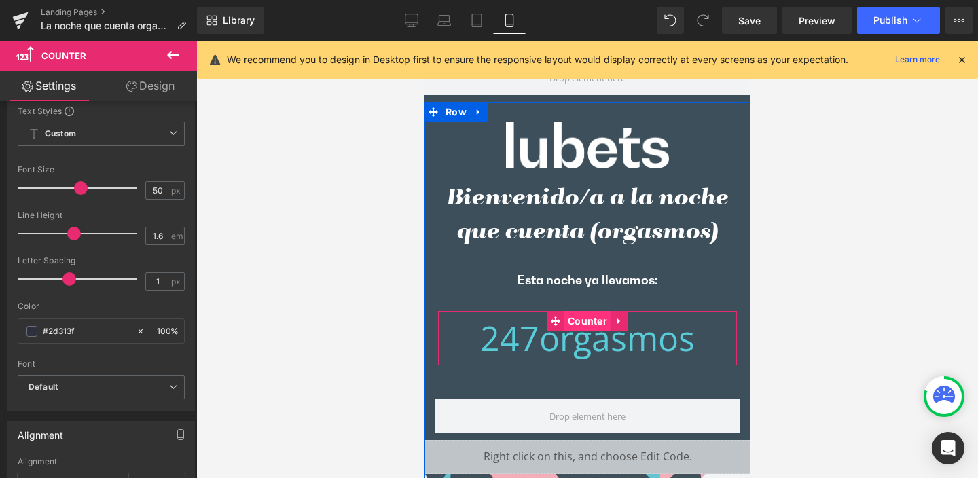
click at [581, 320] on span "Counter" at bounding box center [587, 321] width 46 height 20
click at [582, 320] on span "Counter" at bounding box center [587, 321] width 46 height 20
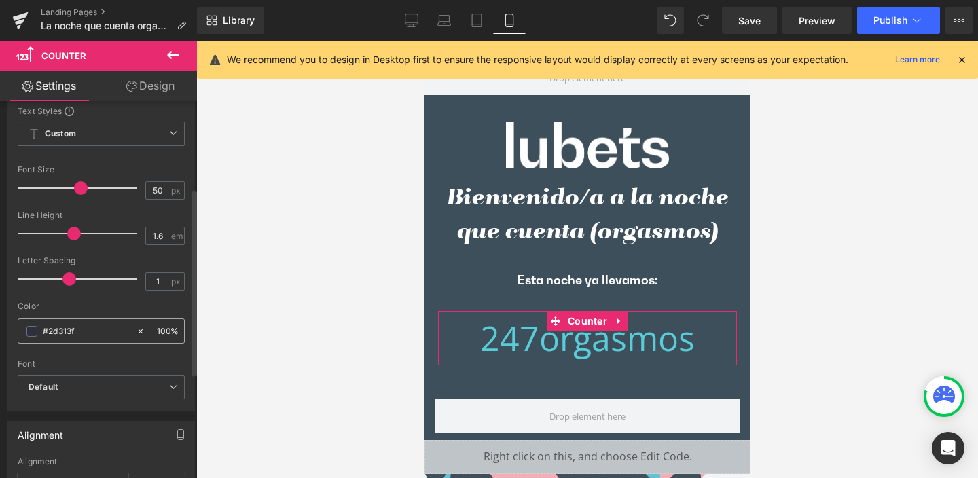
drag, startPoint x: 85, startPoint y: 330, endPoint x: 39, endPoint y: 330, distance: 45.5
click at [40, 330] on div "#2d313f" at bounding box center [77, 331] width 118 height 24
paste input "78C9D7"
type input "78C9D7"
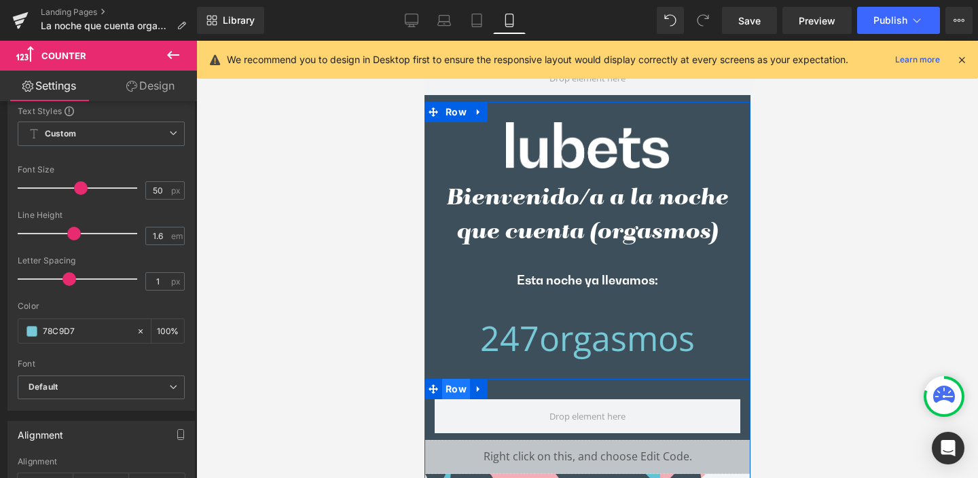
click at [448, 387] on span "Row" at bounding box center [456, 389] width 28 height 20
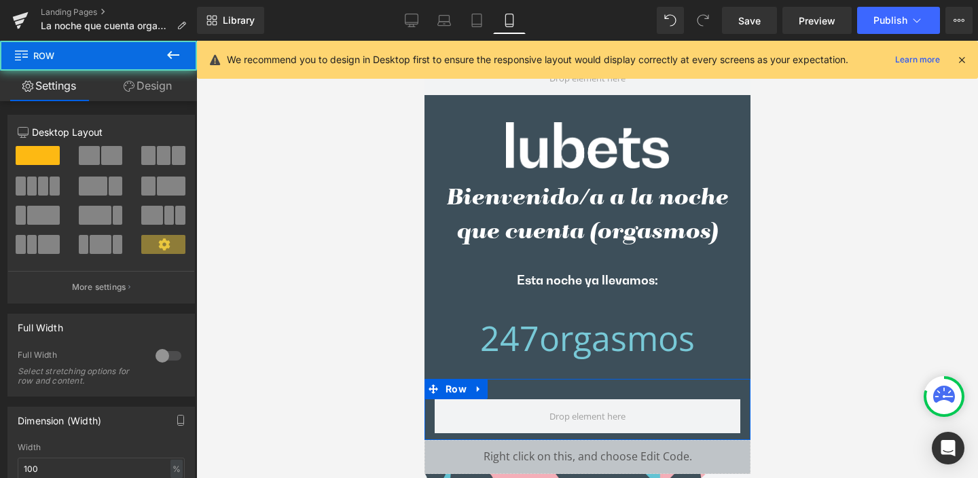
click at [160, 86] on link "Design" at bounding box center [148, 86] width 99 height 31
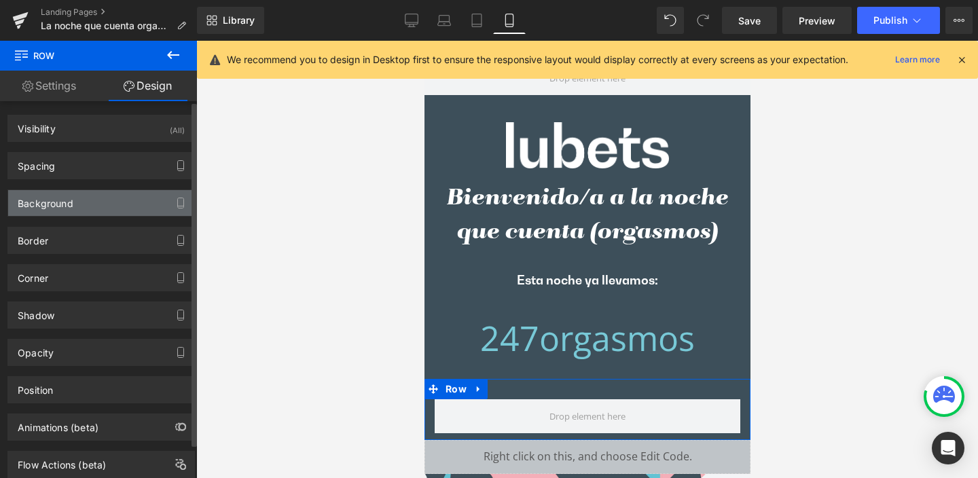
click at [53, 200] on div "Background" at bounding box center [46, 199] width 56 height 19
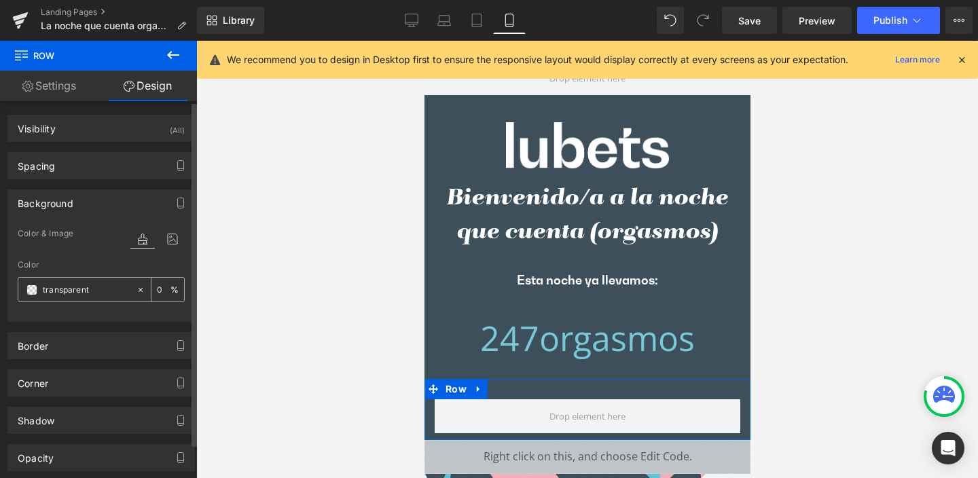
click at [100, 291] on input "transparent" at bounding box center [86, 290] width 87 height 15
paste input "78C9D7"
type input "78C9D7"
type input "100"
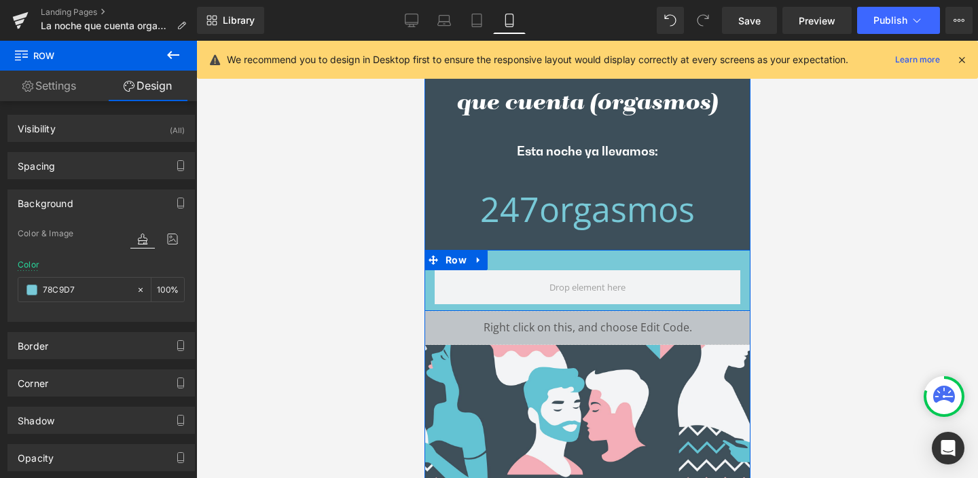
scroll to position [130, 0]
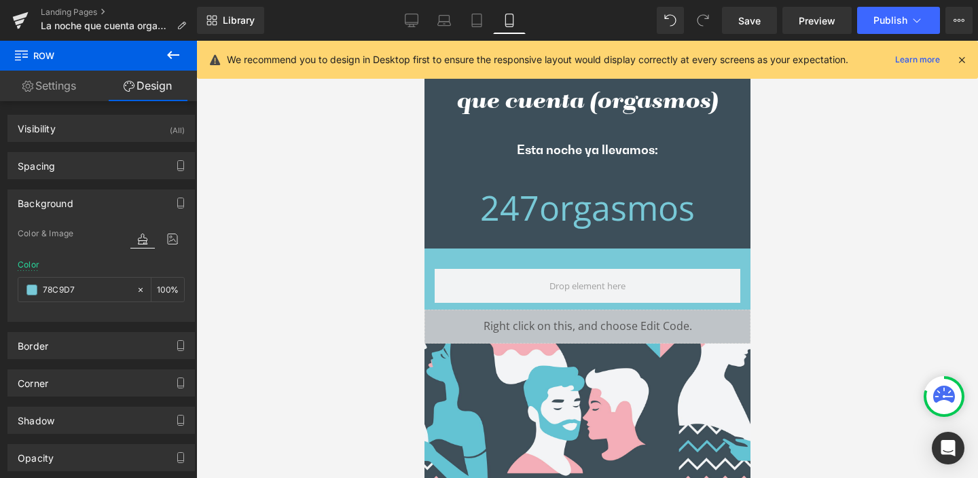
type input "#78c9d7"
click at [175, 51] on icon at bounding box center [173, 55] width 16 height 16
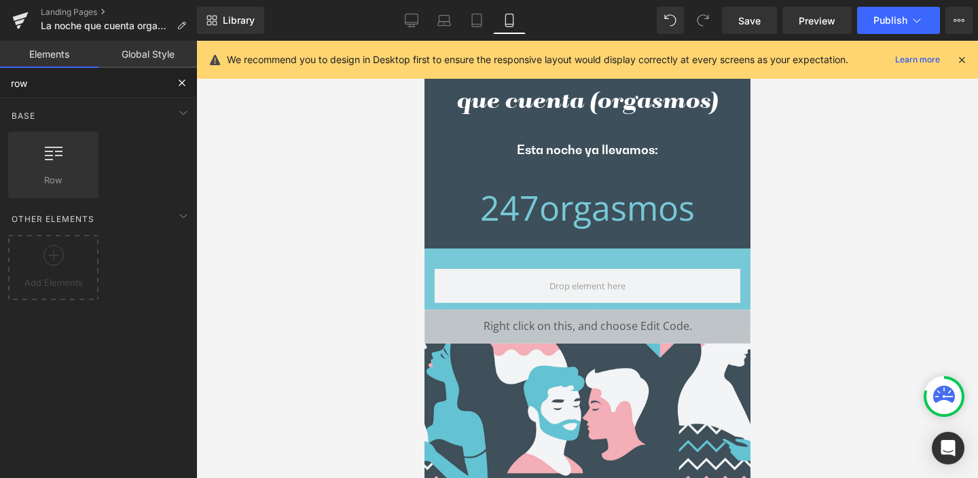
drag, startPoint x: 37, startPoint y: 87, endPoint x: 0, endPoint y: 84, distance: 36.8
click at [0, 84] on input "row" at bounding box center [83, 83] width 167 height 30
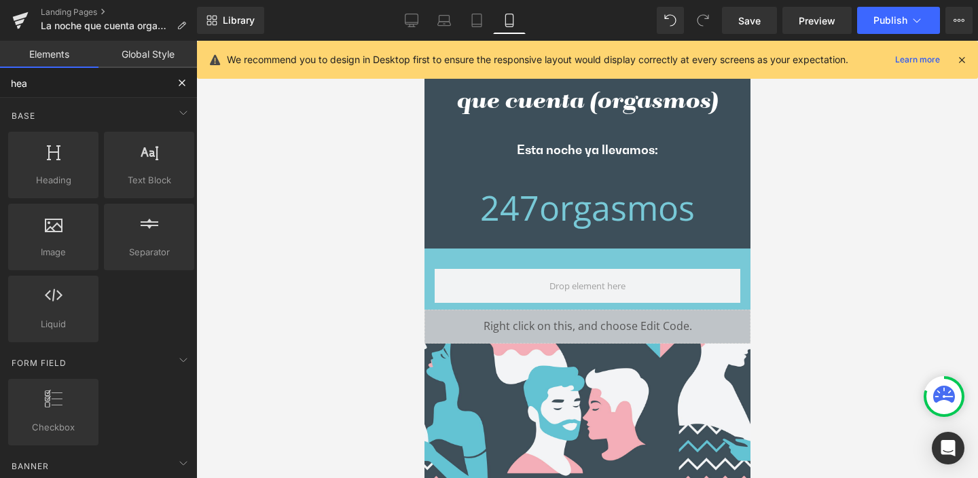
type input "head"
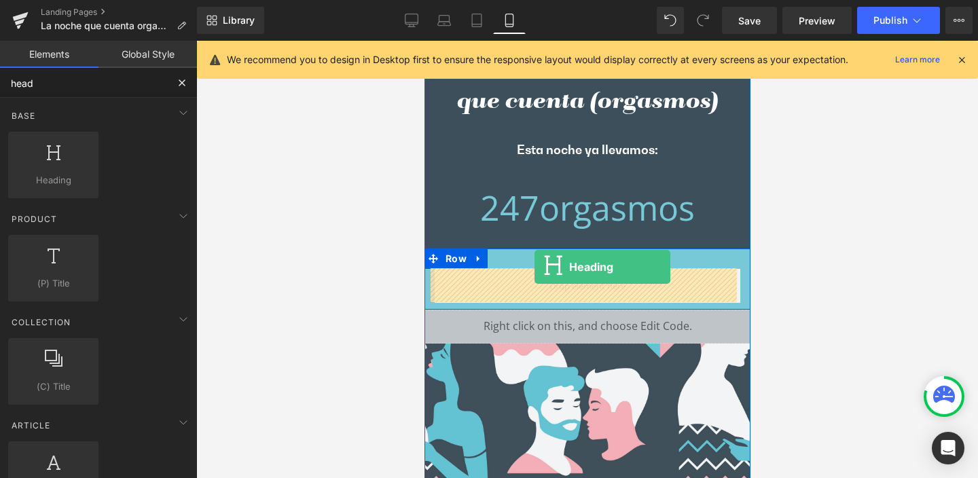
drag, startPoint x: 474, startPoint y: 211, endPoint x: 534, endPoint y: 267, distance: 82.2
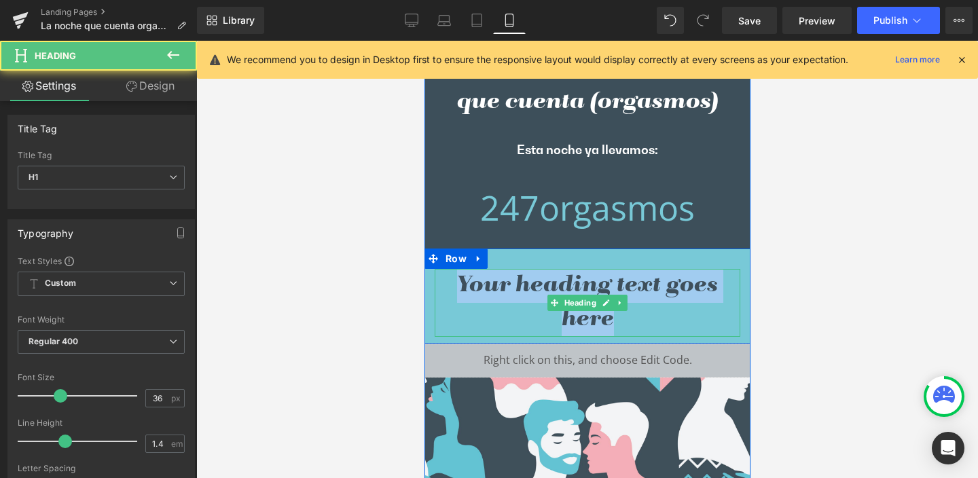
drag, startPoint x: 608, startPoint y: 320, endPoint x: 452, endPoint y: 282, distance: 160.2
click at [452, 282] on h1 "Your heading text goes here" at bounding box center [587, 303] width 306 height 69
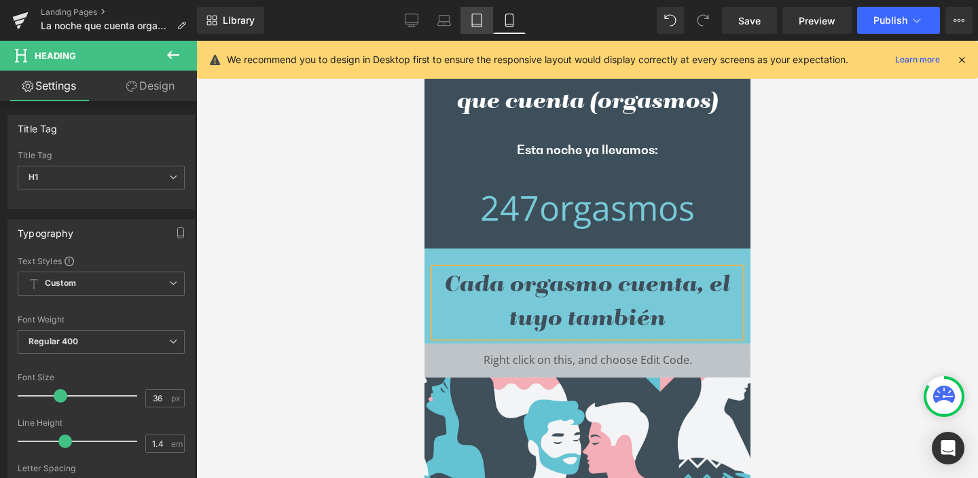
click at [472, 17] on icon at bounding box center [477, 20] width 10 height 13
type input "100"
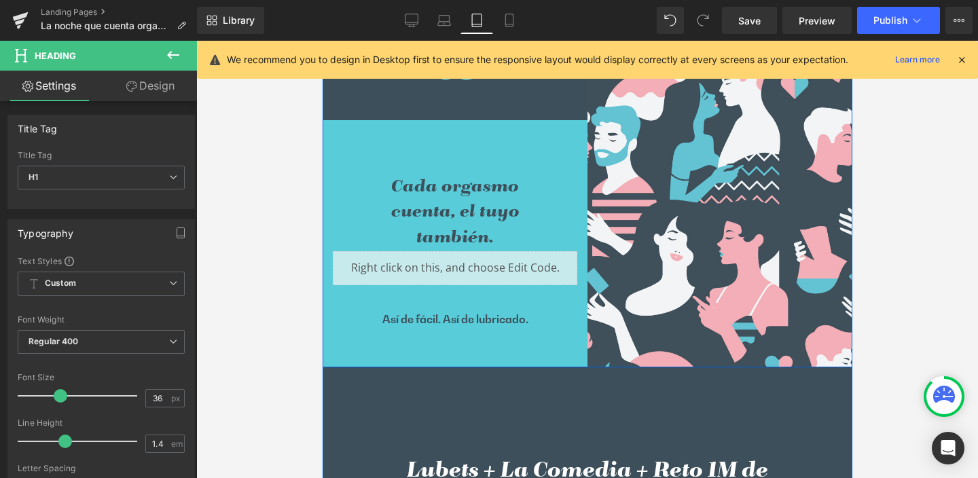
scroll to position [376, 0]
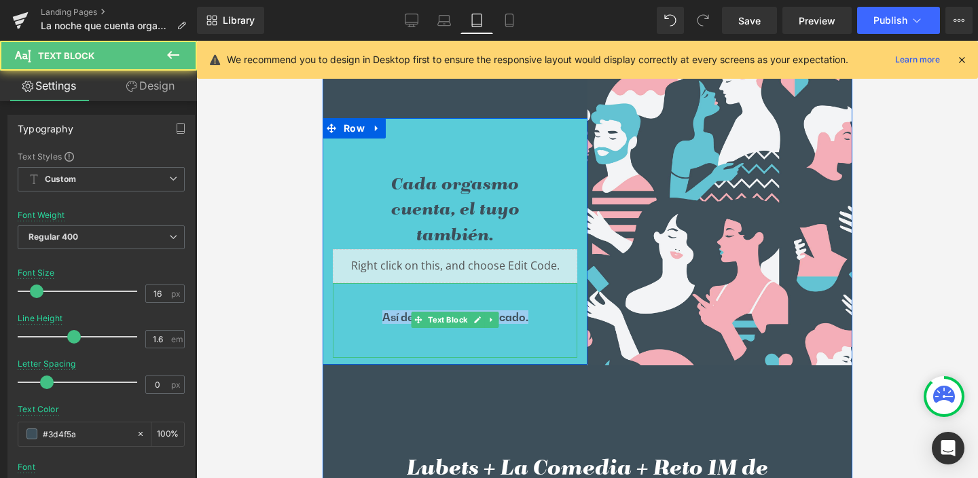
drag, startPoint x: 373, startPoint y: 315, endPoint x: 536, endPoint y: 315, distance: 163.1
click at [536, 315] on p "Así de fácil. Así de lubricado." at bounding box center [454, 317] width 177 height 14
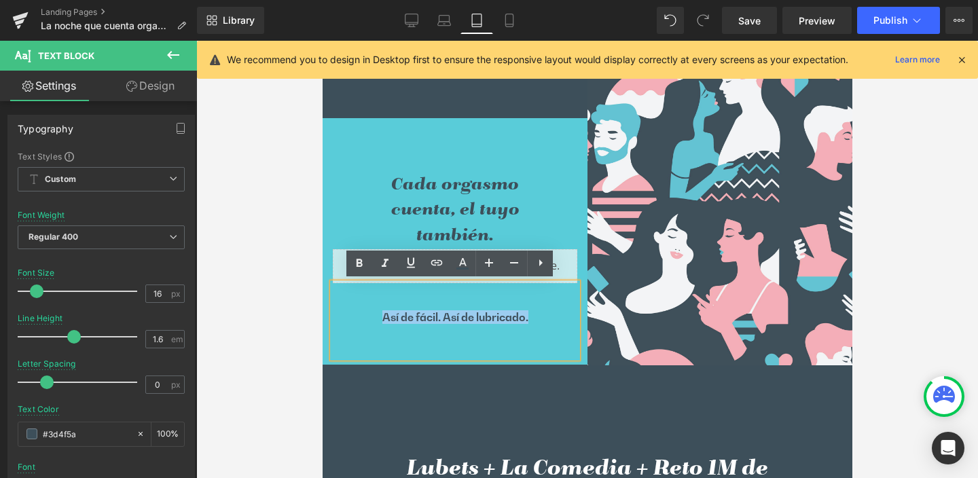
copy p "Así de fácil. Así de lubricado."
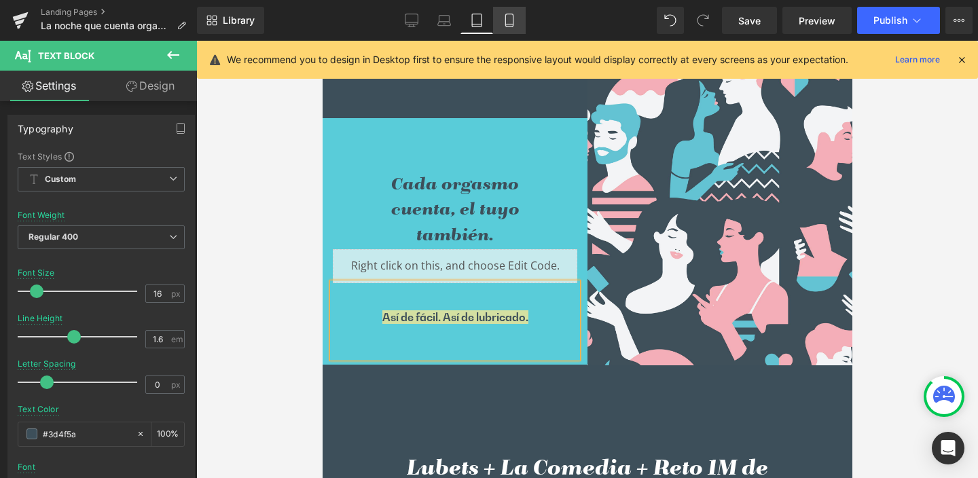
drag, startPoint x: 512, startPoint y: 12, endPoint x: 513, endPoint y: 75, distance: 63.2
click at [512, 12] on link "Mobile" at bounding box center [509, 20] width 33 height 27
type input "#59ccd9"
type input "100"
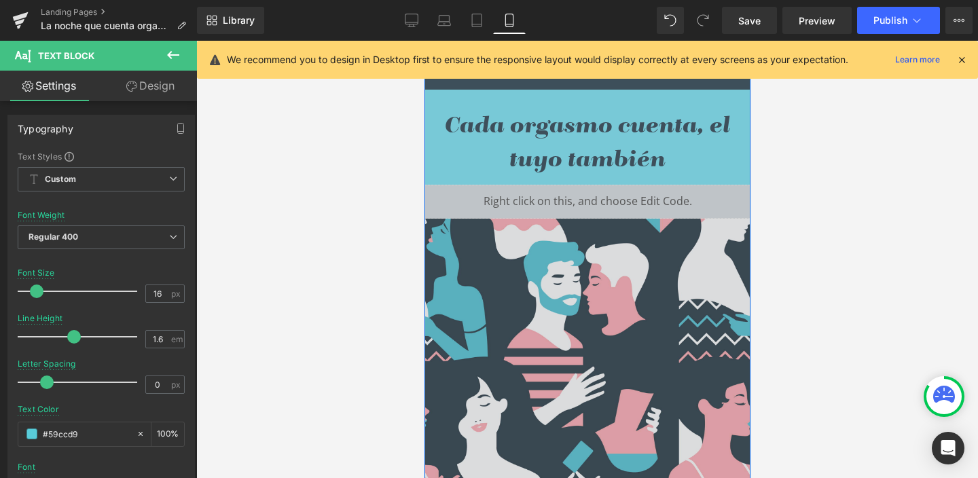
scroll to position [291, 0]
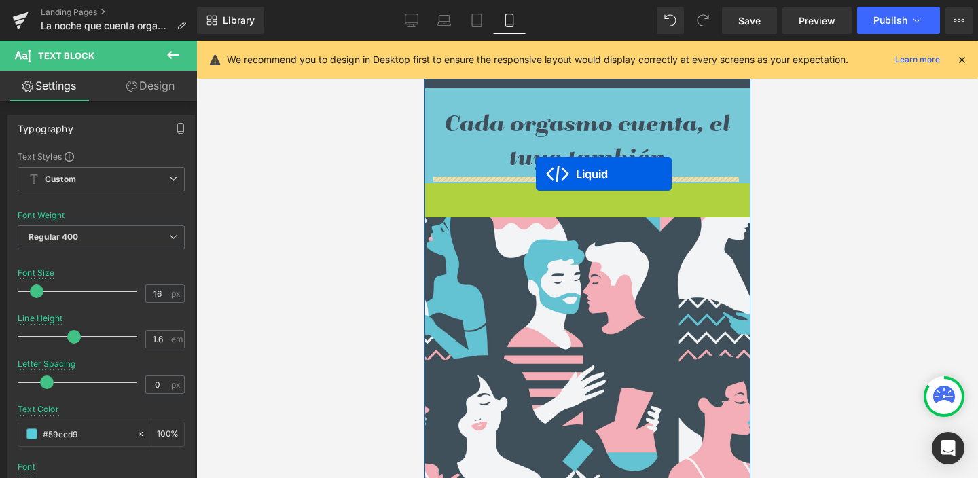
drag, startPoint x: 544, startPoint y: 194, endPoint x: 535, endPoint y: 173, distance: 22.2
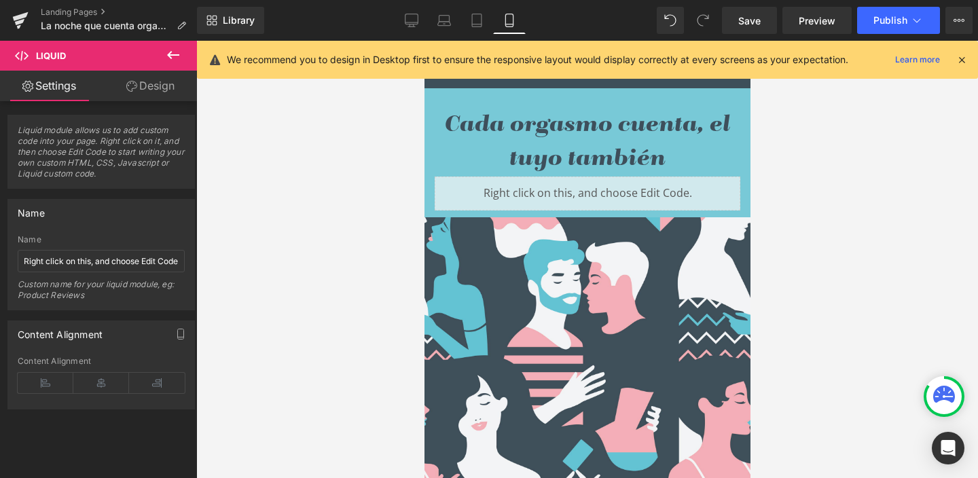
click at [174, 55] on icon at bounding box center [173, 55] width 12 height 8
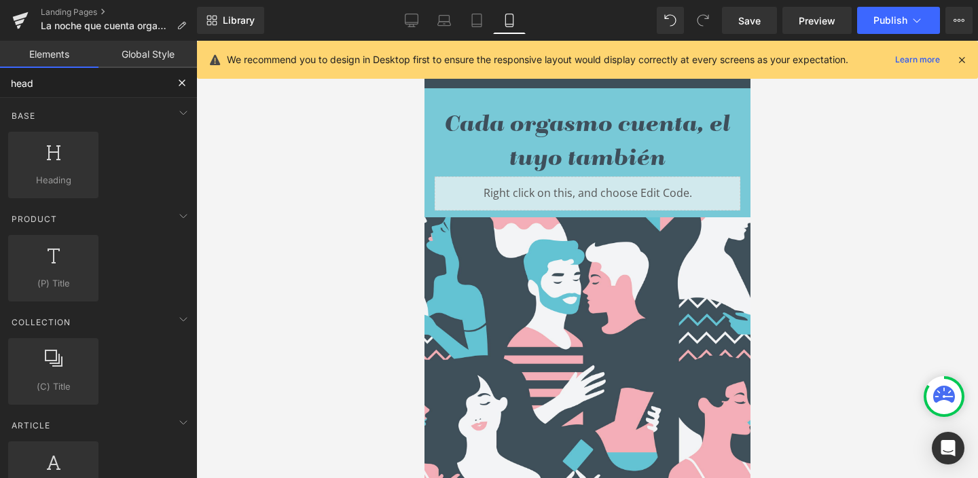
click at [0, 82] on input "head" at bounding box center [83, 83] width 167 height 30
type input "te"
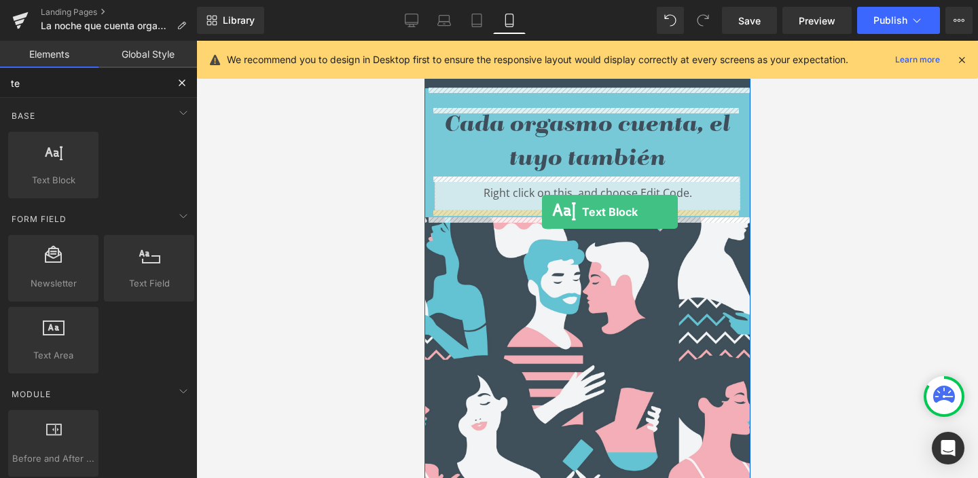
drag, startPoint x: 472, startPoint y: 205, endPoint x: 541, endPoint y: 211, distance: 69.6
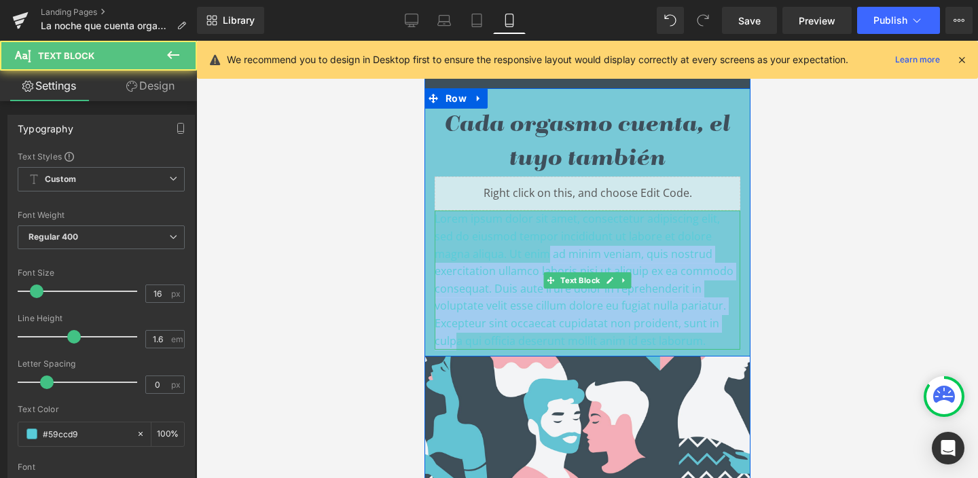
drag, startPoint x: 503, startPoint y: 247, endPoint x: 660, endPoint y: 320, distance: 173.9
click at [660, 320] on p "Lorem ipsum dolor sit amet, consectetur adipiscing elit, sed do eiusmod tempor …" at bounding box center [587, 280] width 306 height 139
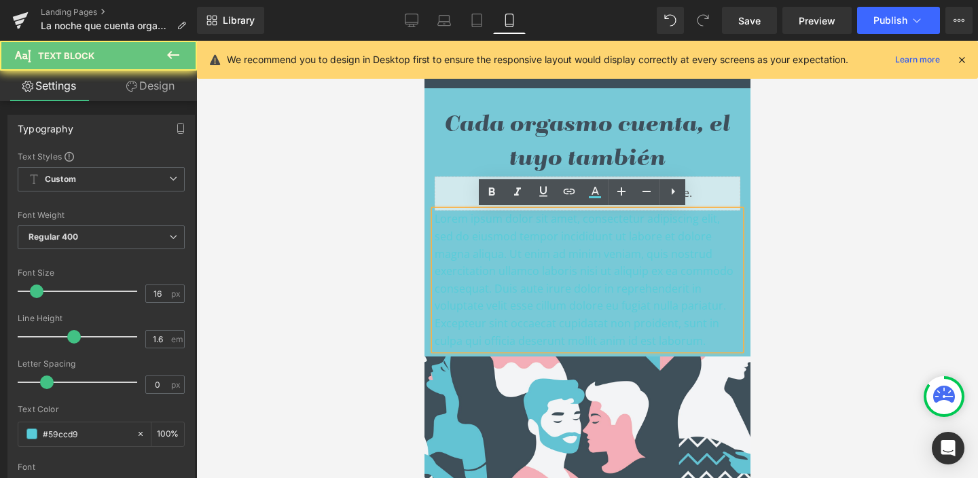
click at [688, 328] on p "Lorem ipsum dolor sit amet, consectetur adipiscing elit, sed do eiusmod tempor …" at bounding box center [587, 280] width 306 height 139
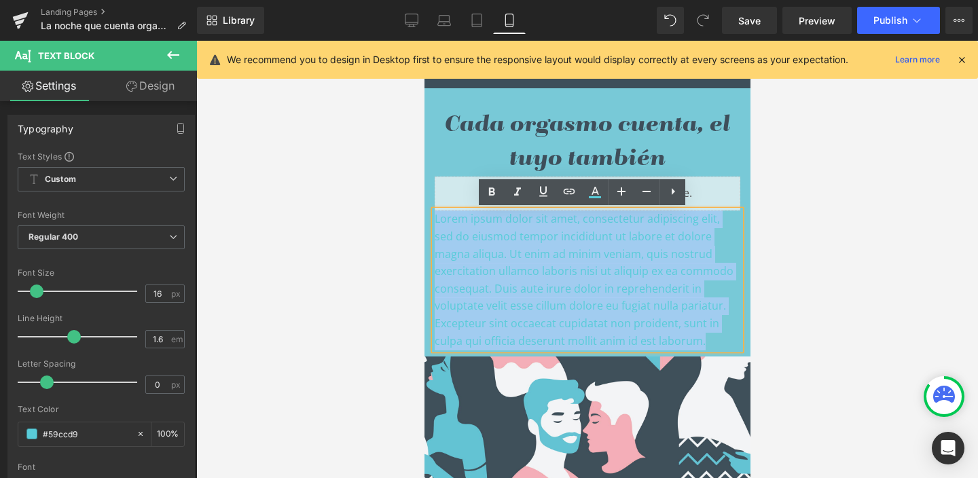
drag, startPoint x: 693, startPoint y: 344, endPoint x: 412, endPoint y: 224, distance: 305.3
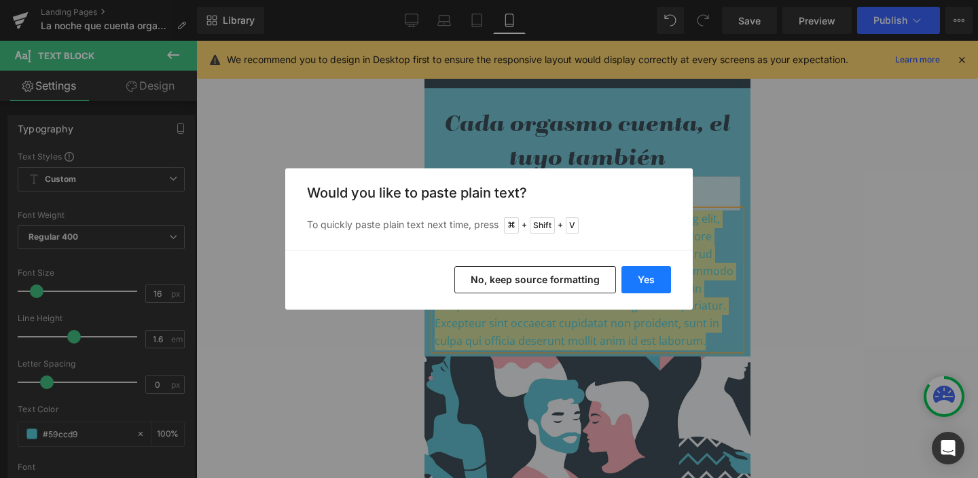
click at [652, 275] on button "Yes" at bounding box center [647, 279] width 50 height 27
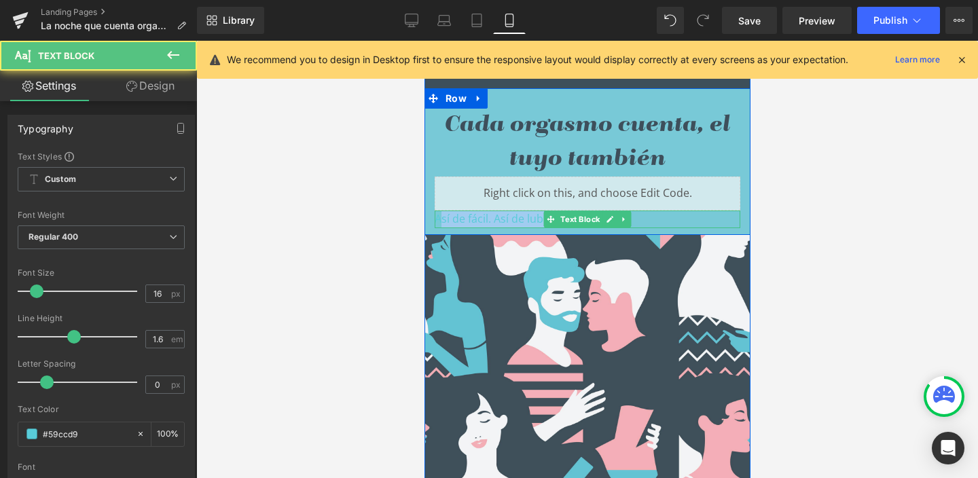
drag, startPoint x: 435, startPoint y: 217, endPoint x: 693, endPoint y: 218, distance: 258.2
click at [693, 218] on p "Así de fácil. Así de lubricado." at bounding box center [587, 220] width 306 height 18
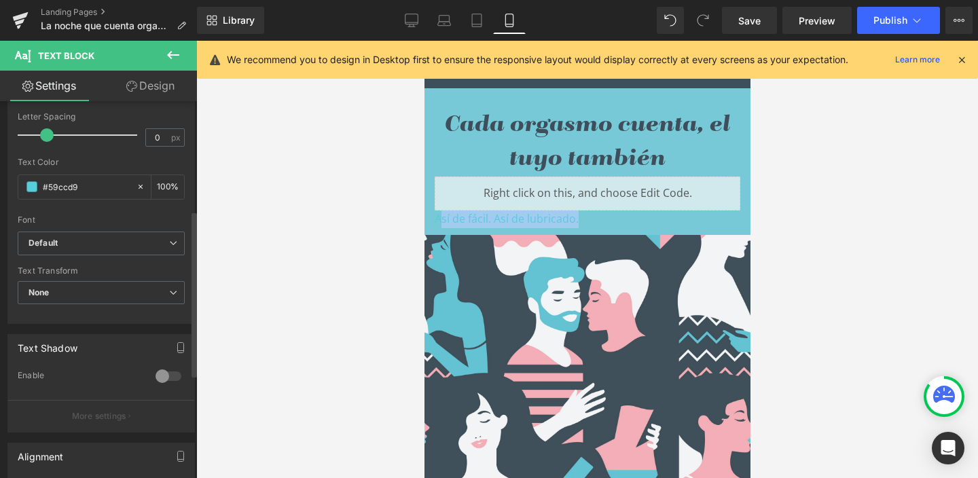
scroll to position [257, 0]
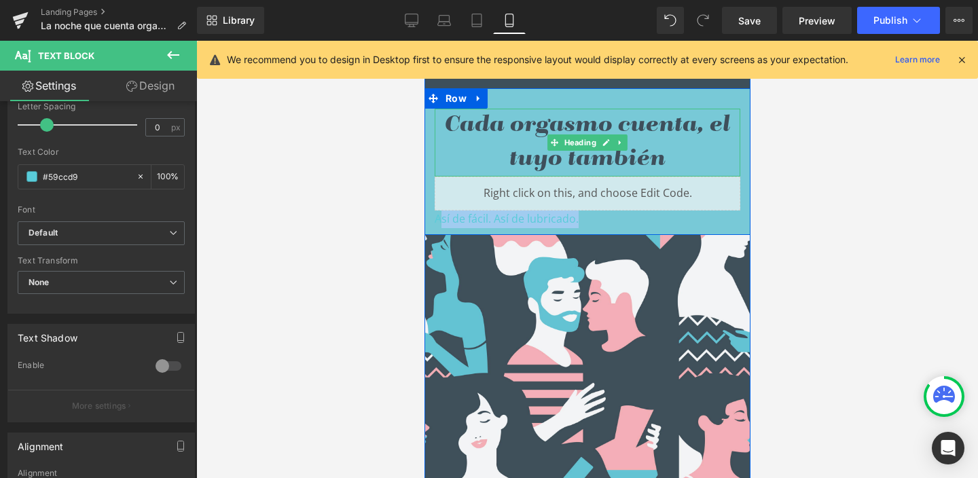
drag, startPoint x: 577, startPoint y: 139, endPoint x: 450, endPoint y: 169, distance: 131.2
click at [577, 140] on span "Heading" at bounding box center [579, 143] width 37 height 16
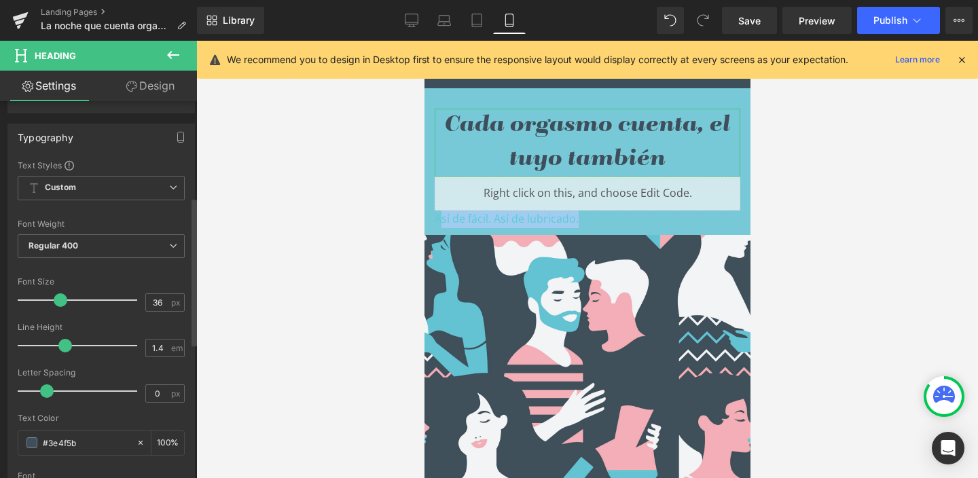
scroll to position [244, 0]
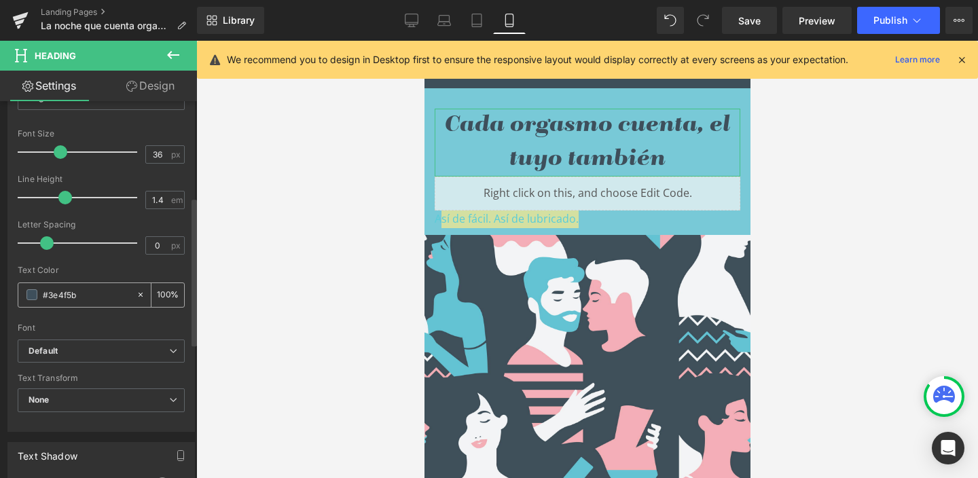
drag, startPoint x: 90, startPoint y: 298, endPoint x: 29, endPoint y: 295, distance: 61.9
click at [30, 294] on div "#3e4f5b" at bounding box center [77, 295] width 118 height 24
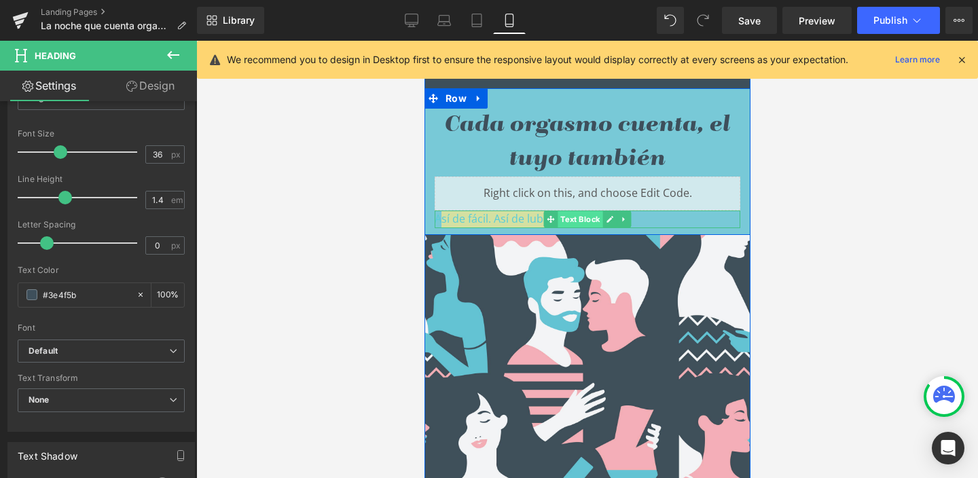
drag, startPoint x: 569, startPoint y: 218, endPoint x: 717, endPoint y: 266, distance: 156.2
click at [569, 218] on span "Text Block" at bounding box center [579, 219] width 45 height 16
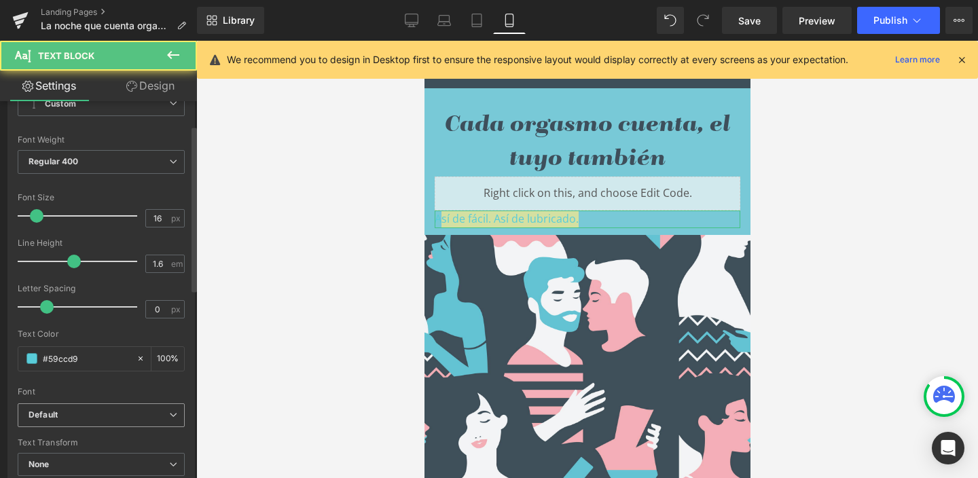
scroll to position [112, 0]
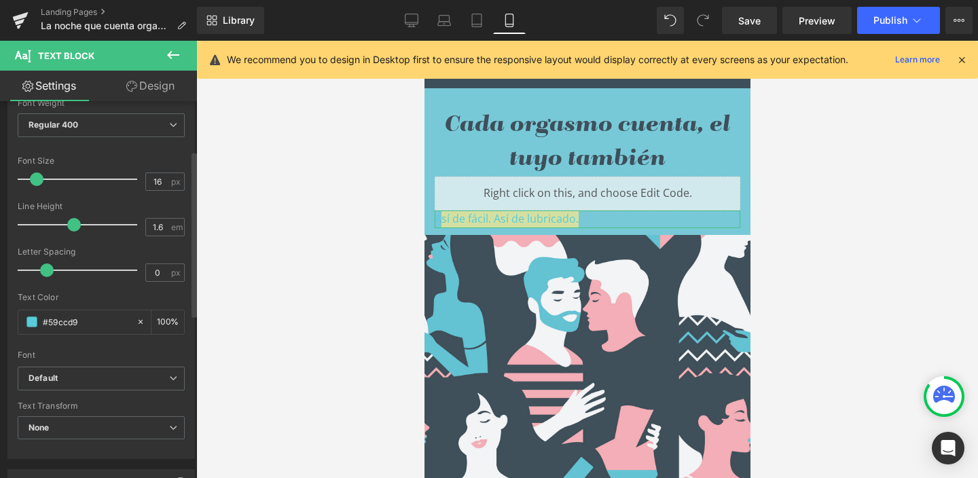
drag, startPoint x: 85, startPoint y: 323, endPoint x: 14, endPoint y: 321, distance: 71.4
click at [14, 321] on div "Text Styles Custom Custom Setup Global Style Custom Setup Global Style Thin 100…" at bounding box center [101, 249] width 186 height 420
paste input "3e4f5b"
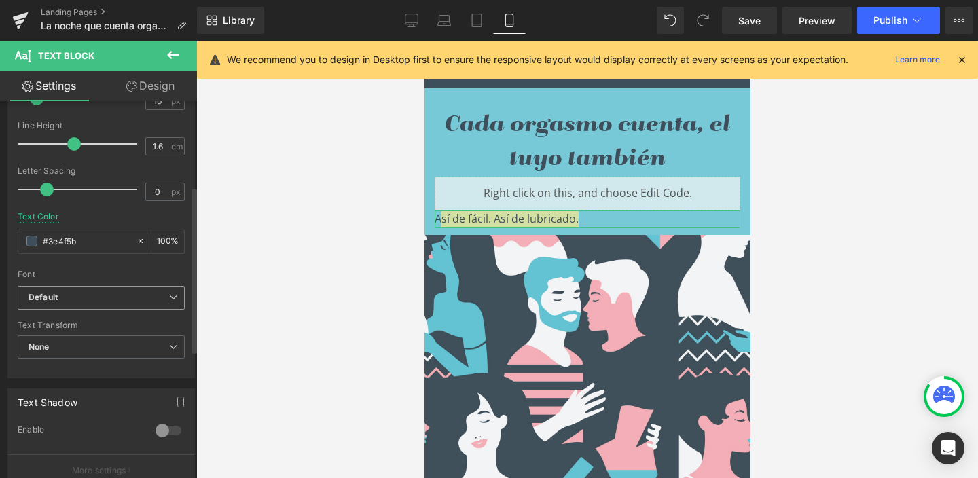
scroll to position [194, 0]
type input "#3e4f5b"
click at [63, 298] on b "Default" at bounding box center [99, 297] width 141 height 12
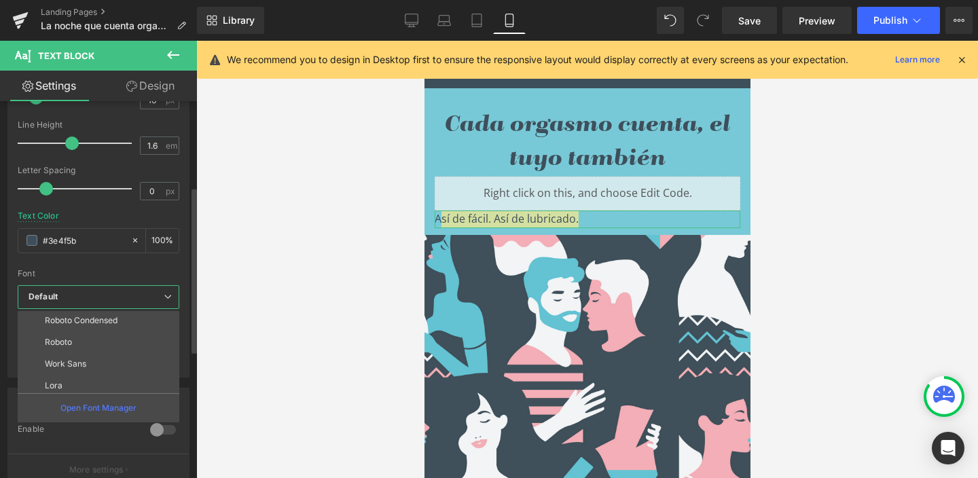
scroll to position [136, 0]
drag, startPoint x: 118, startPoint y: 334, endPoint x: 129, endPoint y: 334, distance: 11.5
click at [118, 334] on p "BwGradualDEMO-Bold" at bounding box center [89, 339] width 88 height 10
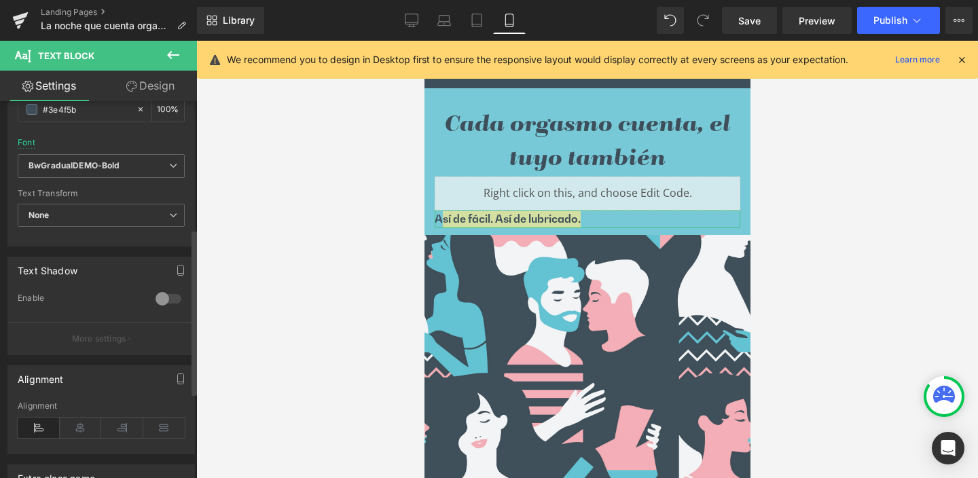
scroll to position [400, 0]
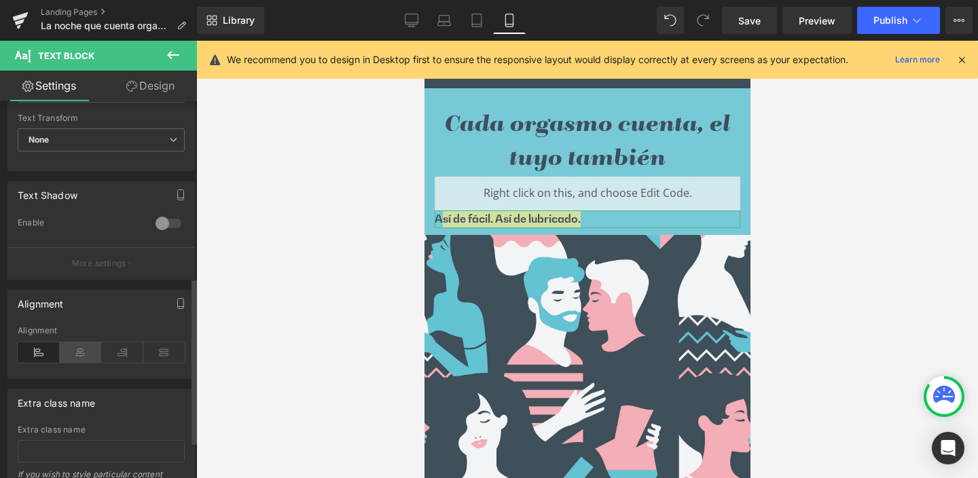
click at [76, 351] on icon at bounding box center [81, 352] width 42 height 20
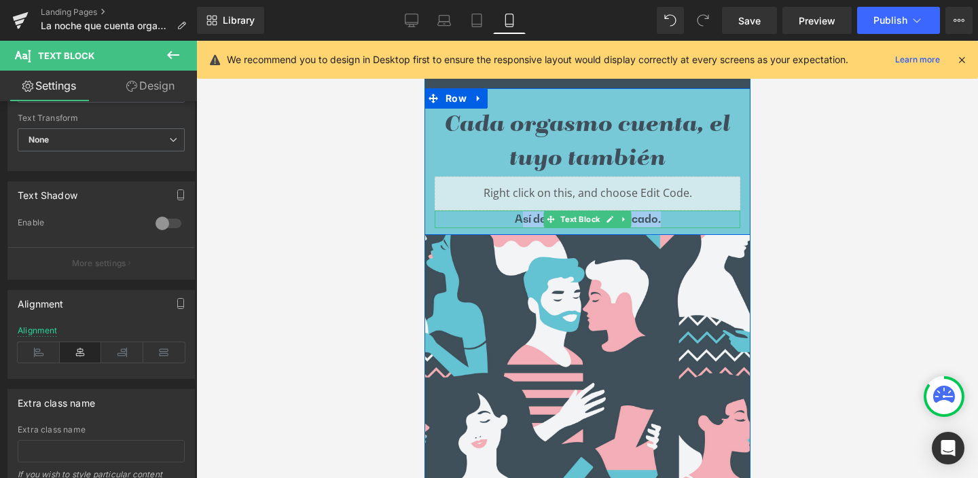
click at [535, 217] on p "Así de fácil. Así de lubricado." at bounding box center [587, 220] width 306 height 18
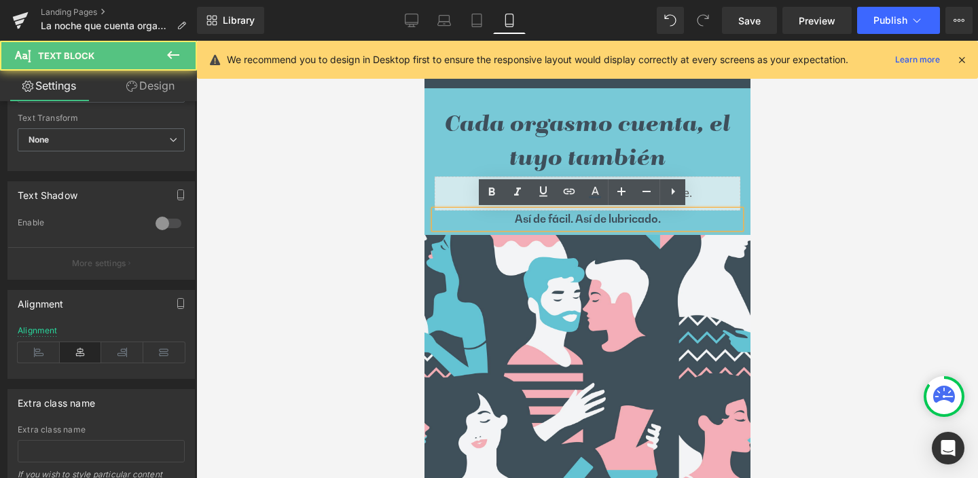
click at [508, 219] on p "Así de fácil. Así de lubricado." at bounding box center [587, 220] width 306 height 18
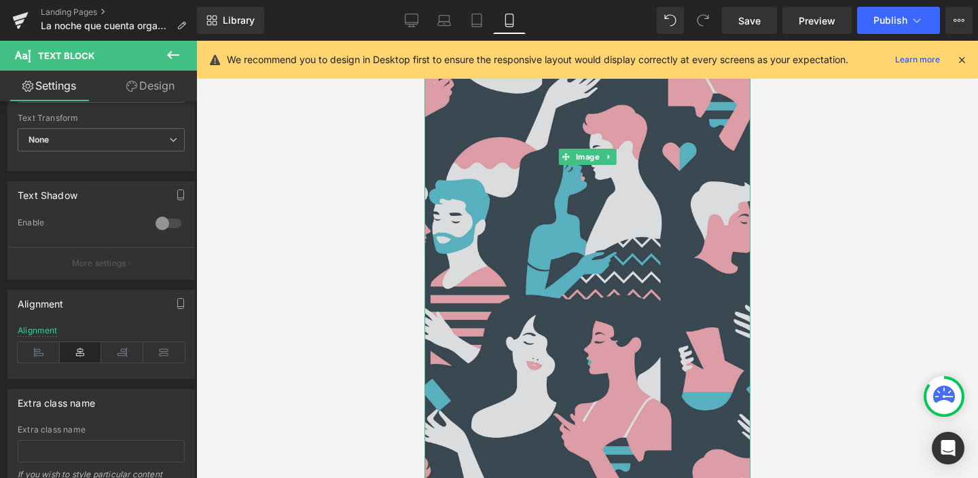
scroll to position [1033, 0]
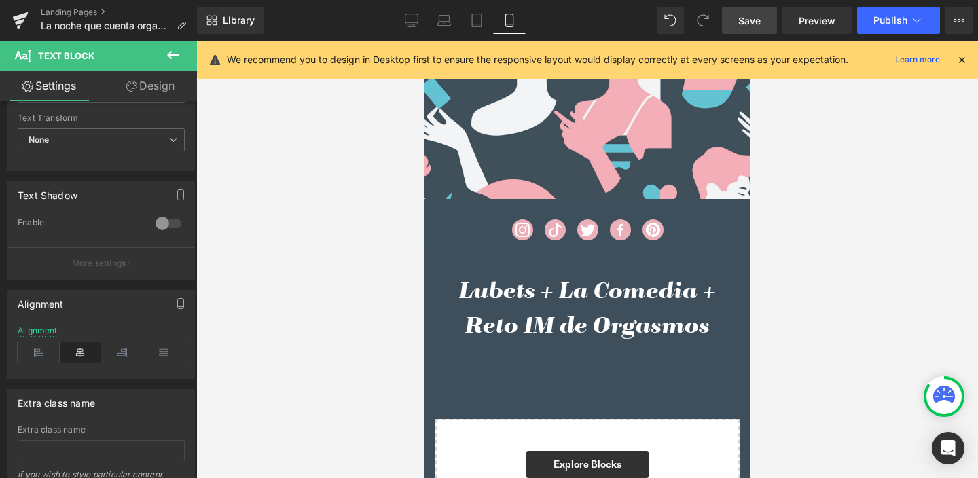
click at [754, 20] on span "Save" at bounding box center [750, 21] width 22 height 14
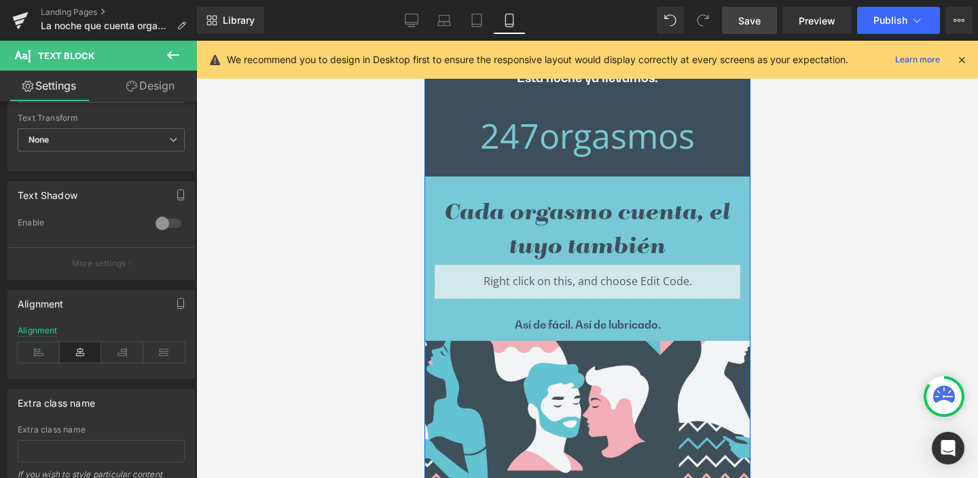
scroll to position [203, 0]
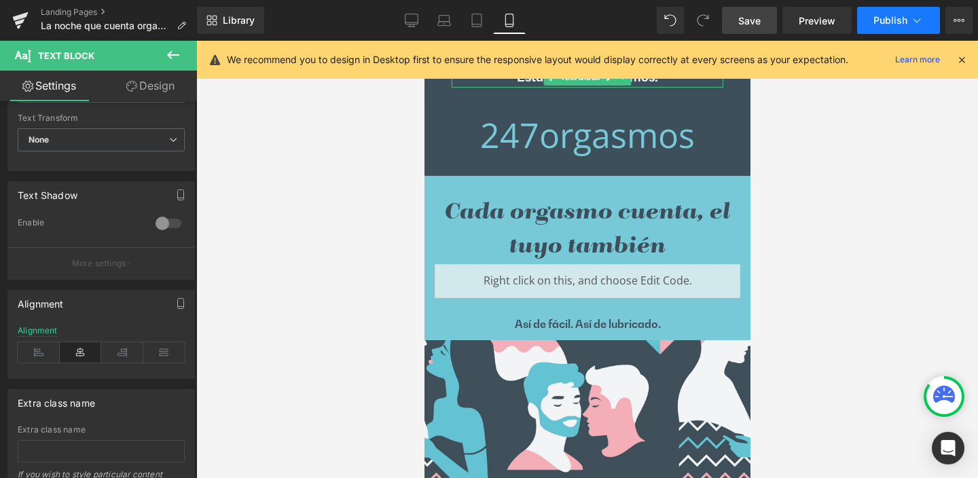
click at [892, 18] on span "Publish" at bounding box center [891, 20] width 34 height 11
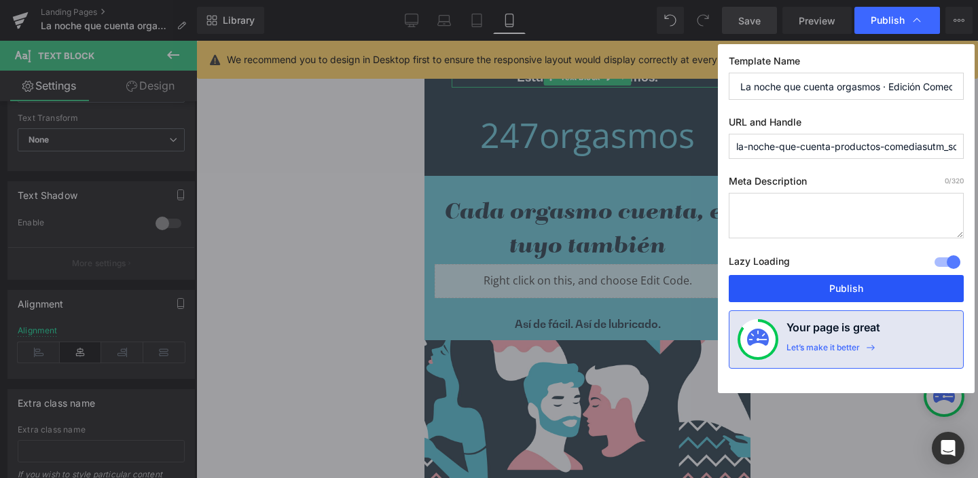
click at [842, 285] on button "Publish" at bounding box center [846, 288] width 235 height 27
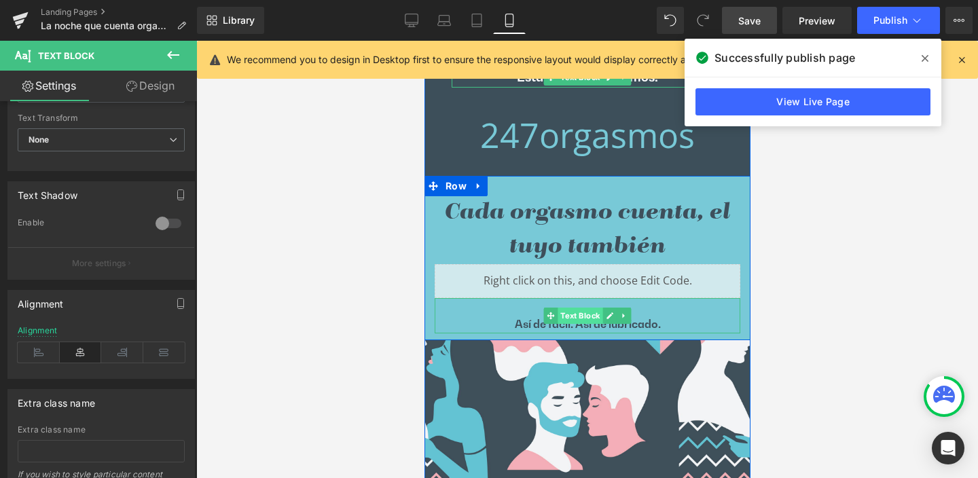
click at [576, 313] on span "Text Block" at bounding box center [579, 316] width 45 height 16
click at [151, 88] on link "Design" at bounding box center [150, 86] width 99 height 31
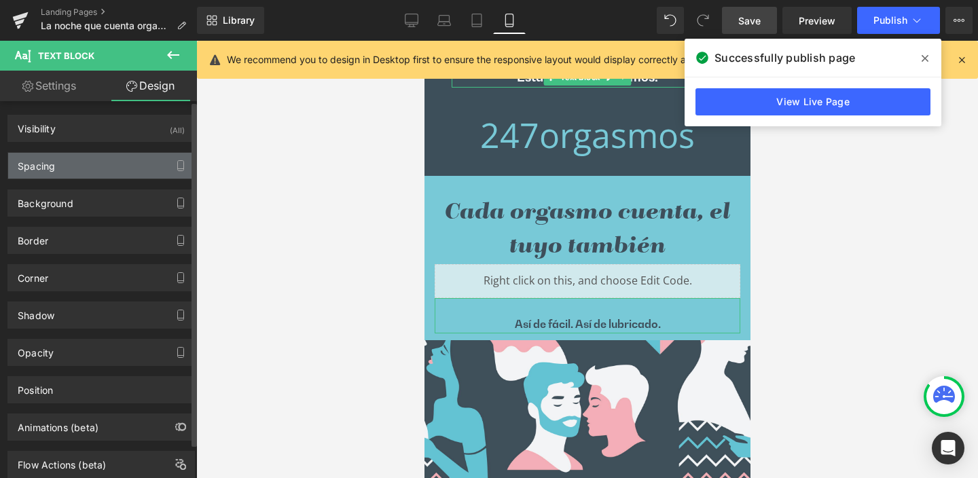
type input "0"
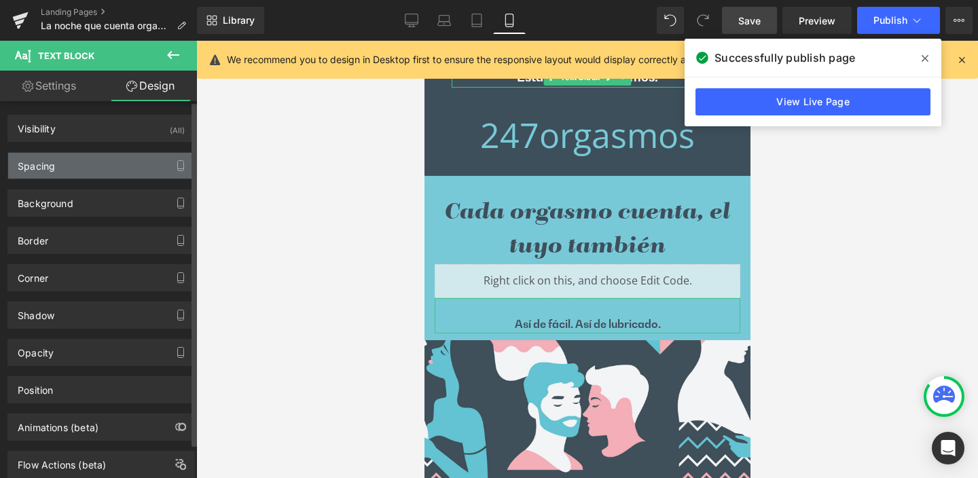
type input "0"
click at [45, 162] on div "Spacing" at bounding box center [36, 162] width 37 height 19
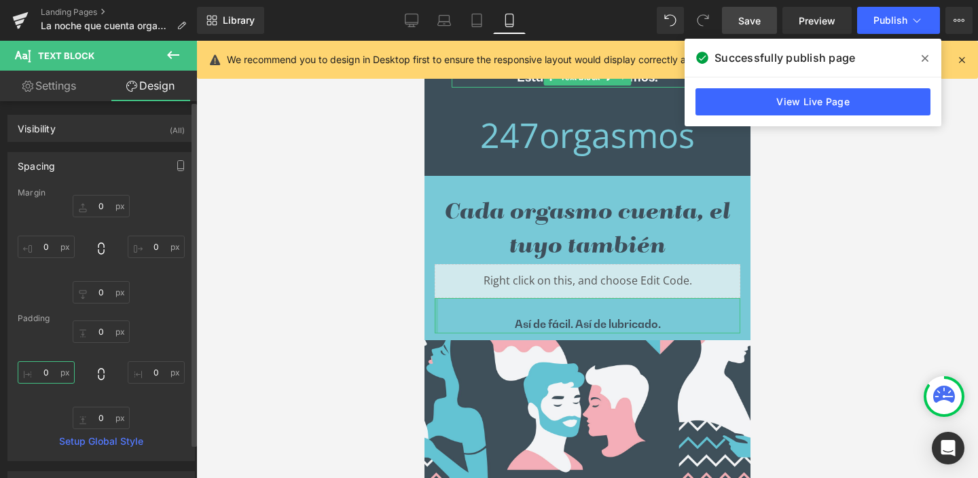
drag, startPoint x: 37, startPoint y: 373, endPoint x: 60, endPoint y: 374, distance: 23.1
click at [60, 374] on input "0" at bounding box center [46, 372] width 57 height 22
drag, startPoint x: 93, startPoint y: 205, endPoint x: 106, endPoint y: 205, distance: 12.9
click at [106, 205] on input "0" at bounding box center [101, 206] width 57 height 22
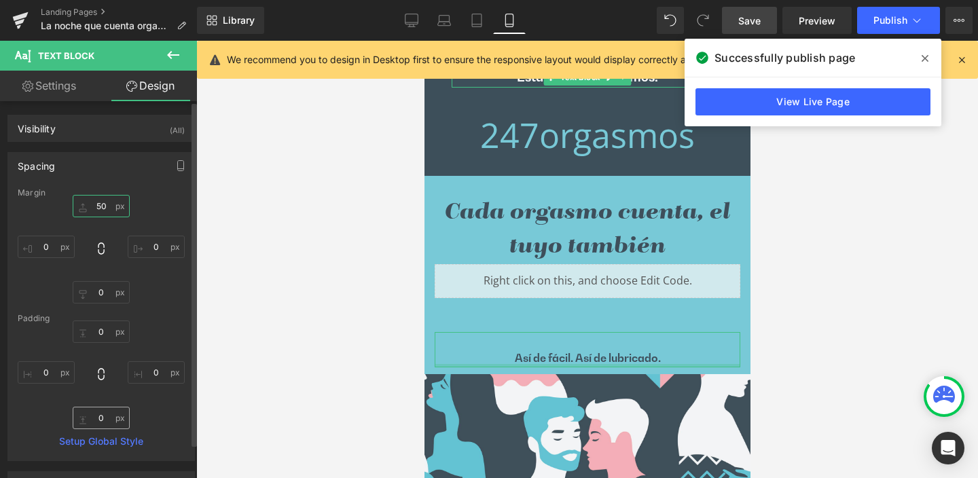
type input "50"
drag, startPoint x: 93, startPoint y: 414, endPoint x: 108, endPoint y: 421, distance: 16.4
click at [108, 421] on input "0" at bounding box center [101, 418] width 57 height 22
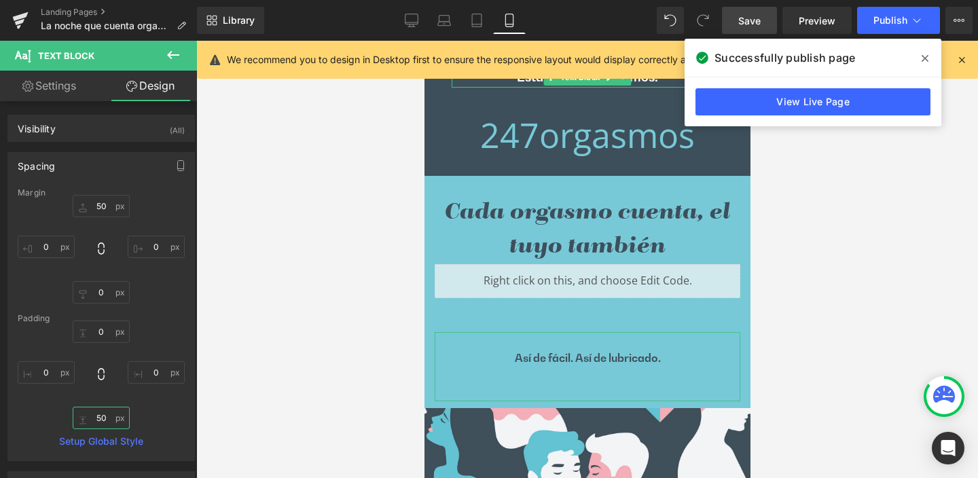
type input "50"
click at [50, 79] on link "Settings" at bounding box center [49, 86] width 99 height 31
type input "100"
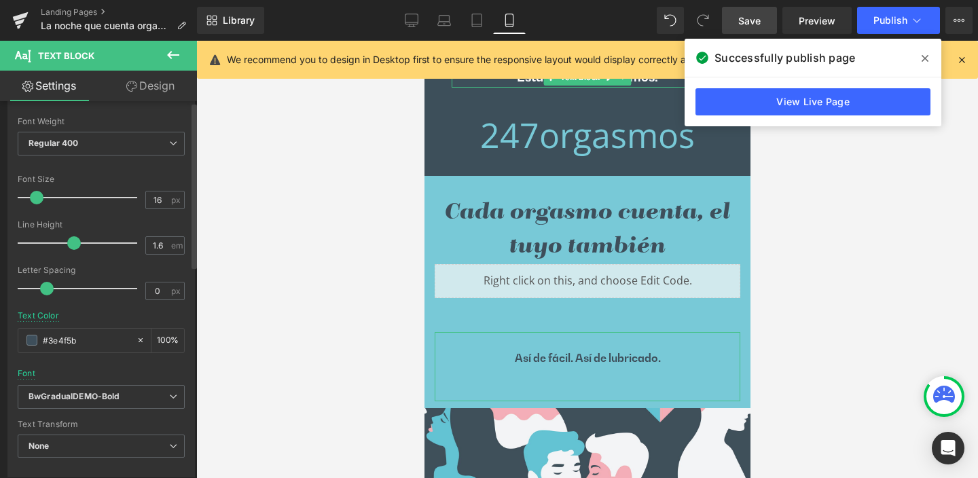
scroll to position [0, 0]
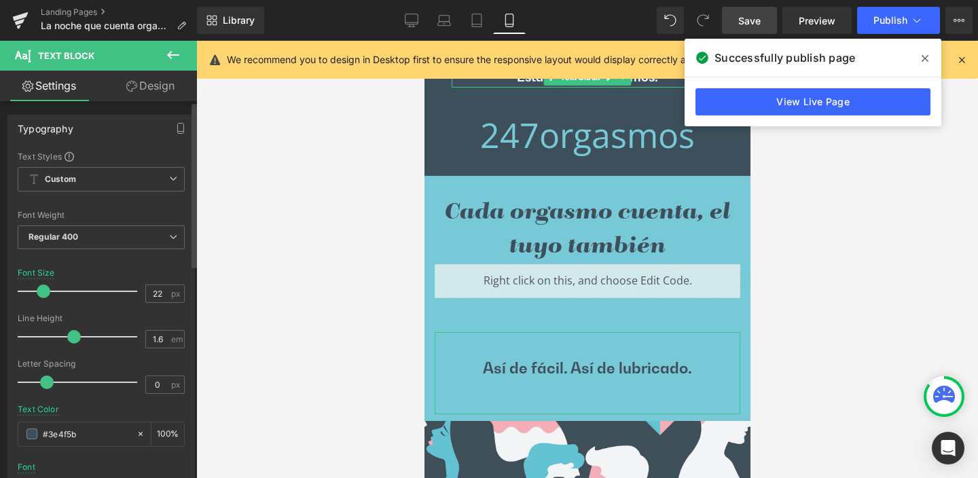
drag, startPoint x: 38, startPoint y: 289, endPoint x: 45, endPoint y: 291, distance: 7.1
click at [45, 291] on span at bounding box center [44, 292] width 14 height 14
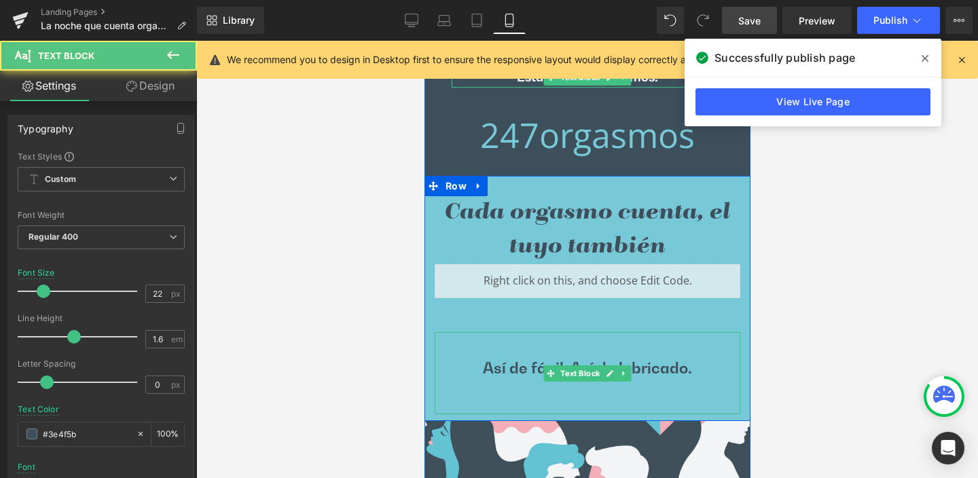
drag, startPoint x: 477, startPoint y: 368, endPoint x: 488, endPoint y: 366, distance: 11.7
click at [480, 368] on p "Así de fácil. Así de lubricado." at bounding box center [587, 369] width 306 height 24
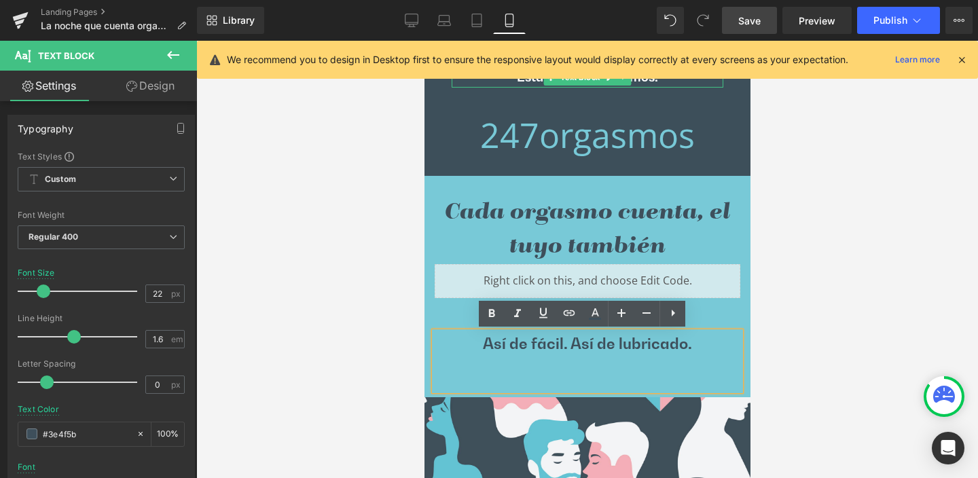
click at [611, 371] on div "Así de fácil. Así de lubricado." at bounding box center [587, 361] width 306 height 58
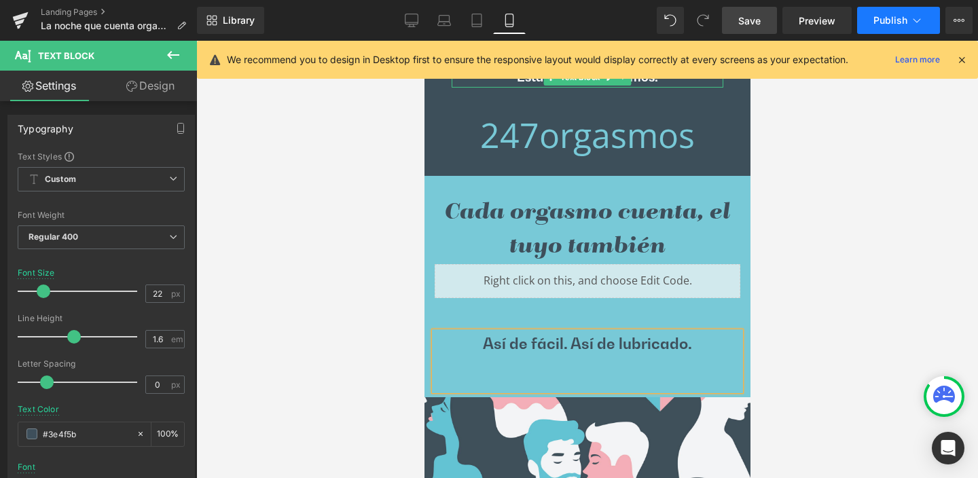
click at [895, 19] on span "Publish" at bounding box center [891, 20] width 34 height 11
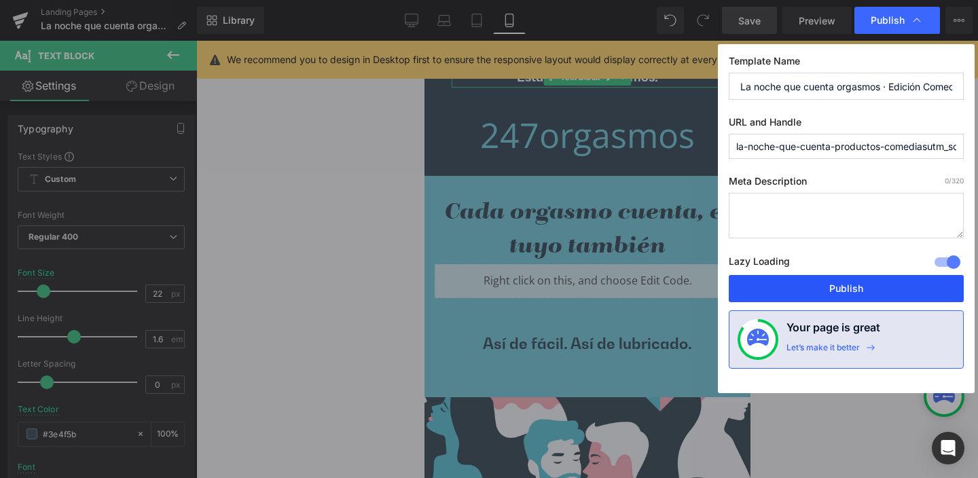
click at [850, 288] on button "Publish" at bounding box center [846, 288] width 235 height 27
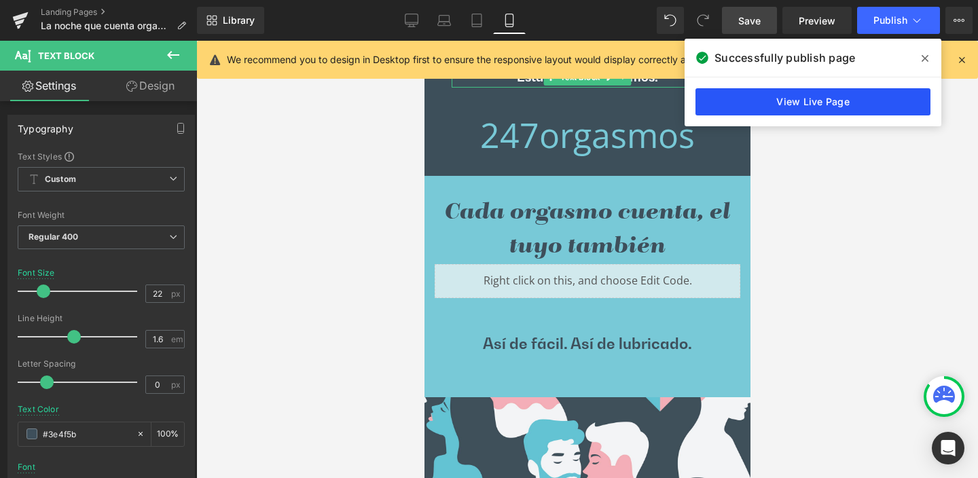
click at [828, 103] on link "View Live Page" at bounding box center [813, 101] width 235 height 27
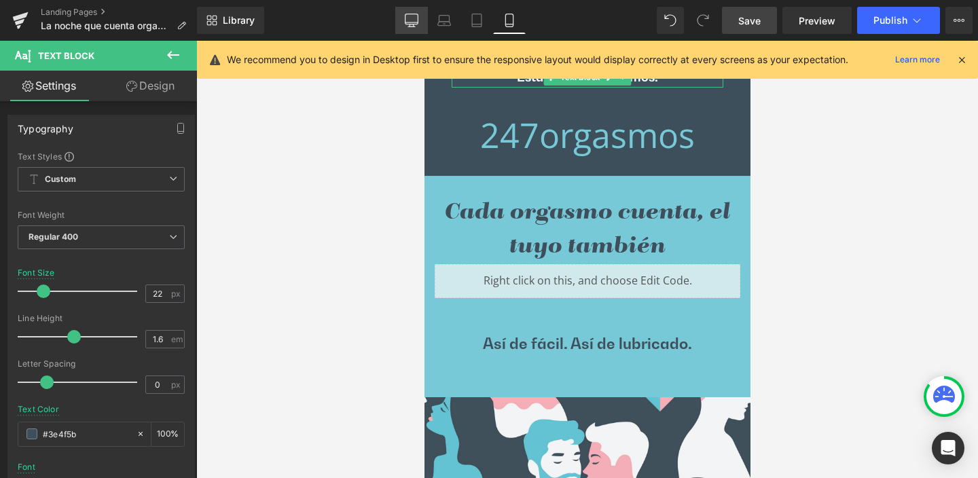
drag, startPoint x: 408, startPoint y: 20, endPoint x: 272, endPoint y: 55, distance: 140.2
click at [408, 20] on icon at bounding box center [412, 21] width 14 height 14
type input "16"
type input "#59ccd9"
type input "100"
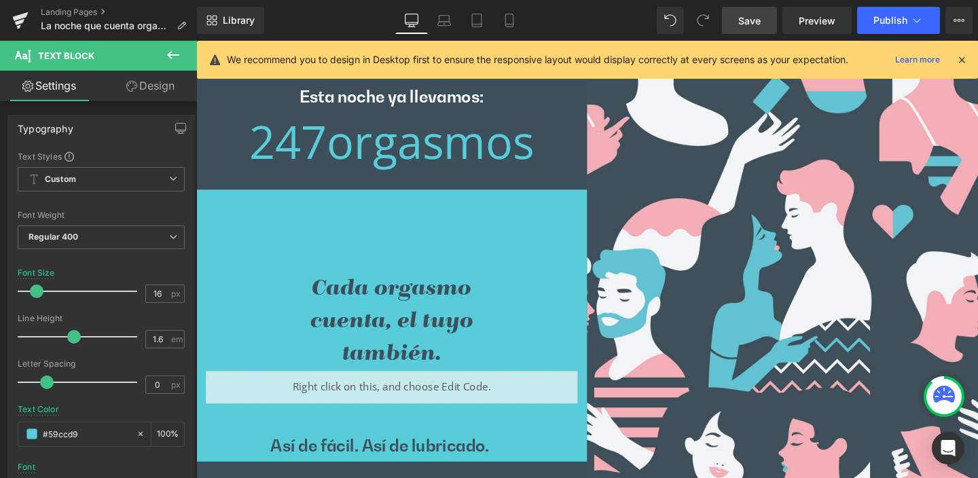
scroll to position [454, 0]
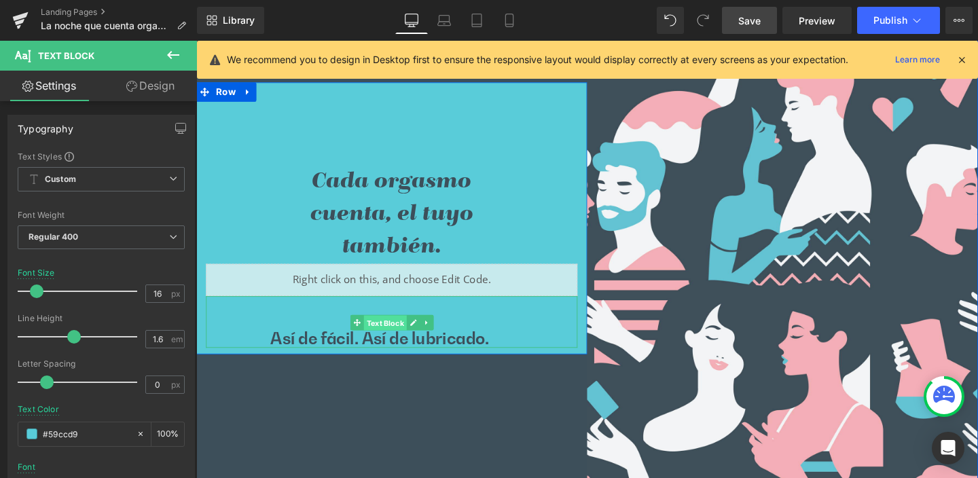
click at [387, 336] on span "Text Block" at bounding box center [394, 337] width 45 height 16
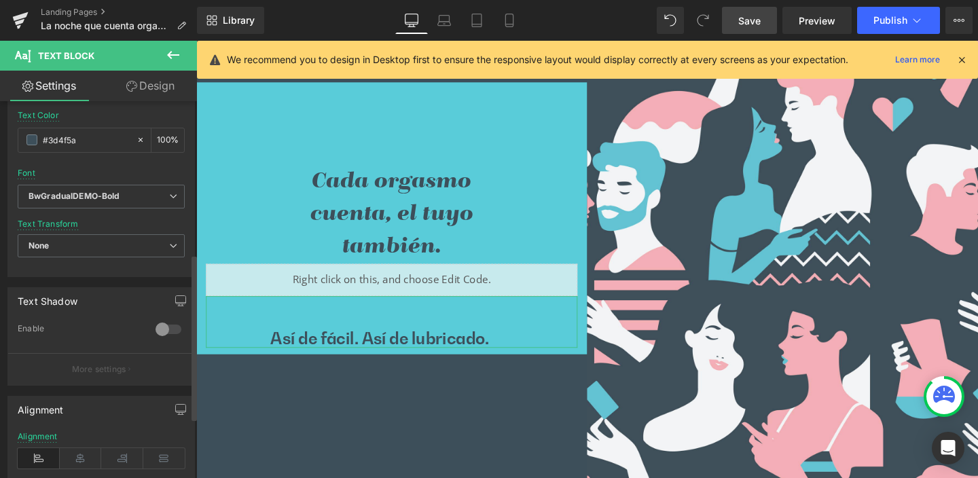
scroll to position [385, 0]
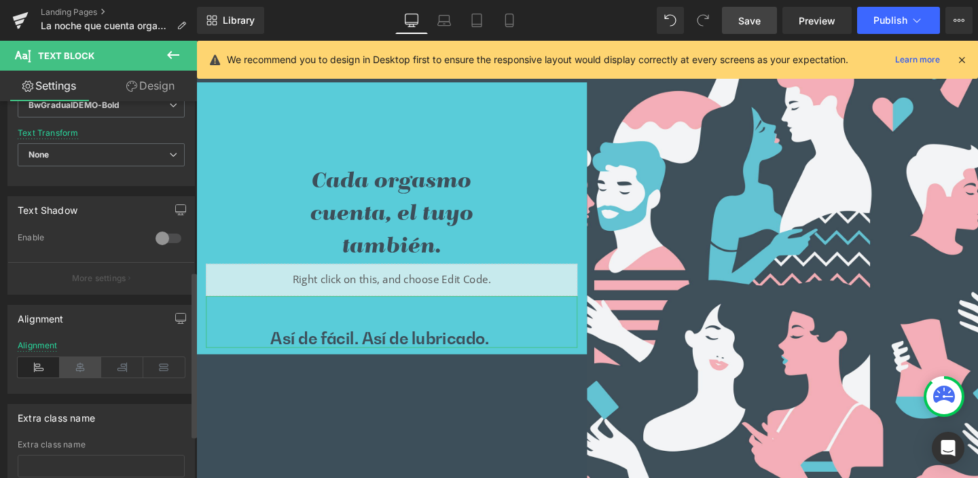
click at [82, 370] on icon at bounding box center [81, 367] width 42 height 20
click at [168, 84] on link "Design" at bounding box center [150, 86] width 99 height 31
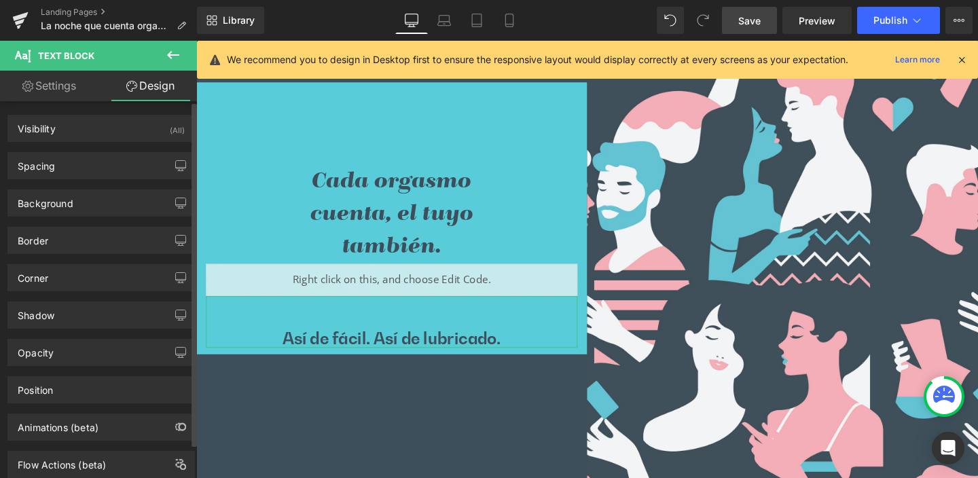
type input "0"
type input "20"
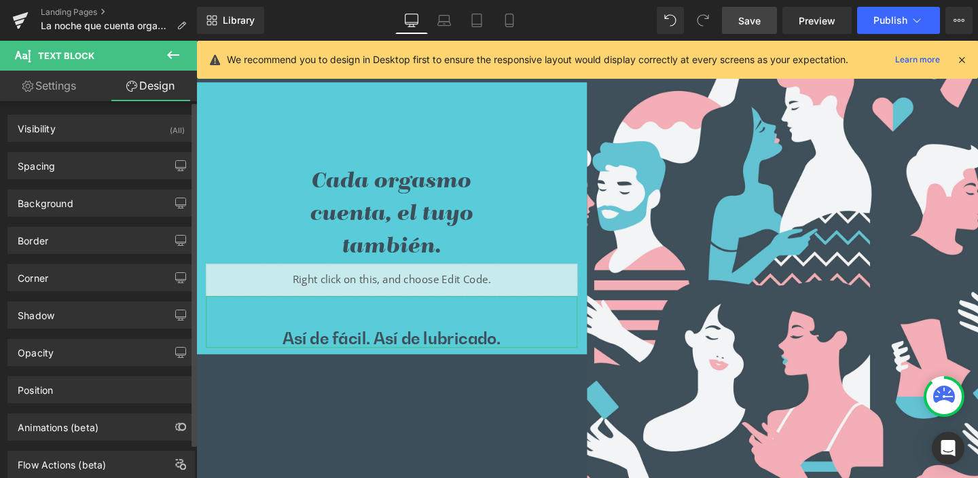
type input "100"
type input "0"
drag, startPoint x: 51, startPoint y: 160, endPoint x: 147, endPoint y: 253, distance: 133.6
click at [51, 160] on div "Spacing" at bounding box center [36, 162] width 37 height 19
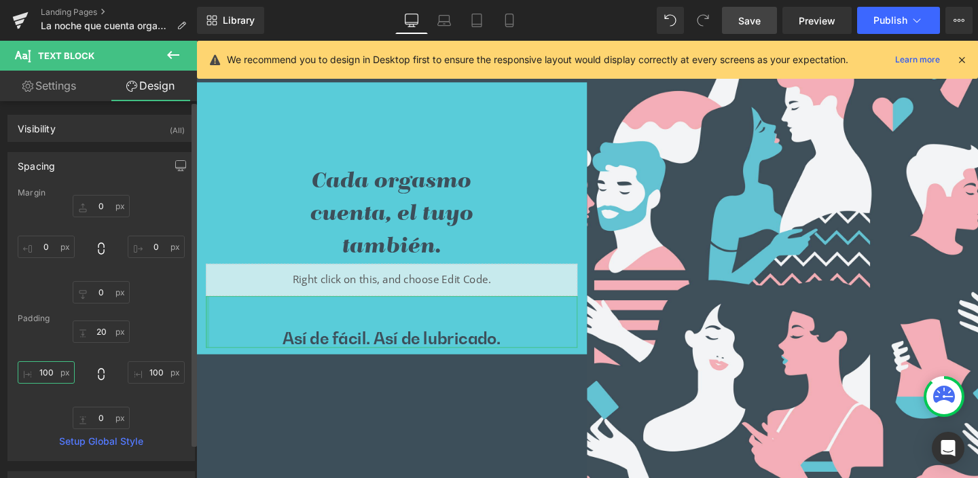
drag, startPoint x: 37, startPoint y: 371, endPoint x: 59, endPoint y: 372, distance: 22.5
click at [58, 372] on input "100" at bounding box center [46, 372] width 57 height 22
drag, startPoint x: 46, startPoint y: 372, endPoint x: 32, endPoint y: 372, distance: 14.3
click at [32, 372] on input "100" at bounding box center [46, 372] width 57 height 22
drag, startPoint x: 41, startPoint y: 372, endPoint x: 60, endPoint y: 373, distance: 19.7
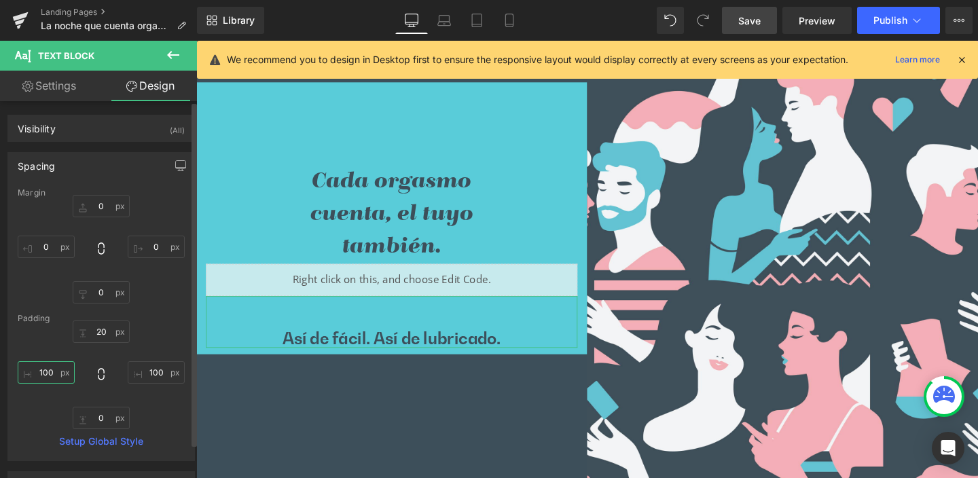
click at [60, 373] on input "100" at bounding box center [46, 372] width 57 height 22
type input "0"
click at [96, 375] on icon at bounding box center [101, 375] width 14 height 14
type input "0"
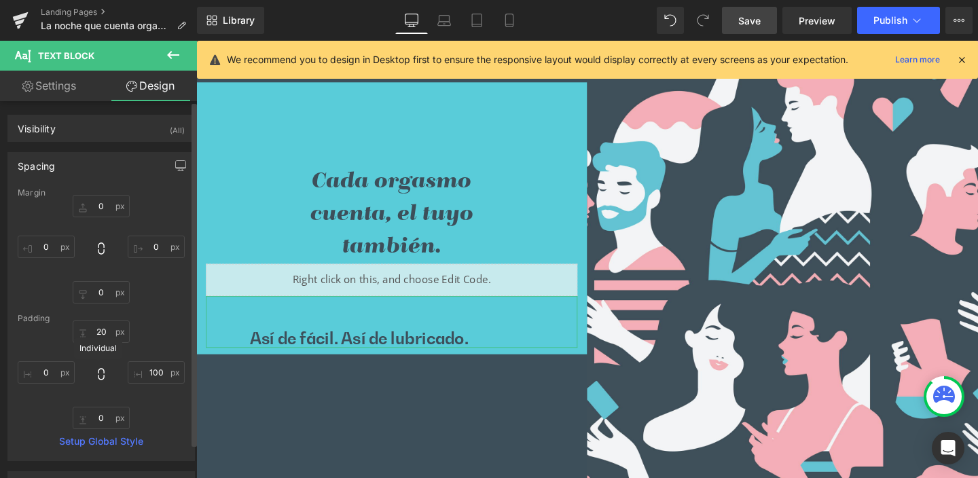
type input "0"
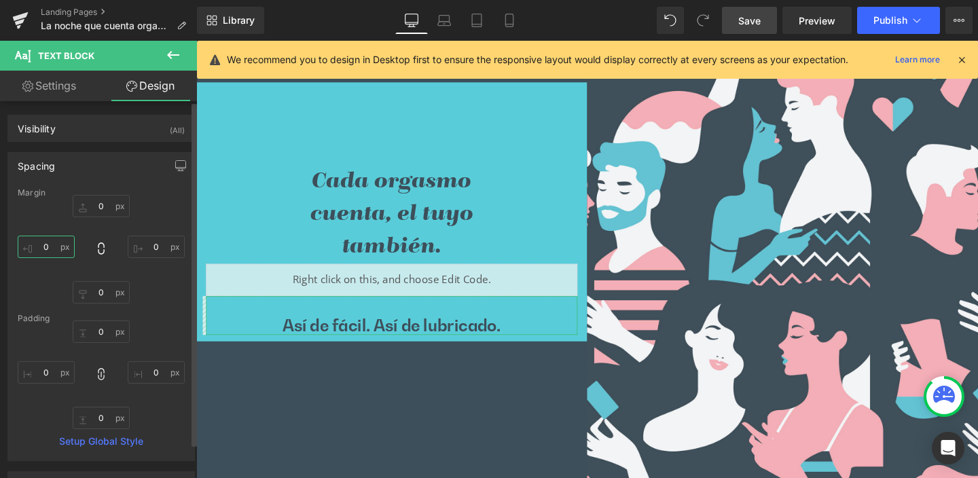
drag, startPoint x: 41, startPoint y: 246, endPoint x: 56, endPoint y: 248, distance: 15.1
click at [56, 248] on input "0" at bounding box center [46, 247] width 57 height 22
type input "50"
click at [97, 246] on icon at bounding box center [101, 249] width 14 height 14
type input "50"
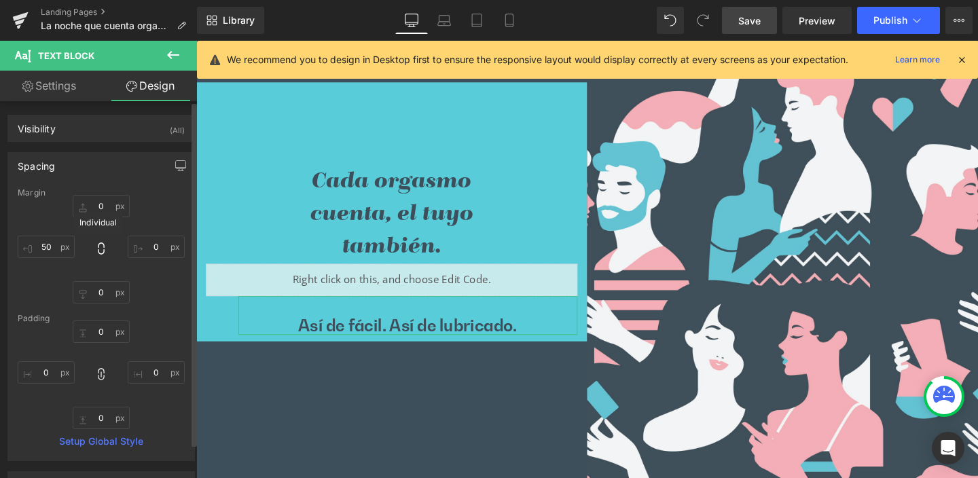
type input "50"
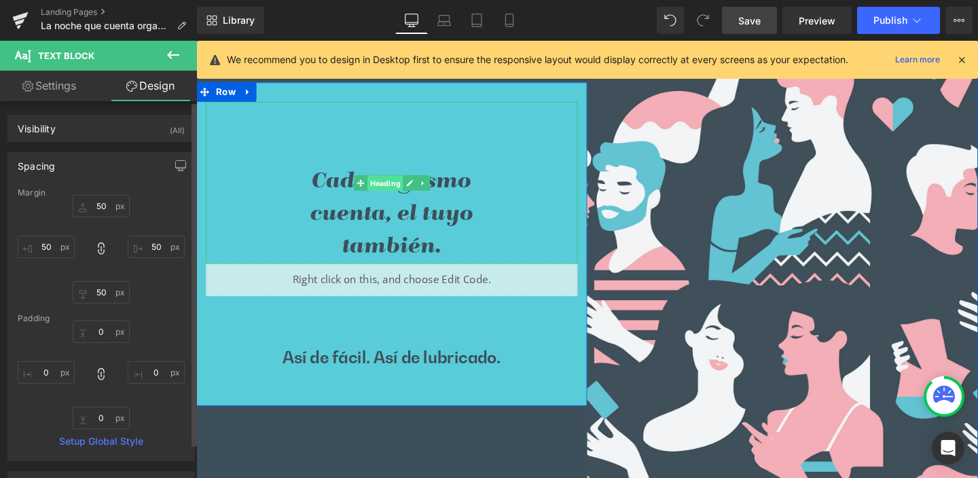
click at [379, 188] on span "Heading" at bounding box center [394, 190] width 37 height 16
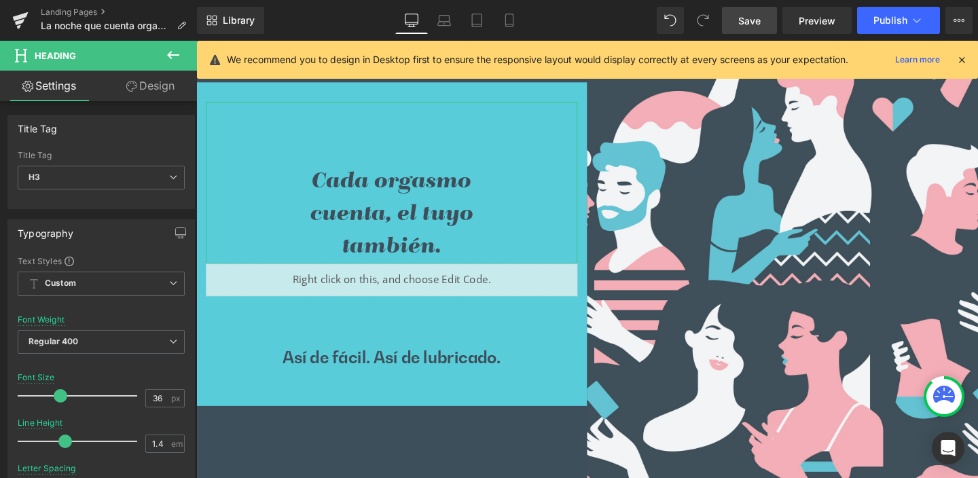
click at [154, 88] on link "Design" at bounding box center [150, 86] width 99 height 31
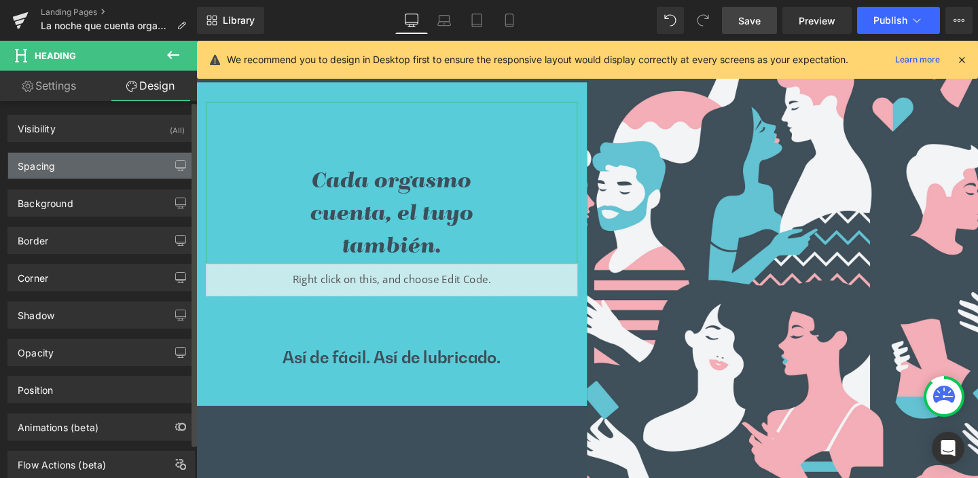
type input "0"
type input "100"
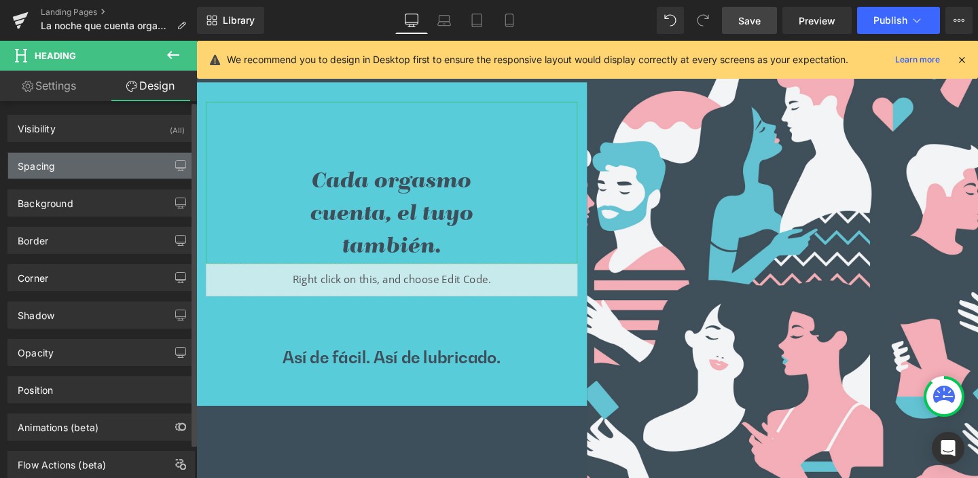
type input "100"
type input "0"
click at [52, 161] on div "Spacing" at bounding box center [36, 162] width 37 height 19
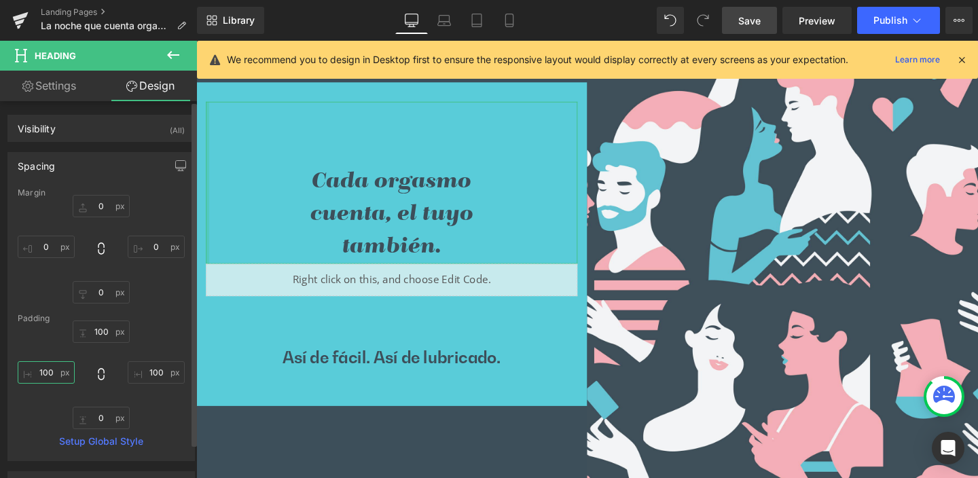
drag, startPoint x: 36, startPoint y: 372, endPoint x: 63, endPoint y: 373, distance: 27.2
click at [63, 373] on input "100" at bounding box center [46, 372] width 57 height 22
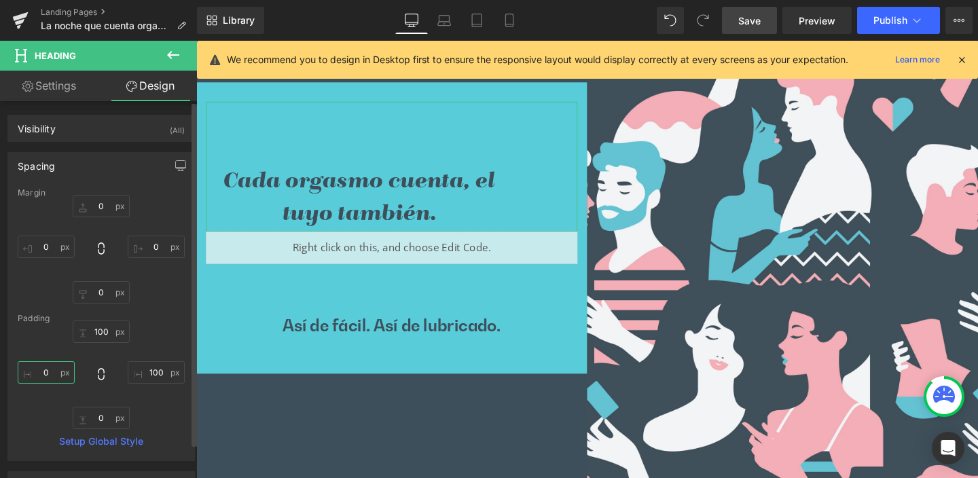
type input "0"
click at [96, 374] on icon at bounding box center [101, 375] width 14 height 14
type input "0"
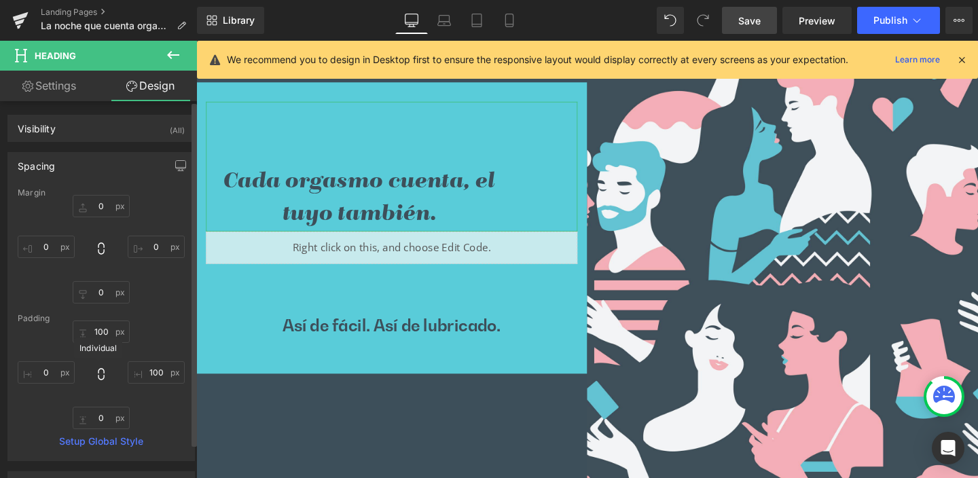
type input "0"
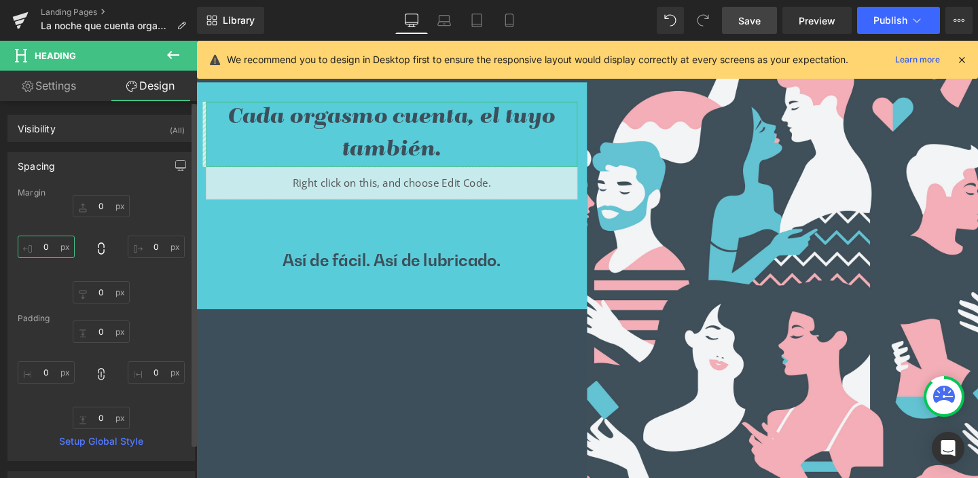
drag, startPoint x: 40, startPoint y: 245, endPoint x: 58, endPoint y: 246, distance: 18.4
click at [58, 246] on input "0" at bounding box center [46, 247] width 57 height 22
type input "50"
click at [98, 248] on icon at bounding box center [101, 249] width 14 height 14
type input "50"
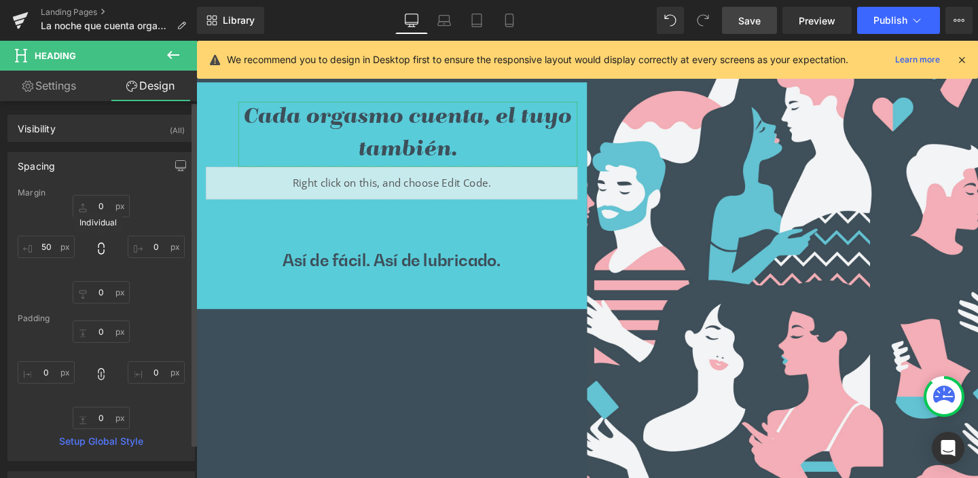
type input "50"
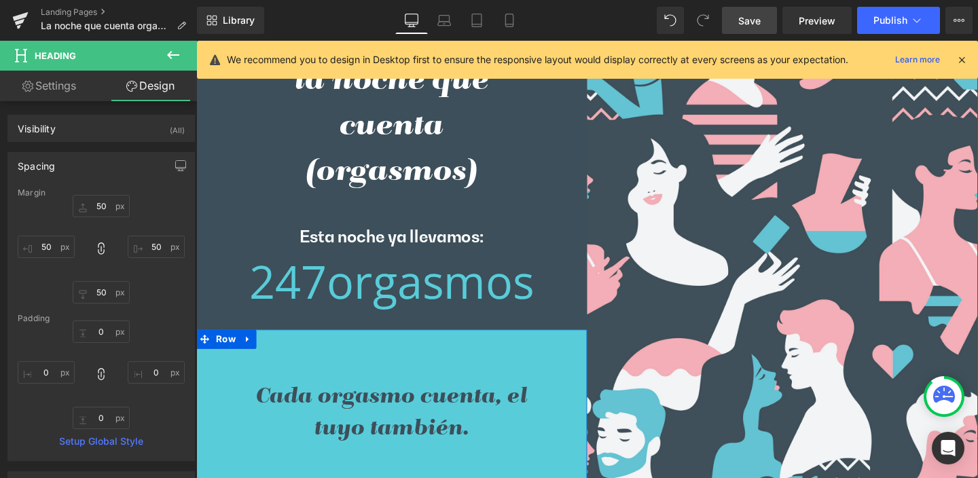
scroll to position [99, 0]
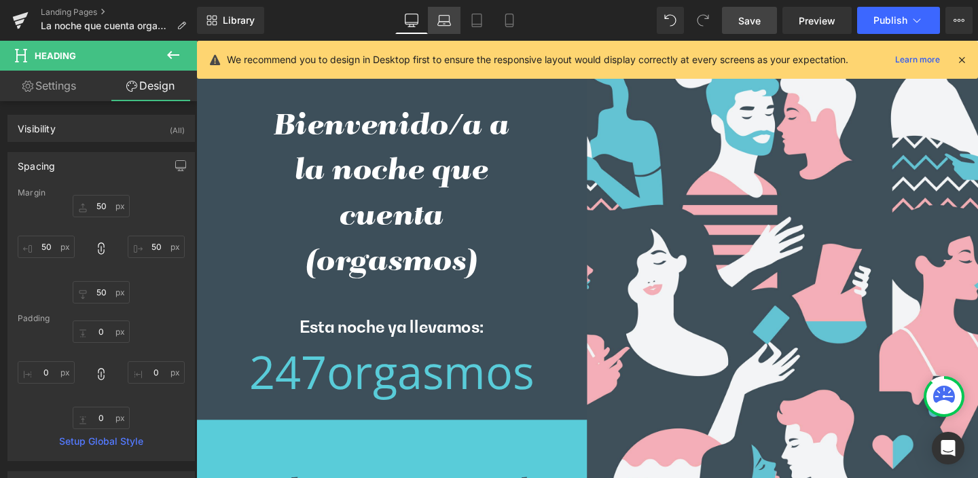
click at [444, 20] on icon at bounding box center [445, 21] width 14 height 14
type input "50"
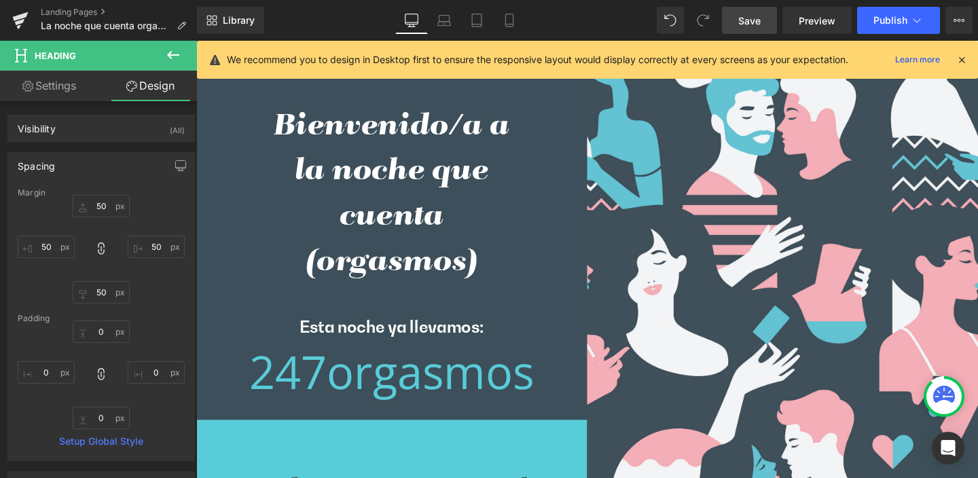
type input "60"
type input "100"
type input "0"
type input "100"
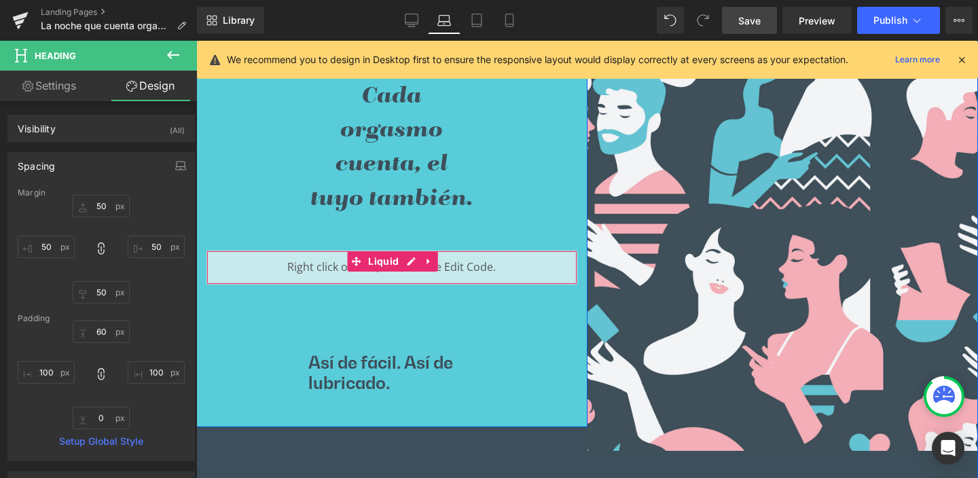
scroll to position [535, 0]
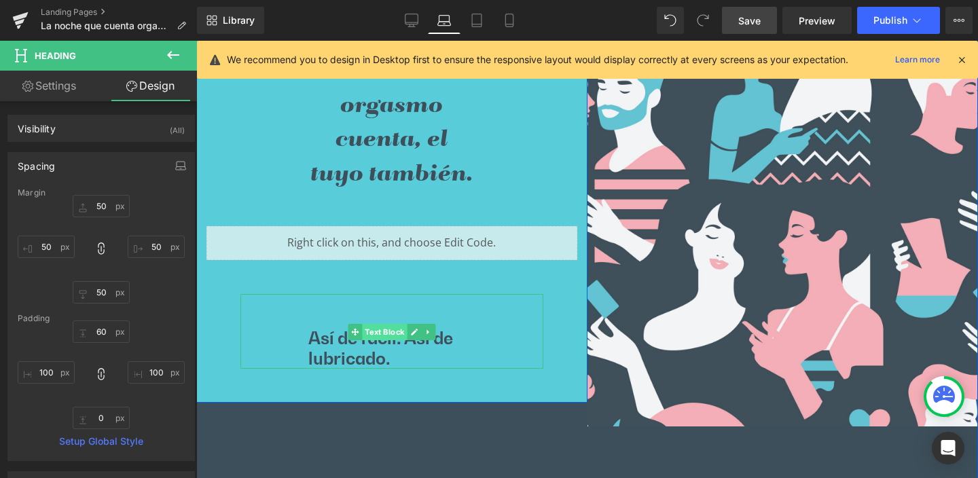
click at [376, 334] on span "Text Block" at bounding box center [384, 332] width 45 height 16
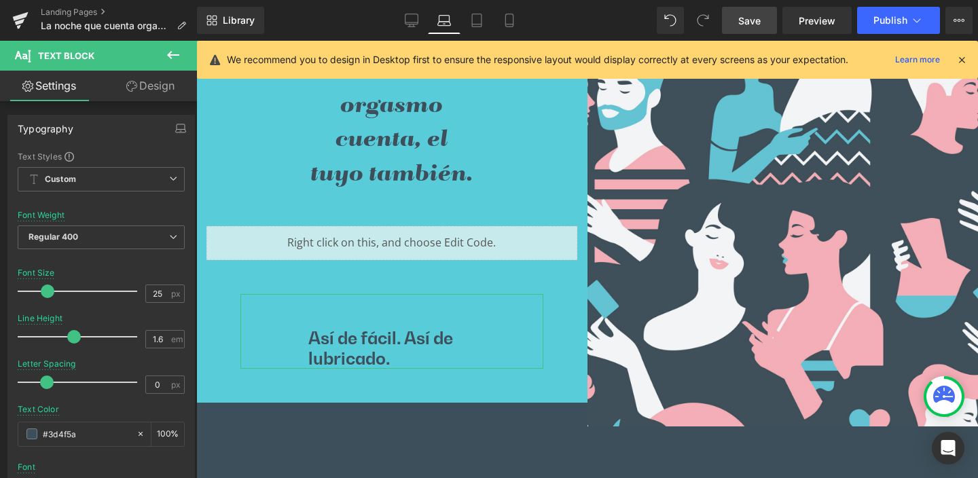
click at [154, 84] on link "Design" at bounding box center [150, 86] width 99 height 31
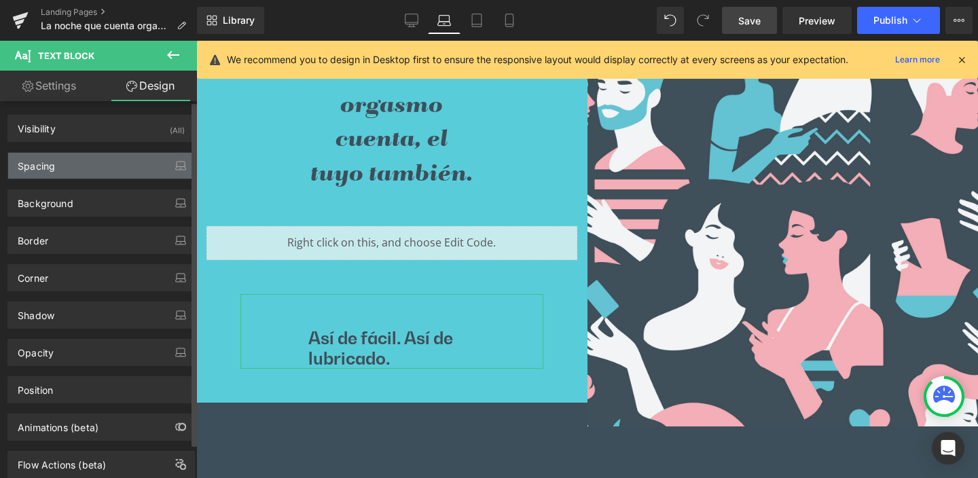
click at [33, 162] on div "Spacing" at bounding box center [36, 162] width 37 height 19
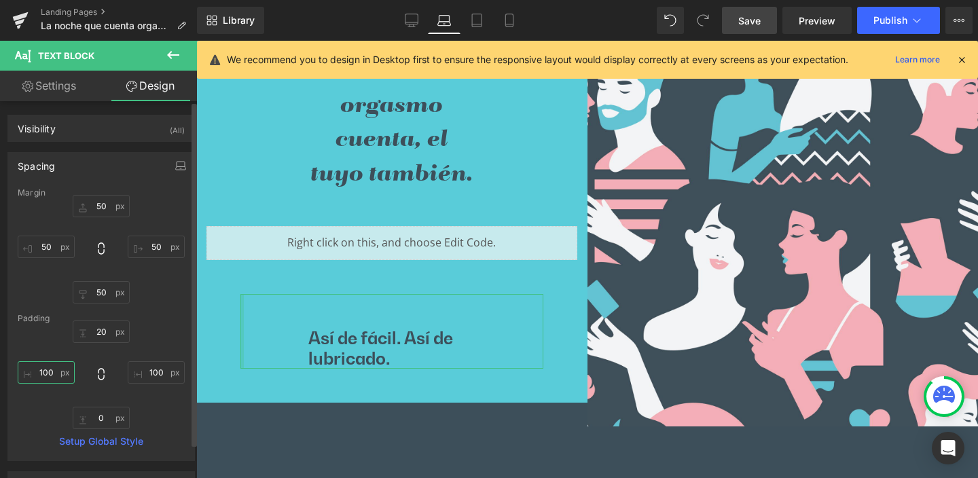
click at [65, 373] on input "100" at bounding box center [46, 372] width 57 height 22
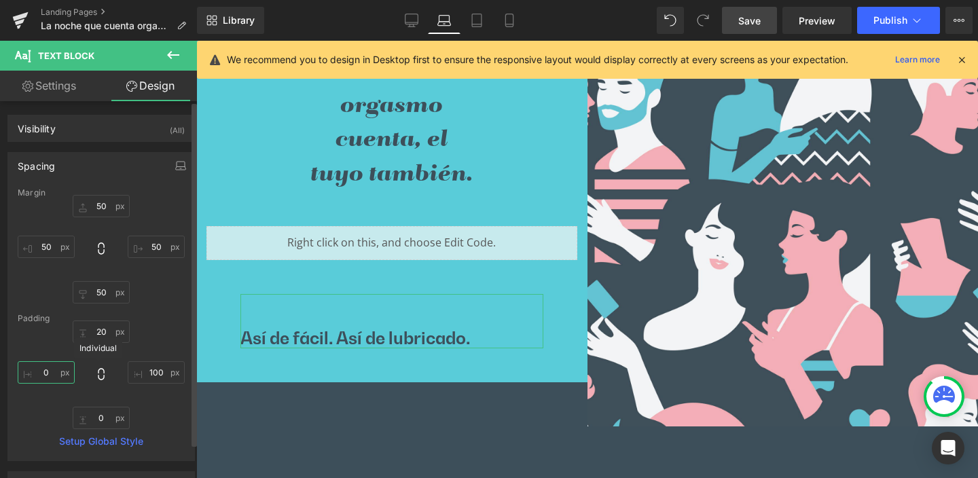
type input "0"
click at [98, 374] on icon at bounding box center [101, 375] width 14 height 14
type input "0"
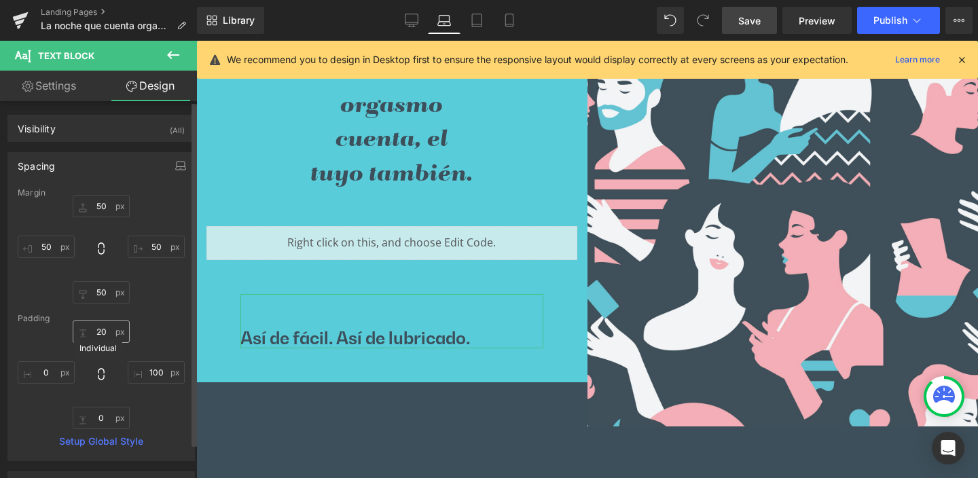
type input "0"
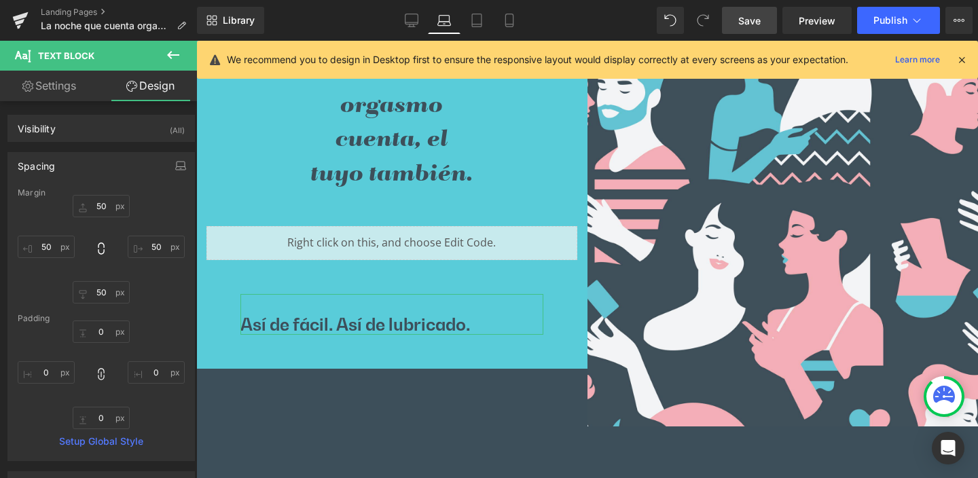
scroll to position [3, 0]
click at [51, 84] on link "Settings" at bounding box center [49, 86] width 99 height 31
type input "100"
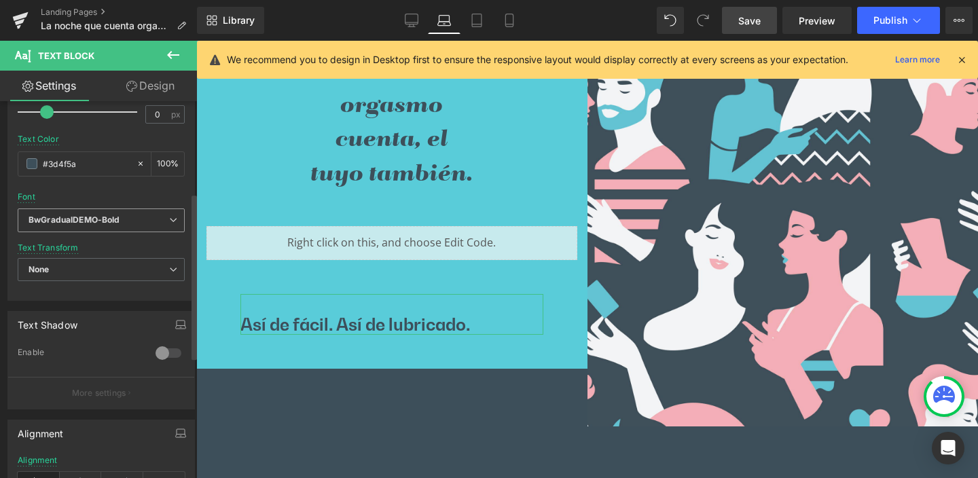
scroll to position [353, 0]
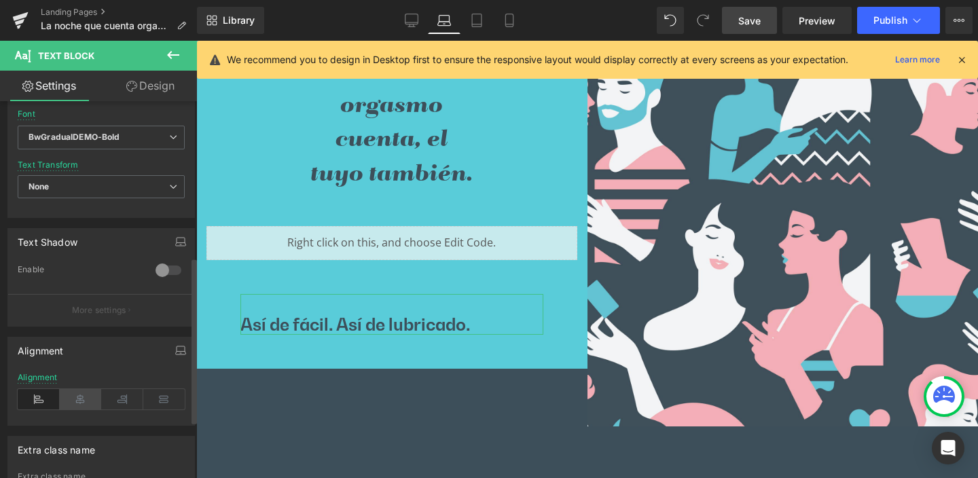
drag, startPoint x: 73, startPoint y: 400, endPoint x: 82, endPoint y: 398, distance: 9.1
click at [74, 400] on icon at bounding box center [81, 399] width 42 height 20
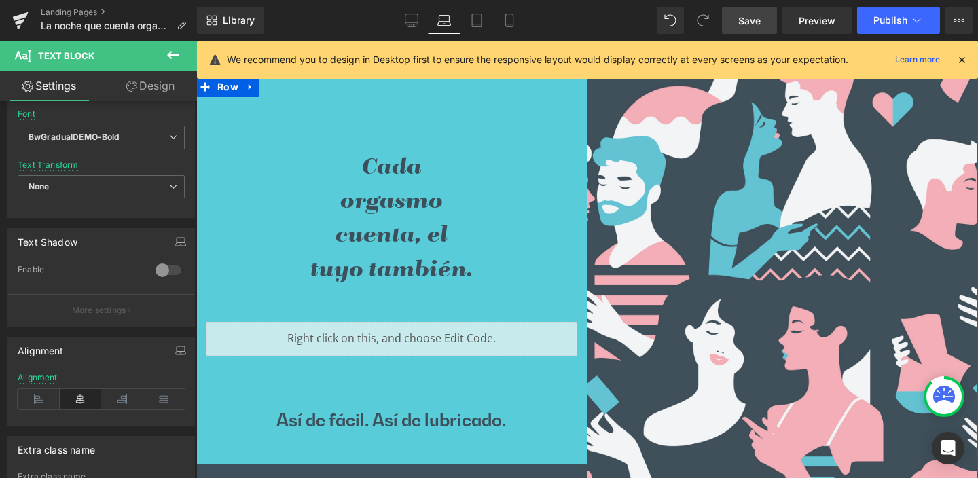
scroll to position [438, 0]
click at [372, 199] on span "Heading" at bounding box center [384, 200] width 37 height 16
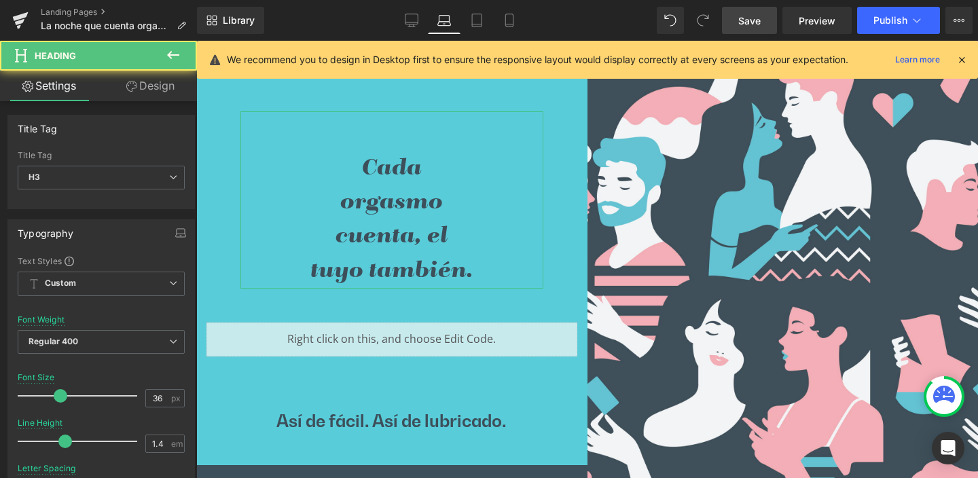
click at [149, 86] on link "Design" at bounding box center [150, 86] width 99 height 31
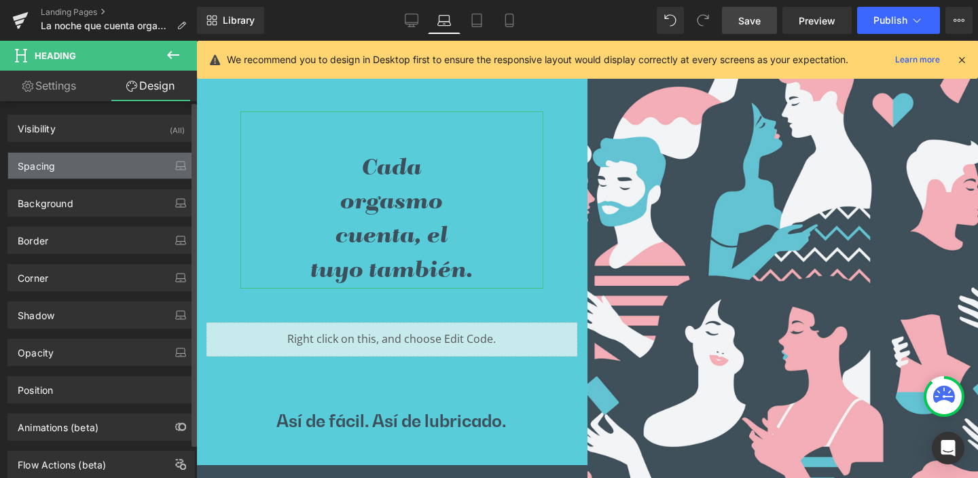
type input "50"
type input "60"
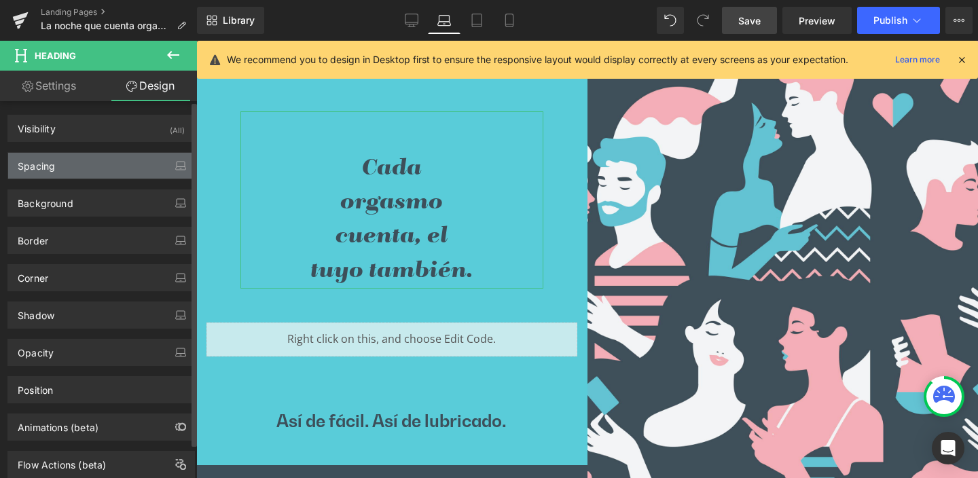
type input "100"
type input "0"
click at [50, 166] on div "Spacing" at bounding box center [36, 162] width 37 height 19
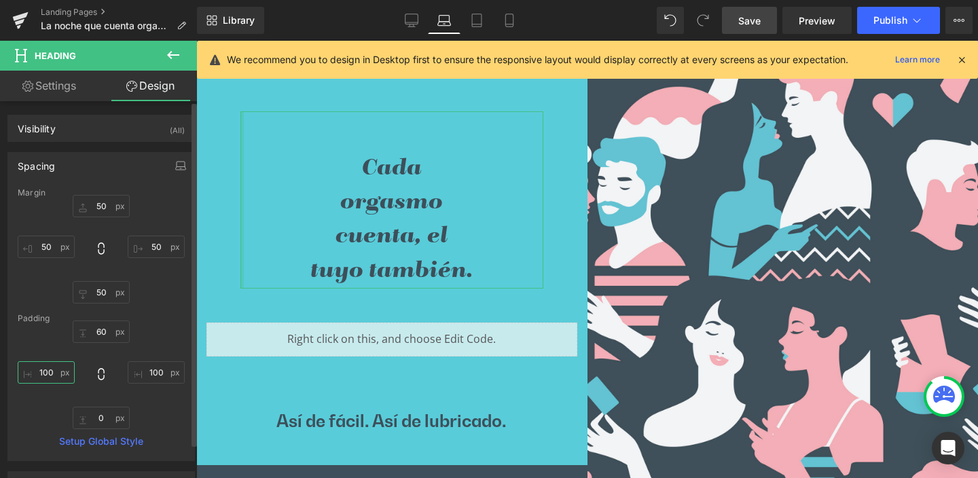
drag, startPoint x: 39, startPoint y: 372, endPoint x: 64, endPoint y: 376, distance: 25.5
click at [64, 376] on input "100" at bounding box center [46, 372] width 57 height 22
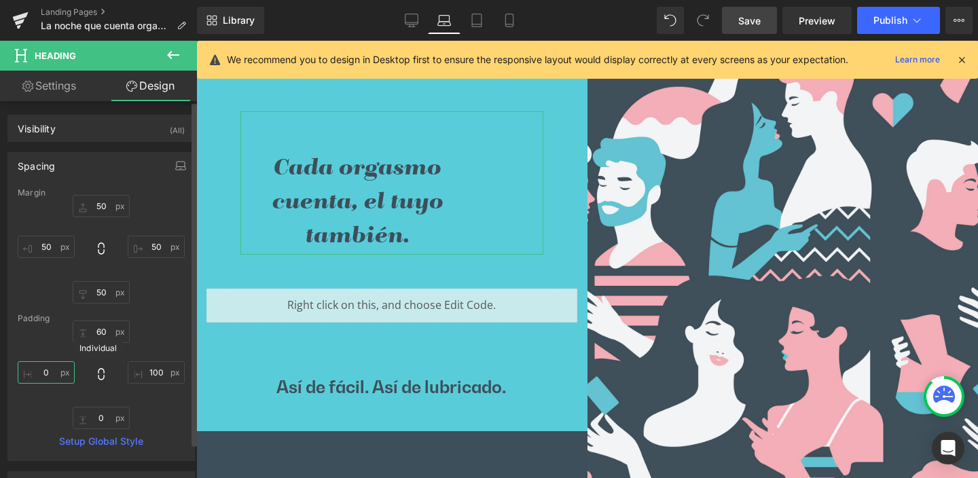
type input "0"
drag, startPoint x: 98, startPoint y: 373, endPoint x: 109, endPoint y: 366, distance: 13.8
click at [98, 373] on icon at bounding box center [101, 375] width 14 height 14
type input "0"
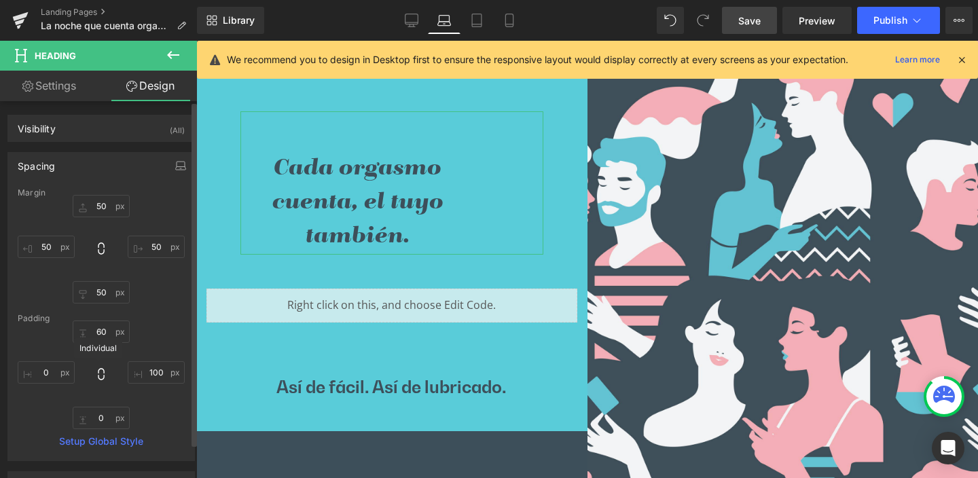
type input "0"
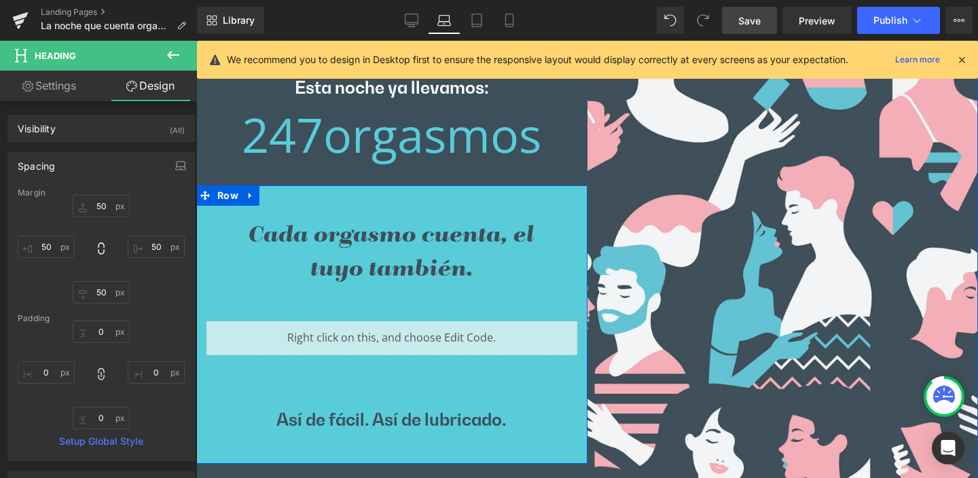
scroll to position [277, 0]
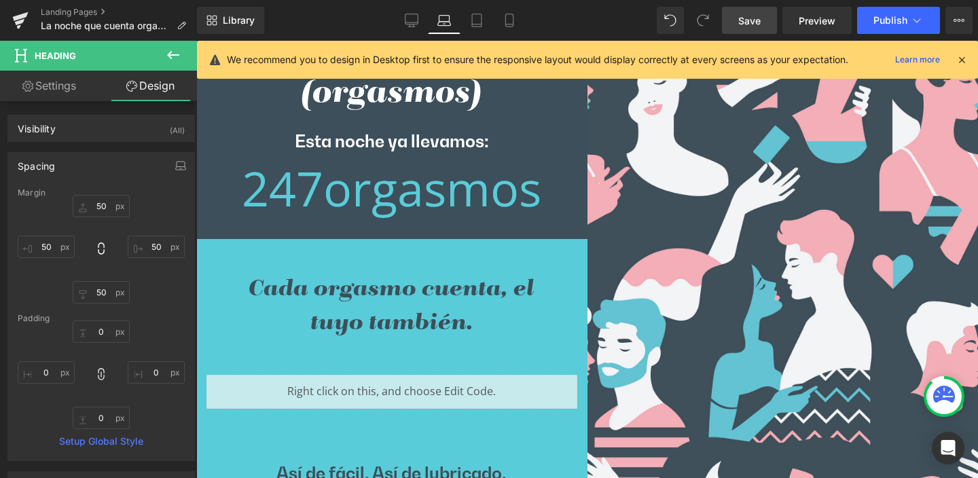
drag, startPoint x: 479, startPoint y: 19, endPoint x: 480, endPoint y: 38, distance: 19.0
click at [479, 20] on icon at bounding box center [477, 21] width 14 height 14
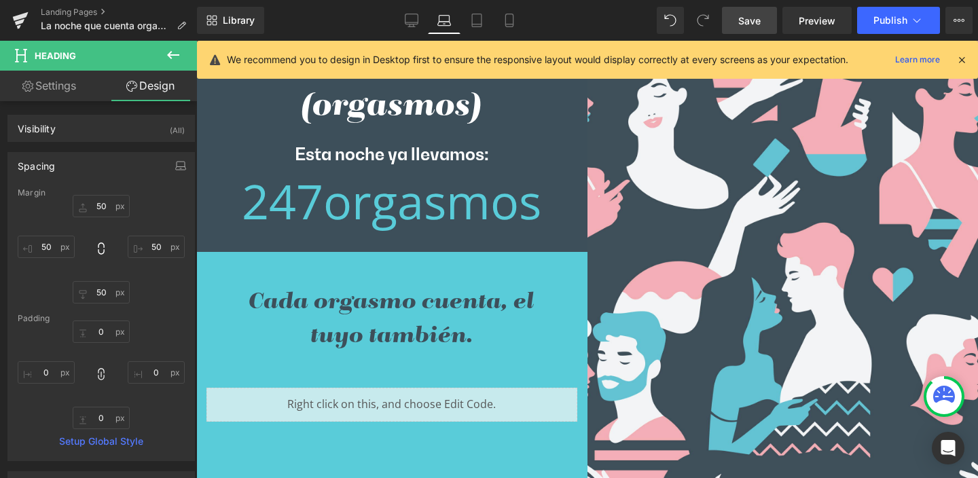
type input "50"
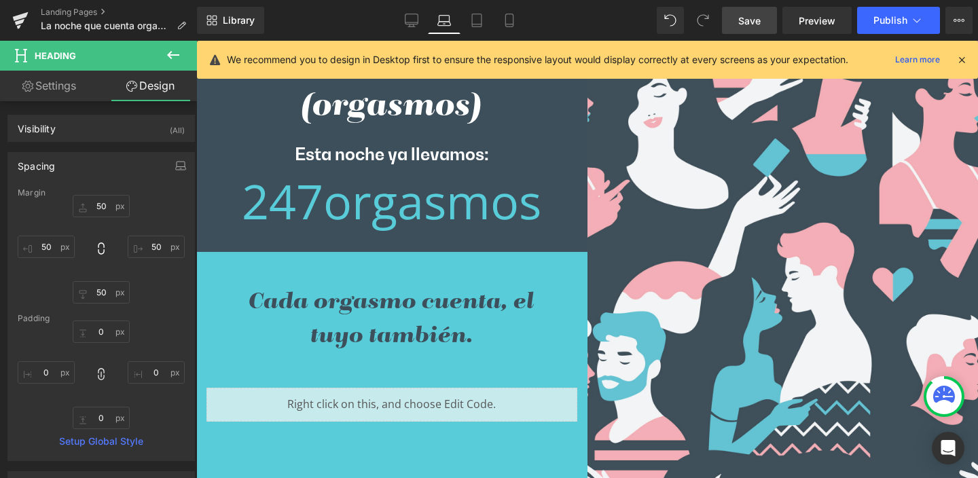
type input "50"
type input "0"
type input "50"
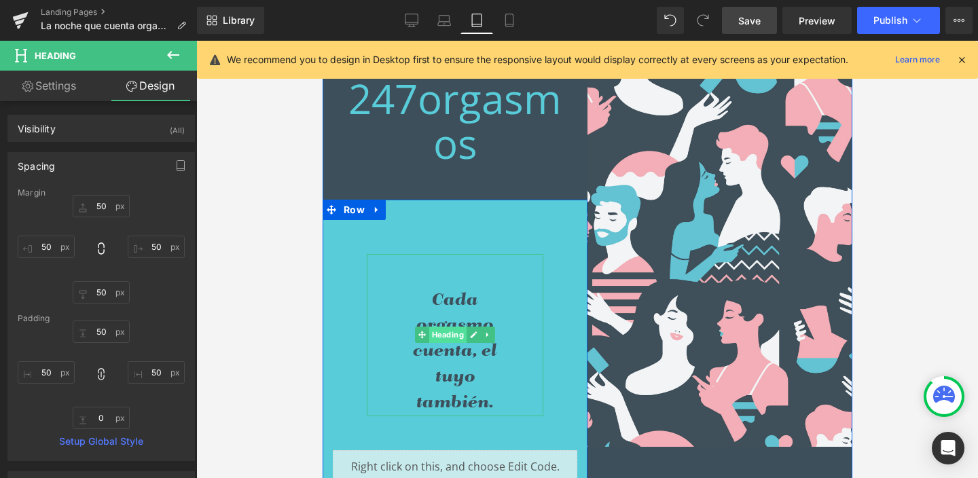
scroll to position [295, 0]
click at [441, 332] on span "Heading" at bounding box center [447, 335] width 37 height 16
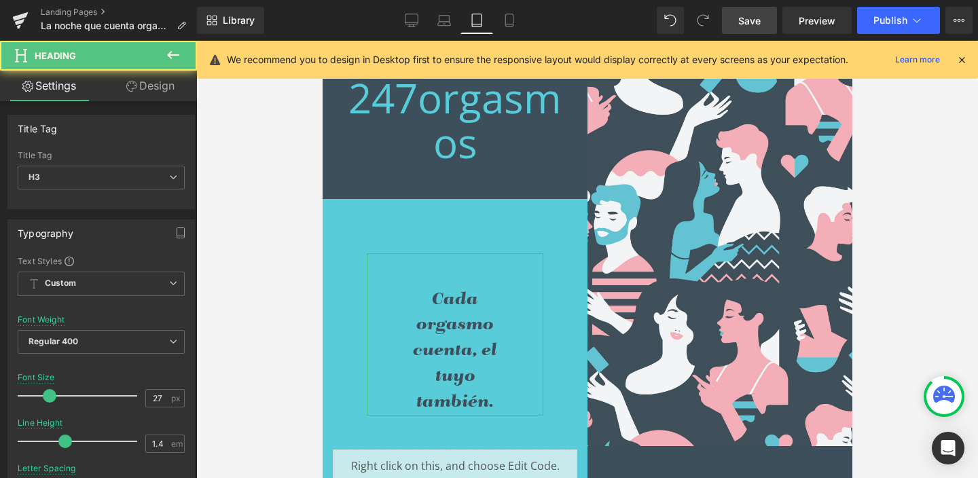
click at [160, 86] on link "Design" at bounding box center [150, 86] width 99 height 31
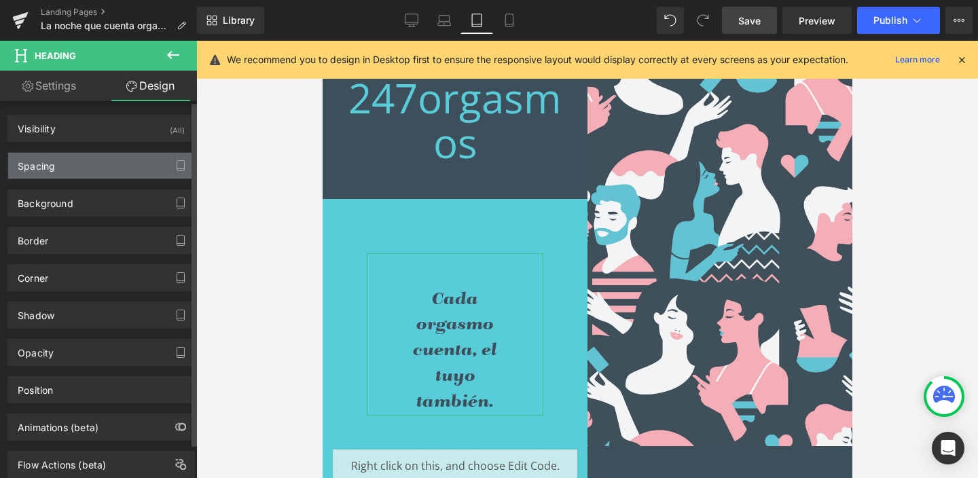
type input "50"
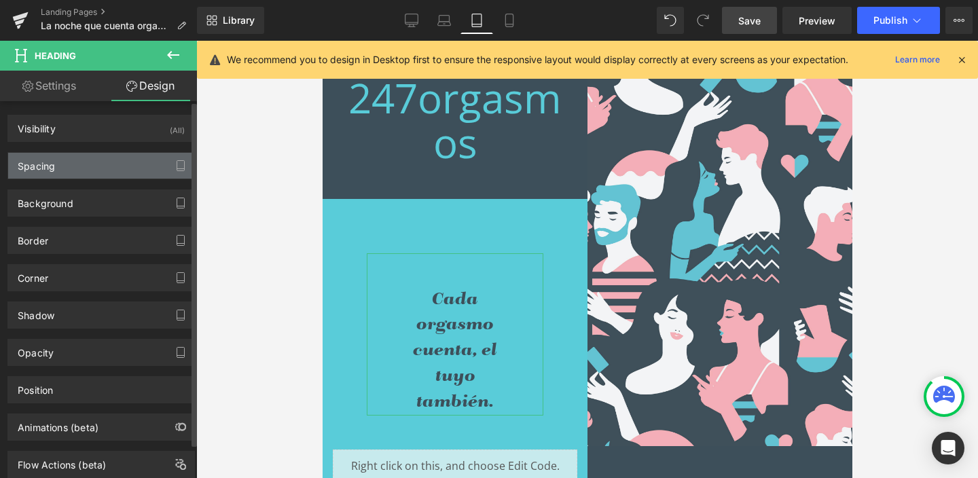
type input "50"
type input "0"
click at [52, 162] on div "Spacing" at bounding box center [36, 162] width 37 height 19
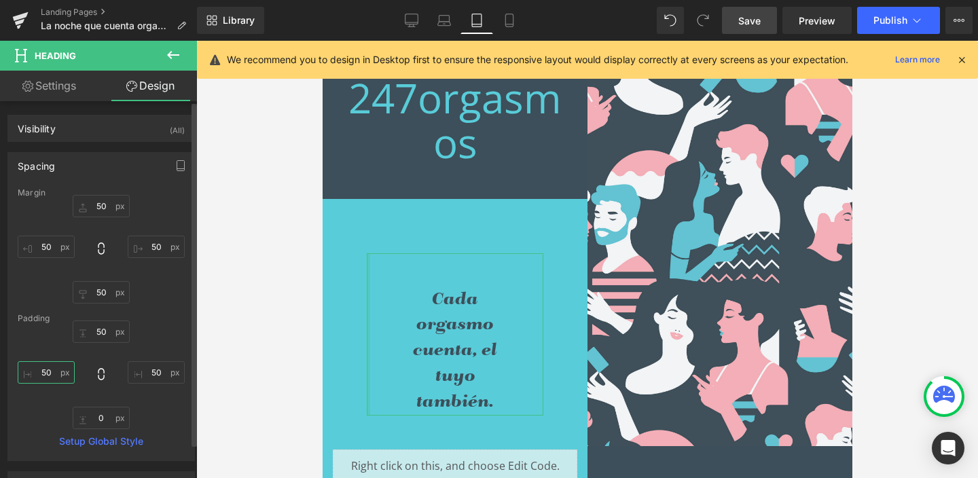
click at [58, 374] on input "50" at bounding box center [46, 372] width 57 height 22
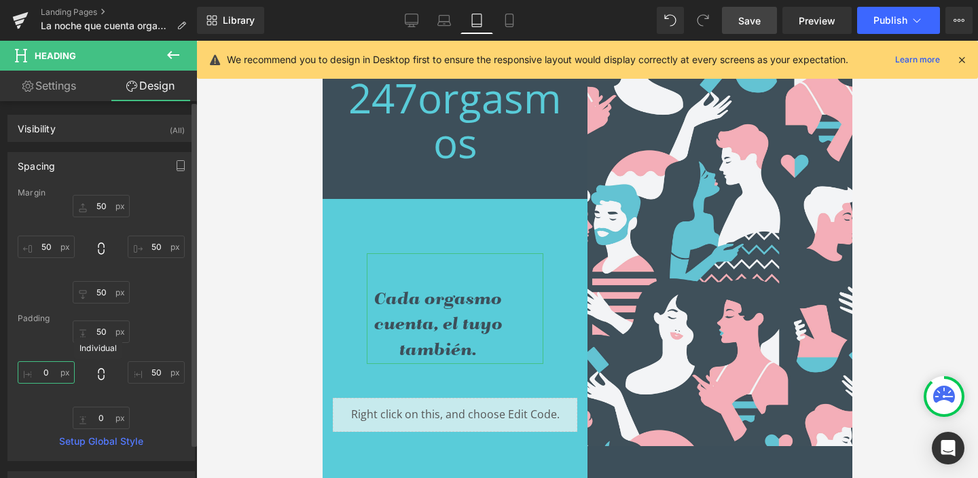
type input "0"
click at [98, 371] on icon at bounding box center [101, 375] width 14 height 14
type input "0"
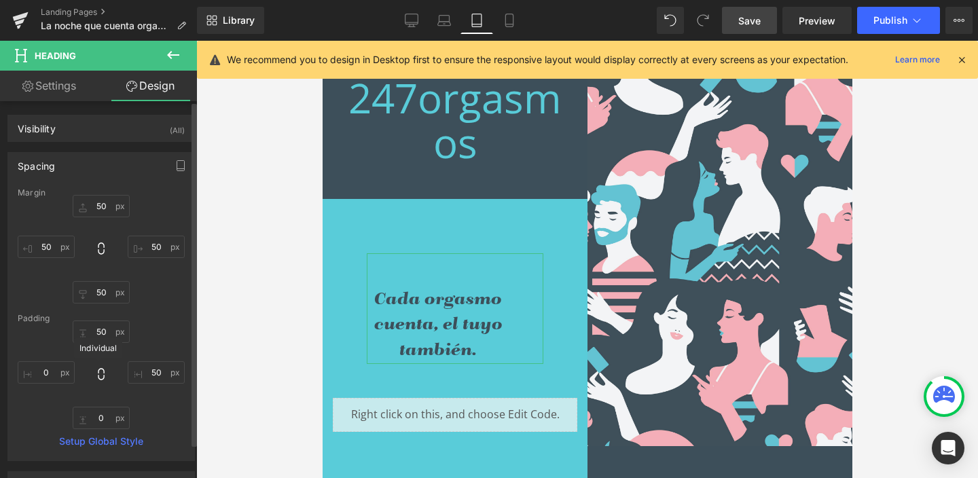
type input "0"
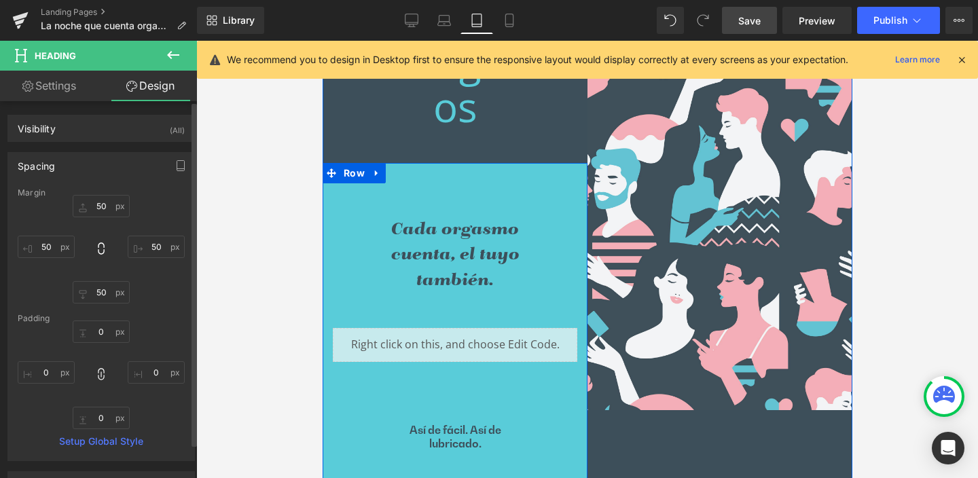
scroll to position [399, 0]
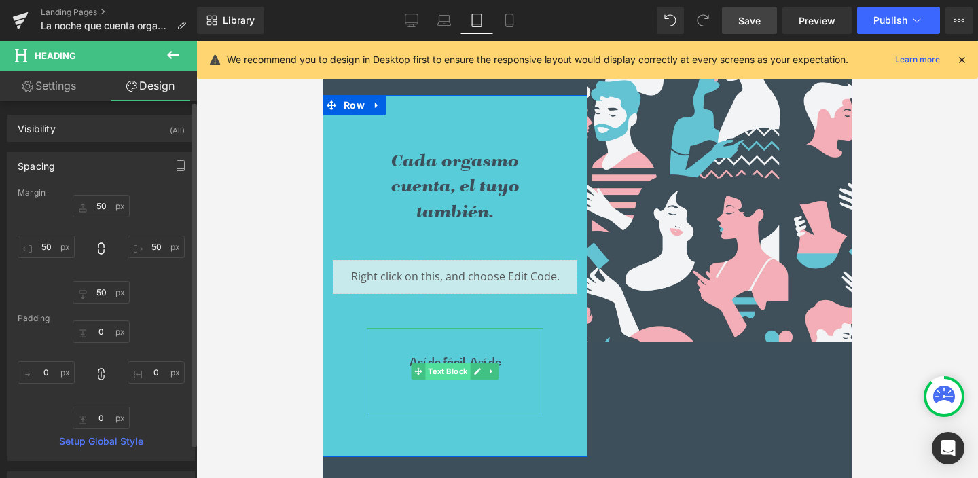
drag, startPoint x: 541, startPoint y: 224, endPoint x: 442, endPoint y: 368, distance: 173.9
click at [442, 368] on span "Text Block" at bounding box center [447, 371] width 45 height 16
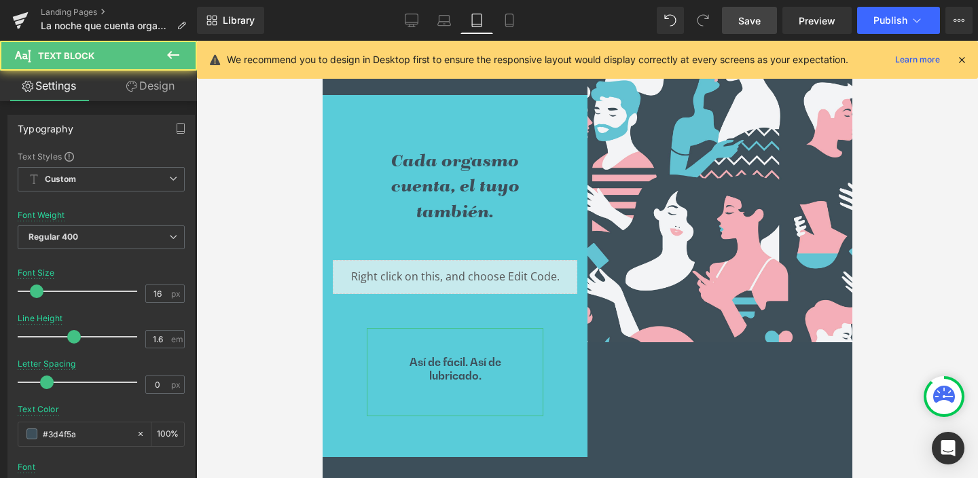
click at [154, 88] on link "Design" at bounding box center [150, 86] width 99 height 31
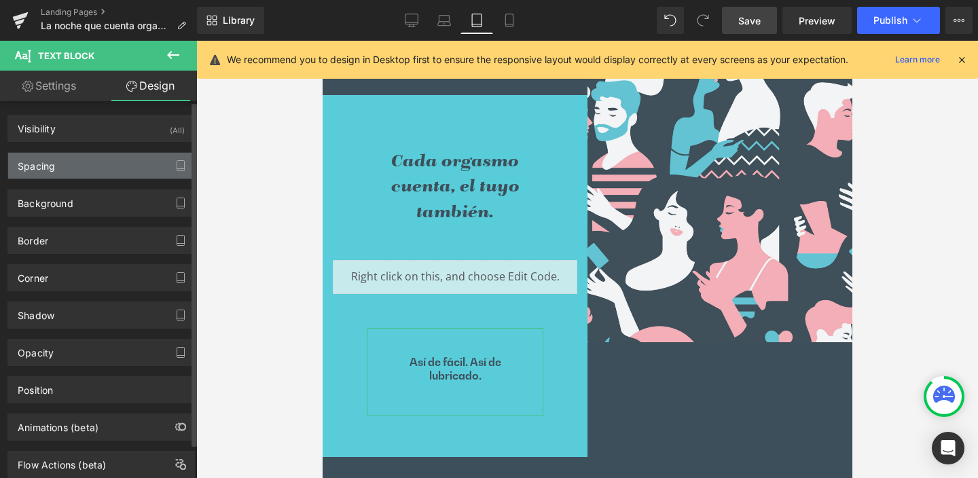
click at [44, 164] on div "Spacing" at bounding box center [36, 162] width 37 height 19
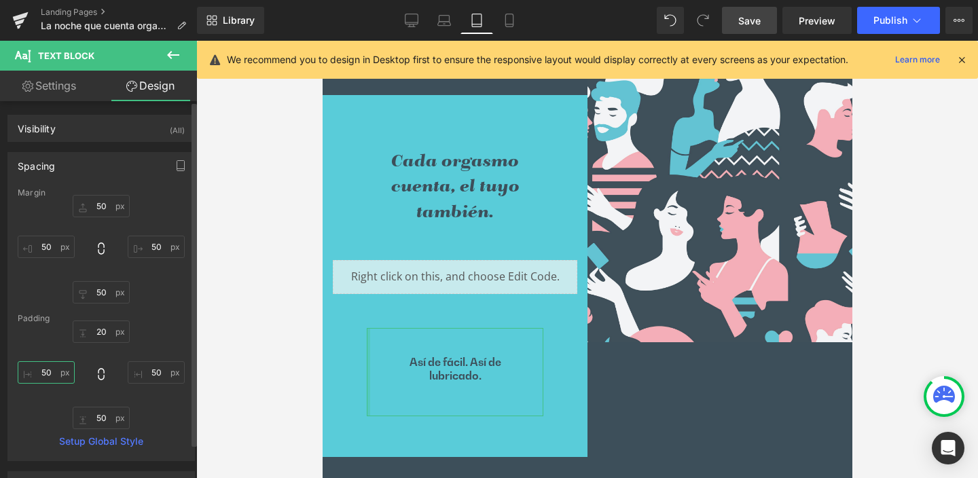
drag, startPoint x: 39, startPoint y: 372, endPoint x: 52, endPoint y: 373, distance: 13.7
click at [52, 373] on input "50" at bounding box center [46, 372] width 57 height 22
type input "0"
click at [99, 371] on icon at bounding box center [101, 375] width 14 height 14
type input "0"
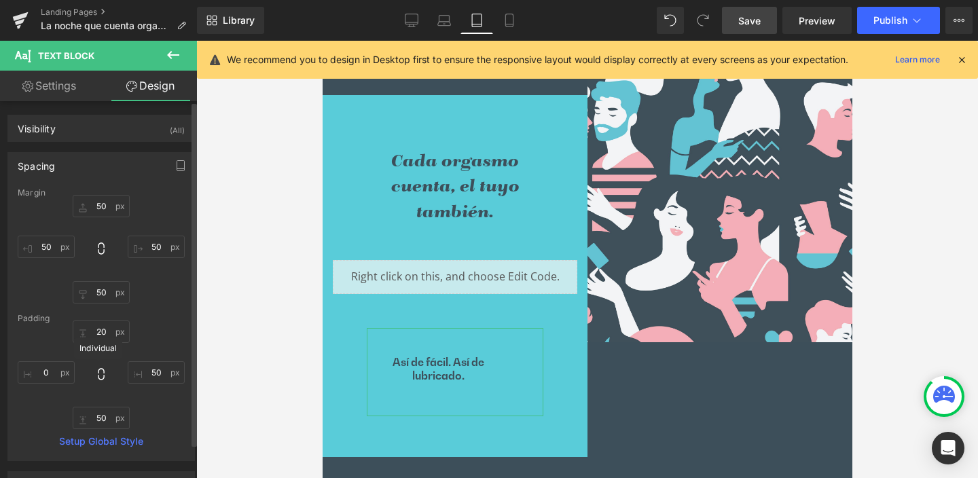
type input "0"
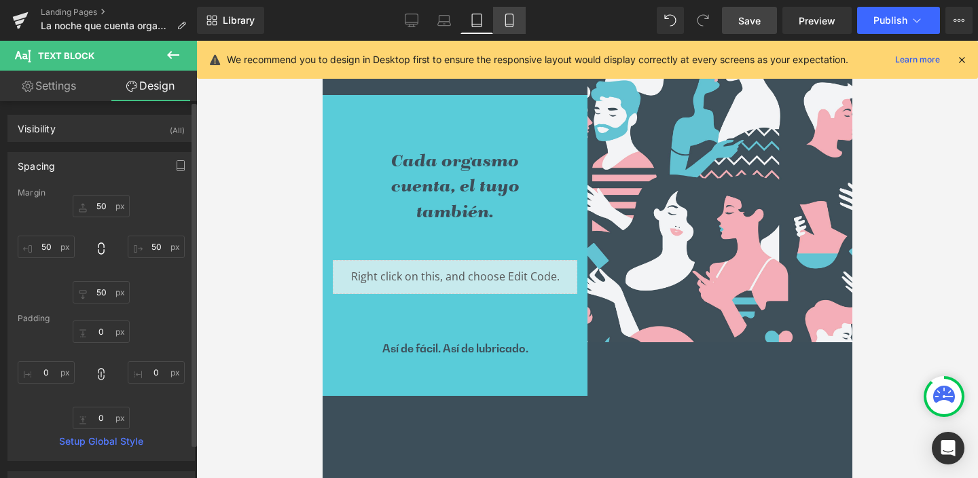
click at [505, 18] on icon at bounding box center [510, 21] width 14 height 14
type input "50"
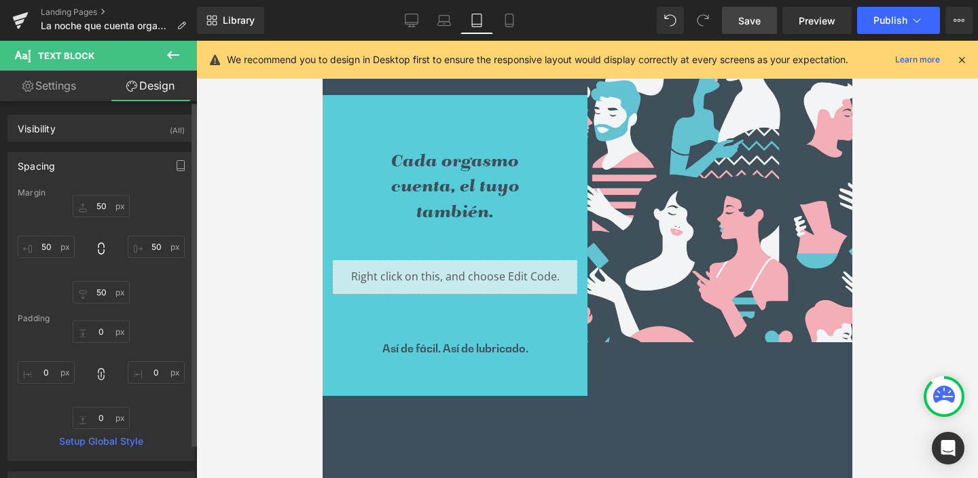
type input "0"
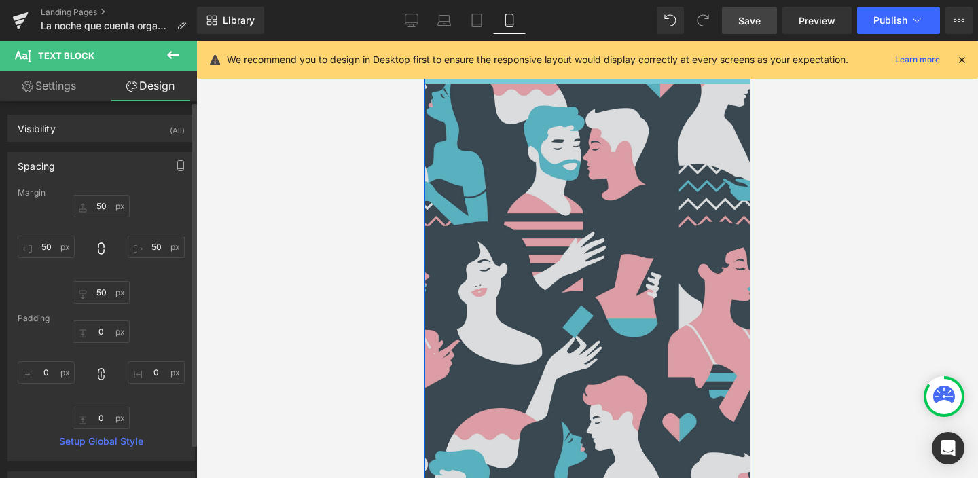
scroll to position [236, 0]
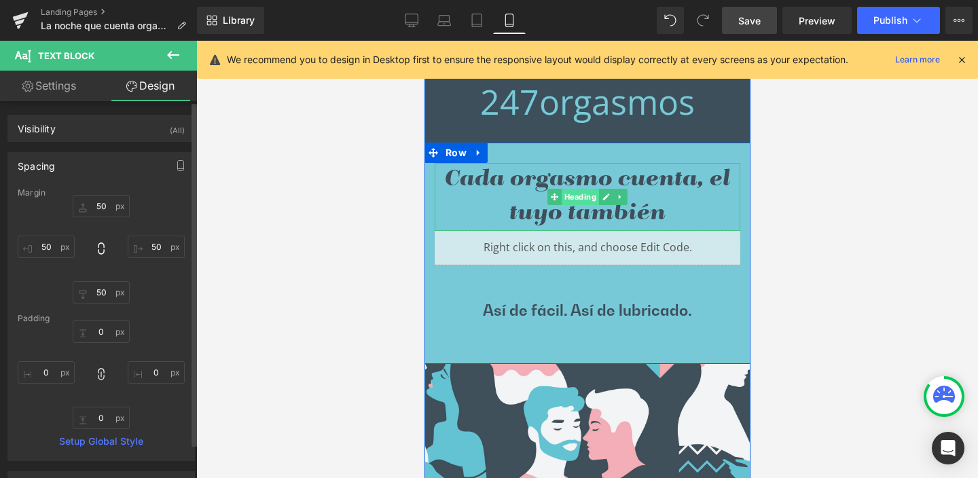
click at [576, 195] on span "Heading" at bounding box center [579, 197] width 37 height 16
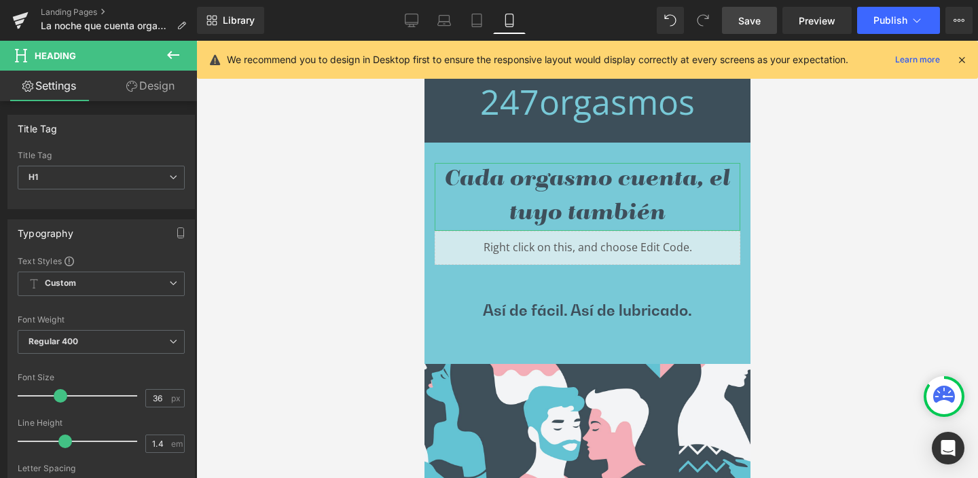
click at [158, 84] on link "Design" at bounding box center [150, 86] width 99 height 31
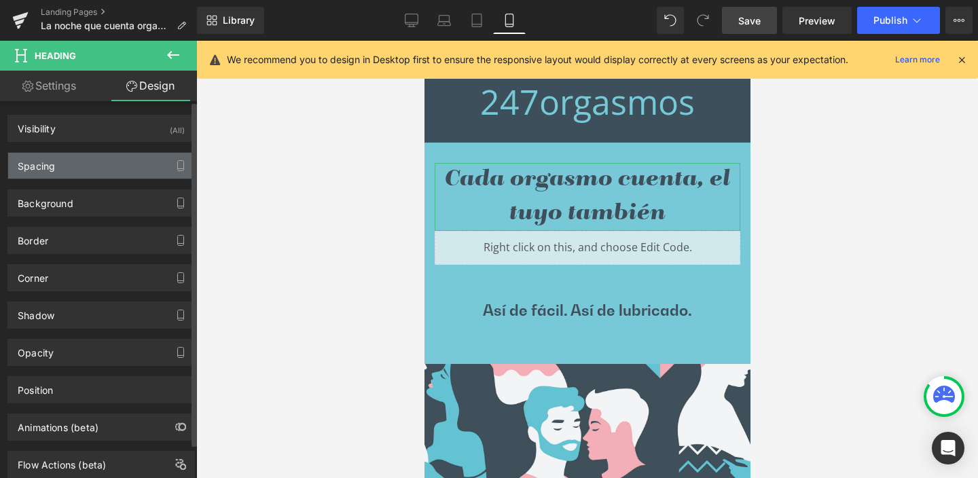
type input "0"
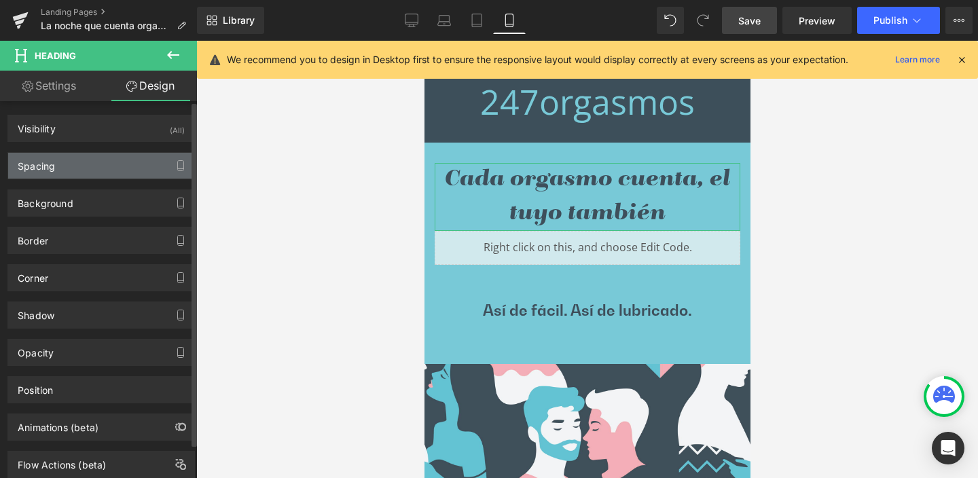
type input "0"
click at [42, 162] on div "Spacing" at bounding box center [36, 162] width 37 height 19
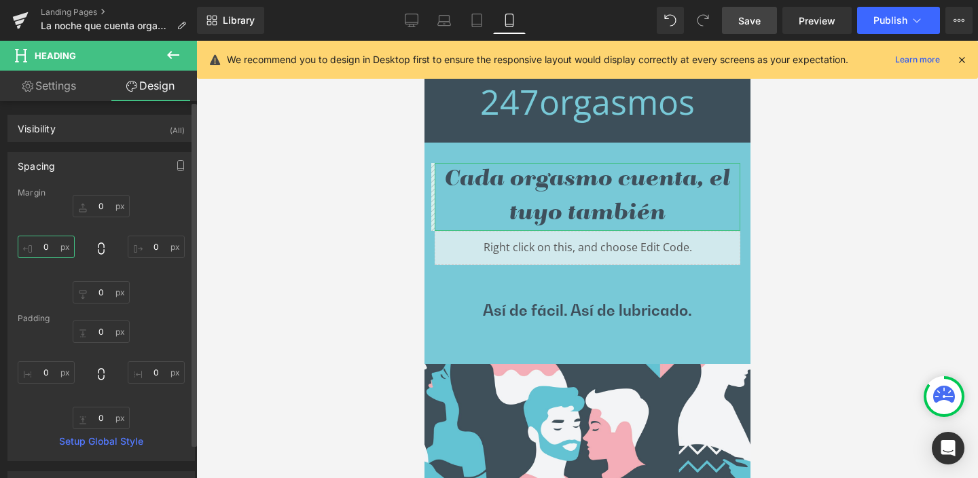
click at [56, 247] on input "0" at bounding box center [46, 247] width 57 height 22
type input "50"
click at [99, 247] on icon at bounding box center [101, 249] width 14 height 14
type input "50"
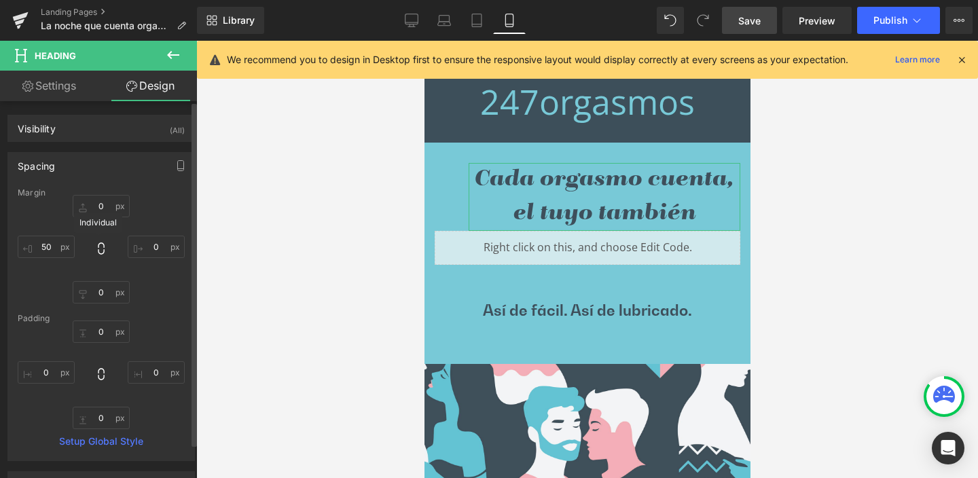
type input "50"
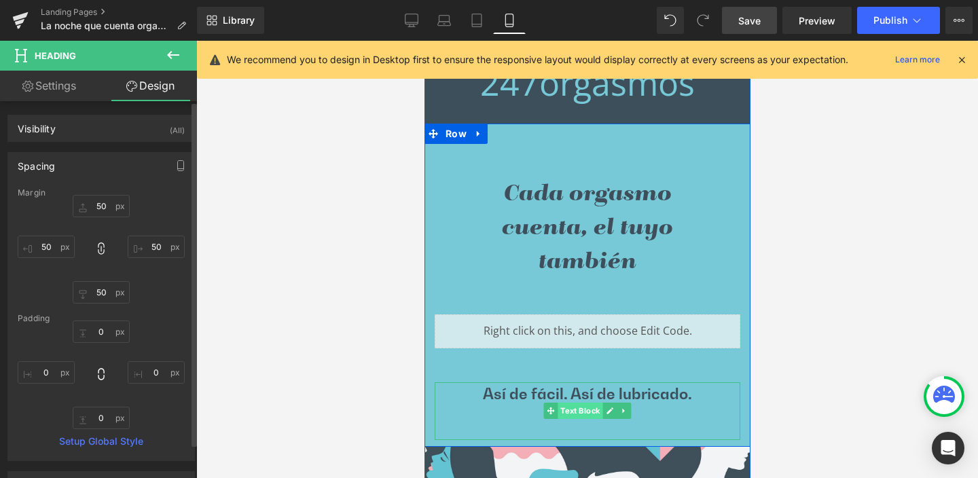
scroll to position [256, 0]
click at [580, 410] on span "Text Block" at bounding box center [579, 411] width 45 height 16
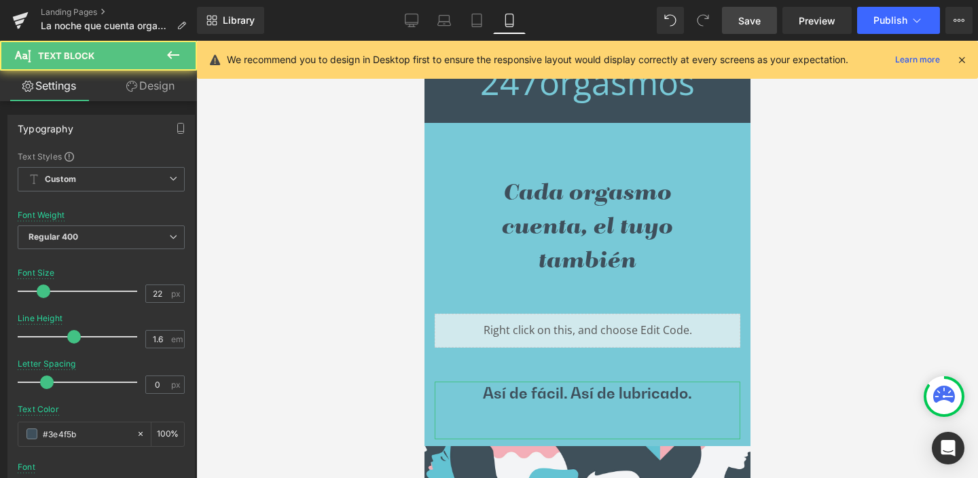
drag, startPoint x: 149, startPoint y: 86, endPoint x: 43, endPoint y: 163, distance: 130.9
click at [150, 86] on link "Design" at bounding box center [150, 86] width 99 height 31
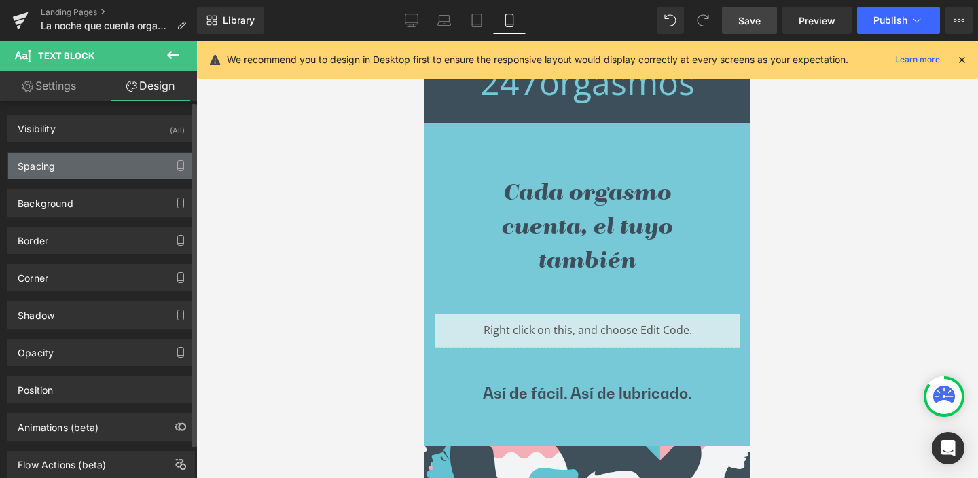
click at [43, 163] on div "Spacing" at bounding box center [36, 162] width 37 height 19
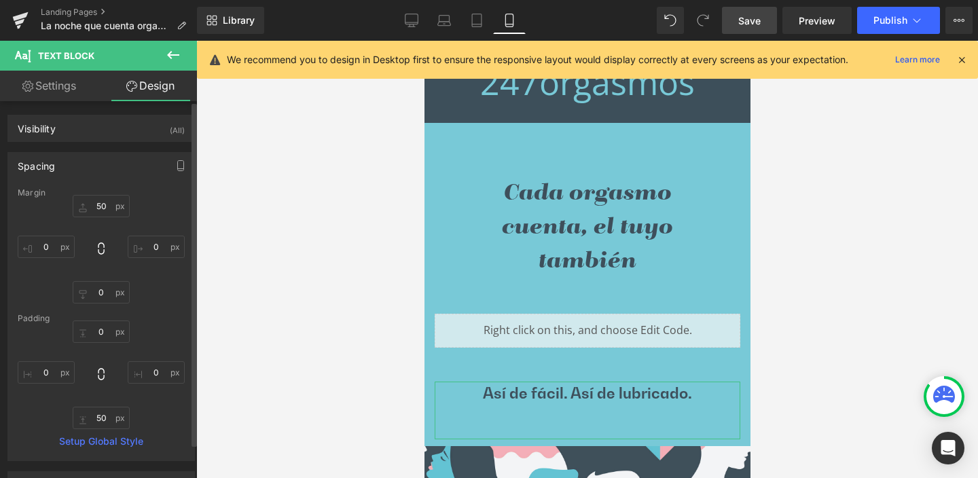
type input "50"
type input "0"
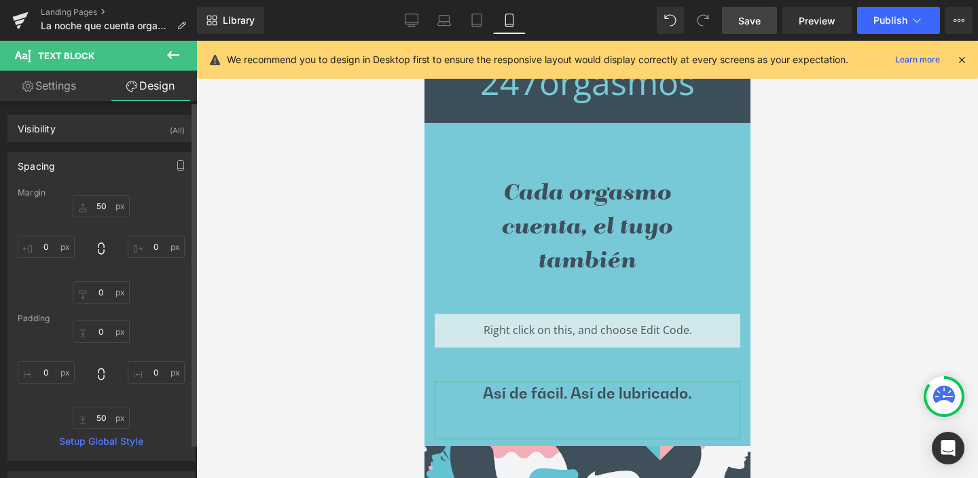
type input "0"
type input "50"
type input "0"
drag, startPoint x: 41, startPoint y: 247, endPoint x: 51, endPoint y: 247, distance: 10.2
click at [51, 247] on input "0" at bounding box center [46, 247] width 57 height 22
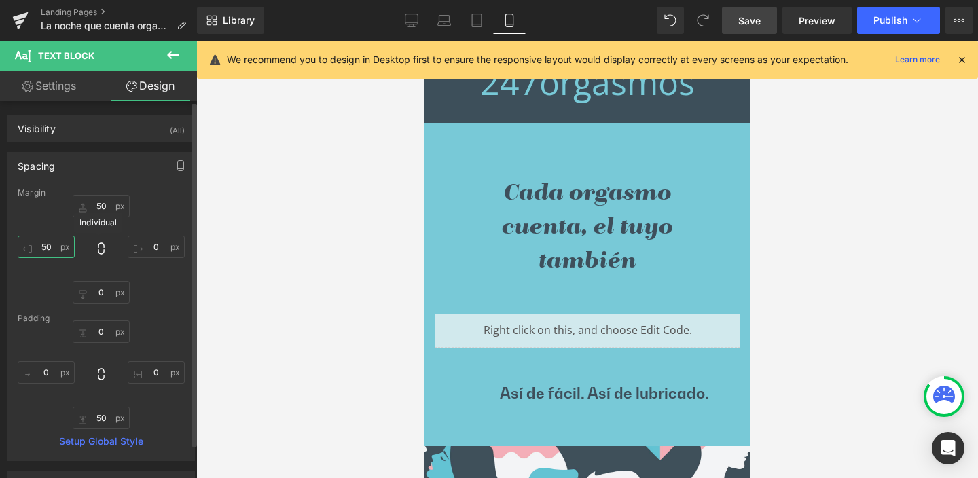
type input "50"
click at [99, 253] on icon at bounding box center [101, 249] width 6 height 12
type input "50"
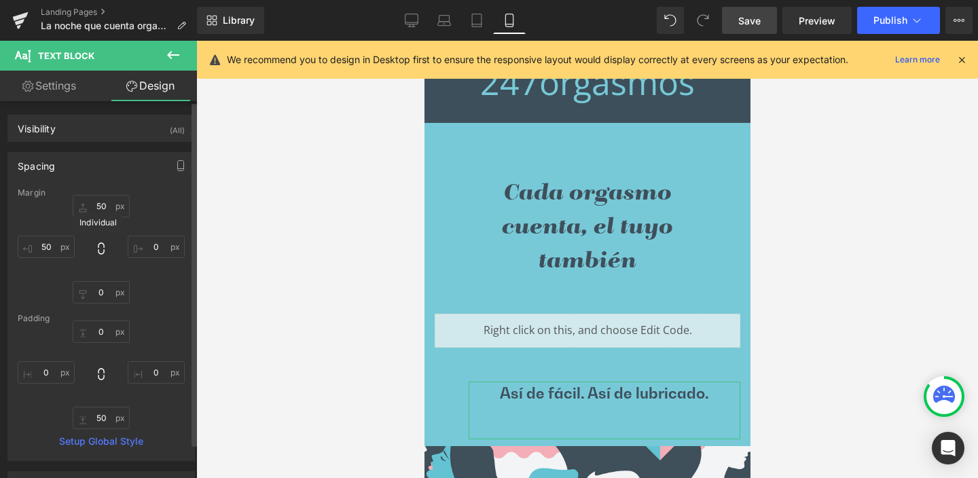
type input "50"
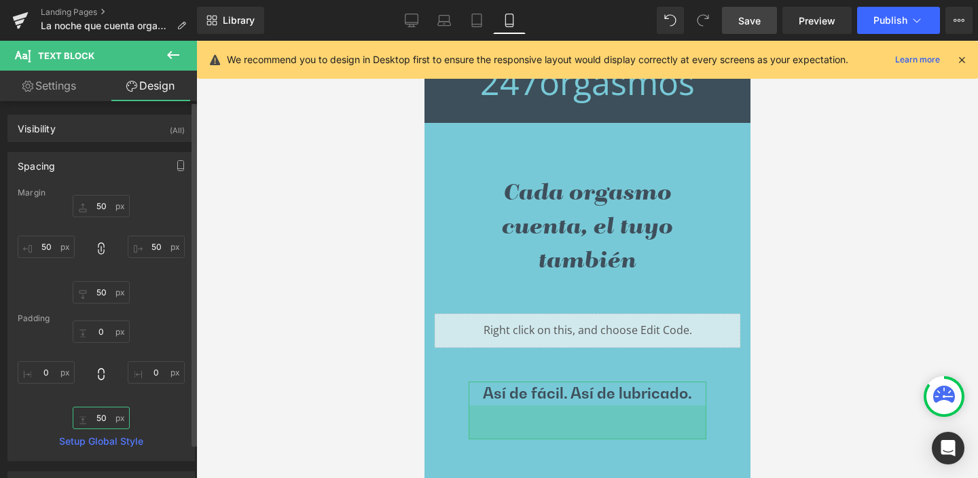
drag, startPoint x: 90, startPoint y: 418, endPoint x: 113, endPoint y: 420, distance: 23.2
click at [113, 420] on input "50" at bounding box center [101, 418] width 57 height 22
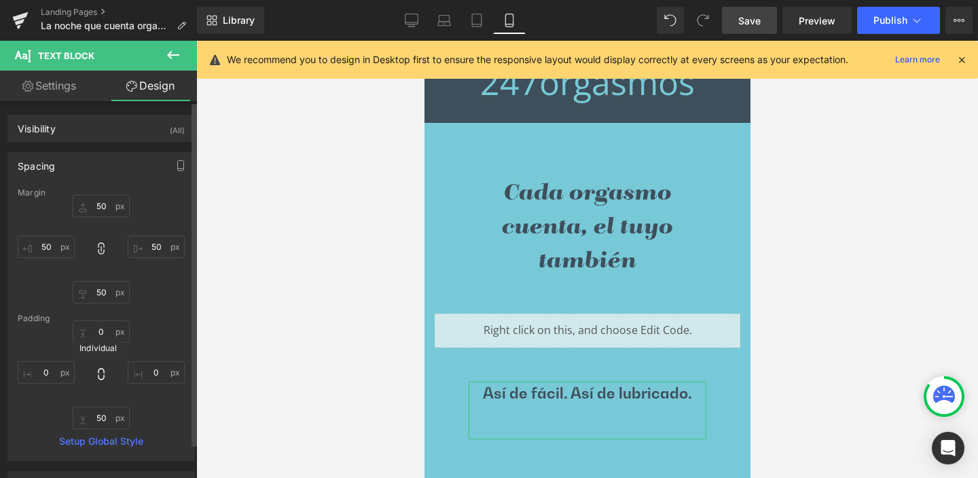
click at [102, 370] on icon at bounding box center [101, 375] width 14 height 14
type input "0"
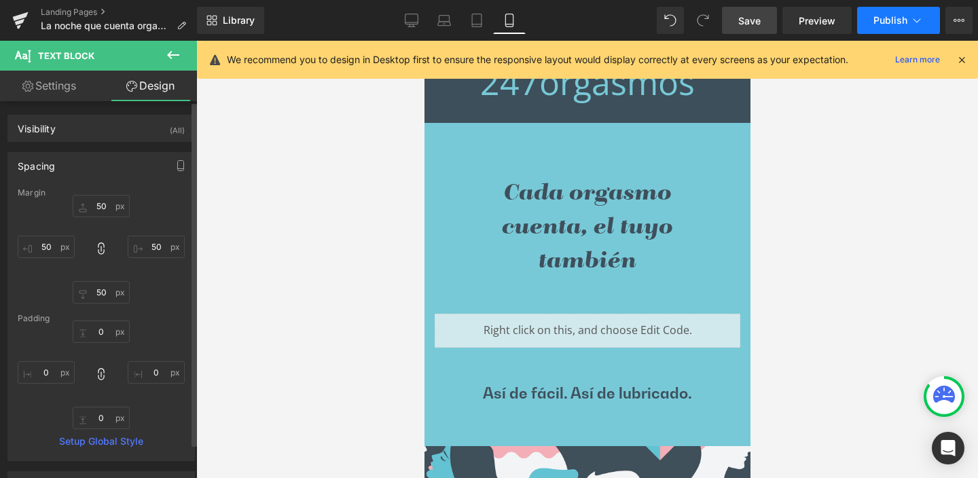
click at [898, 16] on span "Publish" at bounding box center [891, 20] width 34 height 11
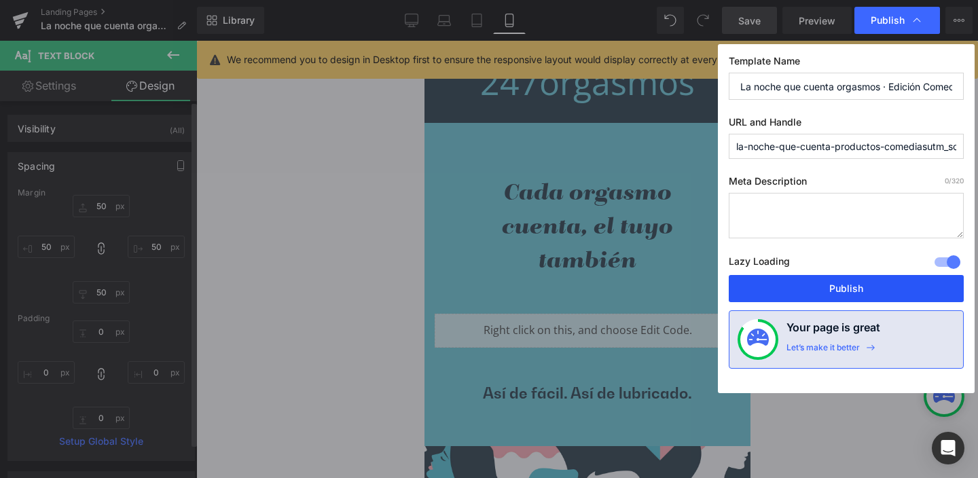
click at [832, 293] on button "Publish" at bounding box center [846, 288] width 235 height 27
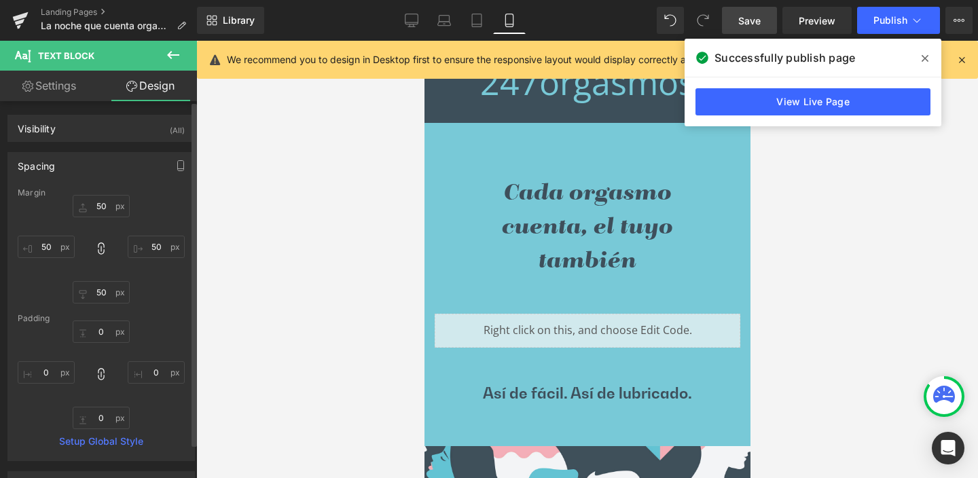
click at [923, 58] on icon at bounding box center [925, 58] width 7 height 11
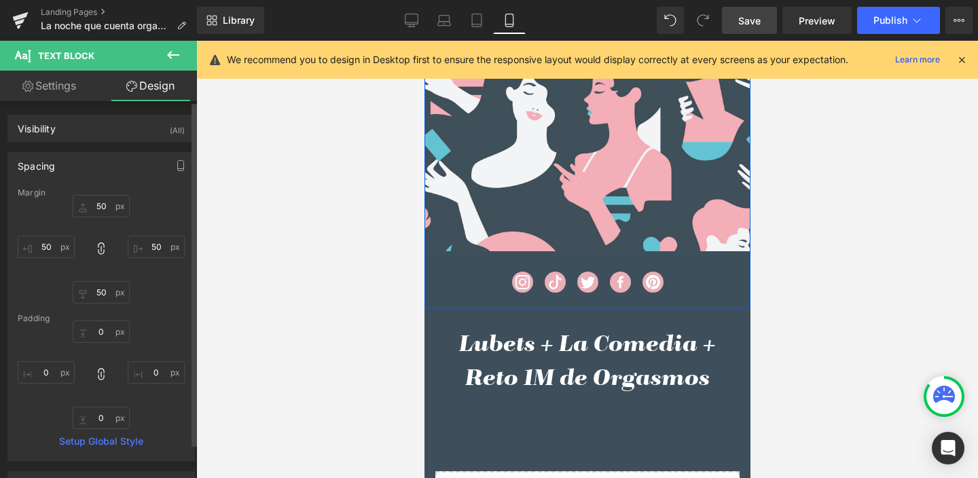
scroll to position [1302, 0]
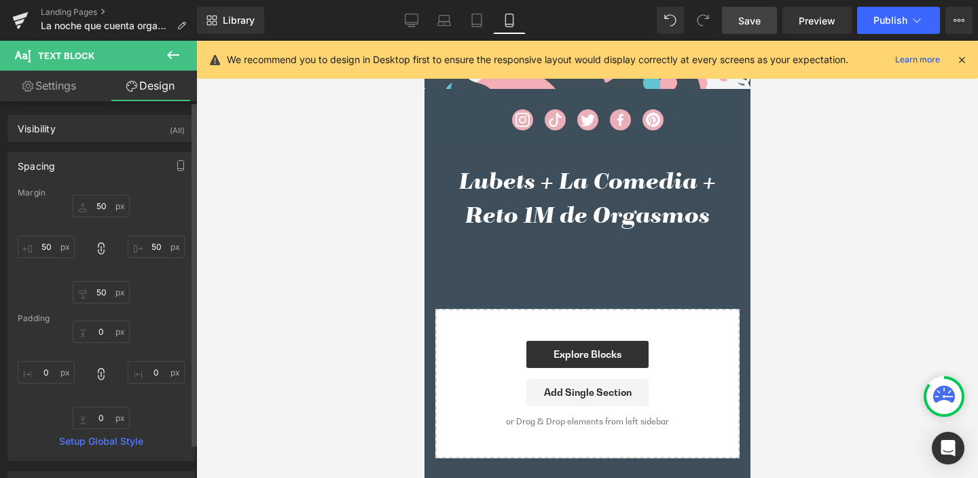
click at [173, 52] on icon at bounding box center [173, 55] width 16 height 16
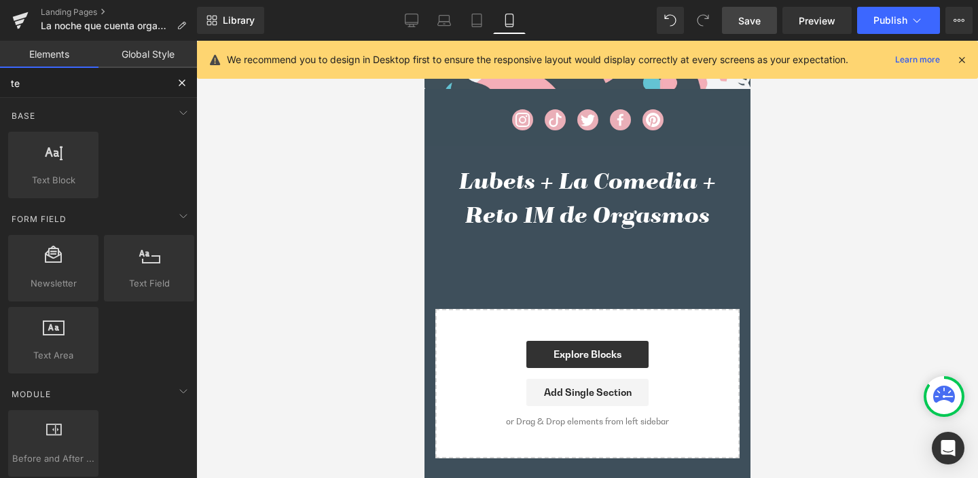
drag, startPoint x: 14, startPoint y: 79, endPoint x: 0, endPoint y: 77, distance: 13.7
click at [0, 77] on input "te" at bounding box center [83, 83] width 167 height 30
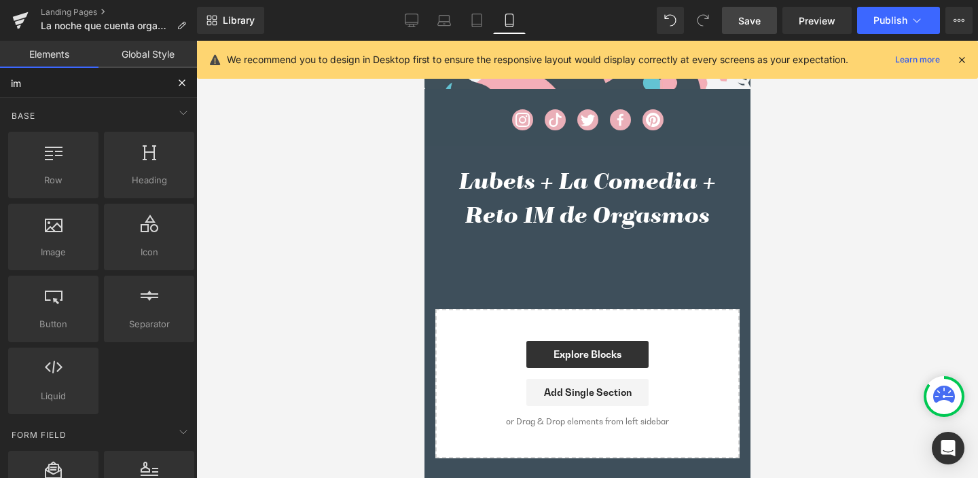
type input "ima"
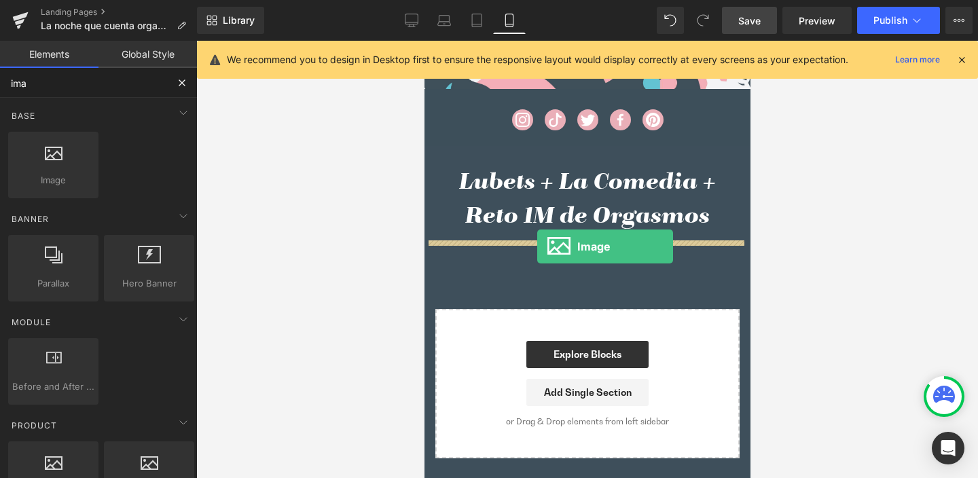
drag, startPoint x: 499, startPoint y: 221, endPoint x: 537, endPoint y: 247, distance: 45.0
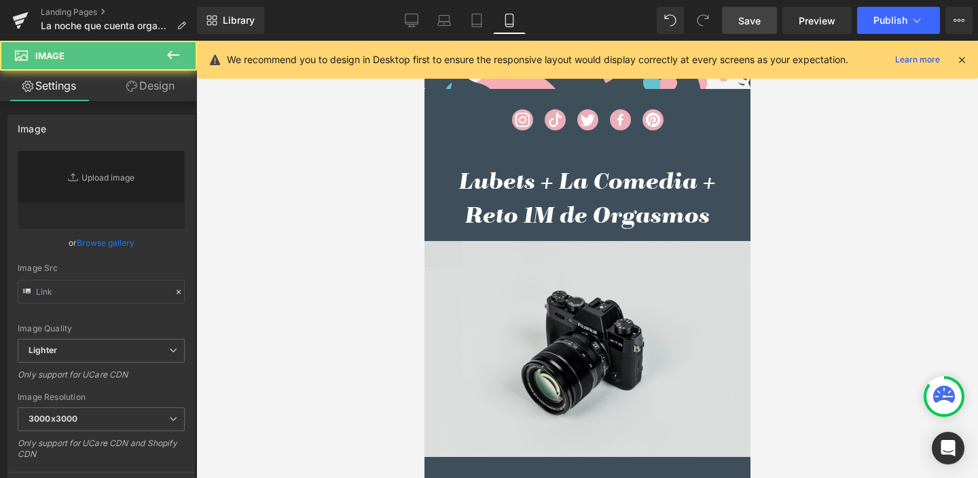
type input "//[DOMAIN_NAME][URL]"
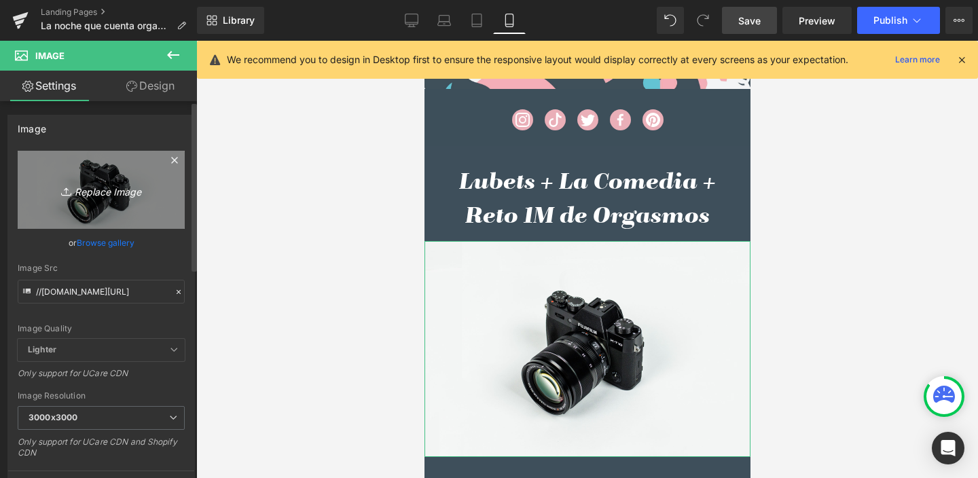
click at [108, 188] on icon "Replace Image" at bounding box center [101, 189] width 109 height 17
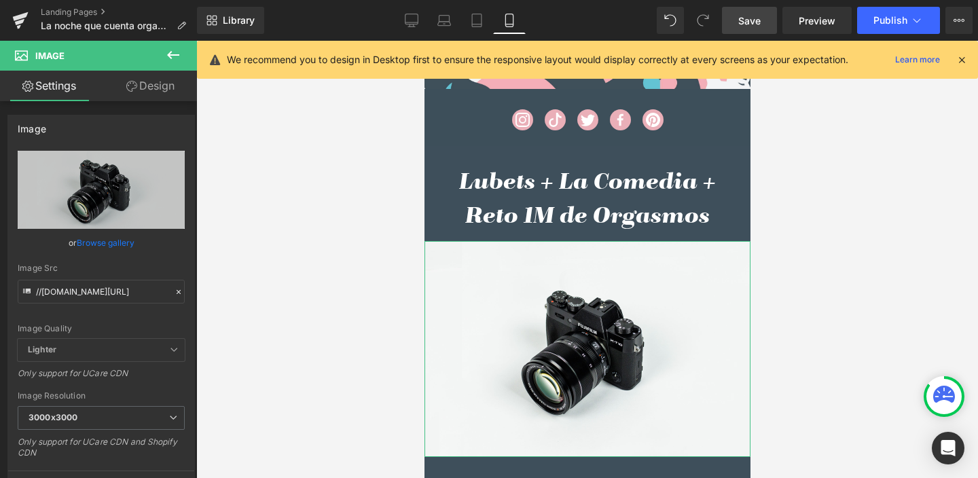
click at [160, 84] on link "Design" at bounding box center [150, 86] width 99 height 31
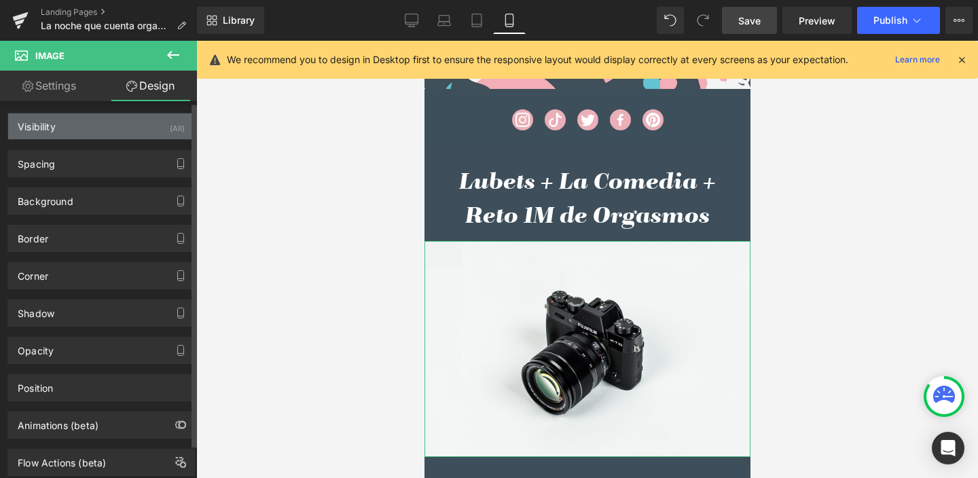
scroll to position [3, 0]
click at [60, 121] on div "Visibility (All)" at bounding box center [101, 126] width 186 height 26
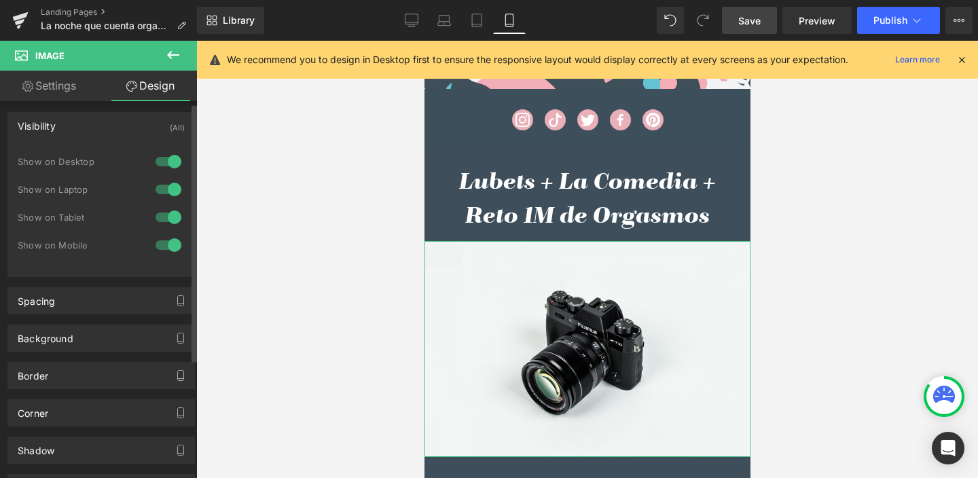
click at [166, 161] on div at bounding box center [168, 162] width 33 height 22
drag, startPoint x: 170, startPoint y: 186, endPoint x: 162, endPoint y: 205, distance: 20.4
click at [169, 186] on div at bounding box center [168, 190] width 33 height 22
drag, startPoint x: 168, startPoint y: 211, endPoint x: 180, endPoint y: 224, distance: 18.3
click at [168, 211] on div at bounding box center [168, 218] width 33 height 22
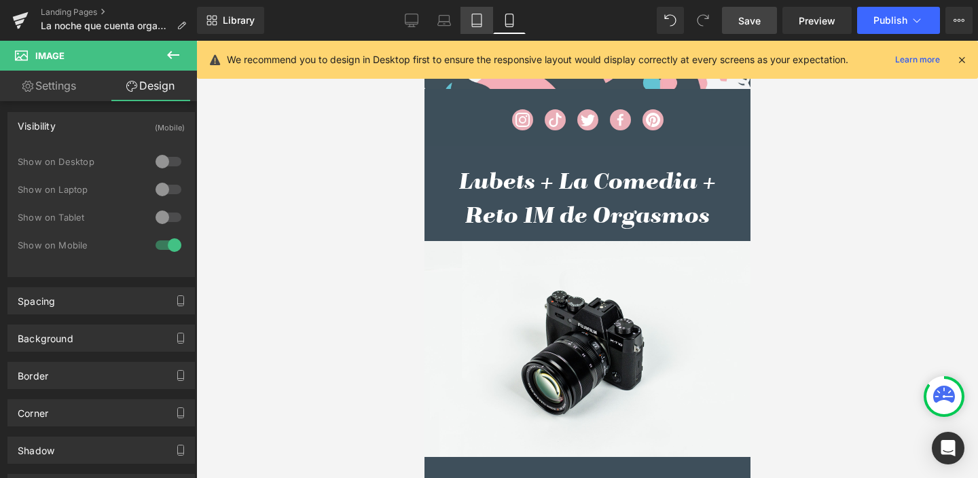
click at [478, 18] on icon at bounding box center [477, 21] width 14 height 14
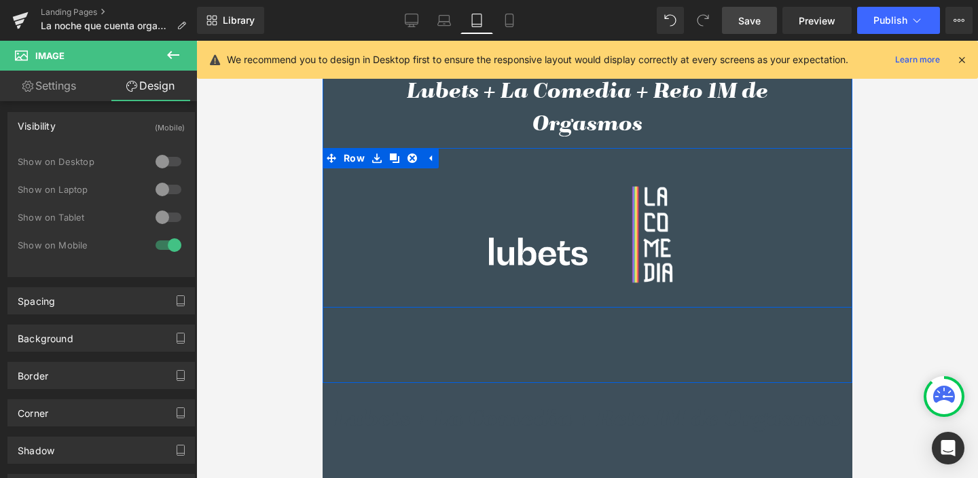
scroll to position [796, 0]
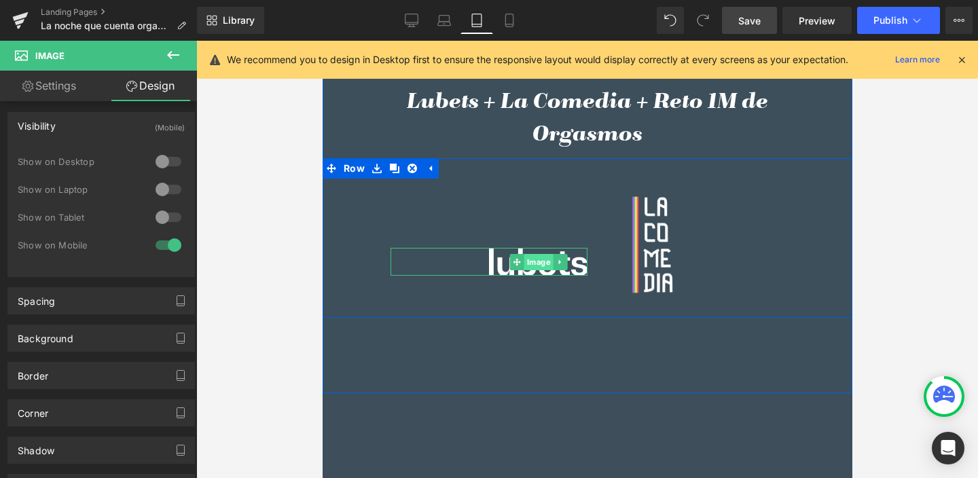
click at [530, 255] on span "Image" at bounding box center [537, 262] width 29 height 16
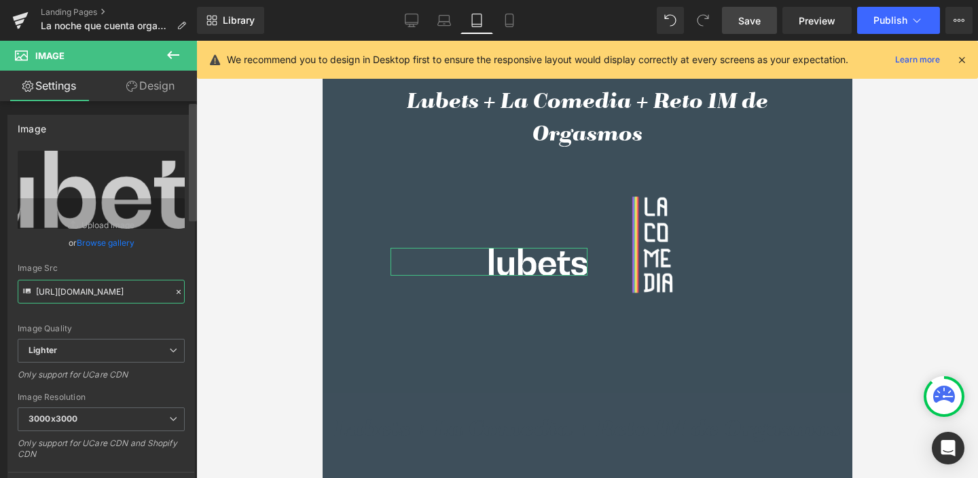
scroll to position [0, 395]
drag, startPoint x: 35, startPoint y: 291, endPoint x: 194, endPoint y: 296, distance: 158.4
click at [194, 296] on div "Image [URL][DOMAIN_NAME] Replace Image Upload image or Browse gallery Image Src…" at bounding box center [98, 292] width 197 height 383
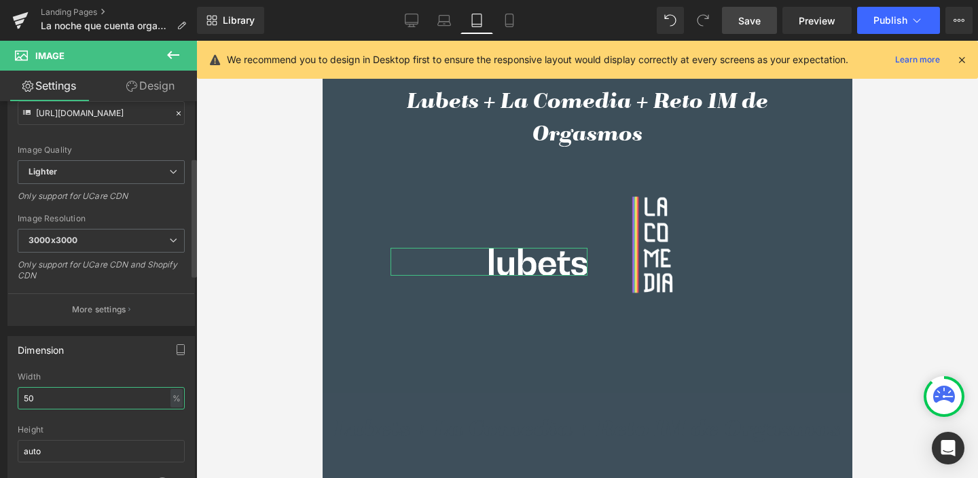
scroll to position [0, 0]
drag, startPoint x: 41, startPoint y: 395, endPoint x: 20, endPoint y: 396, distance: 21.1
click at [20, 396] on input "50" at bounding box center [101, 398] width 167 height 22
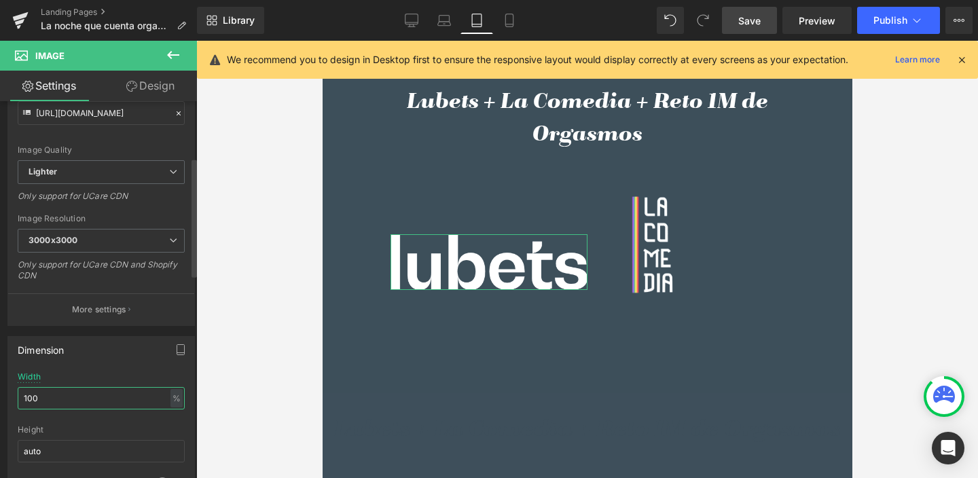
drag, startPoint x: 39, startPoint y: 398, endPoint x: 15, endPoint y: 398, distance: 23.8
click at [15, 398] on div "100% Width 100 % % px auto Height auto 0 Circle Image" at bounding box center [101, 440] width 186 height 136
type input "70"
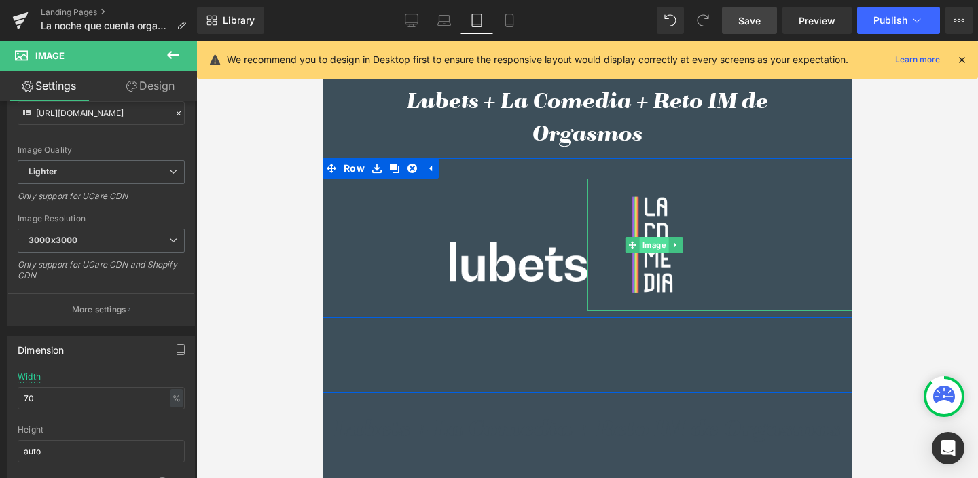
click at [644, 239] on span "Image" at bounding box center [653, 245] width 29 height 16
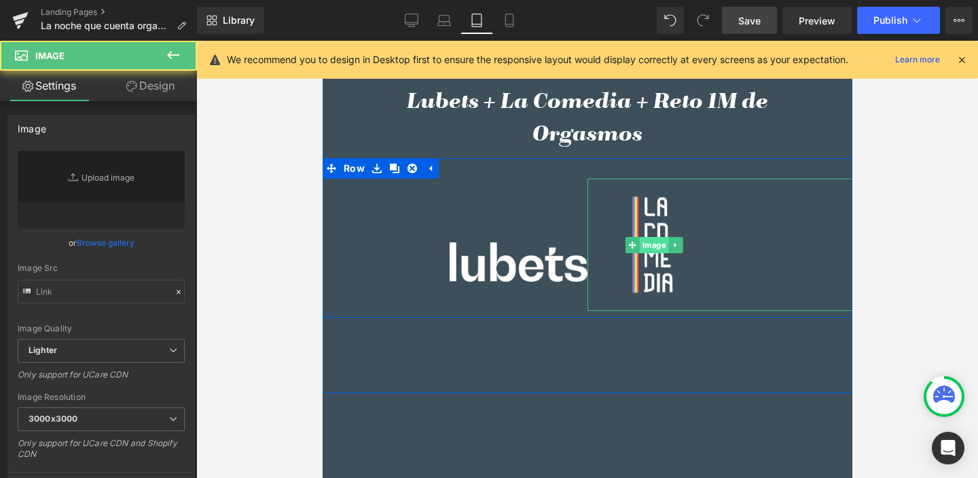
type input "[URL][DOMAIN_NAME]"
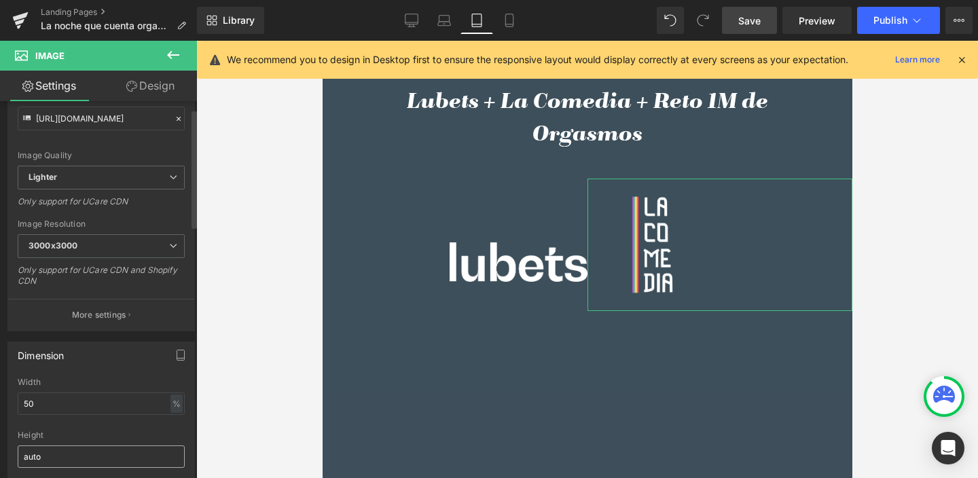
scroll to position [276, 0]
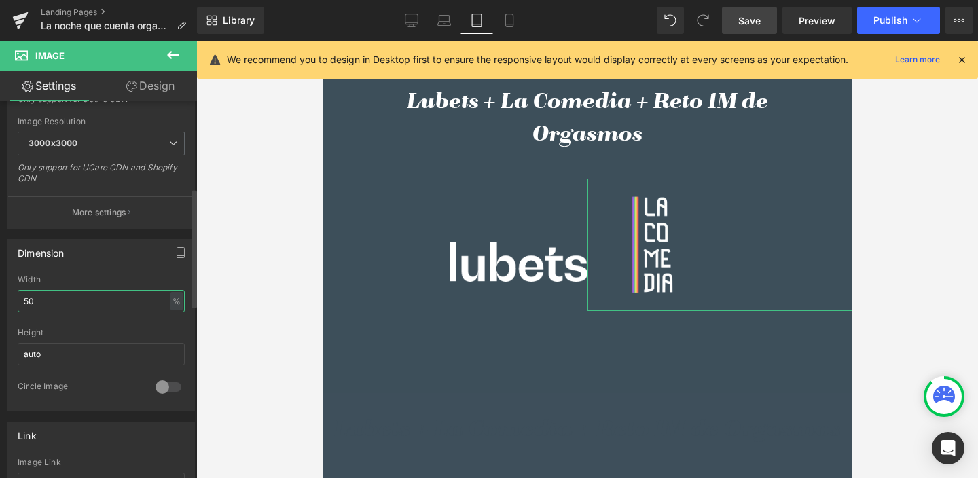
drag, startPoint x: 40, startPoint y: 300, endPoint x: 16, endPoint y: 300, distance: 24.5
click at [16, 300] on div "50% Width 50 % % px auto Height auto 0 Circle Image" at bounding box center [101, 343] width 186 height 136
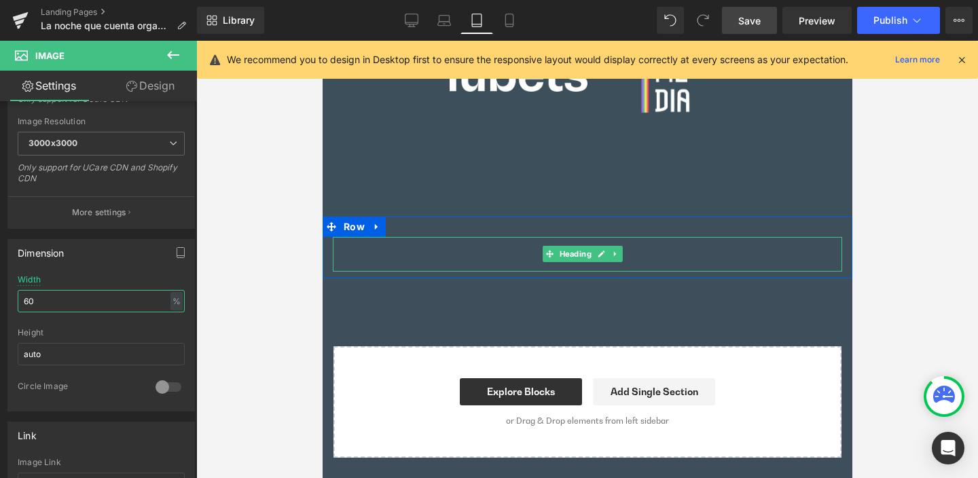
scroll to position [938, 0]
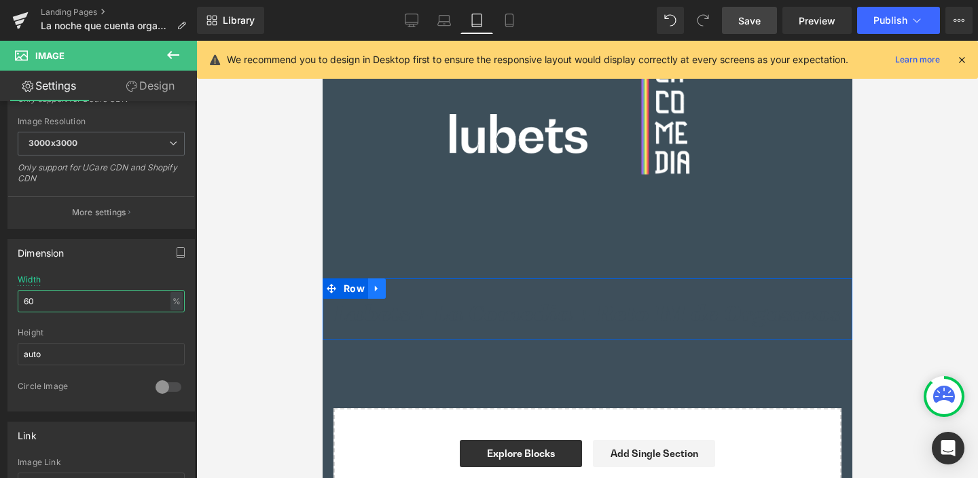
type input "60"
click at [377, 286] on icon at bounding box center [377, 289] width 10 height 10
click at [412, 286] on icon at bounding box center [412, 289] width 10 height 10
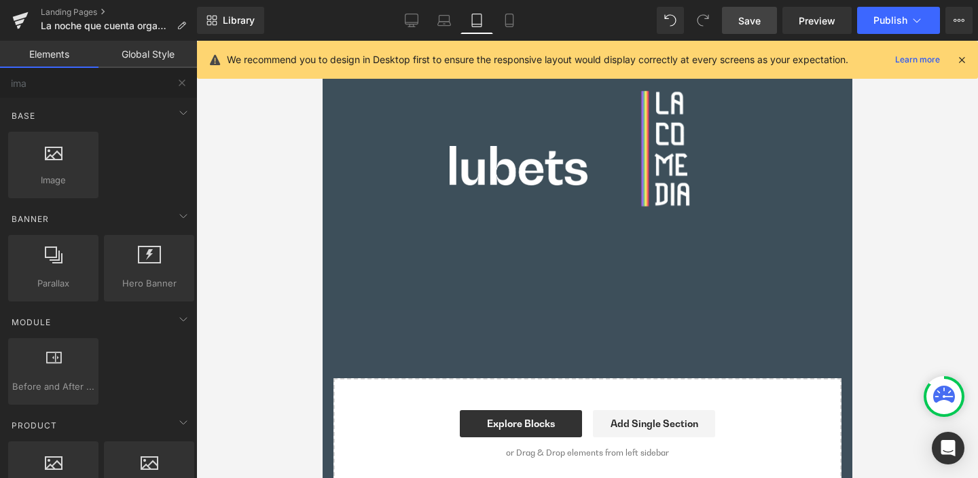
scroll to position [925, 0]
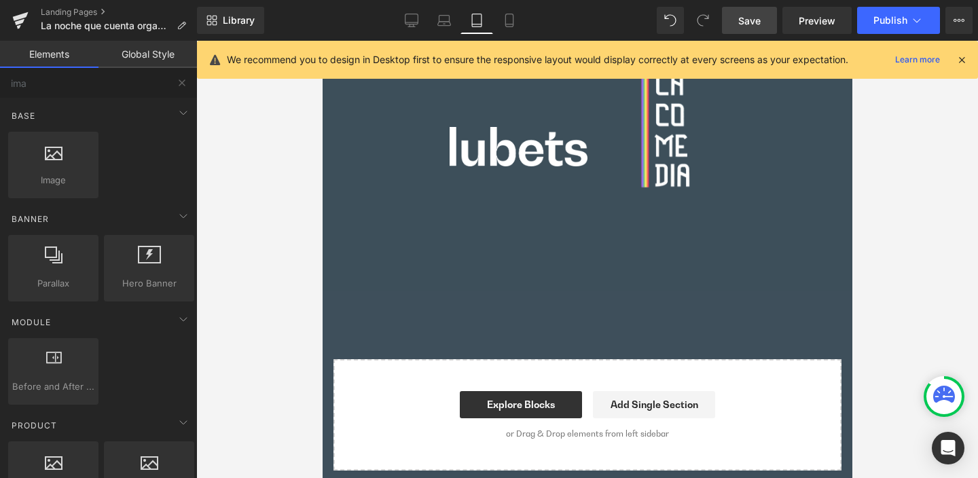
drag, startPoint x: 448, startPoint y: 19, endPoint x: 461, endPoint y: 76, distance: 58.4
click at [448, 20] on icon at bounding box center [445, 21] width 14 height 14
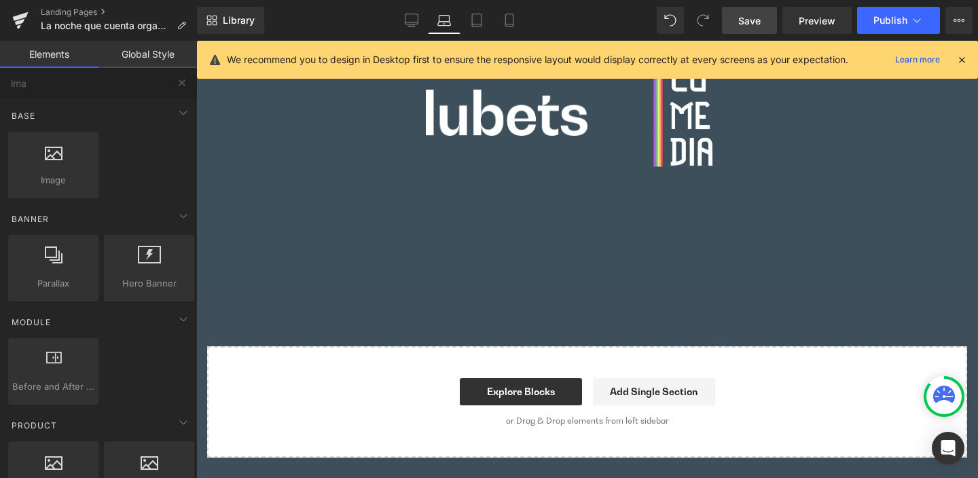
scroll to position [1112, 0]
drag, startPoint x: 414, startPoint y: 20, endPoint x: 419, endPoint y: 33, distance: 14.4
click at [414, 23] on icon at bounding box center [412, 21] width 14 height 14
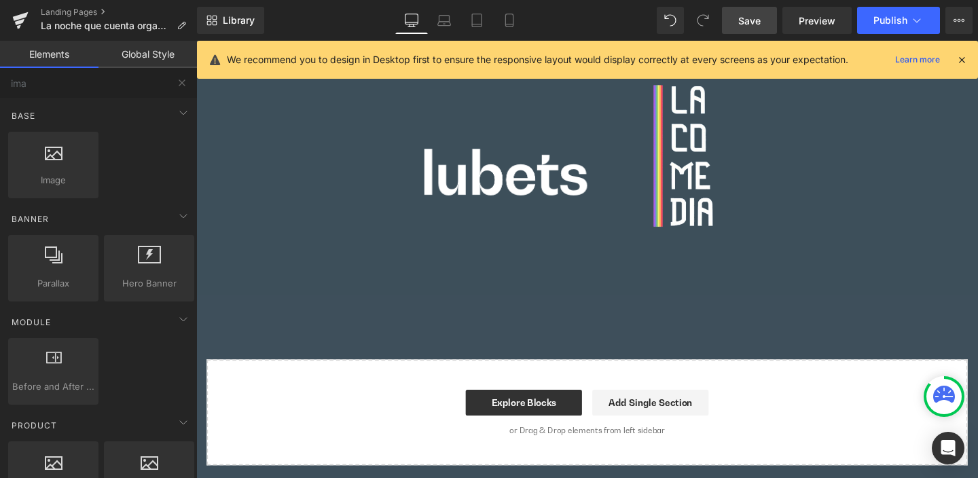
scroll to position [1095, 0]
drag, startPoint x: 446, startPoint y: 20, endPoint x: 482, endPoint y: 22, distance: 36.0
click at [448, 21] on icon at bounding box center [445, 21] width 14 height 14
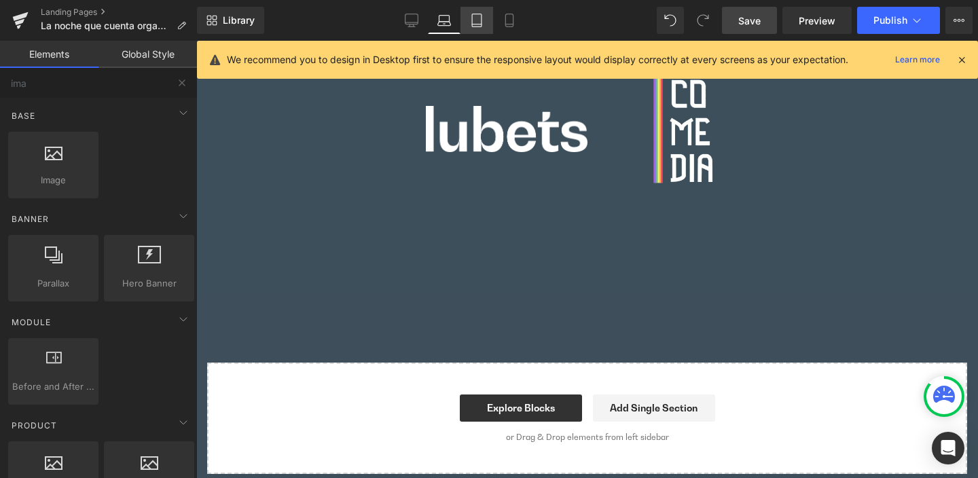
scroll to position [1105, 0]
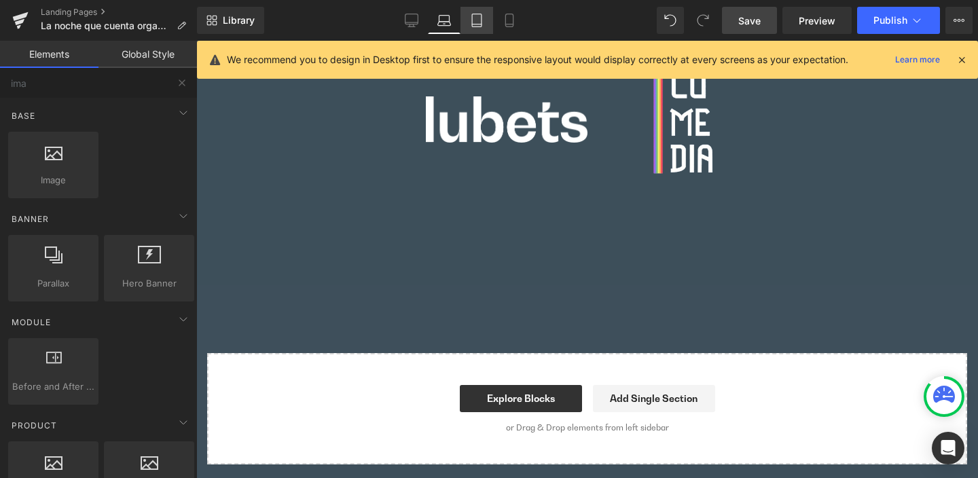
click at [482, 22] on icon at bounding box center [477, 20] width 10 height 13
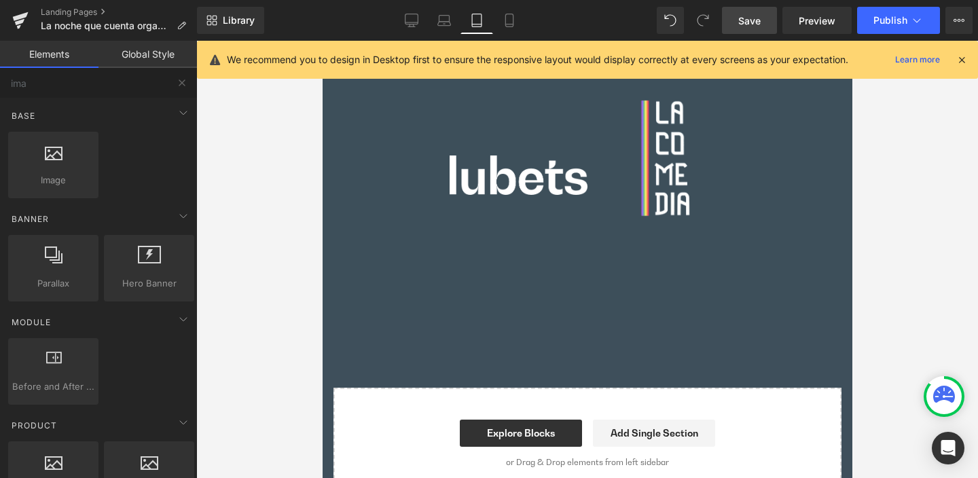
scroll to position [902, 0]
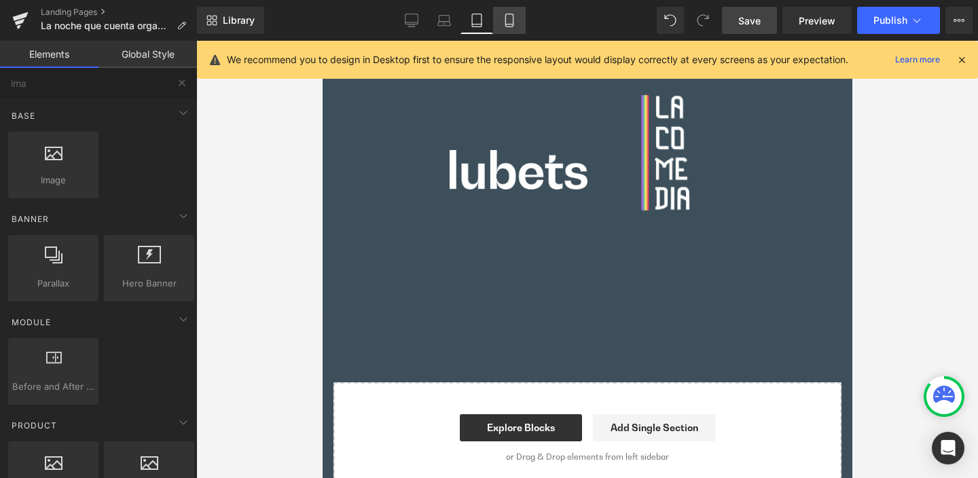
click at [511, 24] on icon at bounding box center [508, 24] width 7 height 0
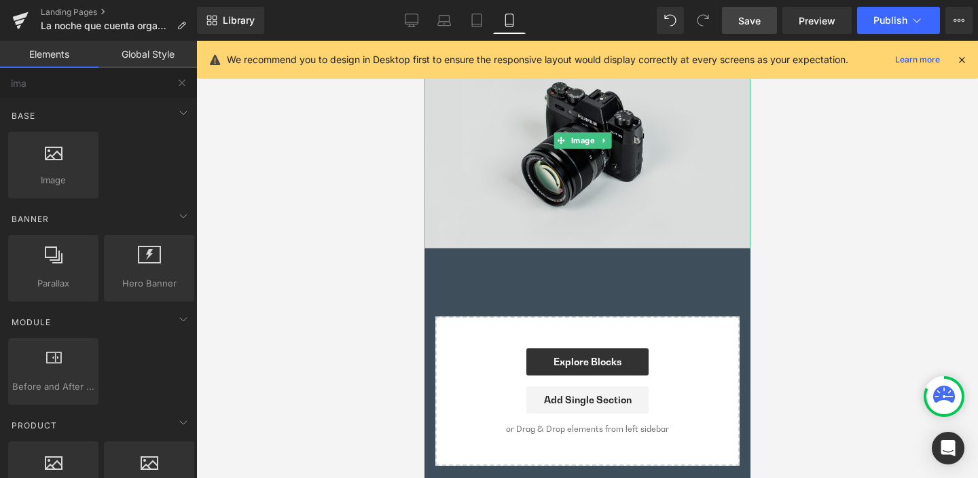
scroll to position [1283, 0]
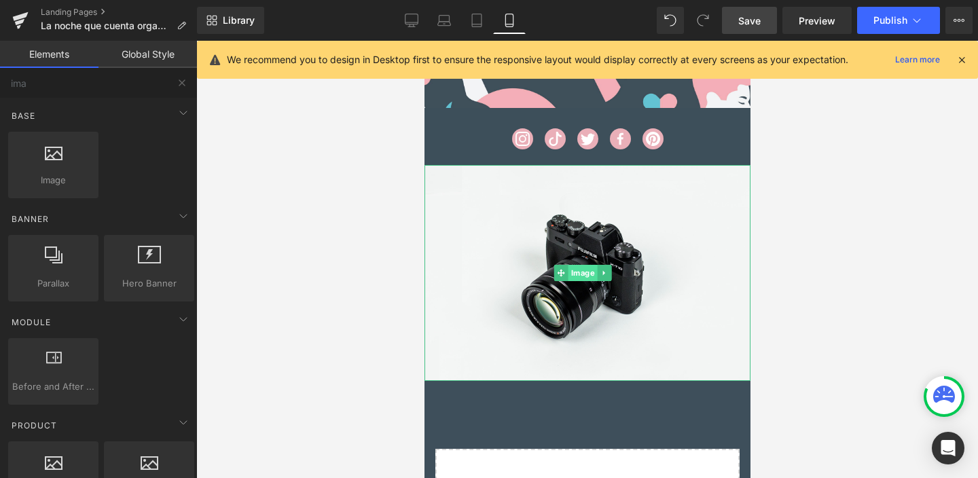
drag, startPoint x: 726, startPoint y: 314, endPoint x: 578, endPoint y: 262, distance: 156.9
click at [578, 265] on span "Image" at bounding box center [581, 273] width 29 height 16
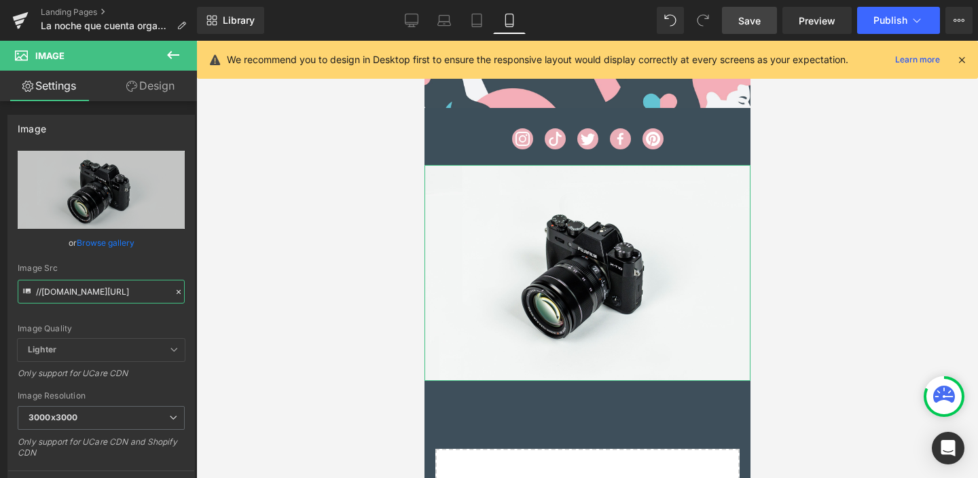
scroll to position [0, 83]
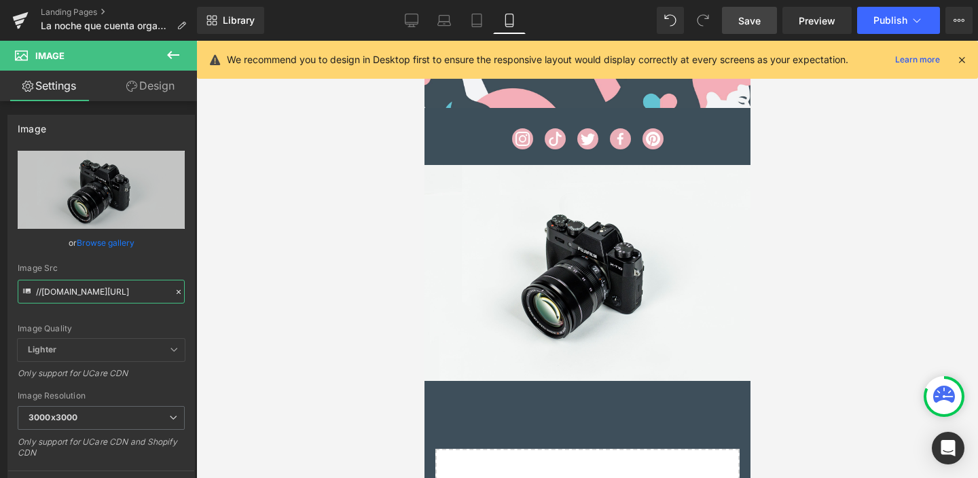
drag, startPoint x: 39, startPoint y: 291, endPoint x: 247, endPoint y: 299, distance: 208.7
click at [247, 299] on div "Image You are previewing how the will restyle your page. You can not edit Eleme…" at bounding box center [489, 250] width 978 height 501
type input "/"
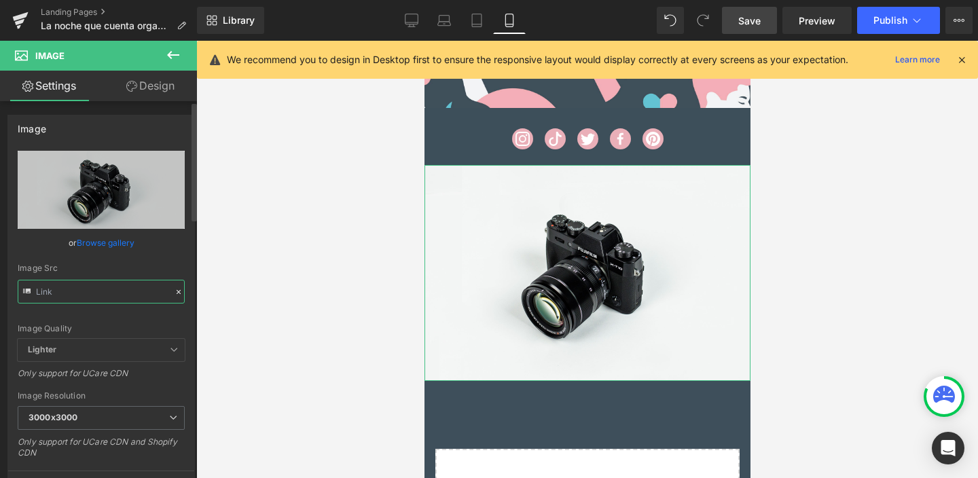
scroll to position [1224, 0]
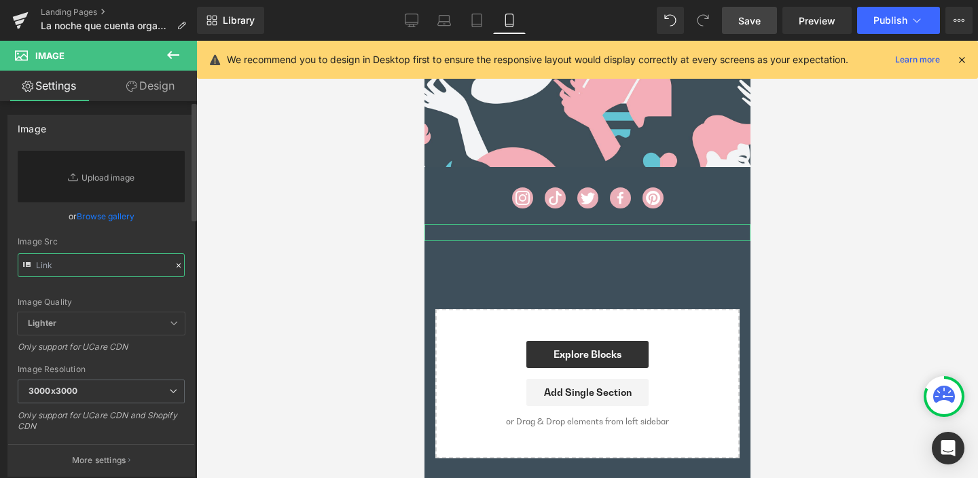
drag, startPoint x: 92, startPoint y: 291, endPoint x: 1, endPoint y: 286, distance: 90.5
click at [1, 286] on div "Image Replace Image Upload image or Browse gallery Image Src Image Quality Ligh…" at bounding box center [101, 291] width 203 height 372
paste input "[URL][DOMAIN_NAME]"
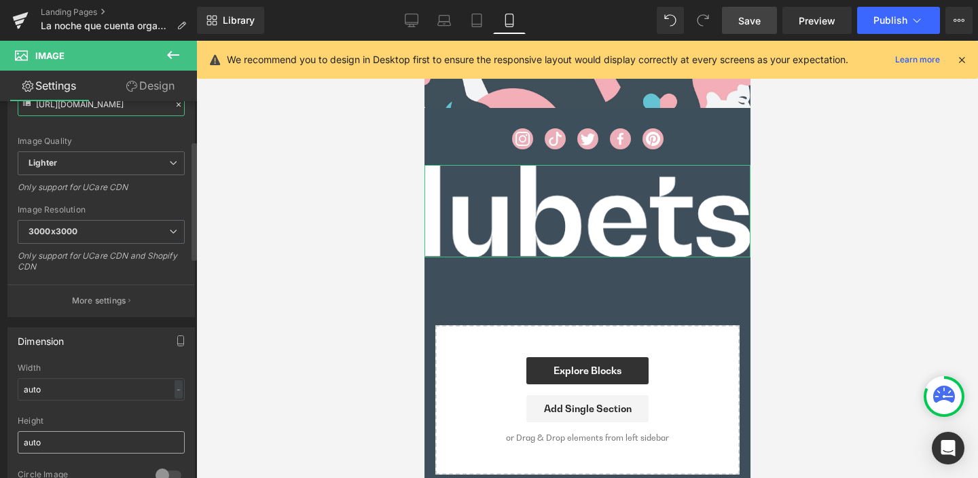
scroll to position [194, 0]
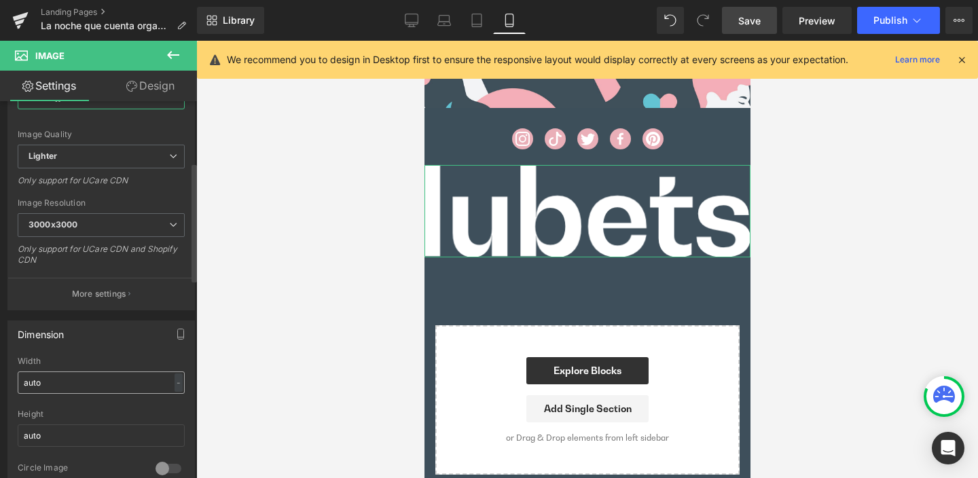
type input "[URL][DOMAIN_NAME]"
drag, startPoint x: 30, startPoint y: 381, endPoint x: 5, endPoint y: 380, distance: 25.2
click at [5, 380] on div "Dimension auto Width auto - % px auto Height auto 0 Circle Image" at bounding box center [101, 401] width 203 height 183
type input "5"
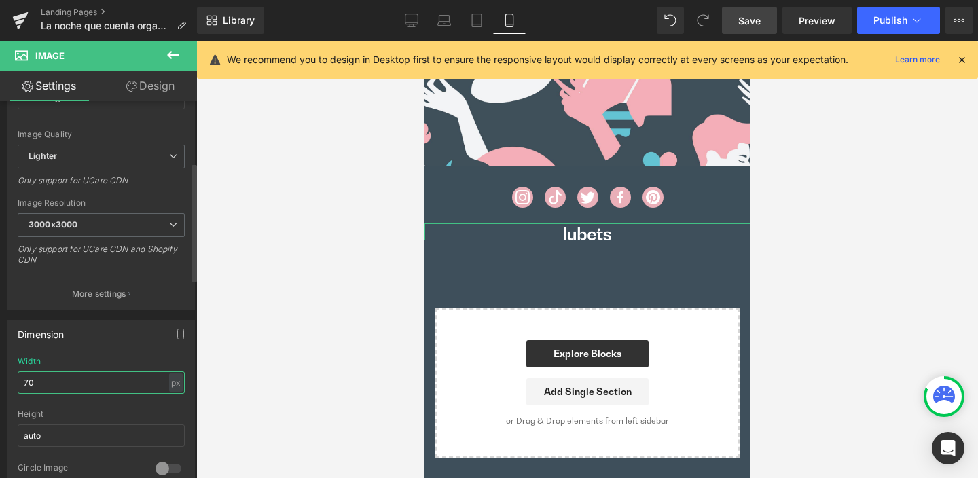
scroll to position [1224, 0]
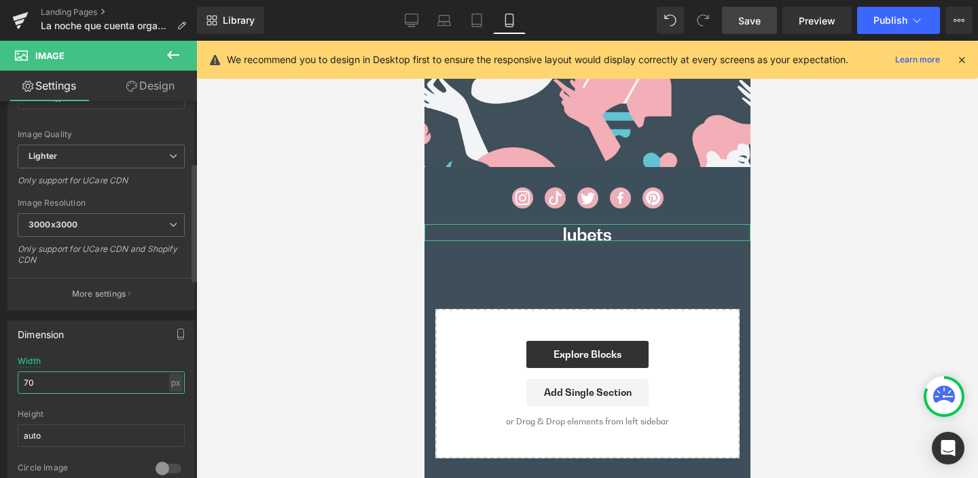
type input "7"
type input "1"
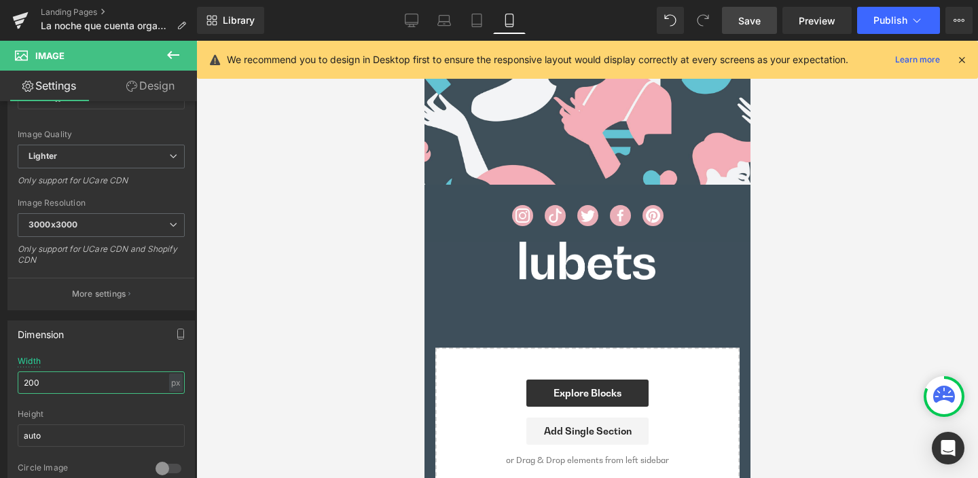
scroll to position [1156, 0]
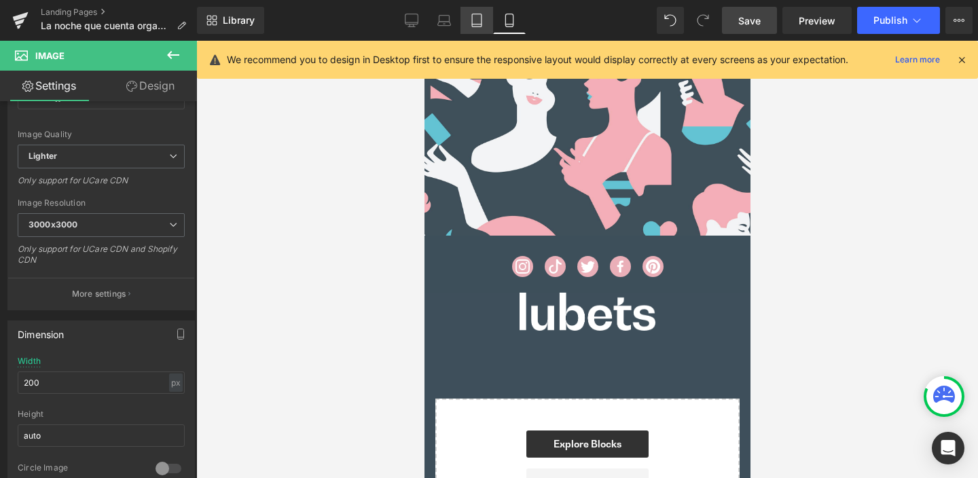
click at [478, 21] on icon at bounding box center [477, 21] width 14 height 14
type input "auto"
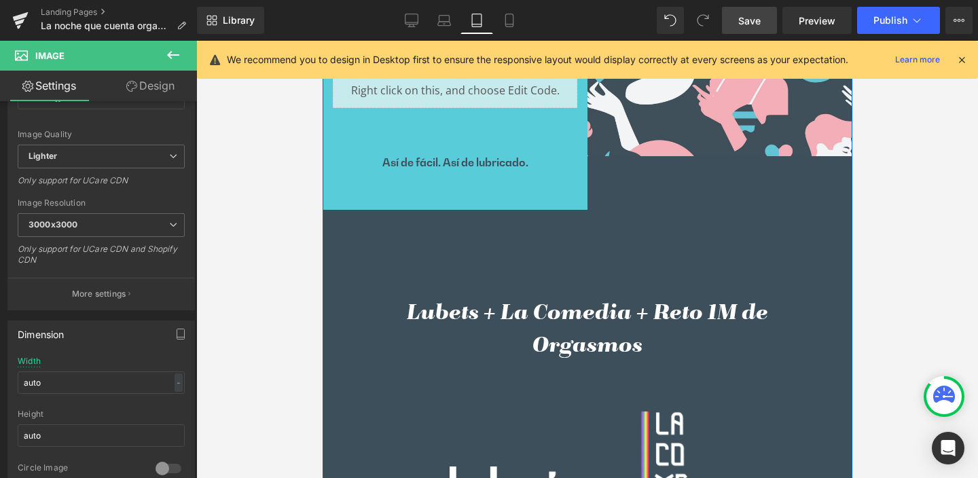
scroll to position [622, 0]
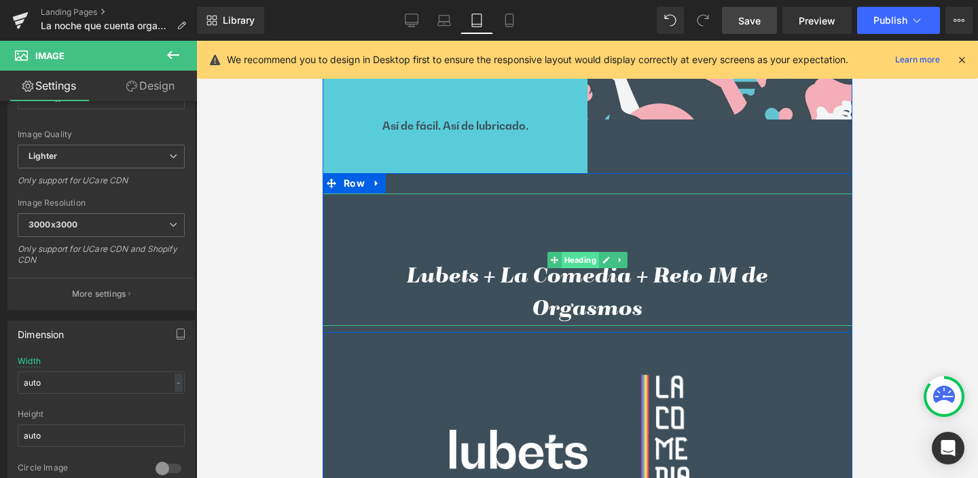
click at [573, 256] on span "Heading" at bounding box center [579, 260] width 37 height 16
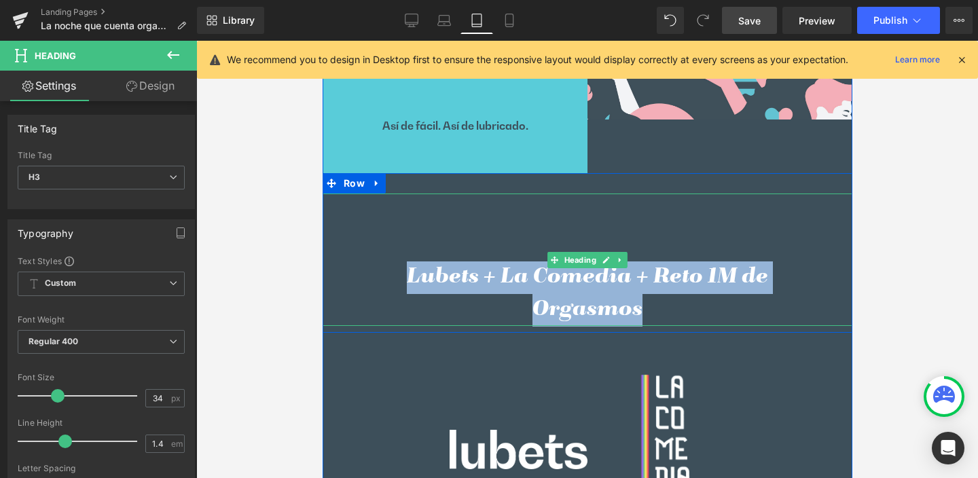
drag, startPoint x: 643, startPoint y: 304, endPoint x: 366, endPoint y: 277, distance: 277.9
click at [366, 277] on h3 "Lubets + La Comedia + Reto 1M de Orgasmos" at bounding box center [587, 294] width 462 height 65
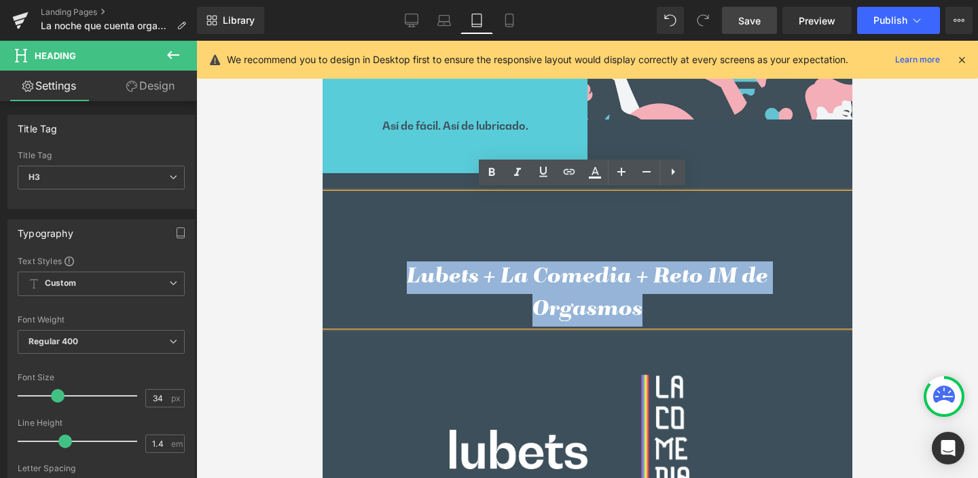
copy h3 "Lubets + La Comedia + Reto 1M de Orgasmos"
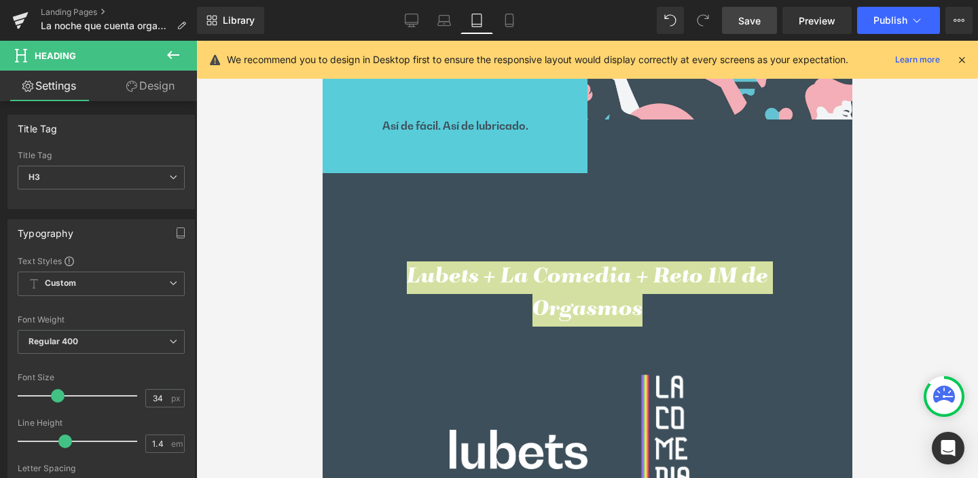
click at [157, 81] on link "Design" at bounding box center [150, 86] width 99 height 31
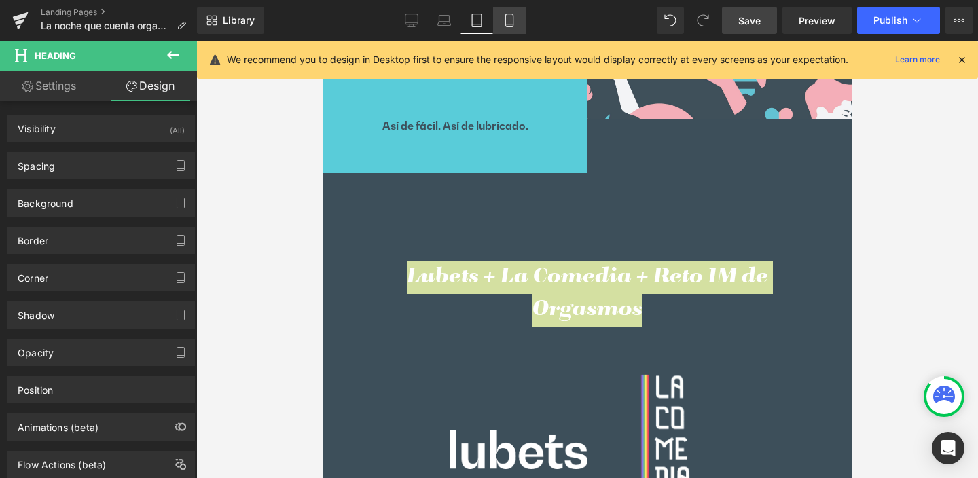
click at [516, 24] on icon at bounding box center [510, 21] width 14 height 14
click at [481, 22] on icon at bounding box center [477, 21] width 14 height 14
click at [511, 21] on icon at bounding box center [510, 21] width 14 height 14
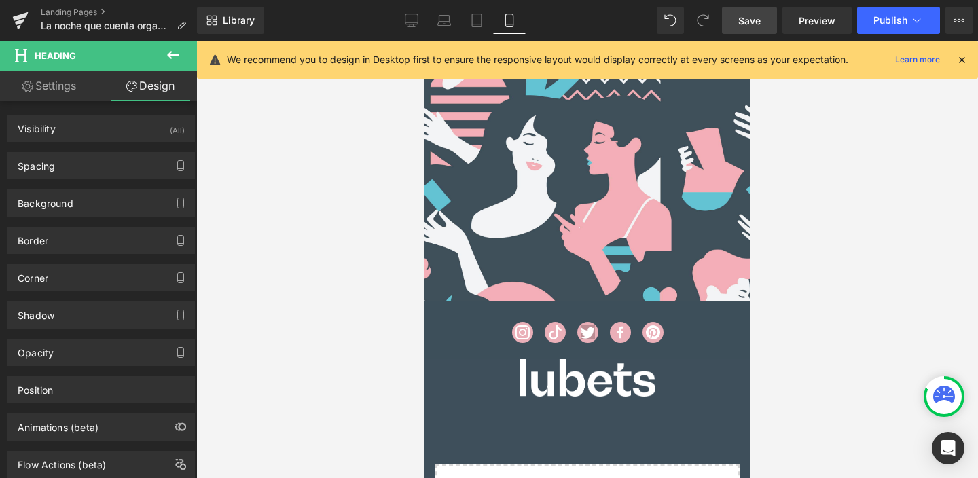
scroll to position [1245, 0]
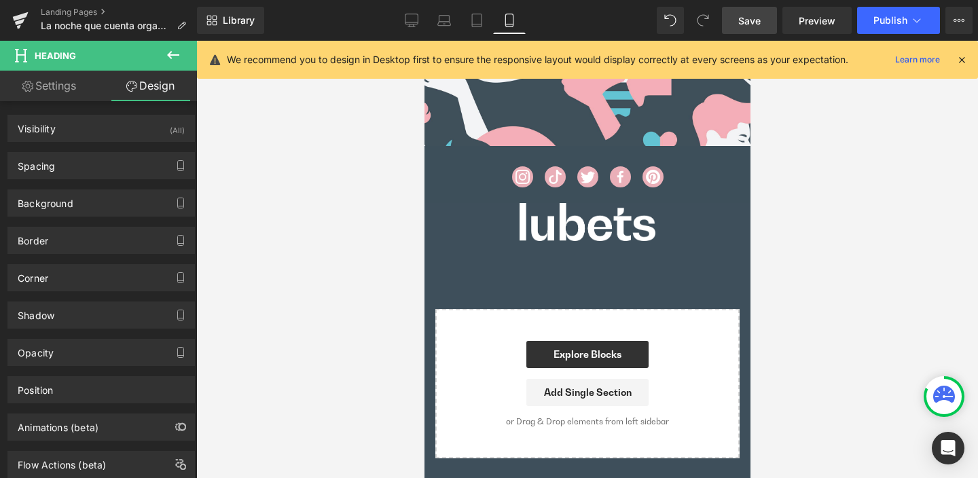
click at [167, 56] on icon at bounding box center [173, 55] width 16 height 16
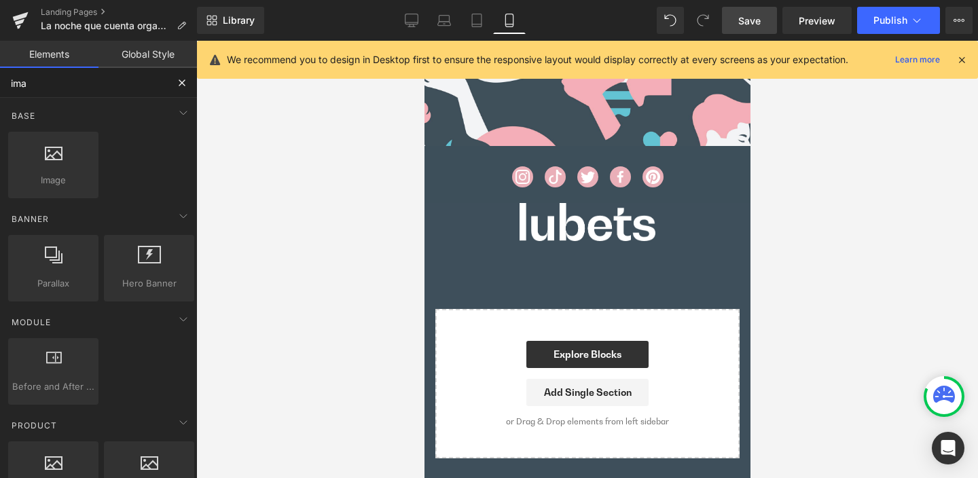
click at [82, 86] on input "ima" at bounding box center [83, 83] width 167 height 30
click at [3, 74] on input "ima" at bounding box center [83, 83] width 167 height 30
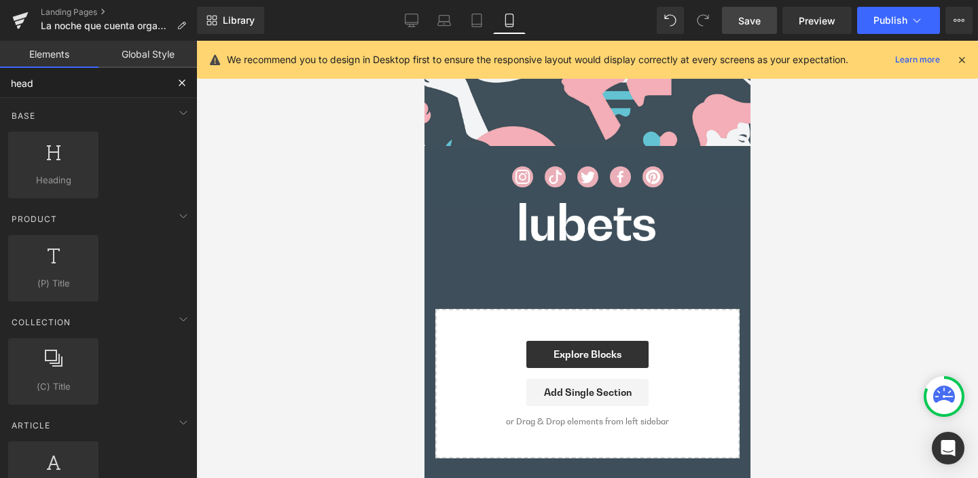
type input "headi"
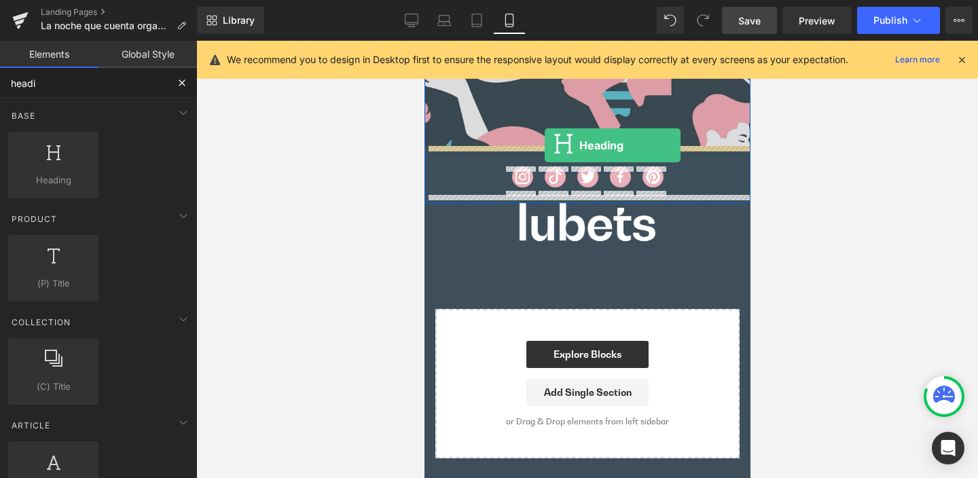
drag, startPoint x: 512, startPoint y: 226, endPoint x: 544, endPoint y: 145, distance: 87.8
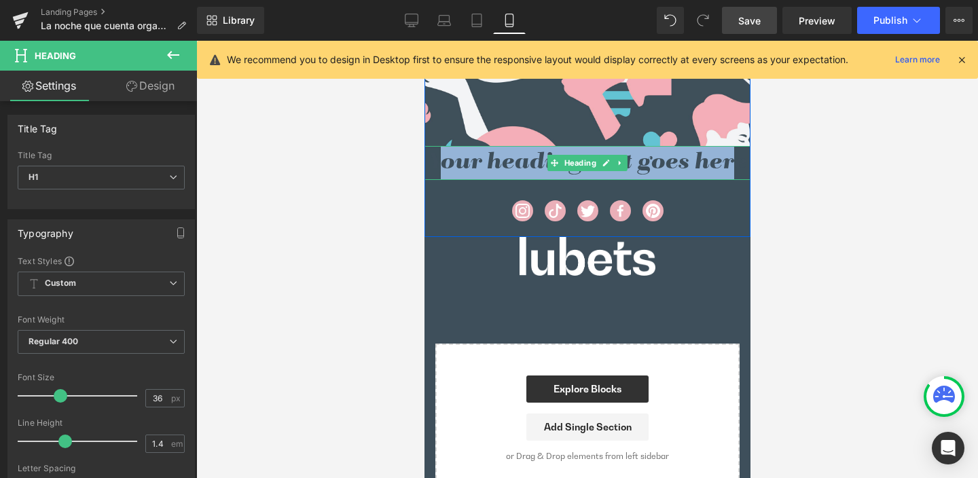
drag, startPoint x: 441, startPoint y: 160, endPoint x: 727, endPoint y: 164, distance: 286.1
click at [727, 164] on h1 "Your heading text goes here" at bounding box center [587, 163] width 326 height 34
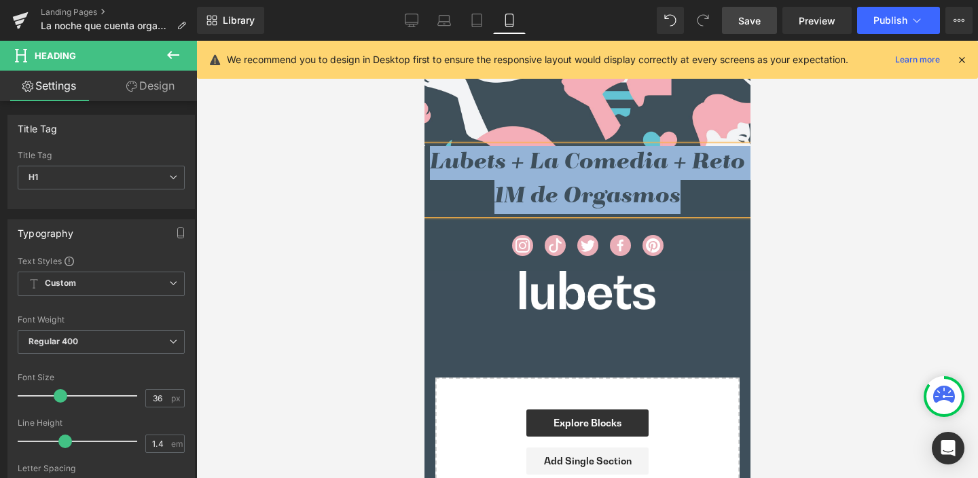
drag, startPoint x: 690, startPoint y: 199, endPoint x: 840, endPoint y: 191, distance: 150.4
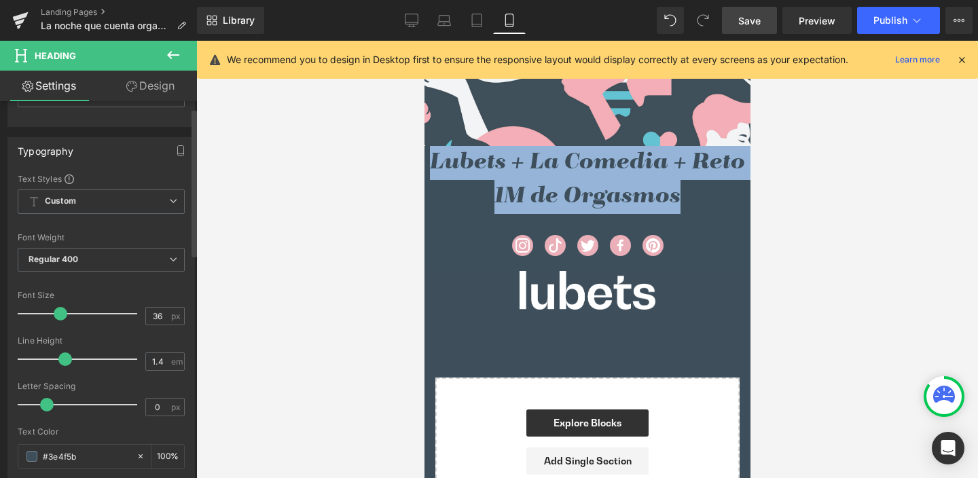
scroll to position [120, 0]
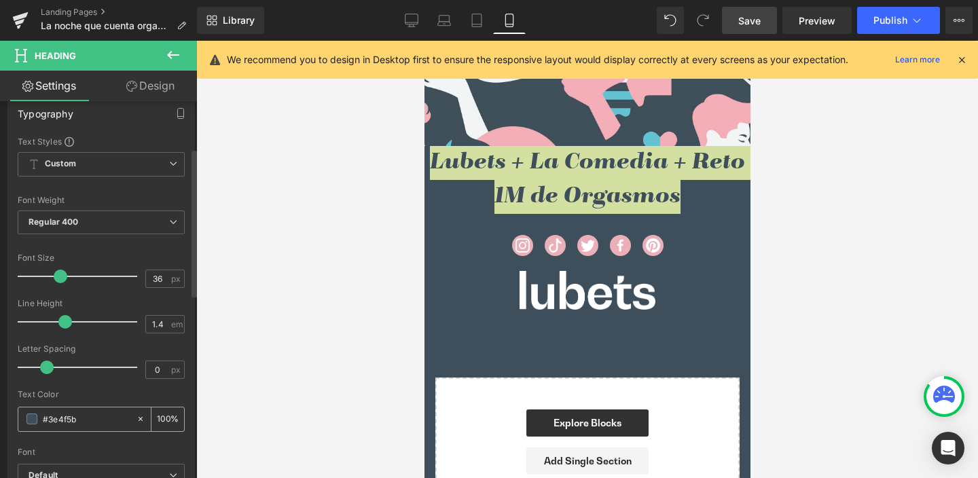
drag, startPoint x: 59, startPoint y: 421, endPoint x: 107, endPoint y: 413, distance: 48.8
click at [103, 419] on input "#3e4f5b" at bounding box center [86, 419] width 87 height 15
type input "#f"
type input "0"
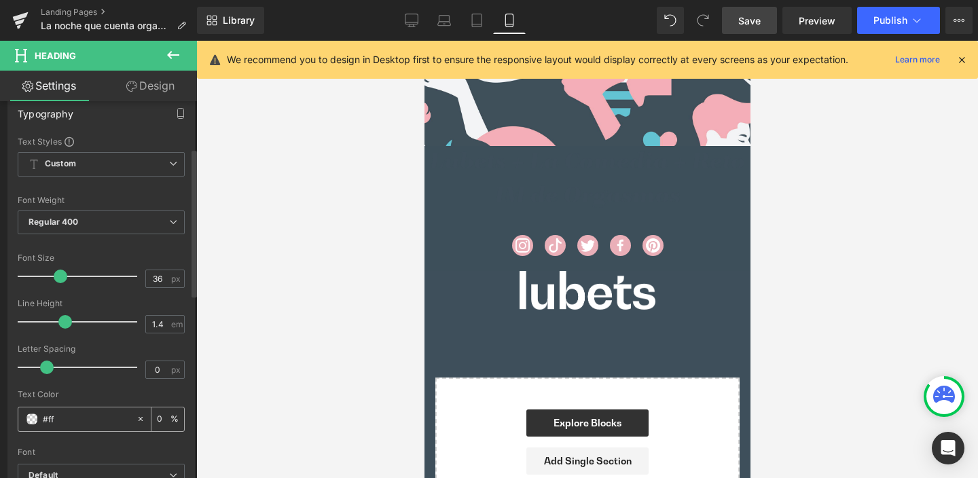
type input "#fff"
type input "100"
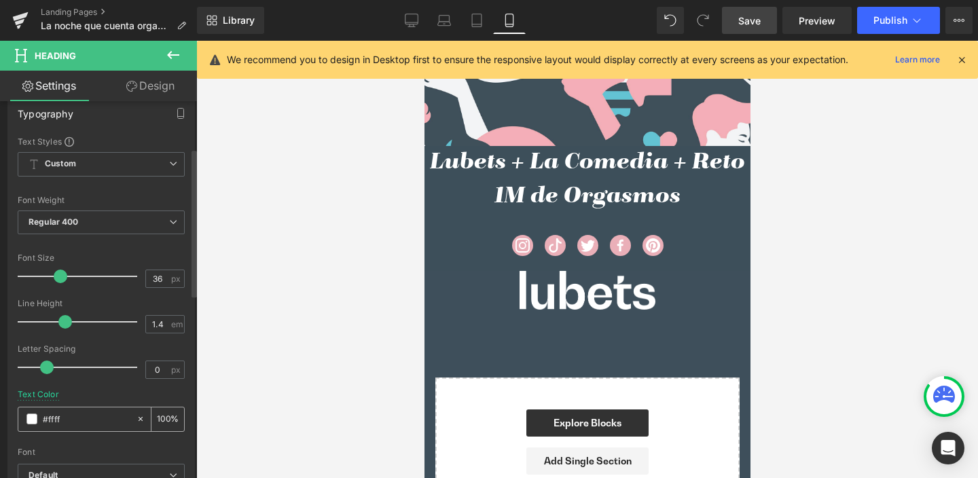
type input "#fffff"
type input "0"
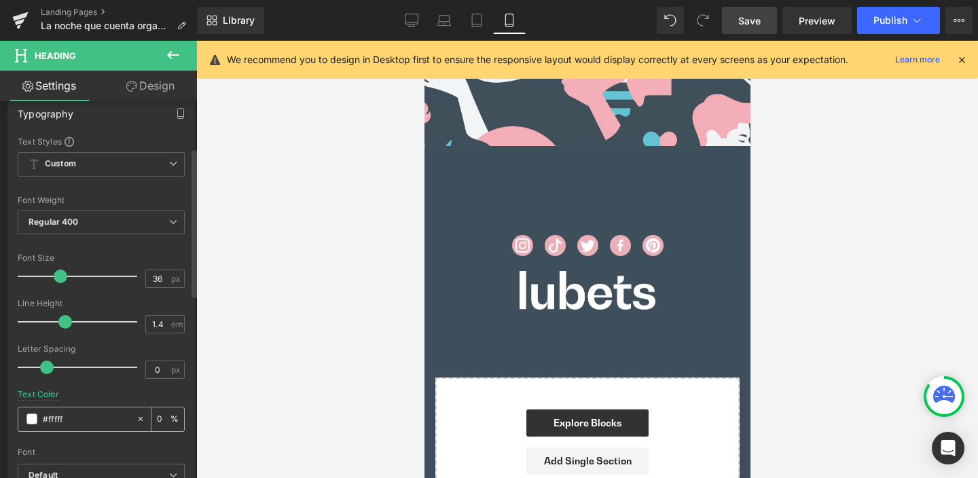
type input "#ffffff"
type input "100"
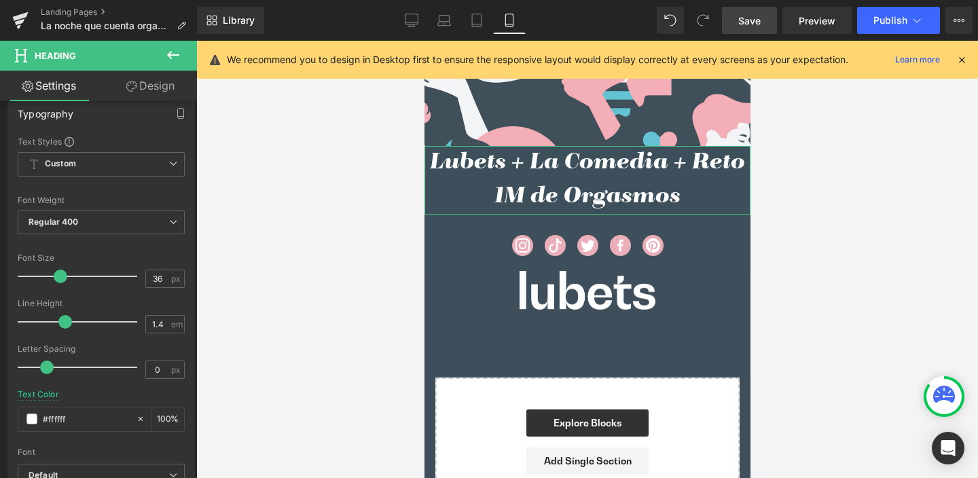
type input "#ffffff"
click at [162, 80] on link "Design" at bounding box center [150, 86] width 99 height 31
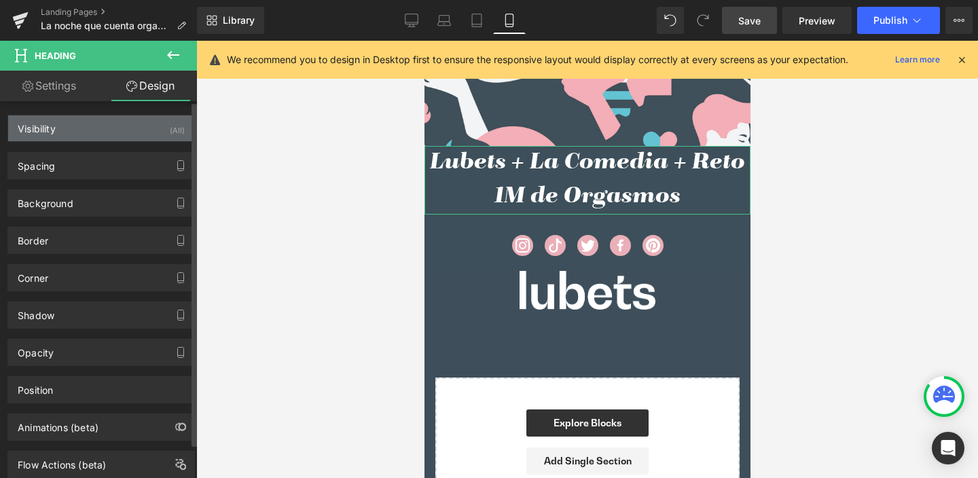
type input "0"
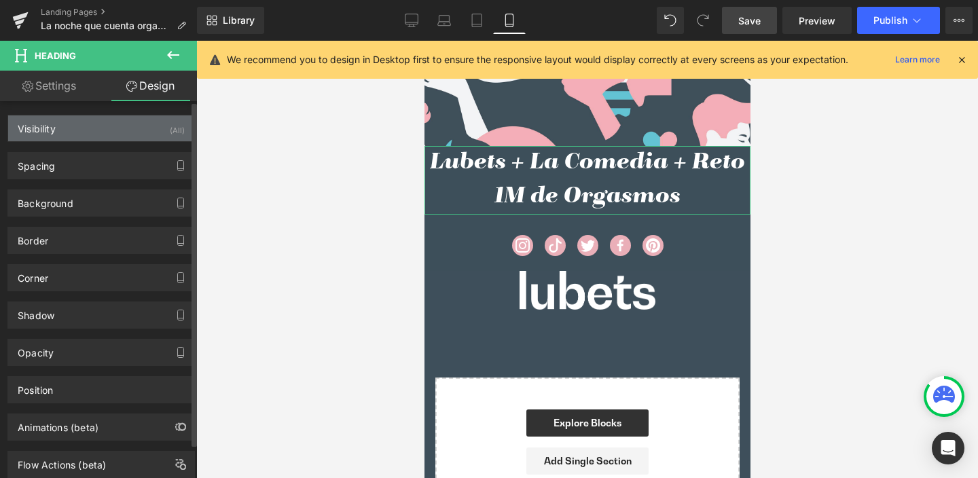
type input "0"
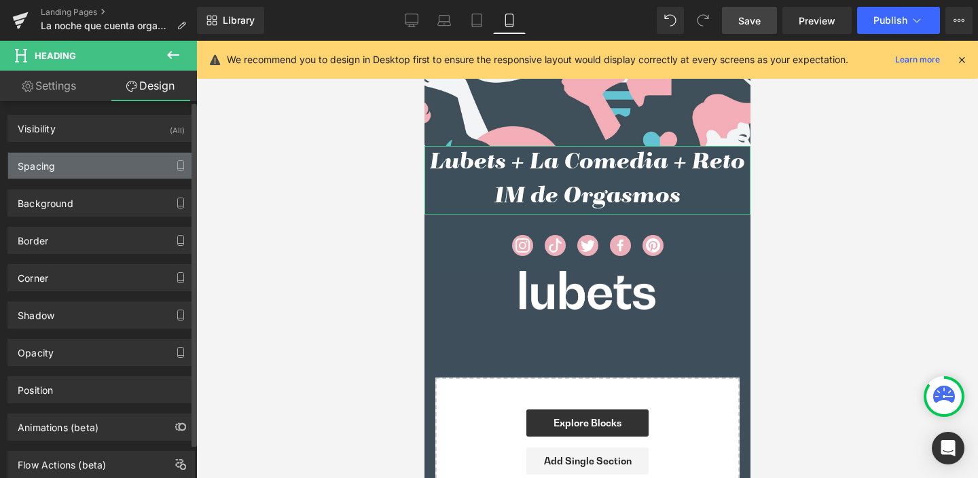
click at [40, 160] on div "Spacing" at bounding box center [36, 162] width 37 height 19
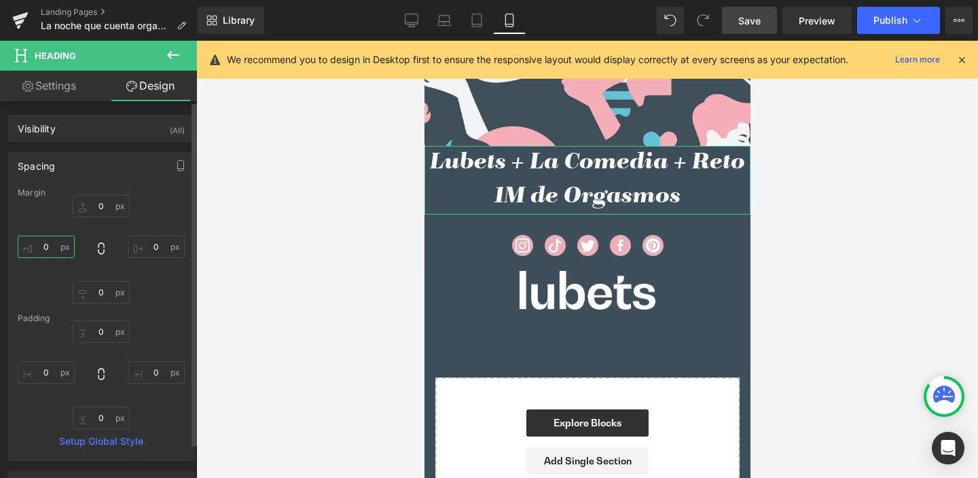
drag, startPoint x: 43, startPoint y: 243, endPoint x: 56, endPoint y: 243, distance: 13.6
click at [56, 243] on input "0" at bounding box center [46, 247] width 57 height 22
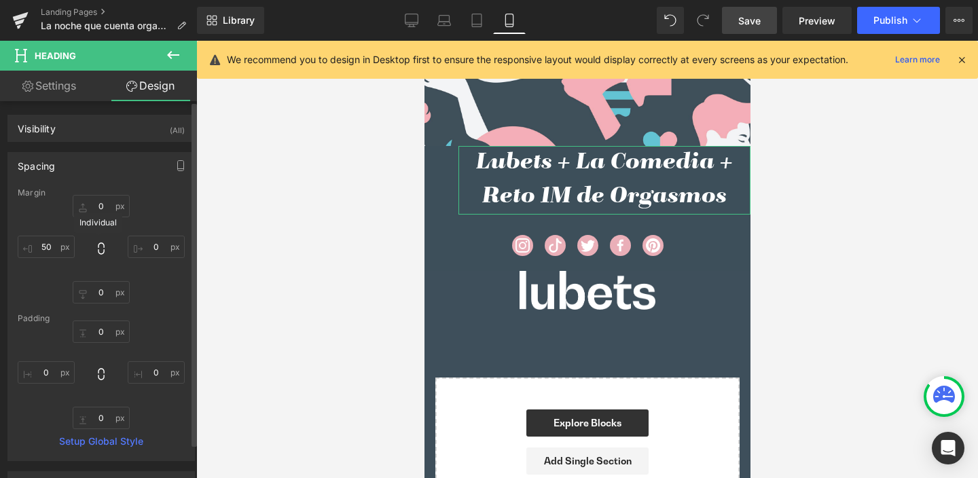
click at [101, 251] on icon at bounding box center [101, 249] width 14 height 14
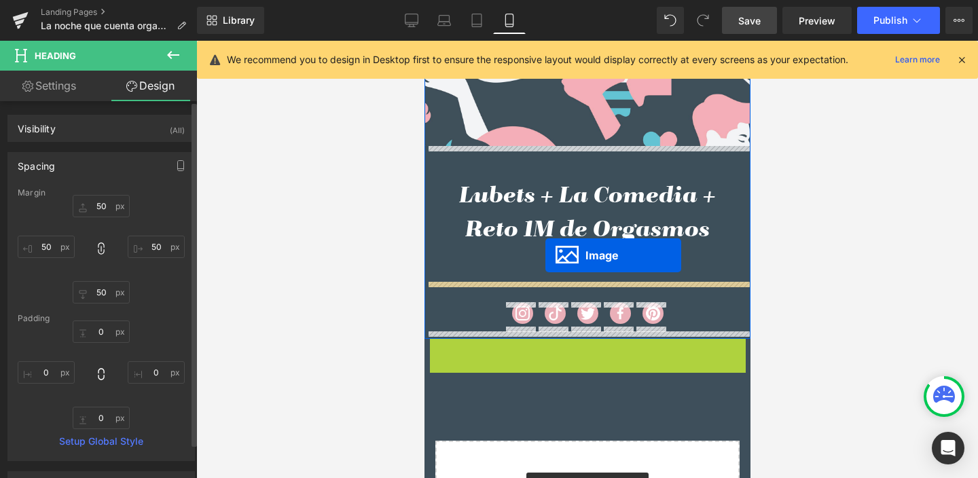
drag, startPoint x: 559, startPoint y: 357, endPoint x: 545, endPoint y: 255, distance: 102.2
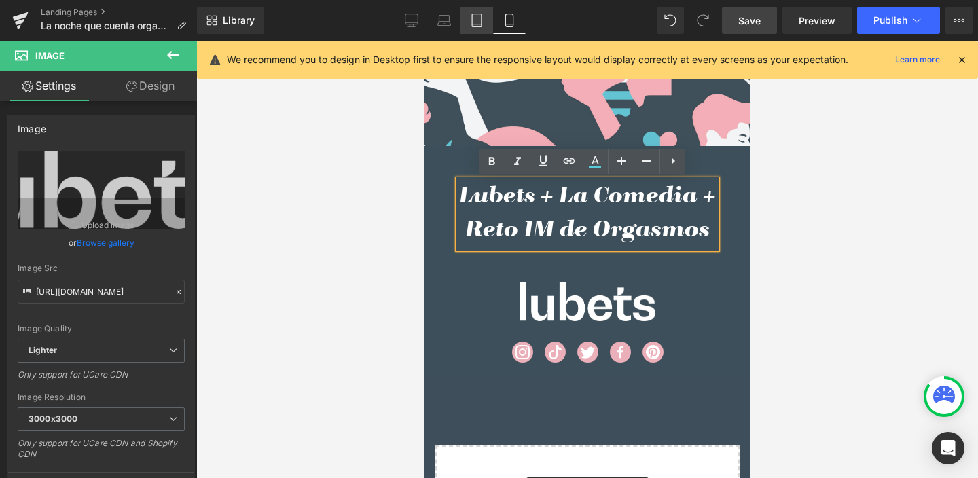
click at [478, 20] on icon at bounding box center [477, 21] width 14 height 14
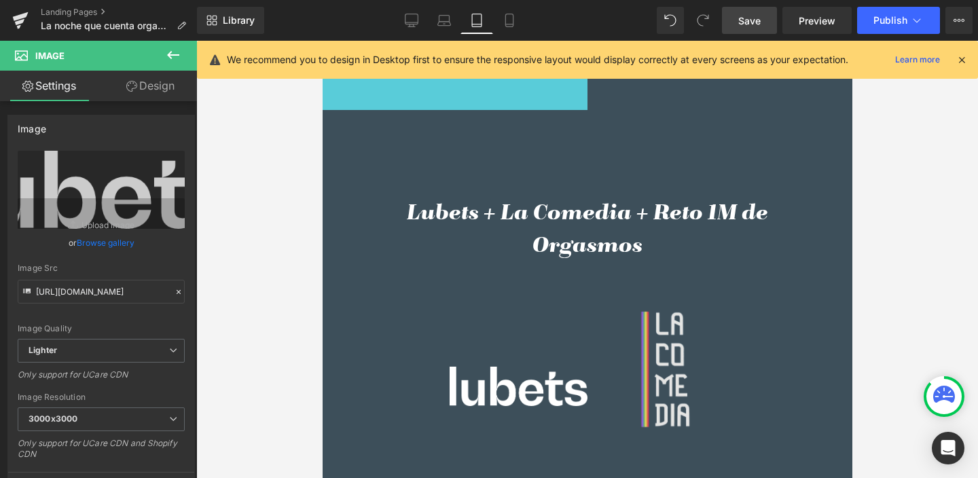
scroll to position [750, 0]
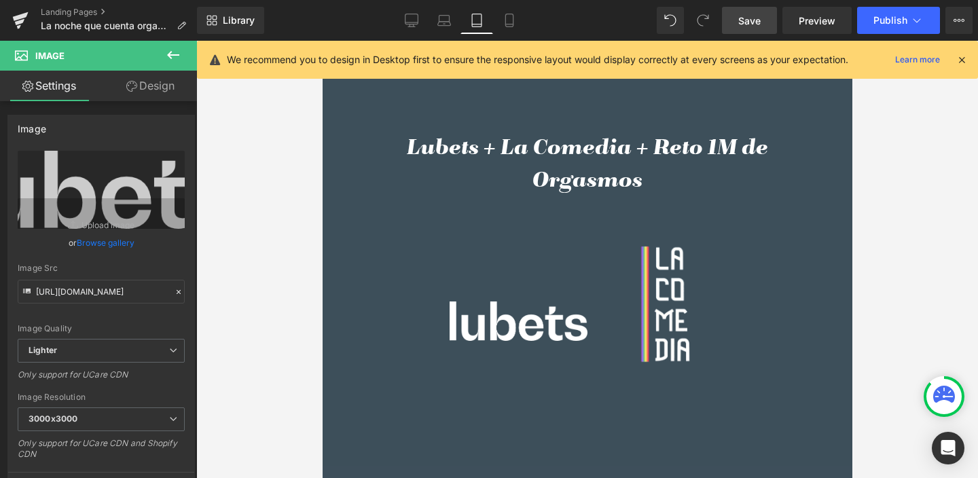
drag, startPoint x: 660, startPoint y: 286, endPoint x: 675, endPoint y: 296, distance: 18.3
click at [660, 287] on img at bounding box center [666, 304] width 159 height 159
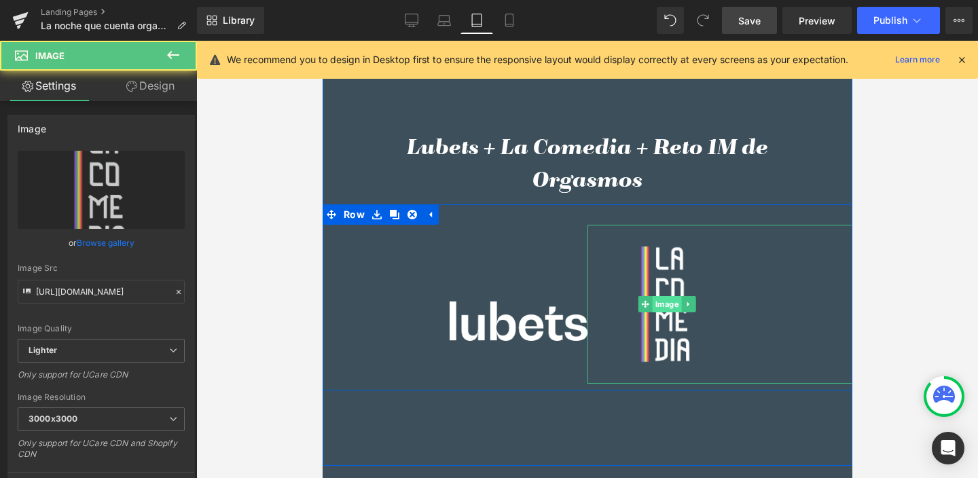
click at [662, 298] on span "Image" at bounding box center [666, 304] width 29 height 16
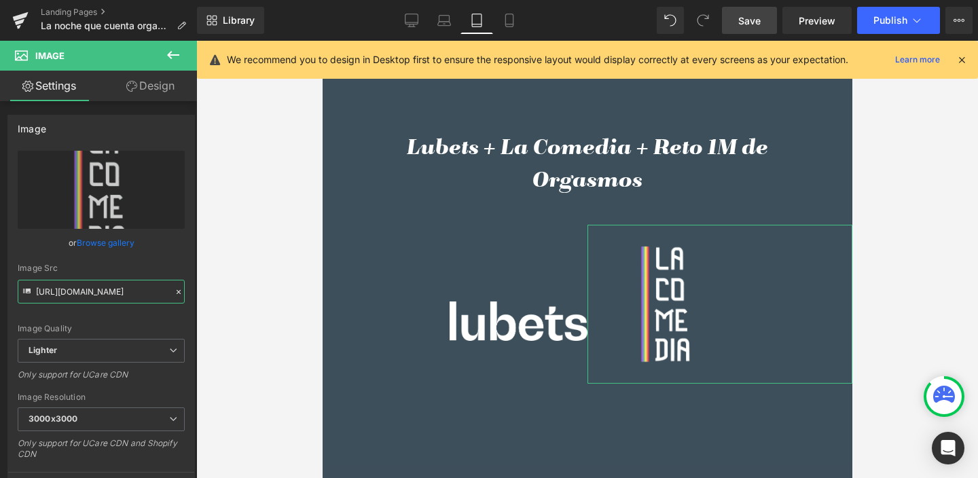
scroll to position [0, 656]
drag, startPoint x: 55, startPoint y: 290, endPoint x: 229, endPoint y: 291, distance: 173.9
click at [229, 291] on div "Image You are previewing how the will restyle your page. You can not edit Eleme…" at bounding box center [489, 250] width 978 height 501
click at [505, 22] on icon at bounding box center [510, 21] width 14 height 14
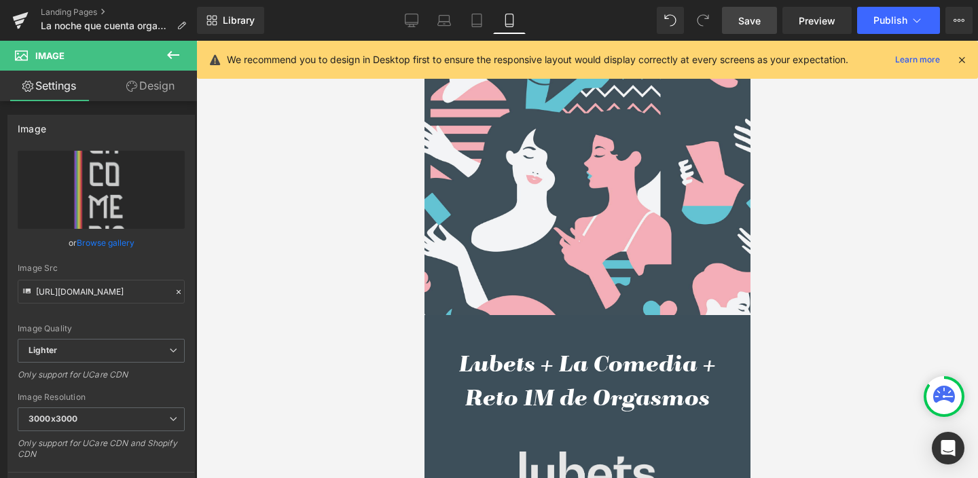
scroll to position [1233, 0]
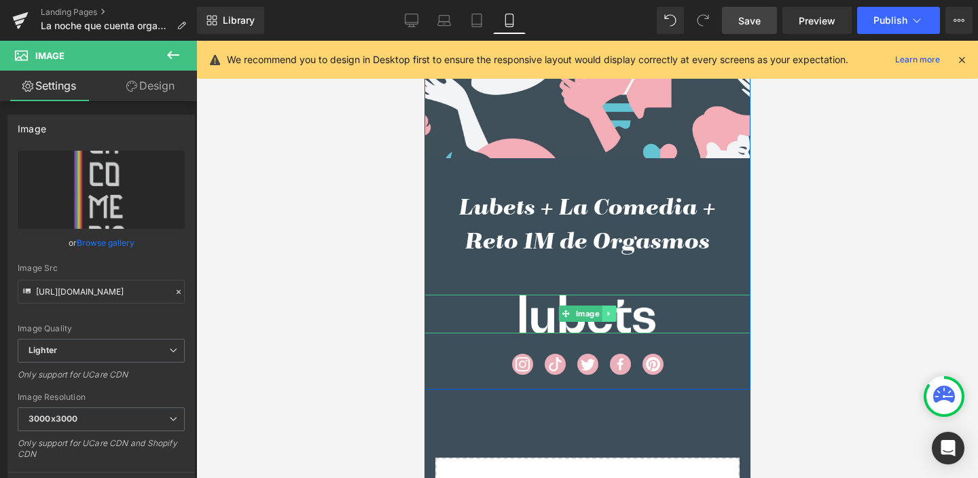
click at [605, 315] on icon at bounding box center [608, 314] width 7 height 8
click at [596, 308] on link at bounding box center [601, 314] width 14 height 16
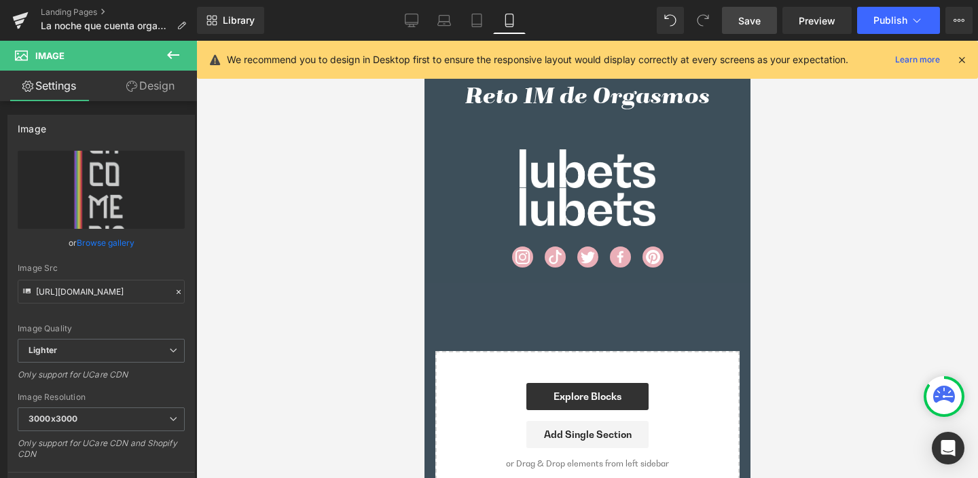
scroll to position [1421, 0]
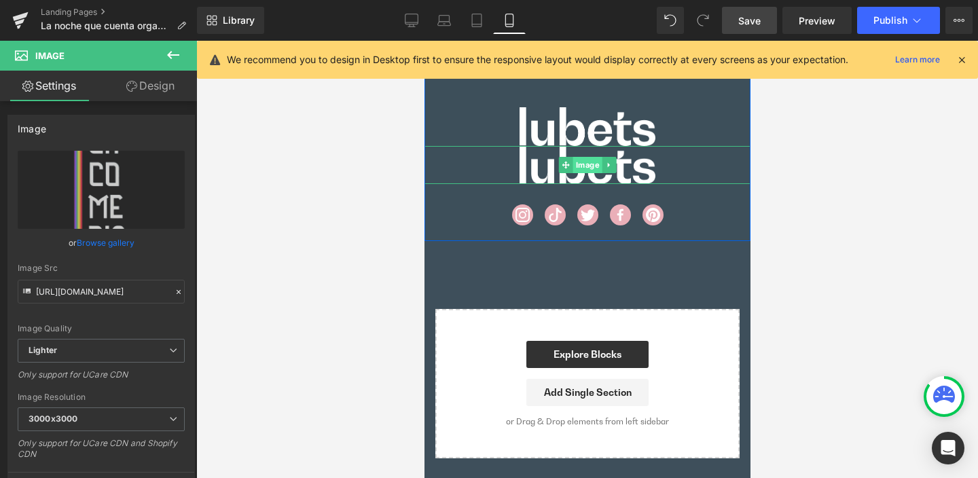
click at [579, 165] on span "Image" at bounding box center [587, 165] width 29 height 16
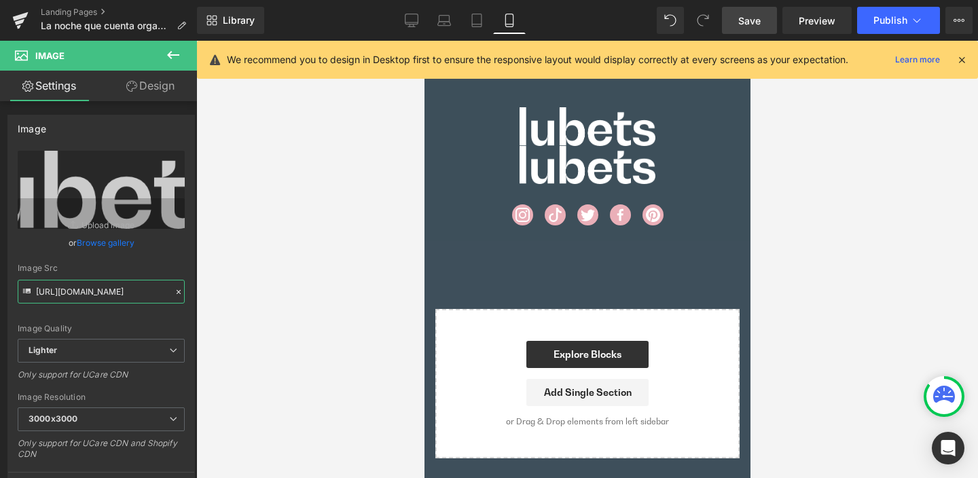
drag, startPoint x: 60, startPoint y: 292, endPoint x: 256, endPoint y: 294, distance: 196.4
click at [256, 294] on div "Image You are previewing how the will restyle your page. You can not edit Eleme…" at bounding box center [489, 250] width 978 height 501
paste input "92fa1dff-94d4-498b-960b-bf04cd706722/-/format/auto/-/preview/3000x3000/-/qualit…"
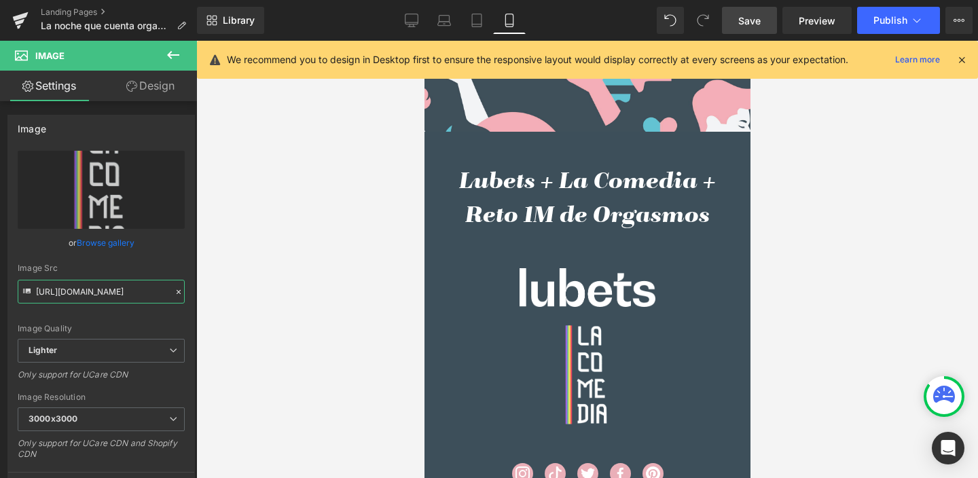
scroll to position [1254, 0]
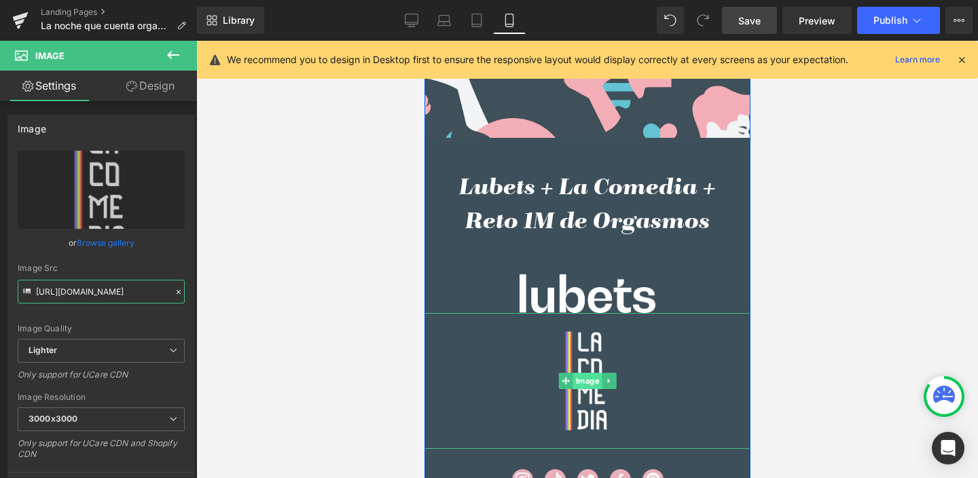
click at [577, 382] on span "Image" at bounding box center [587, 381] width 29 height 16
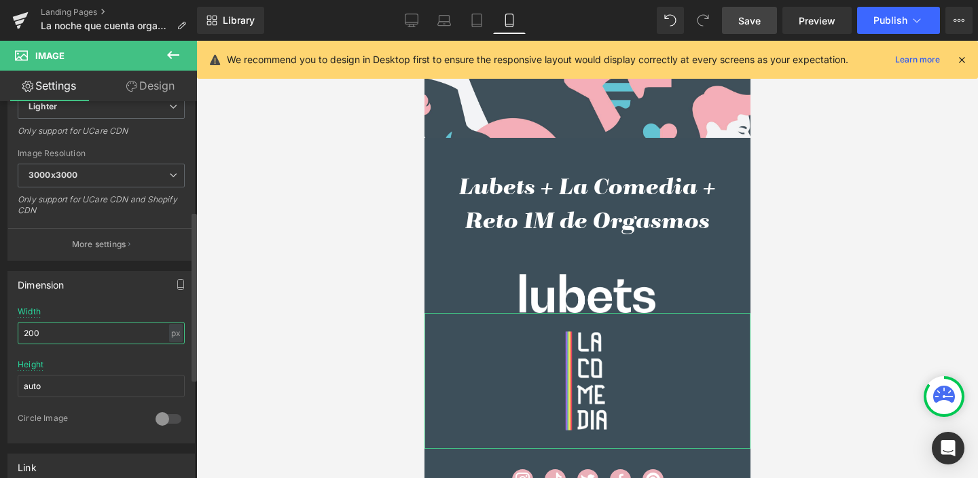
scroll to position [0, 0]
drag, startPoint x: 48, startPoint y: 327, endPoint x: 12, endPoint y: 327, distance: 36.0
click at [12, 327] on div "200px Width 200 px % px auto Height auto 0 Circle Image" at bounding box center [101, 375] width 186 height 136
click at [16, 332] on div "200px Width 200 px % px auto Height auto 0 Circle Image" at bounding box center [101, 375] width 186 height 136
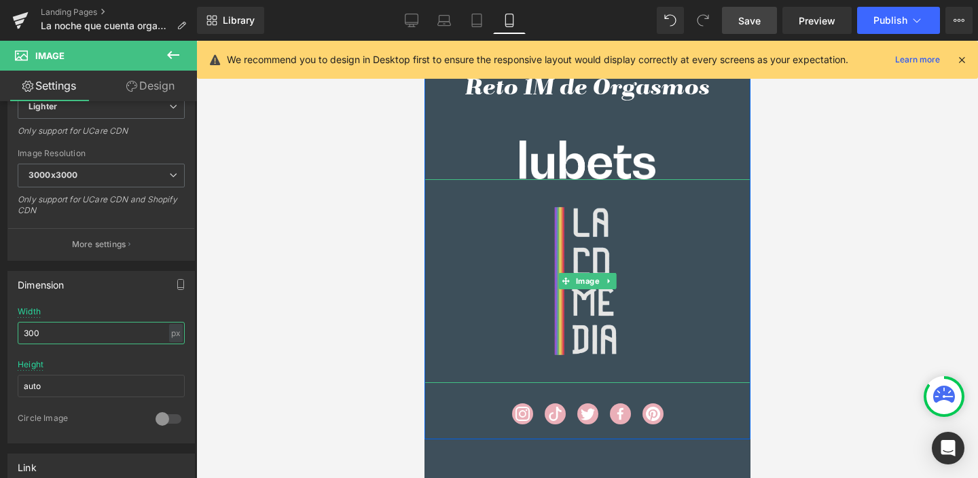
scroll to position [1388, 0]
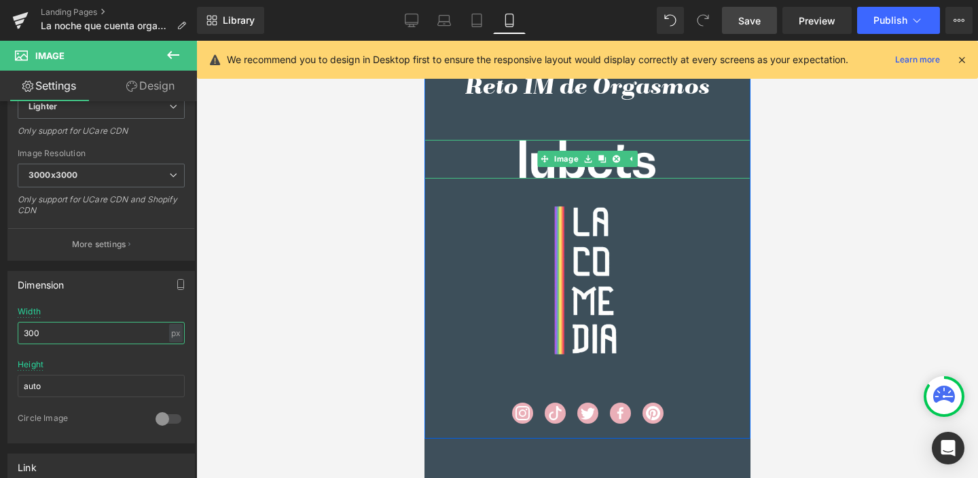
drag, startPoint x: 561, startPoint y: 158, endPoint x: 442, endPoint y: 209, distance: 129.1
click at [561, 158] on link "Image" at bounding box center [558, 159] width 43 height 16
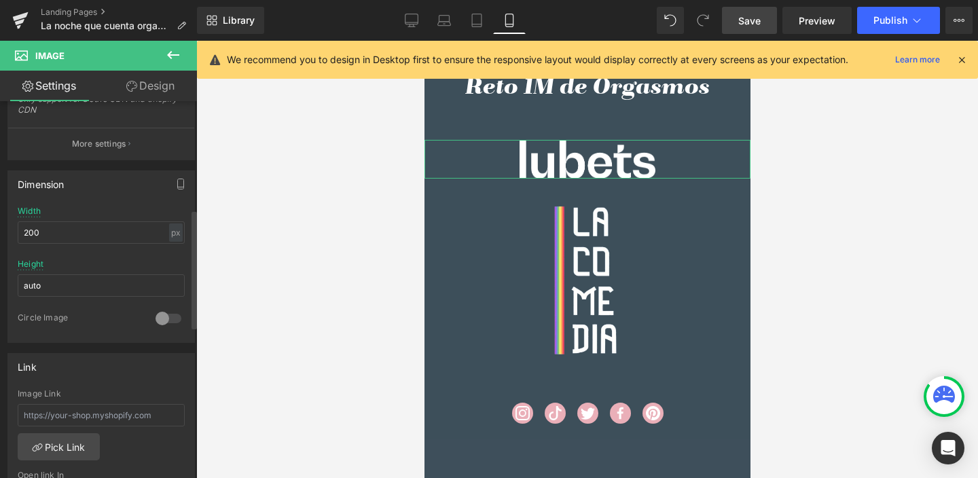
scroll to position [345, 0]
click at [52, 411] on input "text" at bounding box center [101, 415] width 167 height 22
paste input "[URL][DOMAIN_NAME]"
click at [478, 21] on icon at bounding box center [477, 21] width 14 height 14
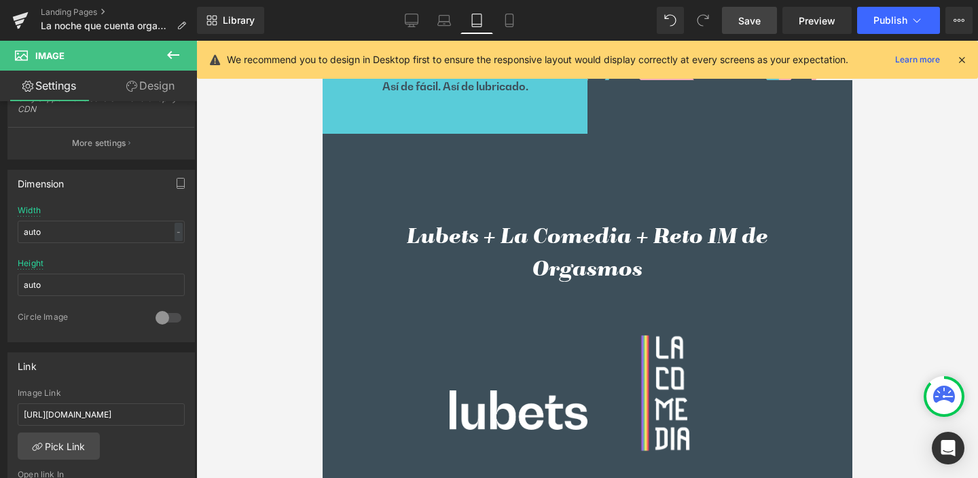
scroll to position [892, 0]
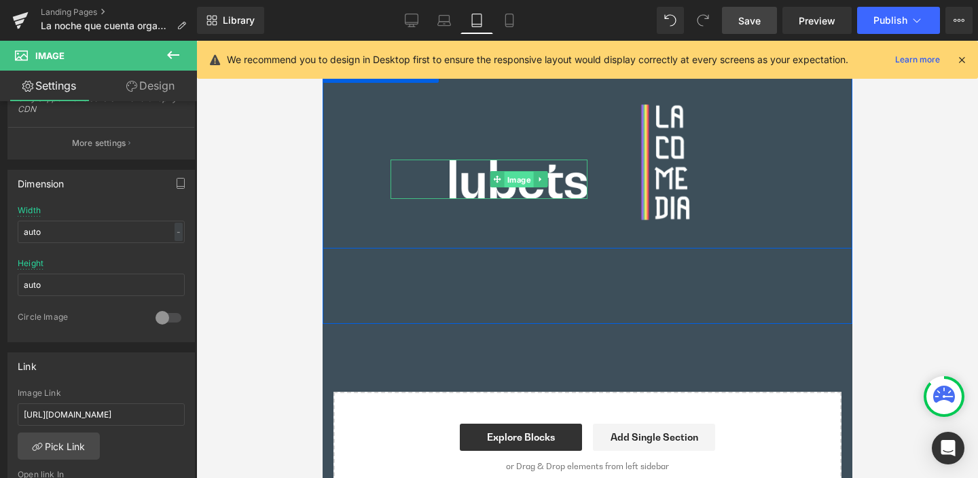
click at [509, 175] on span "Image" at bounding box center [517, 180] width 29 height 16
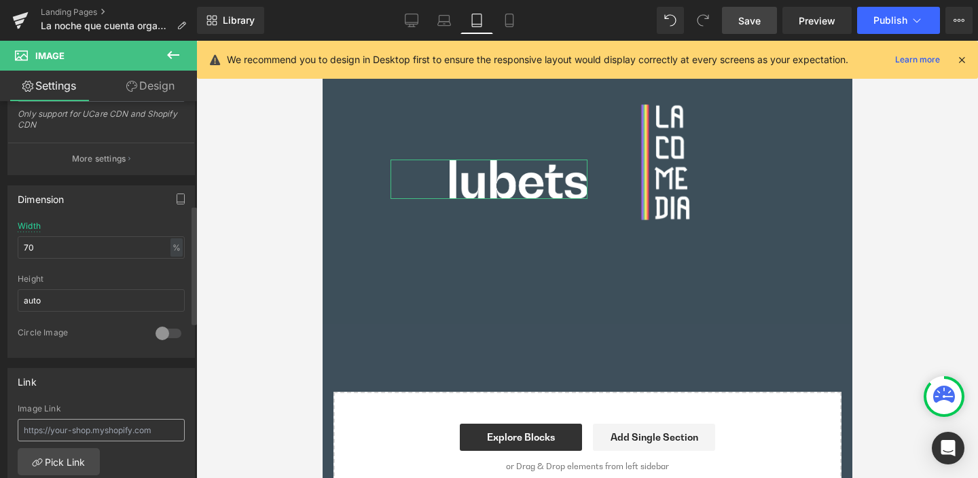
scroll to position [396, 0]
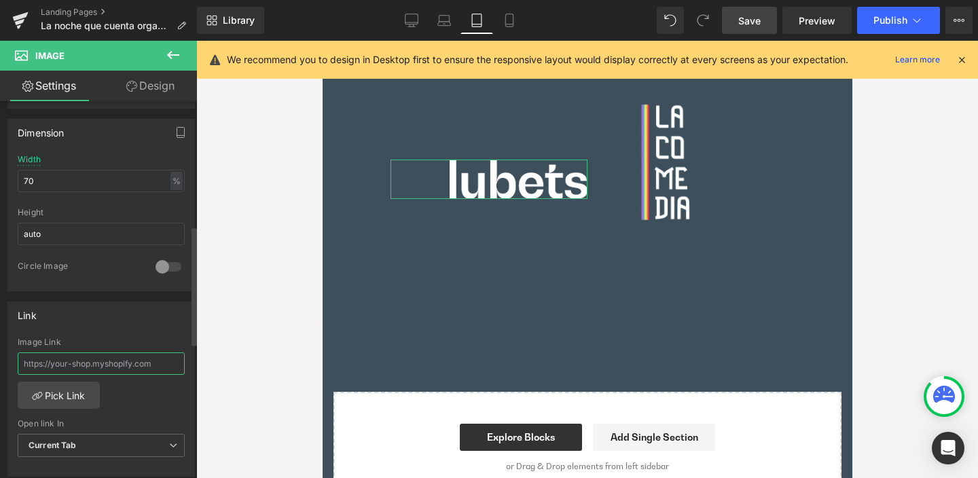
click at [41, 363] on input "text" at bounding box center [101, 364] width 167 height 22
paste input "[URL][DOMAIN_NAME]"
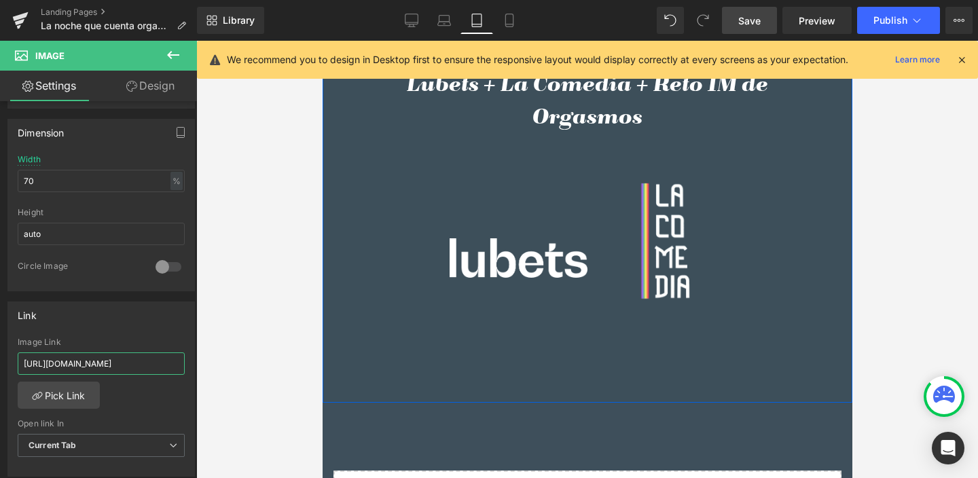
scroll to position [646, 0]
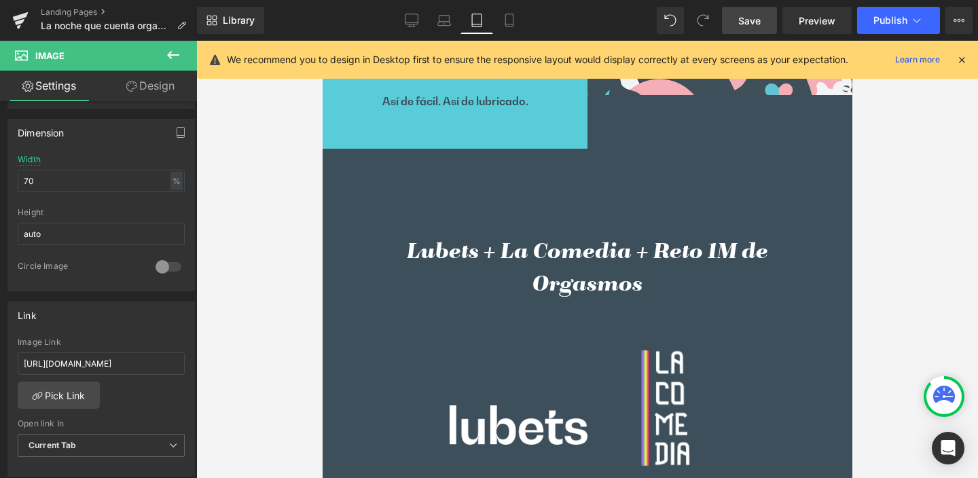
drag, startPoint x: 448, startPoint y: 16, endPoint x: 463, endPoint y: 65, distance: 50.5
click at [448, 18] on icon at bounding box center [445, 21] width 14 height 14
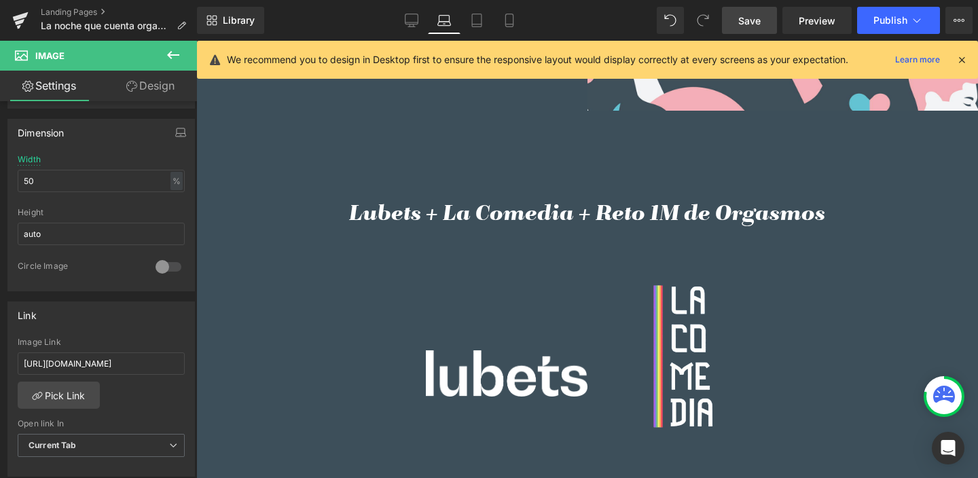
scroll to position [905, 0]
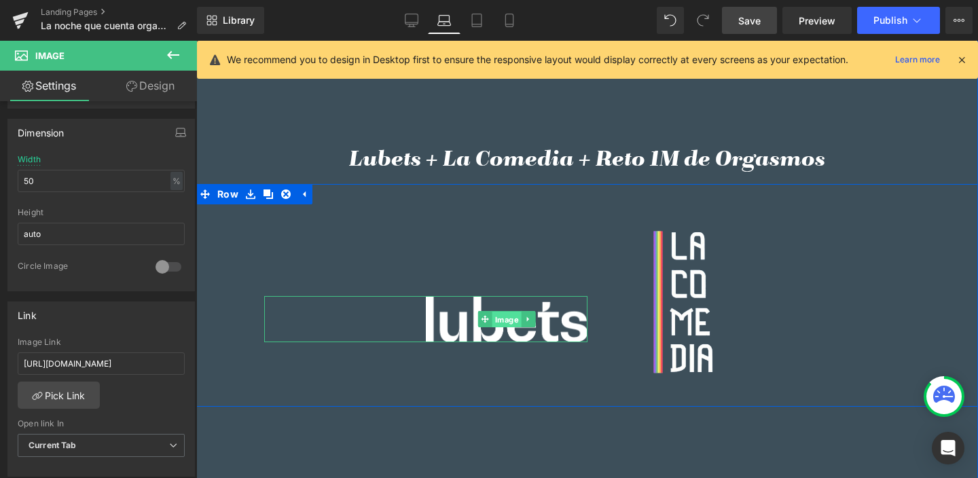
click at [495, 323] on span "Image" at bounding box center [506, 320] width 29 height 16
click at [498, 316] on span "Image" at bounding box center [506, 320] width 29 height 16
click at [676, 302] on span "Image" at bounding box center [685, 303] width 29 height 16
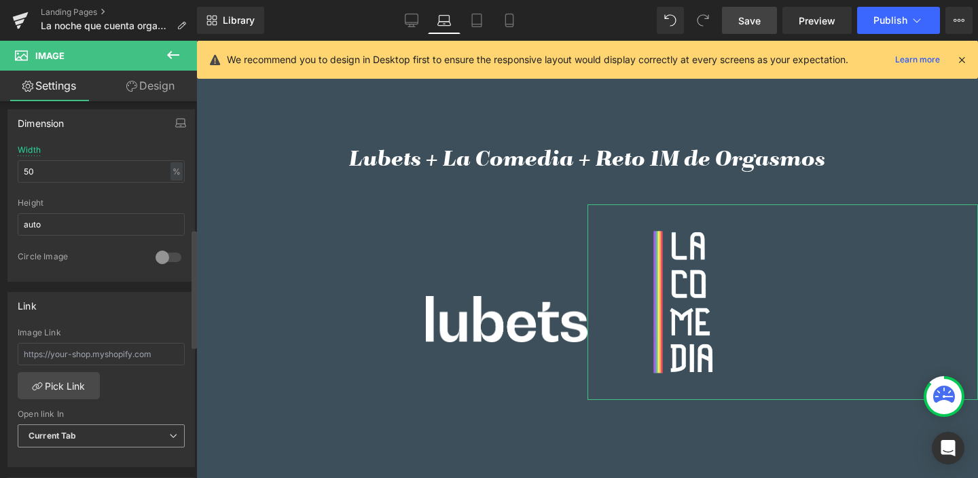
scroll to position [499, 0]
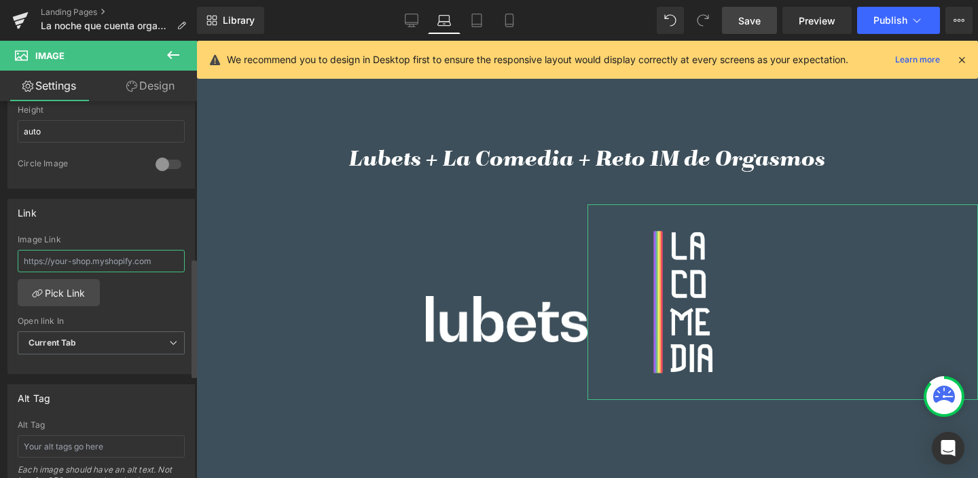
click at [25, 260] on input "text" at bounding box center [101, 261] width 167 height 22
paste input "[URL][DOMAIN_NAME][DOMAIN_NAME]"
click at [510, 22] on icon at bounding box center [510, 21] width 14 height 14
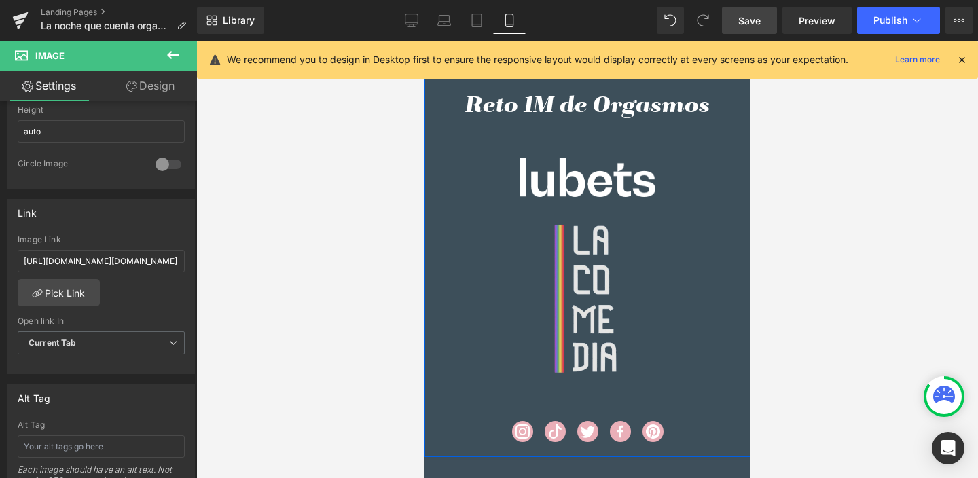
scroll to position [1487, 0]
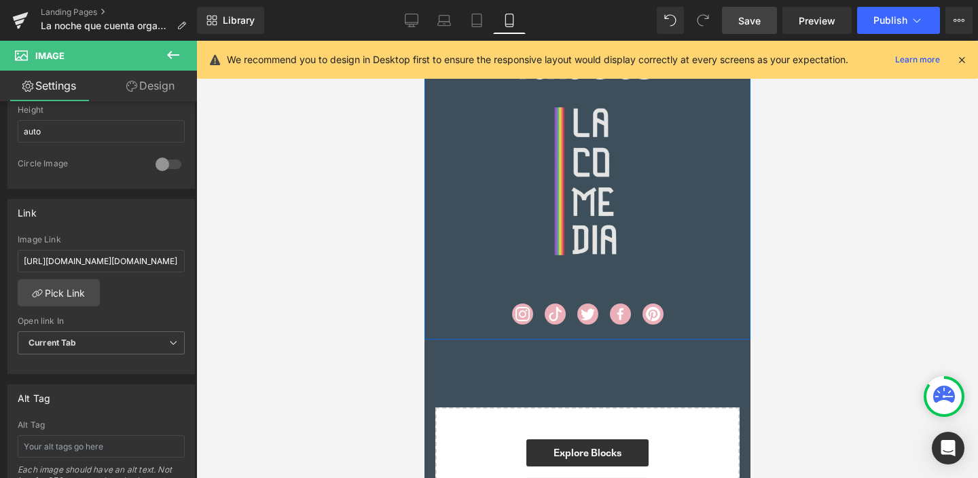
click at [582, 179] on div "Image" at bounding box center [587, 181] width 326 height 204
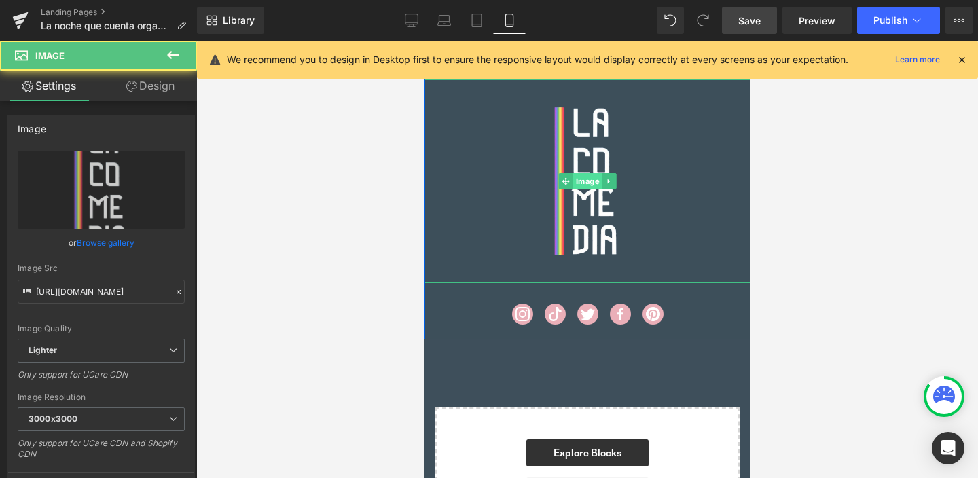
click at [581, 175] on span "Image" at bounding box center [587, 181] width 29 height 16
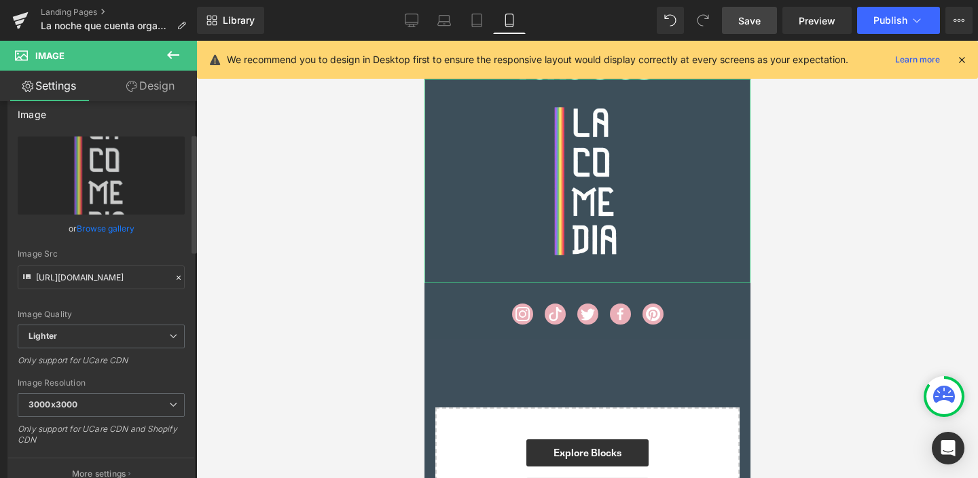
scroll to position [448, 0]
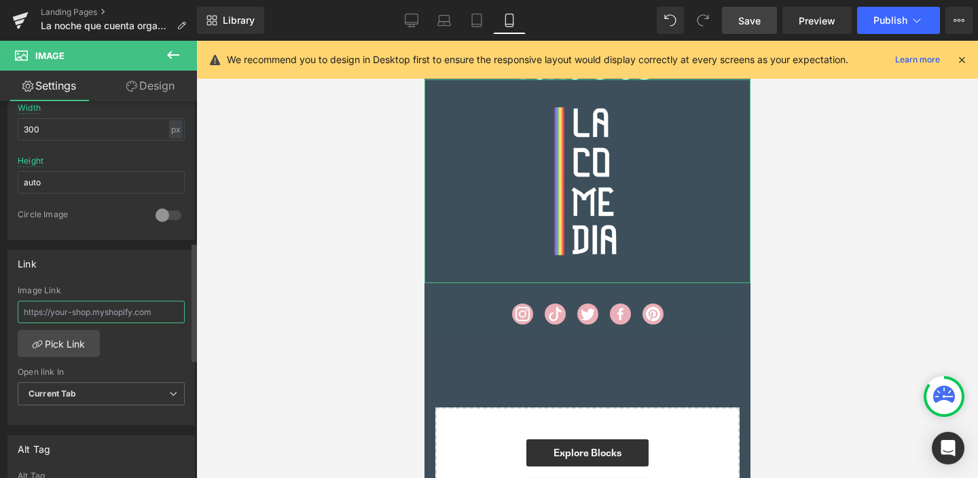
click at [29, 313] on input "text" at bounding box center [101, 312] width 167 height 22
paste input "[URL][DOMAIN_NAME][DOMAIN_NAME]"
click at [169, 390] on icon at bounding box center [173, 394] width 8 height 8
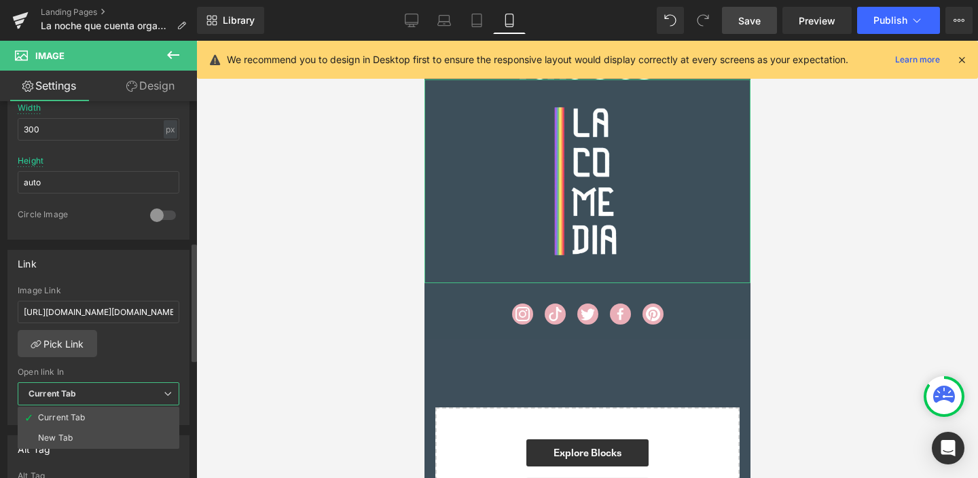
click at [73, 433] on li "New Tab" at bounding box center [99, 438] width 162 height 20
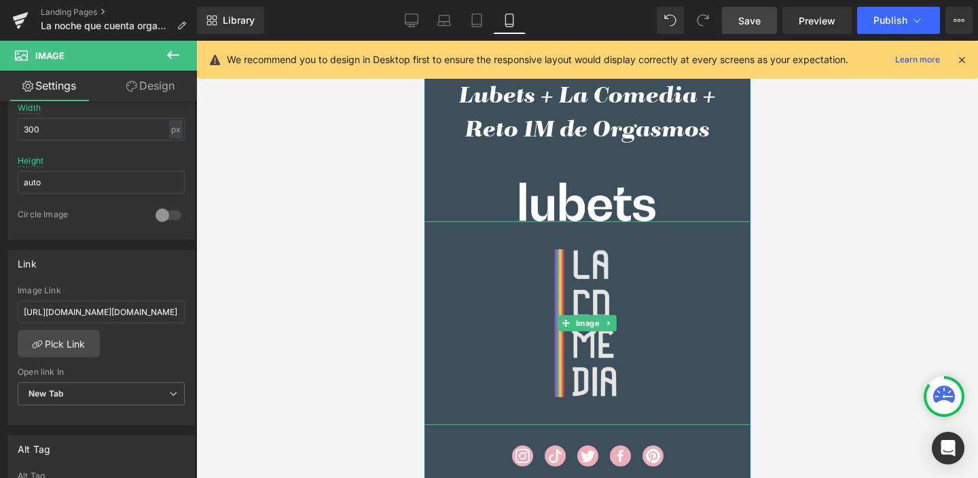
scroll to position [1347, 0]
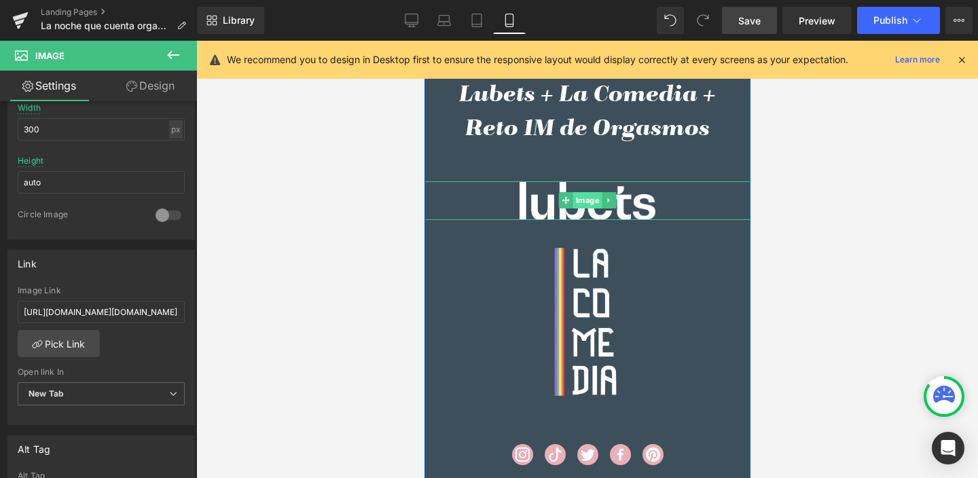
click at [576, 198] on span "Image" at bounding box center [587, 200] width 29 height 16
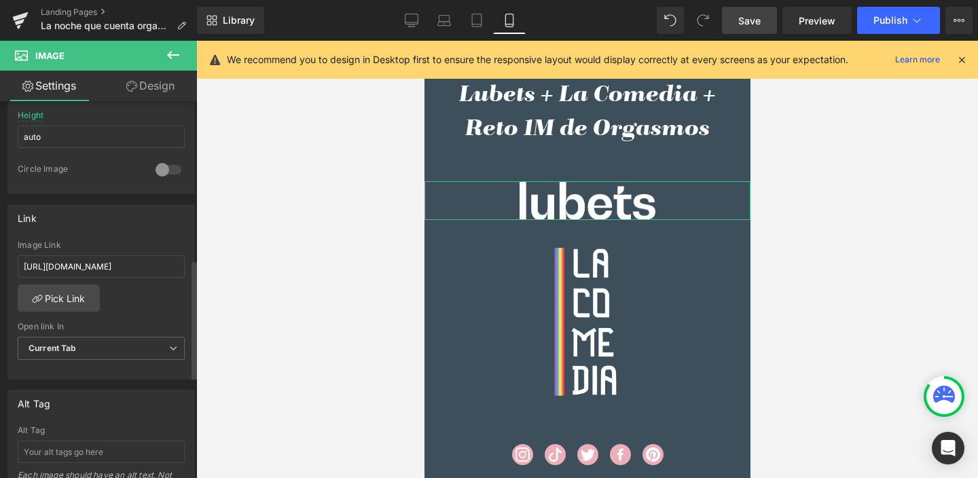
scroll to position [504, 0]
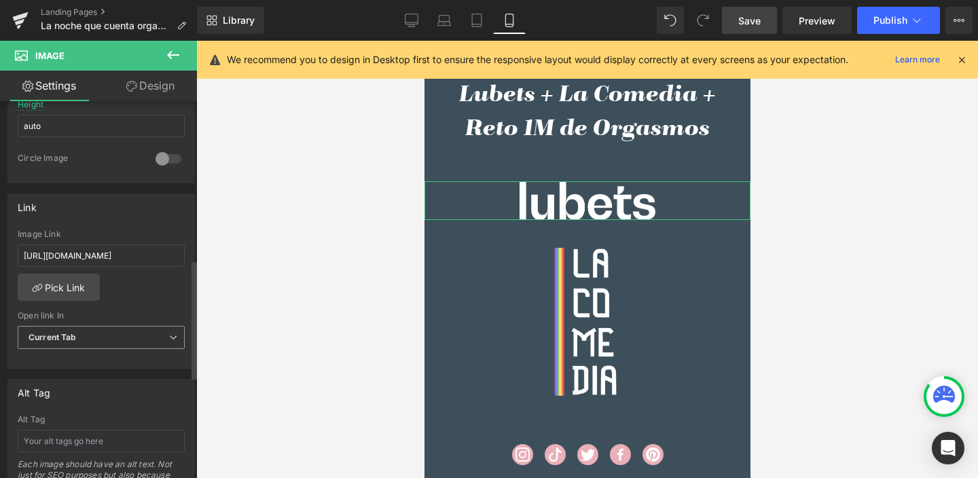
click at [126, 339] on span "Current Tab" at bounding box center [101, 338] width 167 height 24
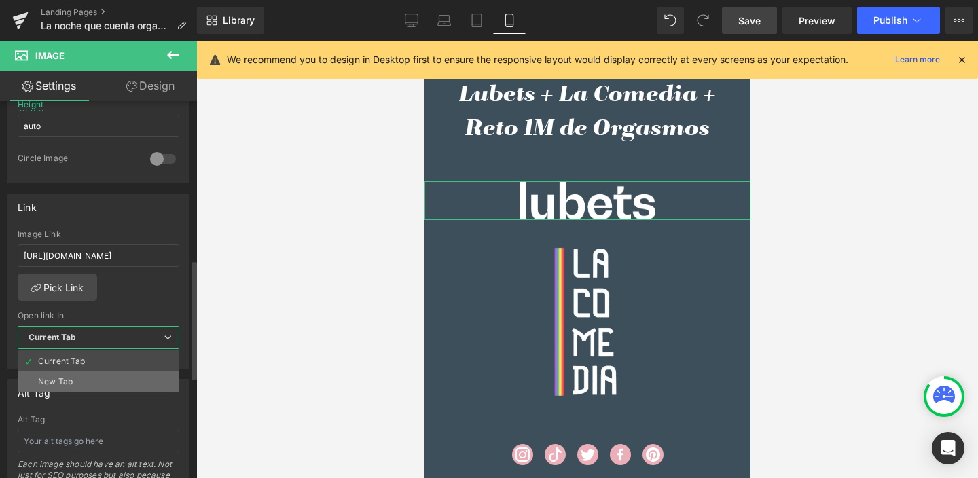
click at [111, 377] on li "New Tab" at bounding box center [99, 382] width 162 height 20
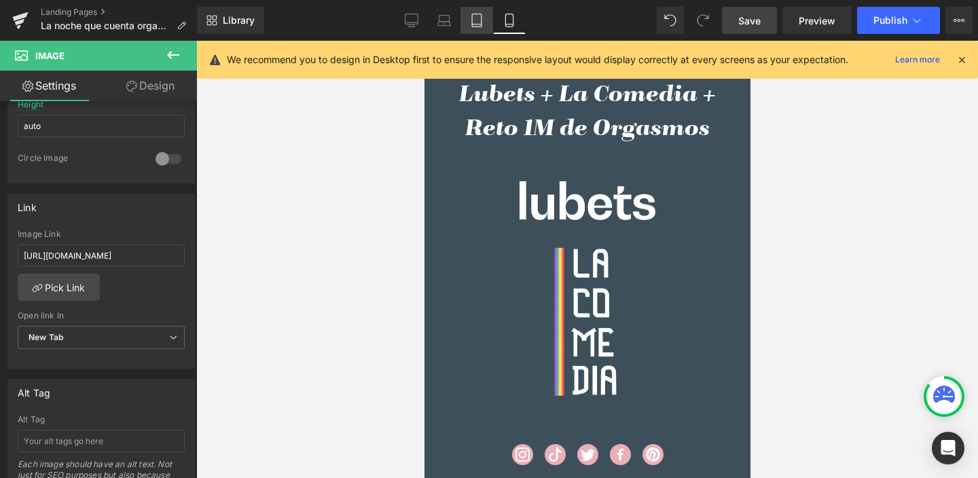
click at [474, 23] on icon at bounding box center [477, 21] width 14 height 14
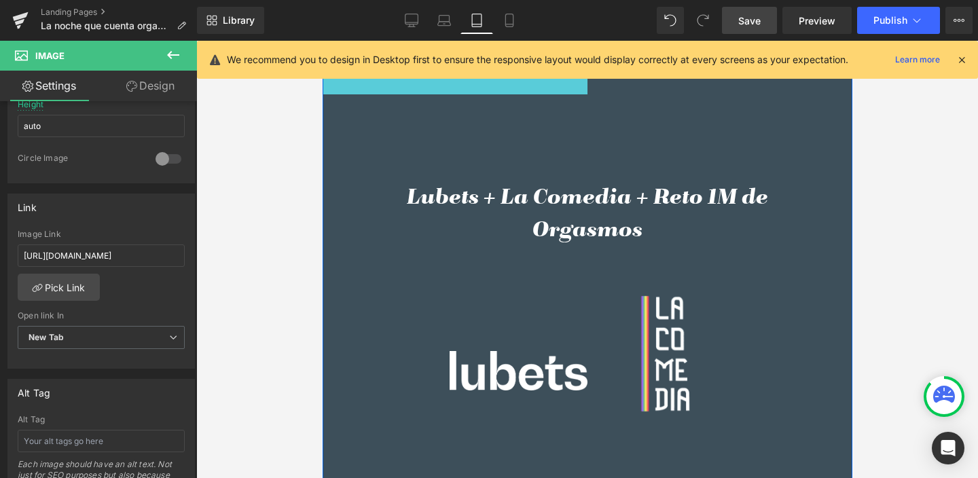
scroll to position [897, 0]
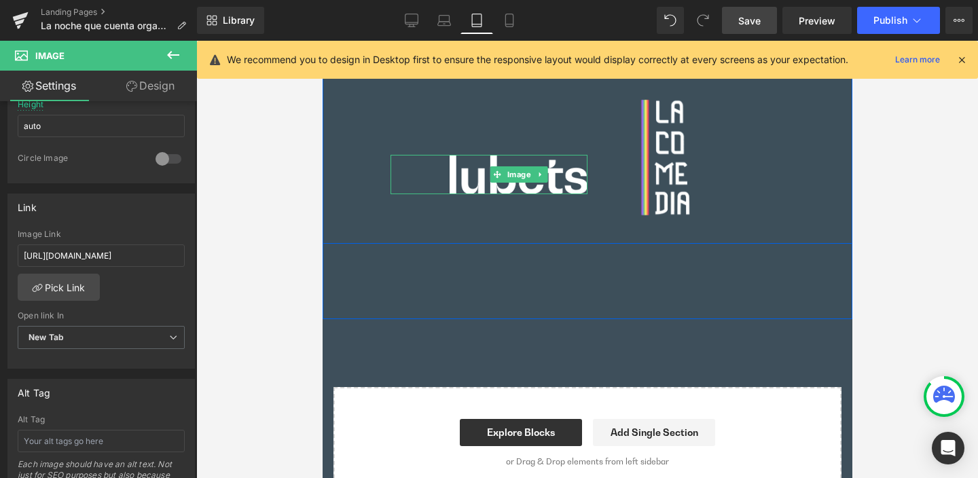
click at [512, 171] on span "Image" at bounding box center [517, 174] width 29 height 16
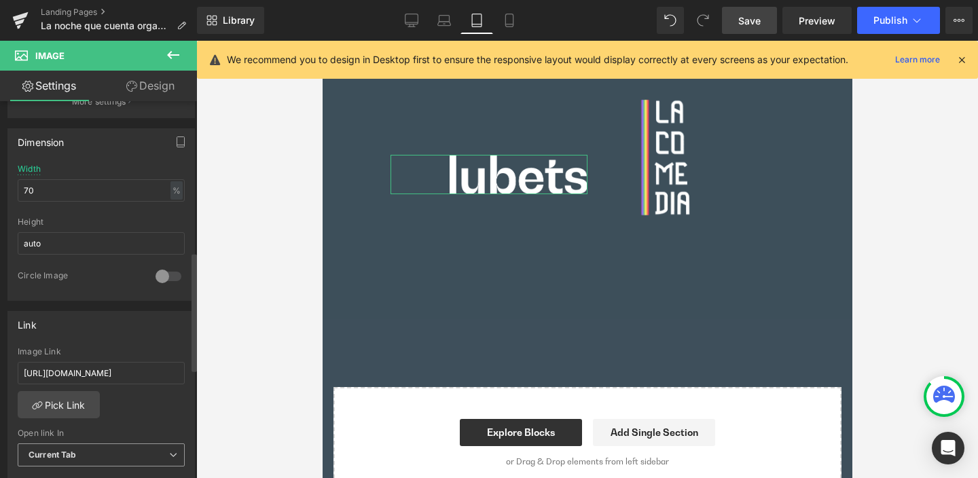
scroll to position [479, 0]
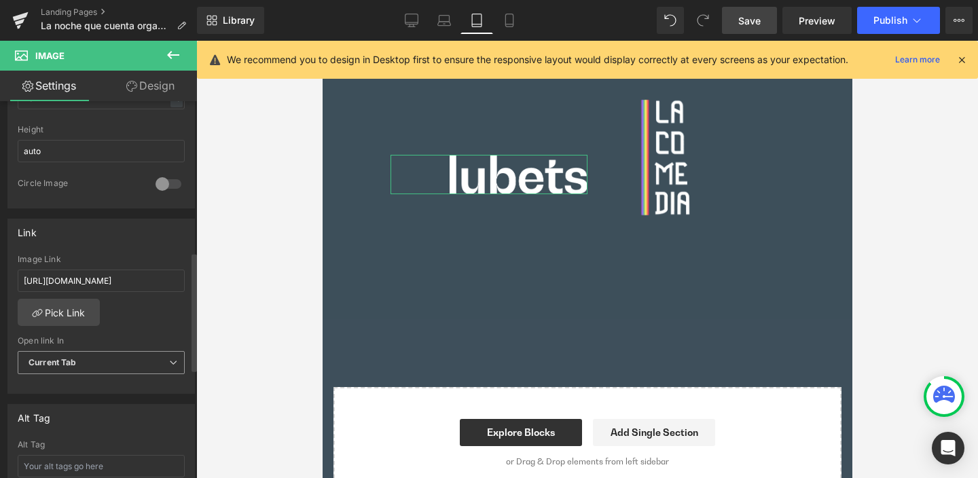
click at [80, 364] on span "Current Tab" at bounding box center [101, 363] width 167 height 24
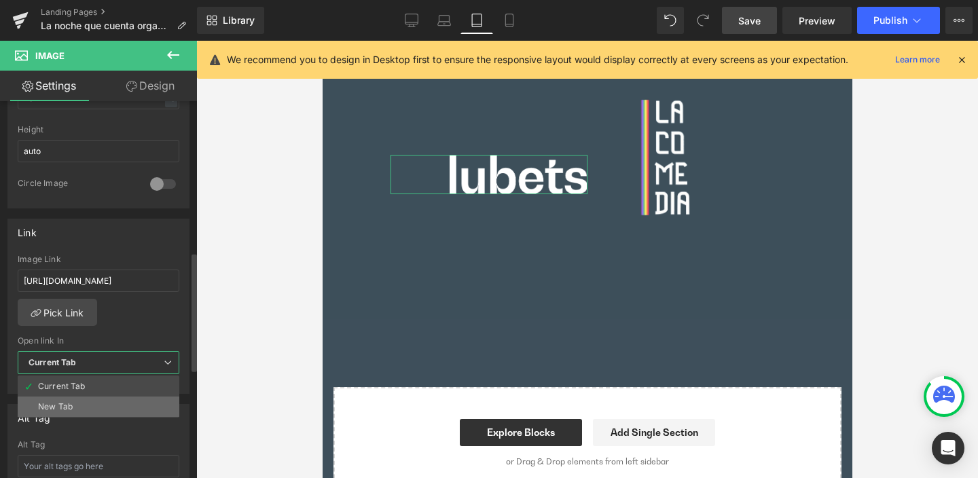
click at [83, 403] on li "New Tab" at bounding box center [99, 407] width 162 height 20
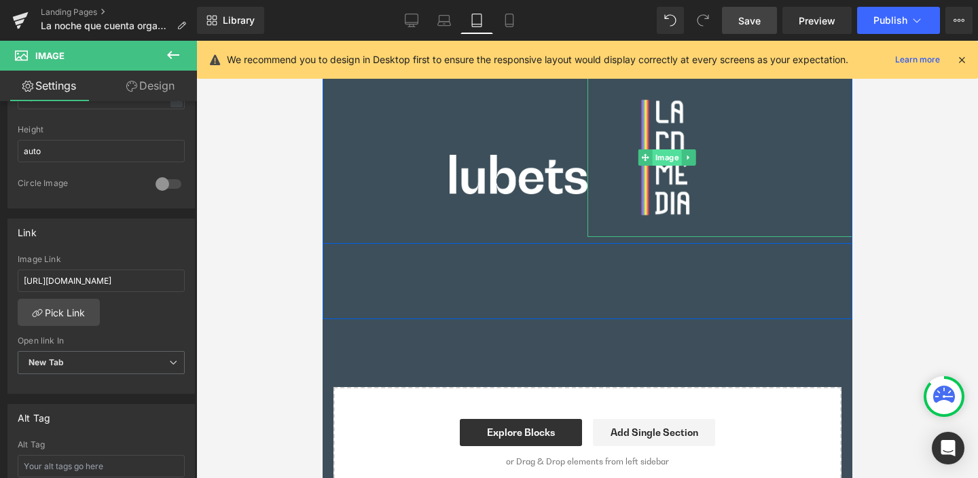
click at [656, 154] on span "Image" at bounding box center [666, 157] width 29 height 16
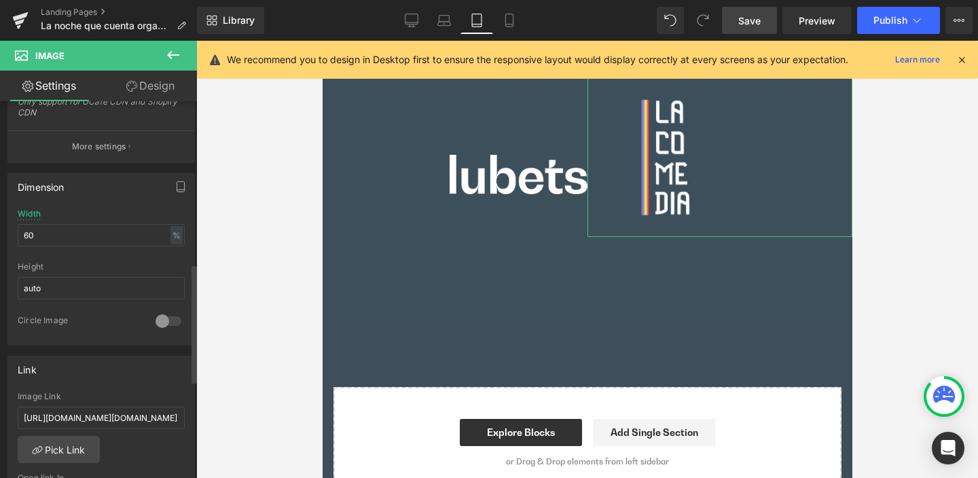
scroll to position [516, 0]
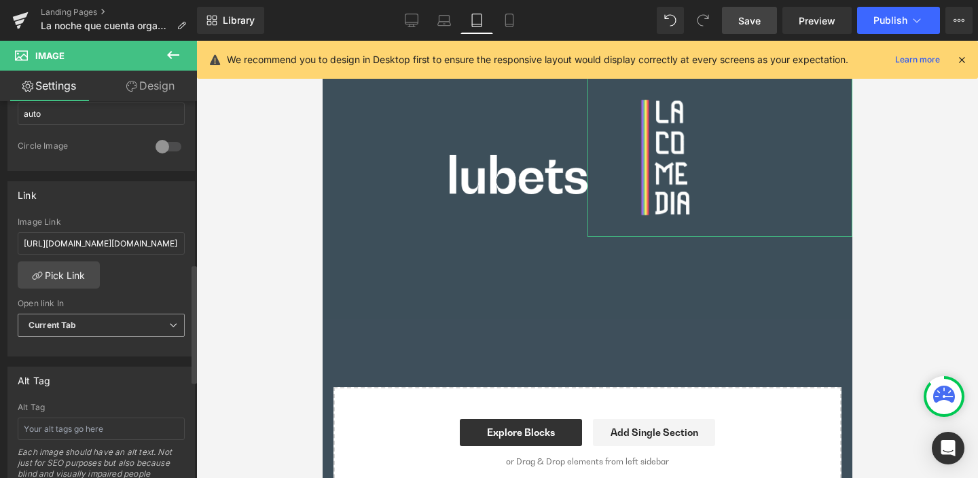
click at [77, 323] on span "Current Tab" at bounding box center [101, 326] width 167 height 24
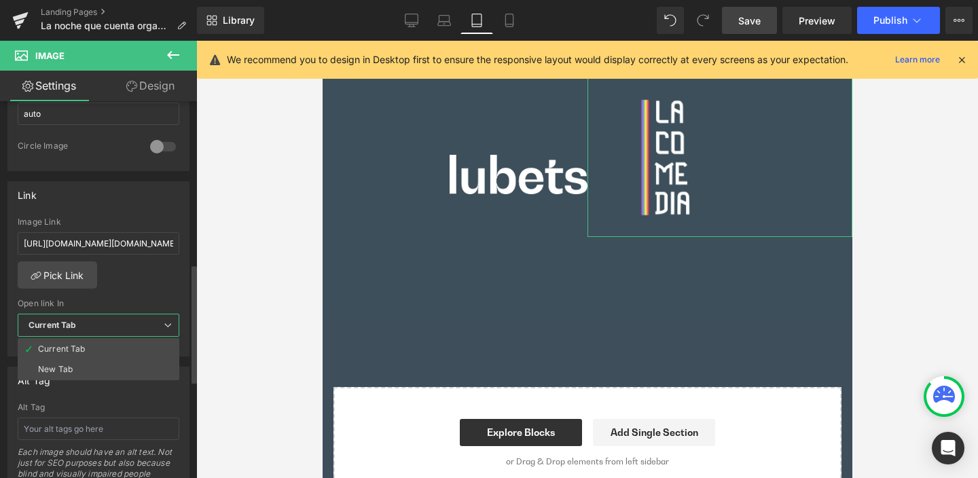
drag, startPoint x: 76, startPoint y: 366, endPoint x: 113, endPoint y: 366, distance: 36.7
click at [77, 366] on li "New Tab" at bounding box center [99, 369] width 162 height 20
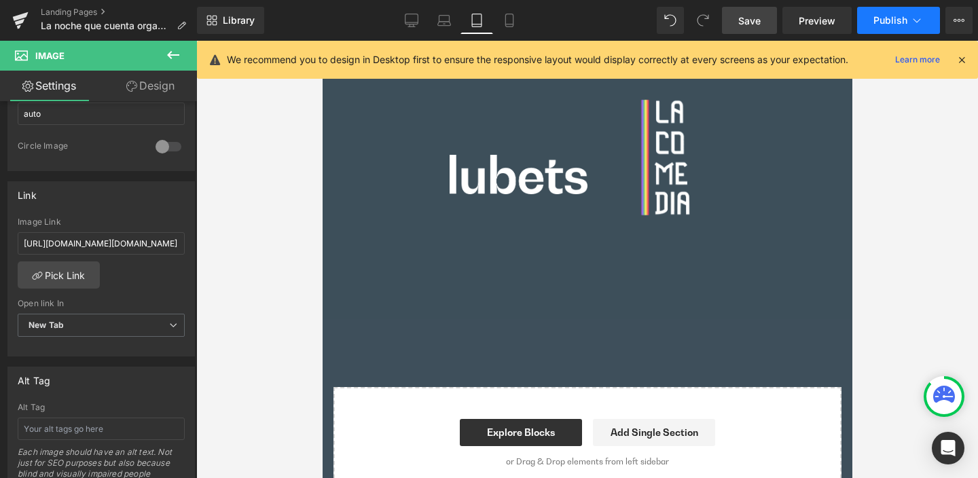
click at [896, 19] on span "Publish" at bounding box center [891, 20] width 34 height 11
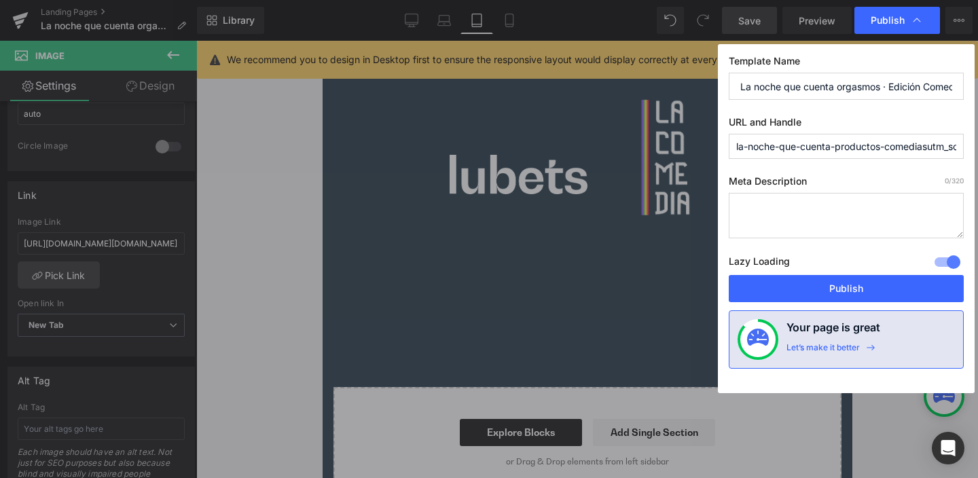
click at [856, 281] on button "Publish" at bounding box center [846, 288] width 235 height 27
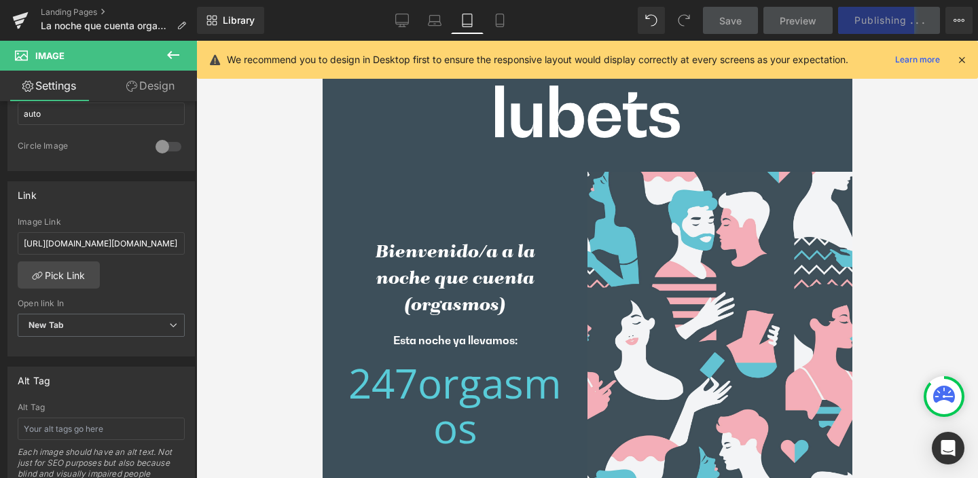
scroll to position [0, 0]
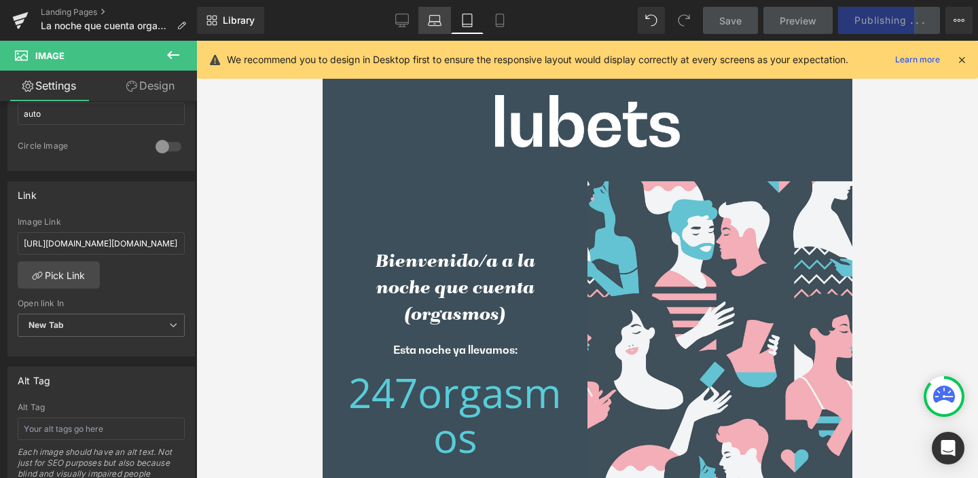
click at [435, 24] on icon at bounding box center [435, 21] width 14 height 14
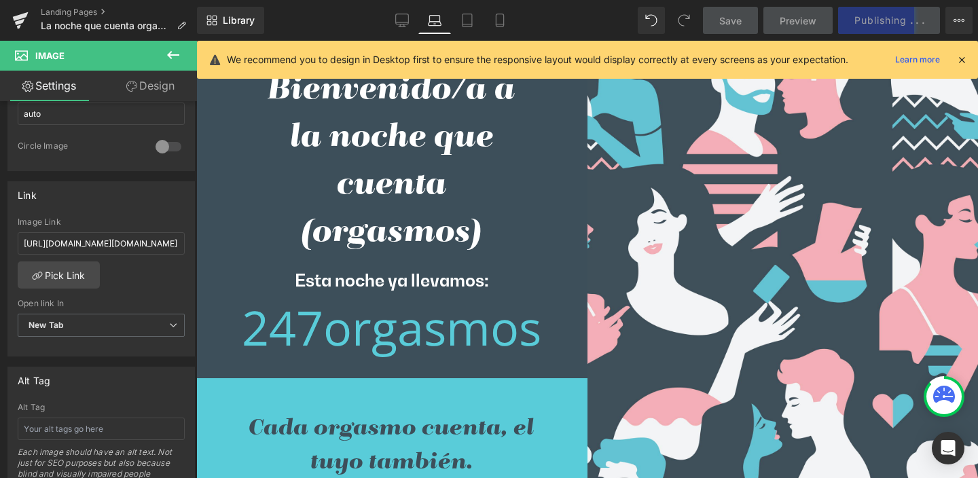
scroll to position [137, 0]
click at [402, 19] on icon at bounding box center [402, 21] width 14 height 14
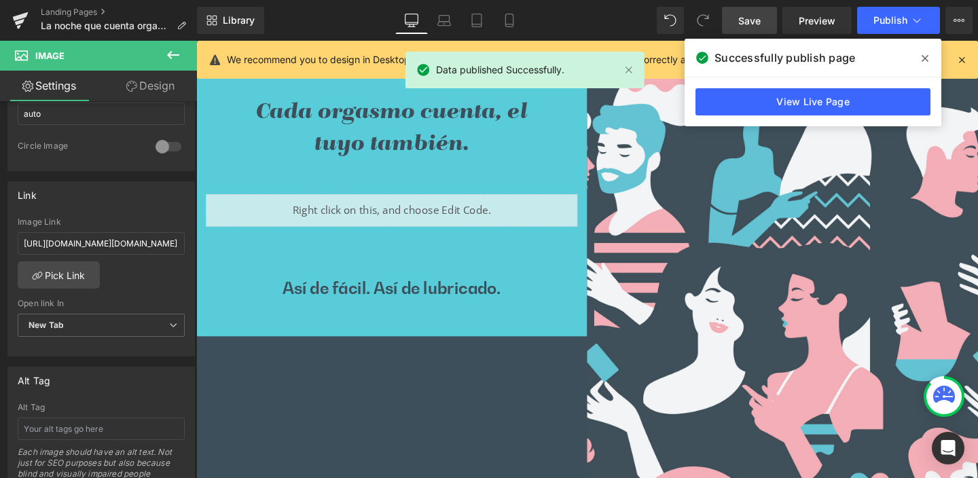
scroll to position [448, 0]
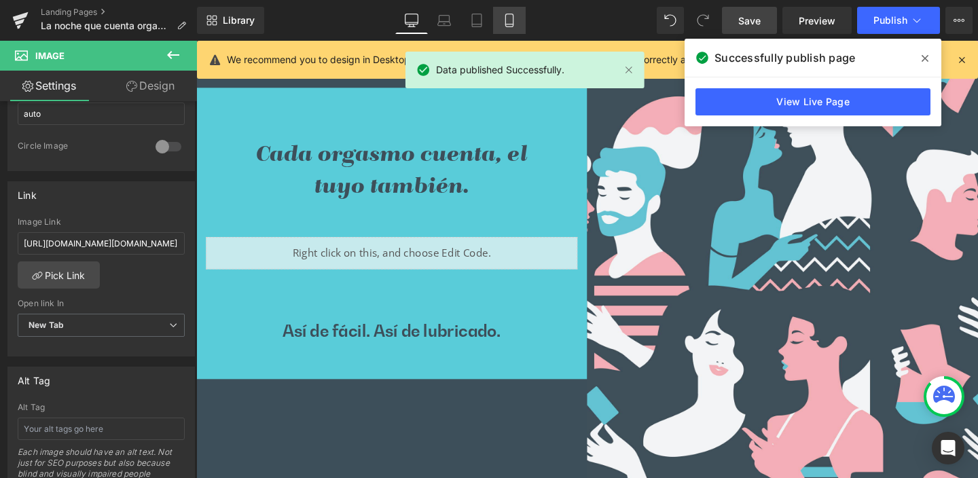
click at [512, 16] on icon at bounding box center [510, 21] width 14 height 14
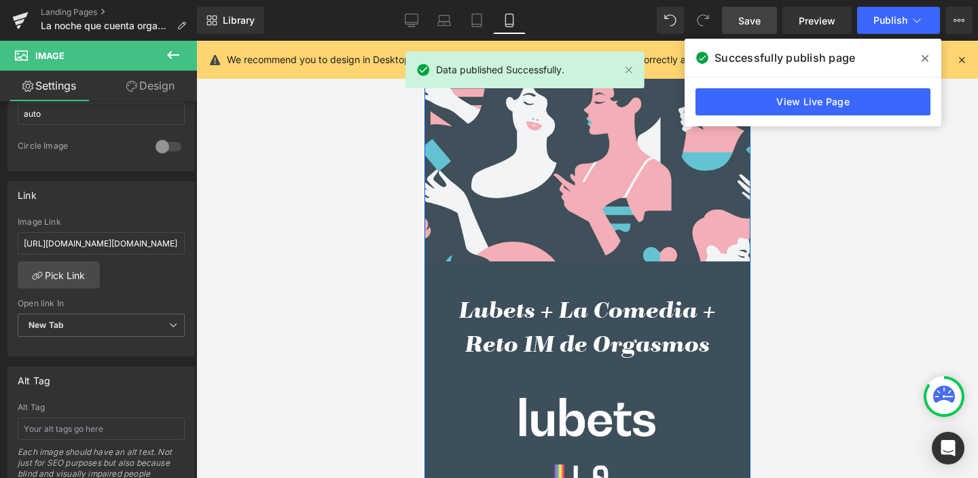
scroll to position [1586, 0]
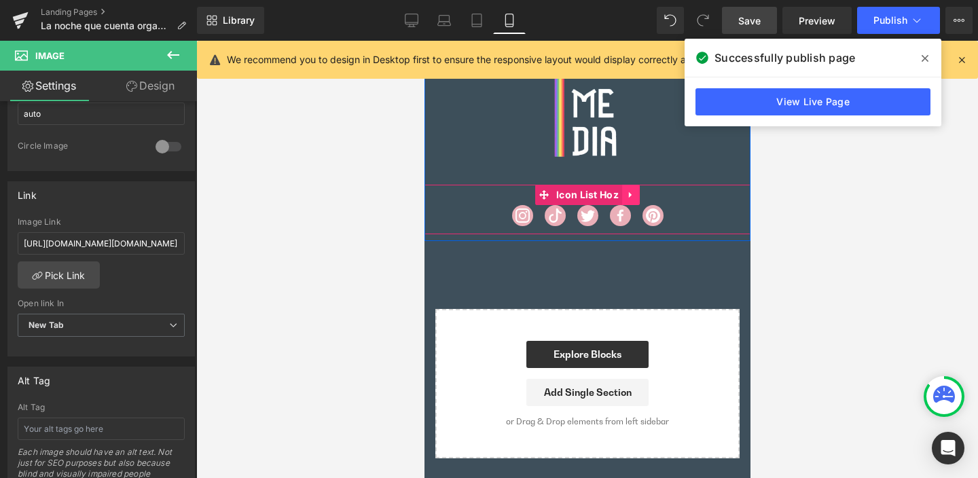
click at [626, 194] on icon at bounding box center [631, 195] width 10 height 10
click at [599, 194] on icon at bounding box center [604, 195] width 10 height 10
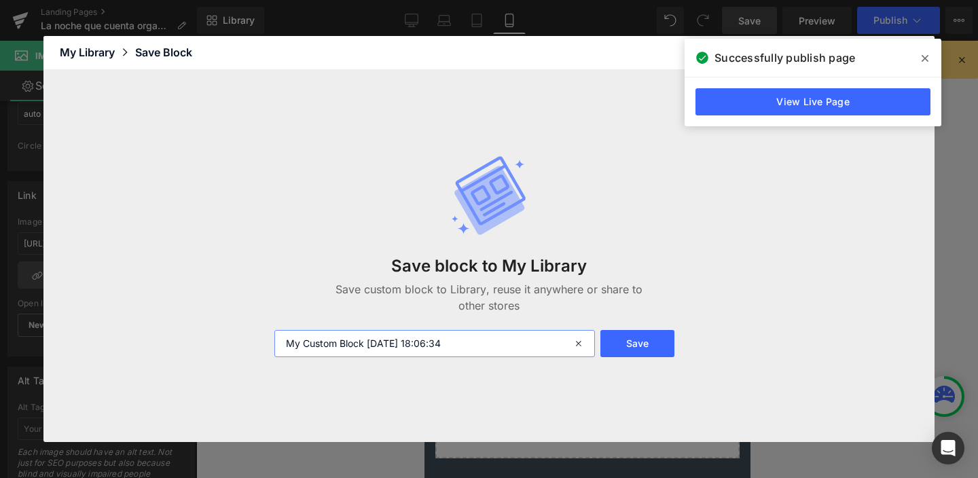
drag, startPoint x: 484, startPoint y: 346, endPoint x: 270, endPoint y: 337, distance: 214.2
click at [270, 337] on div "My Custom Block [DATE] 18:06:34" at bounding box center [433, 343] width 334 height 27
click at [637, 347] on button "Save" at bounding box center [638, 343] width 74 height 27
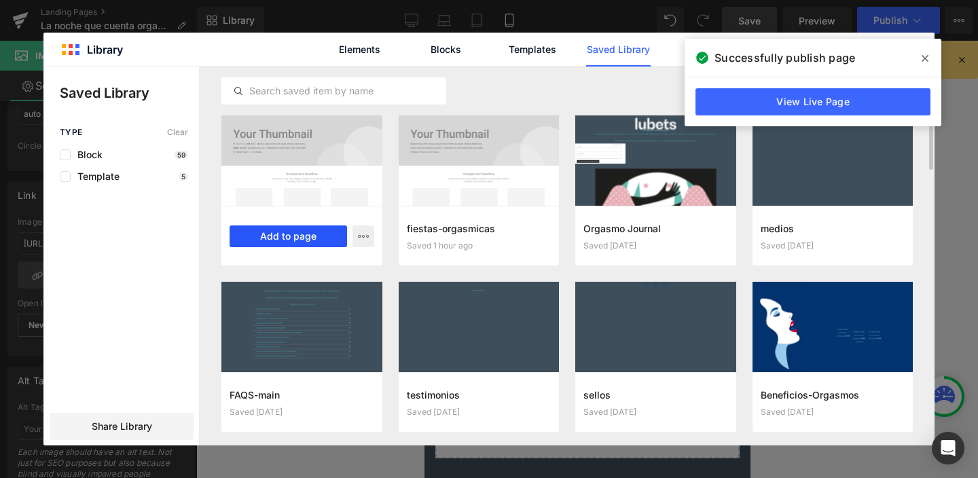
click at [283, 236] on button "Add to page" at bounding box center [289, 237] width 118 height 22
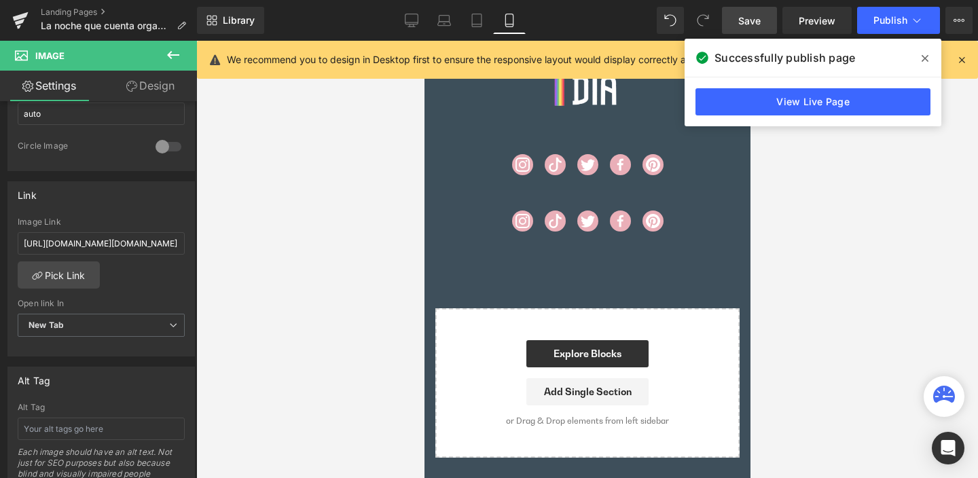
scroll to position [1635, 0]
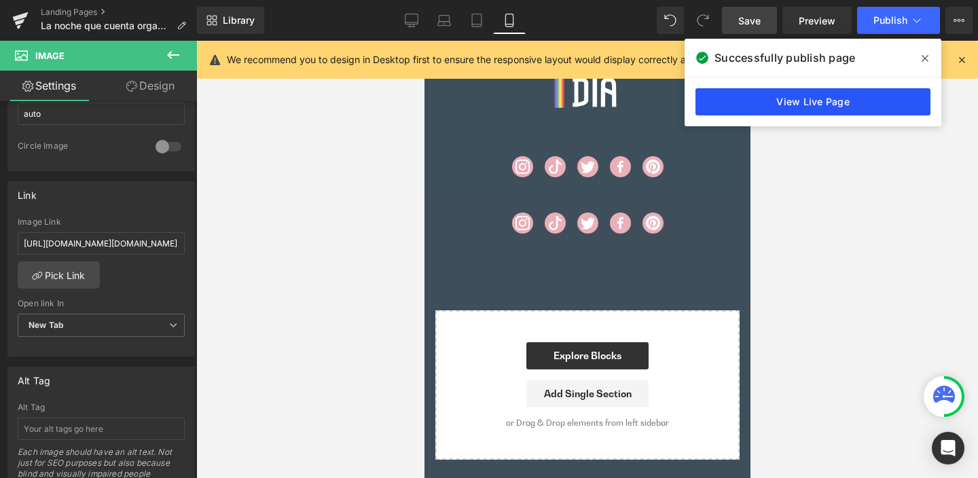
click at [834, 103] on link "View Live Page" at bounding box center [813, 101] width 235 height 27
